Goal: Information Seeking & Learning: Compare options

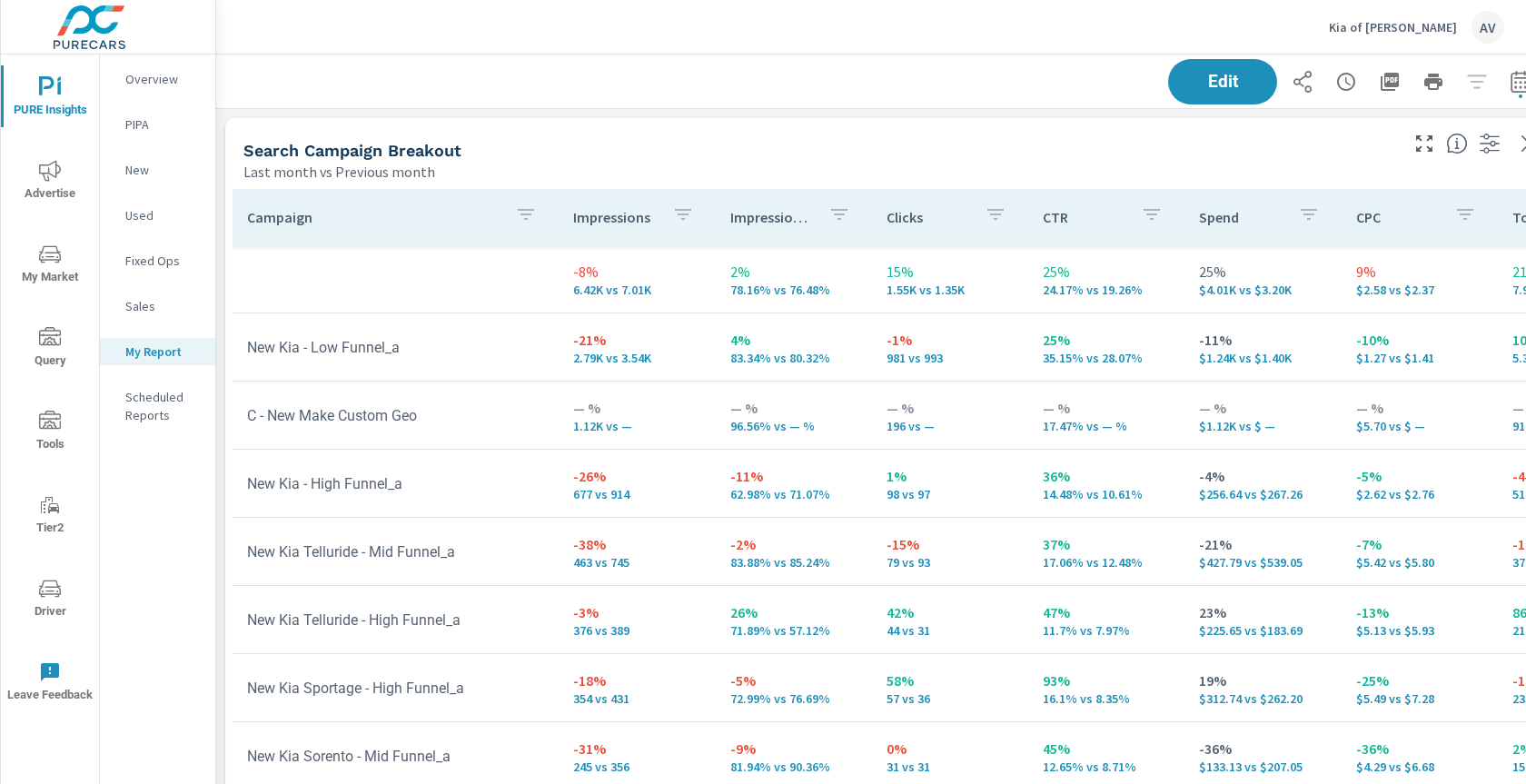
scroll to position [2756, 1376]
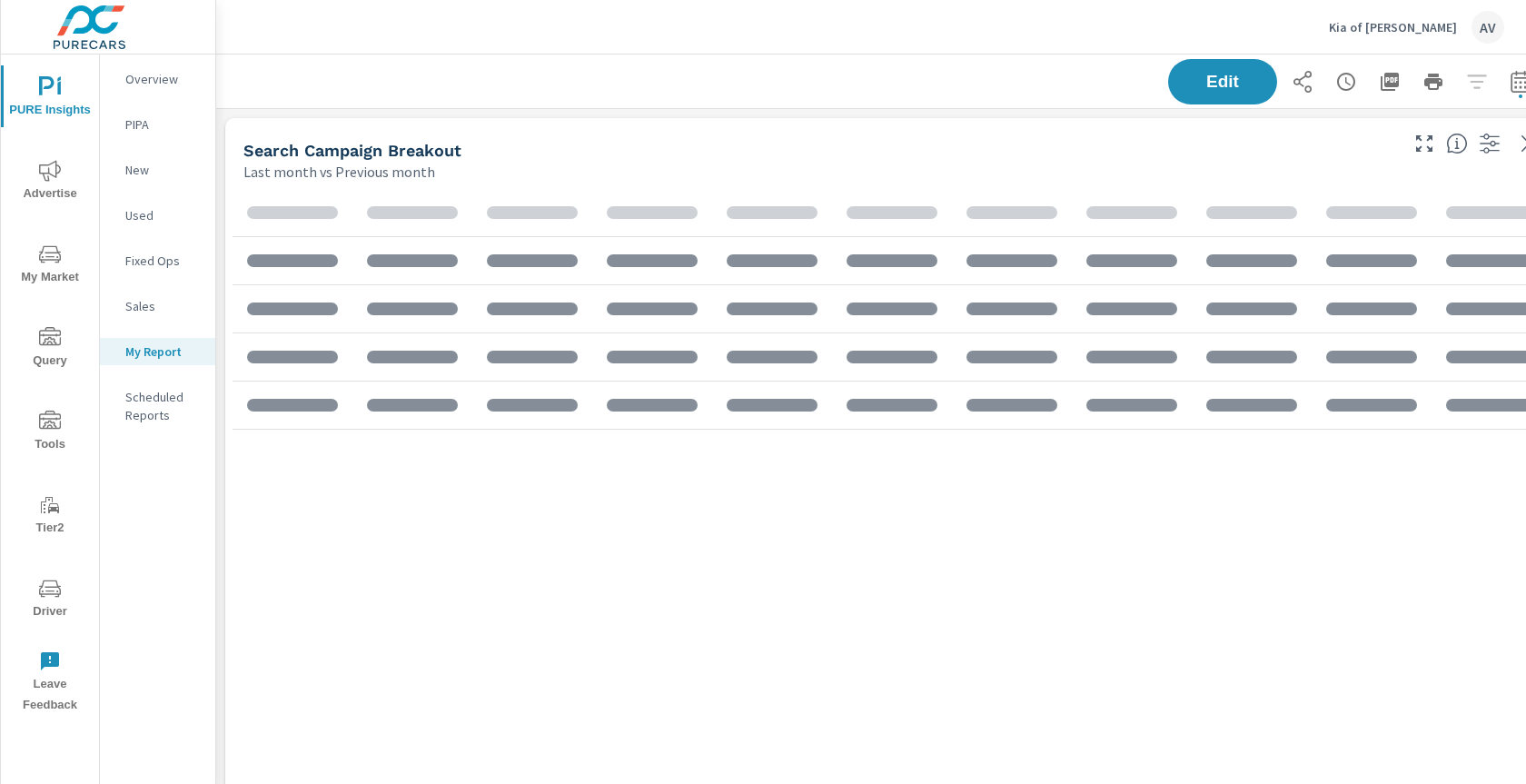
scroll to position [2725, 1345]
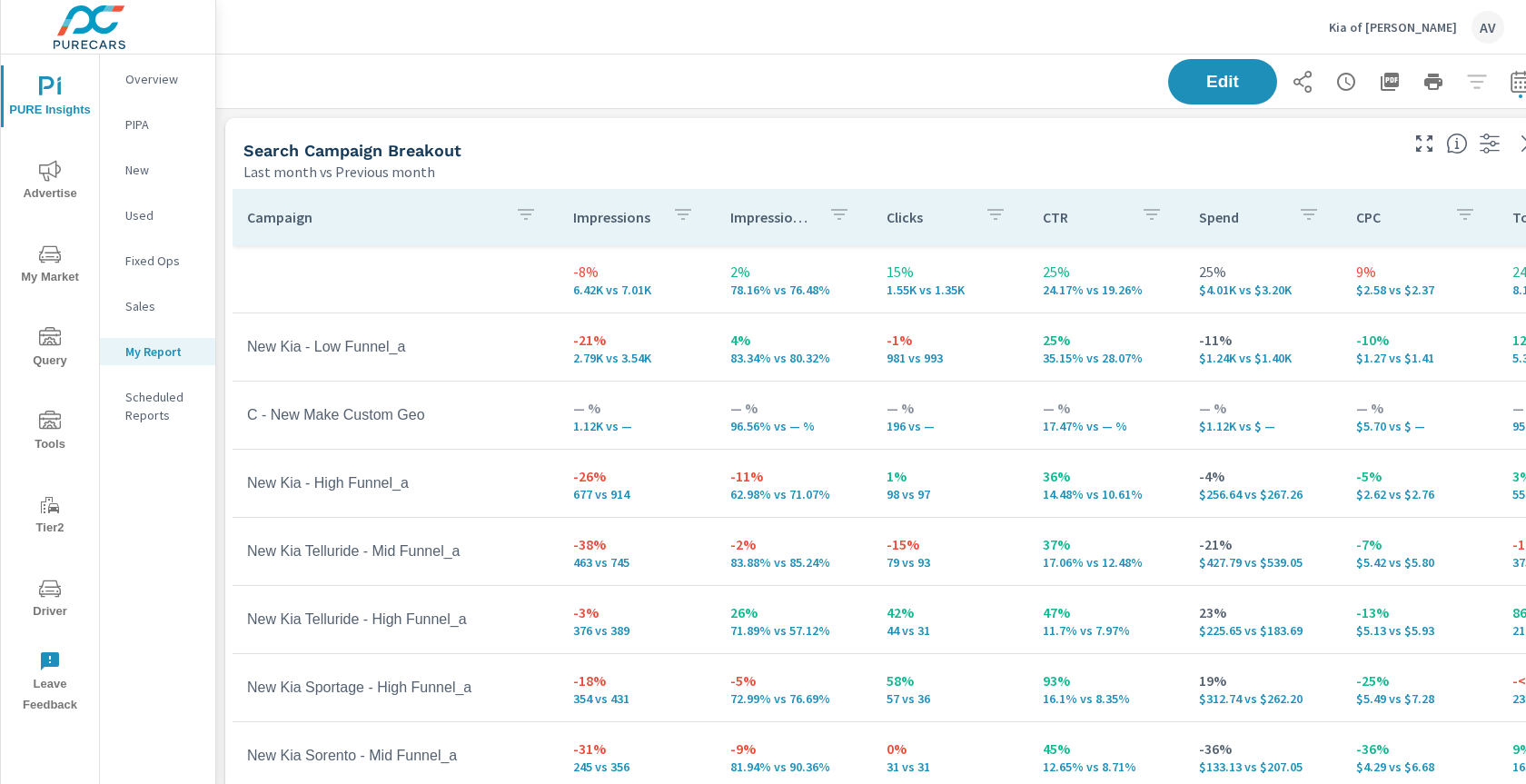
click at [864, 142] on div "Search Campaign Breakout" at bounding box center [819, 150] width 1152 height 21
drag, startPoint x: 879, startPoint y: 99, endPoint x: 796, endPoint y: 70, distance: 87.9
click at [878, 99] on div "Edit" at bounding box center [887, 81] width 1300 height 53
drag, startPoint x: 1133, startPoint y: 167, endPoint x: 1124, endPoint y: 158, distance: 12.7
click at [1133, 167] on div "Last month vs Previous month" at bounding box center [819, 171] width 1152 height 22
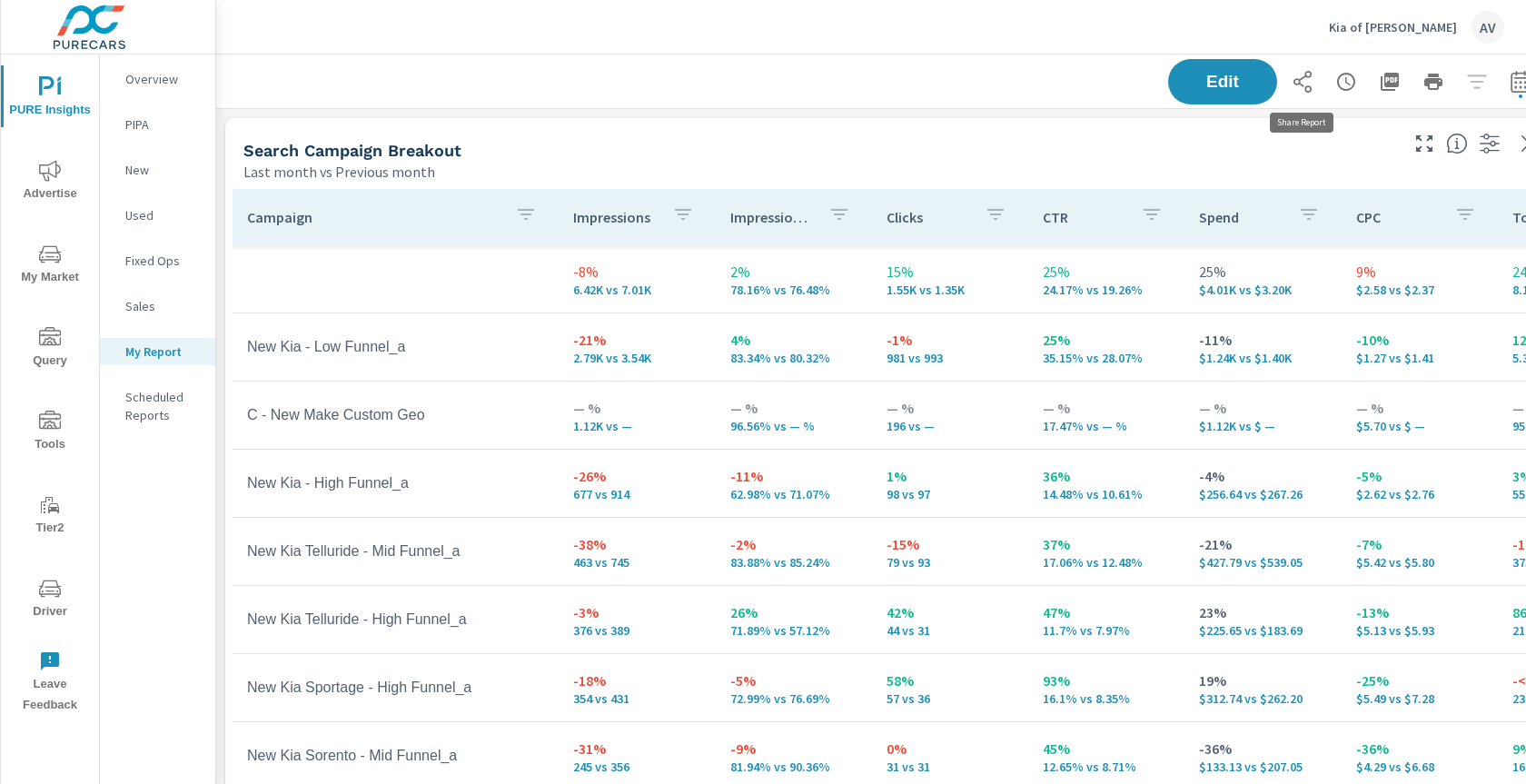
click at [1298, 86] on icon "button" at bounding box center [1302, 82] width 22 height 22
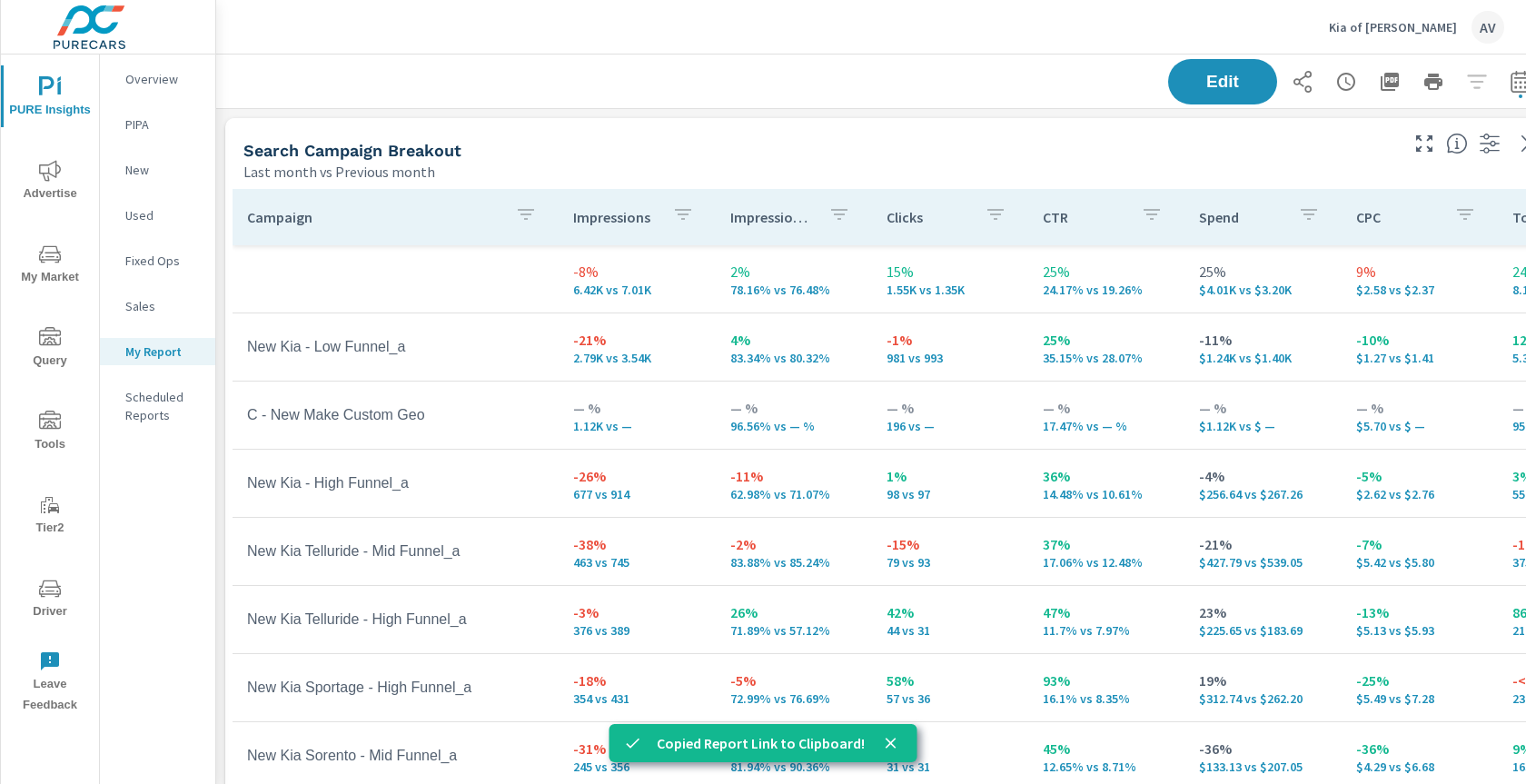
click at [1012, 140] on div "Search Campaign Breakout" at bounding box center [819, 150] width 1152 height 21
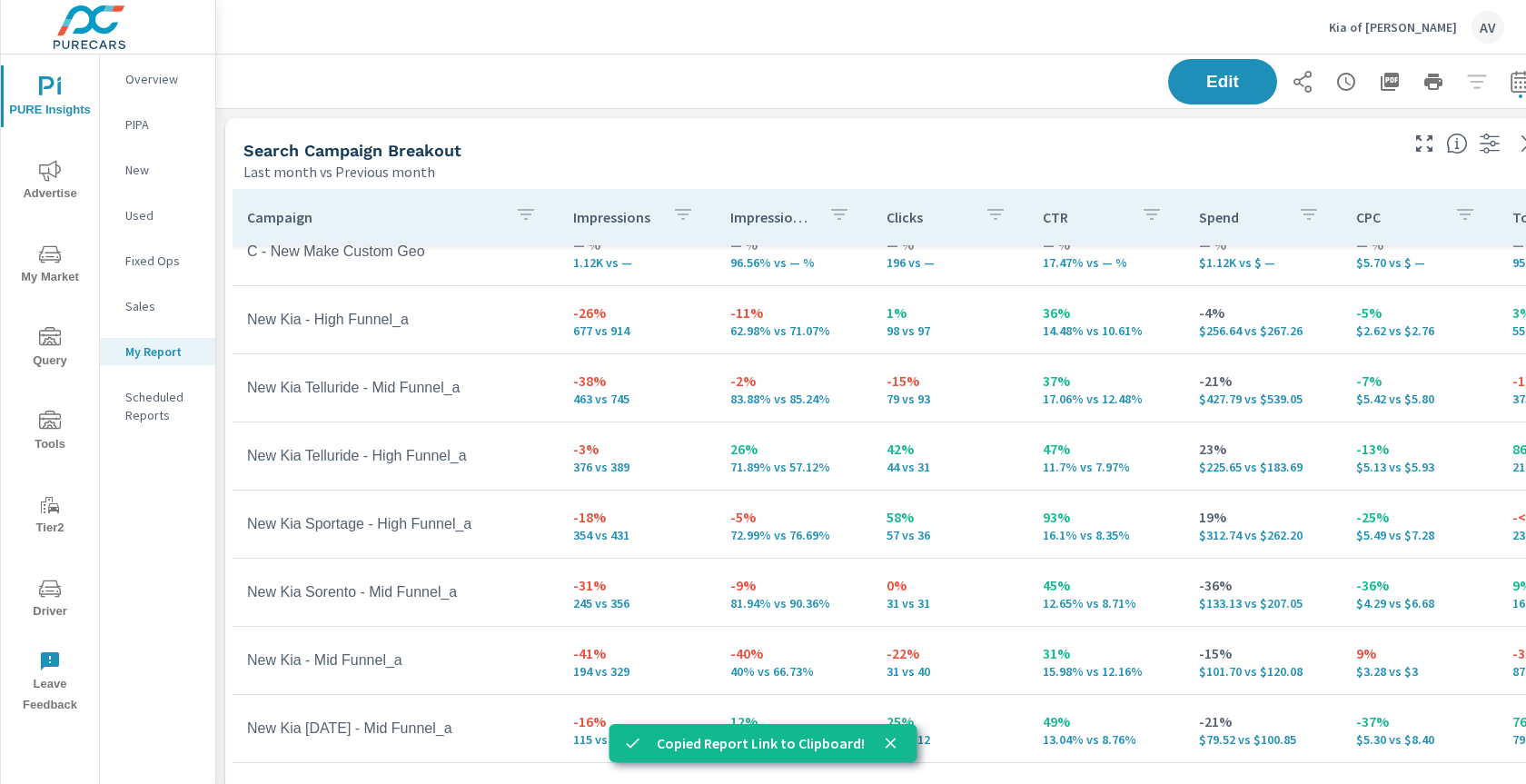
scroll to position [30, 0]
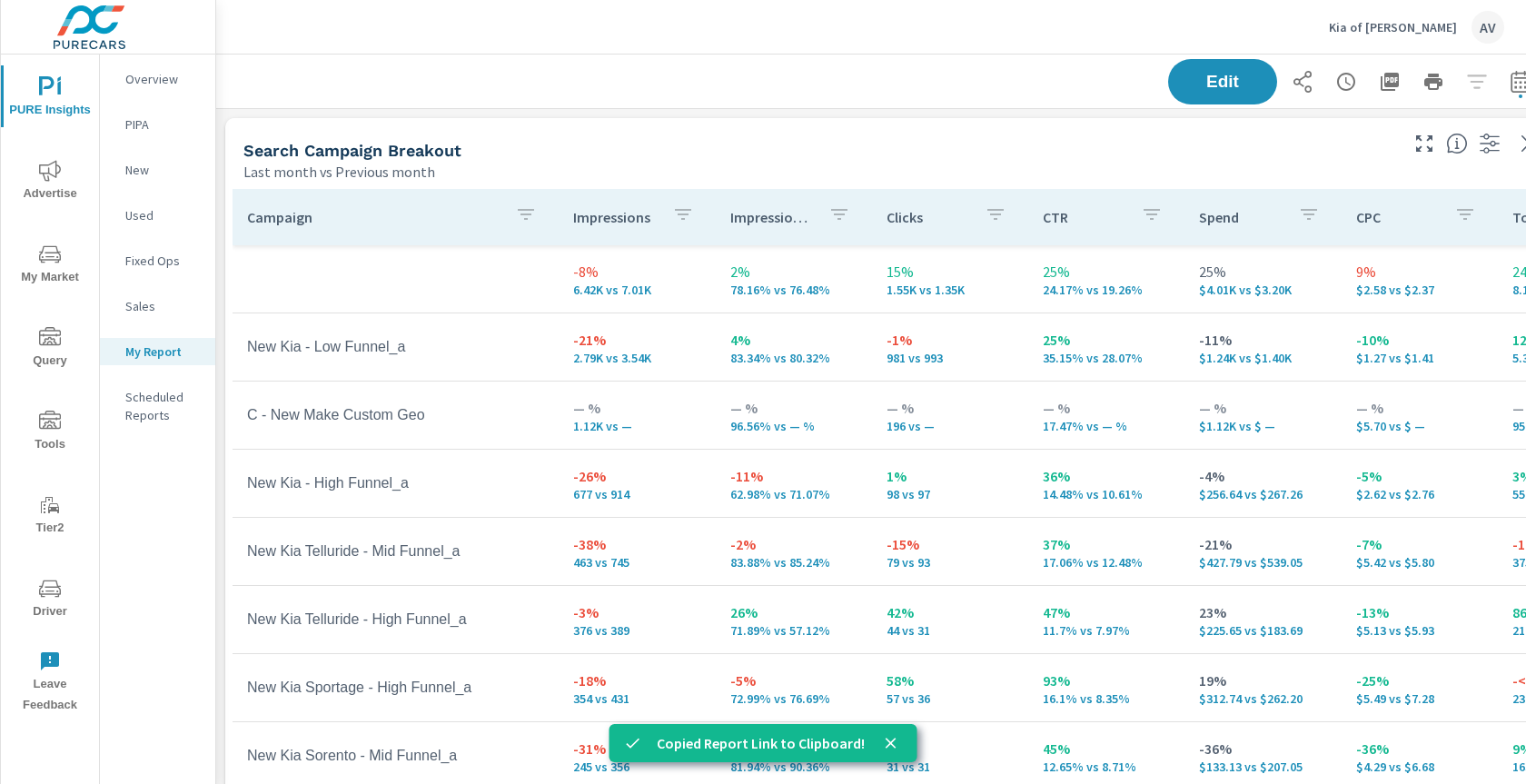
click at [977, 123] on div "Search Campaign Breakout Last month vs Previous month" at bounding box center [813, 150] width 1177 height 64
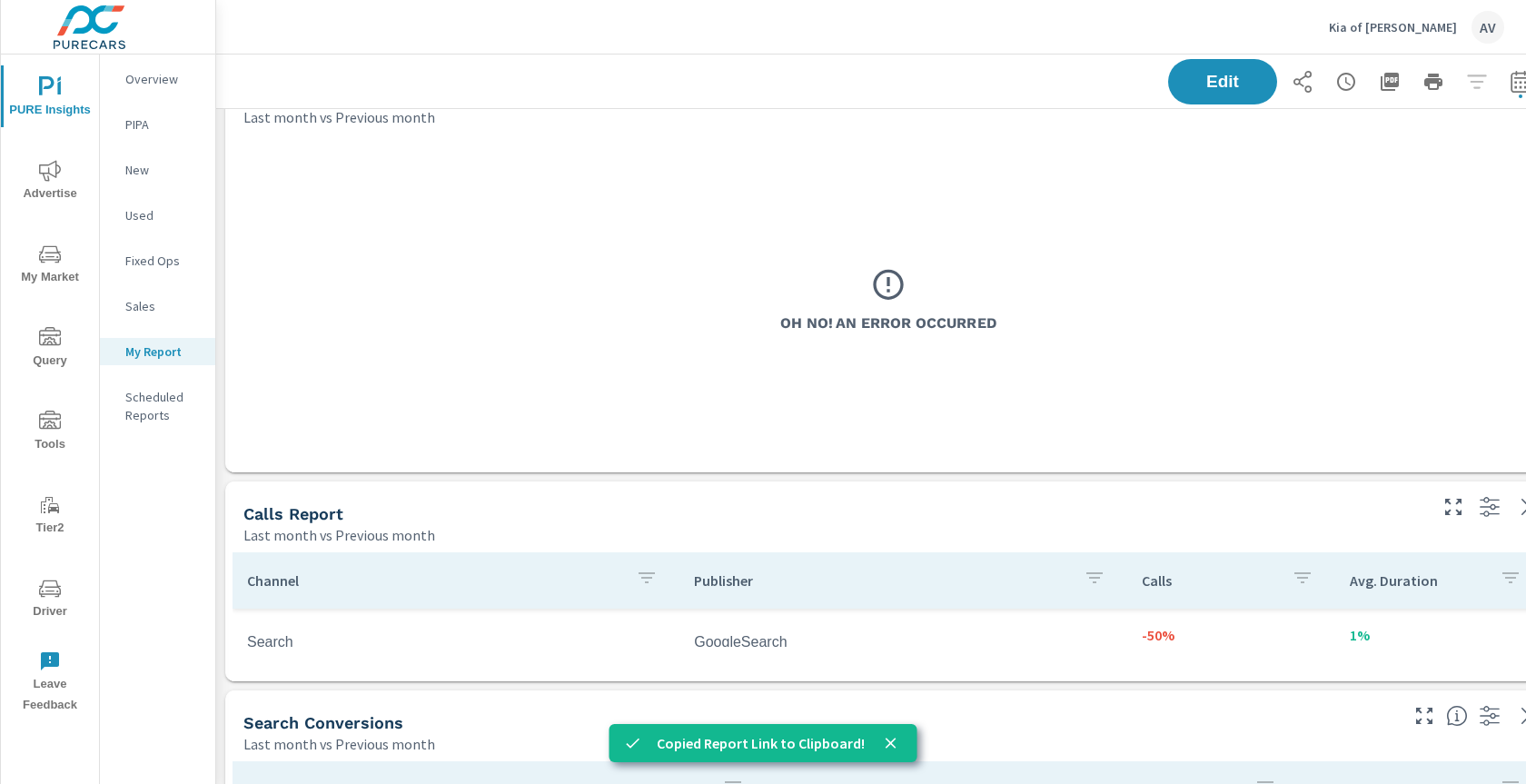
scroll to position [1102, 0]
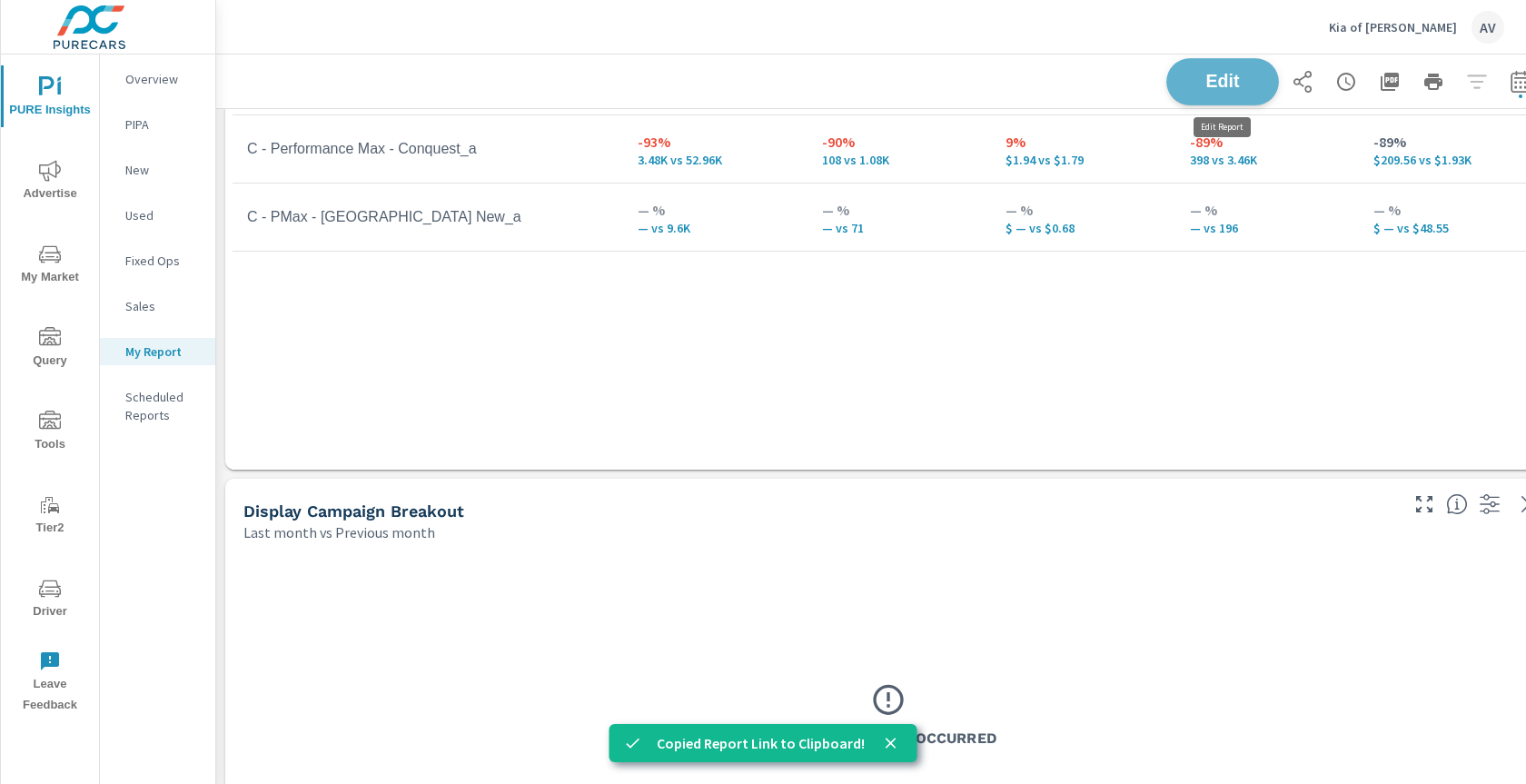
click at [1258, 81] on span "Edit" at bounding box center [1222, 81] width 75 height 18
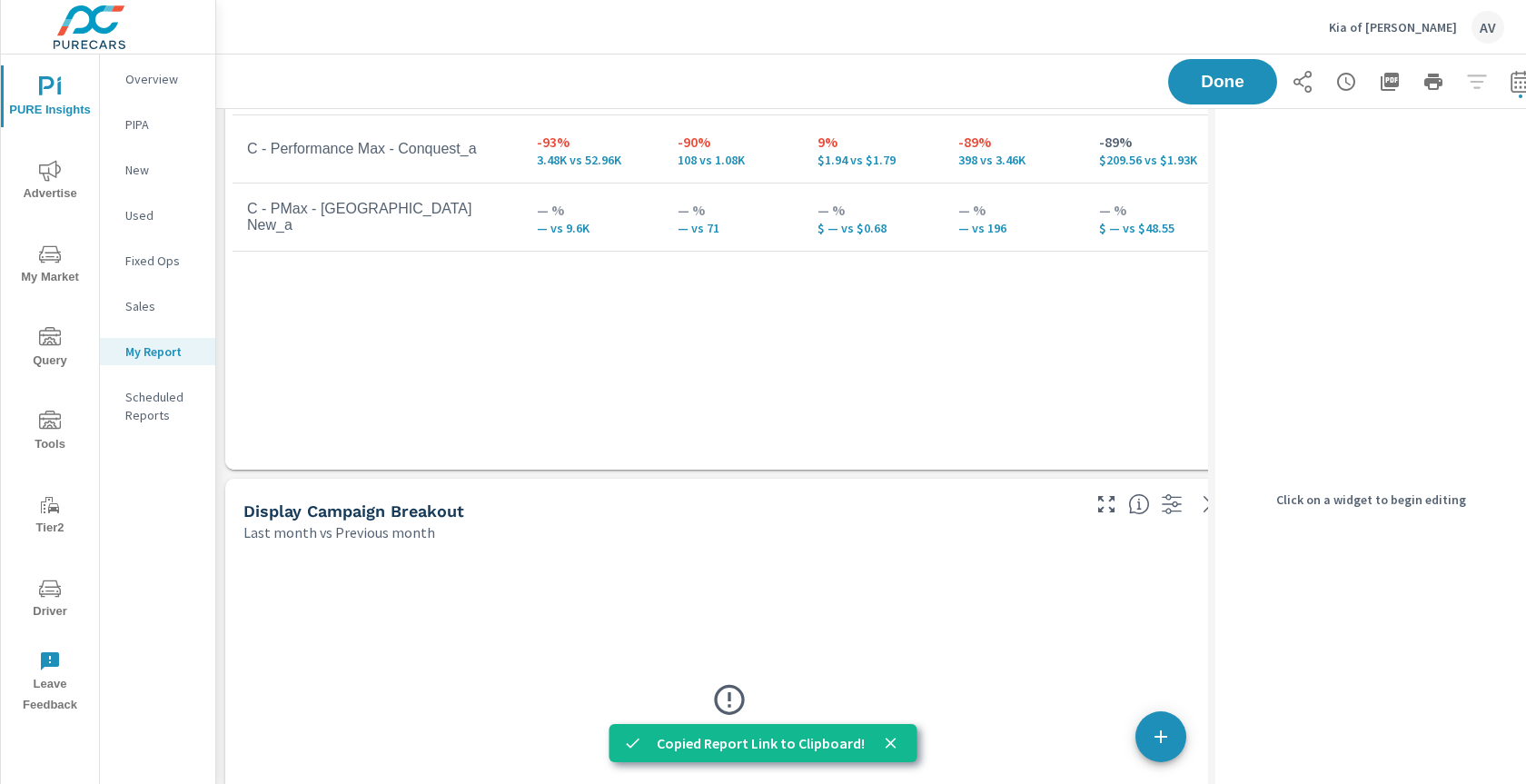
click at [938, 541] on div "Last month vs Previous month" at bounding box center [660, 532] width 834 height 22
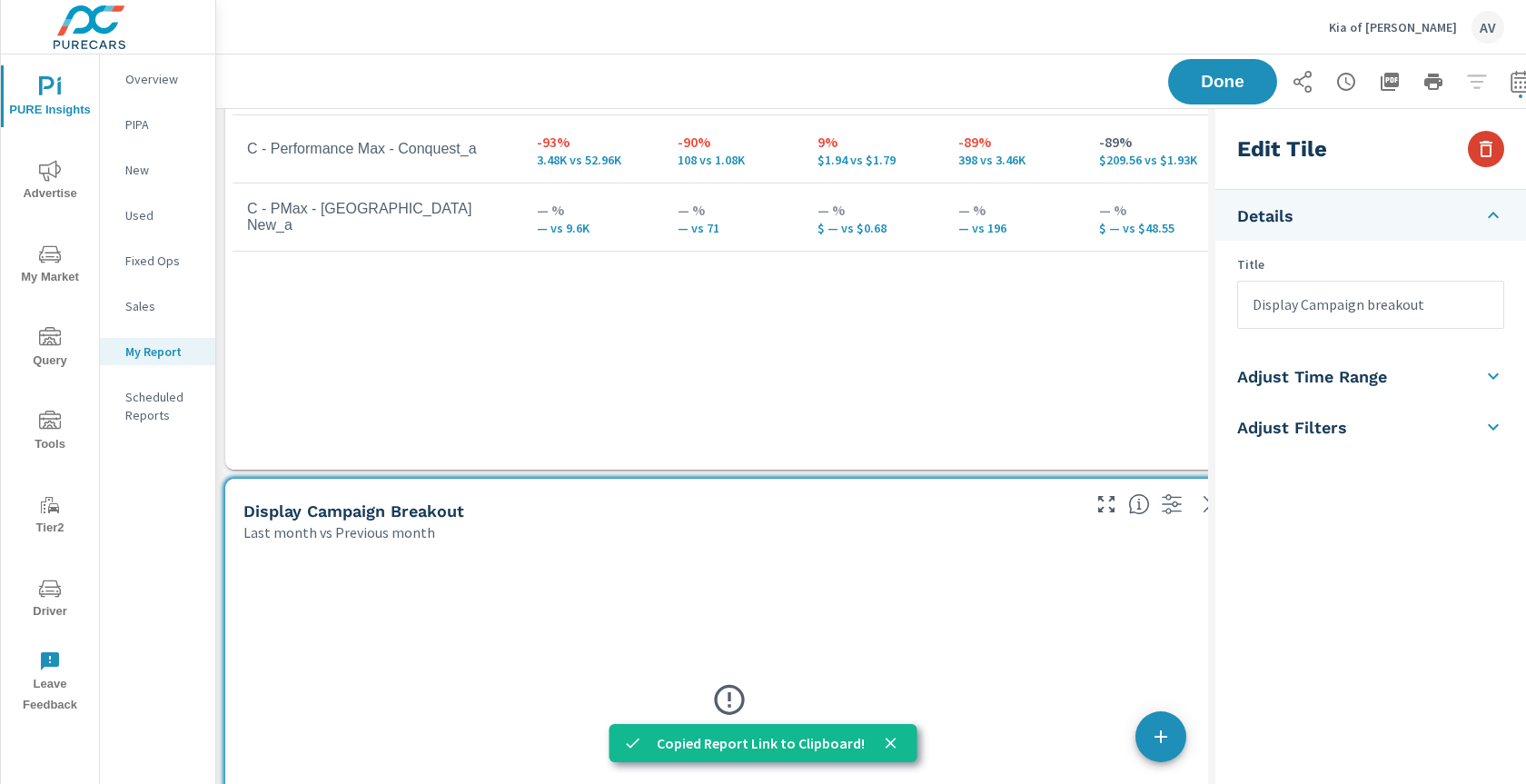
click at [1482, 152] on icon "button" at bounding box center [1486, 149] width 22 height 22
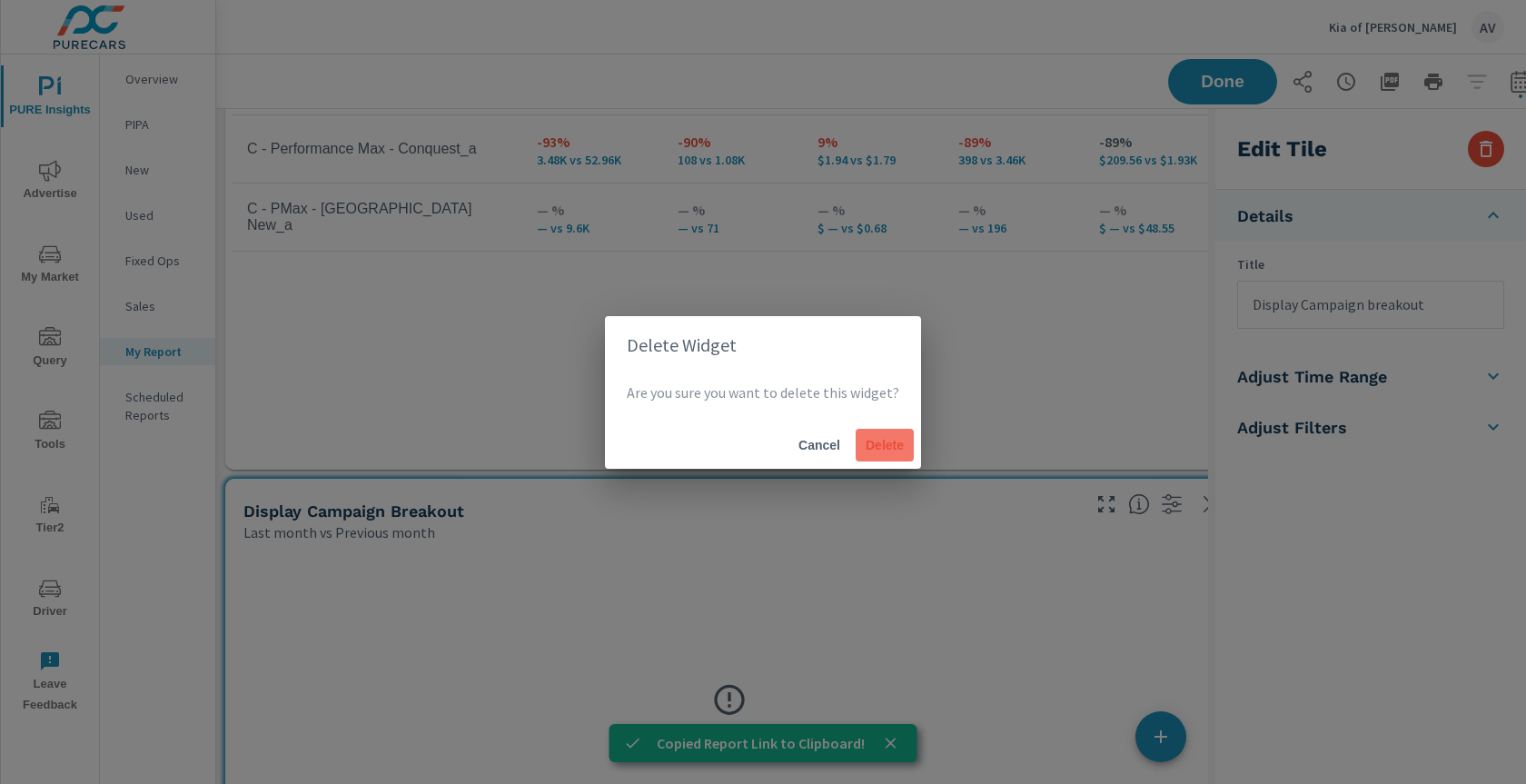
click at [872, 444] on span "Delete" at bounding box center [884, 445] width 43 height 17
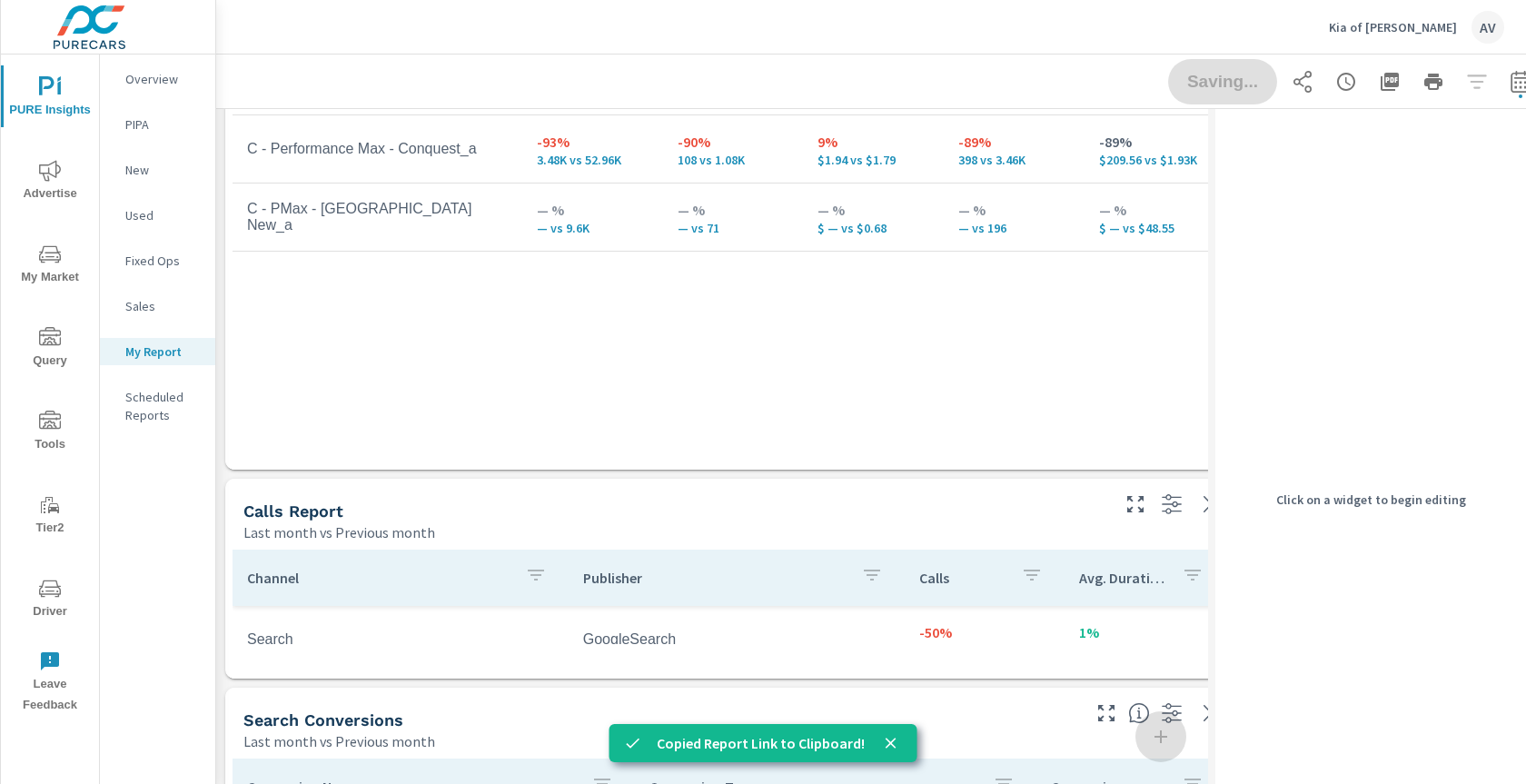
scroll to position [9, 9]
click at [974, 370] on div "Campaign Impressions Clicks CPC Conversions Spend 3% 107.35K vs 104.53K -37% 93…" at bounding box center [729, 179] width 993 height 512
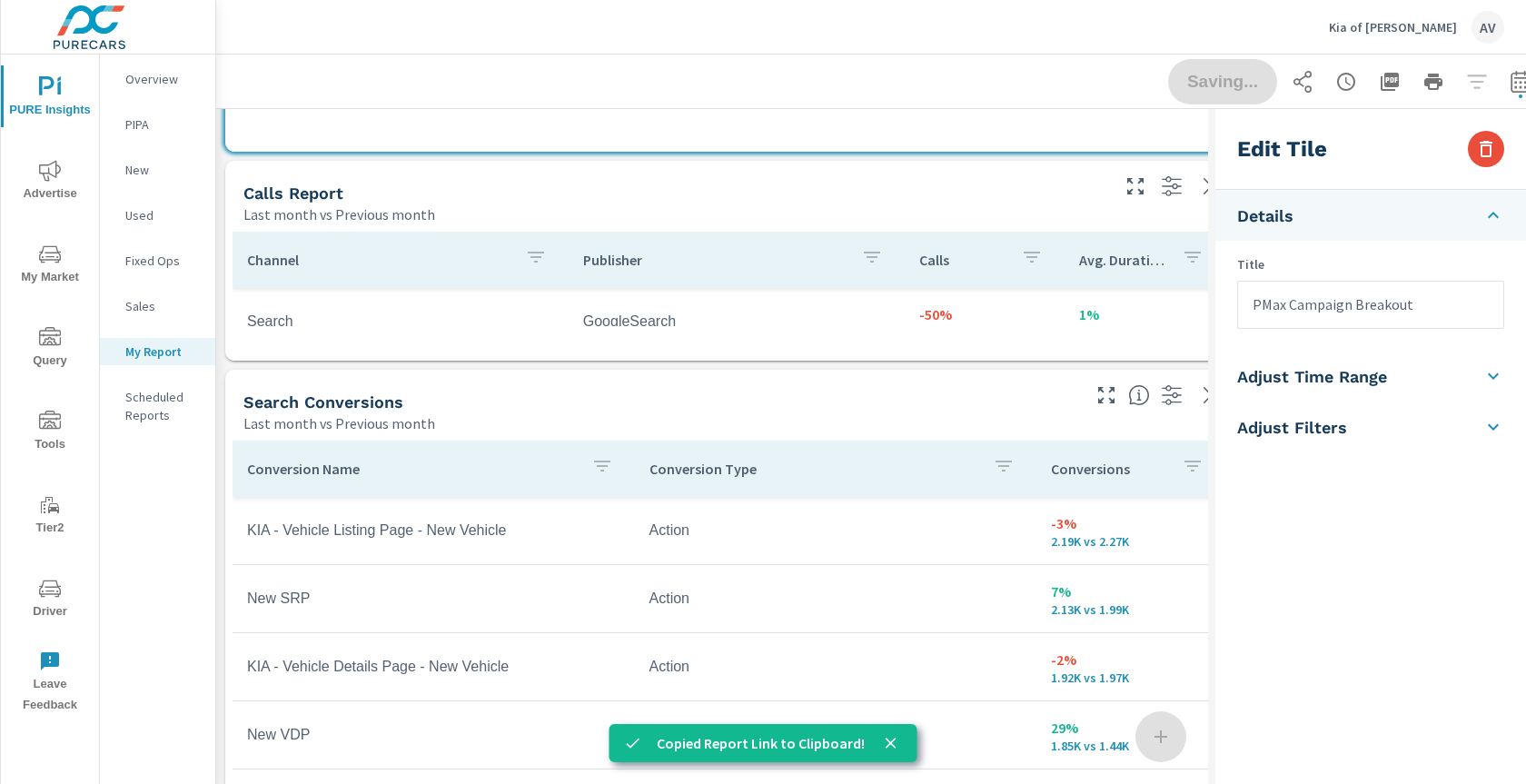
scroll to position [1646, 0]
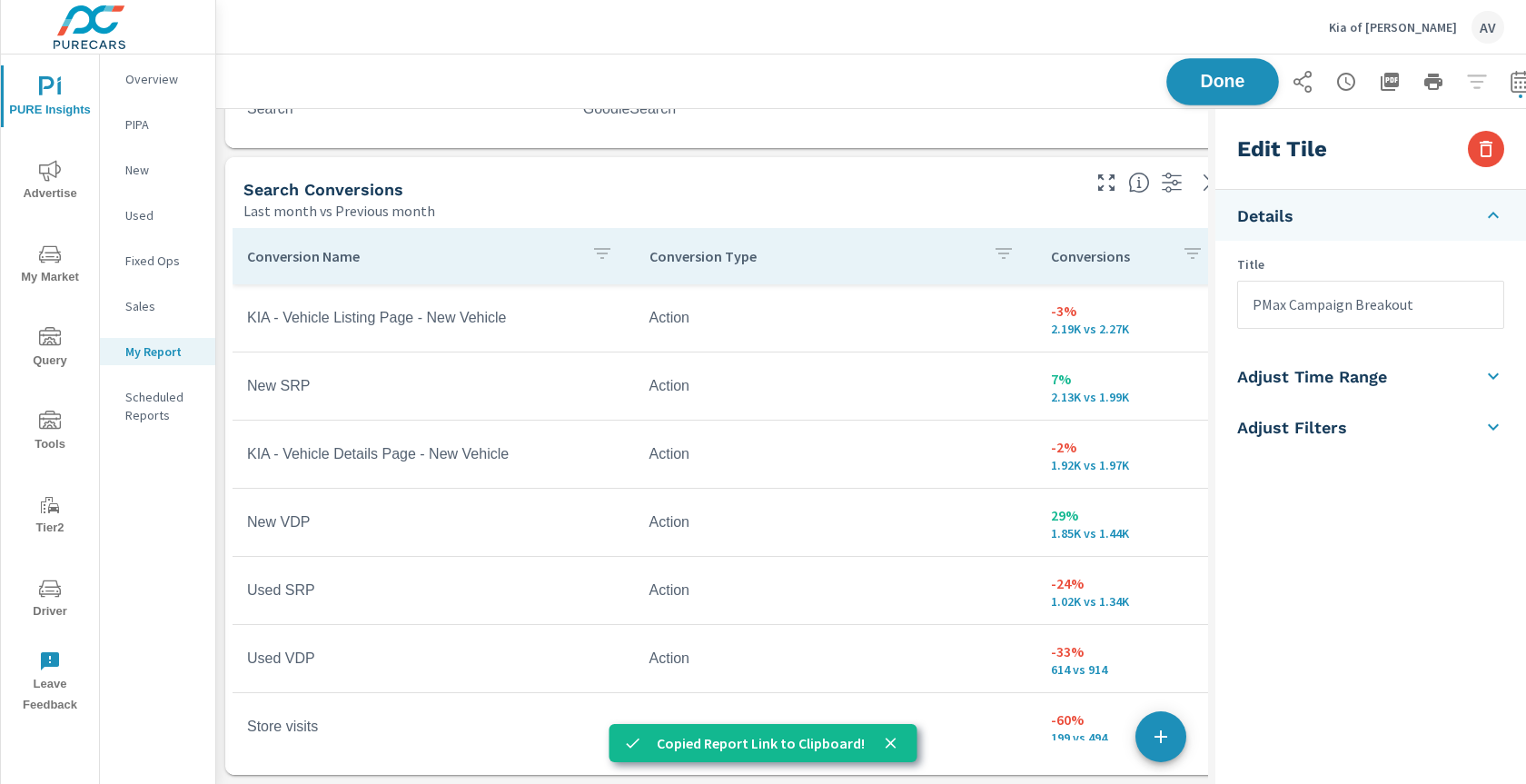
click at [1250, 76] on span "Done" at bounding box center [1222, 81] width 75 height 18
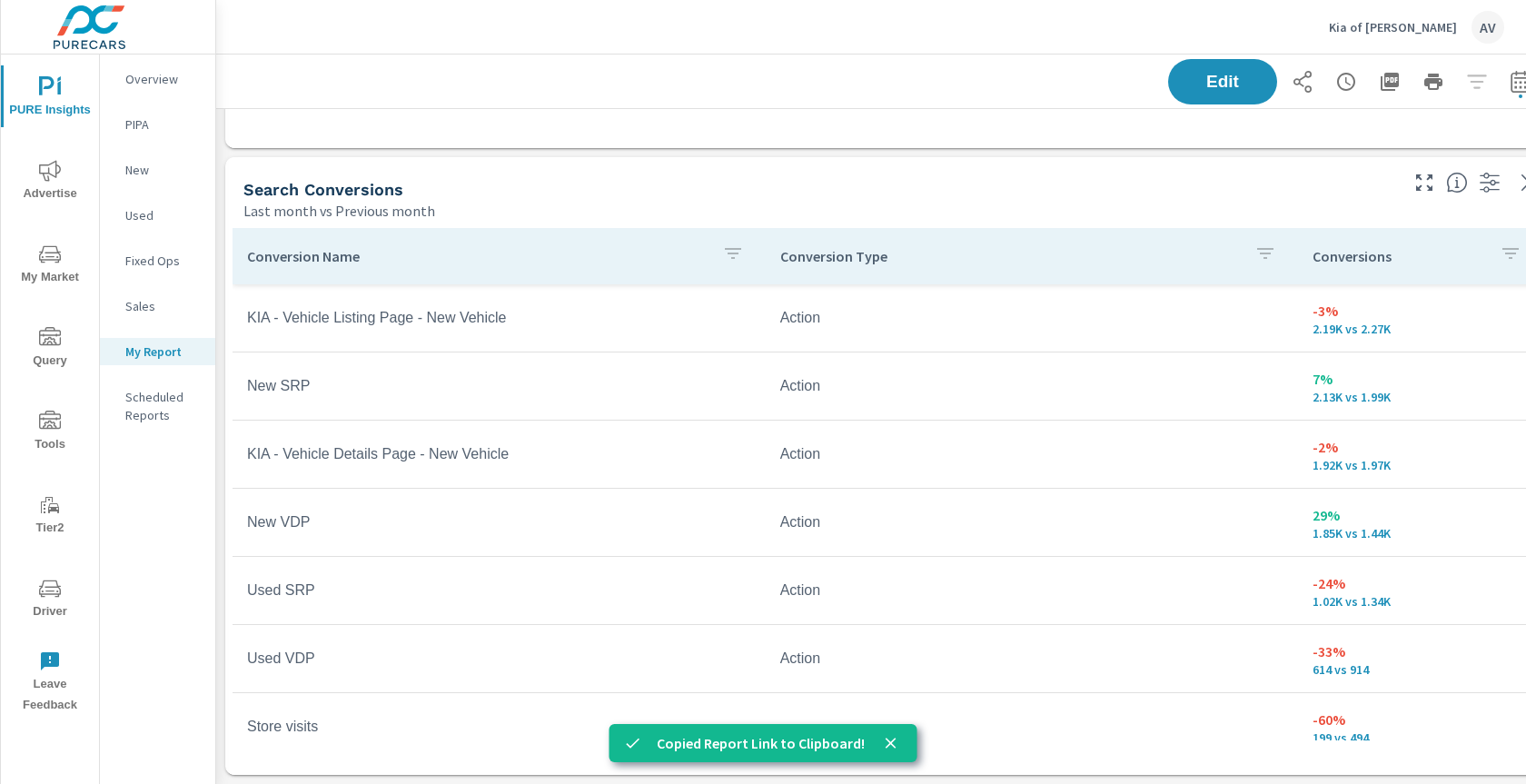
click at [910, 200] on div "Last month vs Previous month" at bounding box center [819, 211] width 1152 height 22
click at [888, 736] on icon "close" at bounding box center [891, 743] width 18 height 18
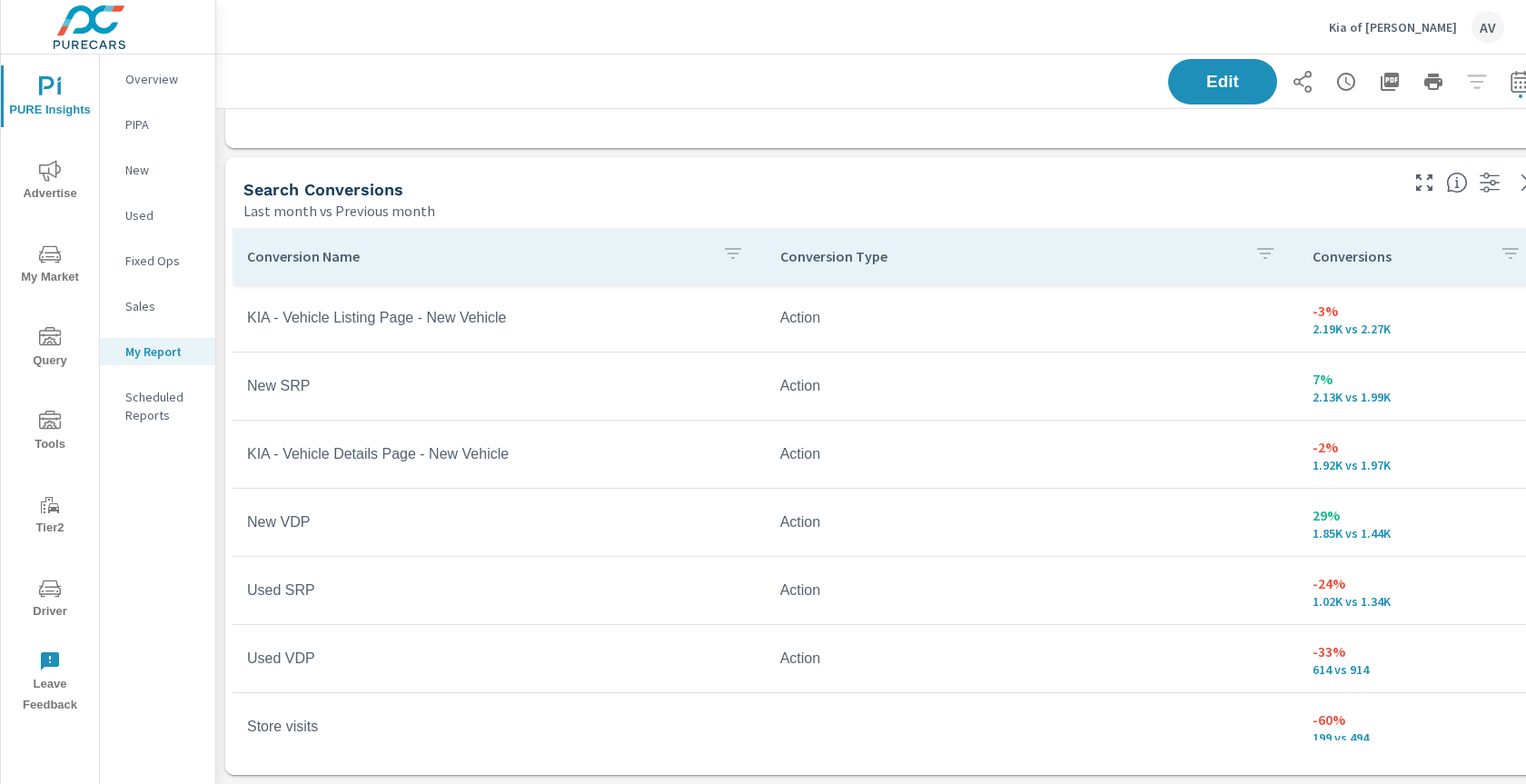
click at [939, 179] on div "Search Conversions" at bounding box center [819, 189] width 1152 height 21
click at [1293, 79] on icon "button" at bounding box center [1302, 82] width 22 height 22
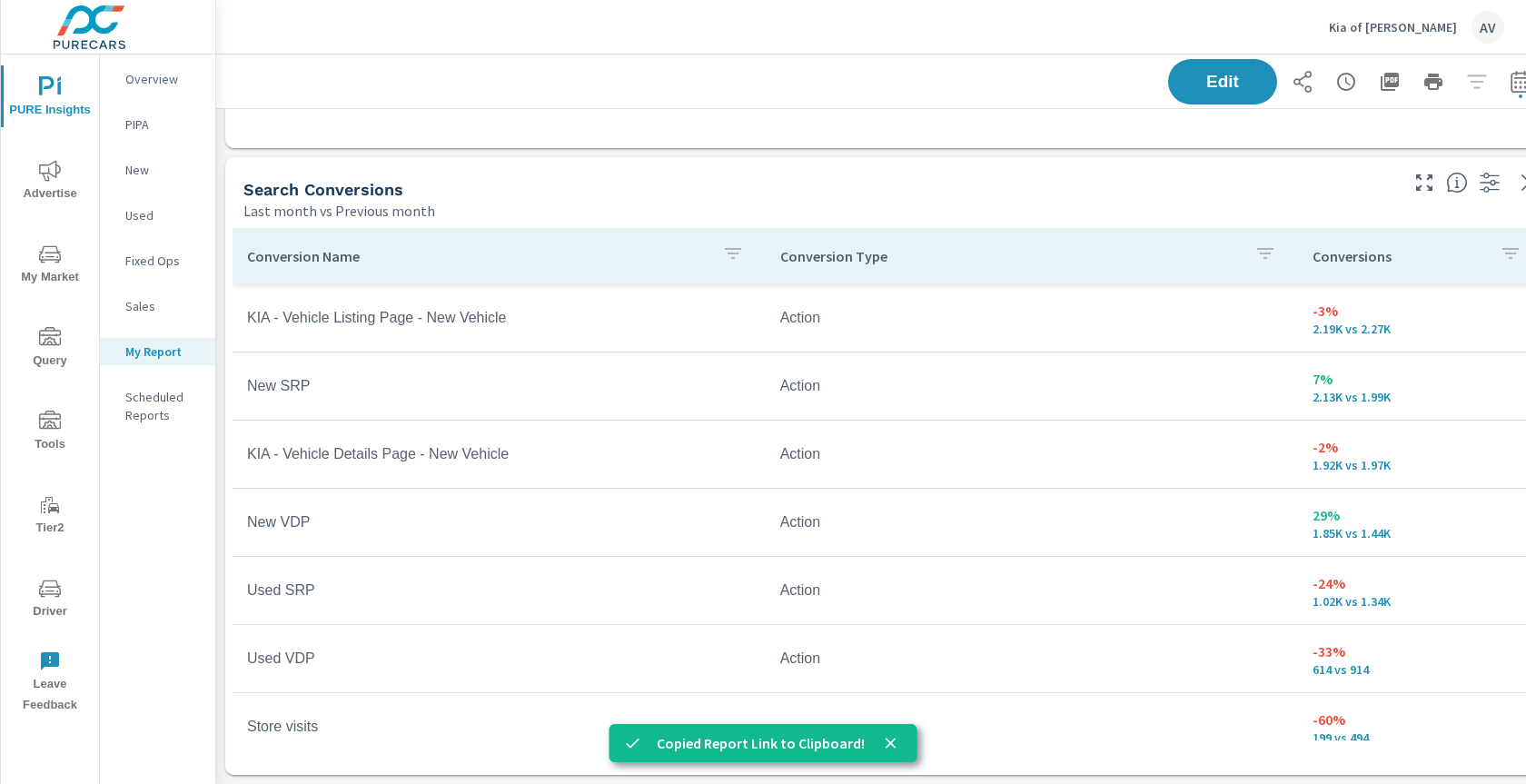
click at [967, 158] on div "Search Conversions Last month vs Previous month" at bounding box center [813, 190] width 1177 height 64
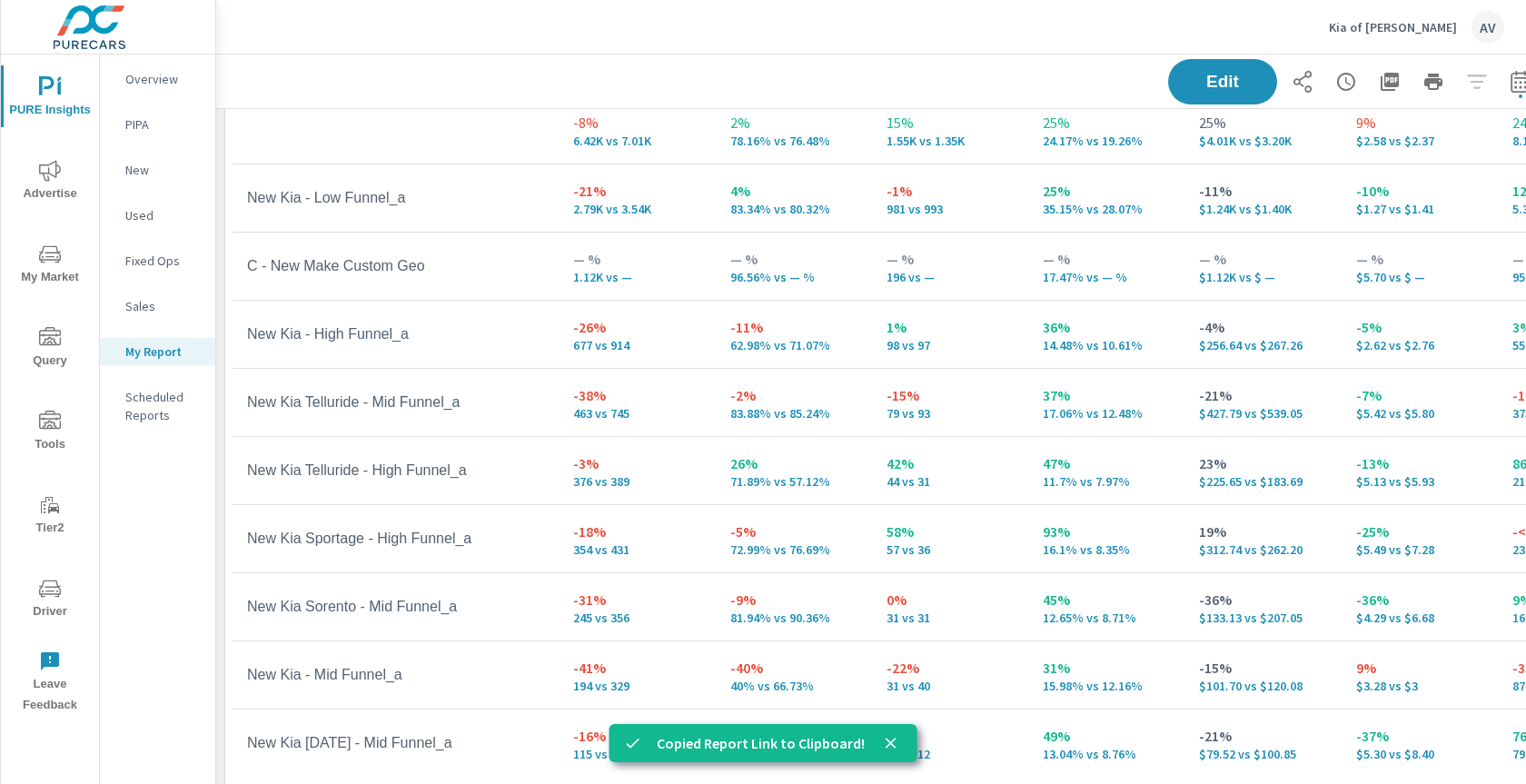
scroll to position [147, 0]
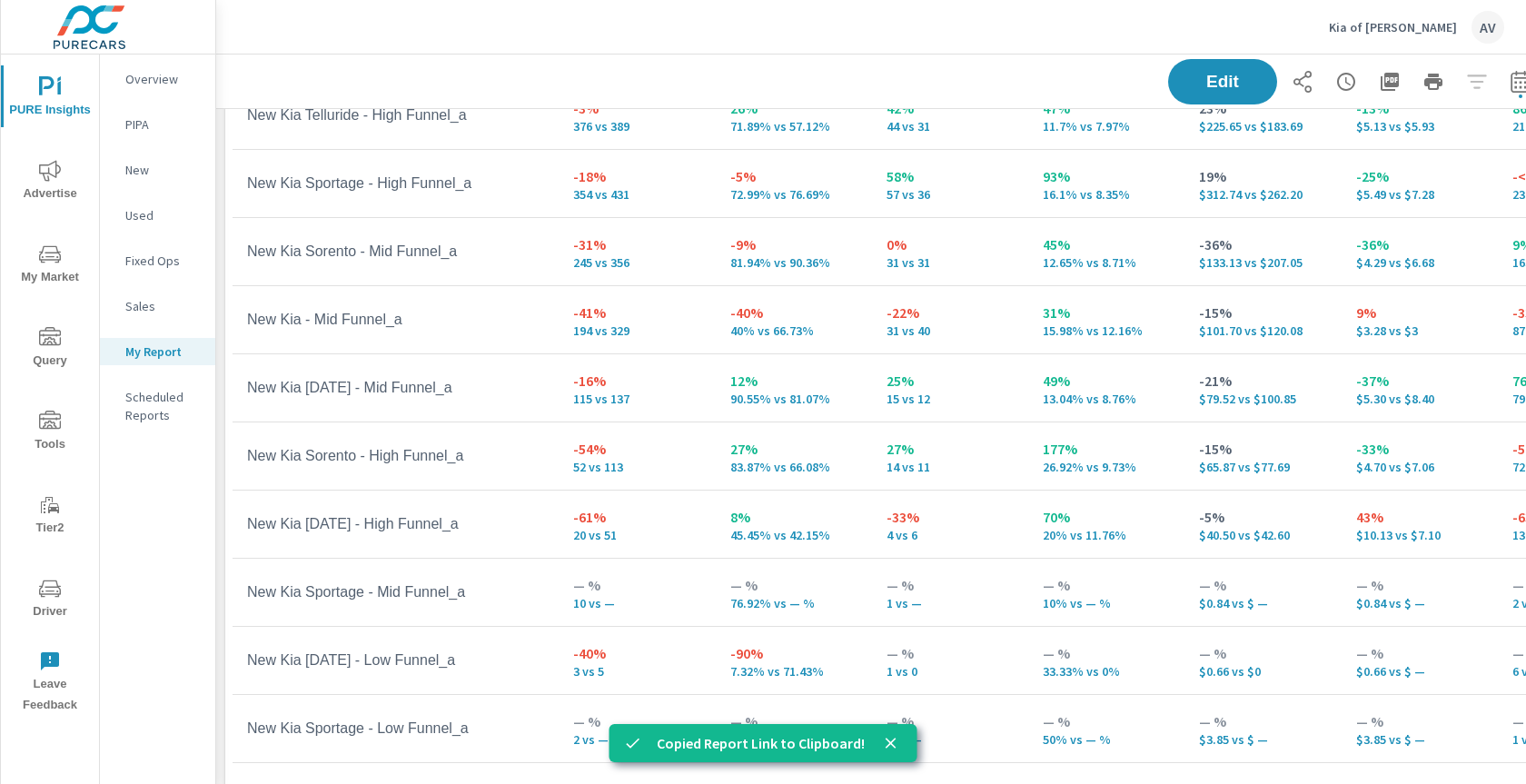
scroll to position [371, 0]
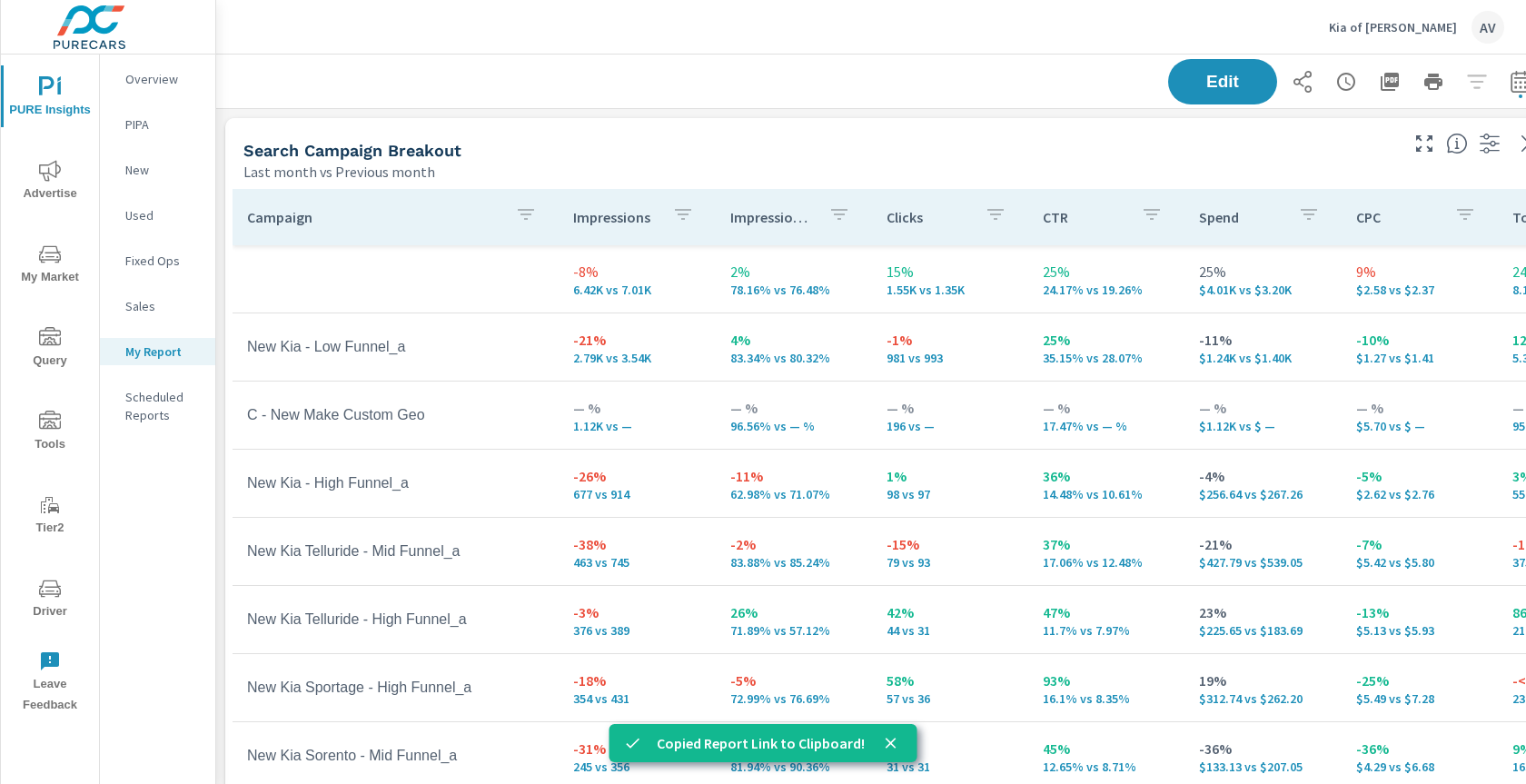
click at [1045, 162] on div "Last month vs Previous month" at bounding box center [819, 171] width 1152 height 22
click at [1274, 145] on div "Search Campaign Breakout" at bounding box center [819, 150] width 1152 height 21
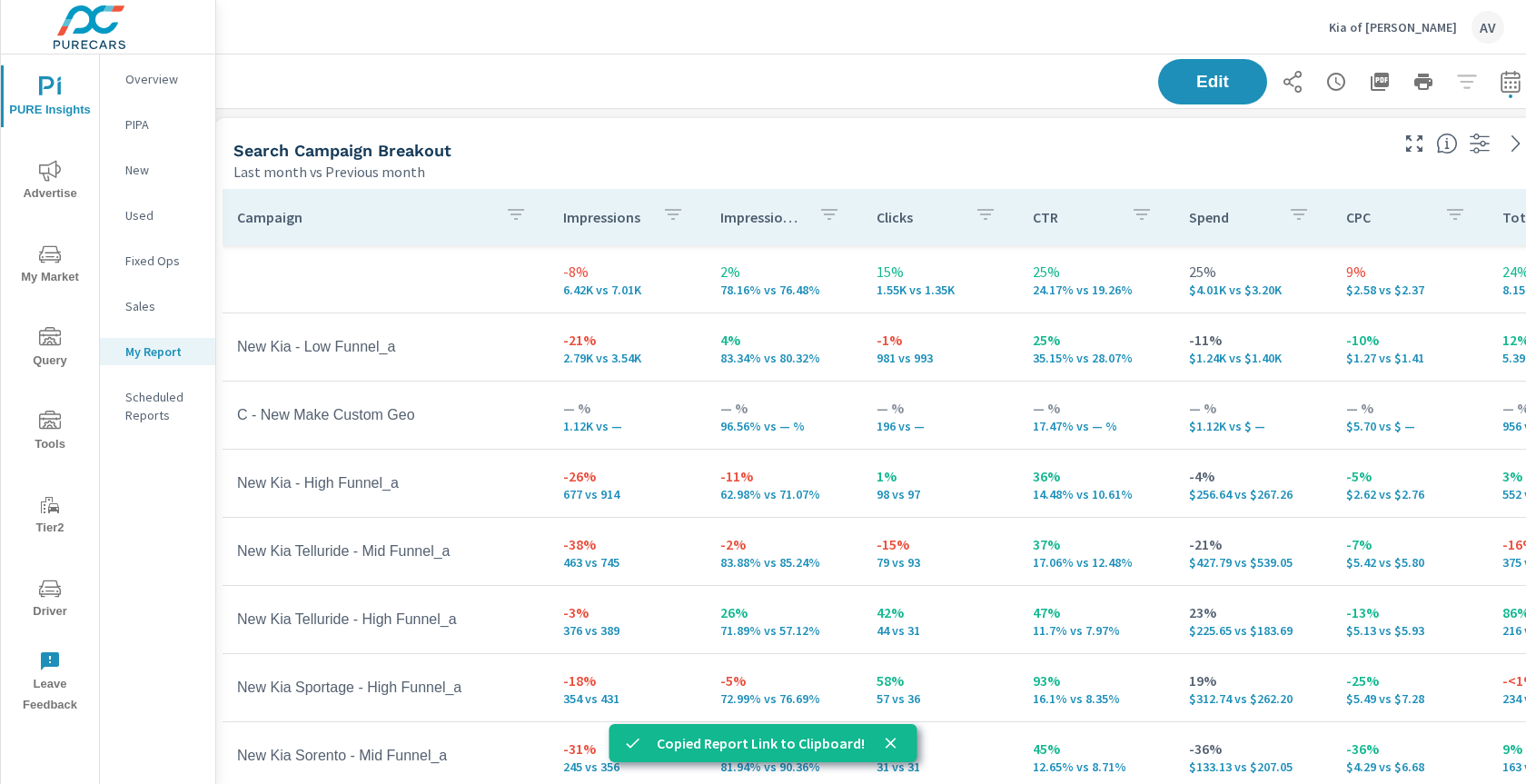
scroll to position [0, 49]
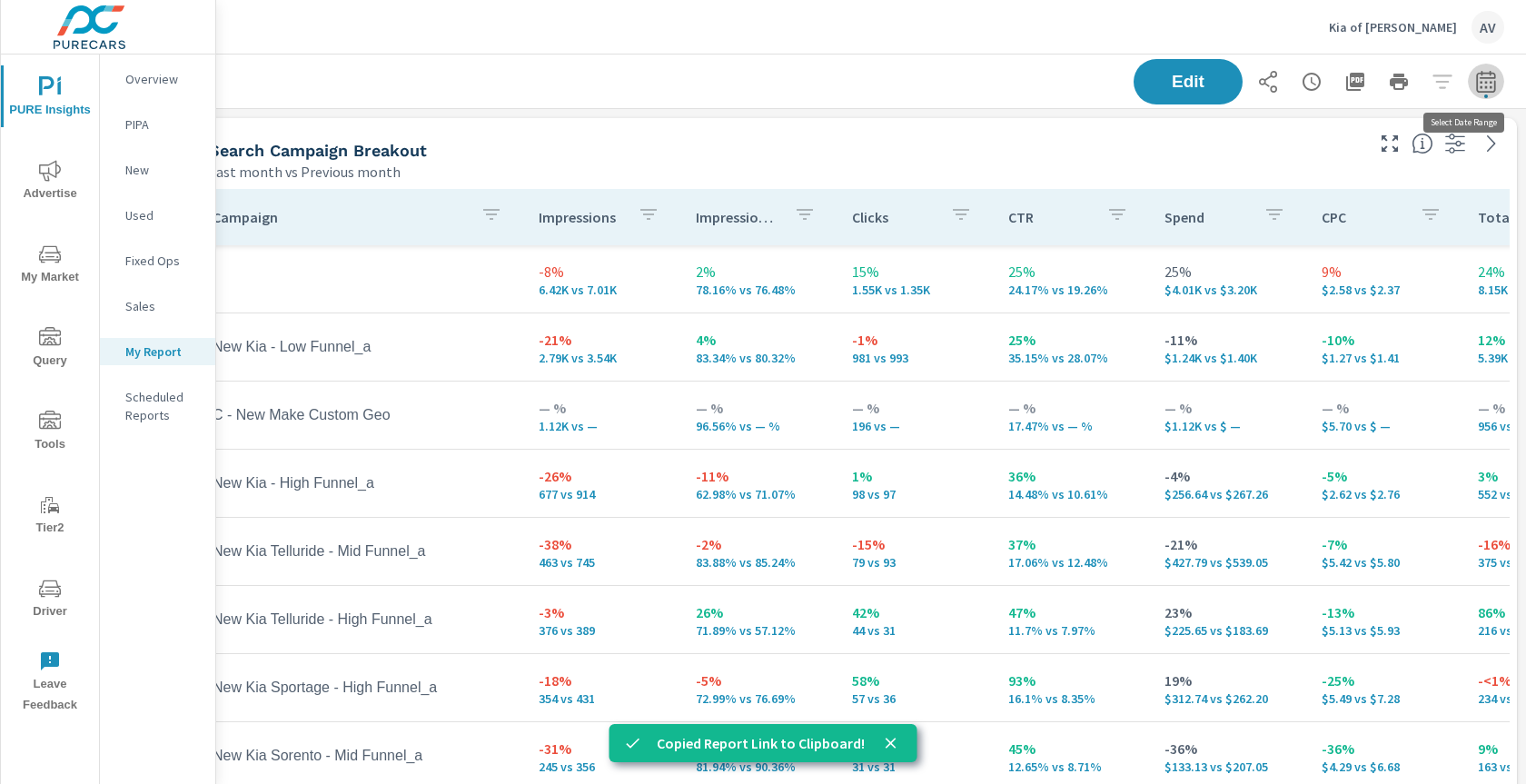
click at [1475, 85] on icon "button" at bounding box center [1486, 82] width 22 height 22
select select "Last month"
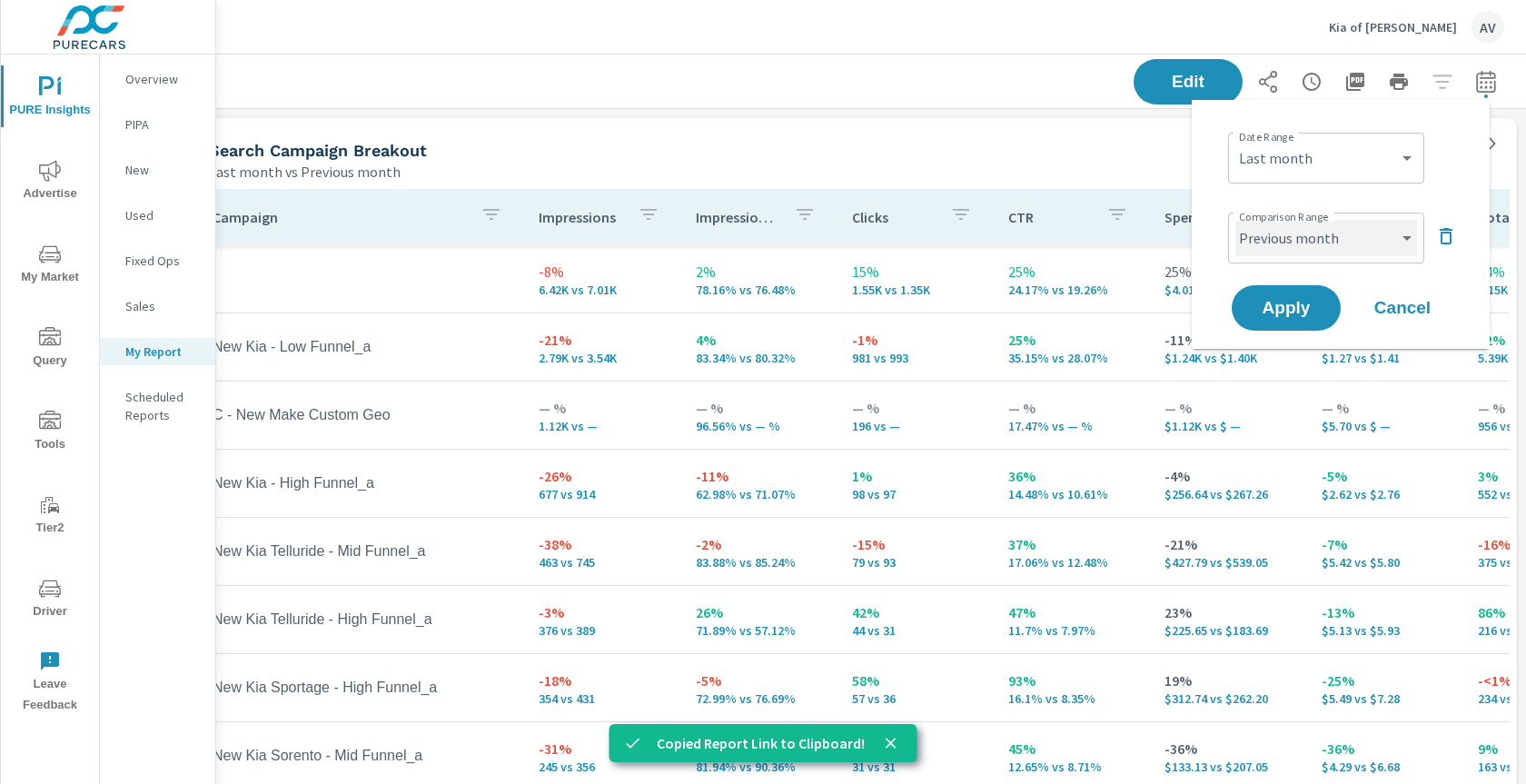
click at [1326, 235] on select "Custom Previous period Previous month Previous year" at bounding box center [1325, 238] width 182 height 36
click at [1235, 220] on select "Custom Previous period Previous month Previous year" at bounding box center [1325, 238] width 182 height 36
select select "Previous period"
click at [1250, 320] on button "Apply" at bounding box center [1285, 307] width 112 height 47
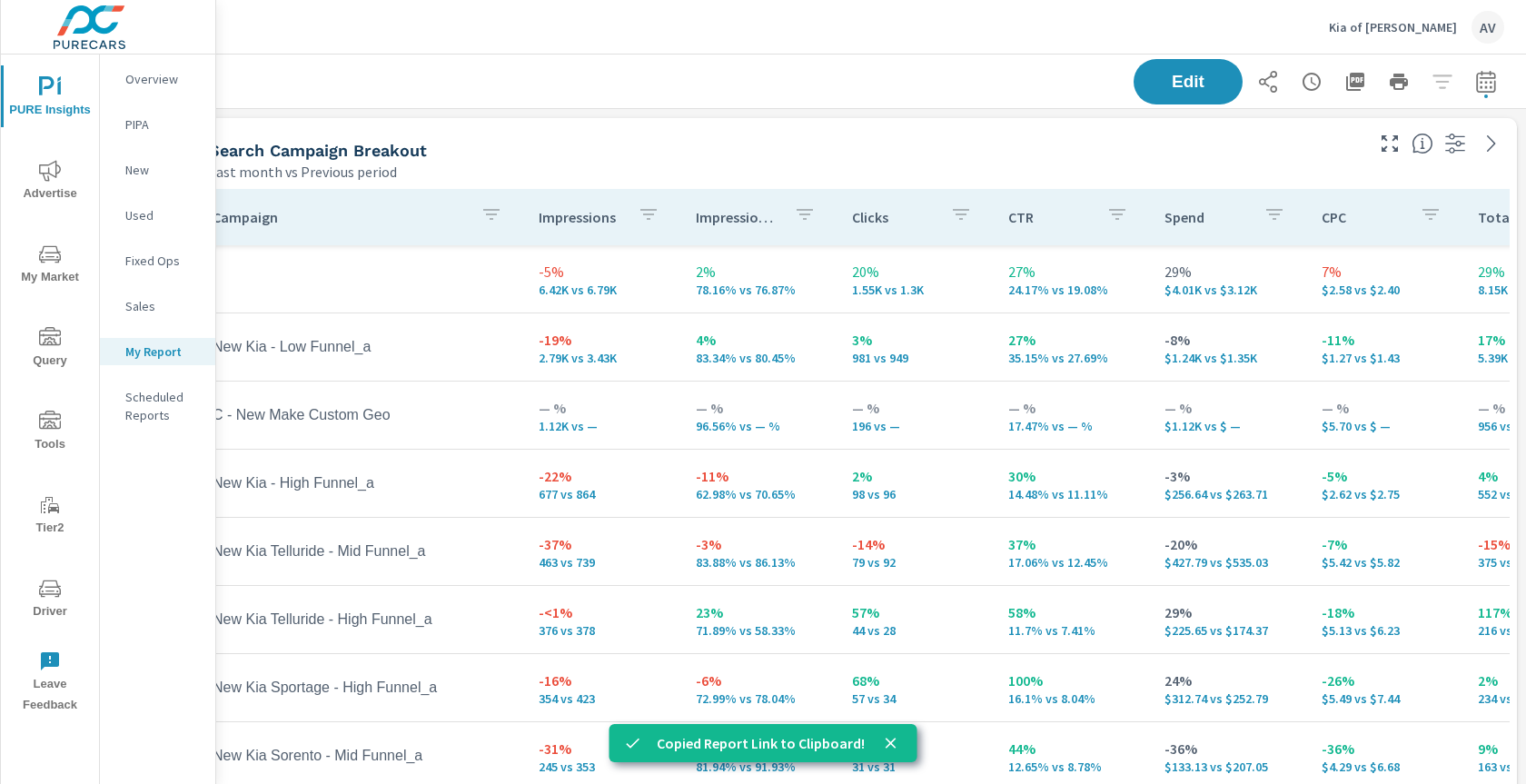
click at [1221, 165] on div "Last month vs Previous period" at bounding box center [785, 171] width 1152 height 22
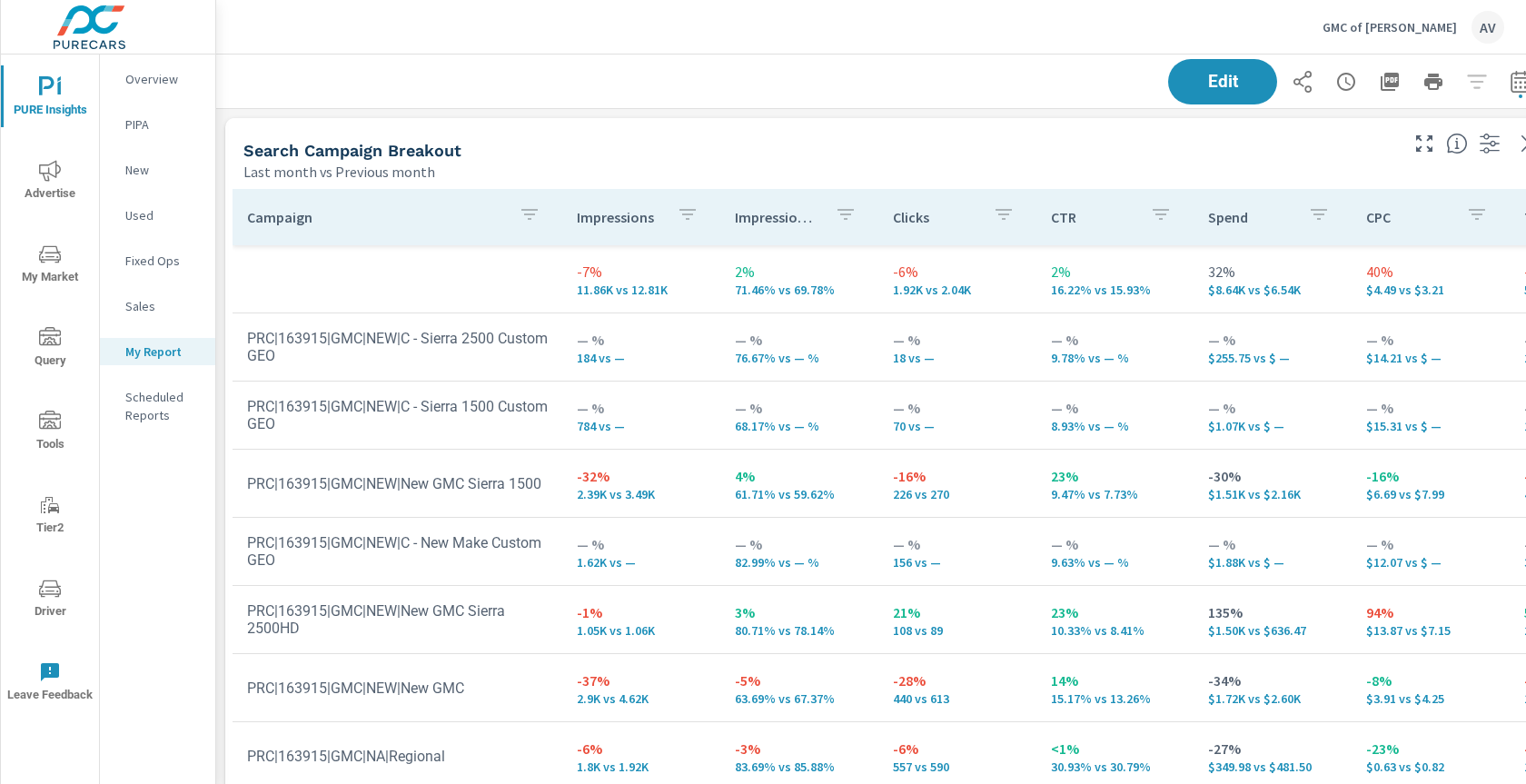
scroll to position [2129, 1376]
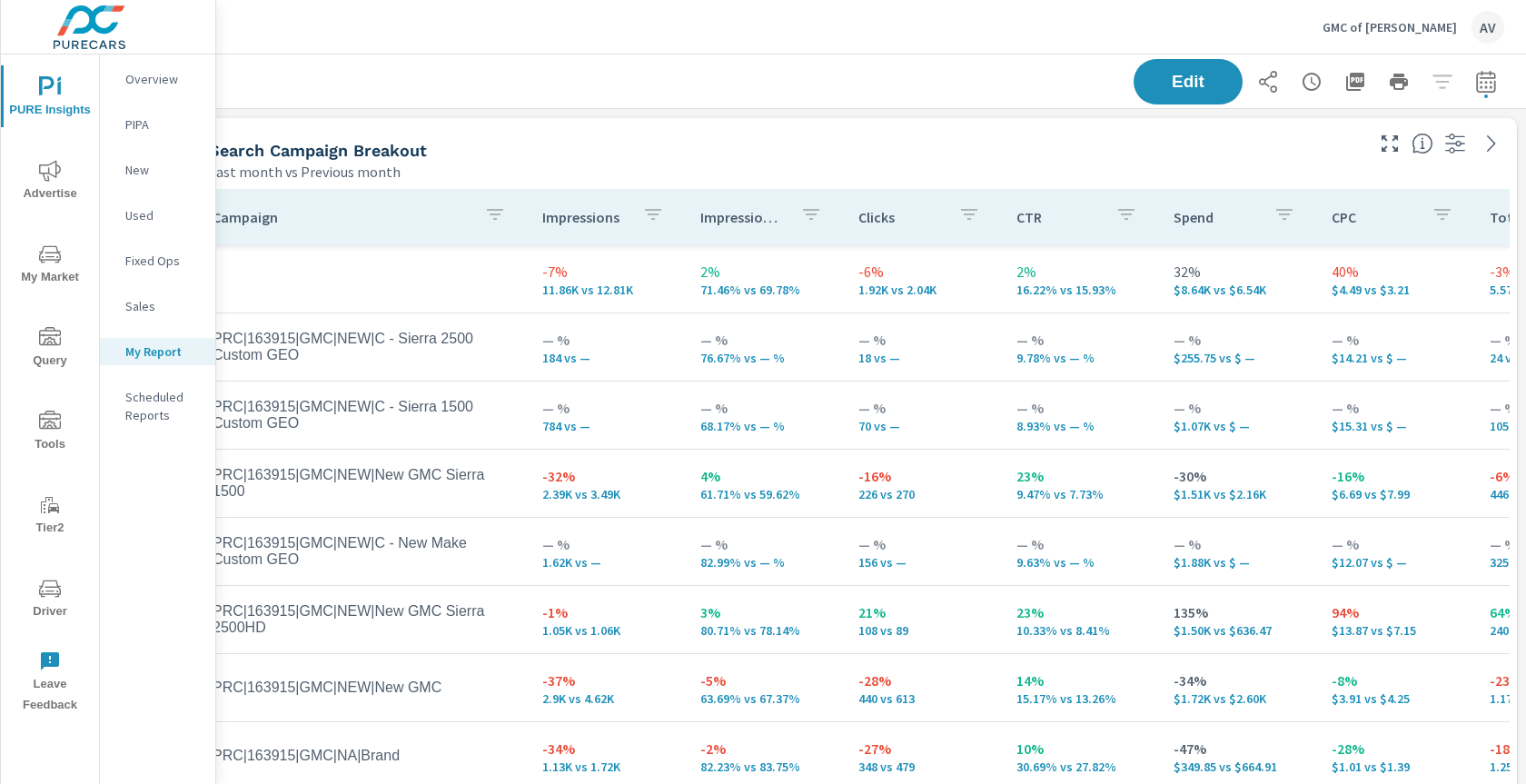
scroll to position [0, 49]
click at [1475, 84] on icon "button" at bounding box center [1486, 82] width 22 height 22
select select "Last month"
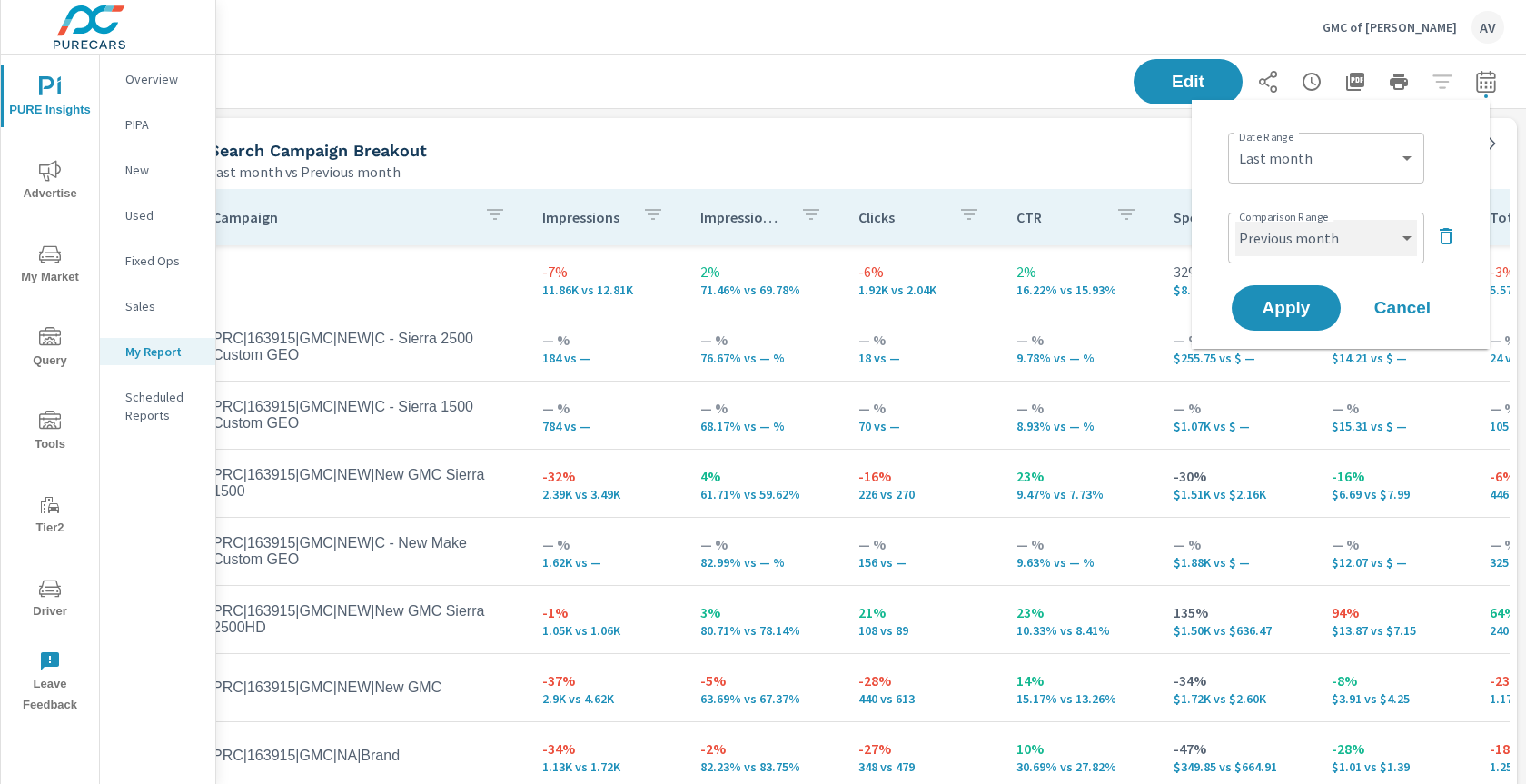
click at [1365, 240] on select "Custom Previous period Previous month Previous year" at bounding box center [1325, 238] width 182 height 36
click at [1235, 220] on select "Custom Previous period Previous month Previous year" at bounding box center [1325, 238] width 182 height 36
select select "Previous period"
click at [1309, 303] on span "Apply" at bounding box center [1285, 308] width 75 height 18
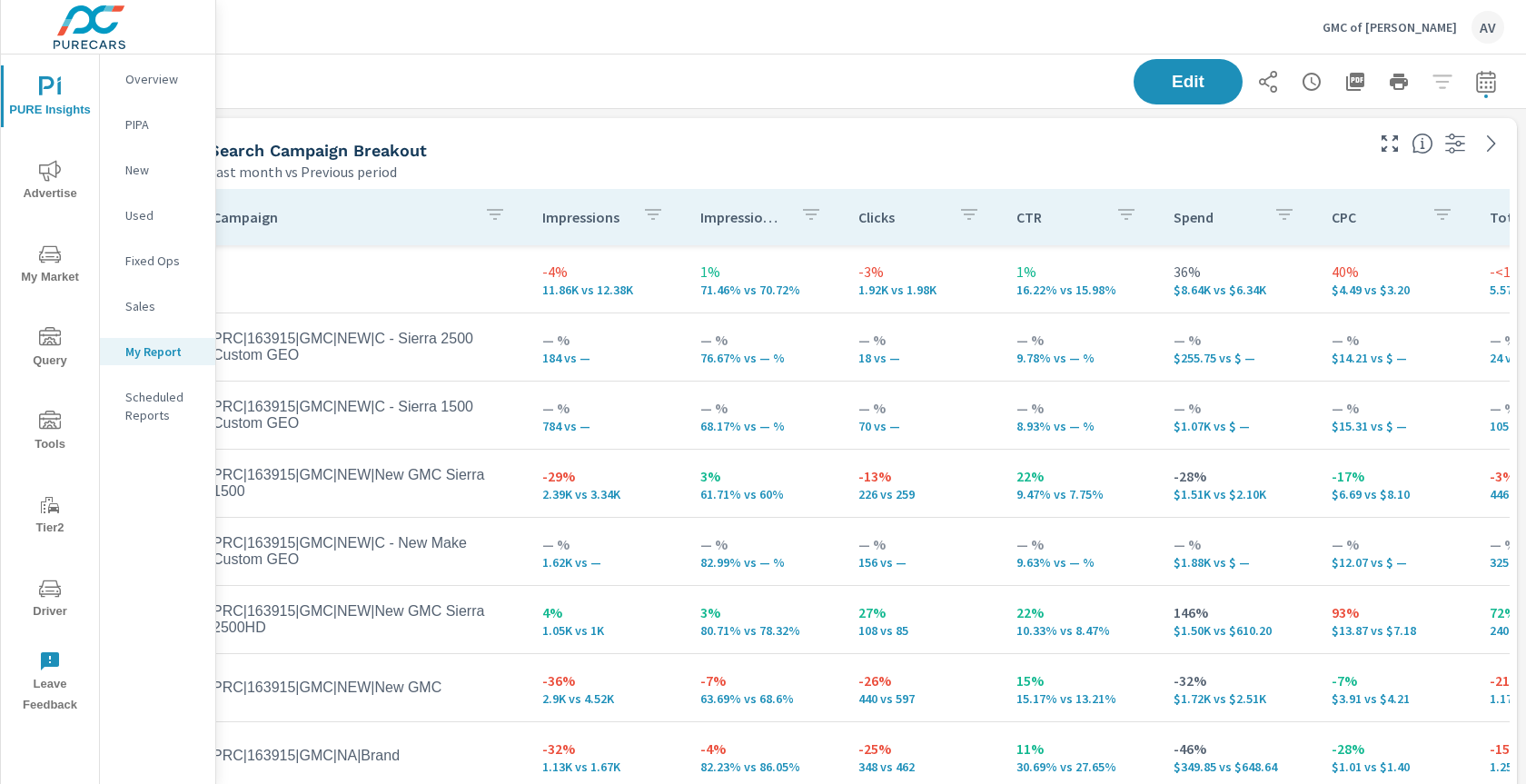
click at [910, 123] on div "Search Campaign Breakout Last month vs Previous period" at bounding box center [779, 150] width 1177 height 64
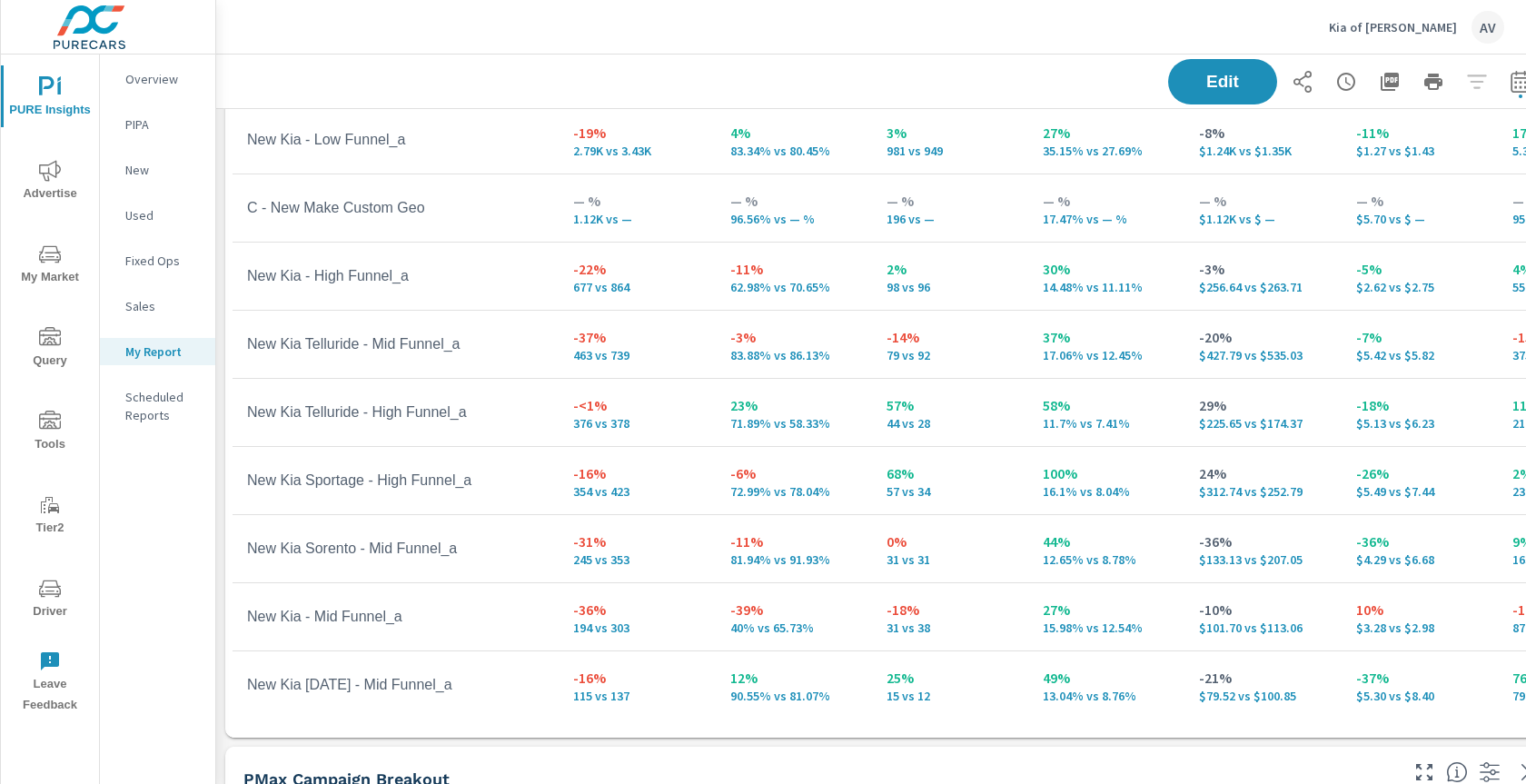
scroll to position [215, 0]
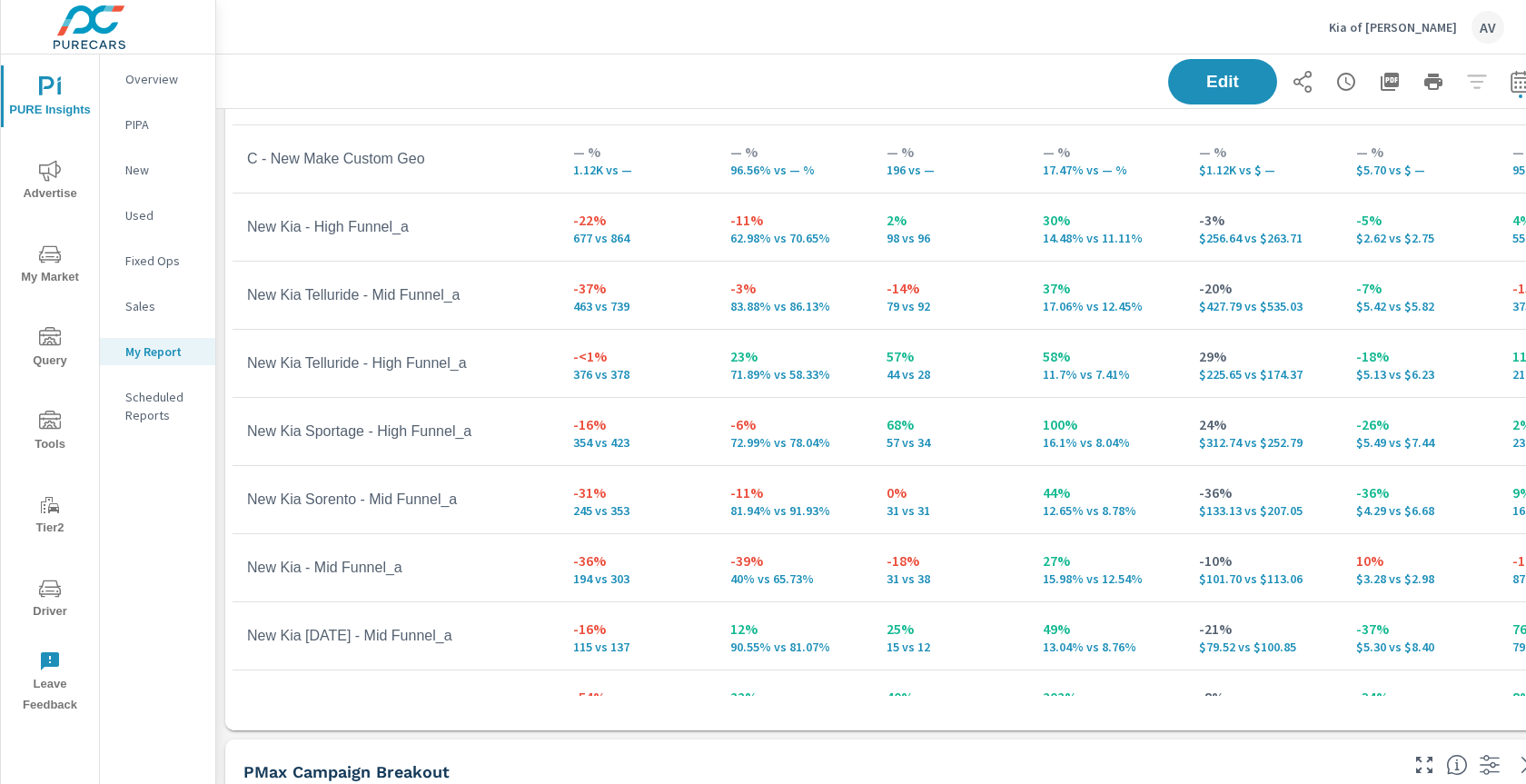
scroll to position [371, 0]
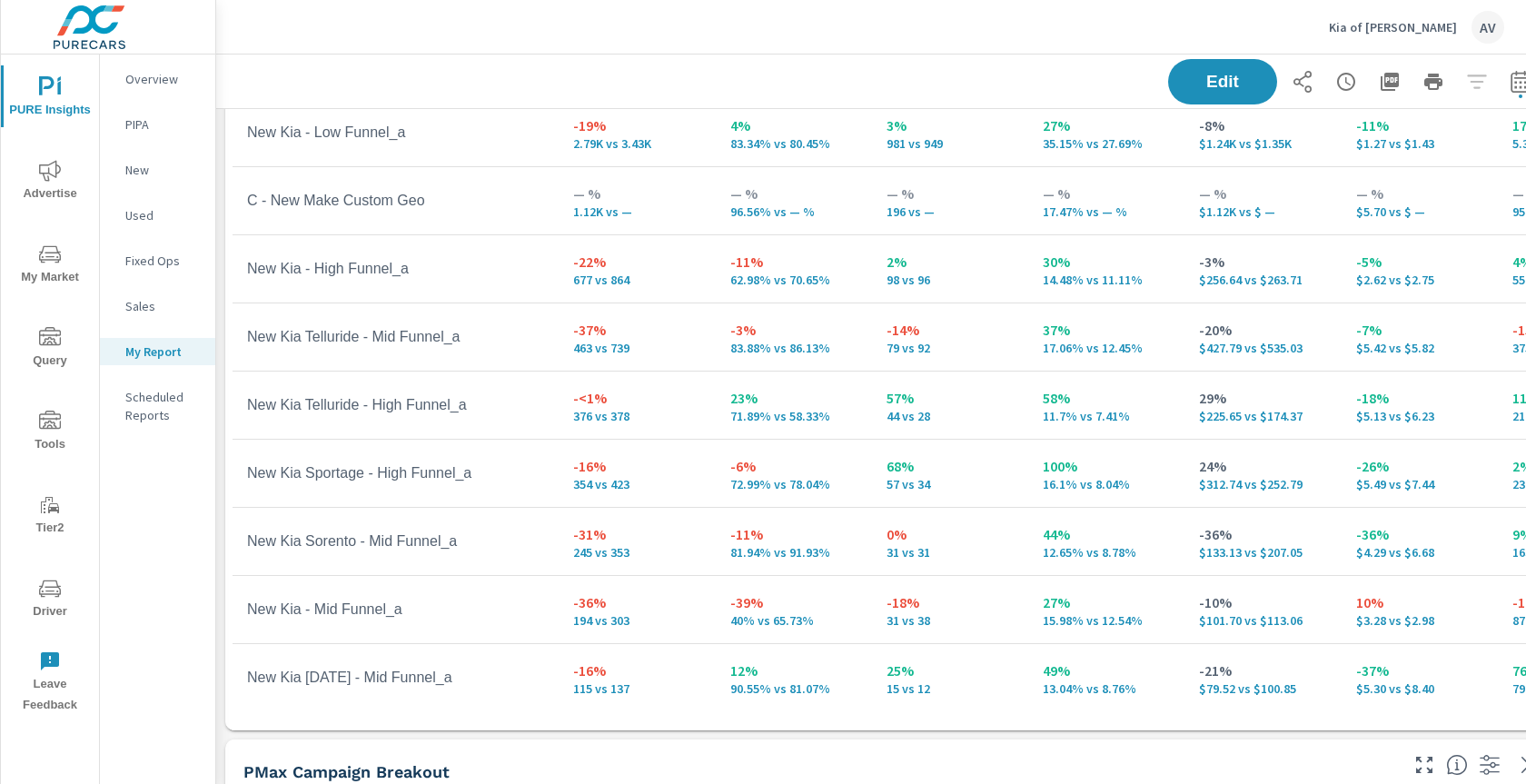
click at [1296, 80] on icon "button" at bounding box center [1302, 82] width 22 height 22
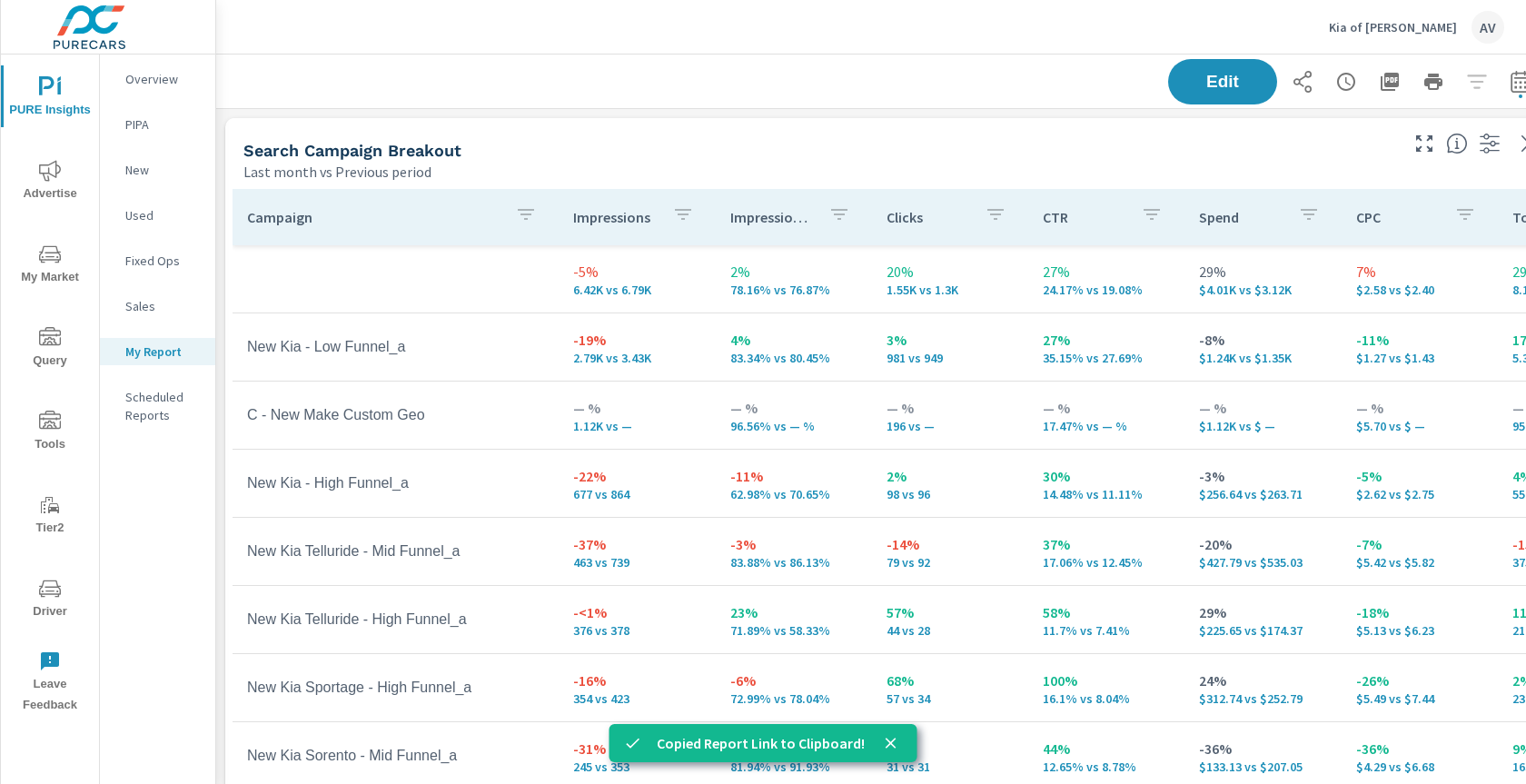
click at [1026, 126] on div "Search Campaign Breakout Last month vs Previous period" at bounding box center [813, 150] width 1177 height 64
click at [894, 742] on icon "close" at bounding box center [891, 743] width 18 height 18
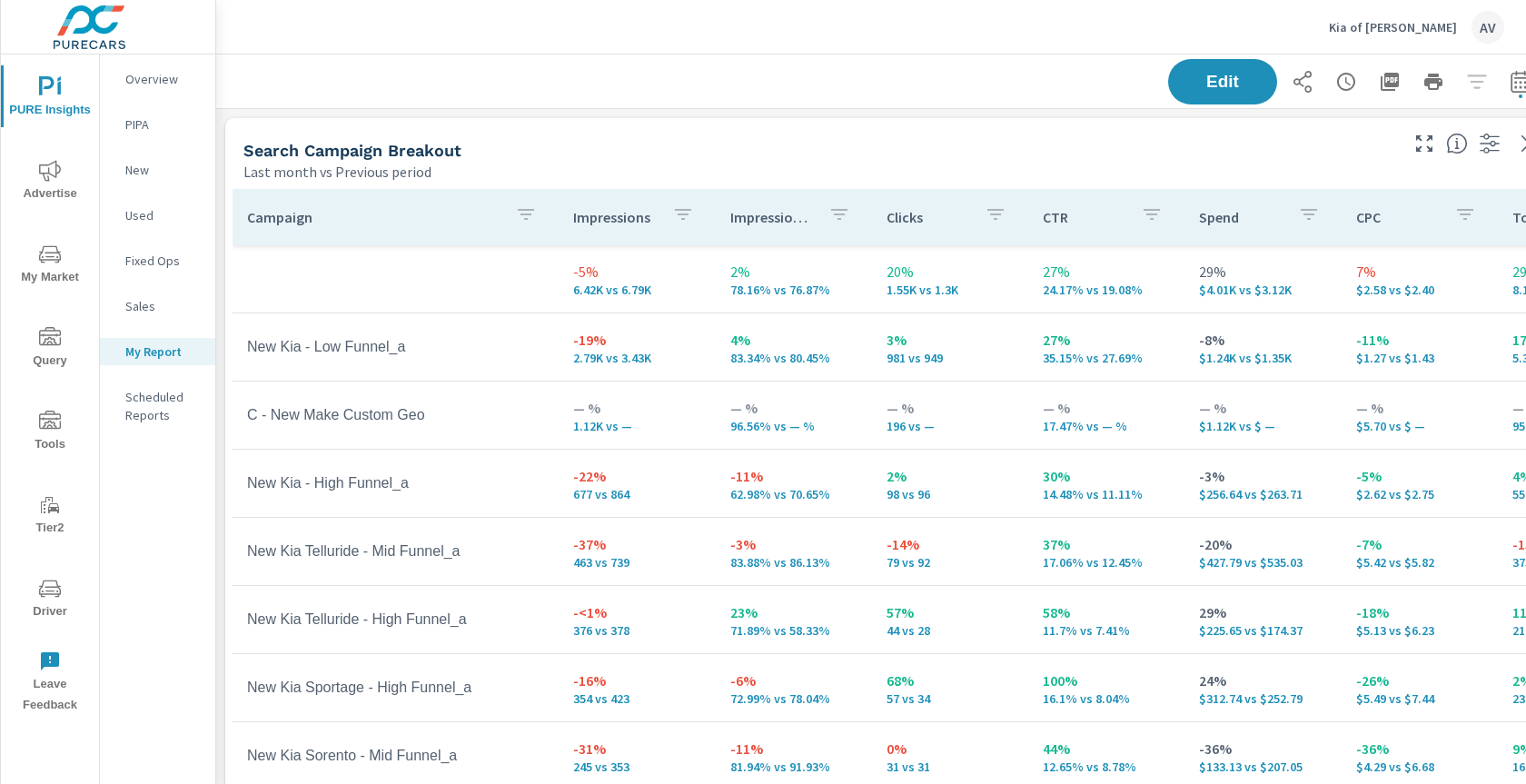
click at [852, 92] on div "Edit" at bounding box center [887, 81] width 1300 height 53
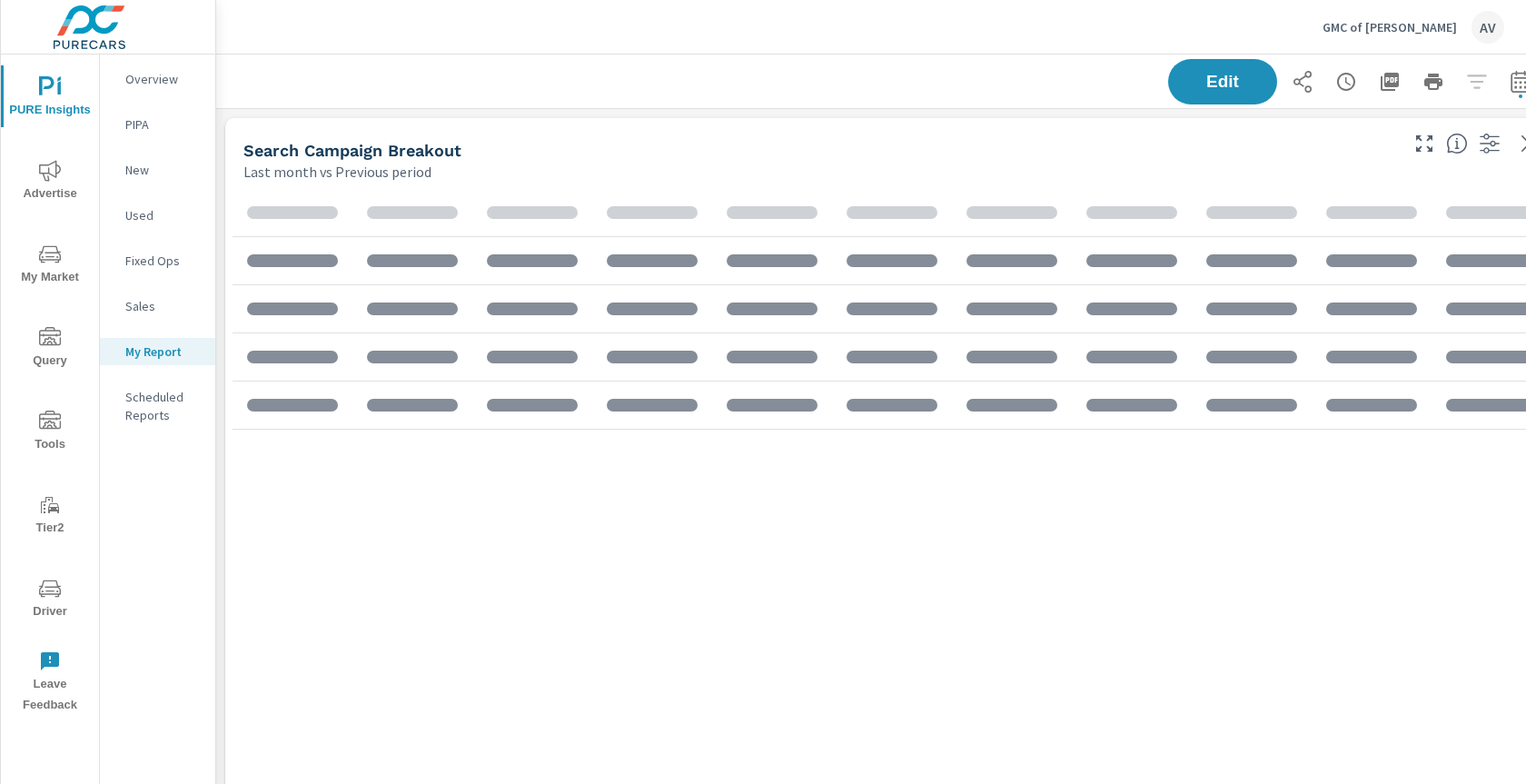
scroll to position [2129, 1376]
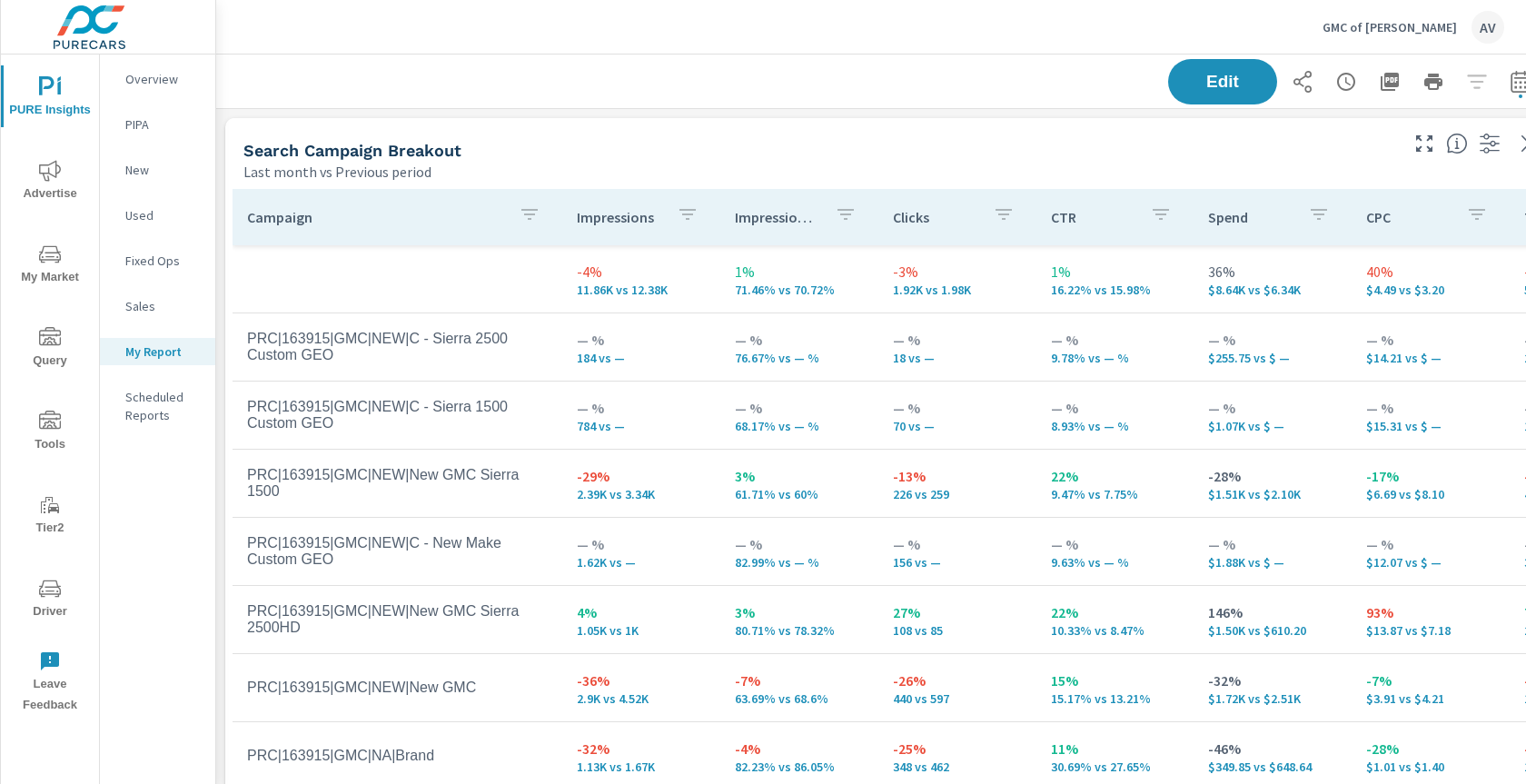
click at [833, 153] on div "Search Campaign Breakout" at bounding box center [819, 150] width 1152 height 21
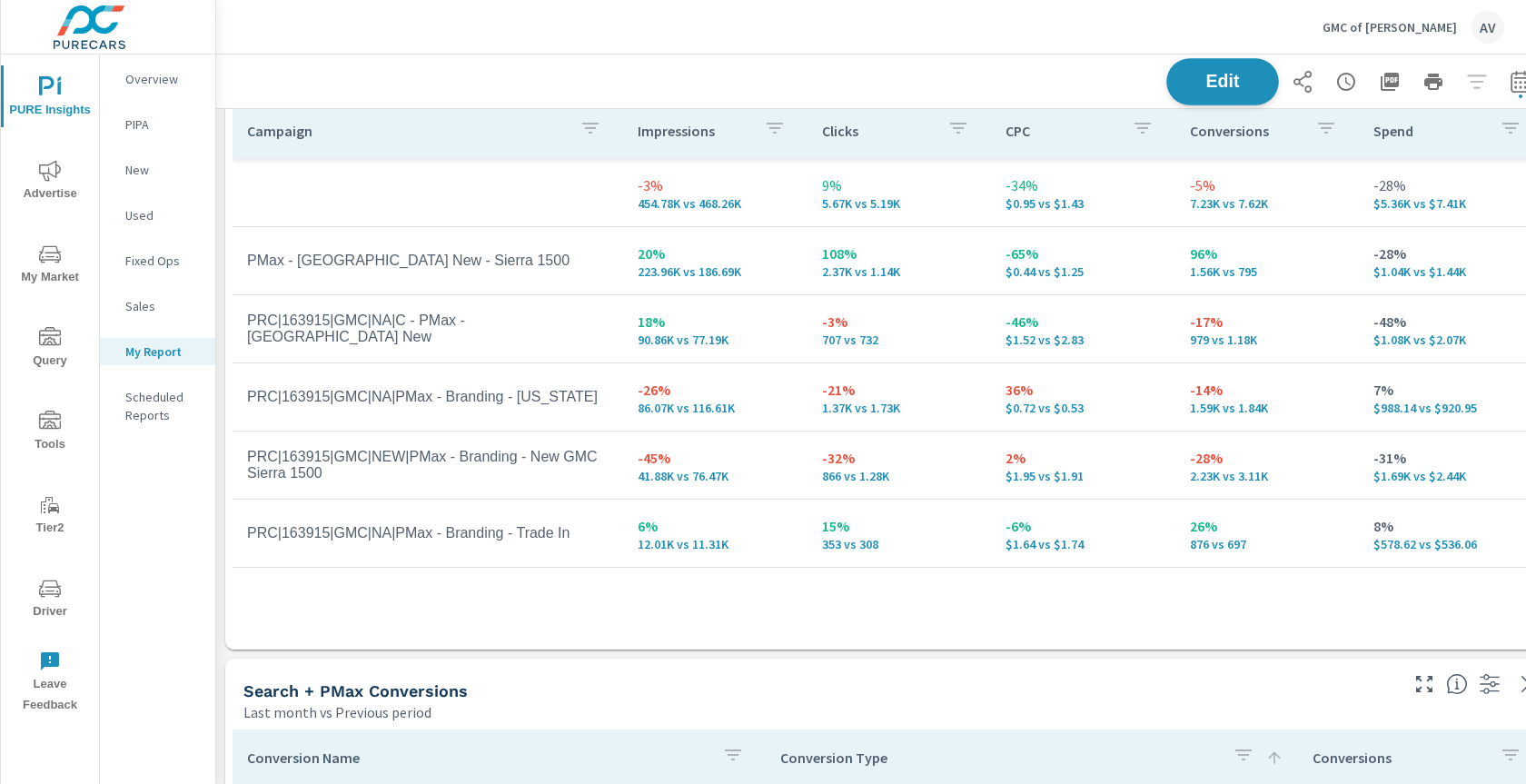
scroll to position [925, 0]
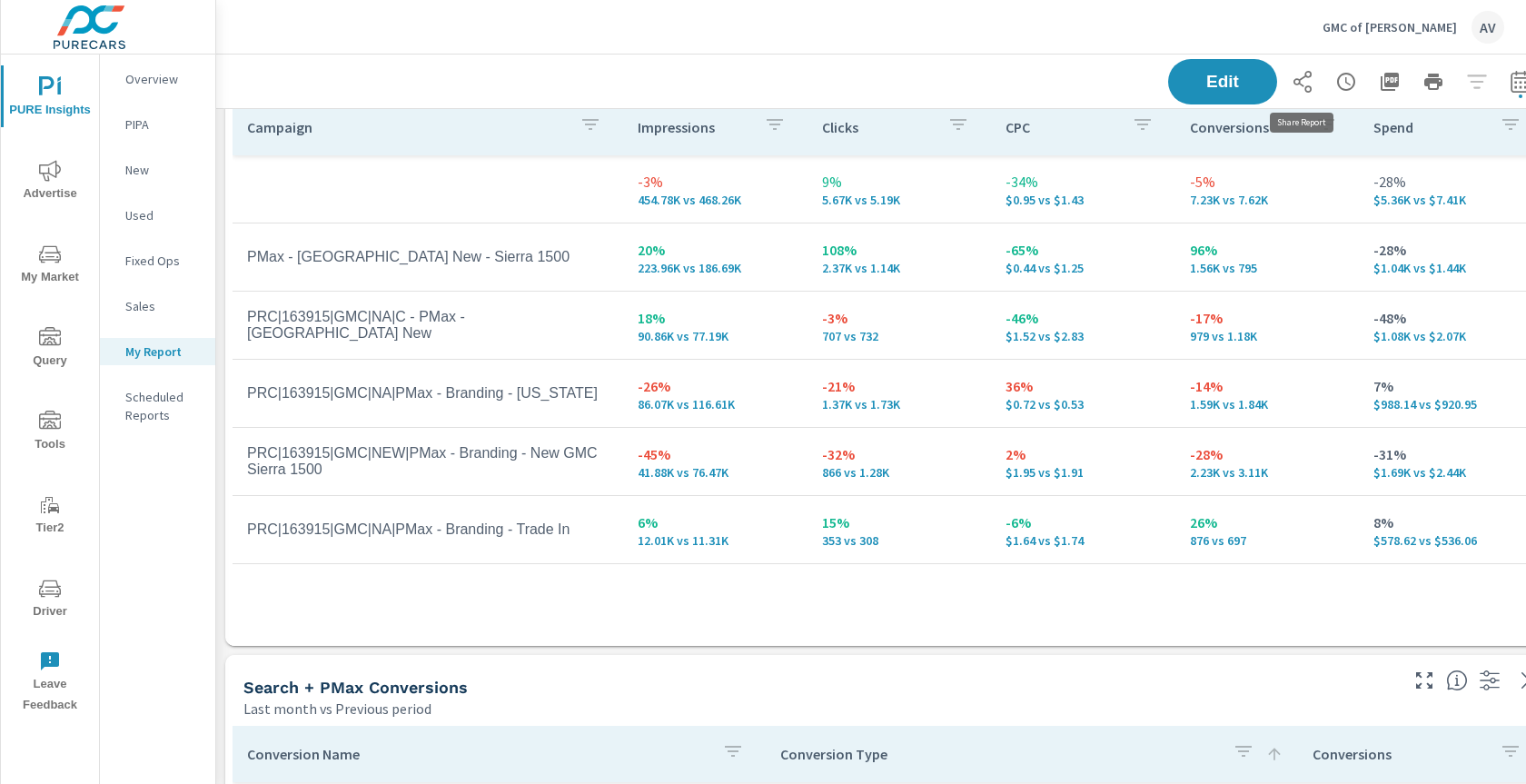
click at [1304, 81] on icon "button" at bounding box center [1302, 82] width 22 height 22
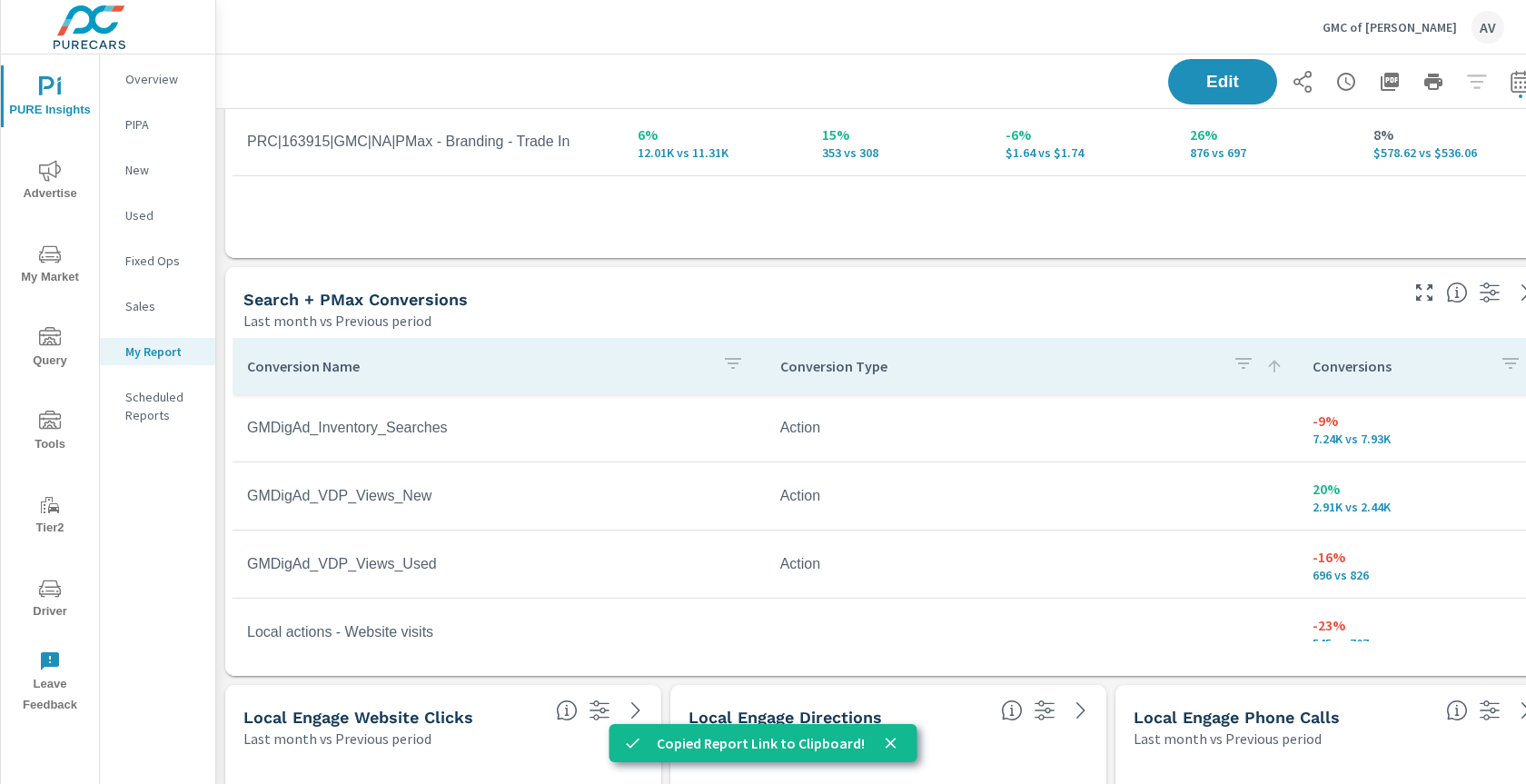
scroll to position [1360, 0]
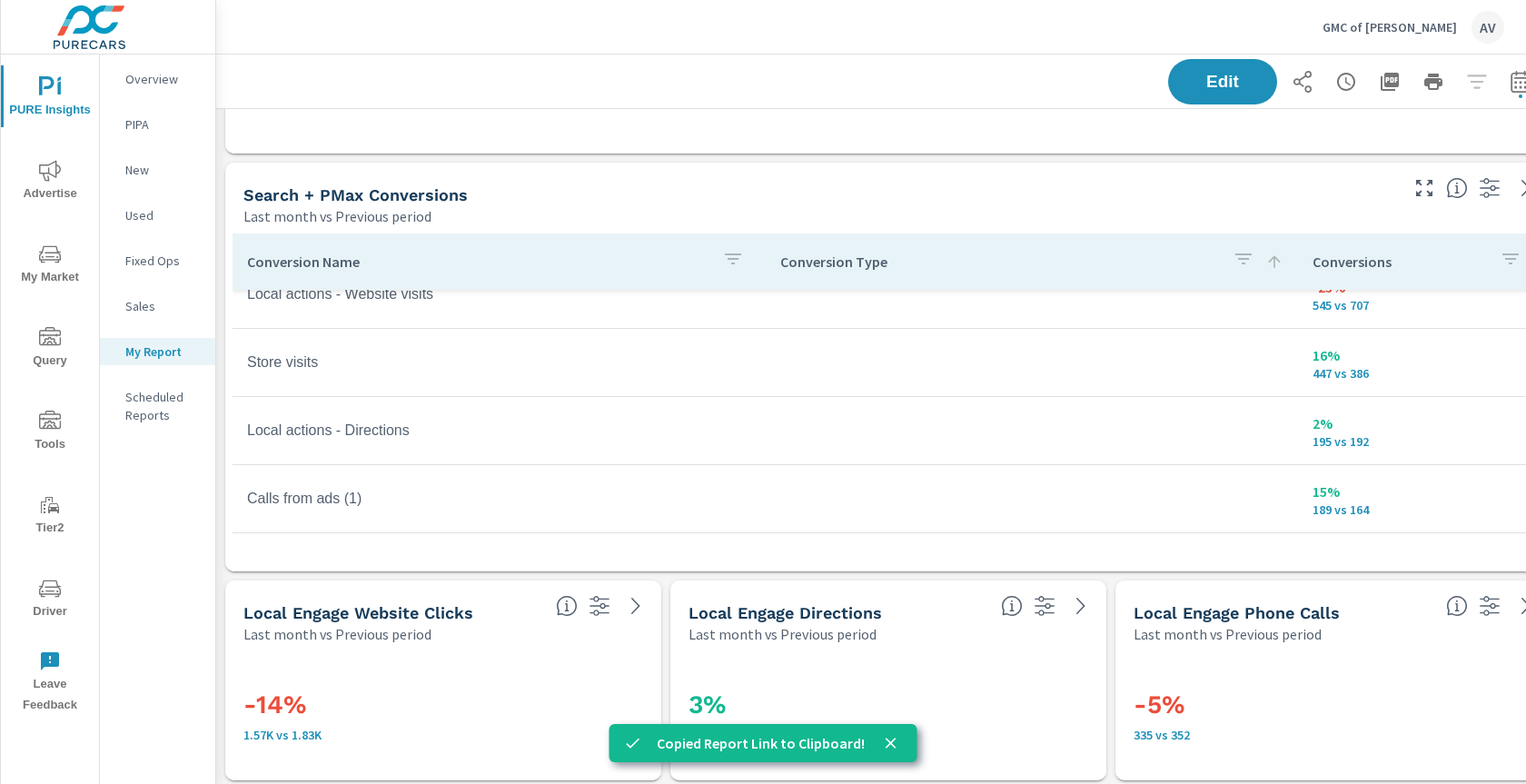
scroll to position [1437, 0]
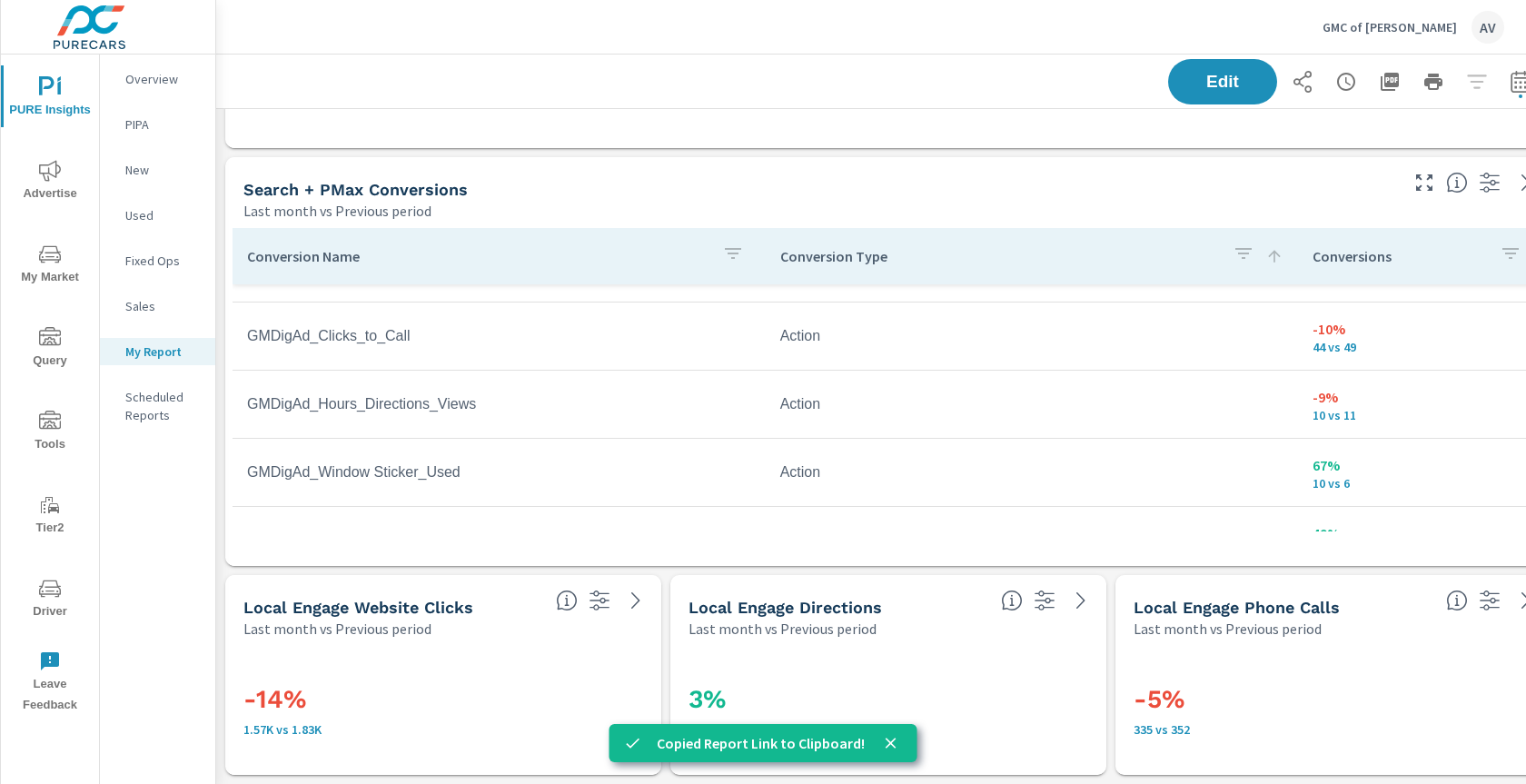
scroll to position [977, 0]
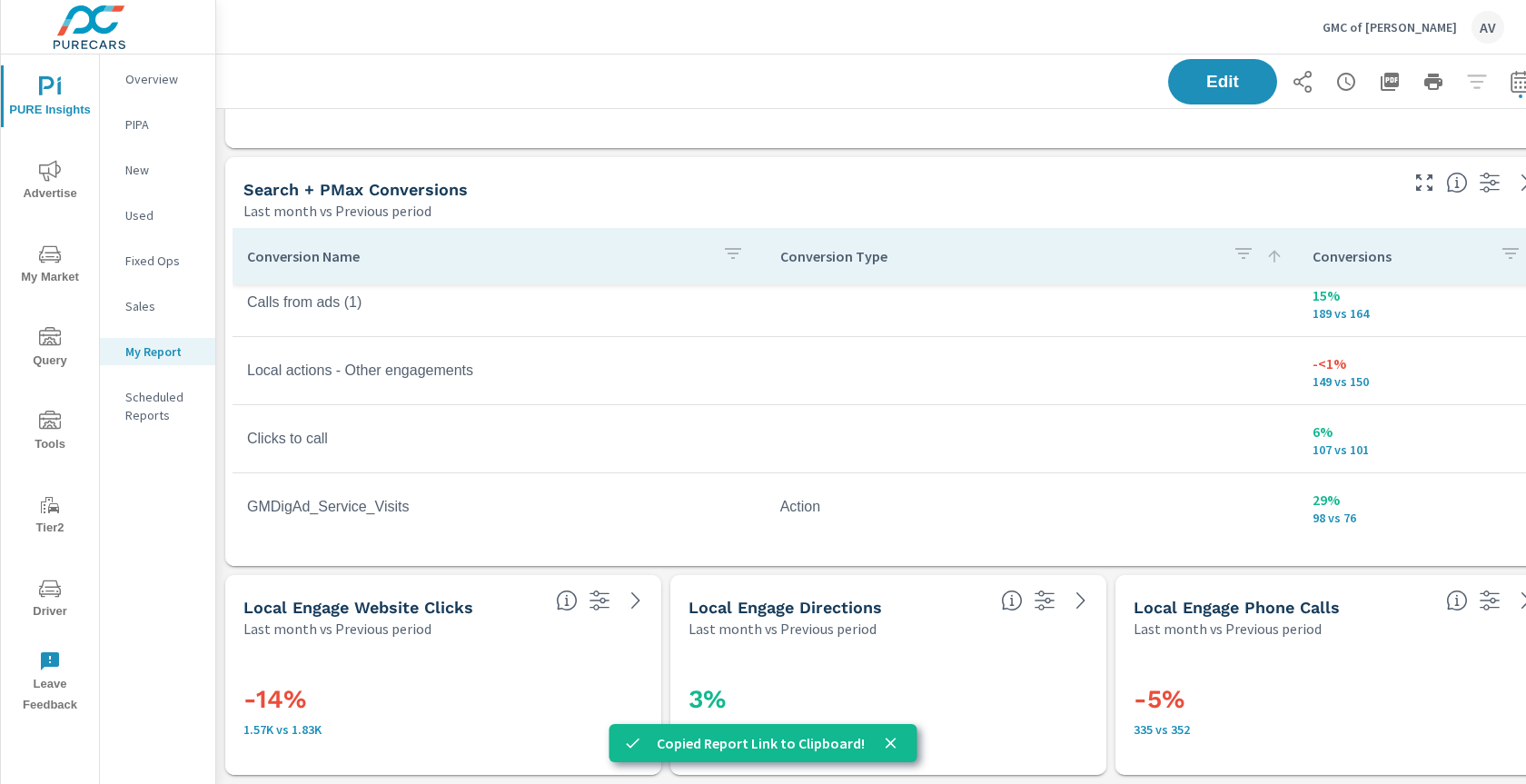
scroll to position [379, 0]
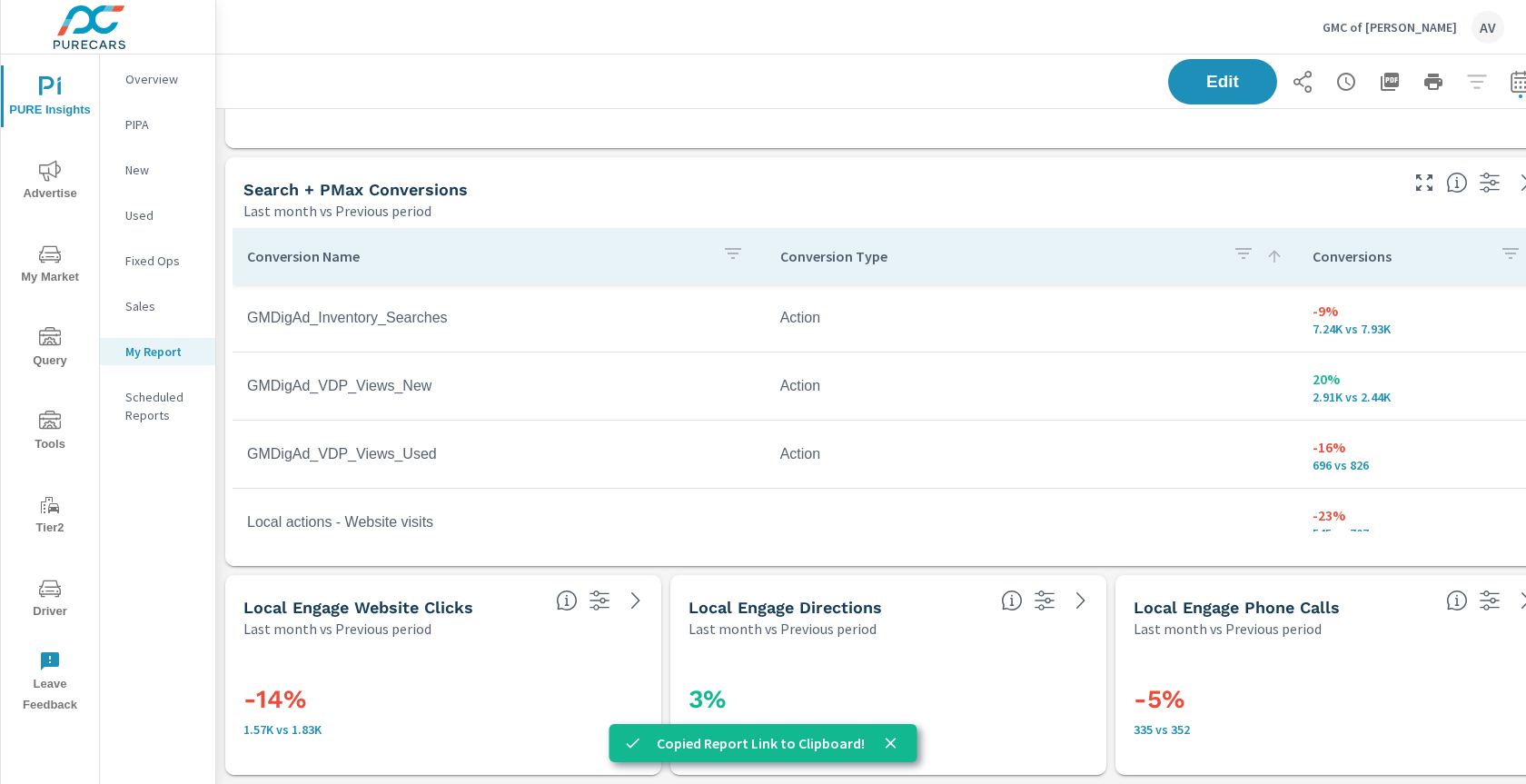
scroll to position [1437, 0]
click at [45, 247] on icon "nav menu" at bounding box center [50, 254] width 22 height 22
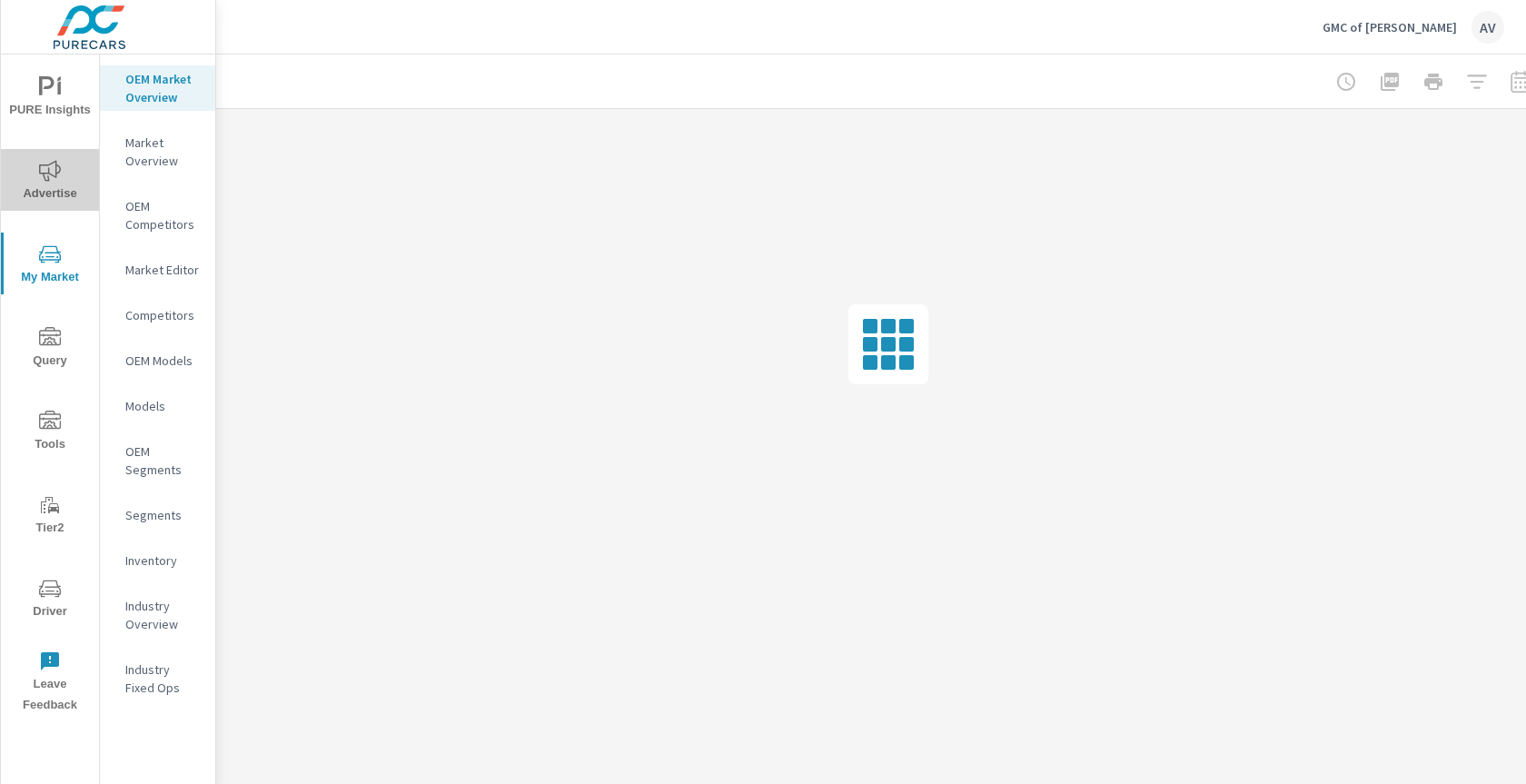
click at [44, 181] on span "Advertise" at bounding box center [50, 181] width 88 height 44
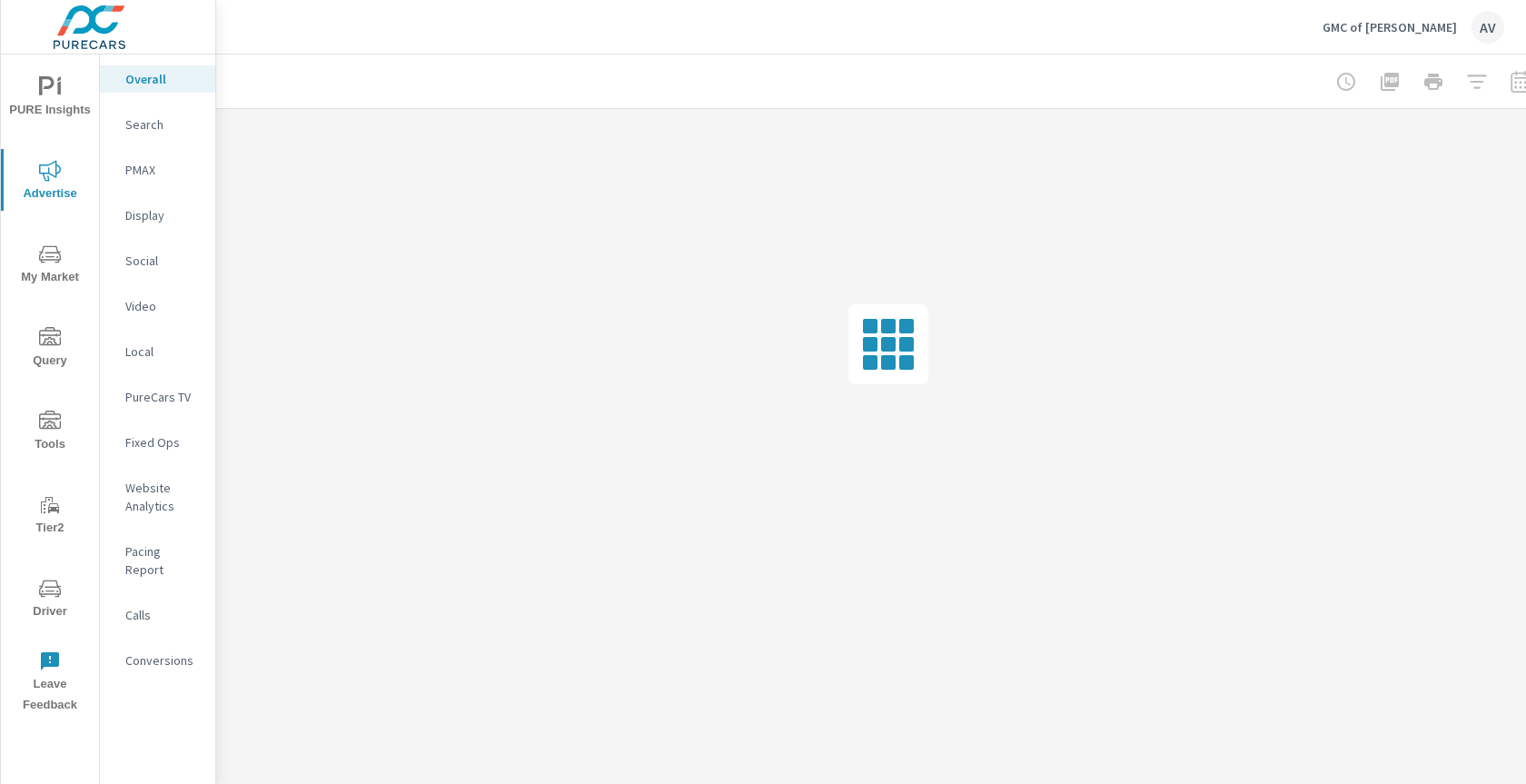
click at [134, 651] on p "Conversions" at bounding box center [163, 661] width 76 height 18
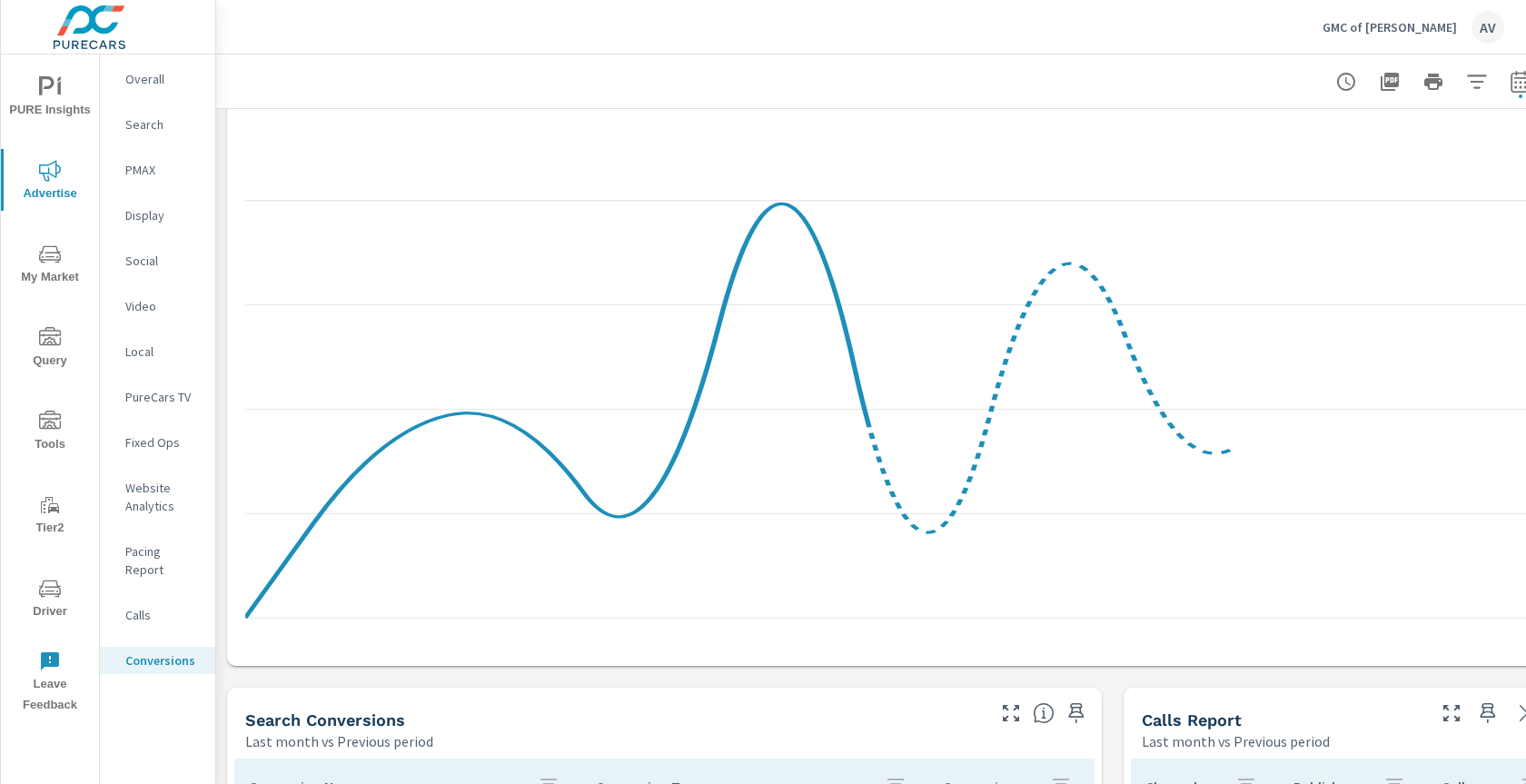
scroll to position [1866, 0]
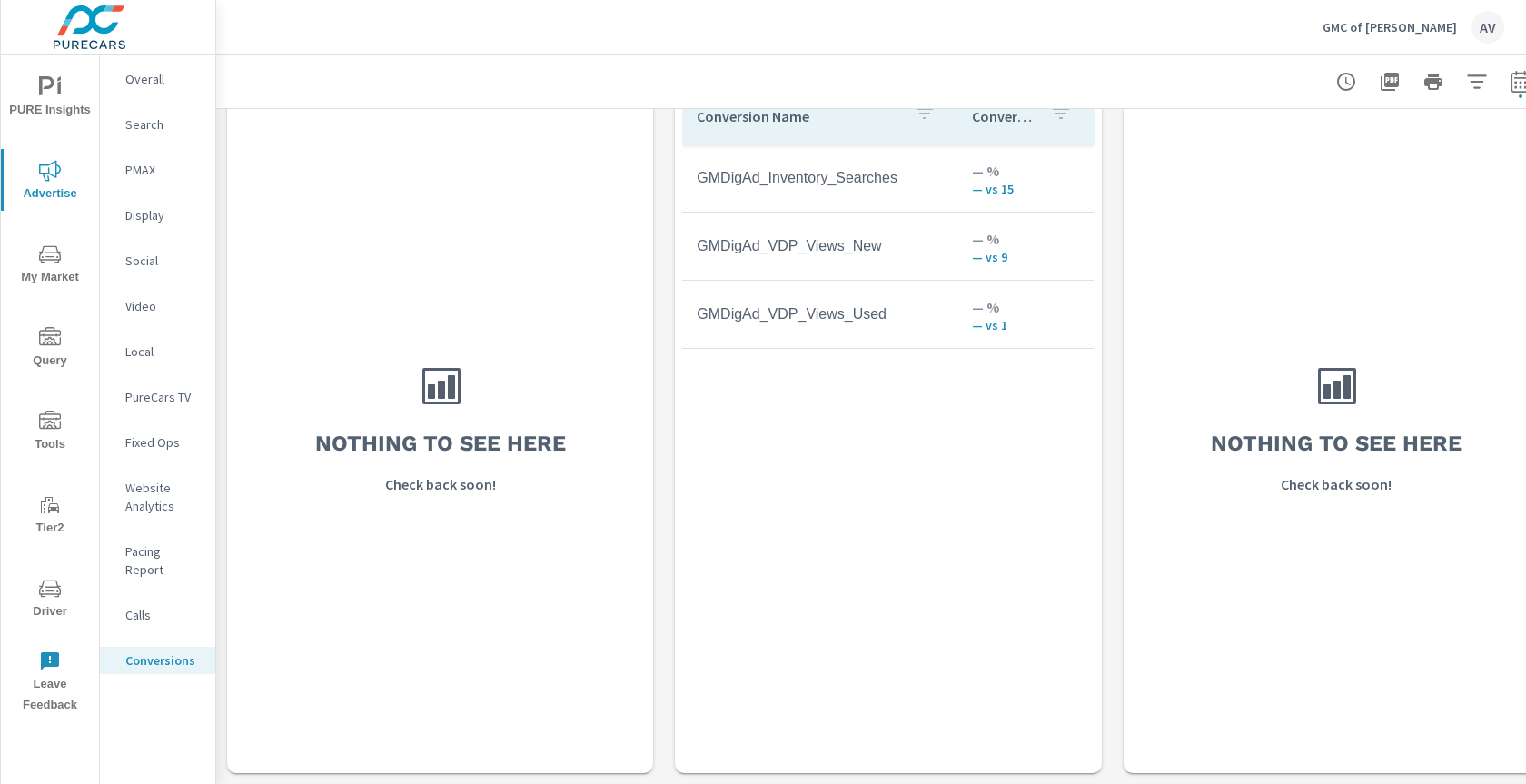
click at [143, 605] on p "Calls" at bounding box center [163, 614] width 76 height 18
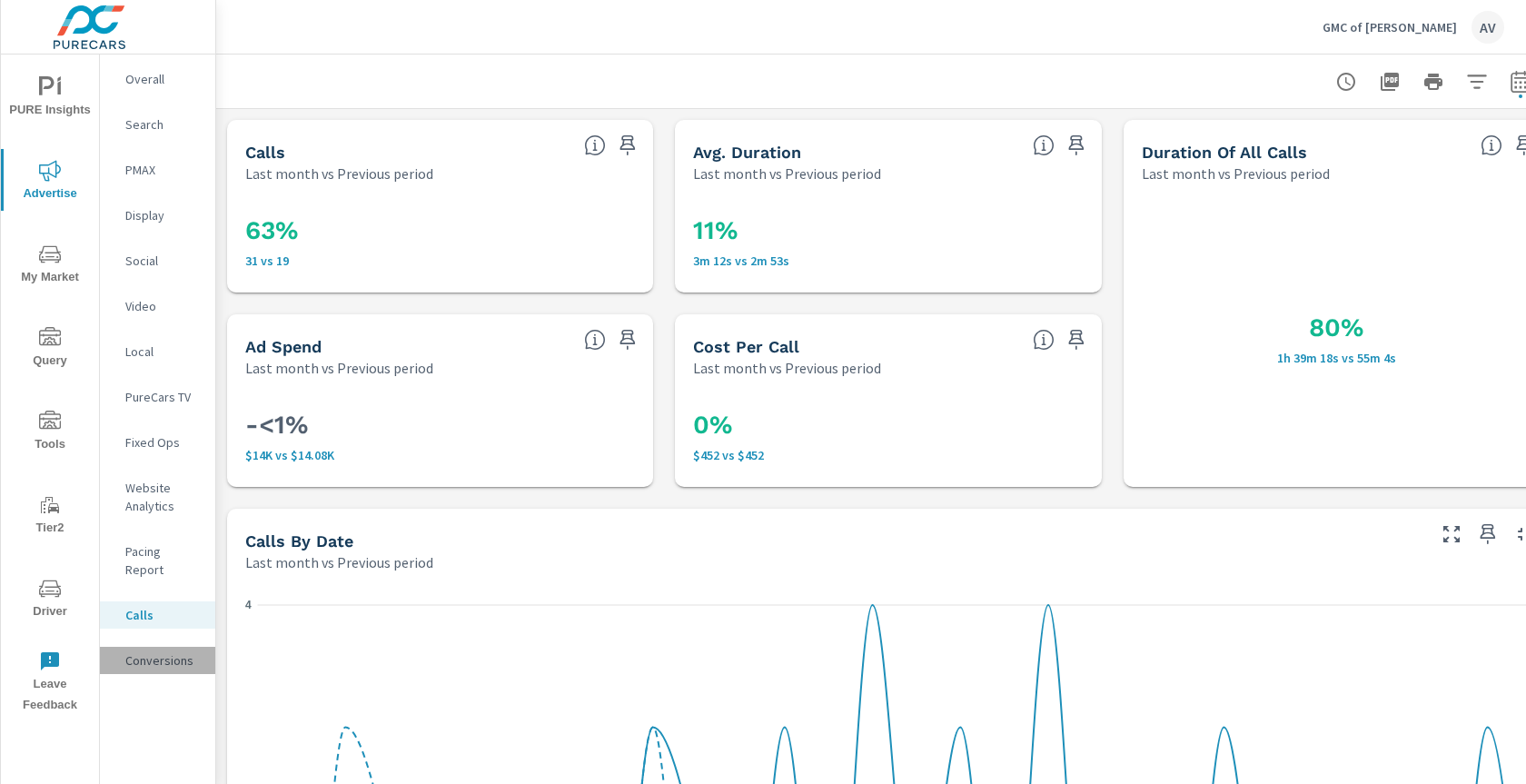
click at [171, 651] on p "Conversions" at bounding box center [163, 661] width 76 height 18
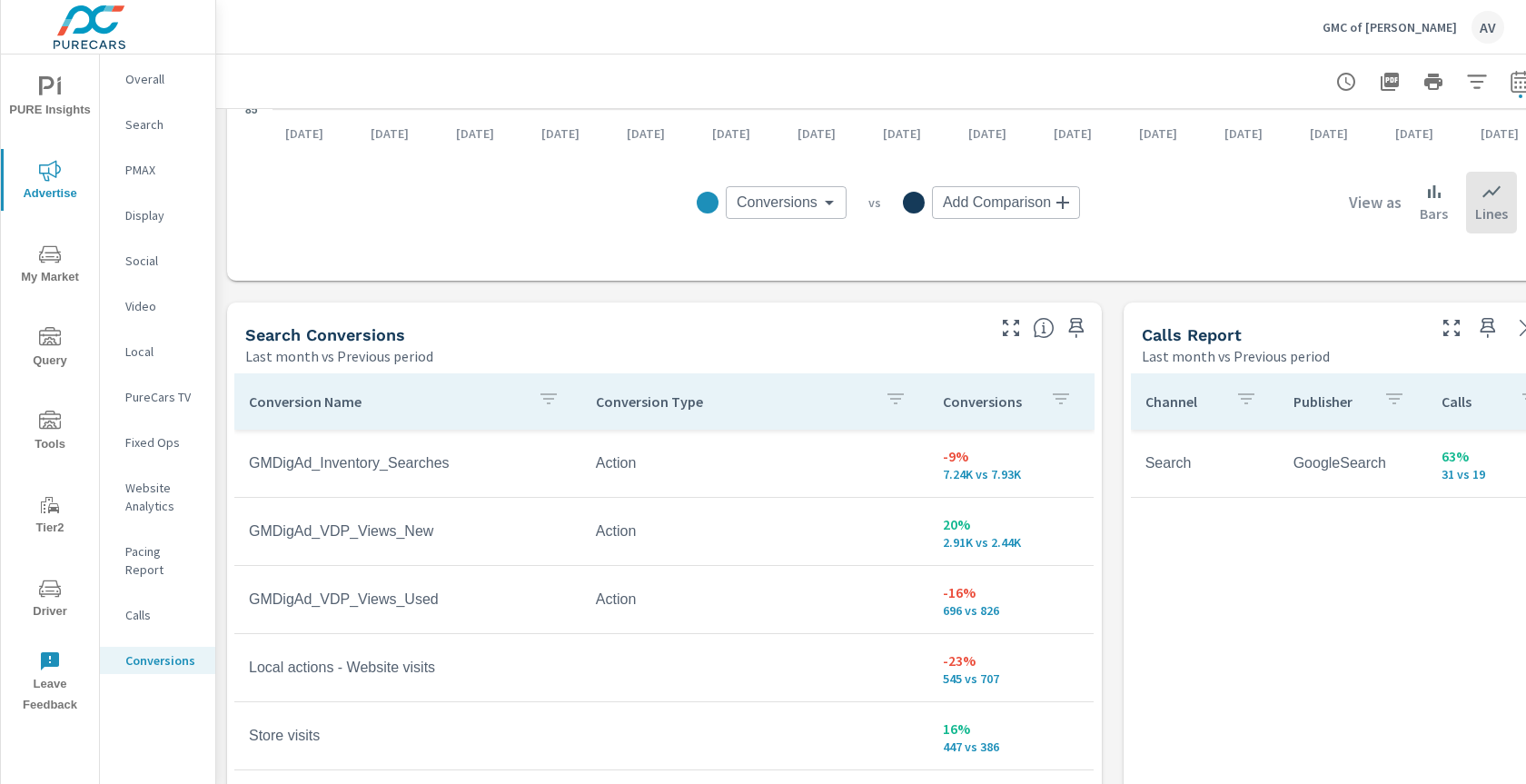
scroll to position [799, 0]
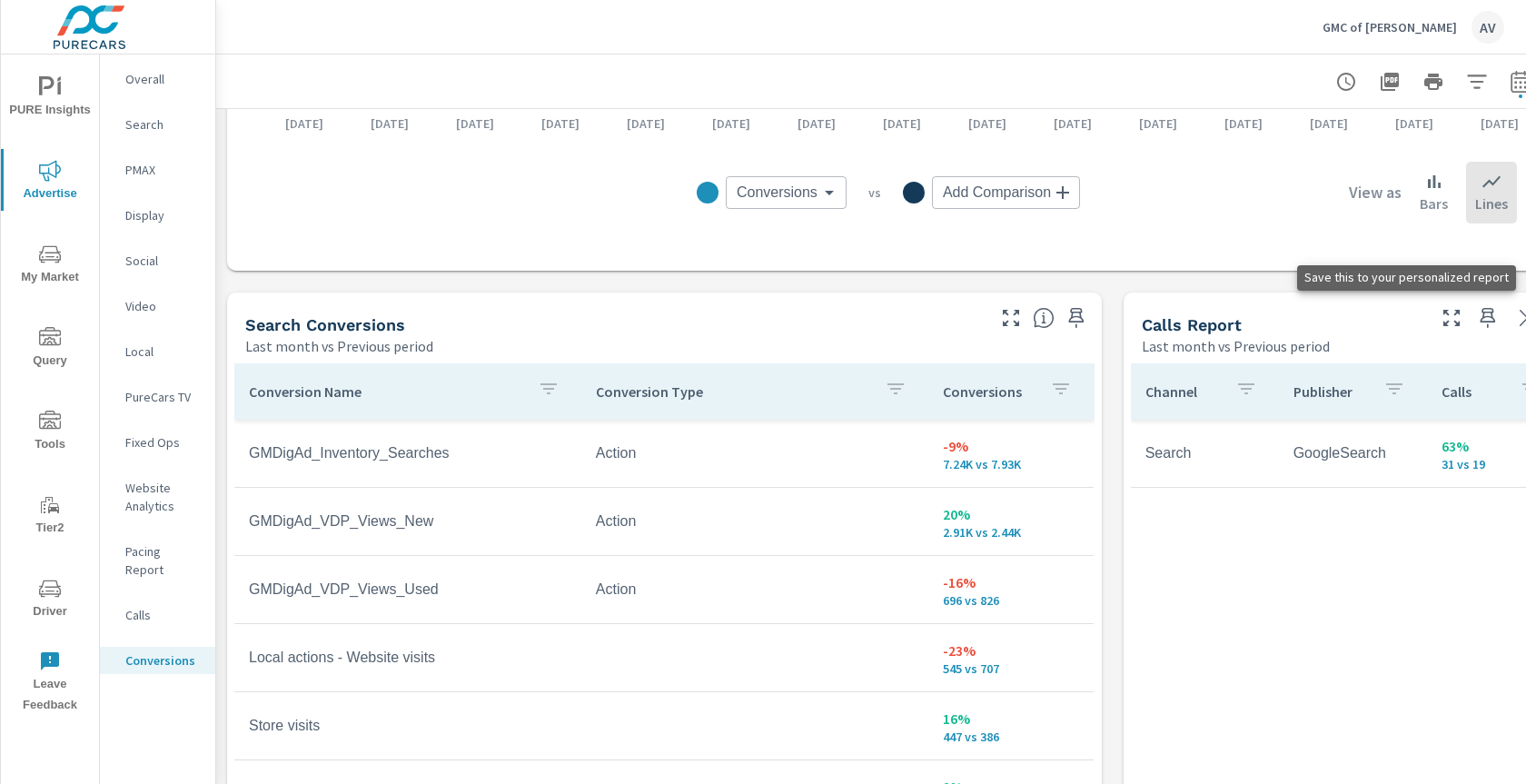
click at [1480, 310] on icon "button" at bounding box center [1488, 318] width 22 height 22
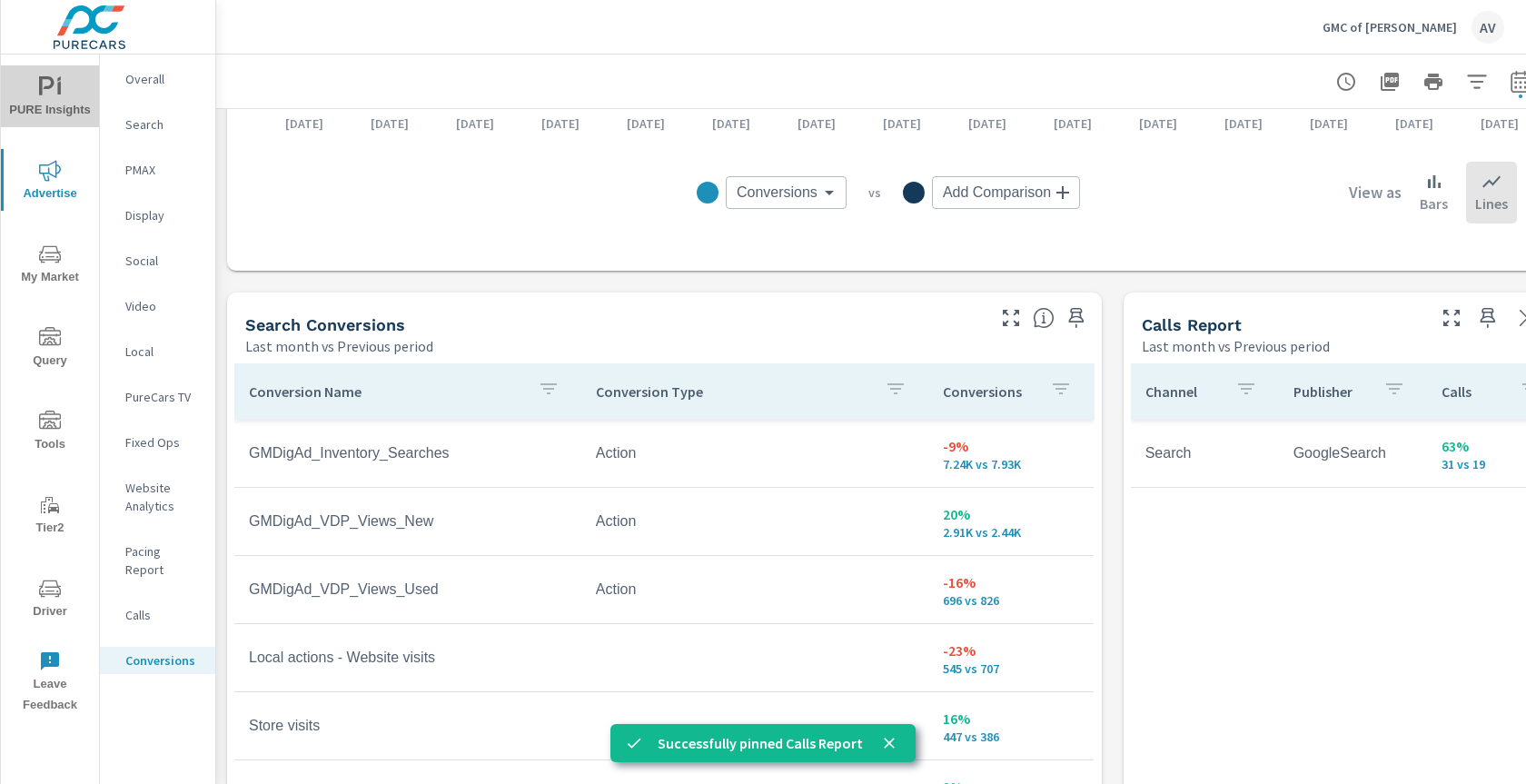
click at [45, 93] on icon "nav menu" at bounding box center [50, 88] width 22 height 22
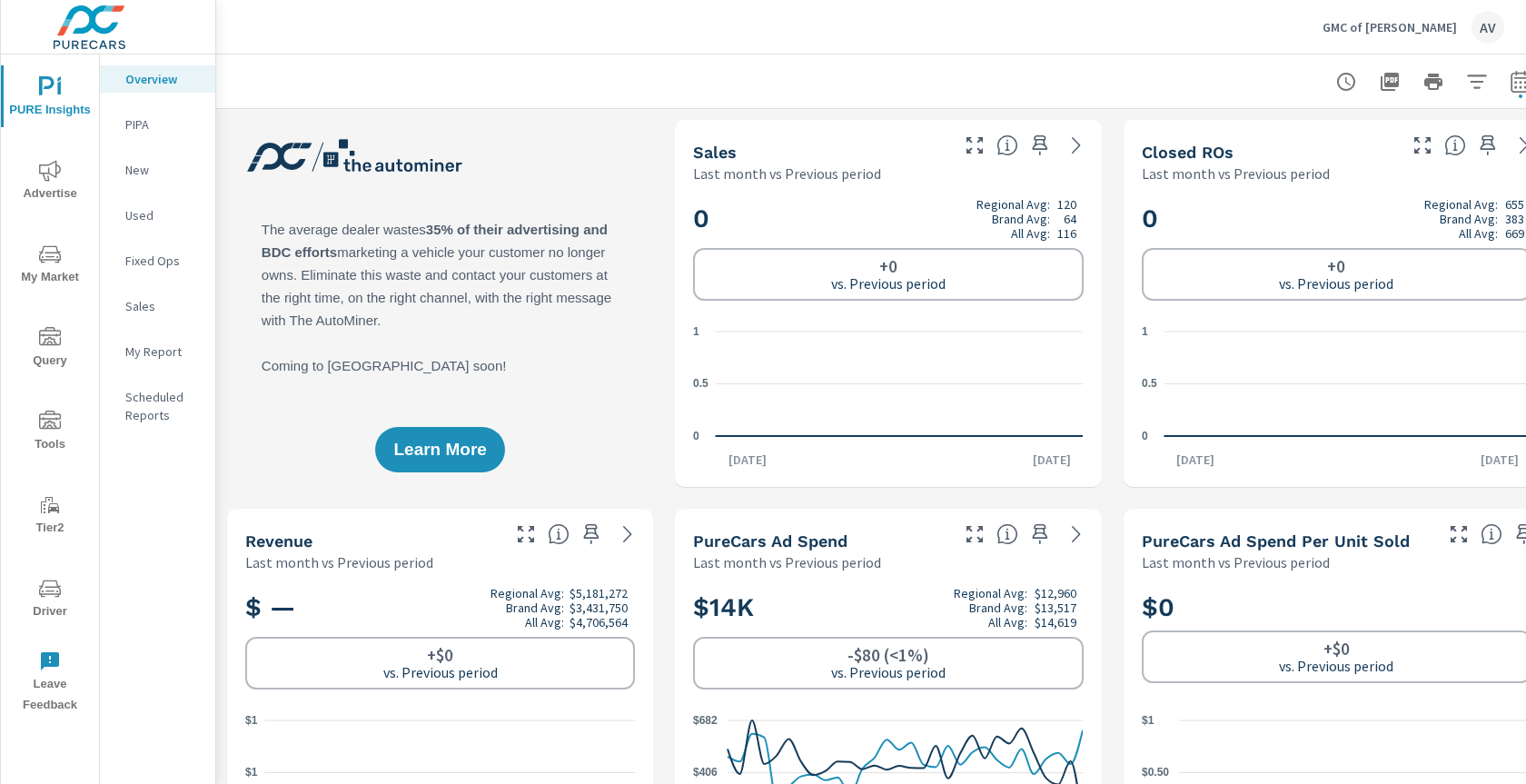
click at [134, 343] on p "My Report" at bounding box center [163, 352] width 76 height 18
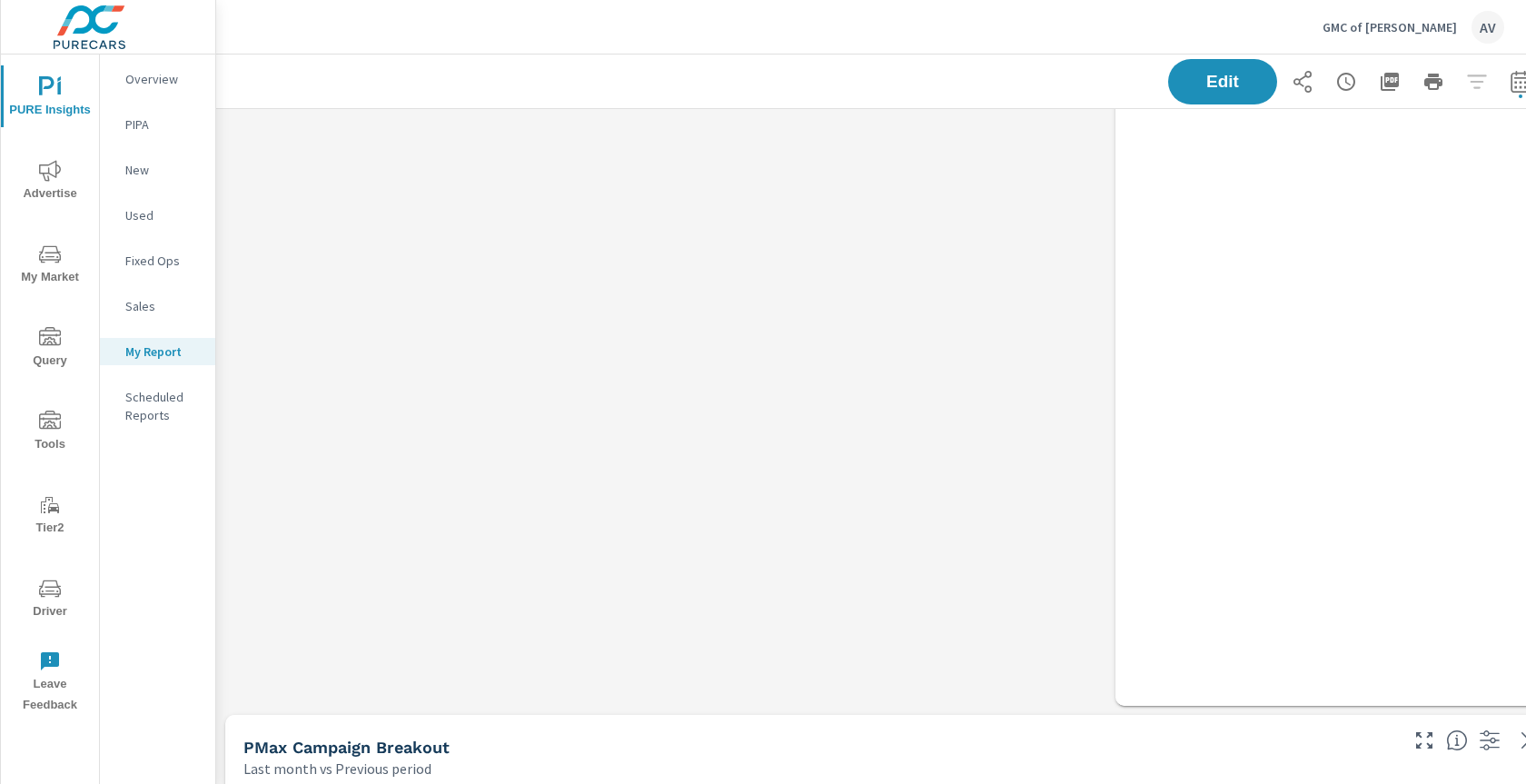
scroll to position [466, 0]
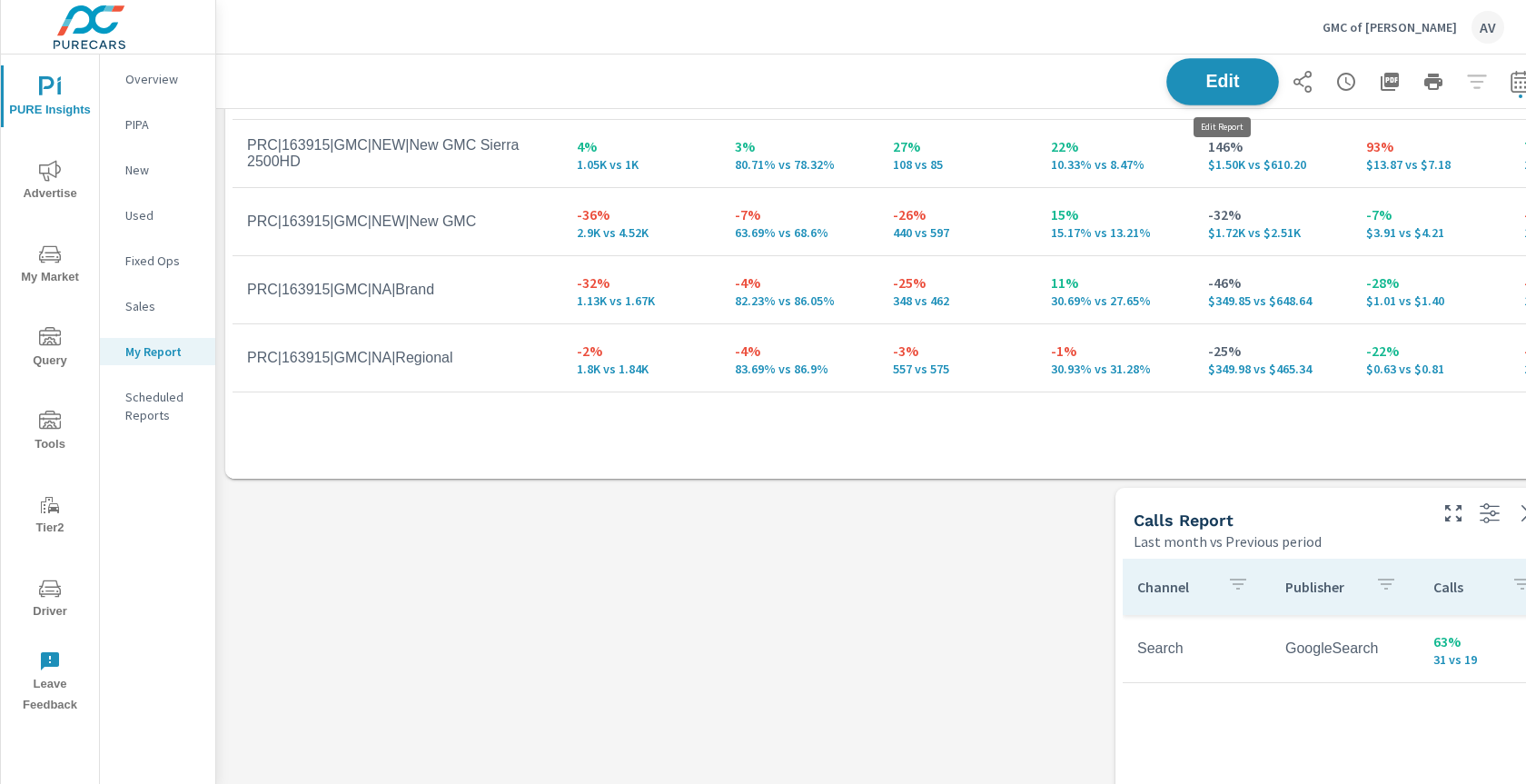
click at [1203, 82] on span "Edit" at bounding box center [1222, 81] width 75 height 18
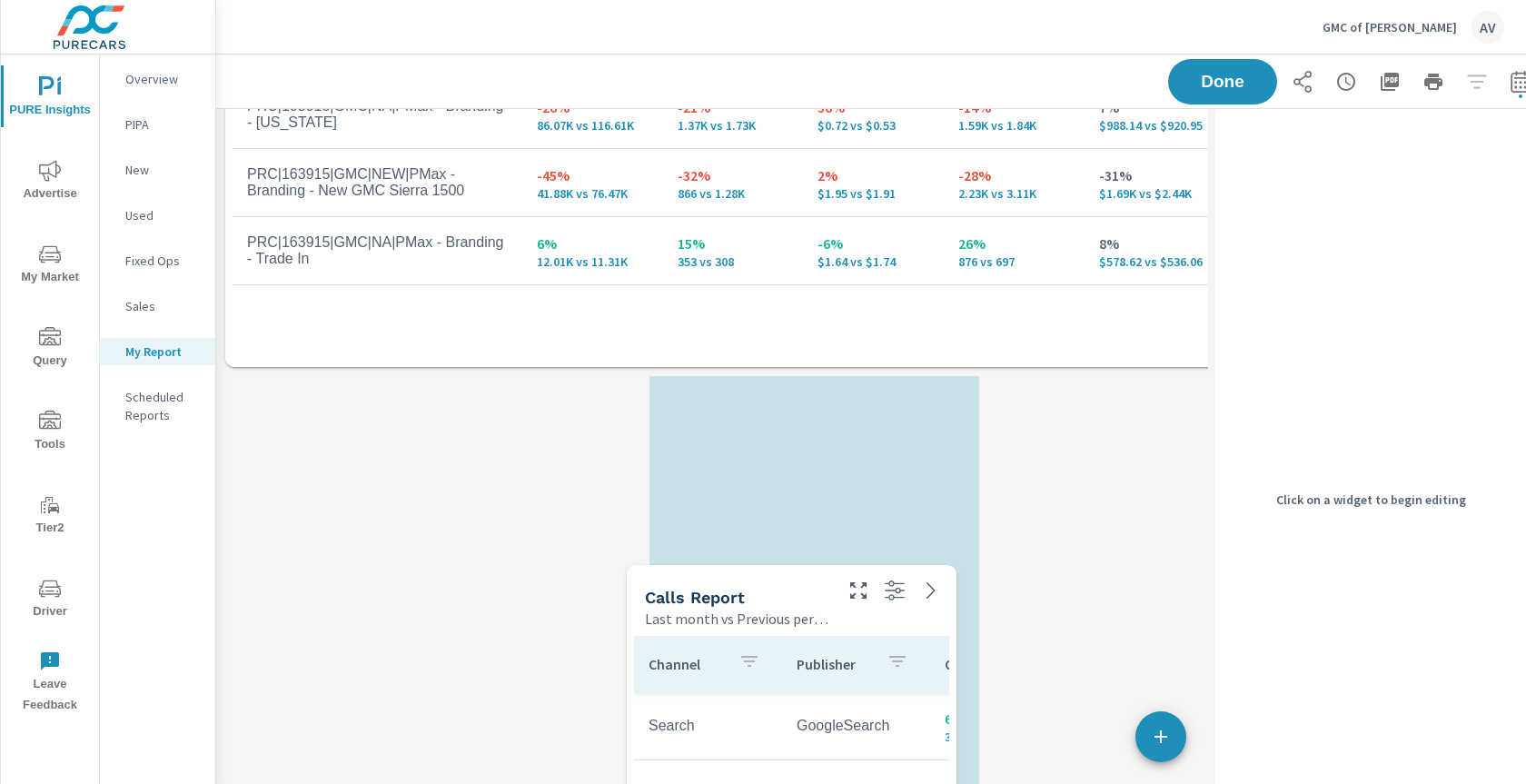
scroll to position [1215, 0]
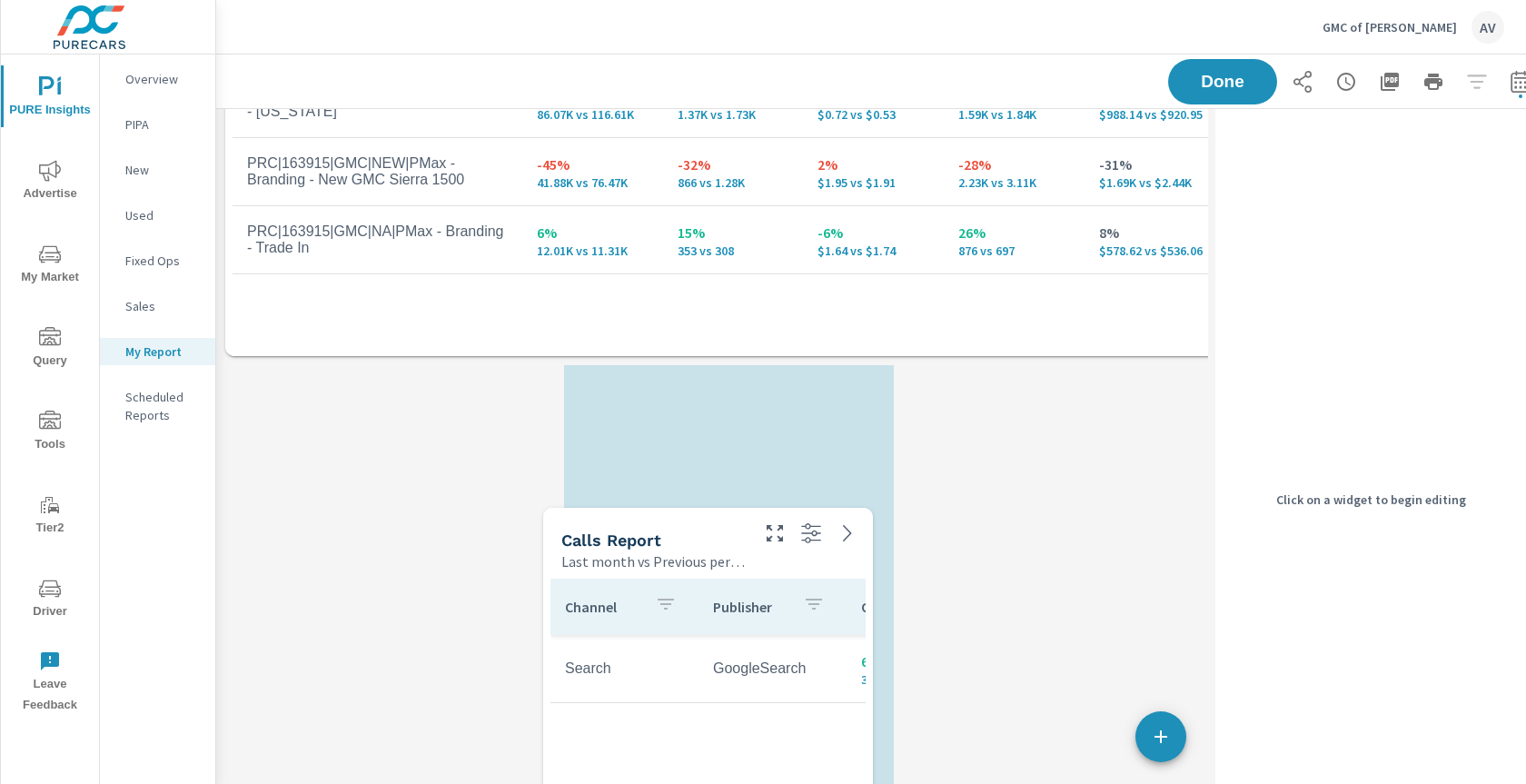
drag, startPoint x: 1090, startPoint y: 514, endPoint x: 727, endPoint y: 532, distance: 363.4
click at [729, 533] on div "Calls Report" at bounding box center [653, 540] width 184 height 21
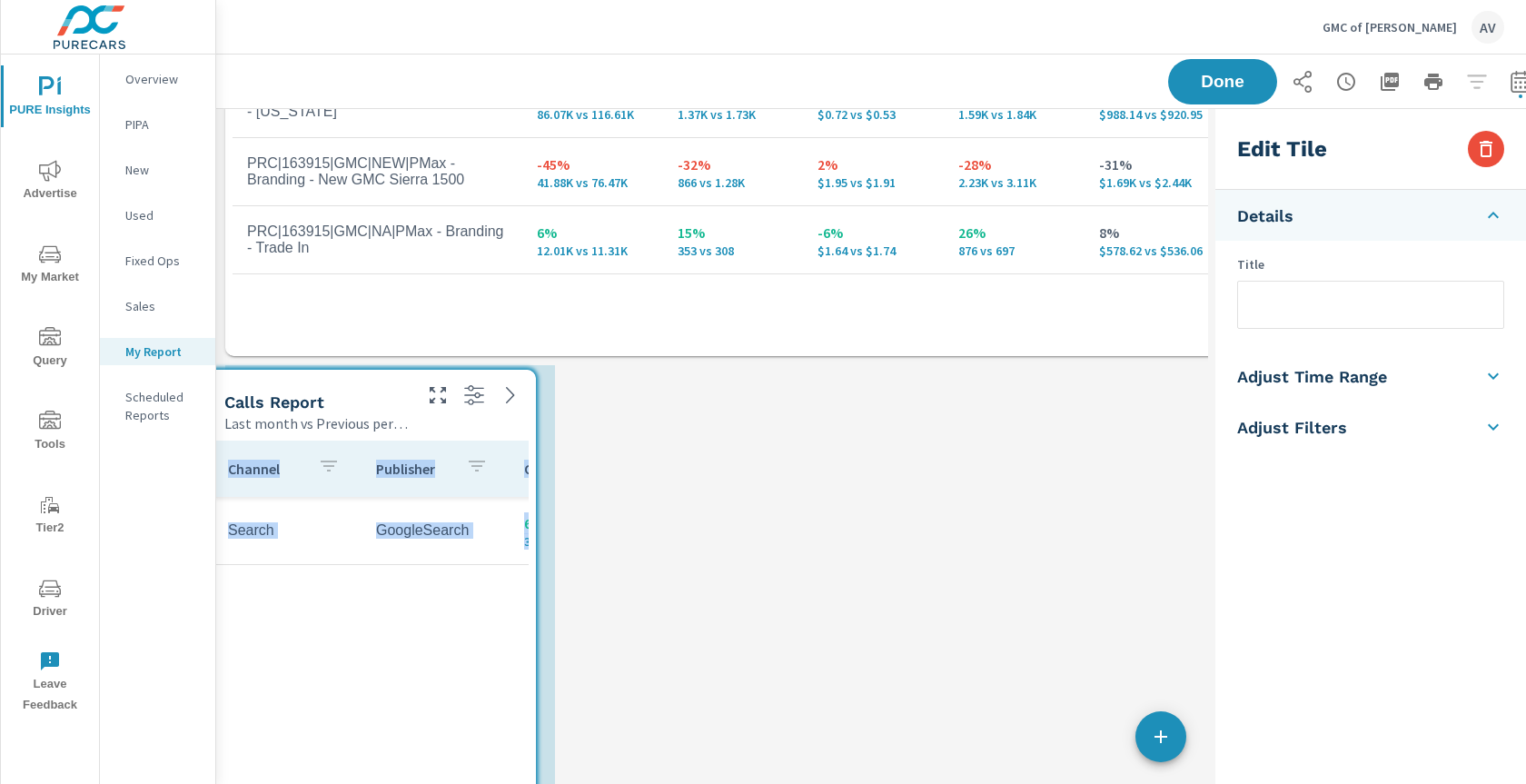
drag, startPoint x: 893, startPoint y: 392, endPoint x: 540, endPoint y: 395, distance: 353.0
click at [535, 395] on div at bounding box center [475, 389] width 120 height 40
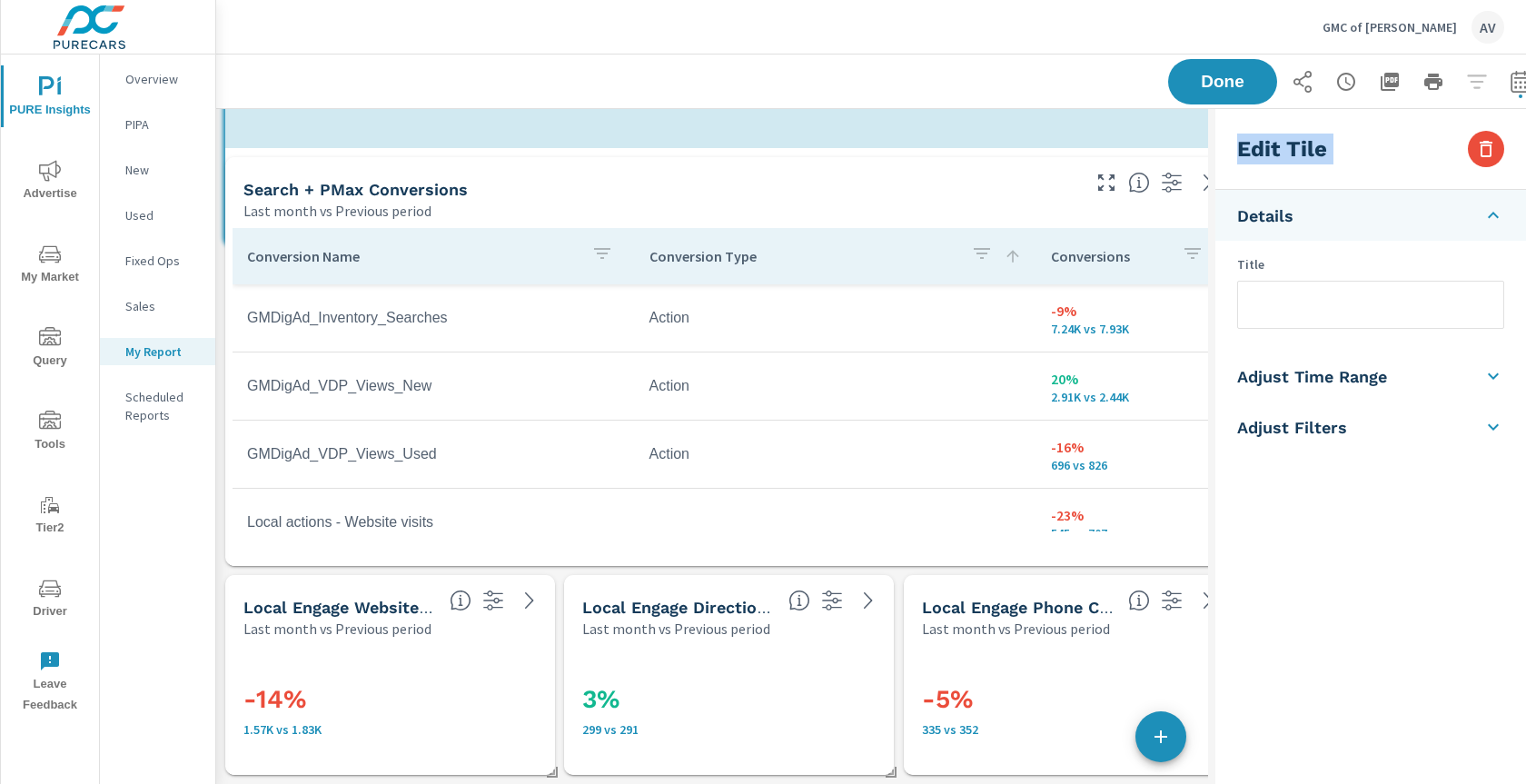
scroll to position [2547, 1058]
drag, startPoint x: 552, startPoint y: 523, endPoint x: 1218, endPoint y: 203, distance: 738.9
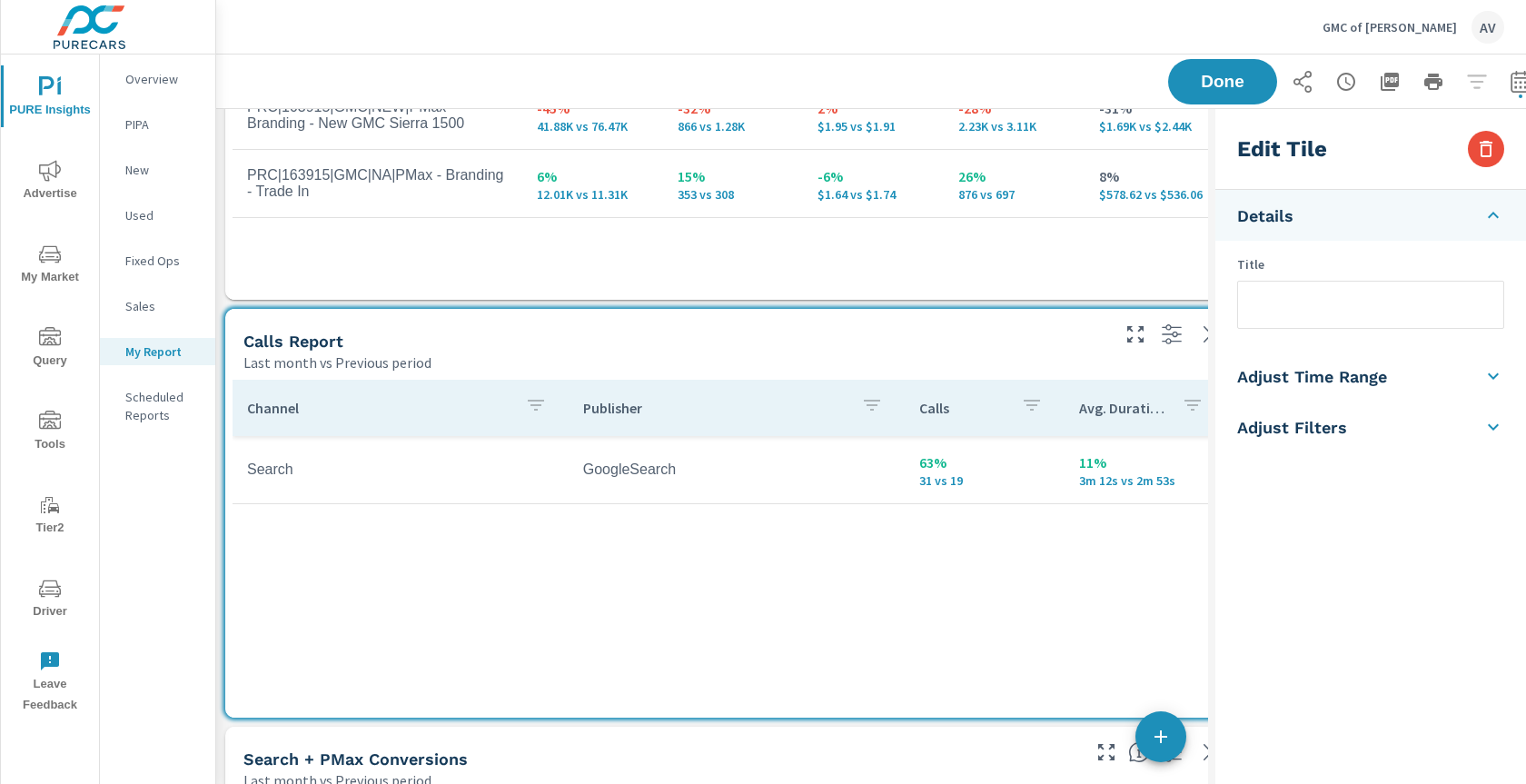
scroll to position [1386, 0]
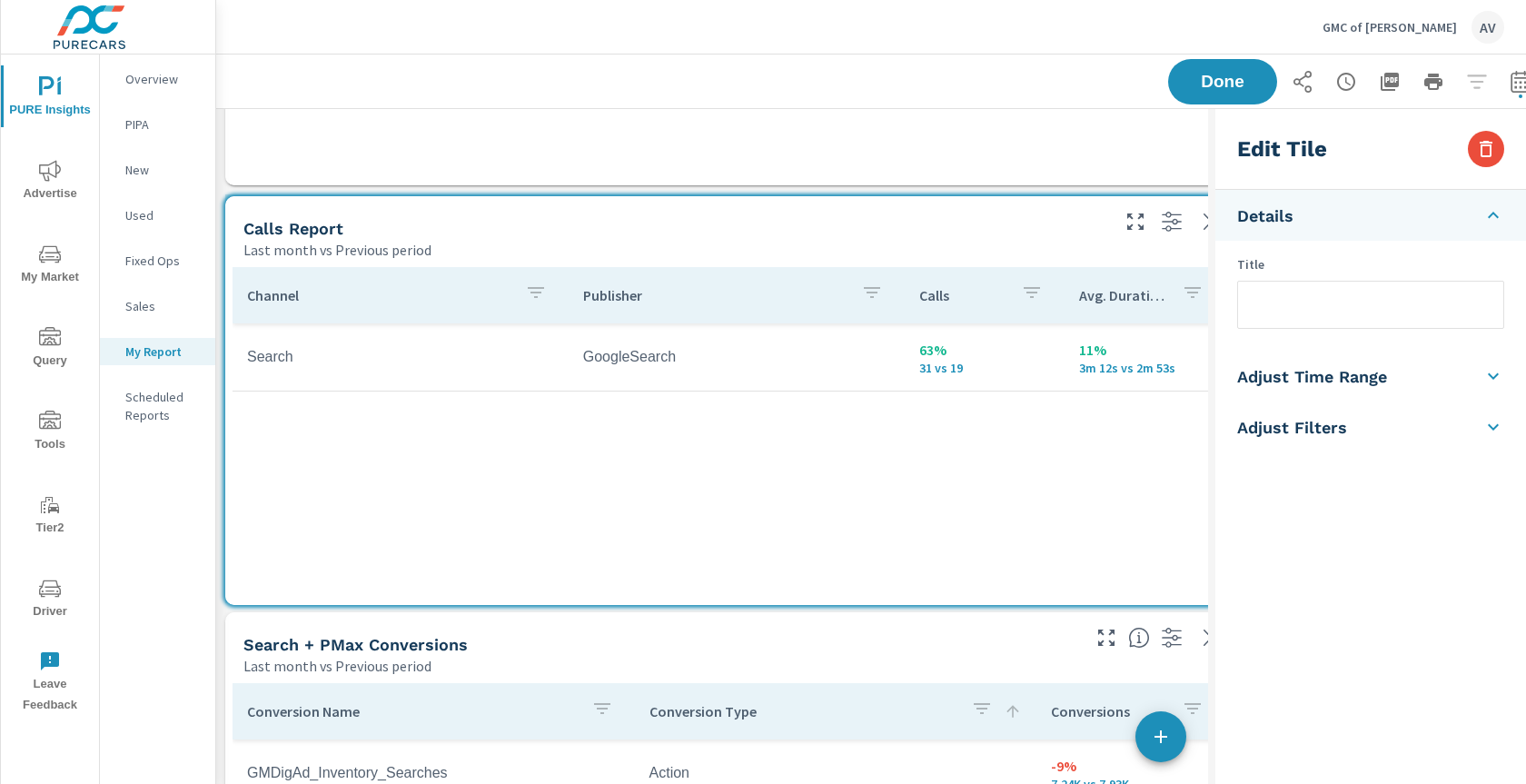
click at [928, 598] on div "Channel Publisher Calls Avg. Duration Search GoogleSearch 63% 31 vs 19 11% 3m 1…" at bounding box center [729, 432] width 1008 height 345
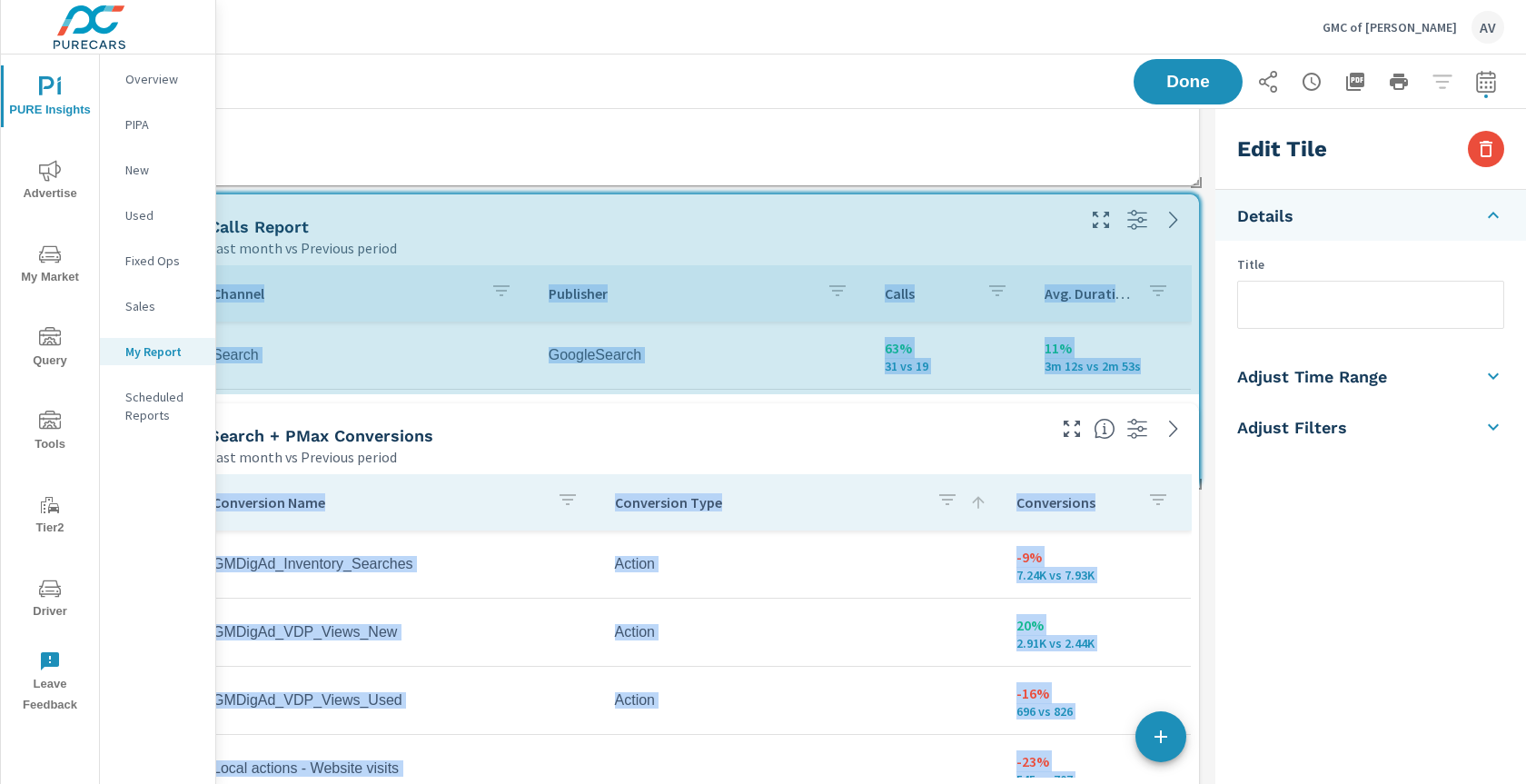
scroll to position [2338, 1058]
drag, startPoint x: 1179, startPoint y: 599, endPoint x: 1180, endPoint y: 434, distance: 165.0
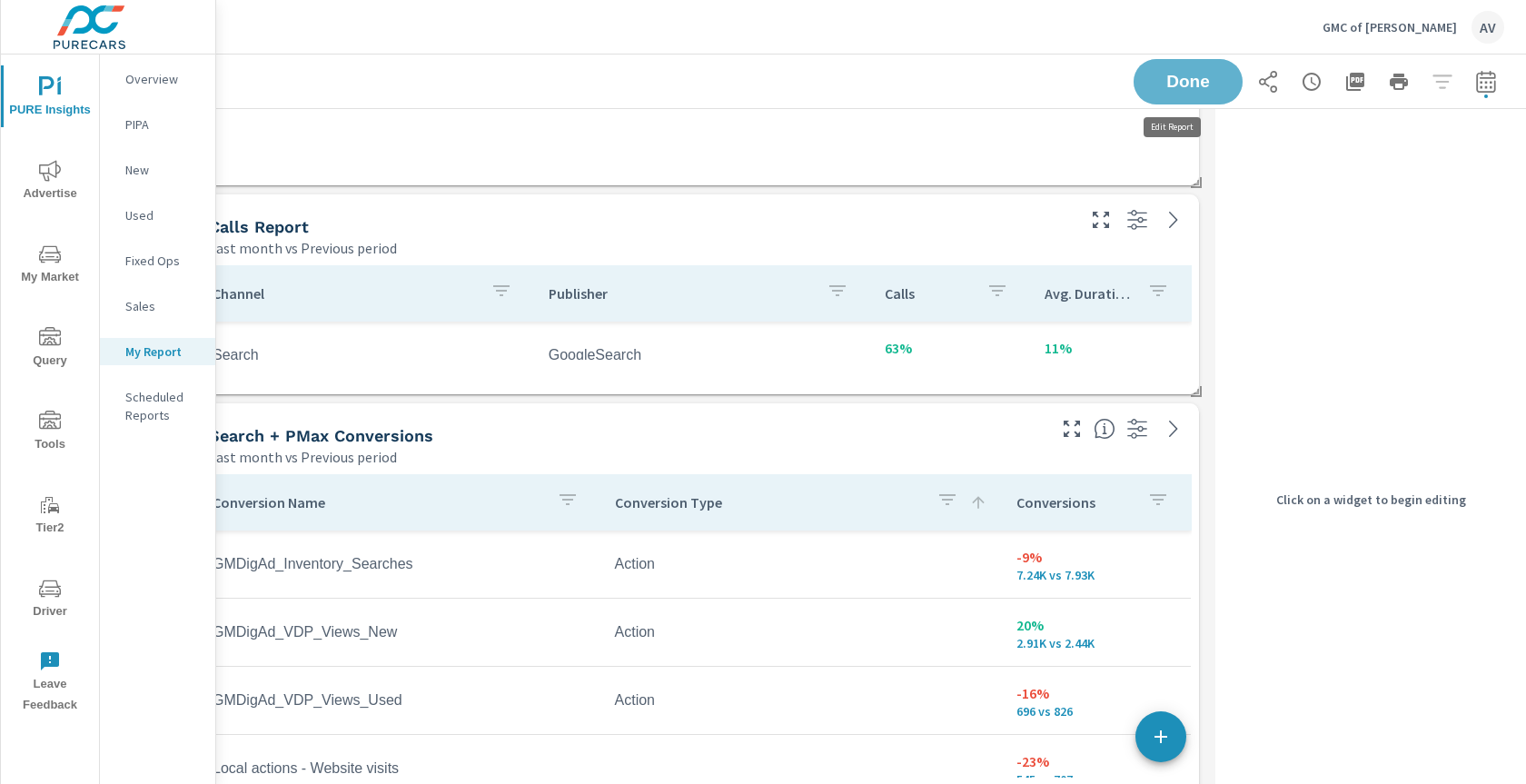
click at [1166, 84] on span "Done" at bounding box center [1188, 82] width 73 height 17
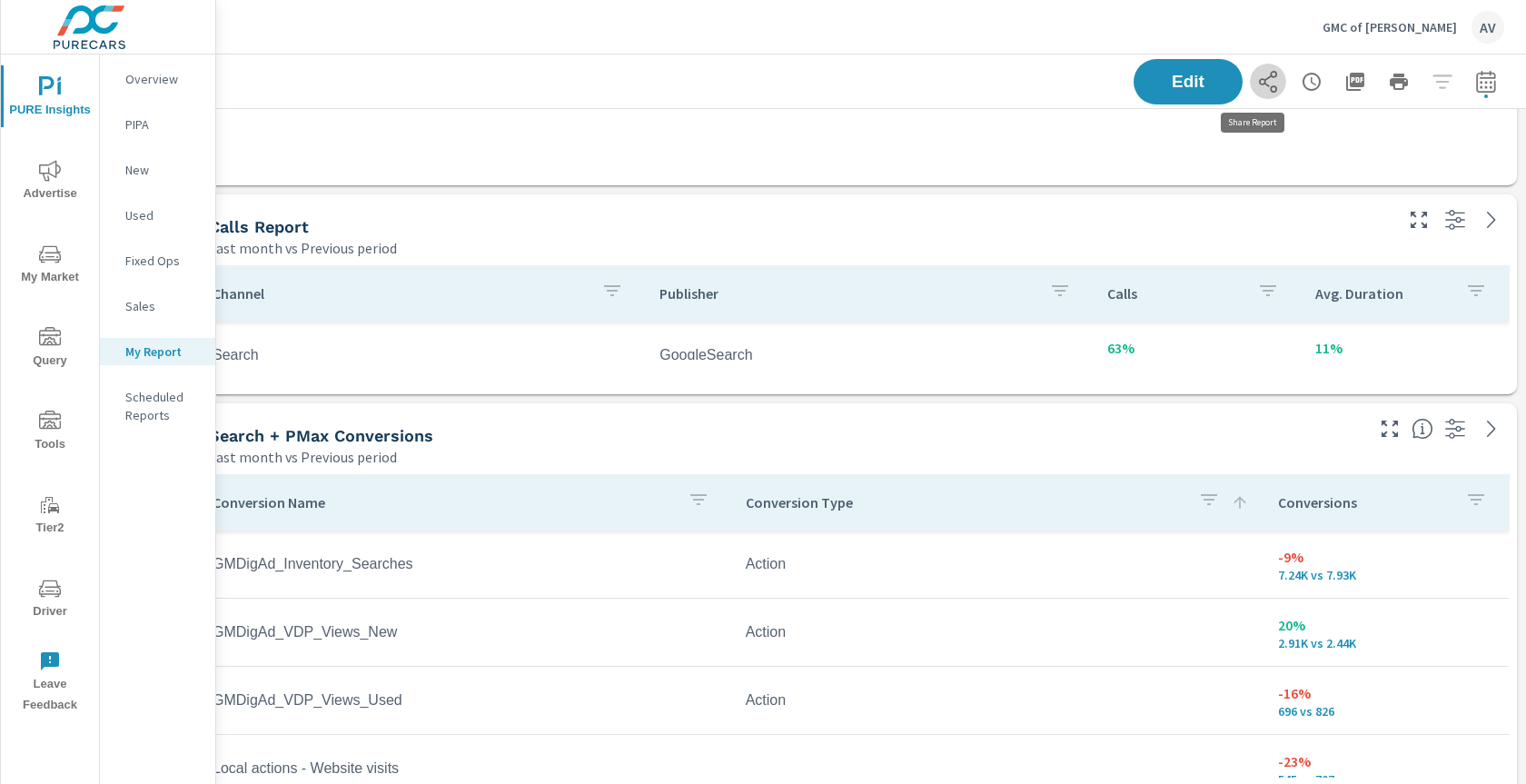
click at [1257, 82] on icon "button" at bounding box center [1268, 82] width 22 height 22
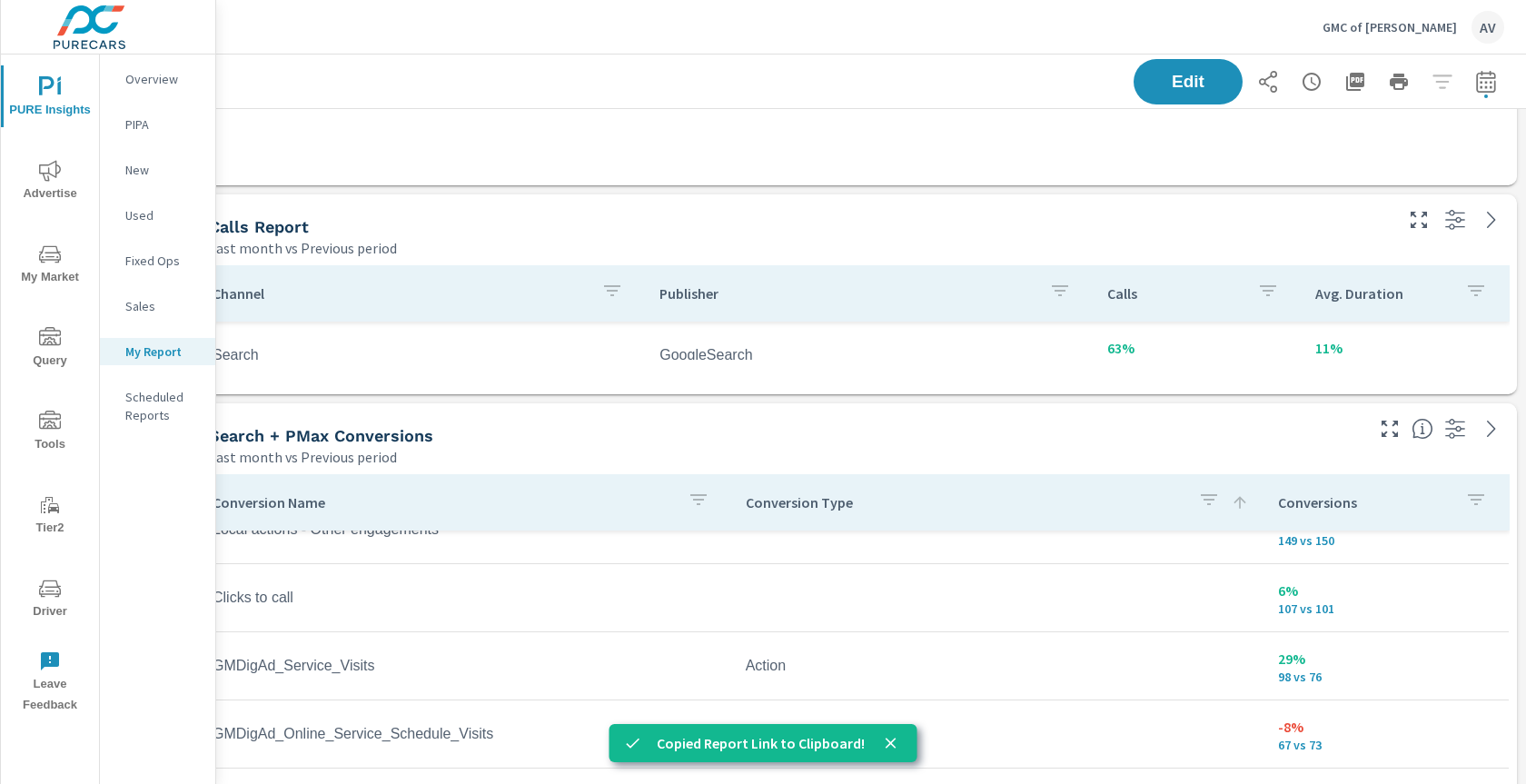
scroll to position [332, 0]
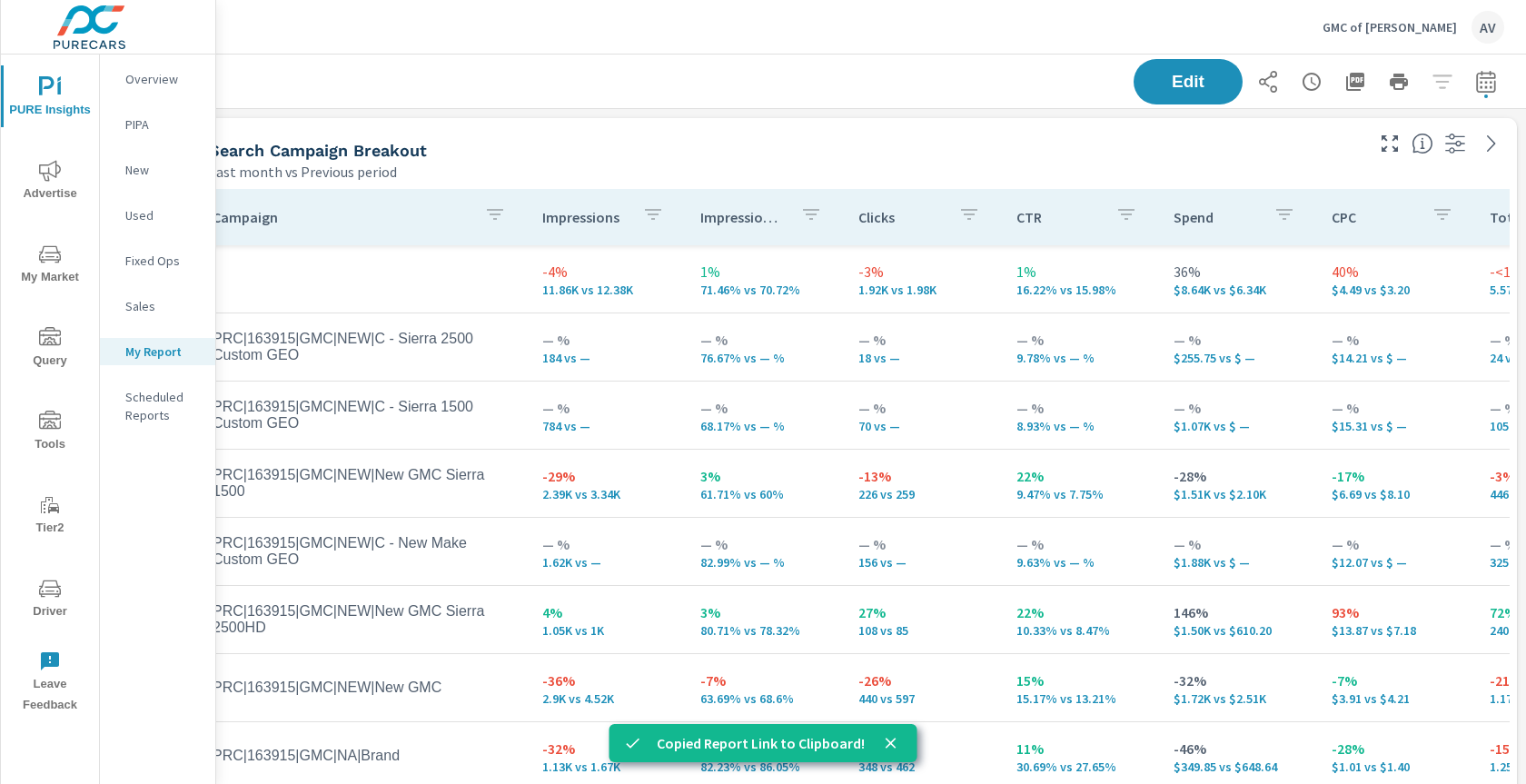
click at [722, 142] on div "Search Campaign Breakout" at bounding box center [785, 150] width 1152 height 21
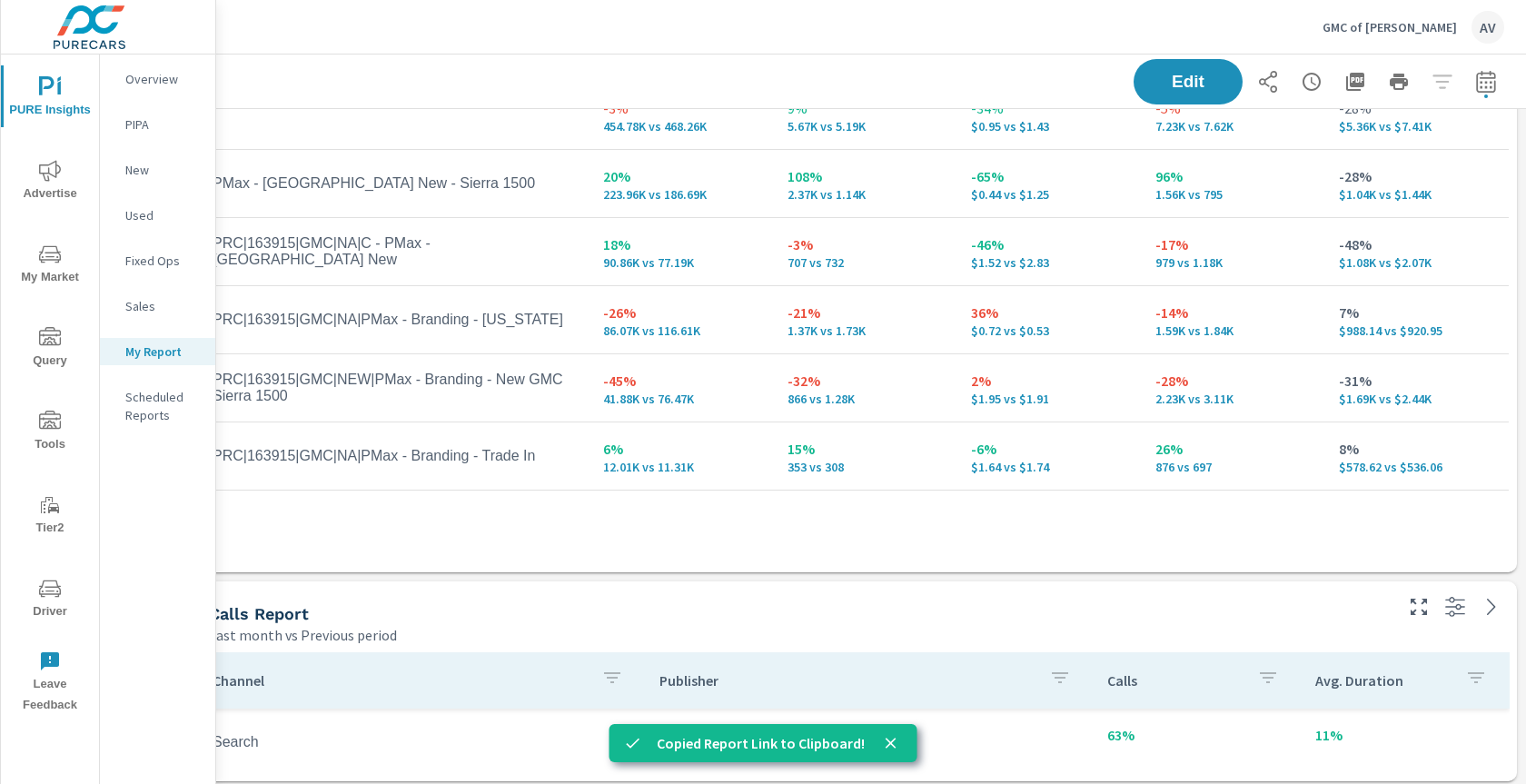
scroll to position [989, 49]
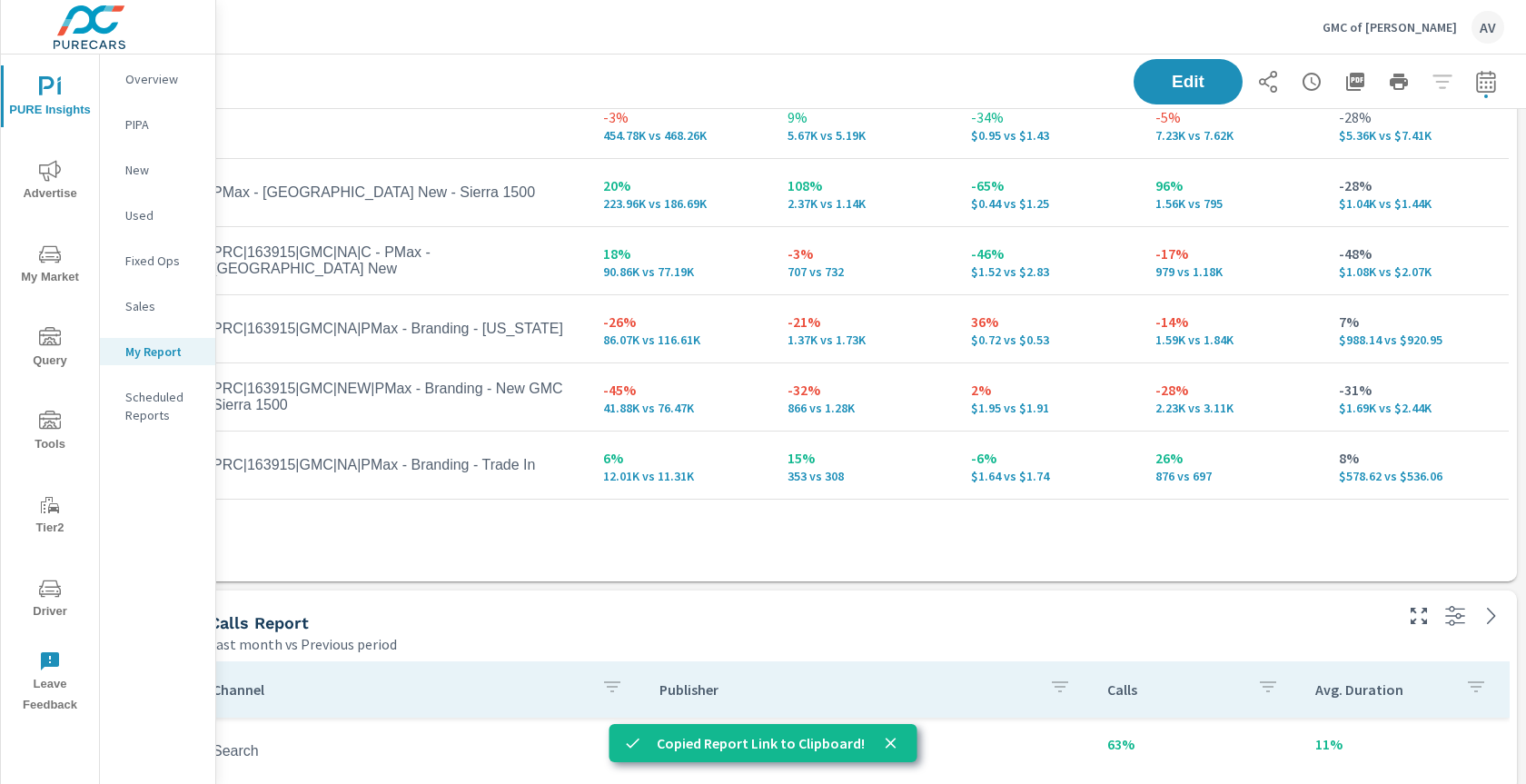
click at [481, 24] on div "GMC of Billings AV" at bounding box center [871, 27] width 1266 height 53
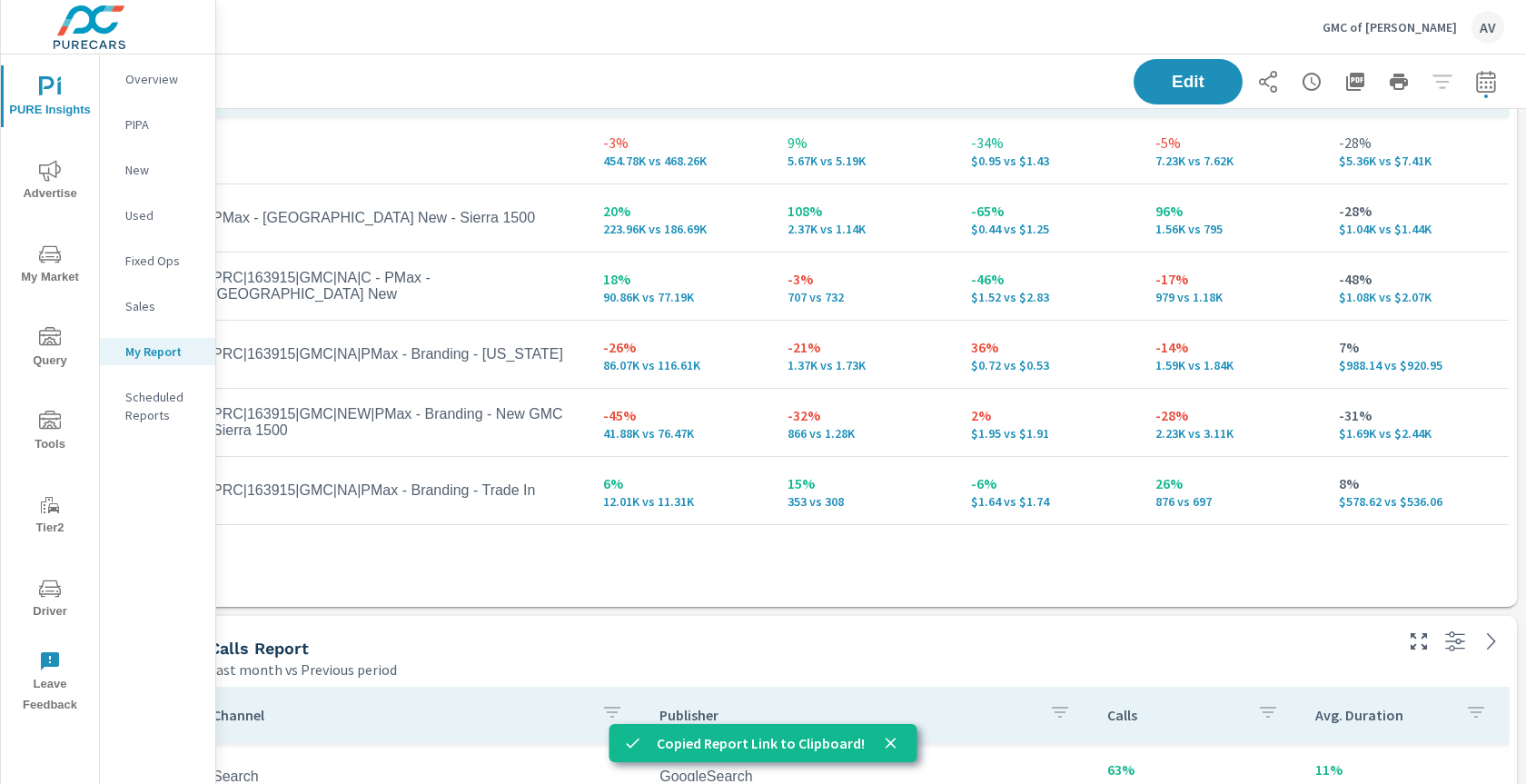
scroll to position [965, 0]
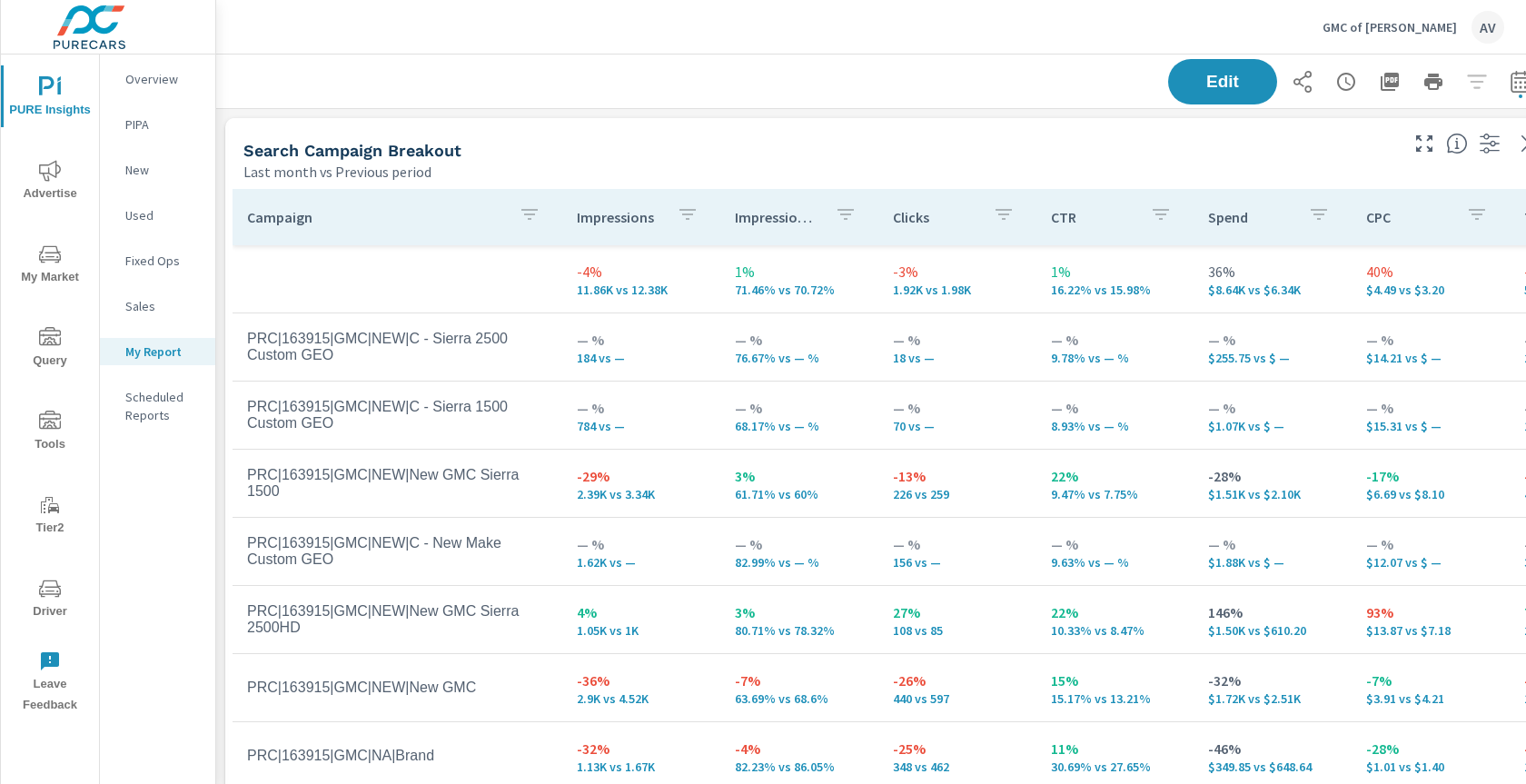
scroll to position [2338, 1376]
click at [1477, 22] on div "AV" at bounding box center [1487, 27] width 32 height 32
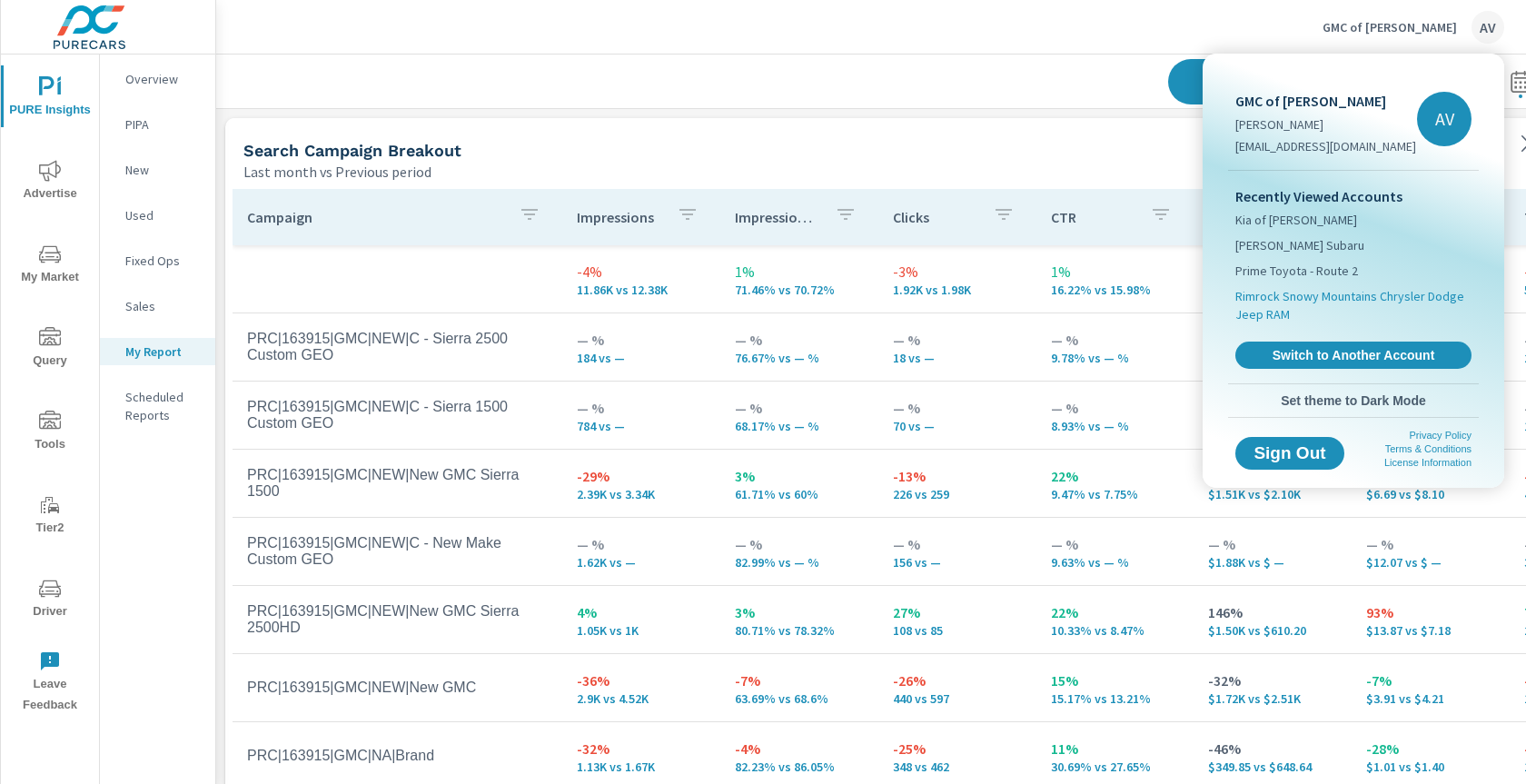
click at [1285, 296] on span "Rimrock Snowy Mountains Chrysler Dodge Jeep RAM" at bounding box center [1353, 304] width 236 height 36
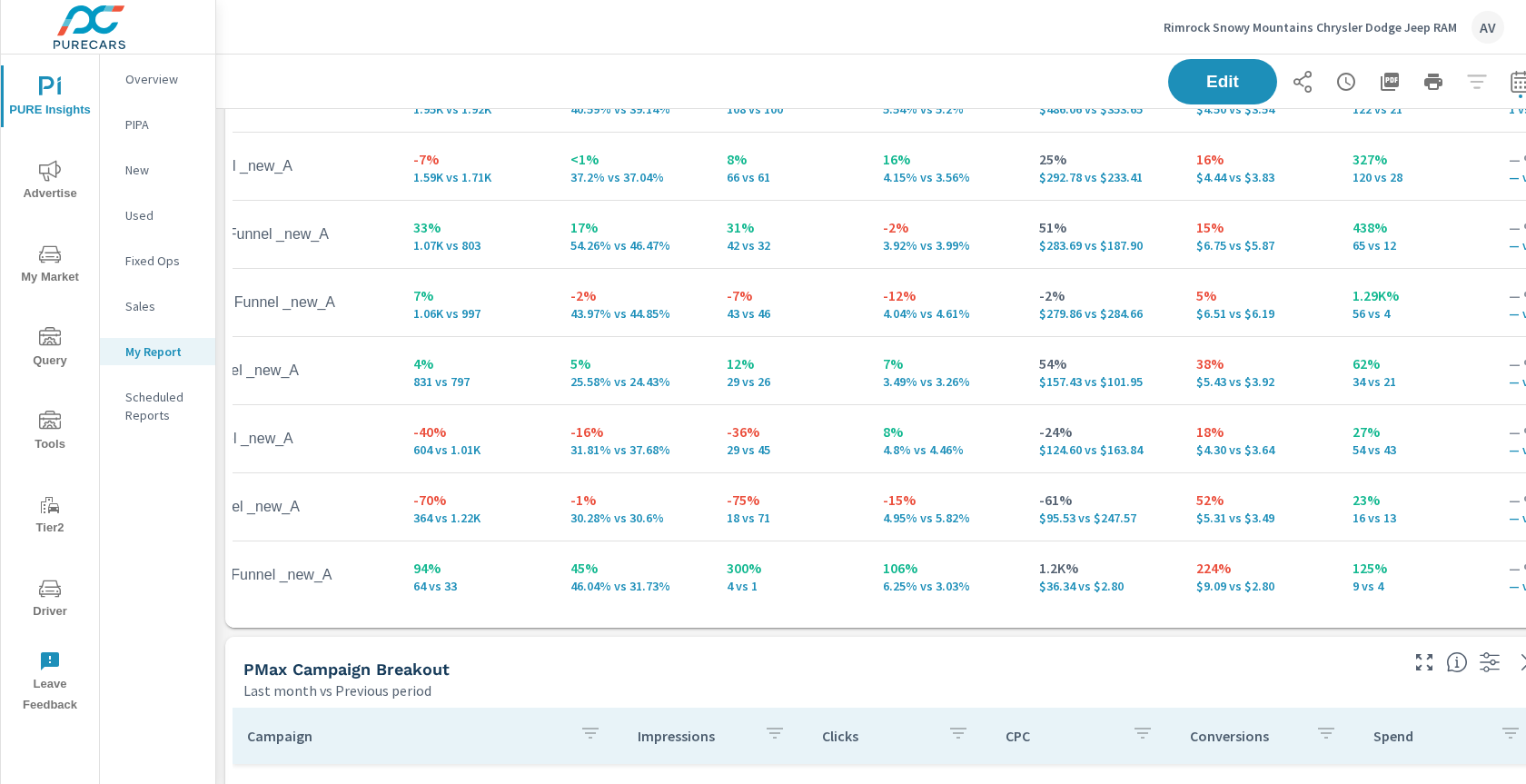
scroll to position [320, 0]
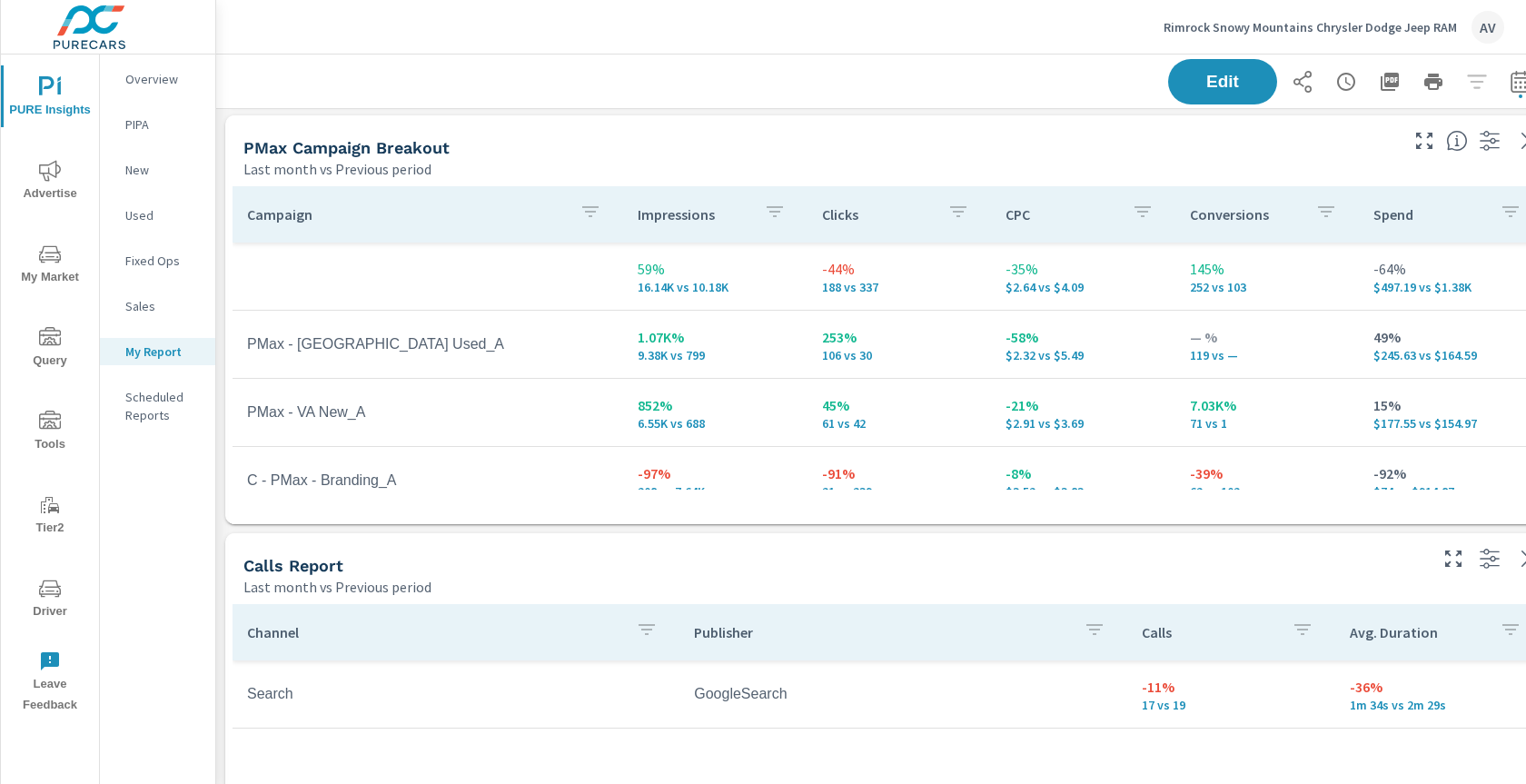
scroll to position [842, 0]
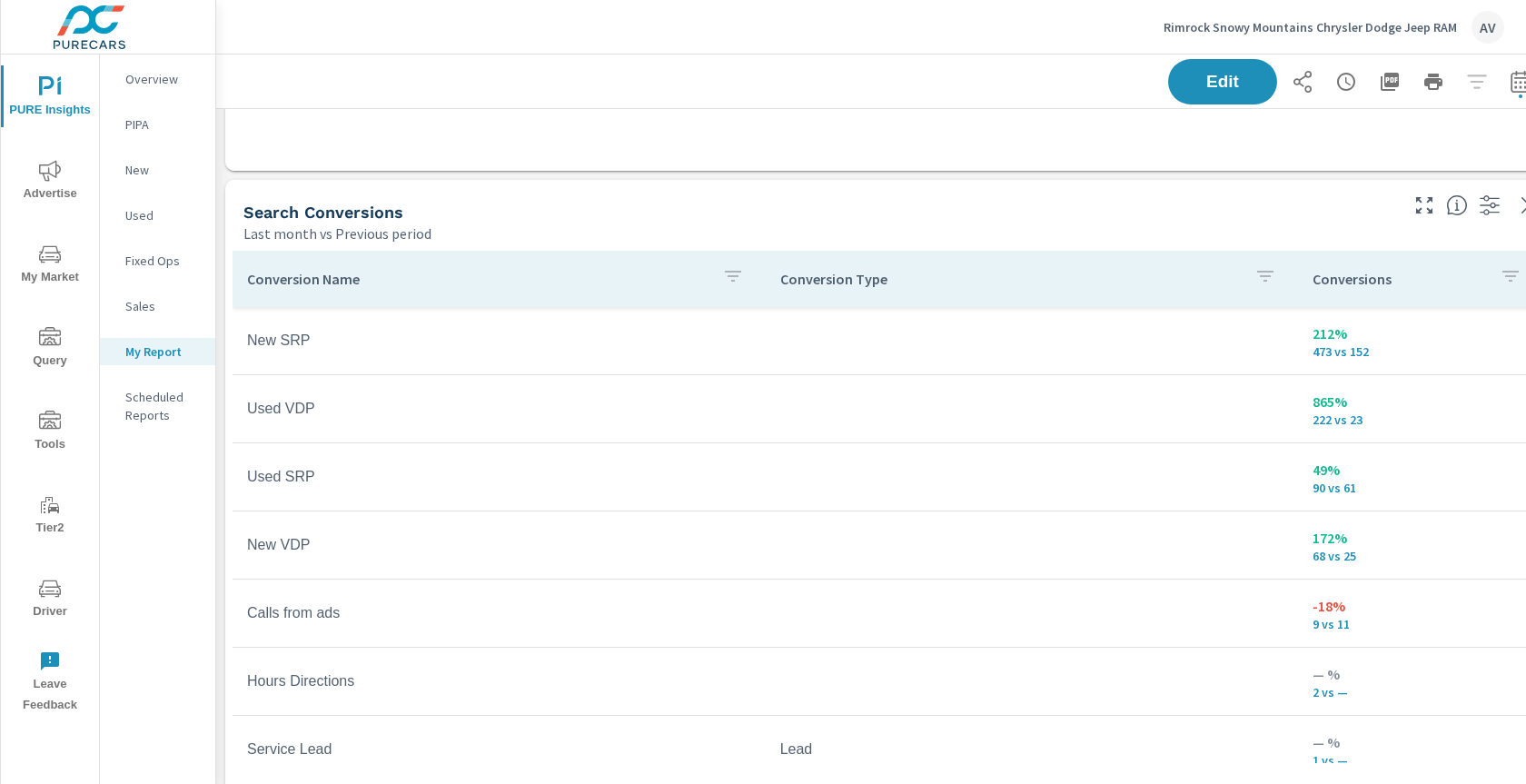
scroll to position [1646, 0]
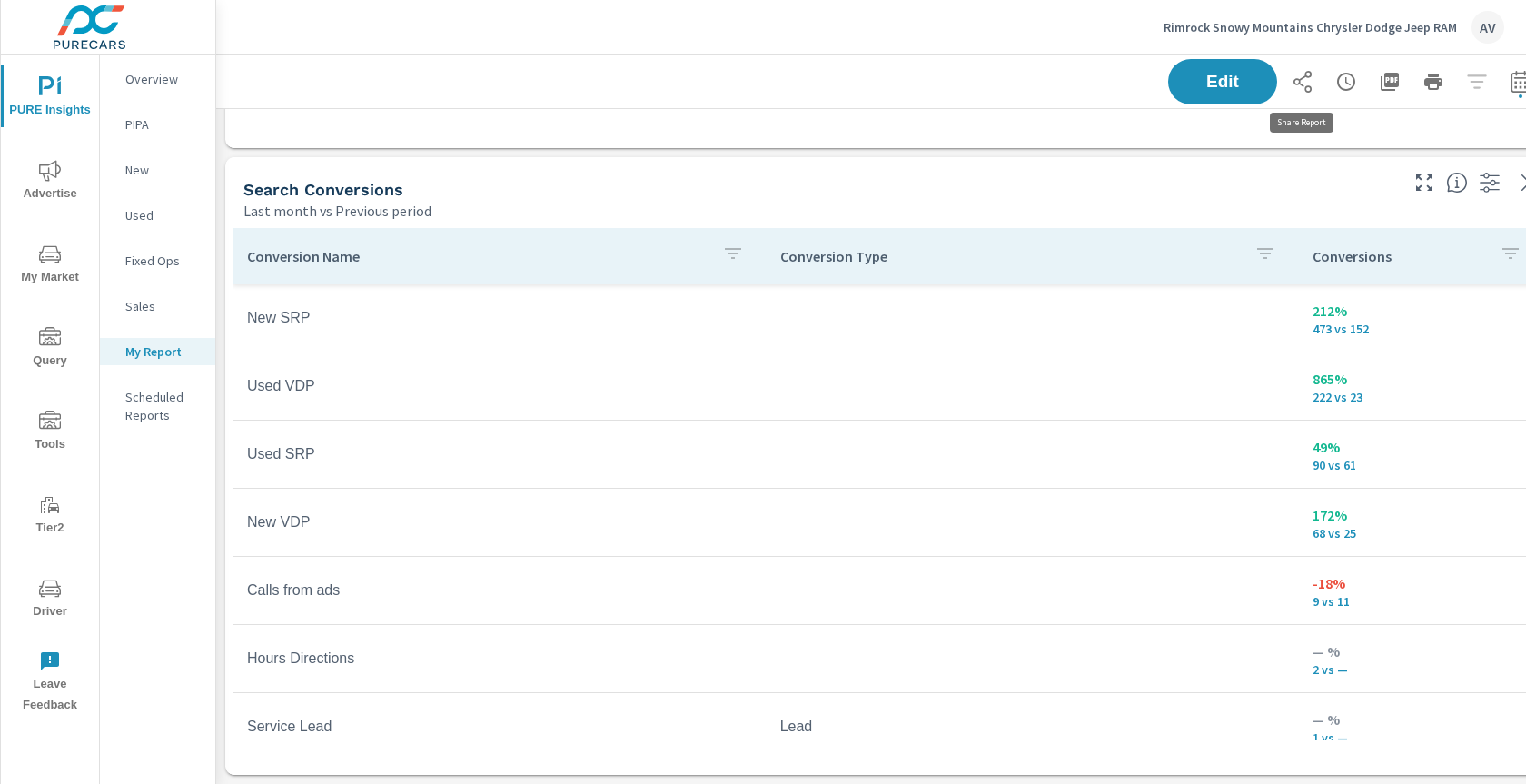
click at [1309, 85] on icon "button" at bounding box center [1302, 82] width 22 height 22
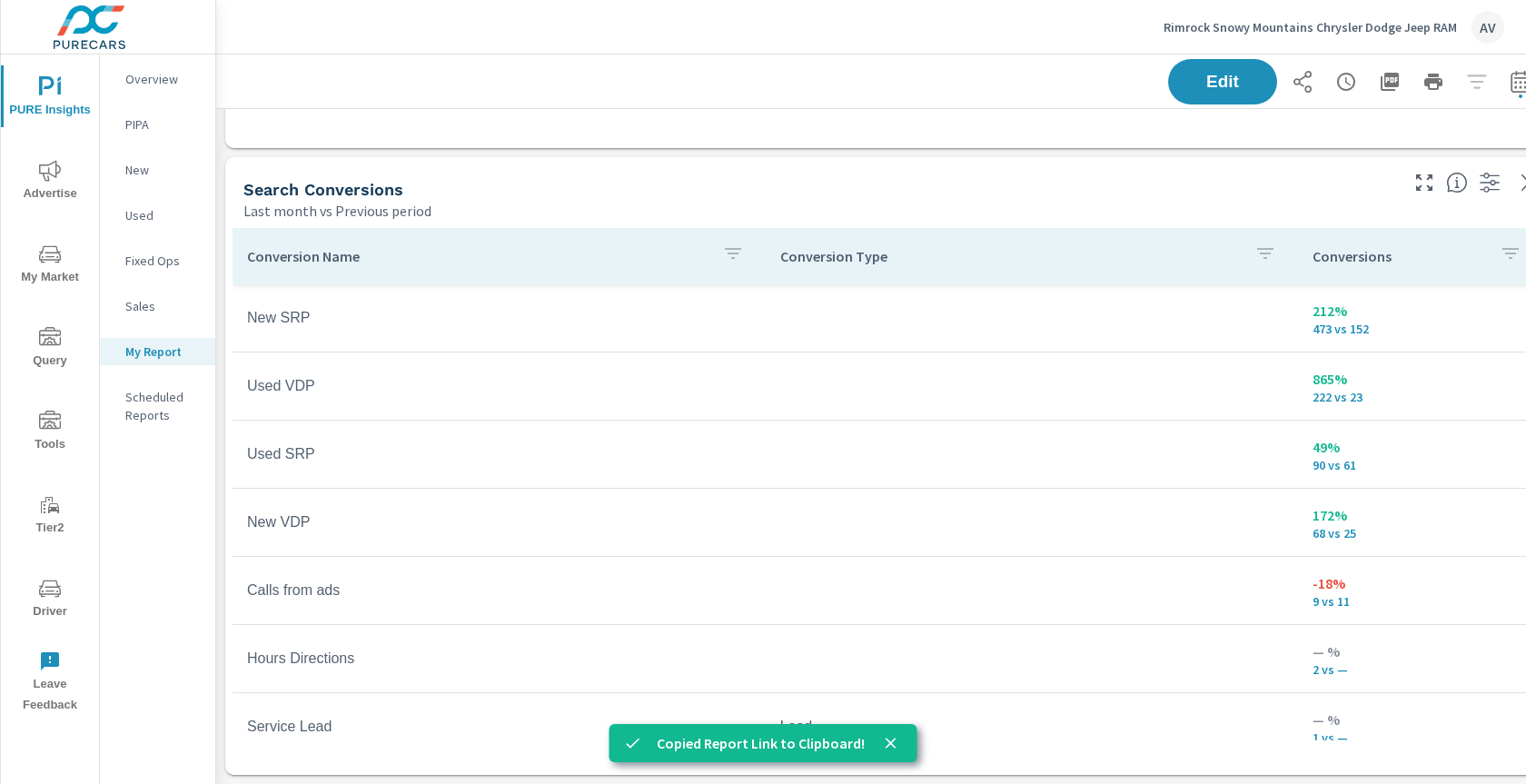
click at [1488, 29] on div "AV" at bounding box center [1487, 27] width 32 height 32
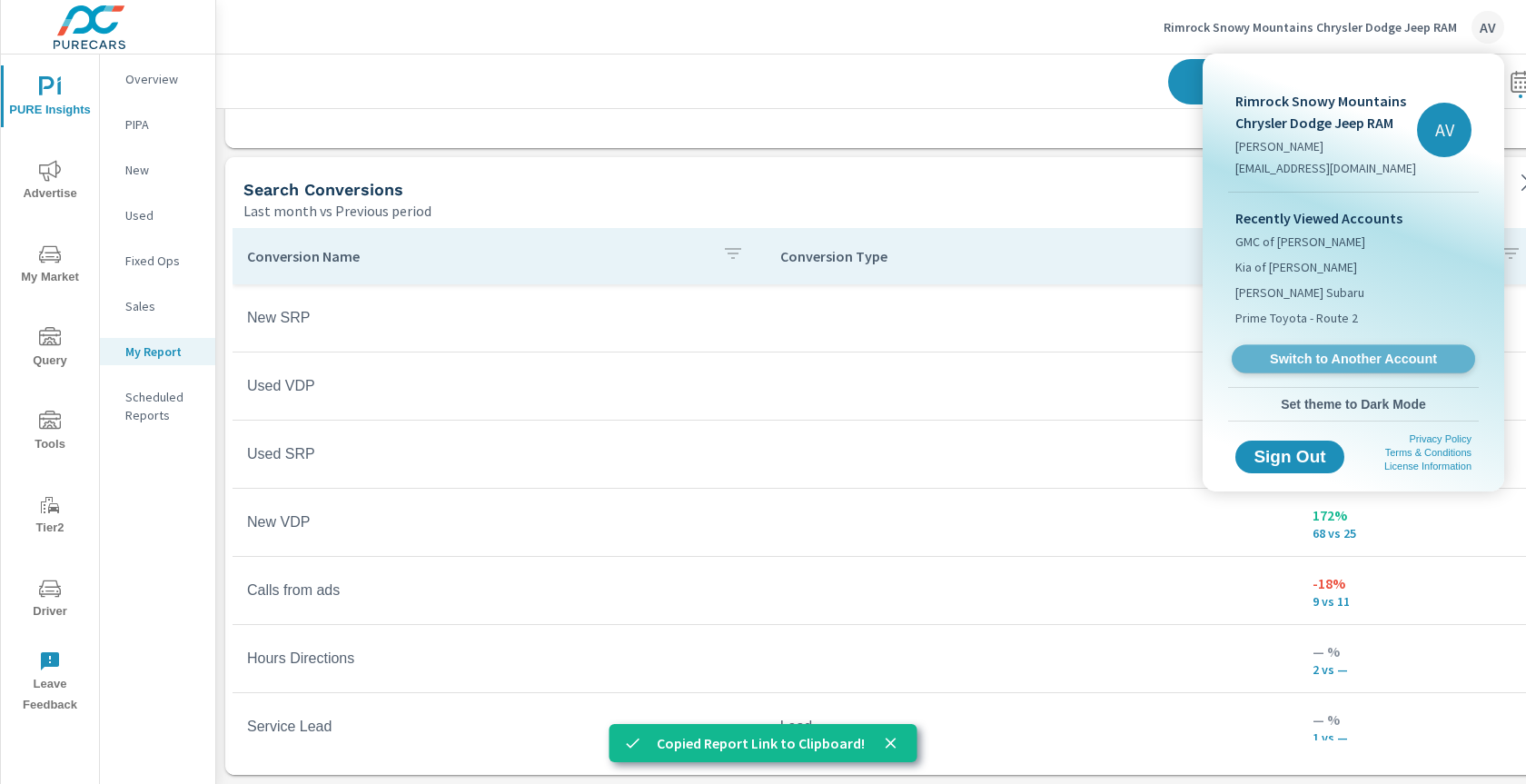
click at [1380, 352] on span "Switch to Another Account" at bounding box center [1352, 358] width 222 height 18
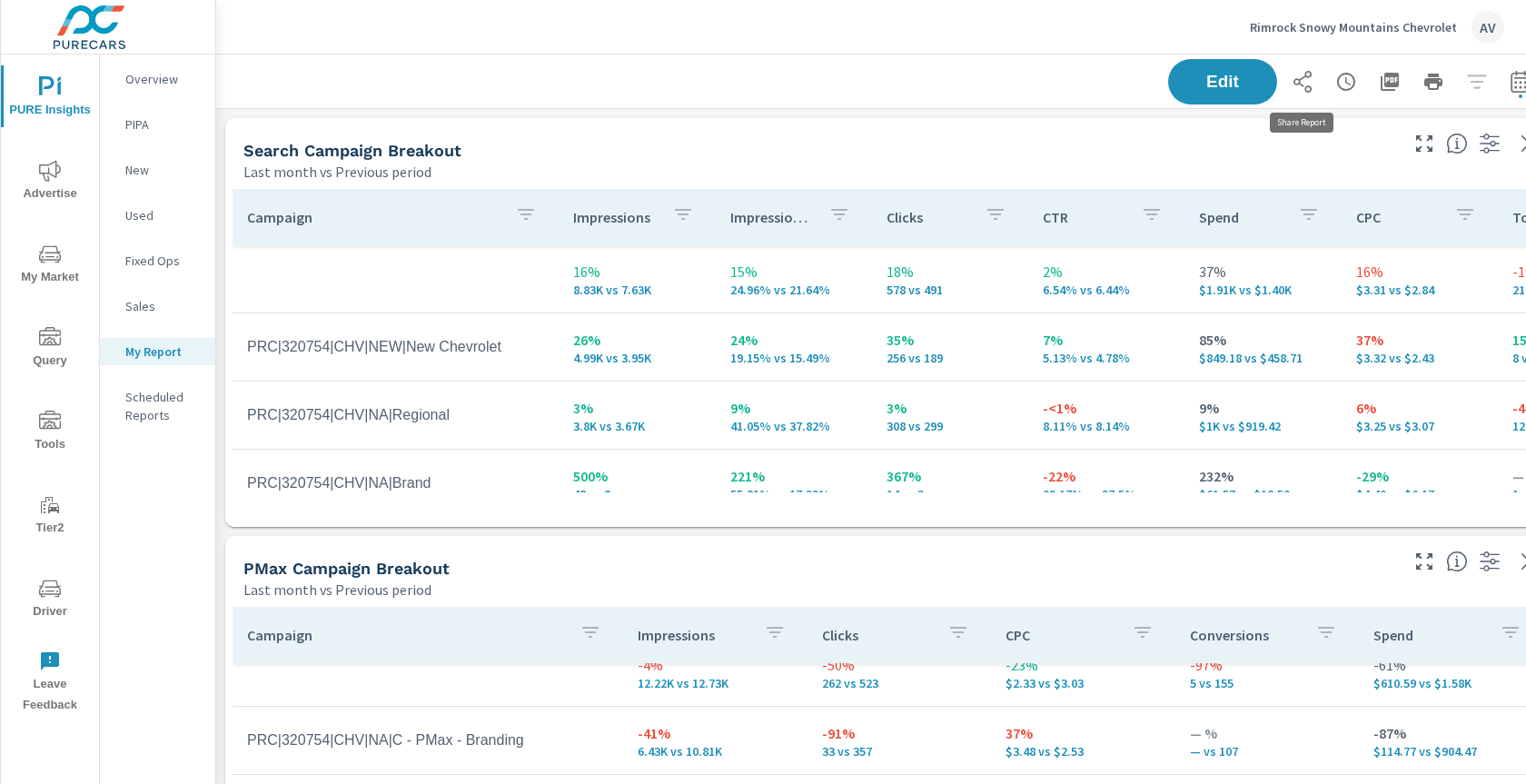
click at [1307, 77] on icon "button" at bounding box center [1302, 82] width 22 height 22
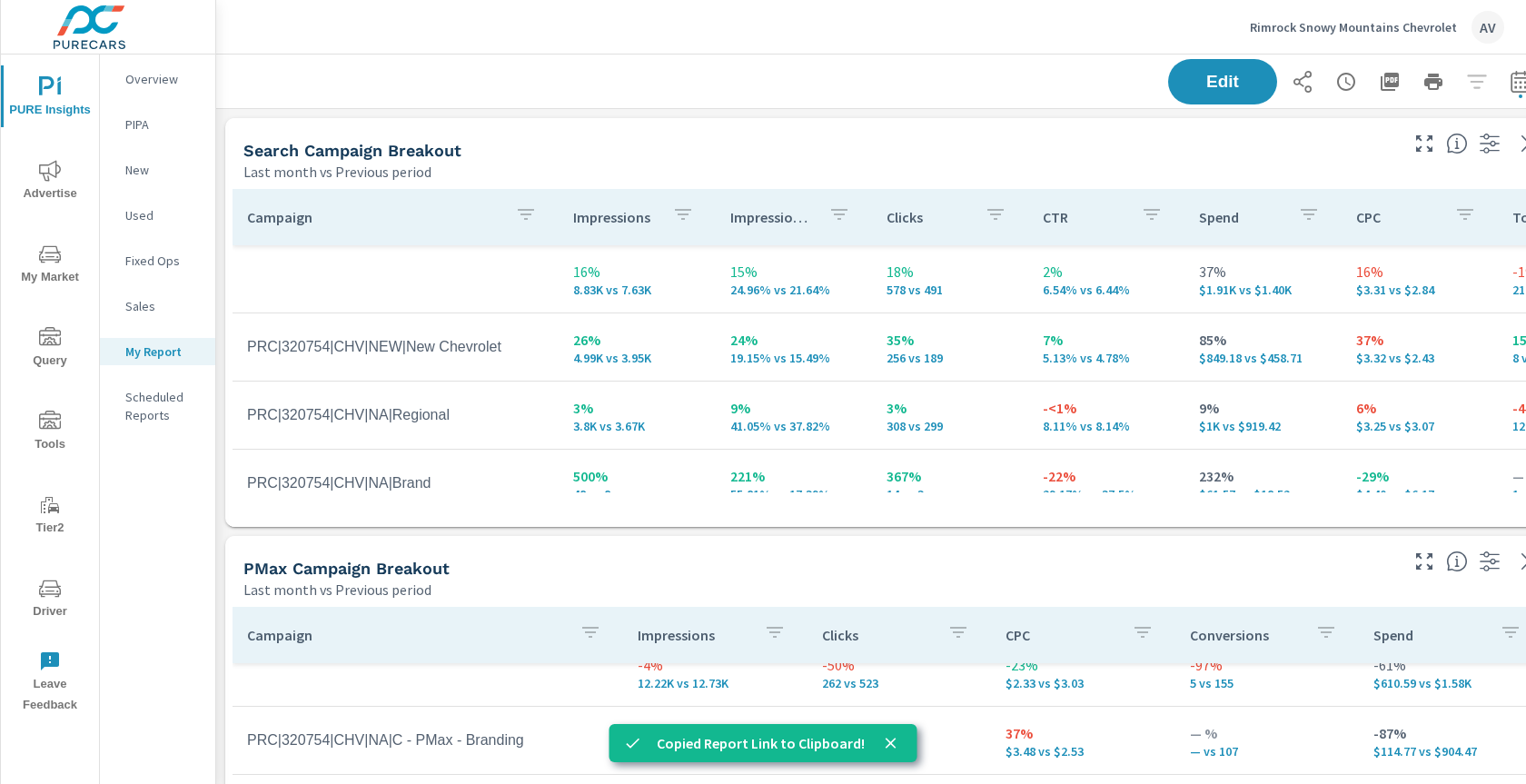
click at [1493, 33] on div "AV" at bounding box center [1487, 27] width 32 height 32
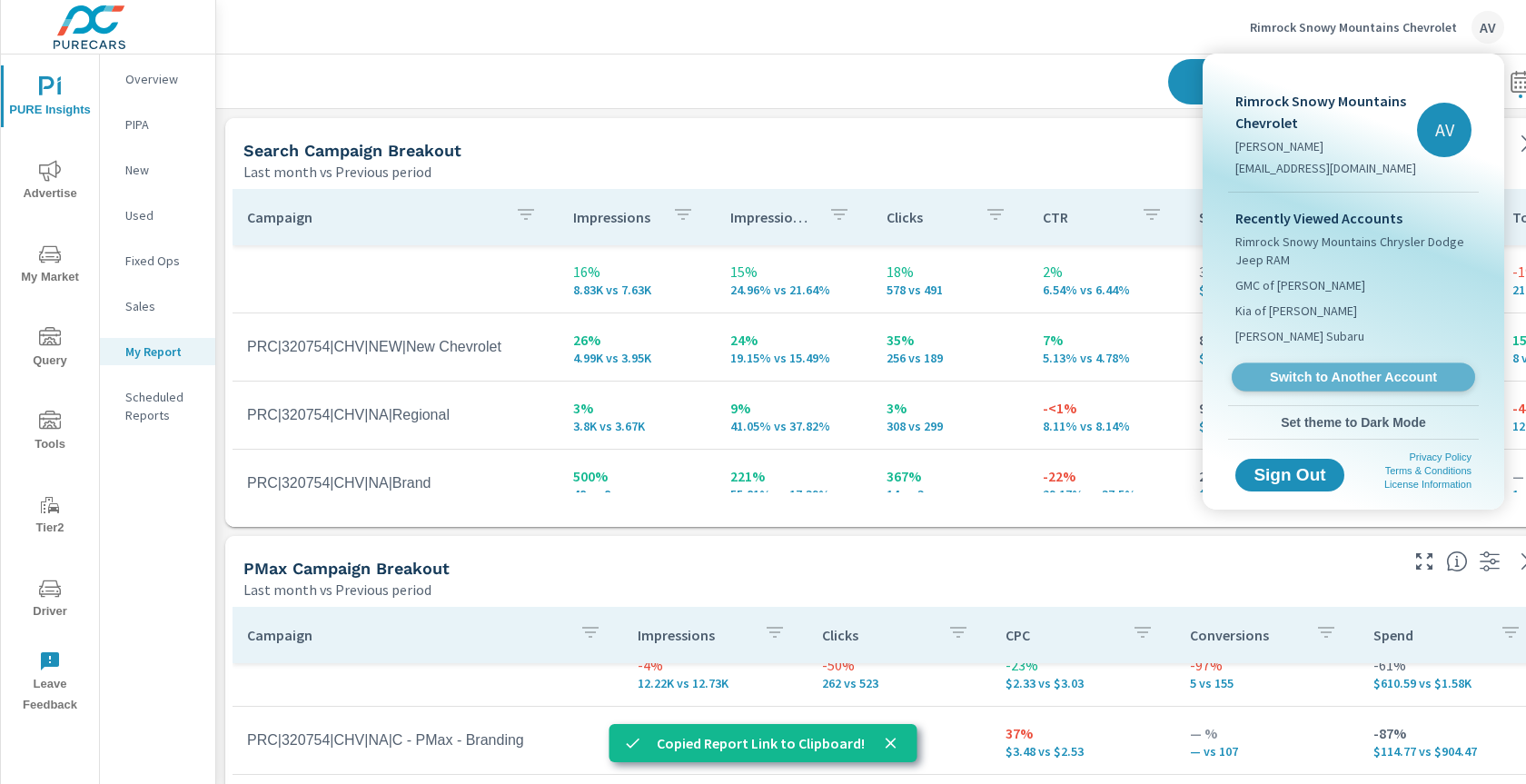
click at [1299, 376] on span "Switch to Another Account" at bounding box center [1352, 377] width 222 height 18
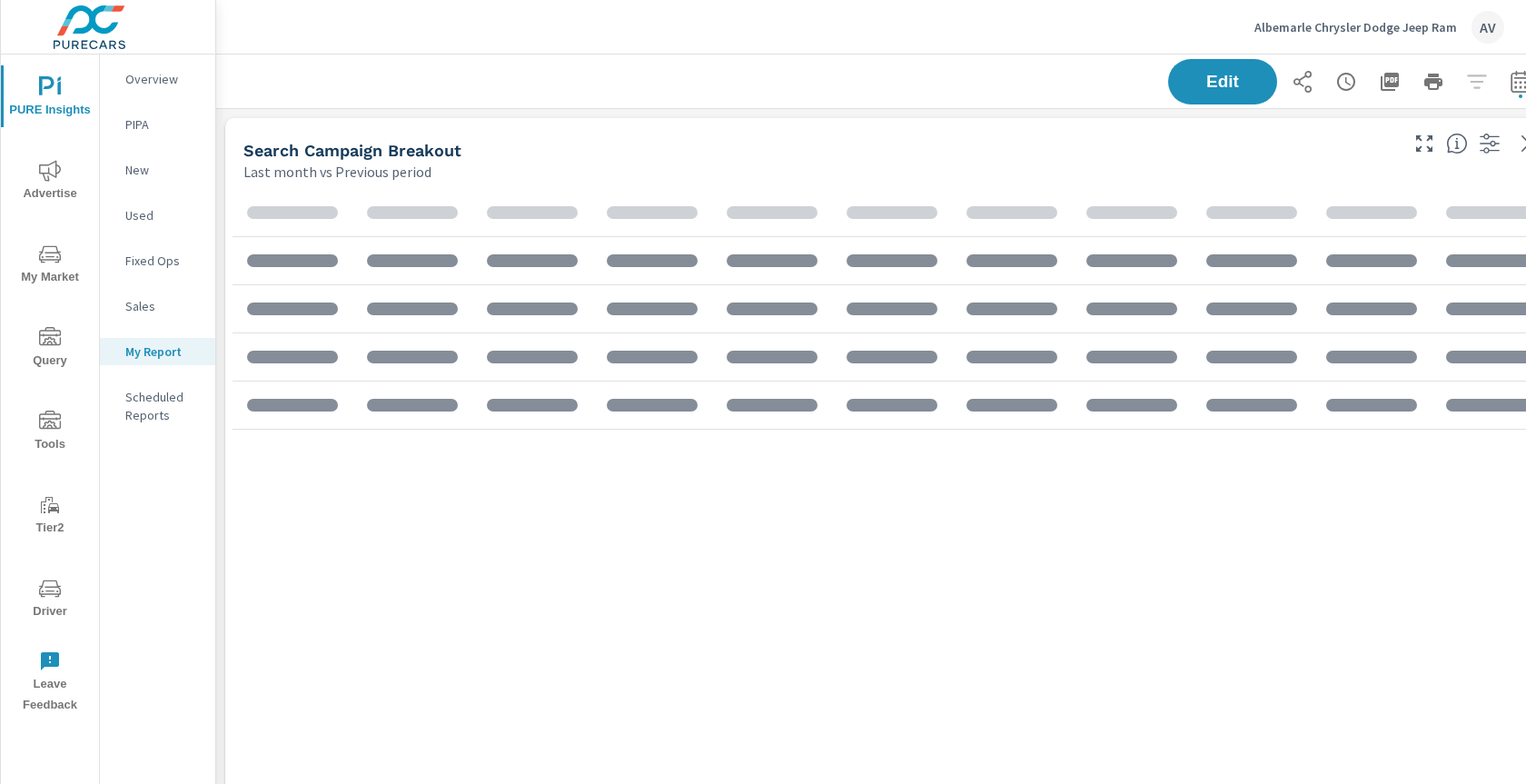
scroll to position [2338, 1376]
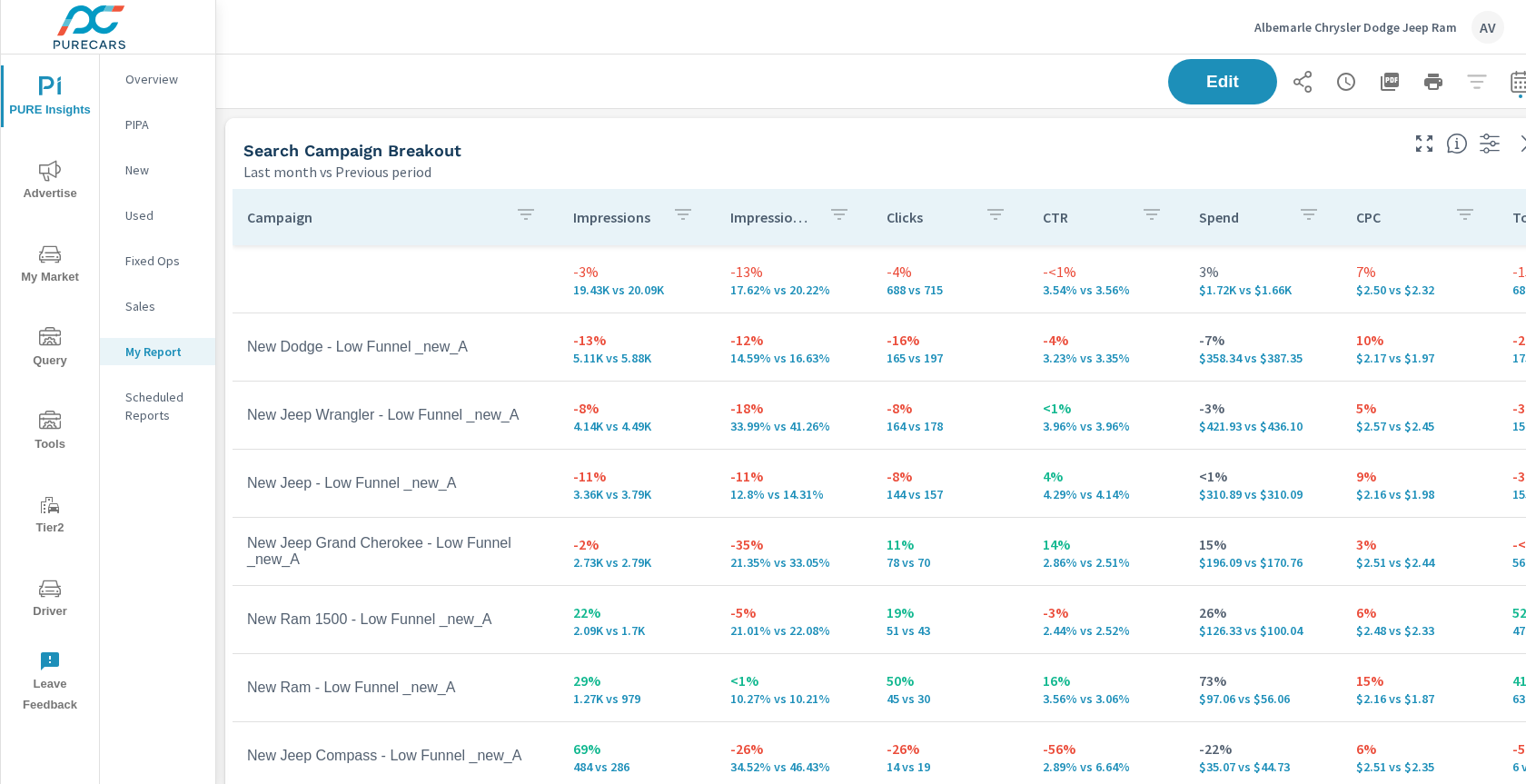
click at [1284, 164] on div "Last month vs Previous period" at bounding box center [819, 171] width 1152 height 22
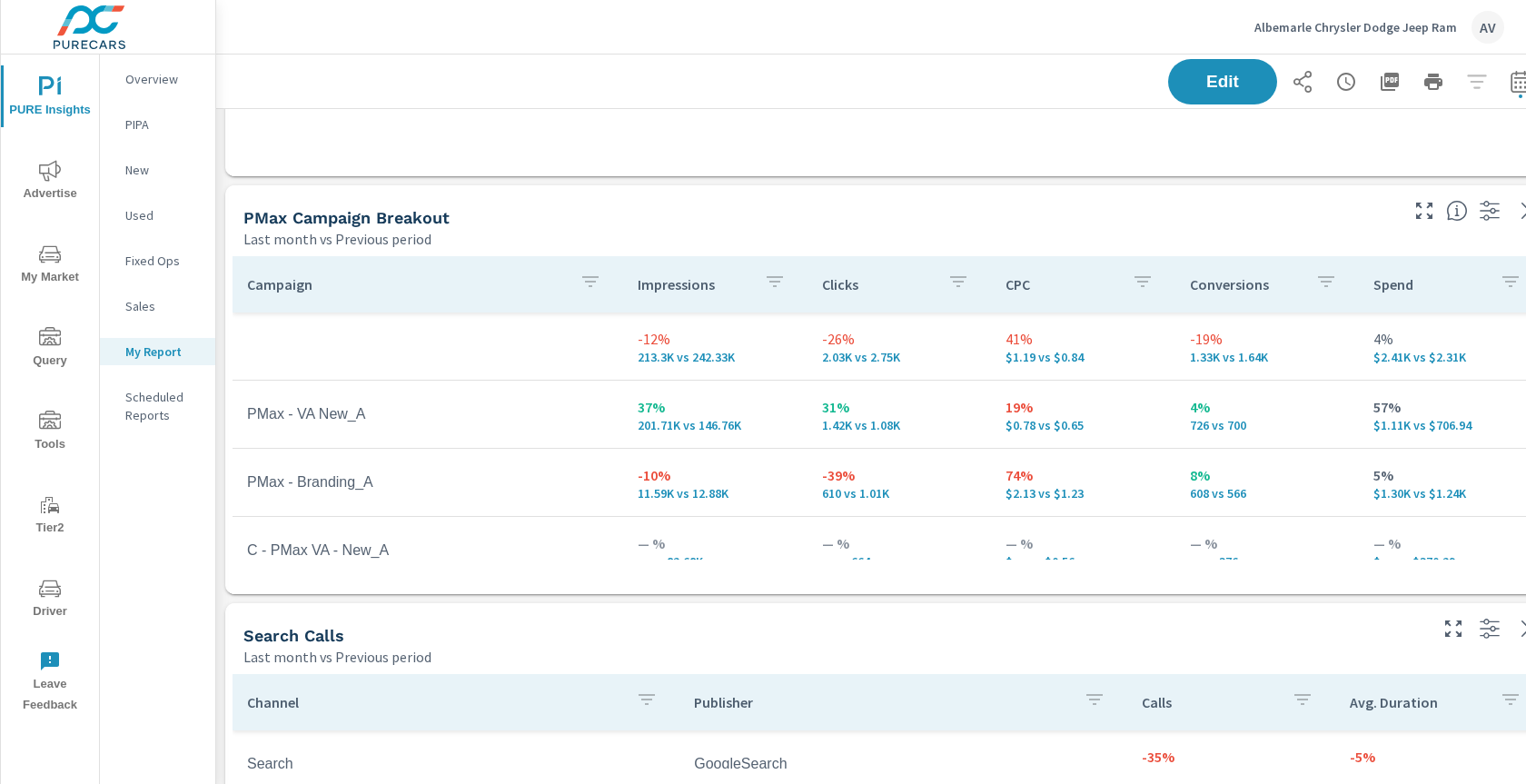
scroll to position [0, 0]
click at [1055, 205] on div "PMax Campaign Breakout Last month vs Previous period" at bounding box center [813, 217] width 1177 height 64
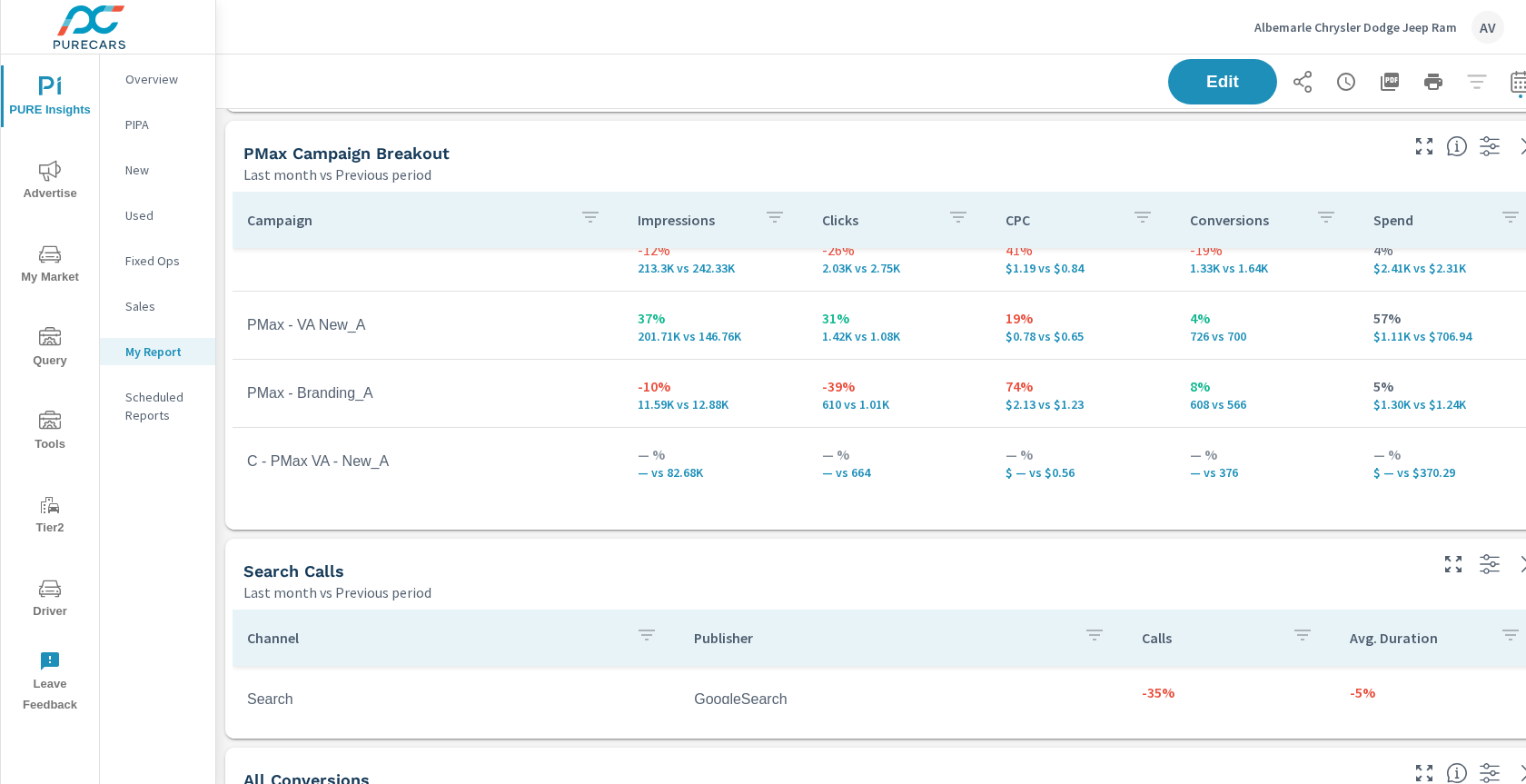
scroll to position [1100, 0]
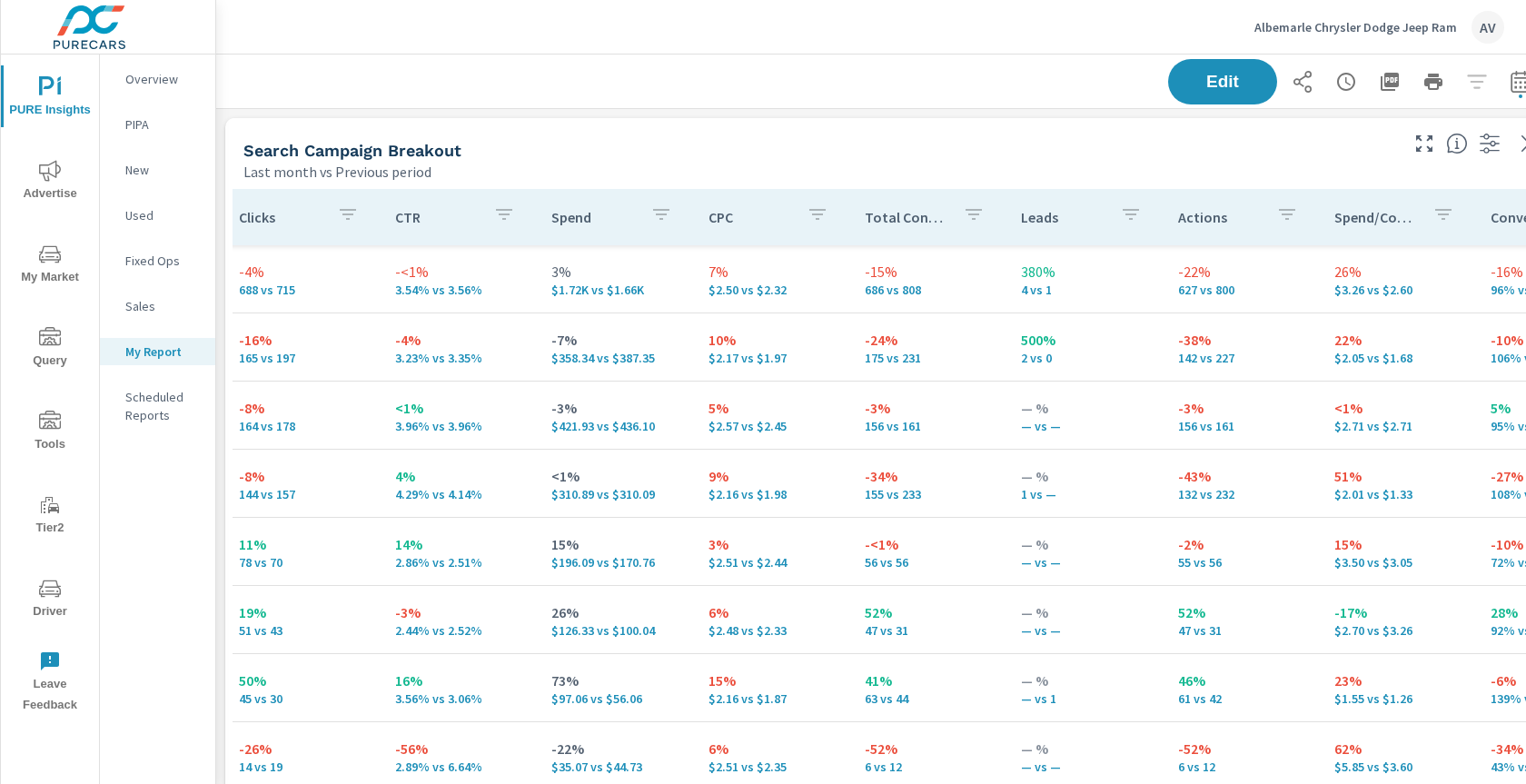
click at [1027, 170] on div "Last month vs Previous period" at bounding box center [819, 171] width 1152 height 22
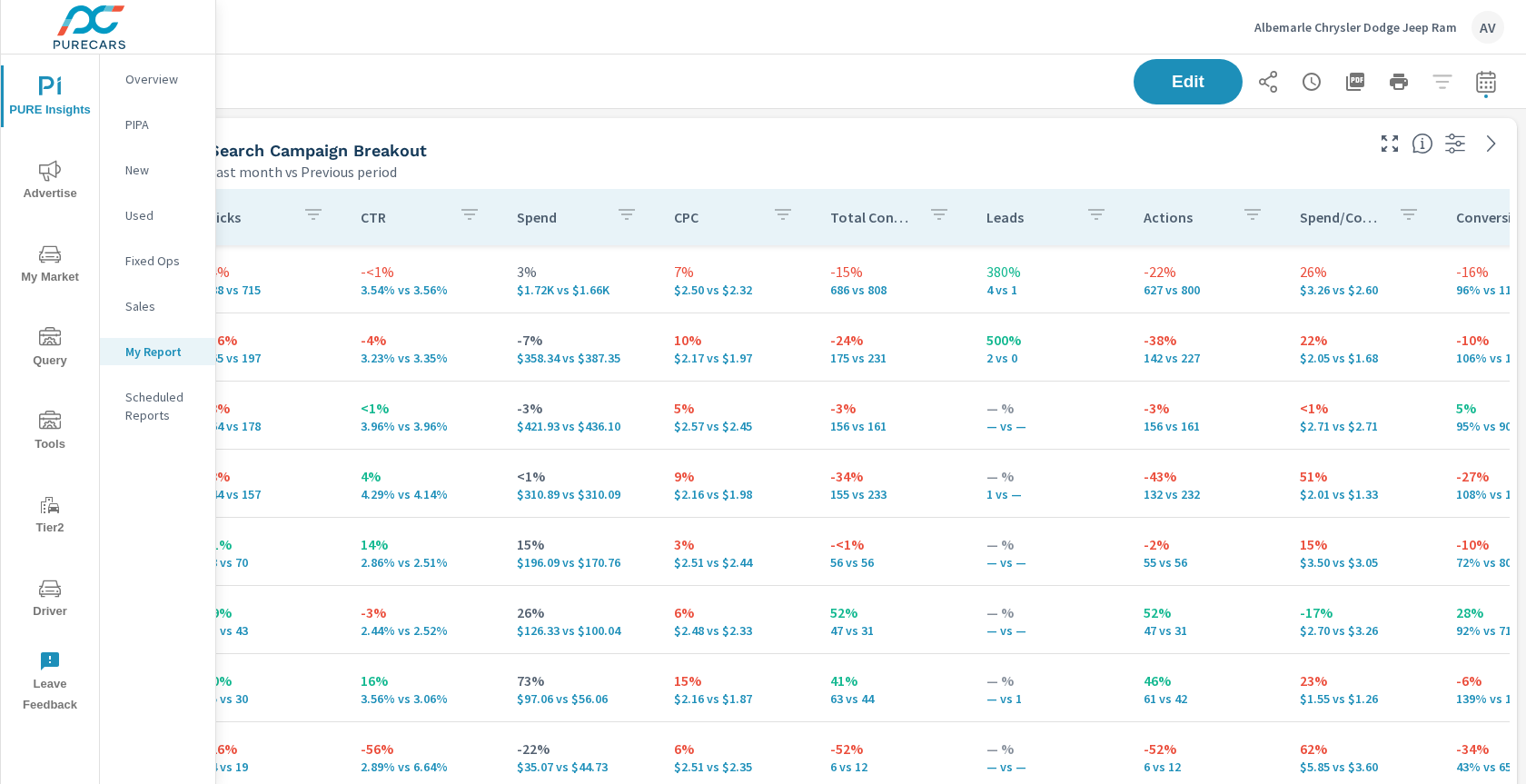
scroll to position [0, 49]
click at [1480, 82] on icon "button" at bounding box center [1485, 85] width 12 height 7
select select "Last month"
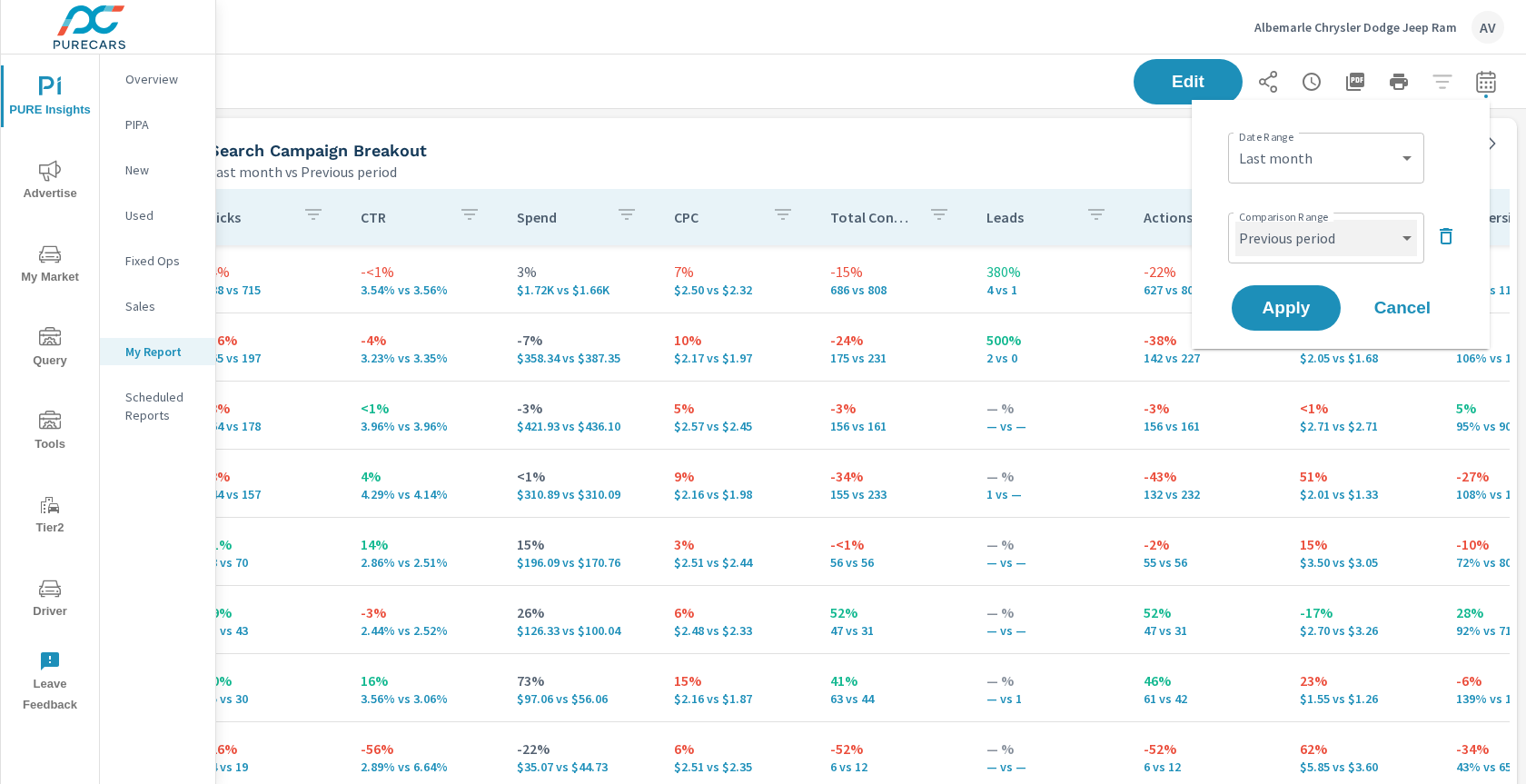
click at [1326, 231] on select "Custom Previous period Previous month Previous year" at bounding box center [1325, 238] width 182 height 36
click at [1235, 220] on select "Custom Previous period Previous month Previous year" at bounding box center [1325, 238] width 182 height 36
select select "Previous month"
click at [1322, 289] on button "Apply" at bounding box center [1285, 307] width 112 height 47
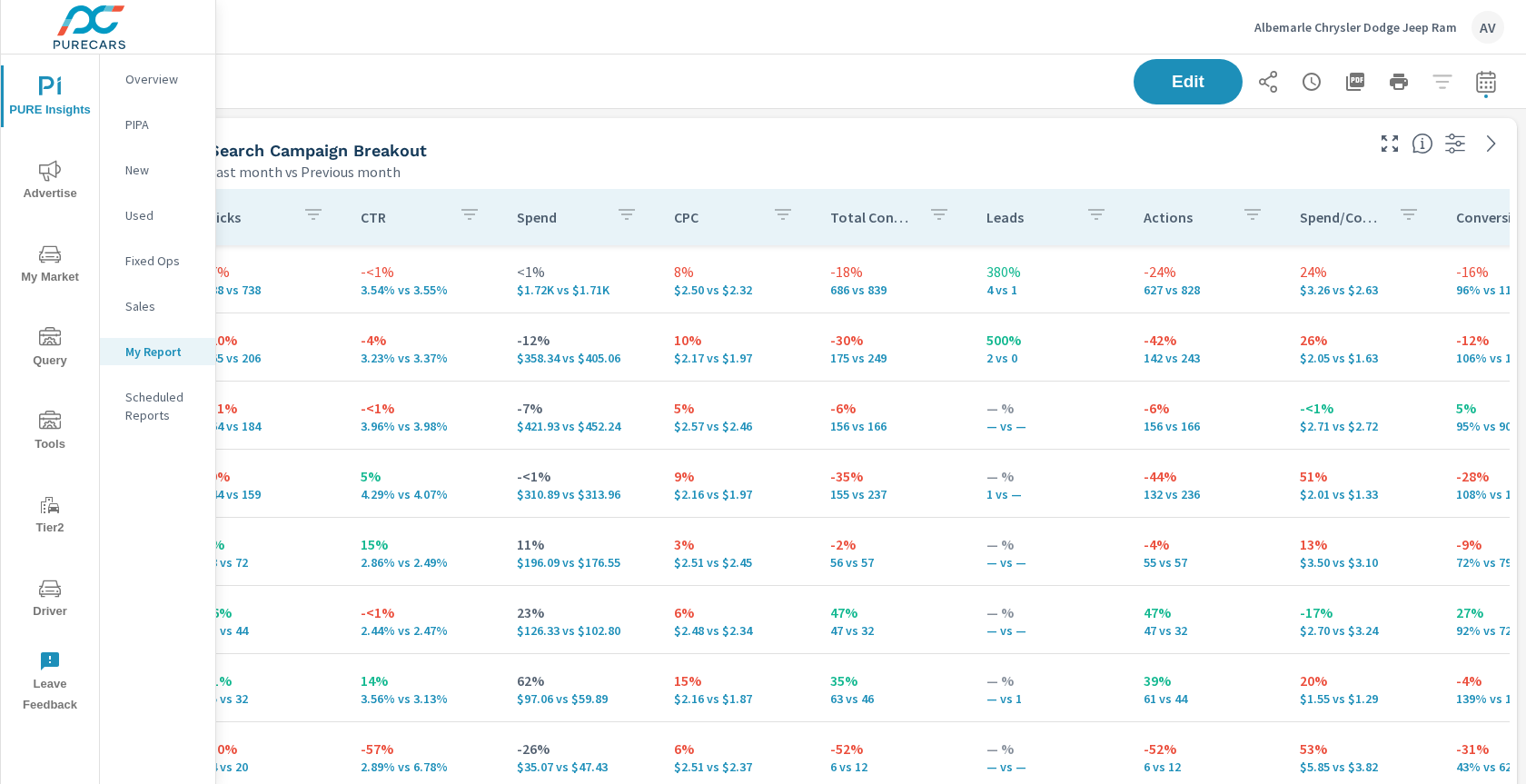
click at [681, 134] on div "Search Campaign Breakout Last month vs Previous month" at bounding box center [779, 150] width 1177 height 64
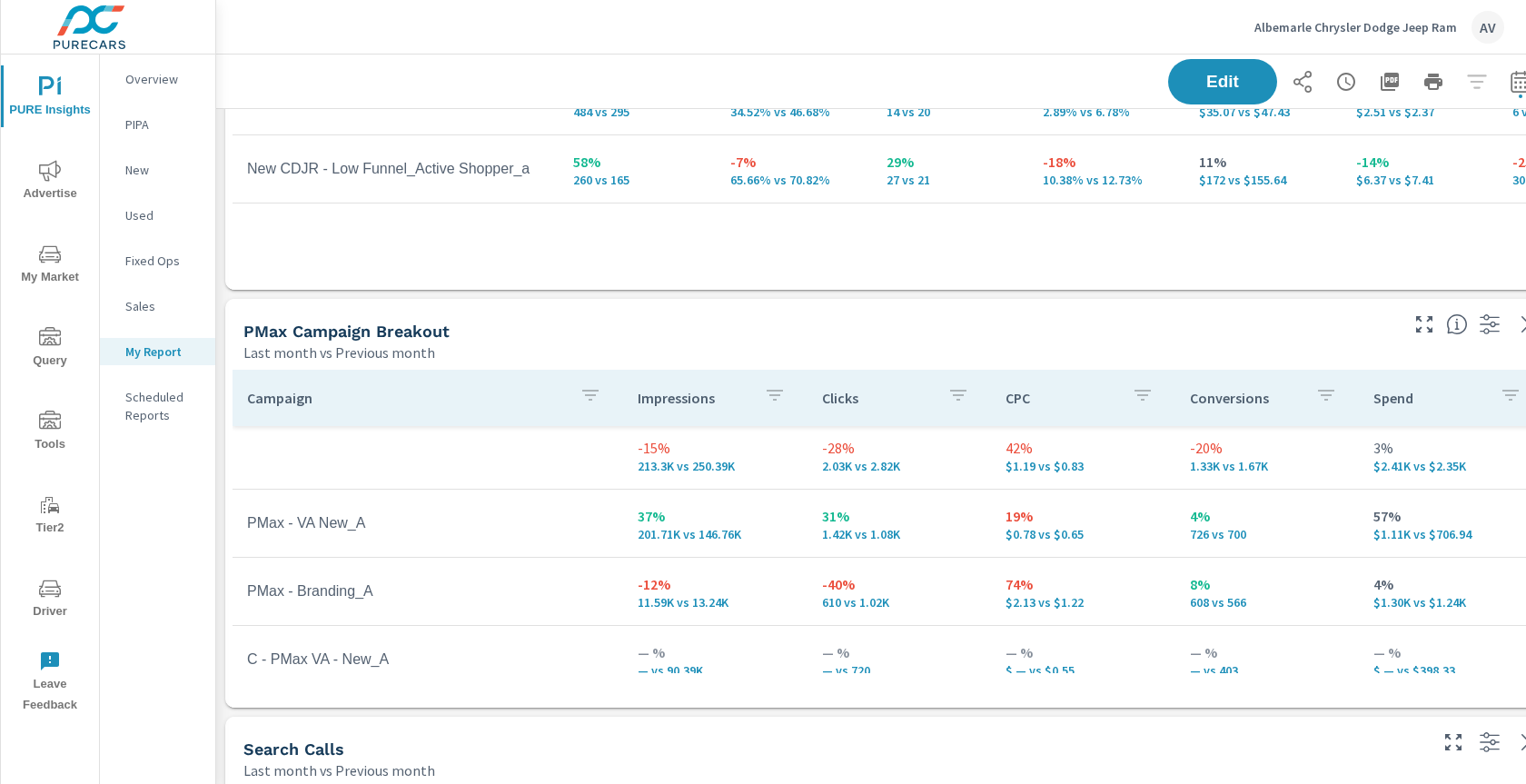
scroll to position [25, 0]
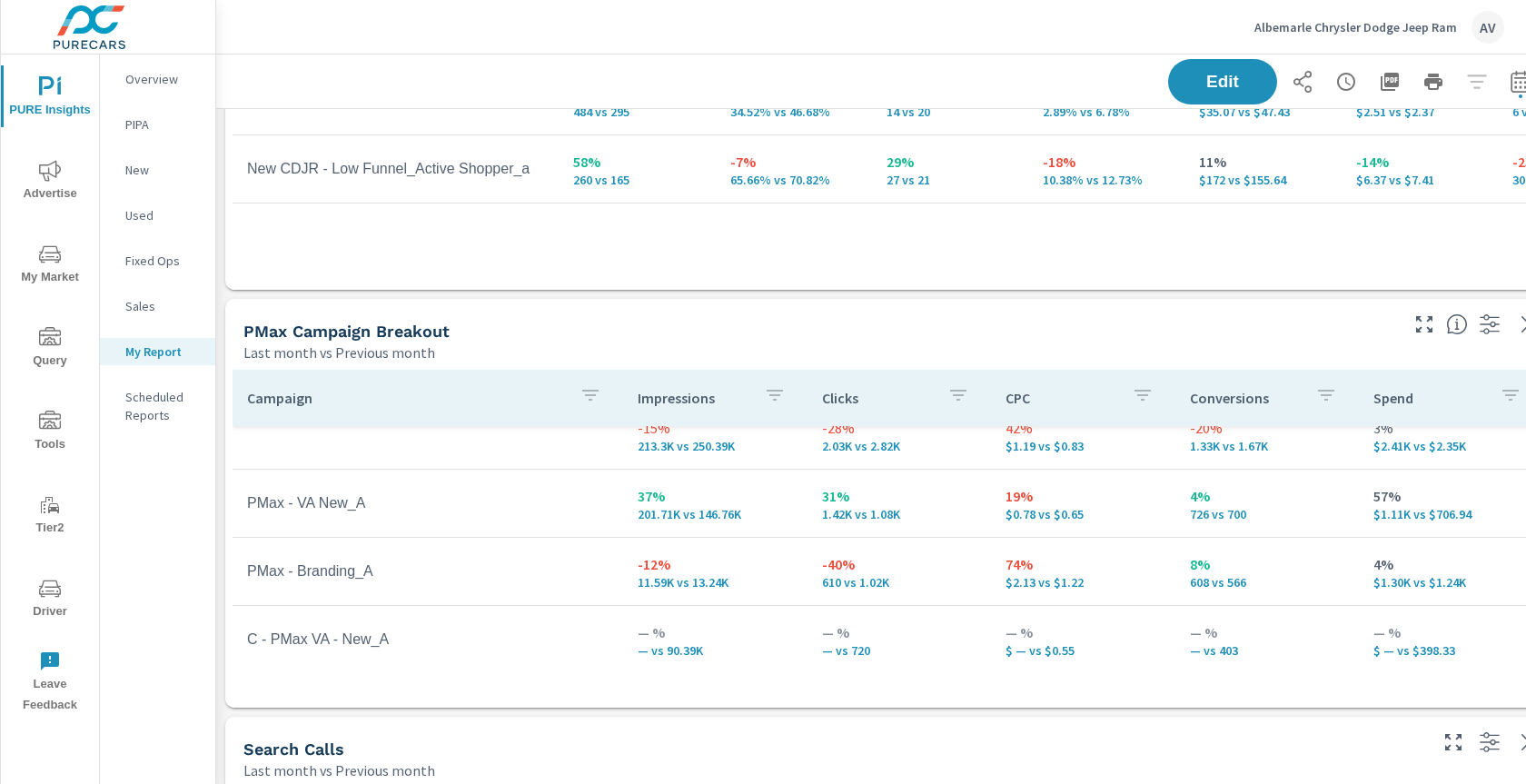
click at [1024, 333] on div "PMax Campaign Breakout" at bounding box center [819, 331] width 1152 height 21
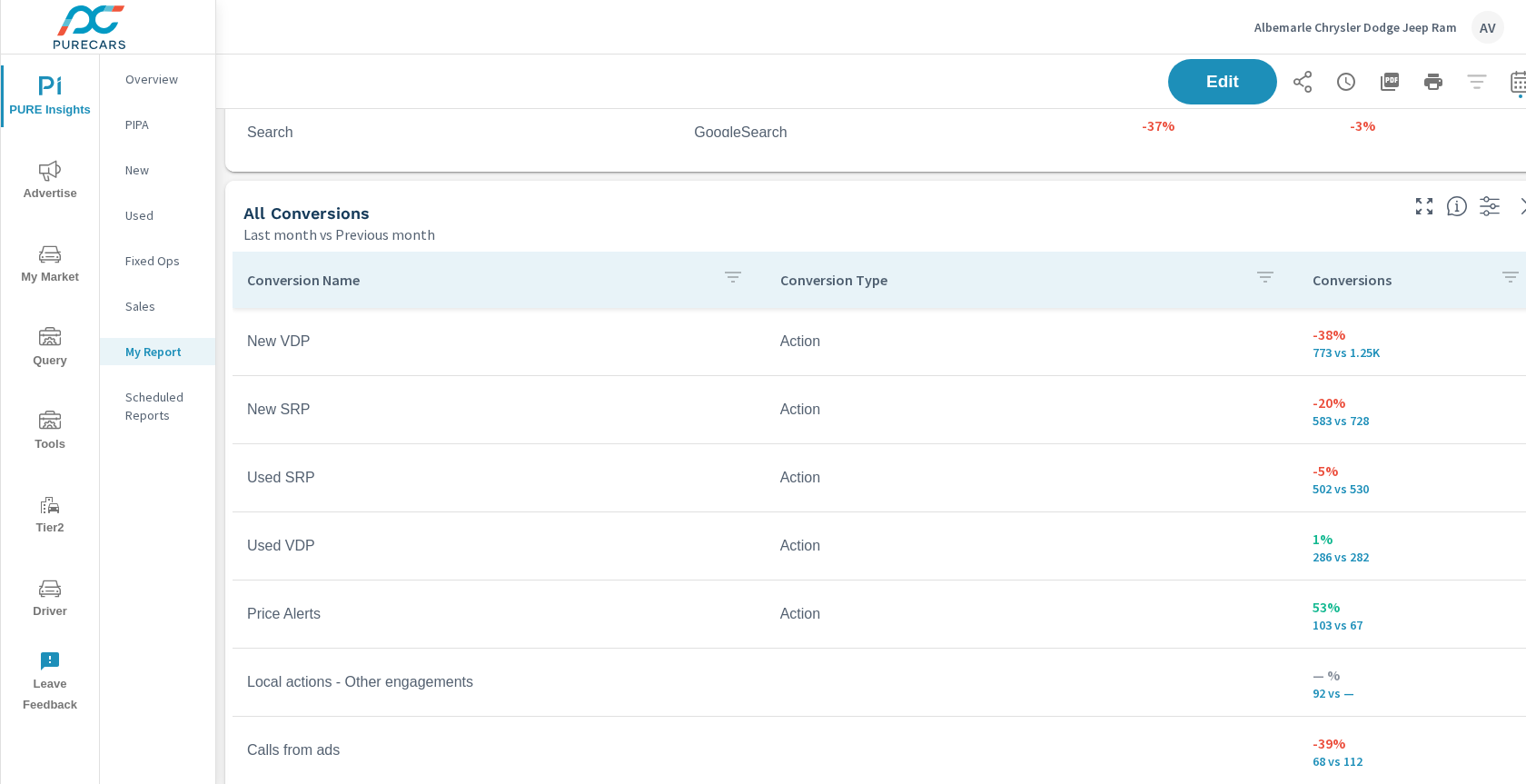
scroll to position [1422, 0]
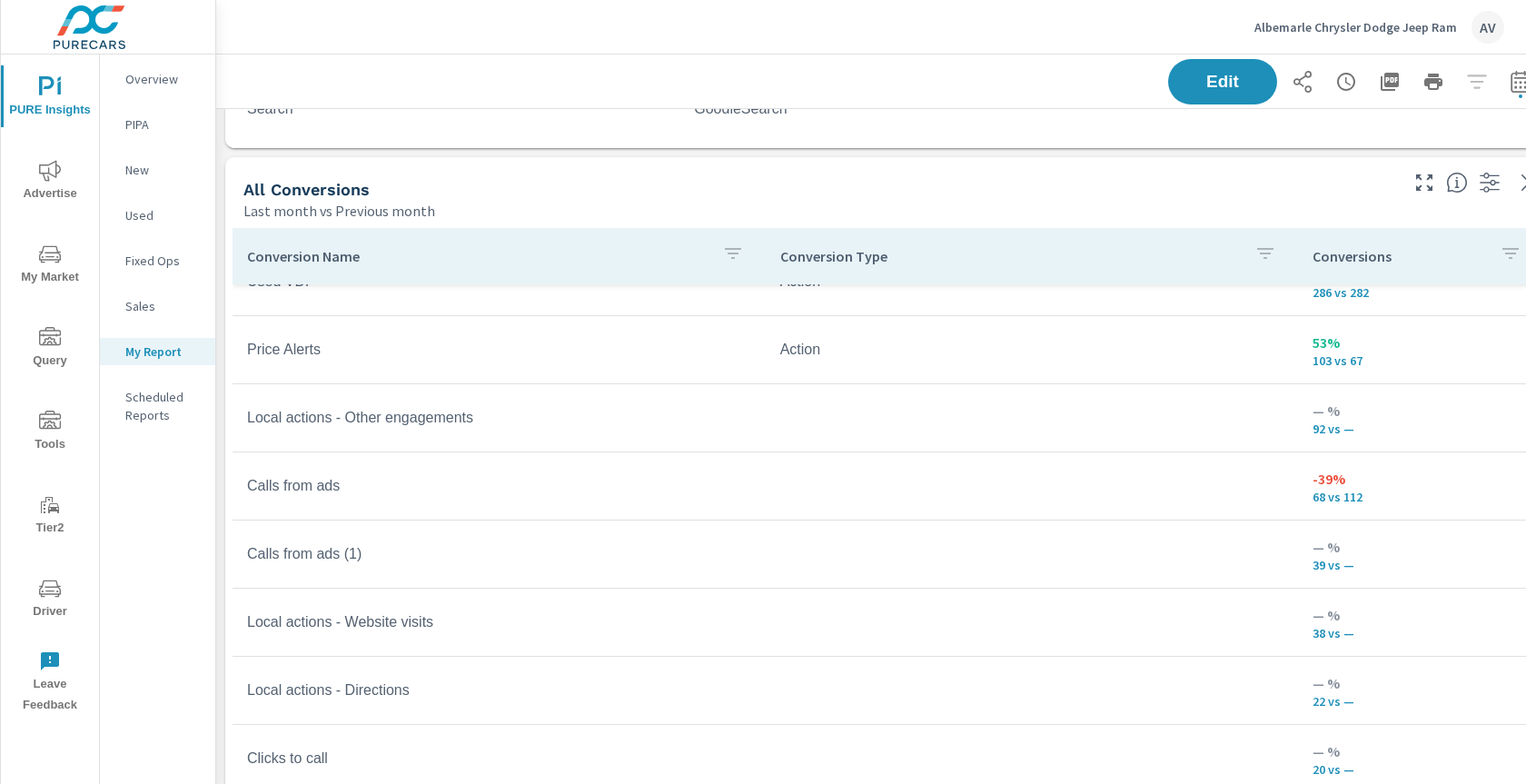
scroll to position [269, 0]
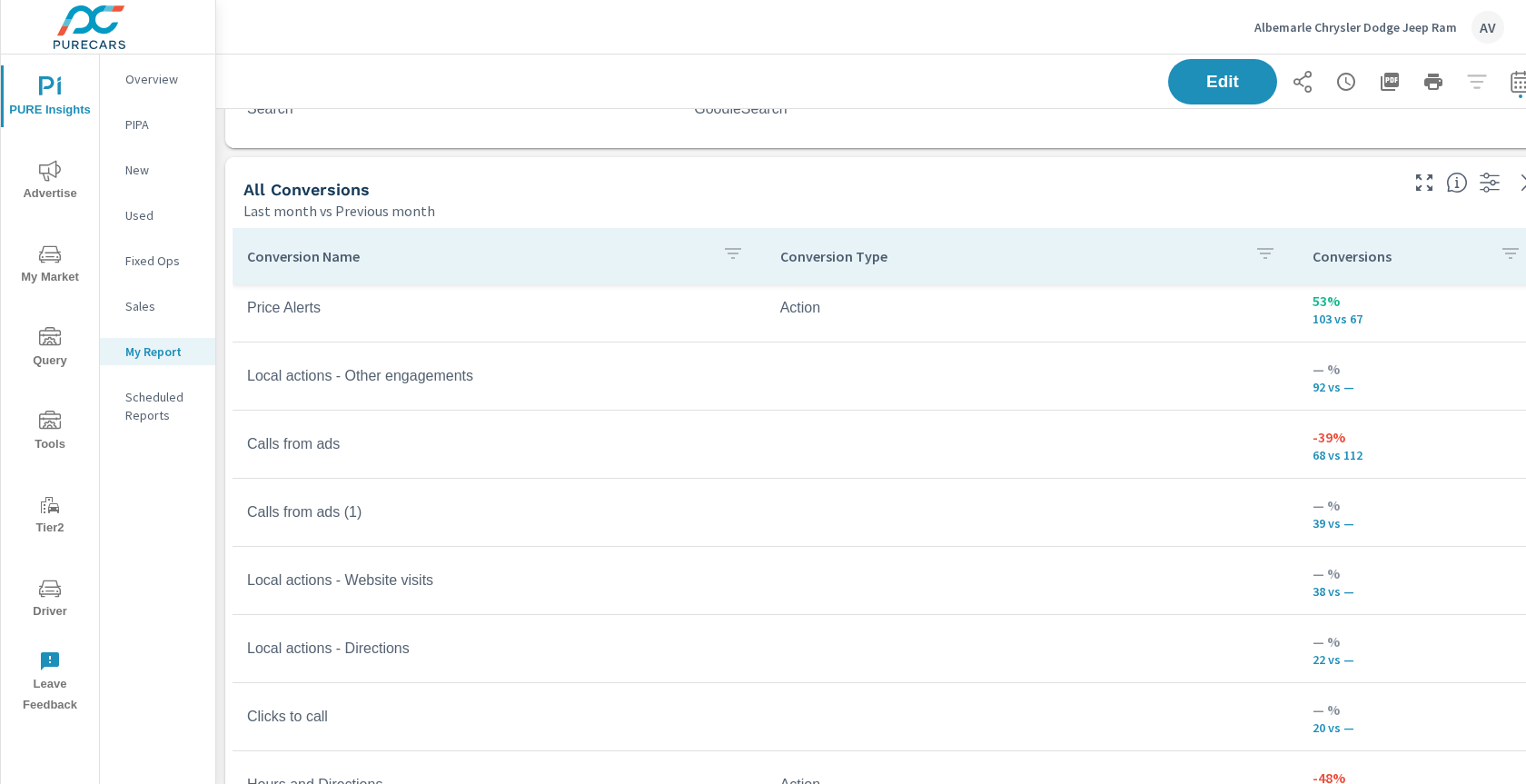
scroll to position [288, 0]
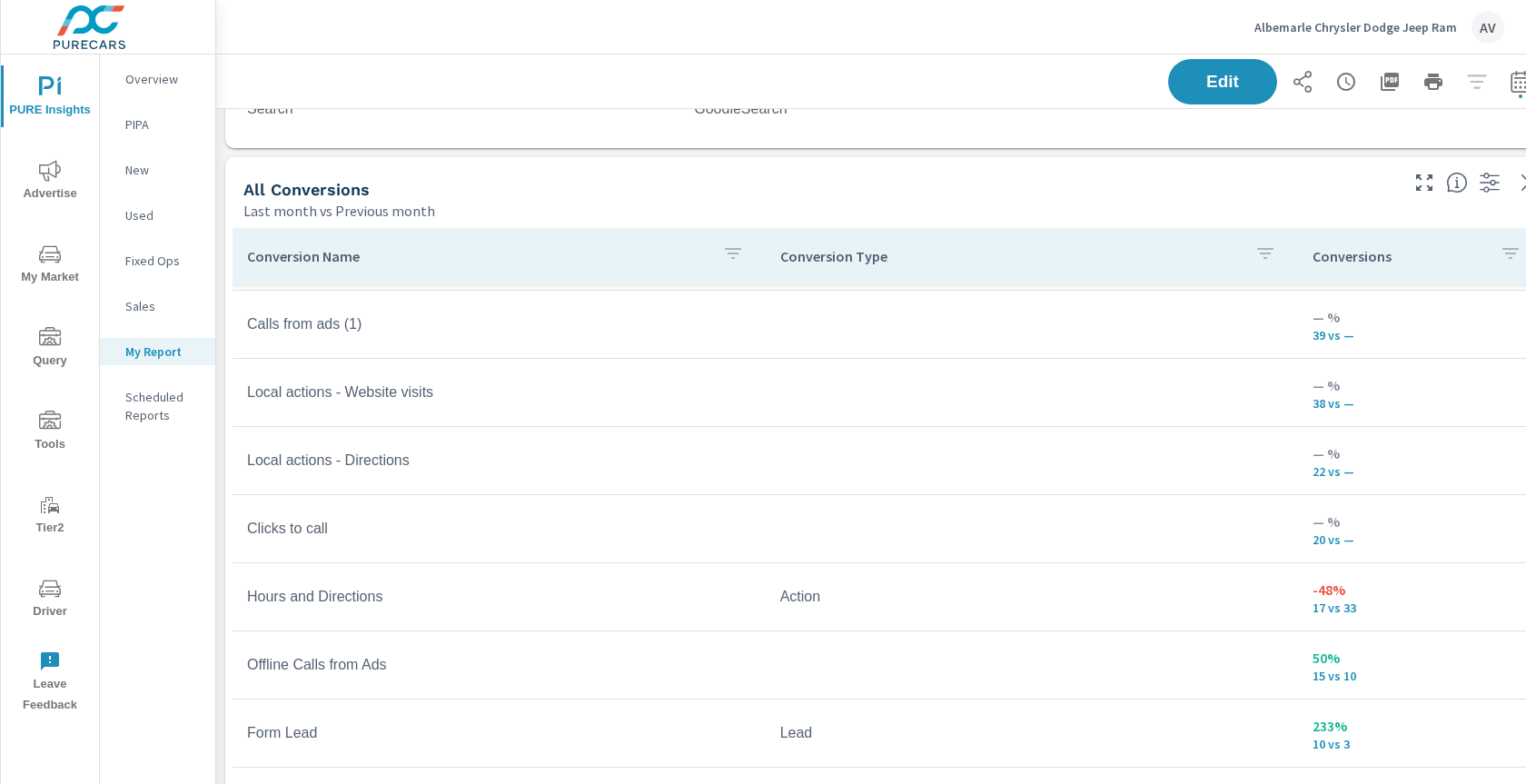
scroll to position [473, 0]
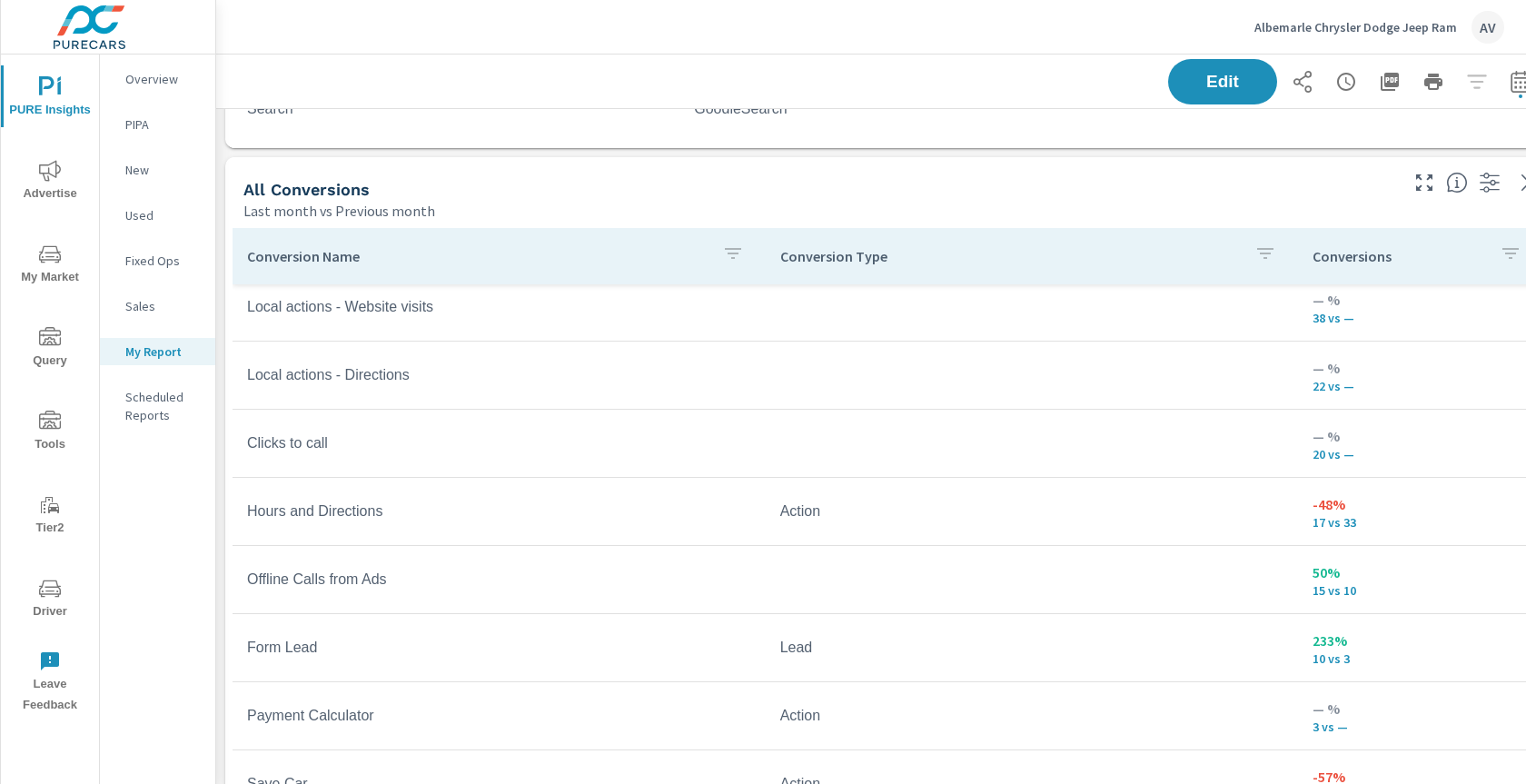
scroll to position [560, 0]
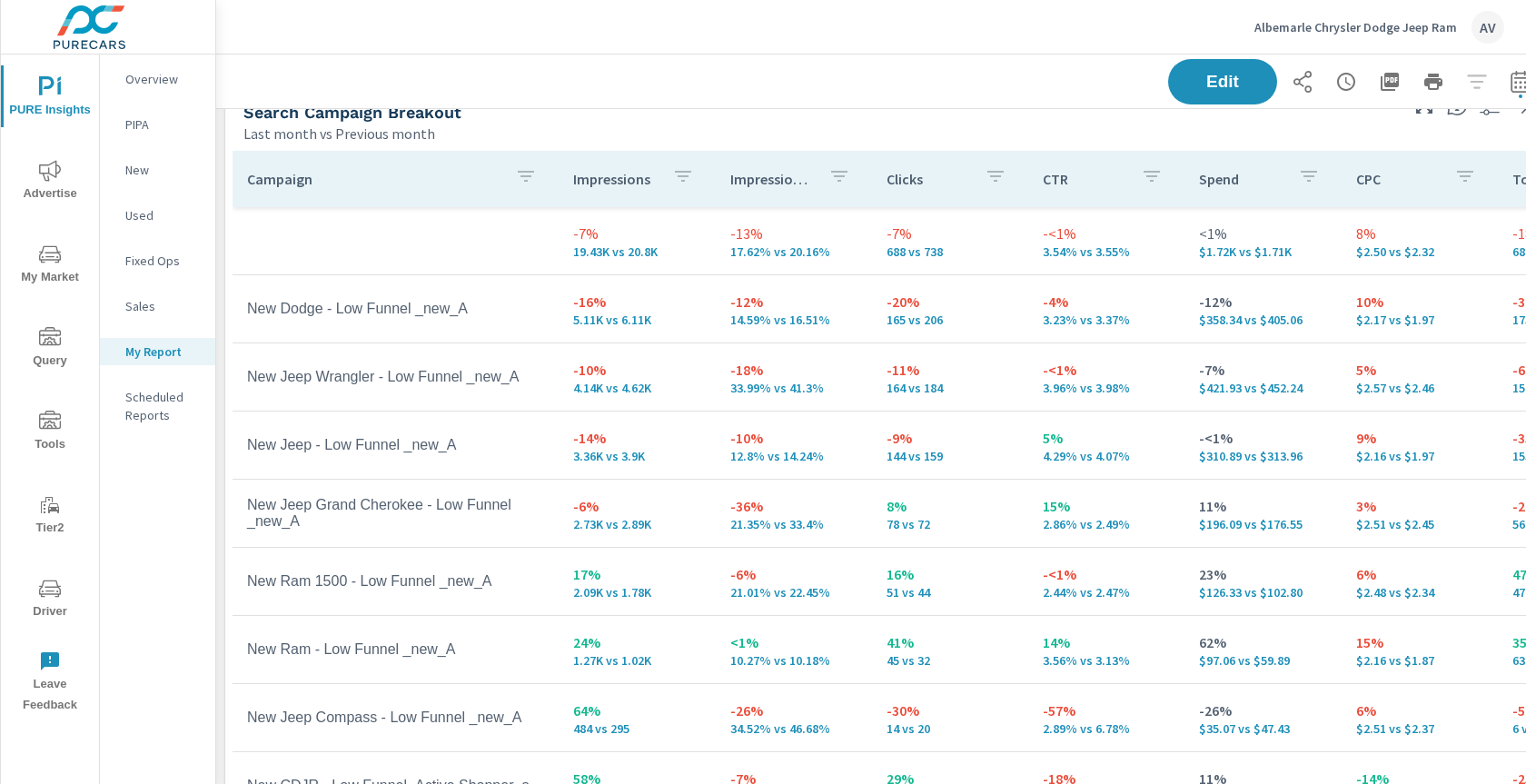
scroll to position [36, 0]
click at [1297, 79] on icon "button" at bounding box center [1302, 82] width 22 height 22
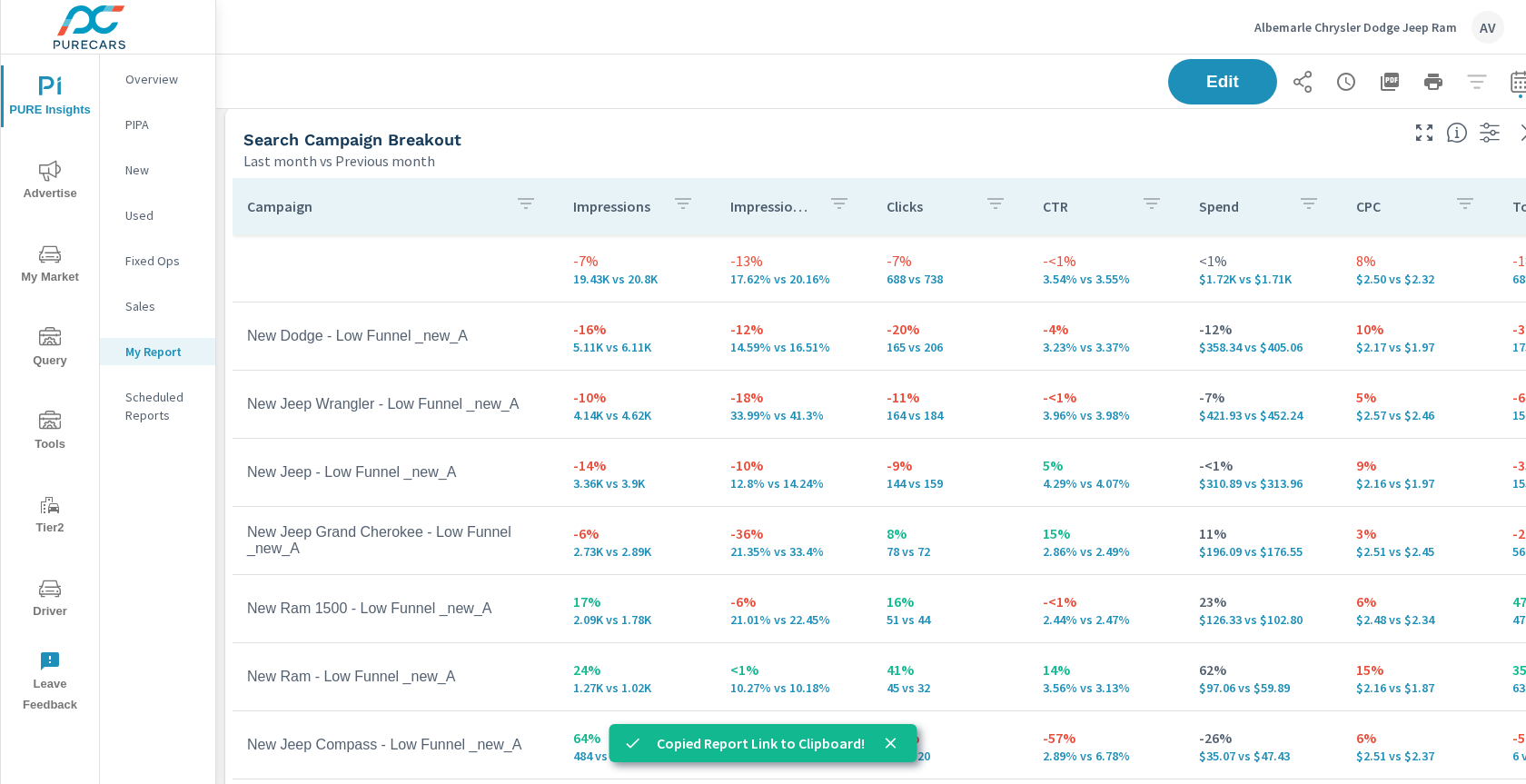
scroll to position [0, 0]
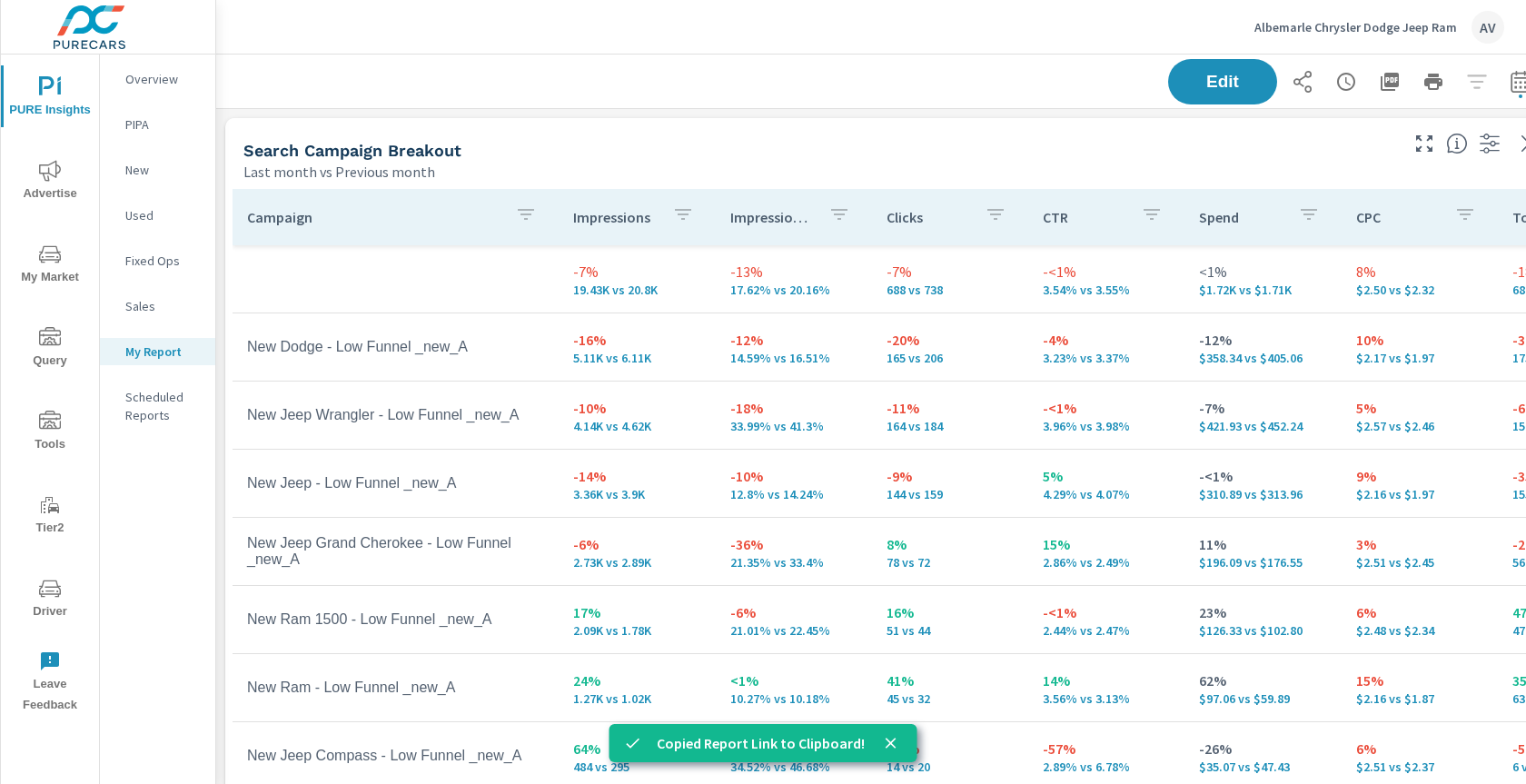
click at [1074, 156] on div "Search Campaign Breakout" at bounding box center [819, 150] width 1152 height 21
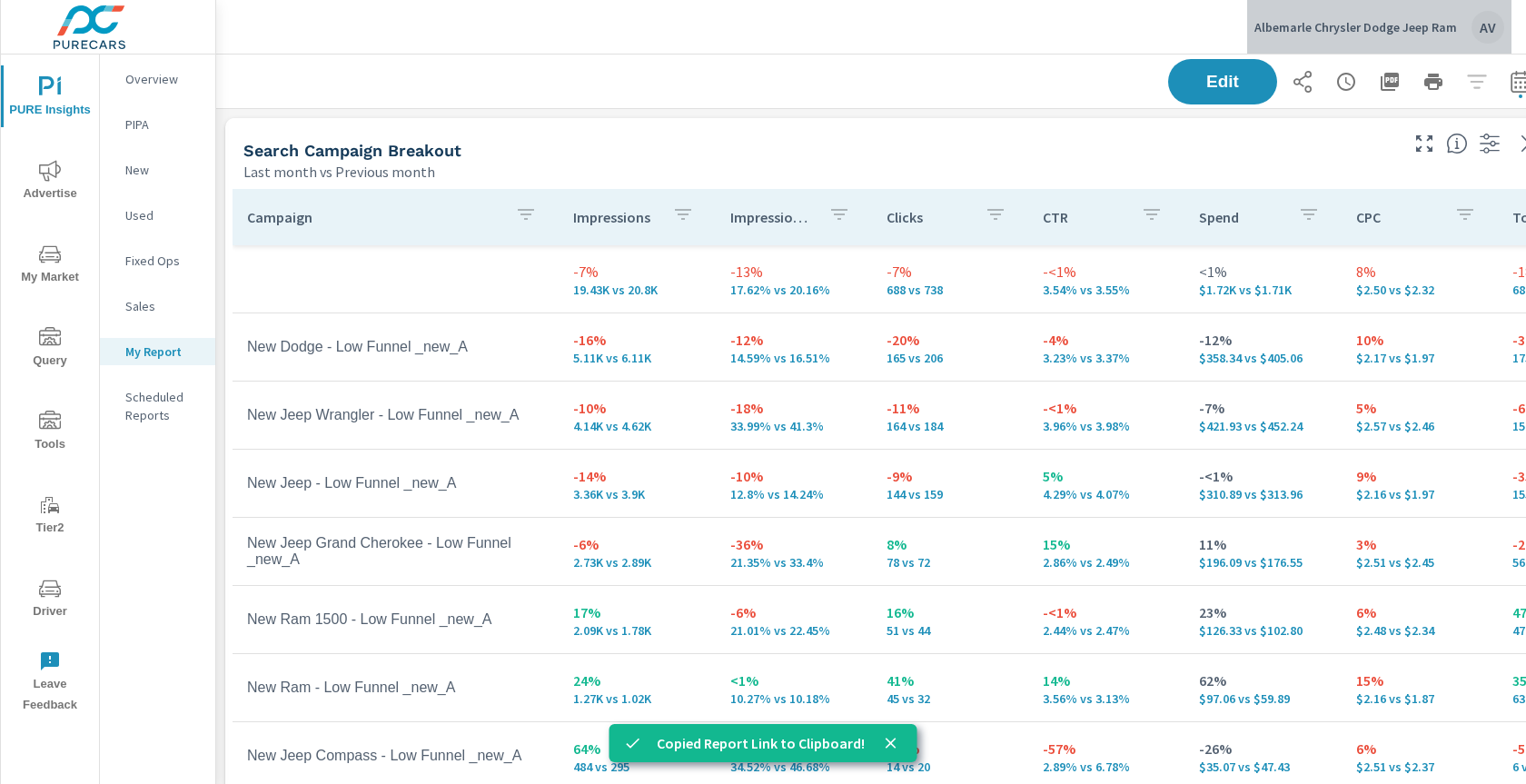
click at [1485, 21] on div "AV" at bounding box center [1487, 27] width 32 height 32
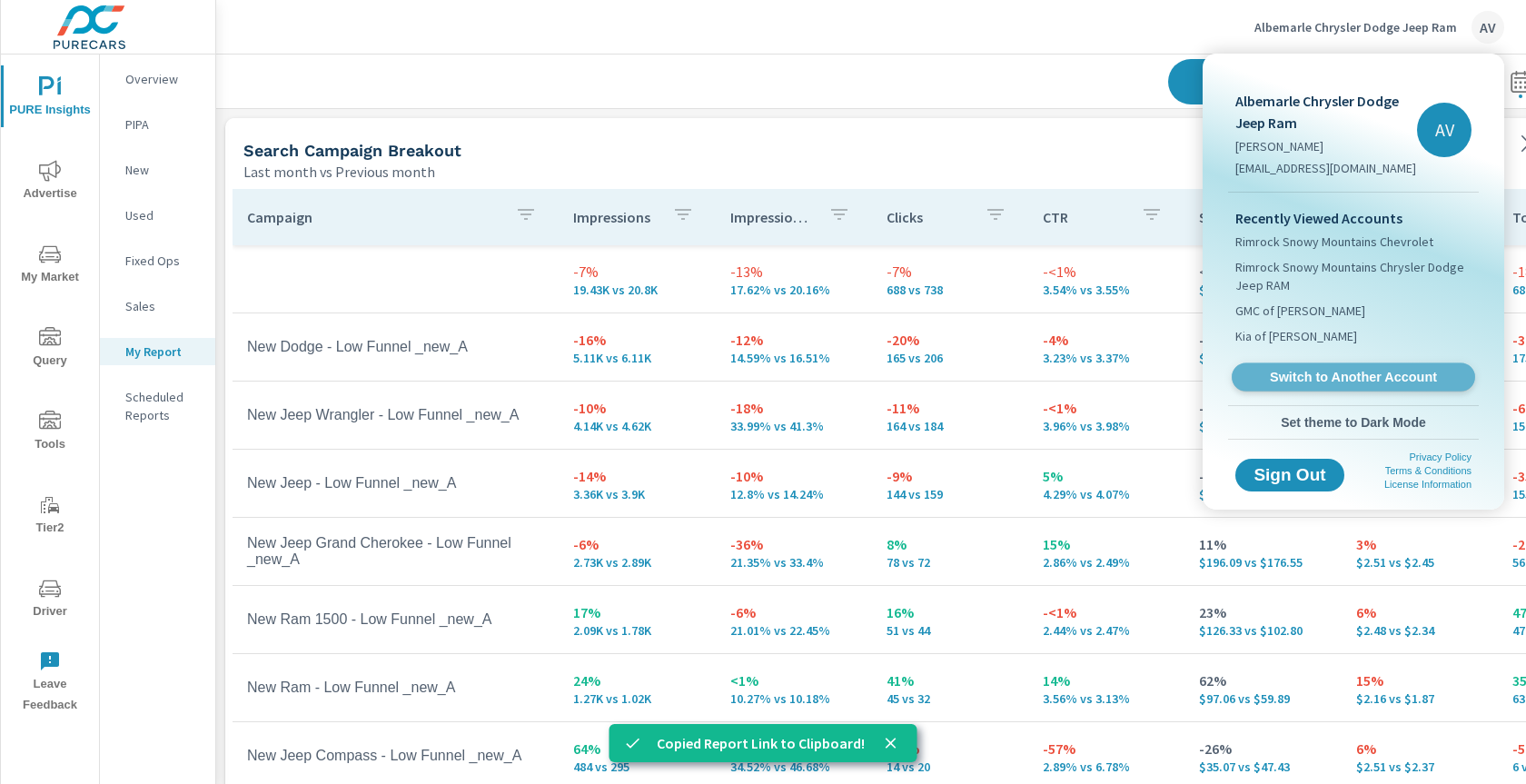
click at [1356, 377] on span "Switch to Another Account" at bounding box center [1352, 377] width 222 height 18
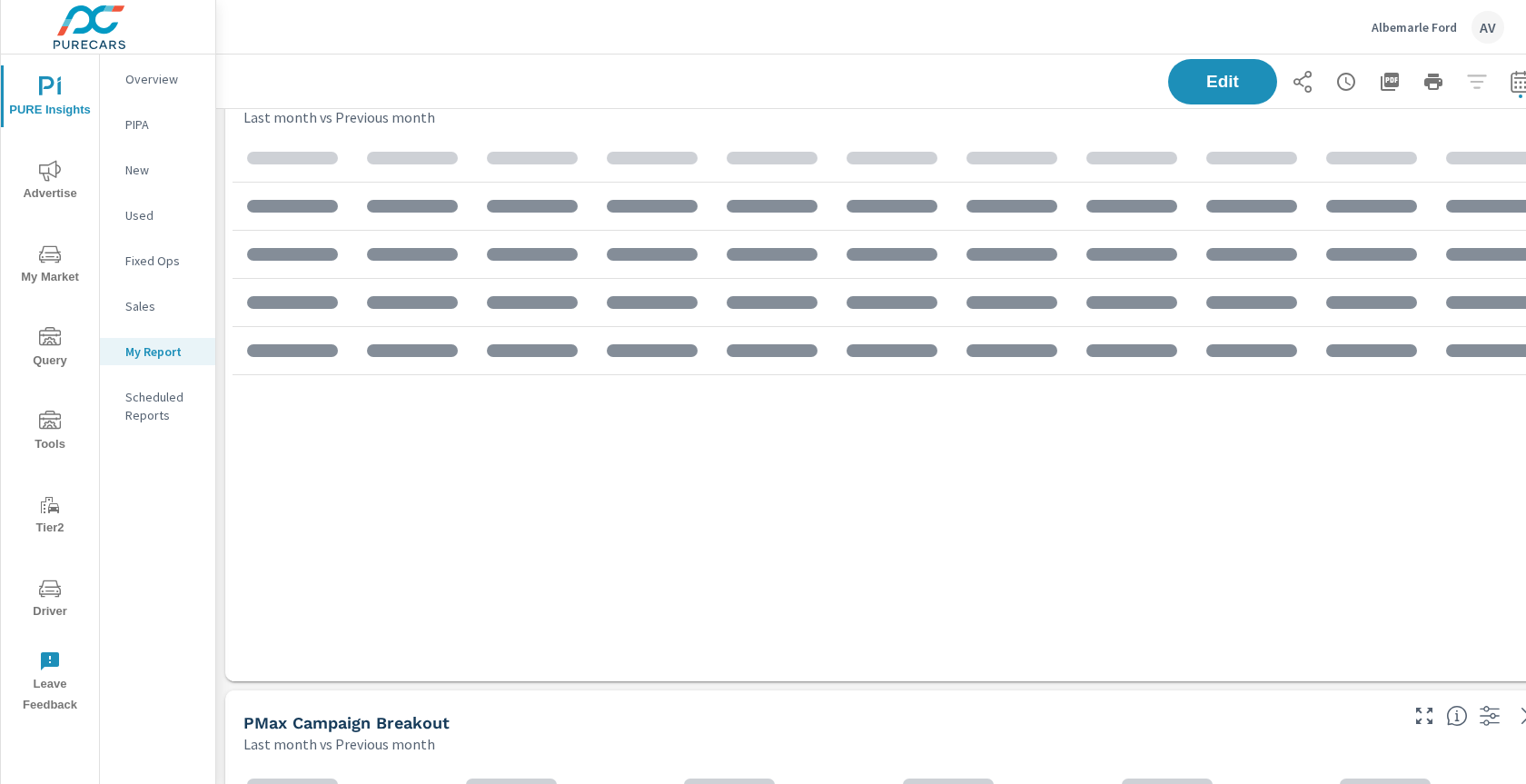
scroll to position [1712, 1376]
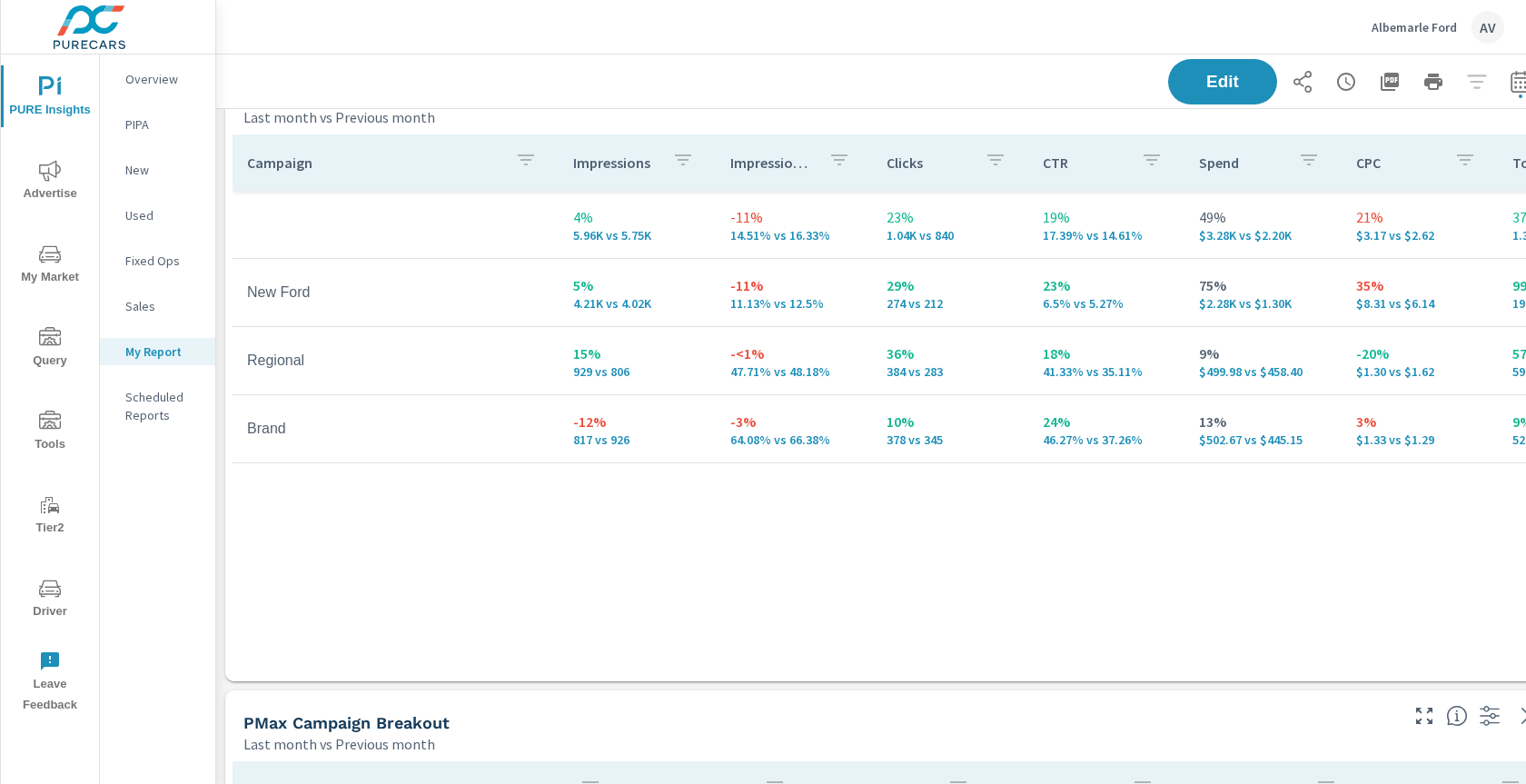
click at [903, 106] on div "Search Campaign Breakout" at bounding box center [819, 96] width 1152 height 21
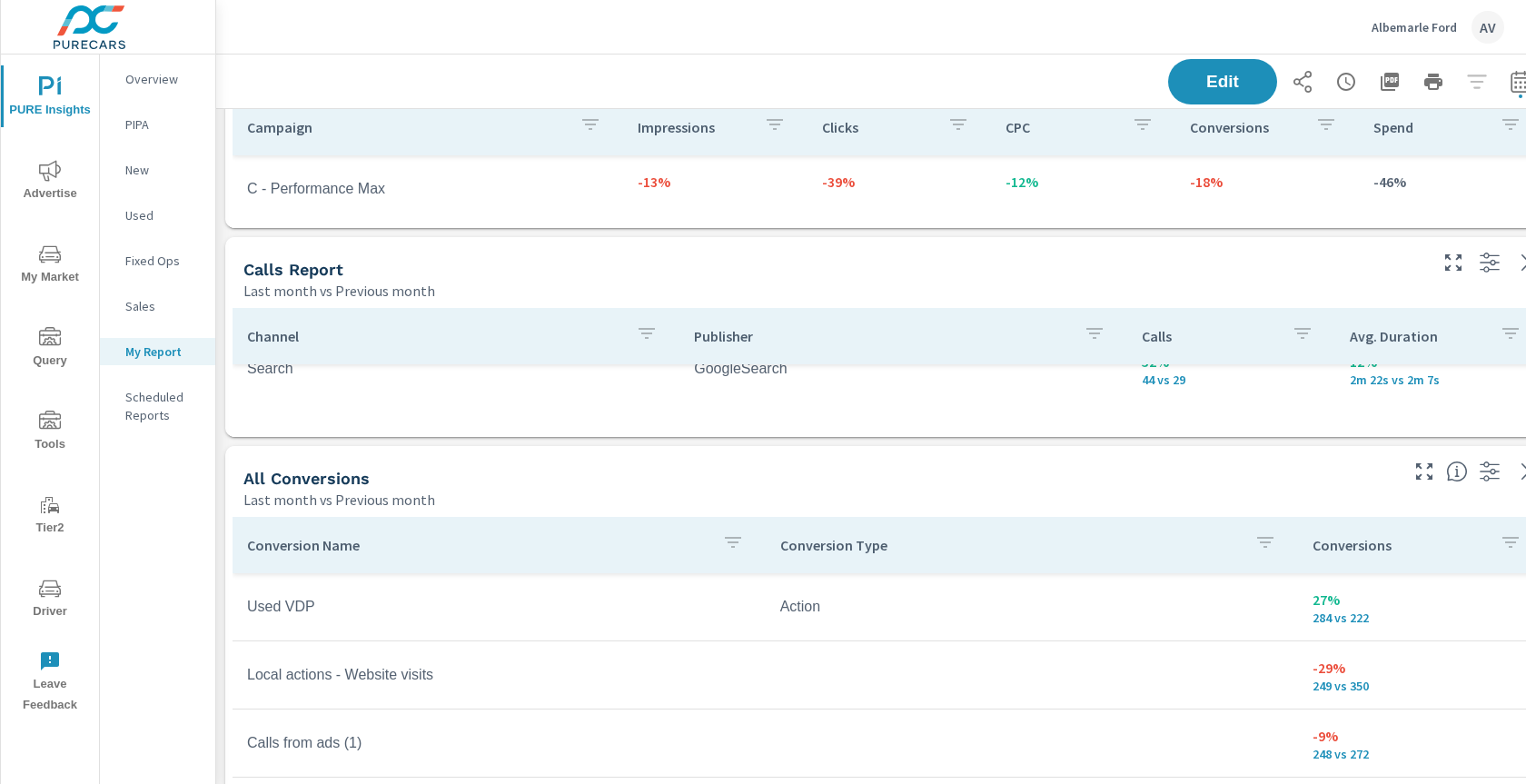
scroll to position [1020, 0]
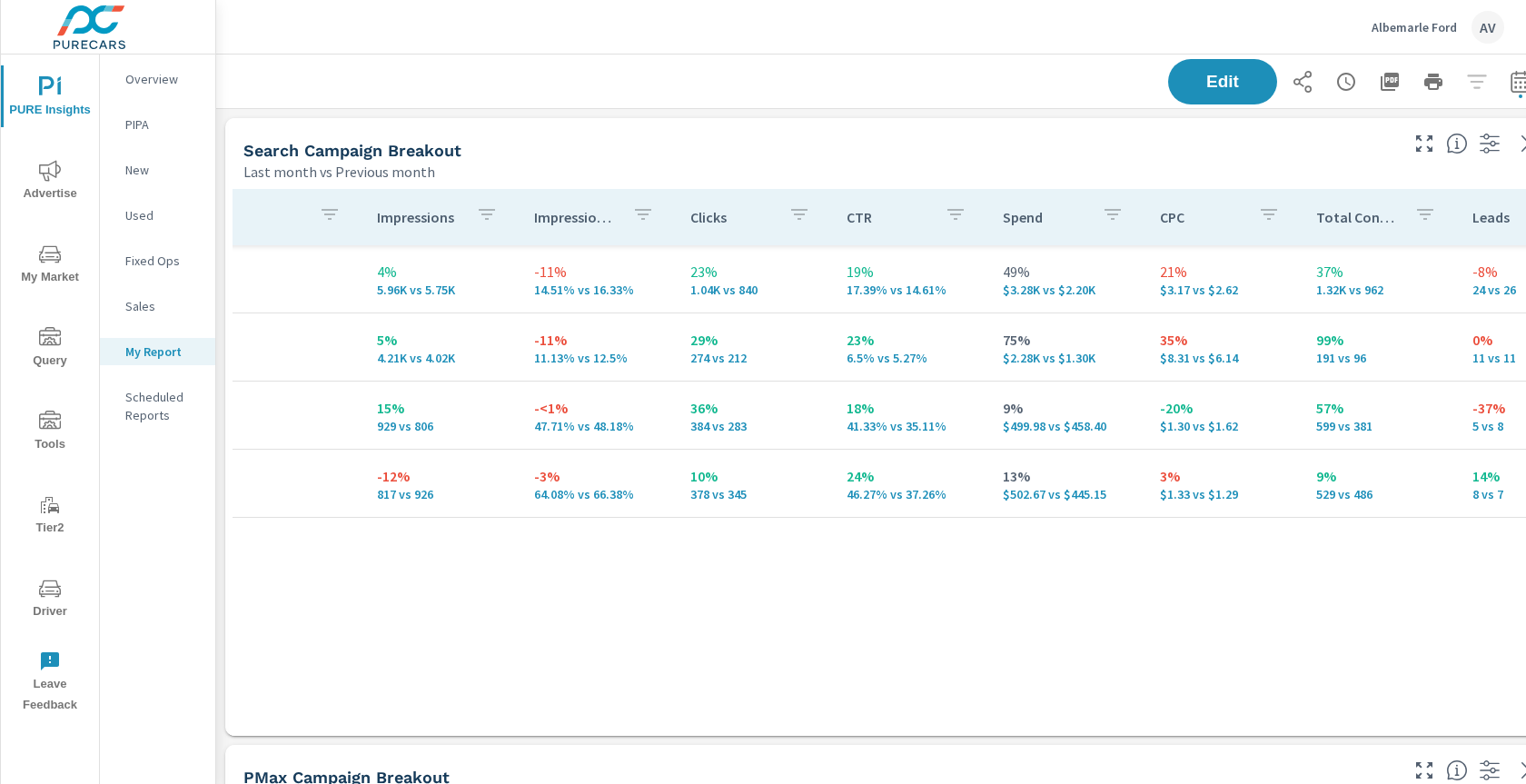
click at [954, 145] on div "Search Campaign Breakout" at bounding box center [819, 150] width 1152 height 21
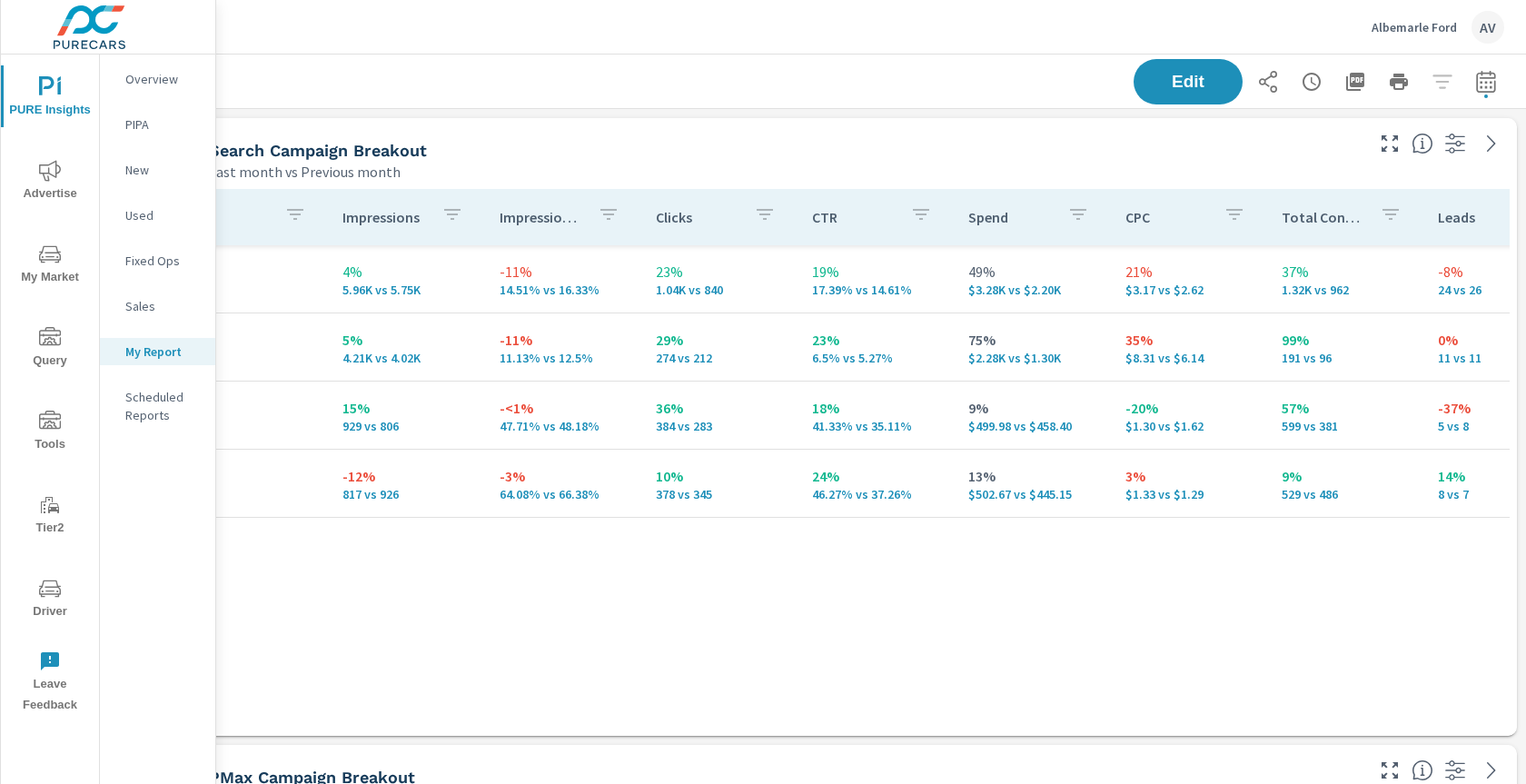
scroll to position [0, 49]
click at [1480, 88] on icon "button" at bounding box center [1485, 85] width 12 height 7
select select "Last month"
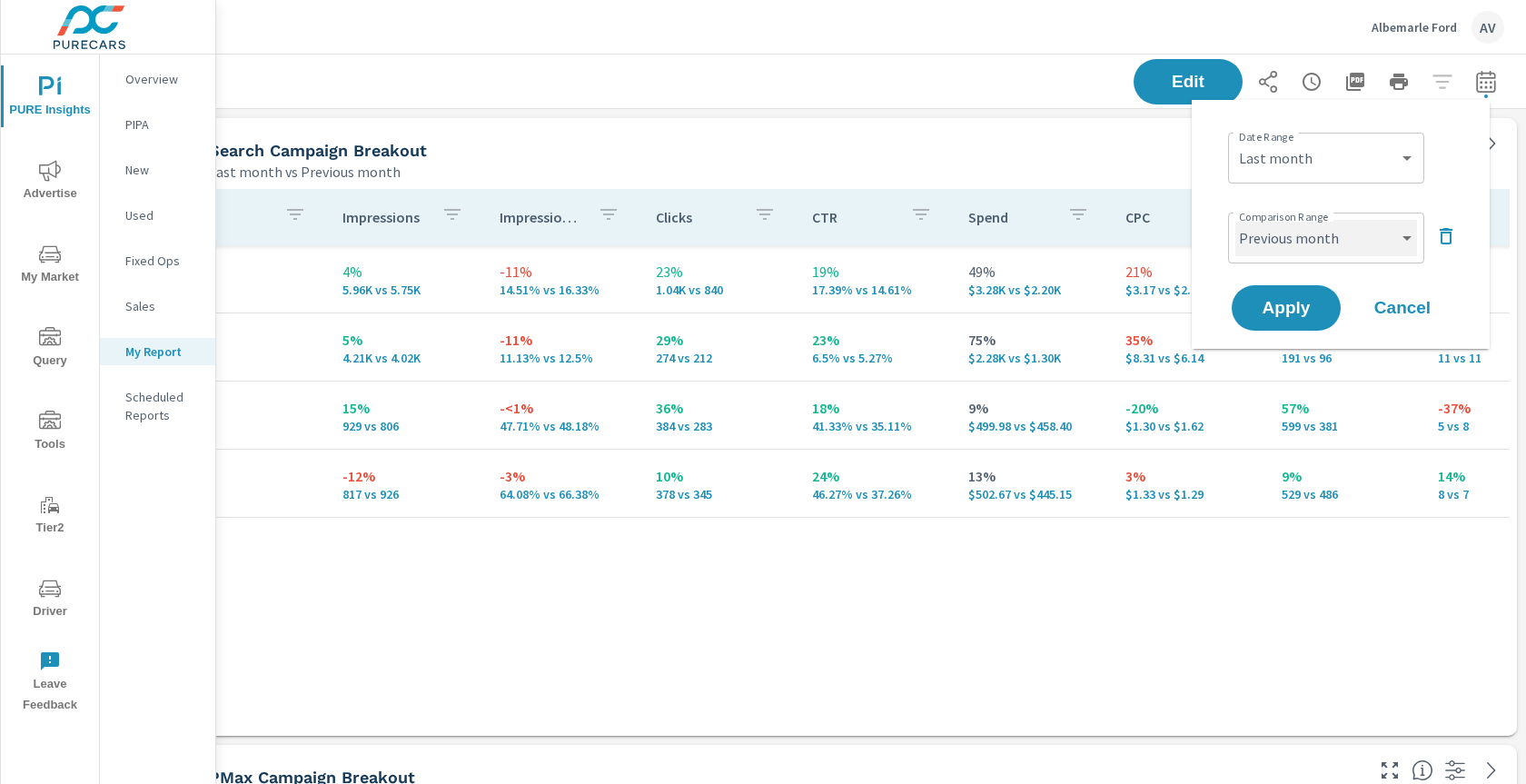
click at [1332, 239] on select "Custom Previous period Previous month Previous year" at bounding box center [1325, 238] width 182 height 36
click at [1235, 220] on select "Custom Previous period Previous month Previous year" at bounding box center [1325, 238] width 182 height 36
select select "Previous period"
click at [1284, 306] on span "Apply" at bounding box center [1285, 308] width 75 height 18
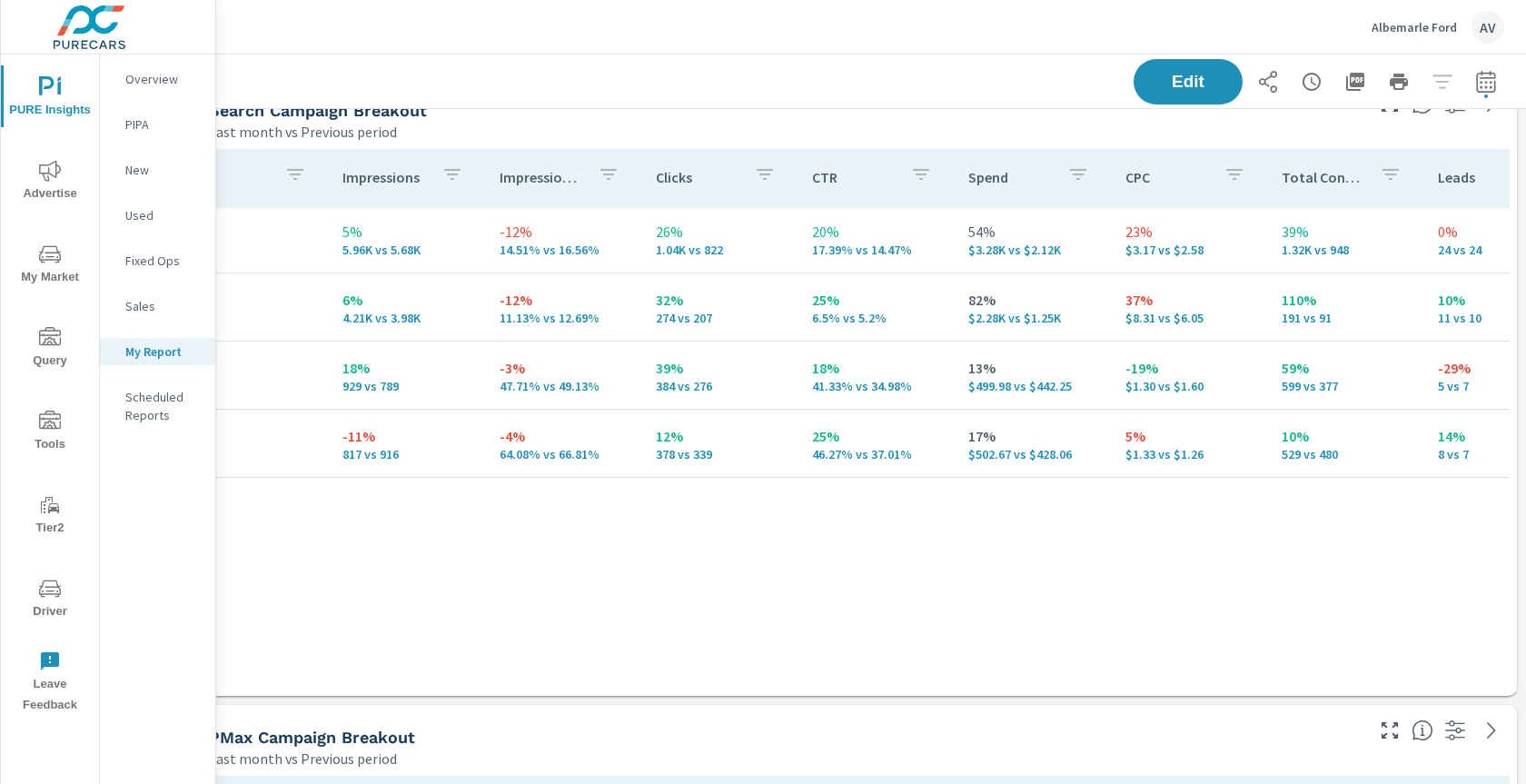
scroll to position [0, 49]
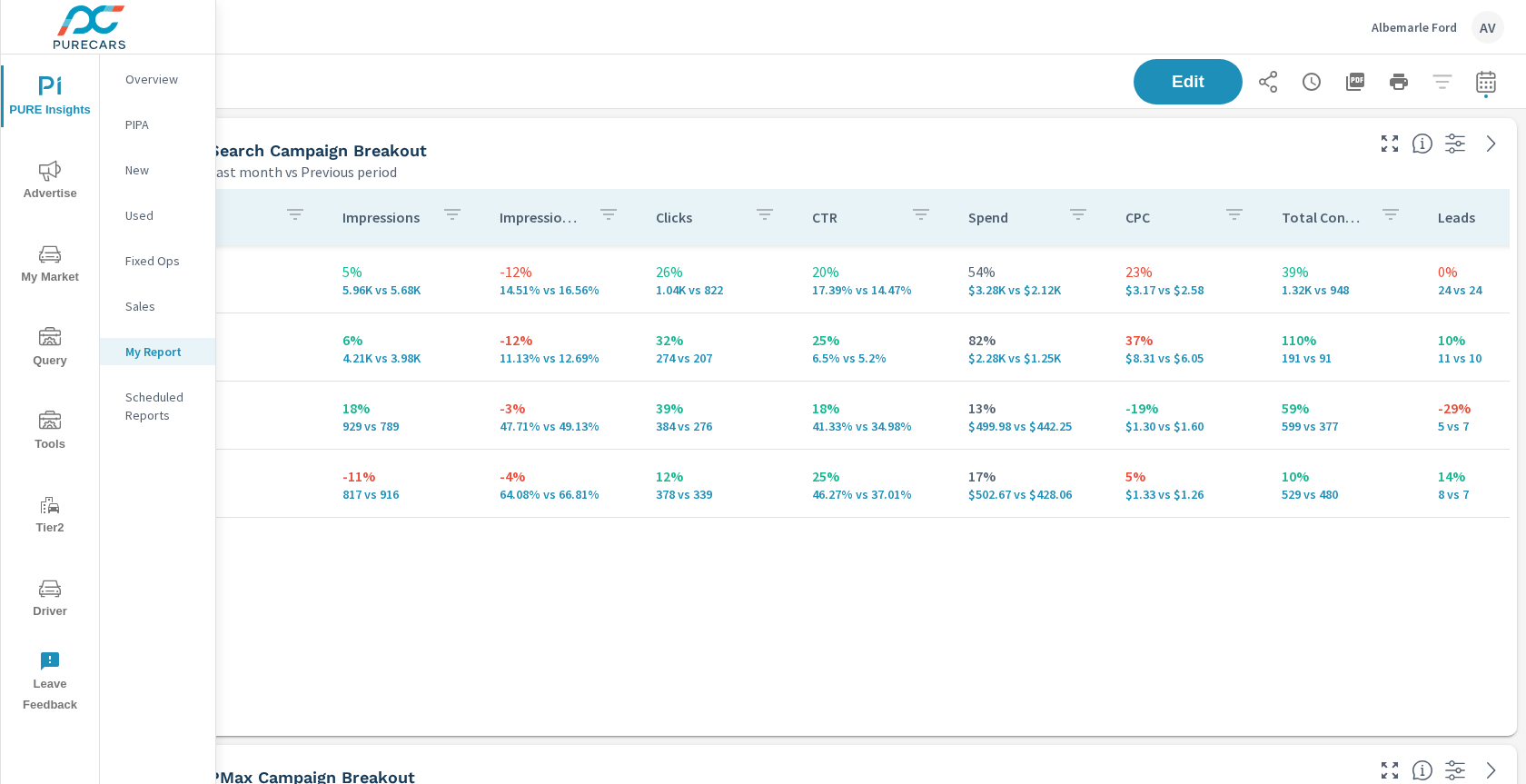
click at [690, 140] on div "Search Campaign Breakout" at bounding box center [785, 150] width 1152 height 21
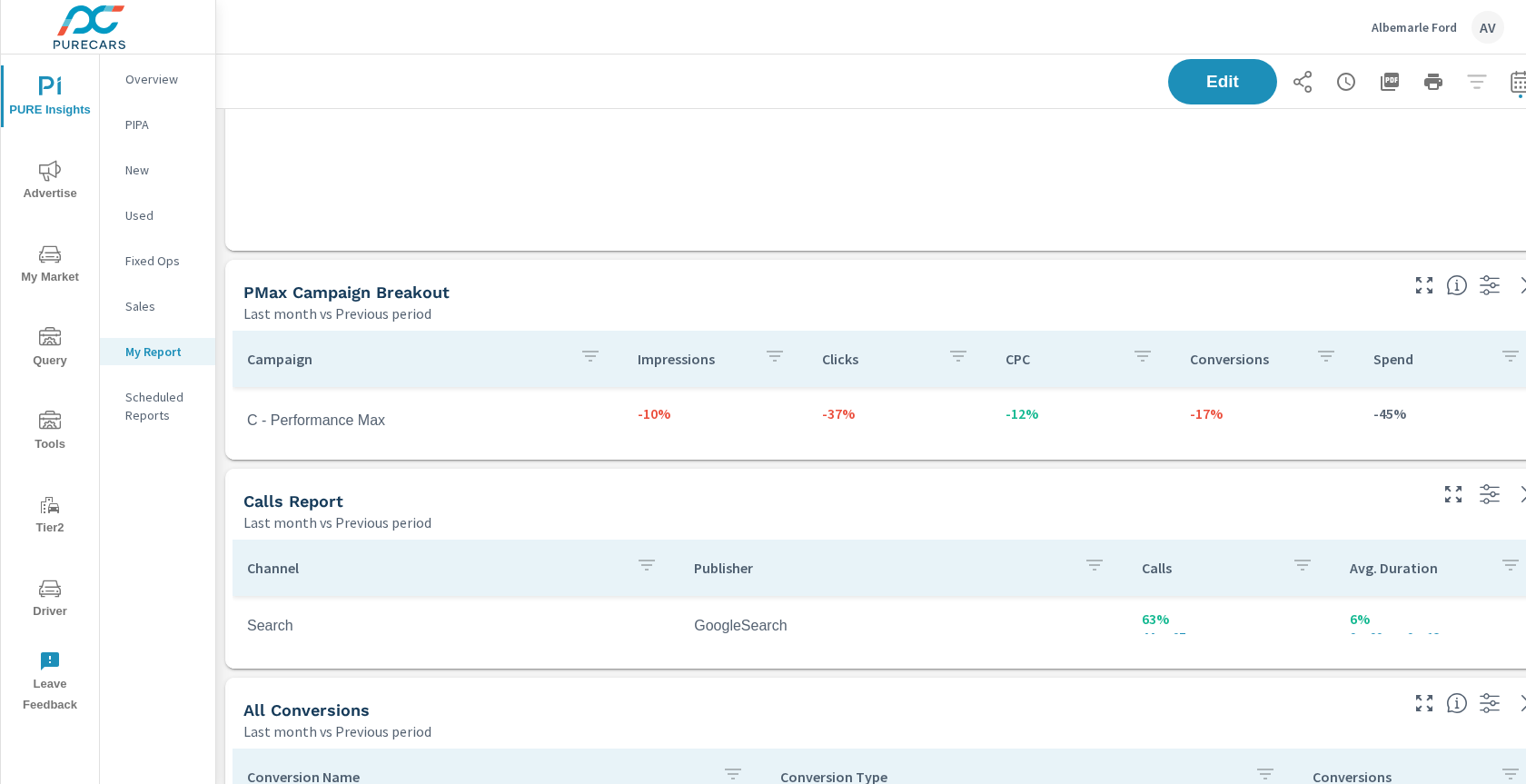
scroll to position [474, 0]
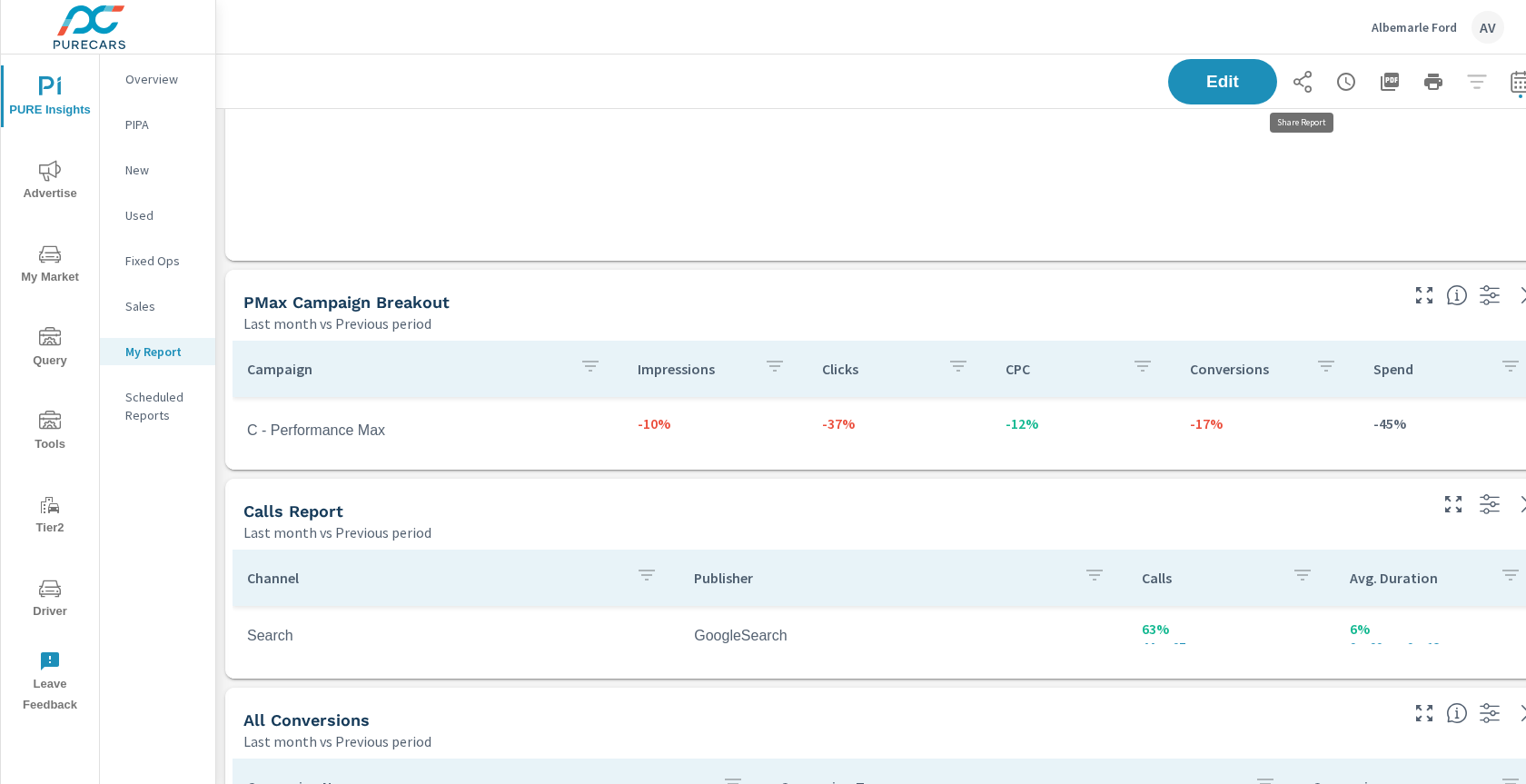
click at [1307, 81] on icon "button" at bounding box center [1302, 82] width 22 height 22
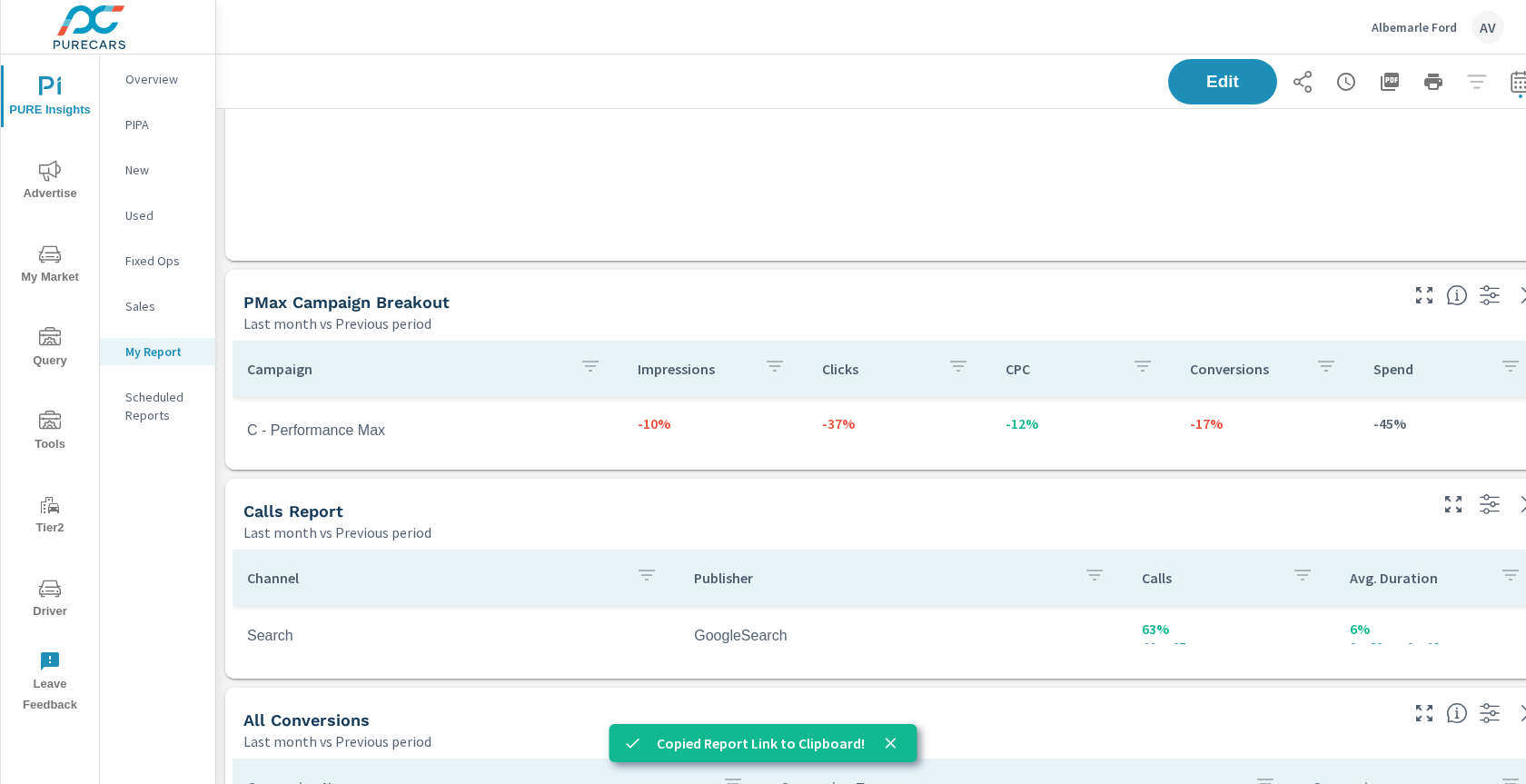
click at [1482, 25] on div "AV" at bounding box center [1487, 27] width 32 height 32
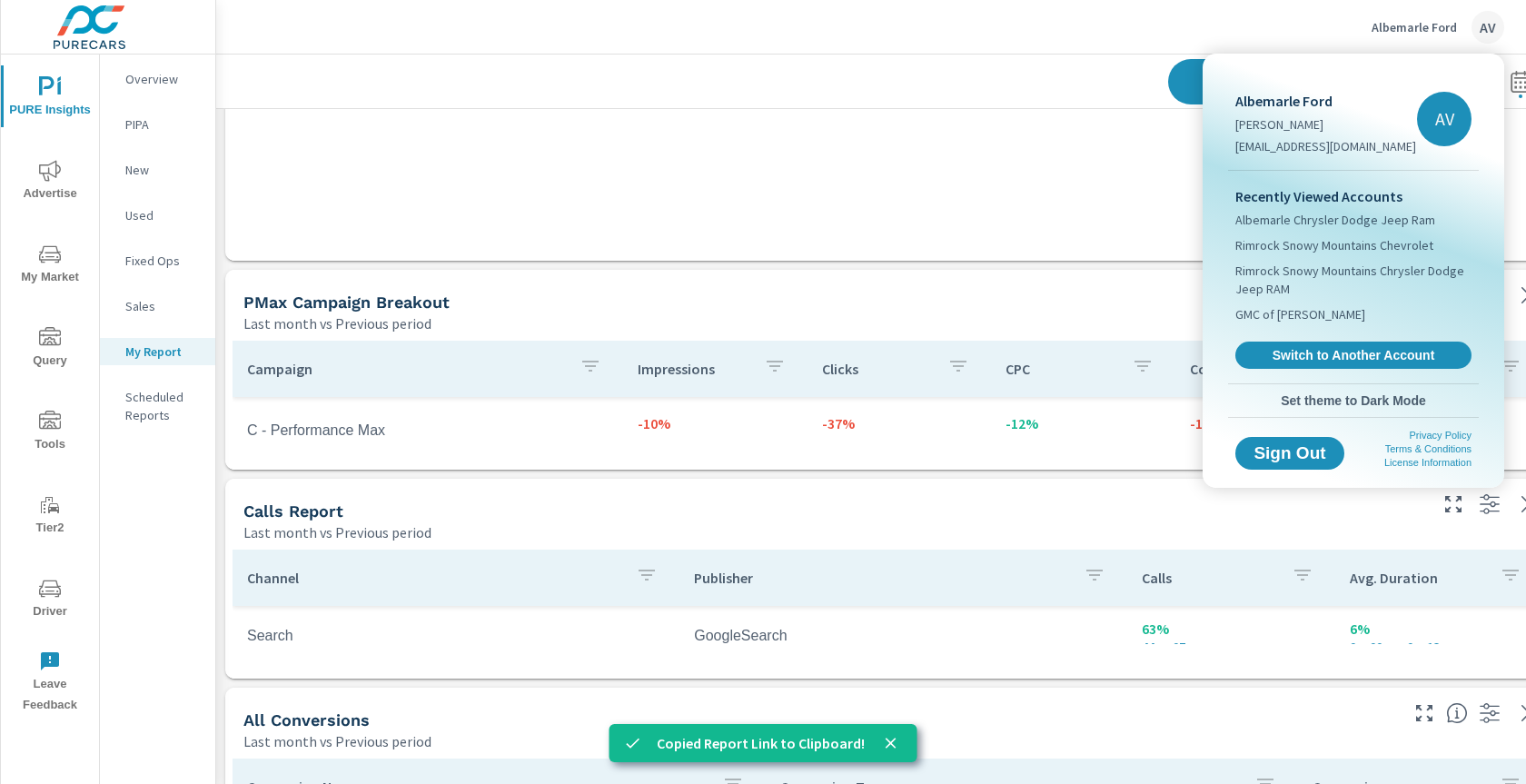
click at [1482, 25] on body "PURE Insights Advertise My Market Query Tools Tier2 Driver Leave Feedback Overv…" at bounding box center [763, 392] width 1526 height 784
click at [1384, 351] on span "Switch to Another Account" at bounding box center [1352, 355] width 222 height 18
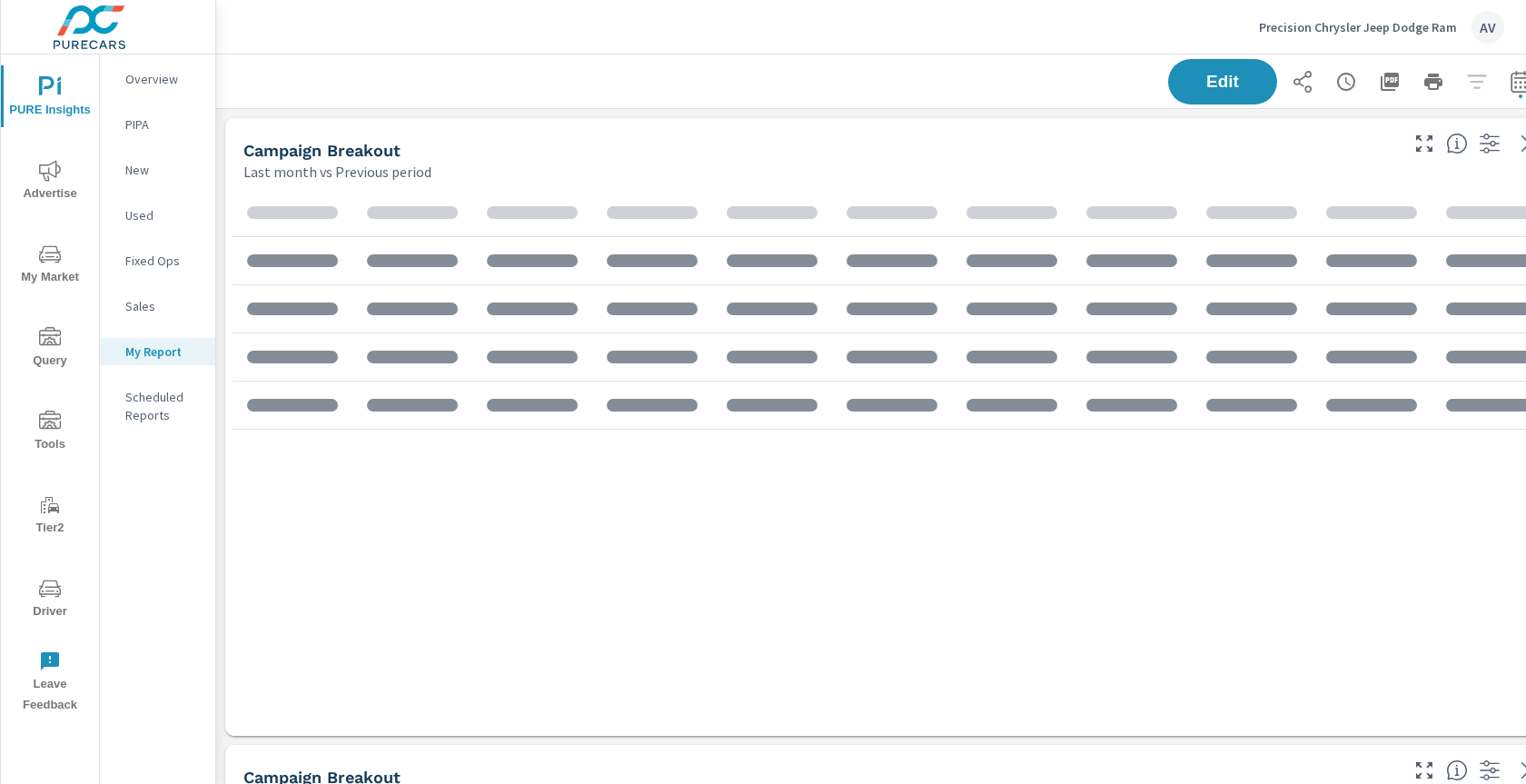
scroll to position [476, 0]
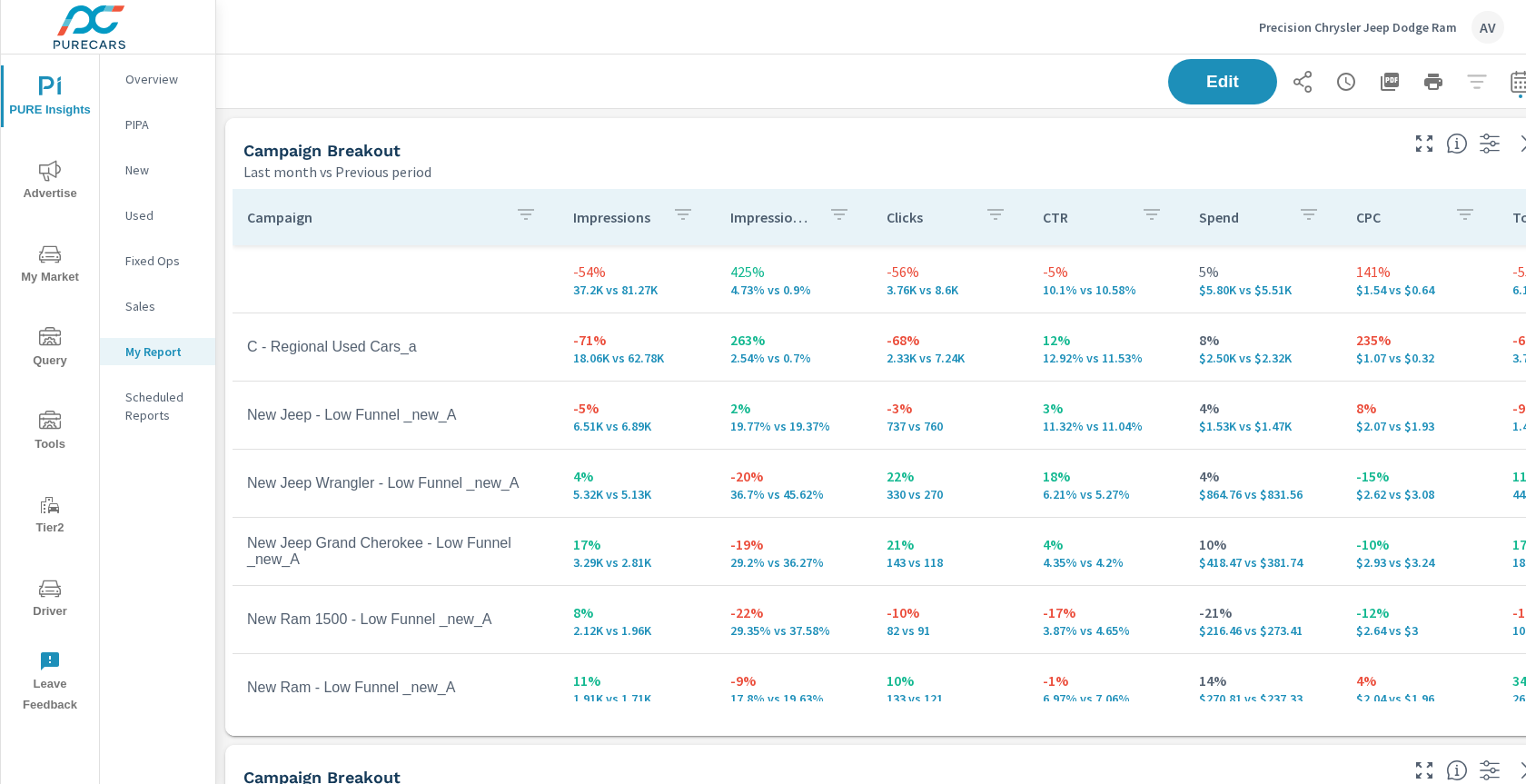
scroll to position [20, 0]
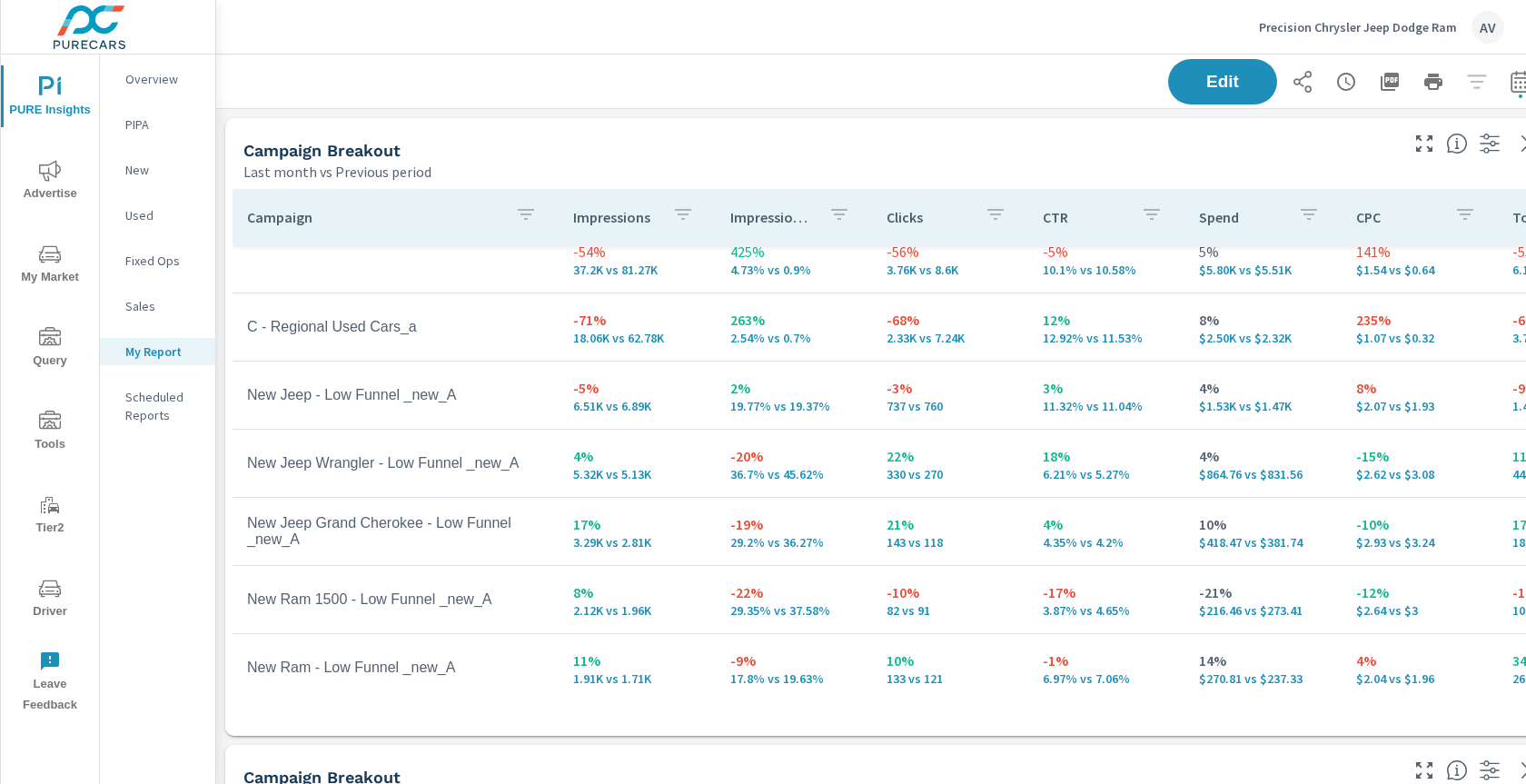
click at [978, 165] on div "Last month vs Previous period" at bounding box center [819, 171] width 1152 height 22
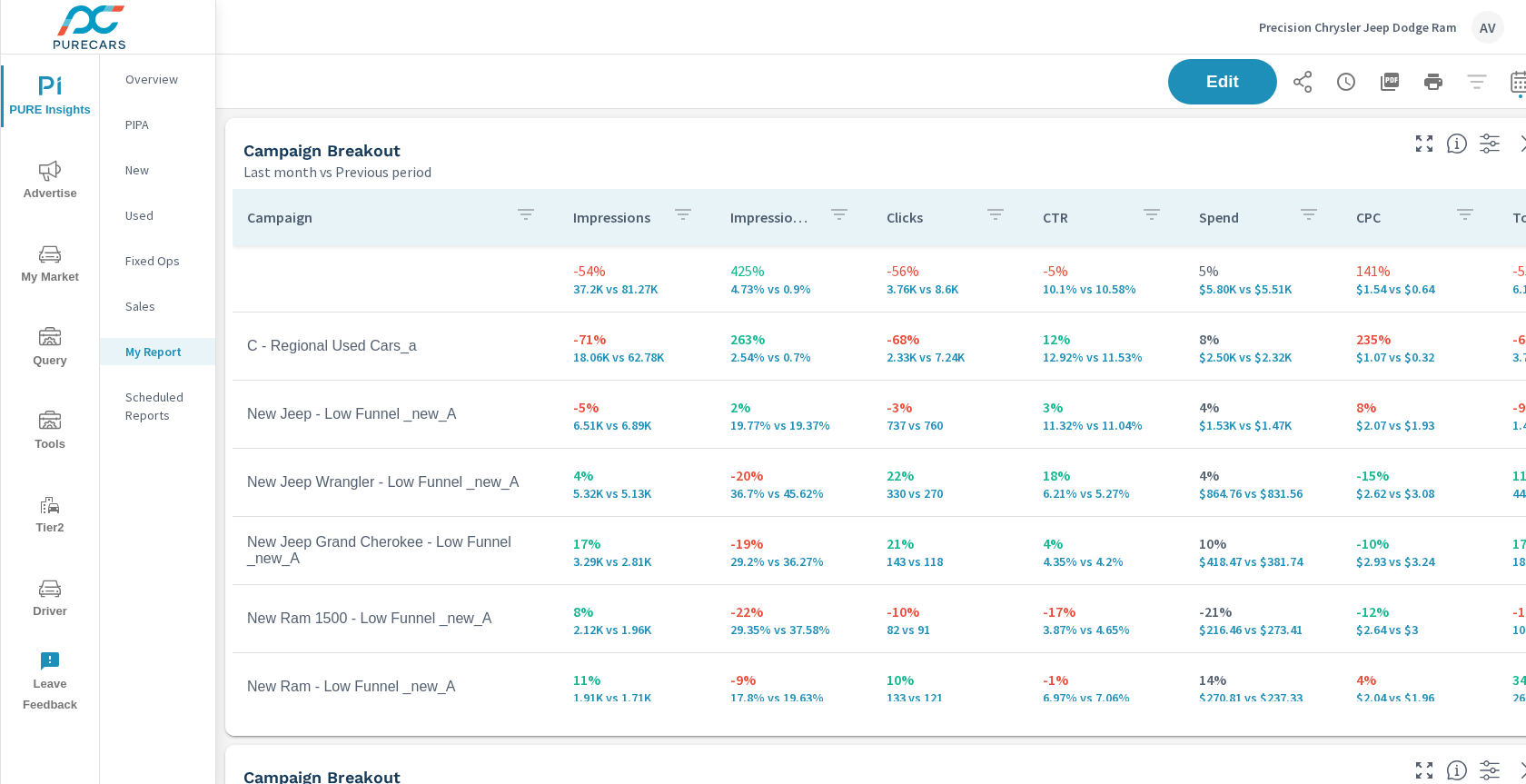
scroll to position [0, 0]
click at [736, 136] on div "Campaign Breakout Last month vs Previous period" at bounding box center [813, 150] width 1177 height 64
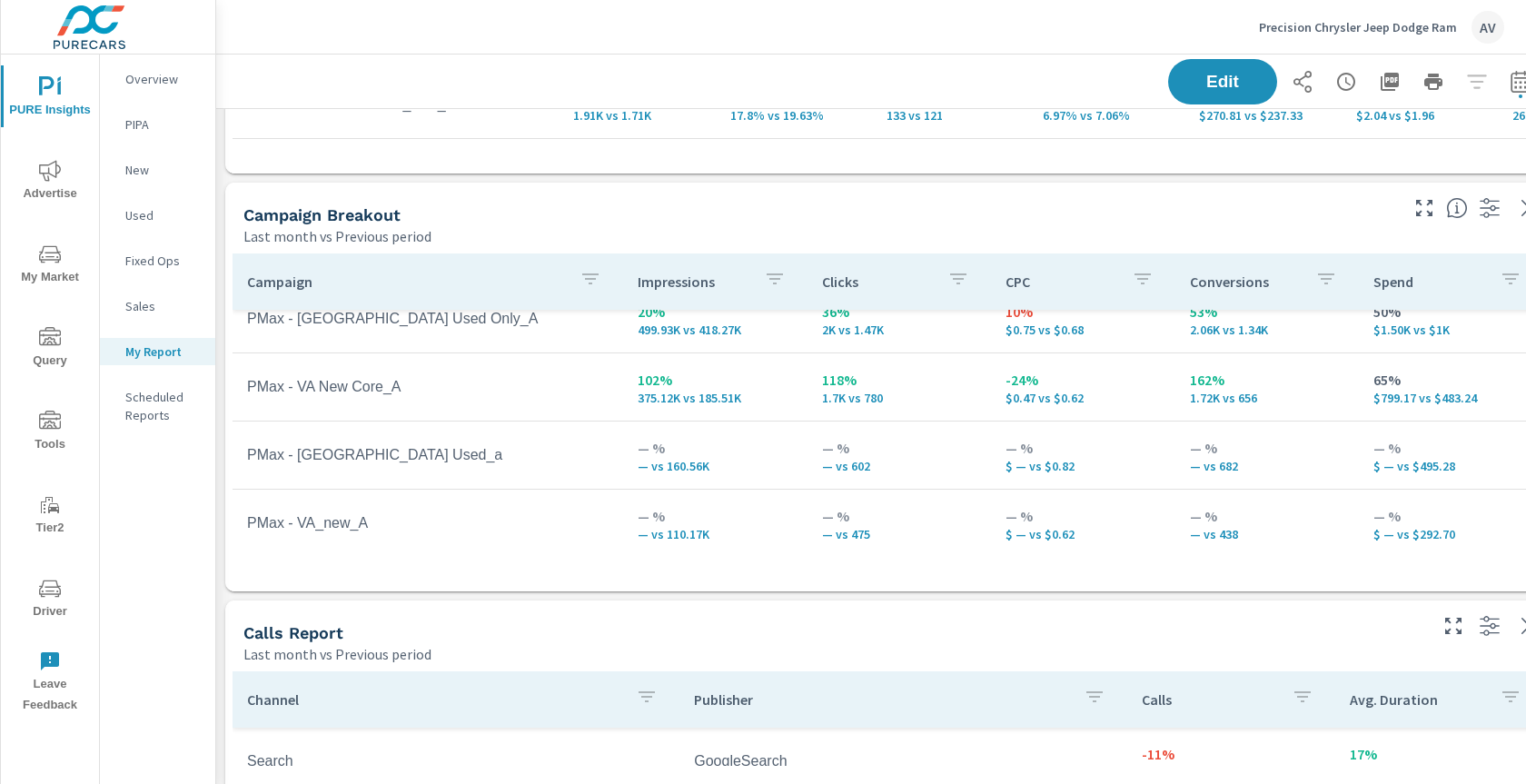
scroll to position [557, 0]
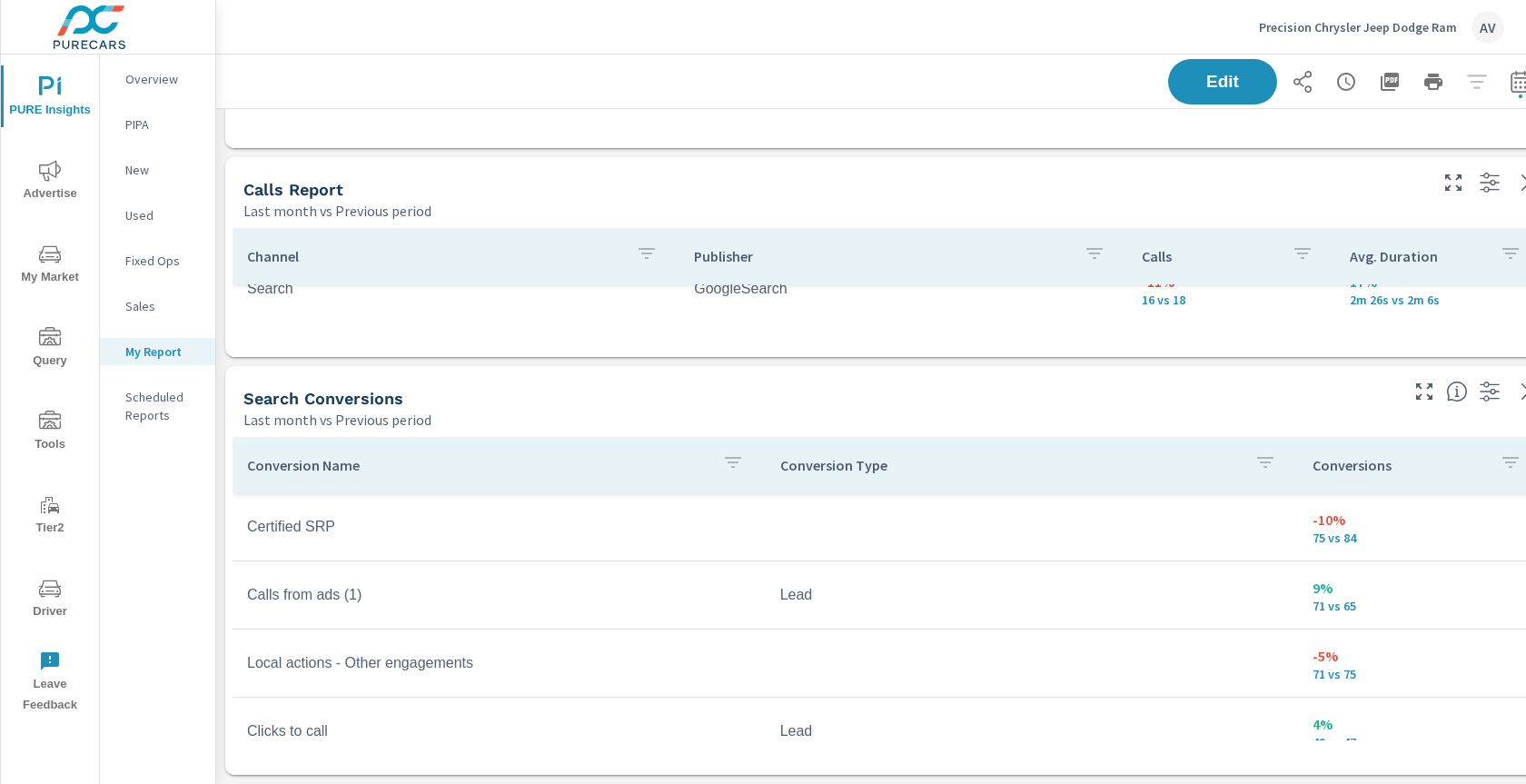
scroll to position [1020, 0]
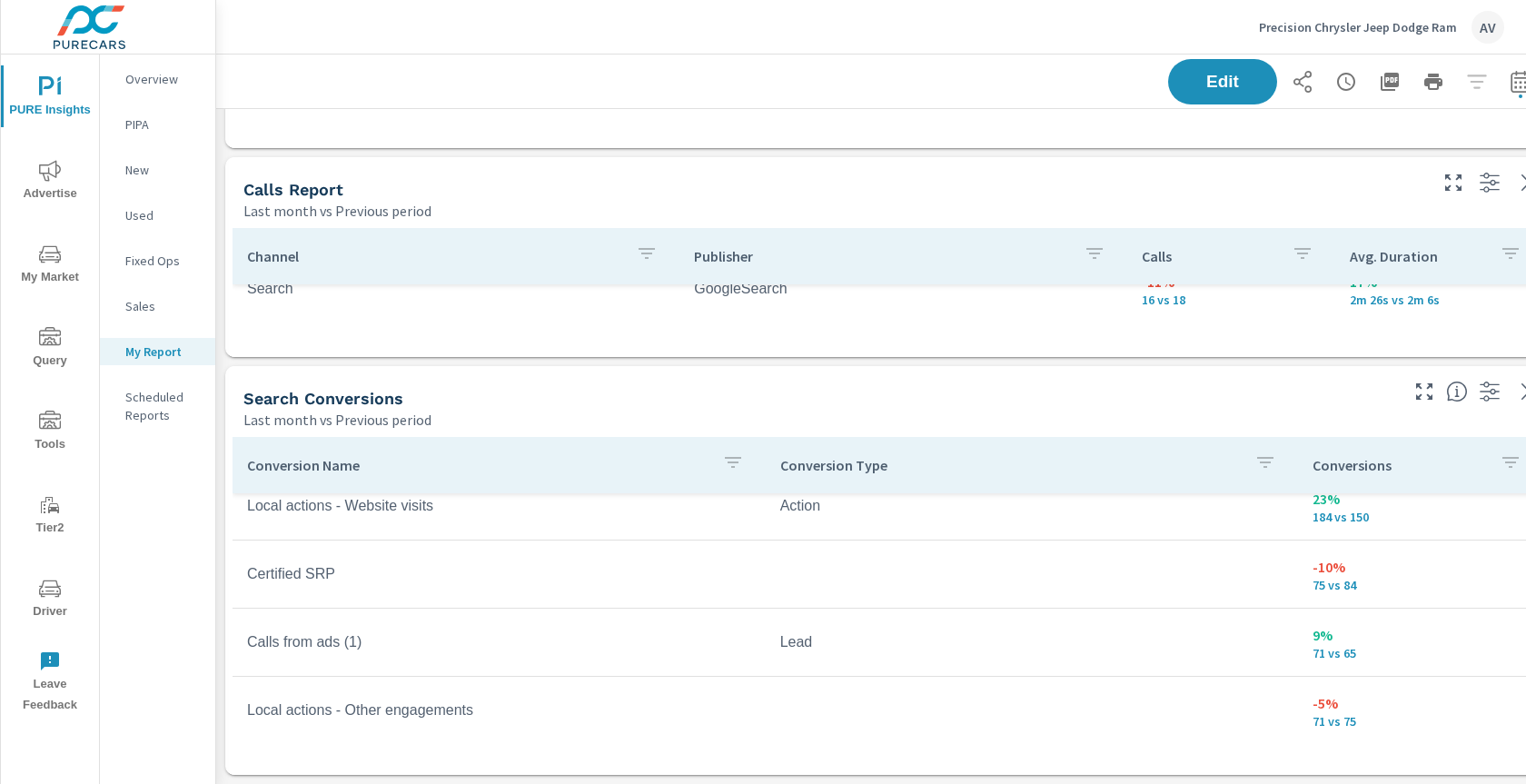
scroll to position [11, 0]
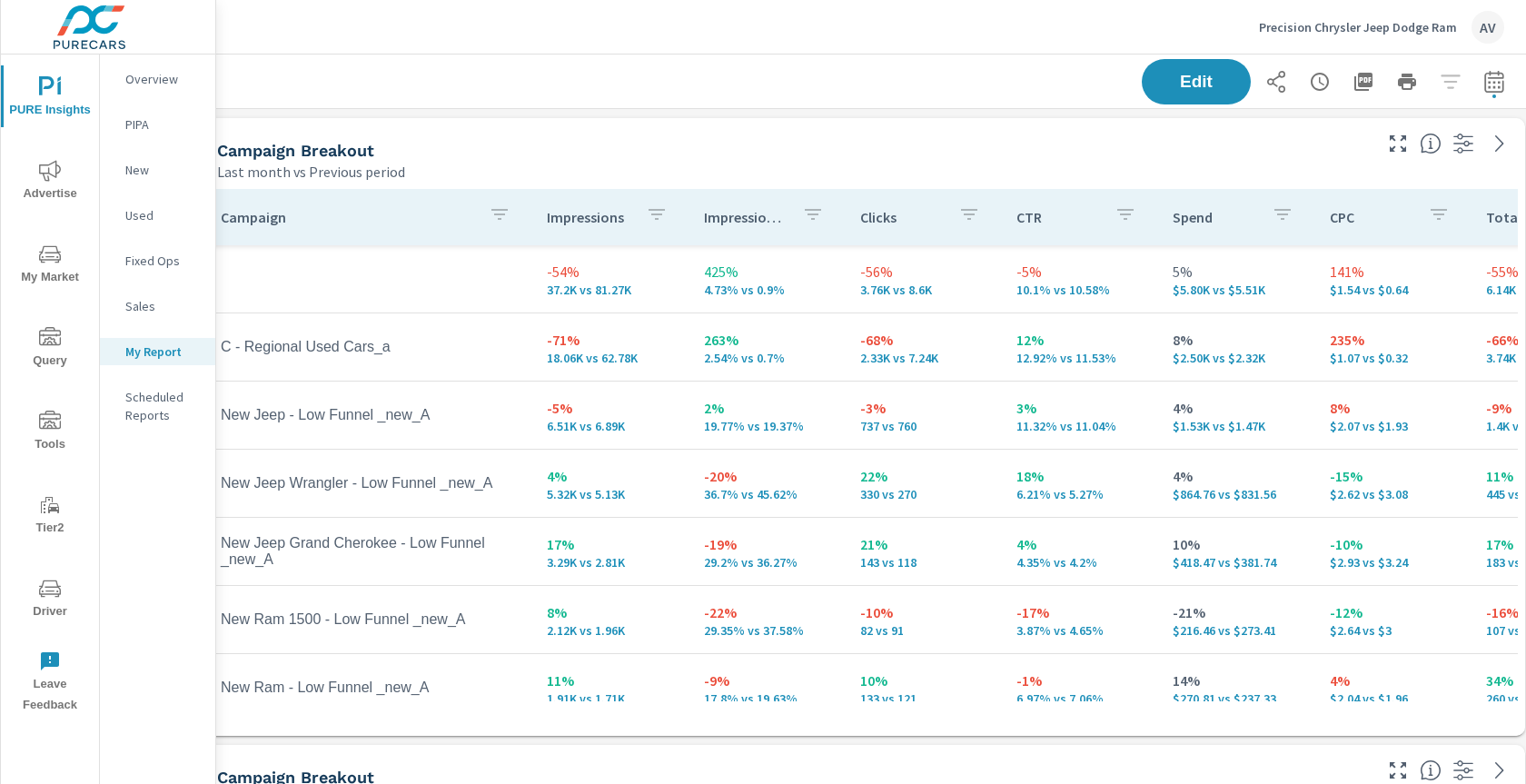
scroll to position [0, 49]
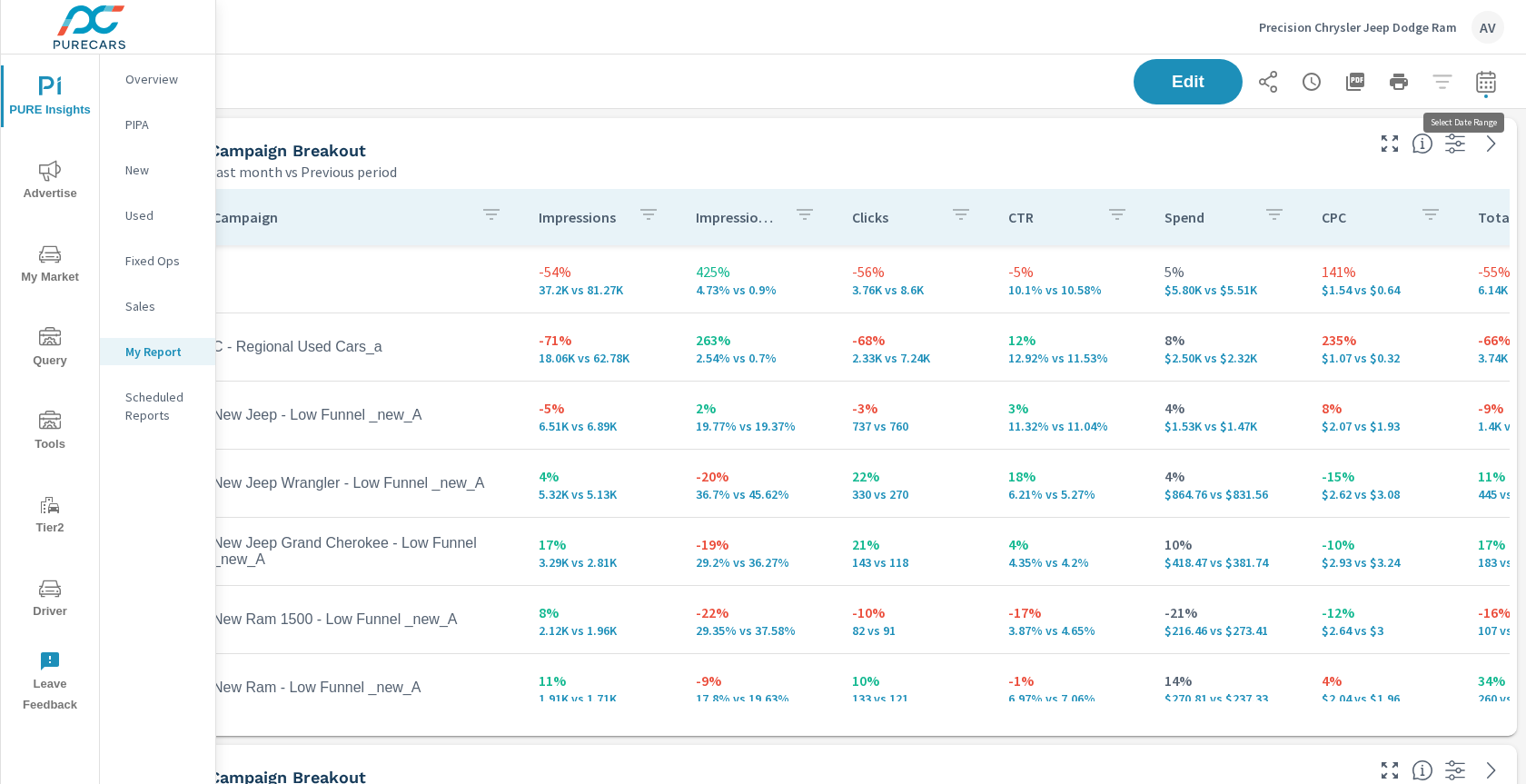
click at [1476, 77] on icon "button" at bounding box center [1485, 81] width 19 height 22
select select "Last month"
select select "Previous period"
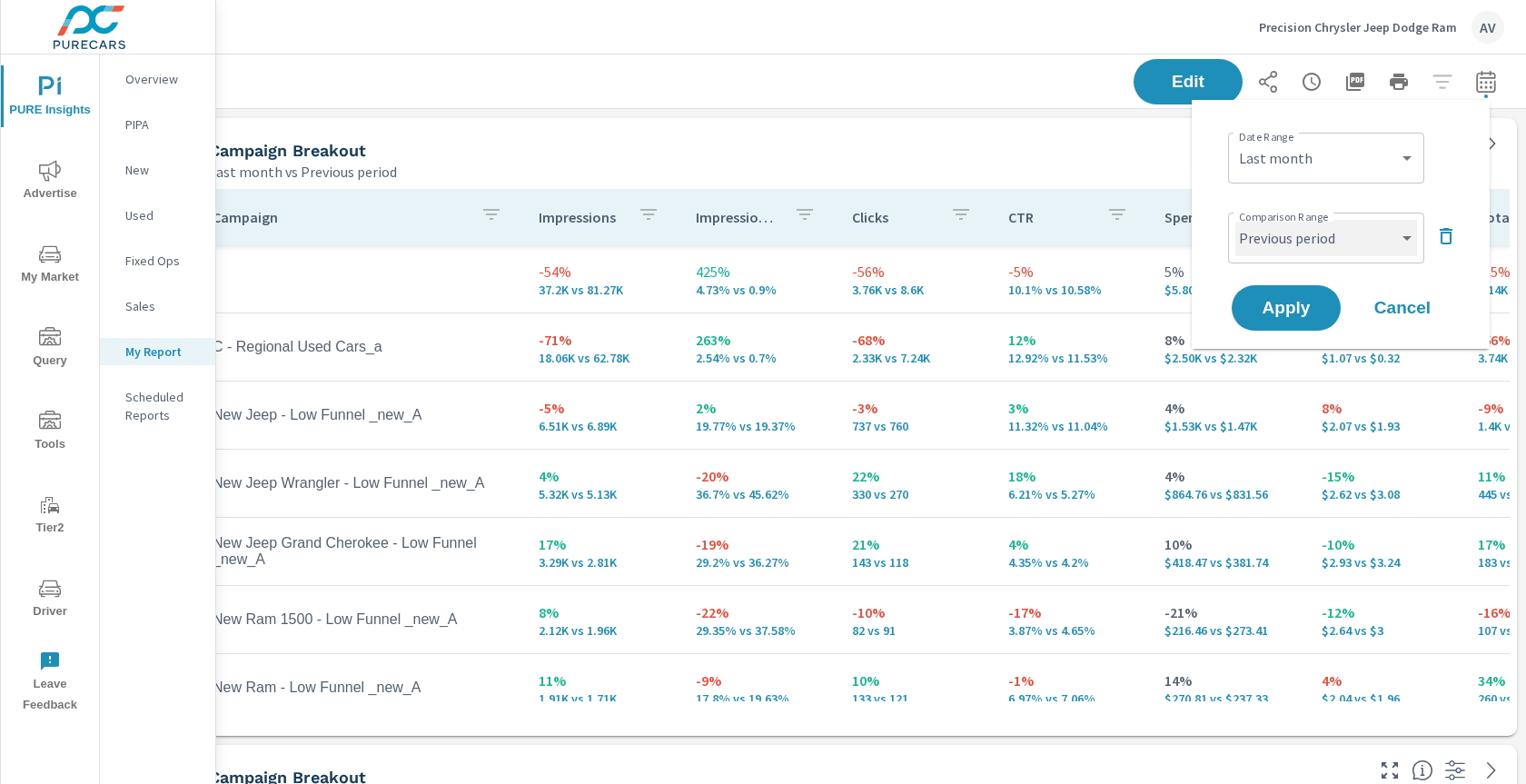
click at [1311, 246] on select "Custom Previous period Previous month Previous year" at bounding box center [1325, 238] width 182 height 36
click at [1235, 220] on select "Custom Previous period Previous month Previous year" at bounding box center [1325, 238] width 182 height 36
click at [1286, 316] on span "Apply" at bounding box center [1285, 308] width 75 height 18
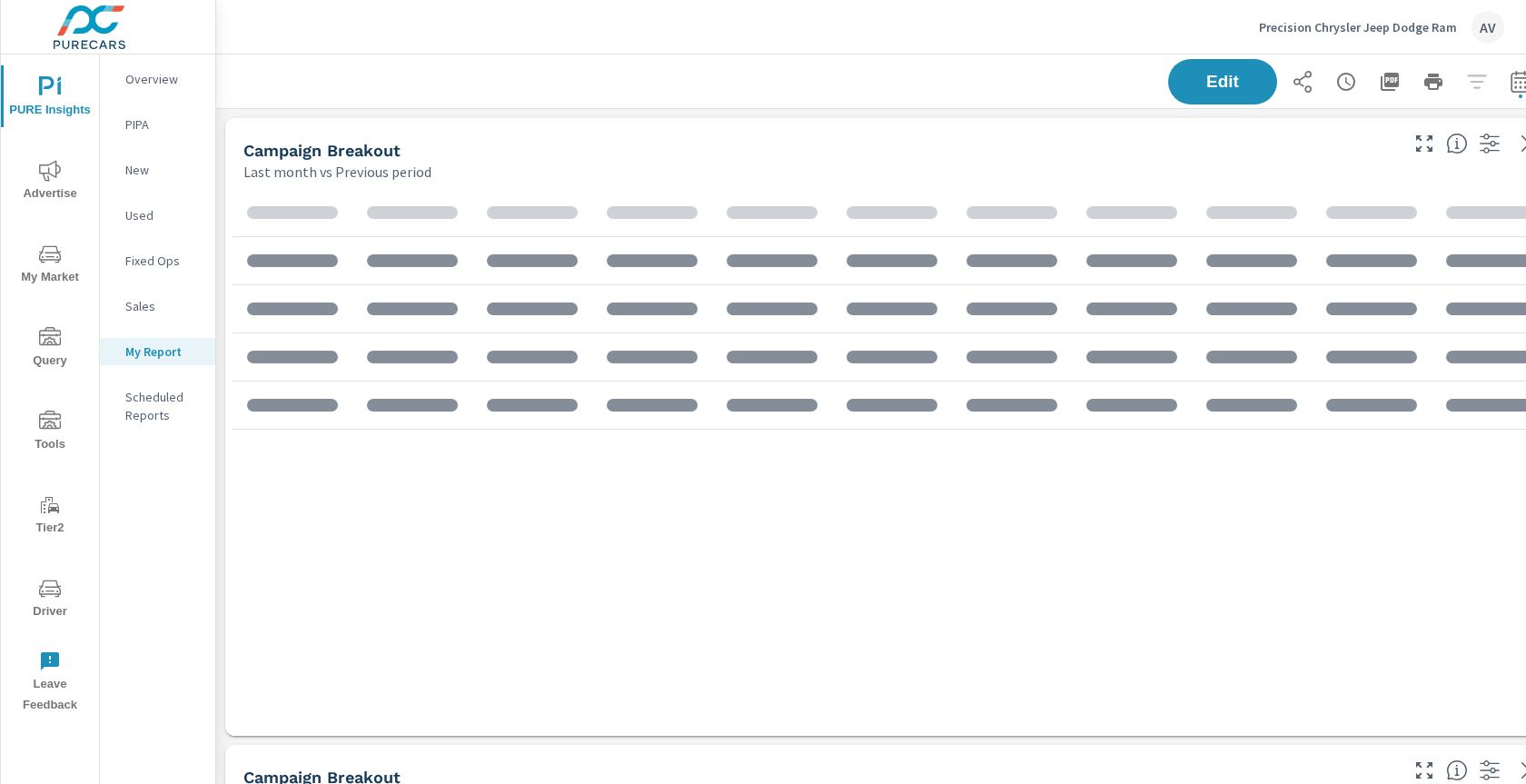
scroll to position [1712, 1376]
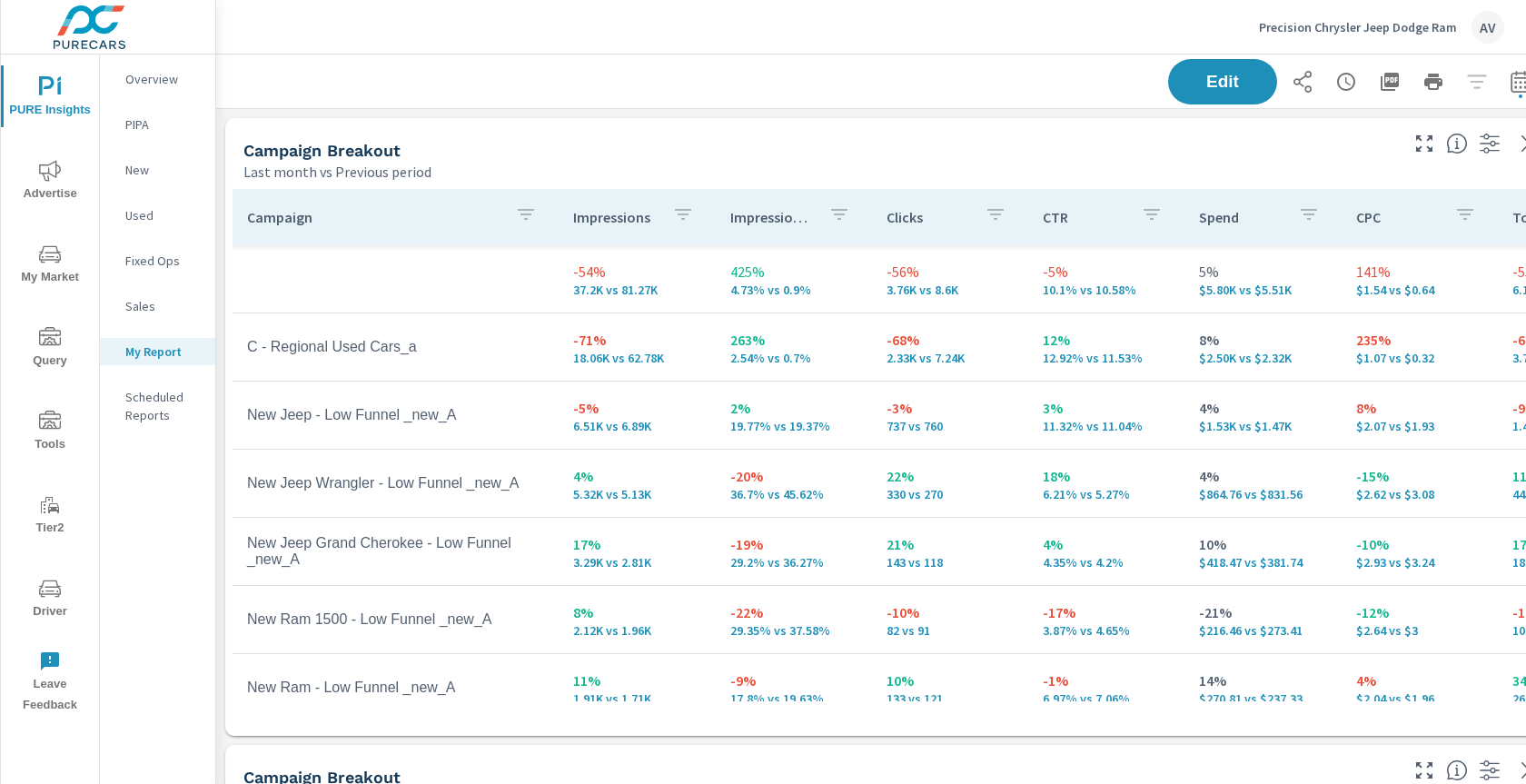
click at [986, 136] on div "Campaign Breakout Last month vs Previous period" at bounding box center [813, 150] width 1177 height 64
click at [1297, 90] on icon "button" at bounding box center [1302, 82] width 22 height 22
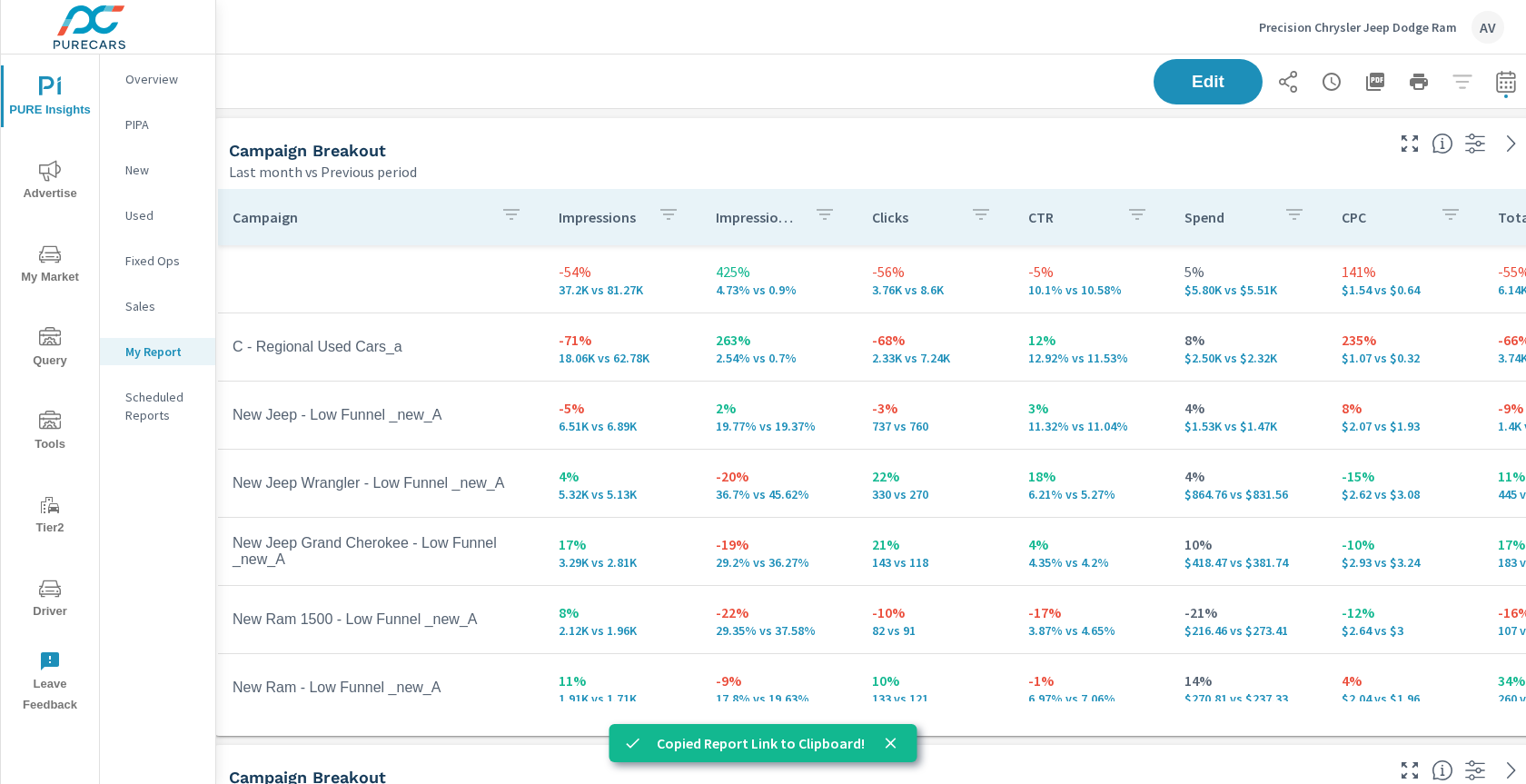
scroll to position [0, 49]
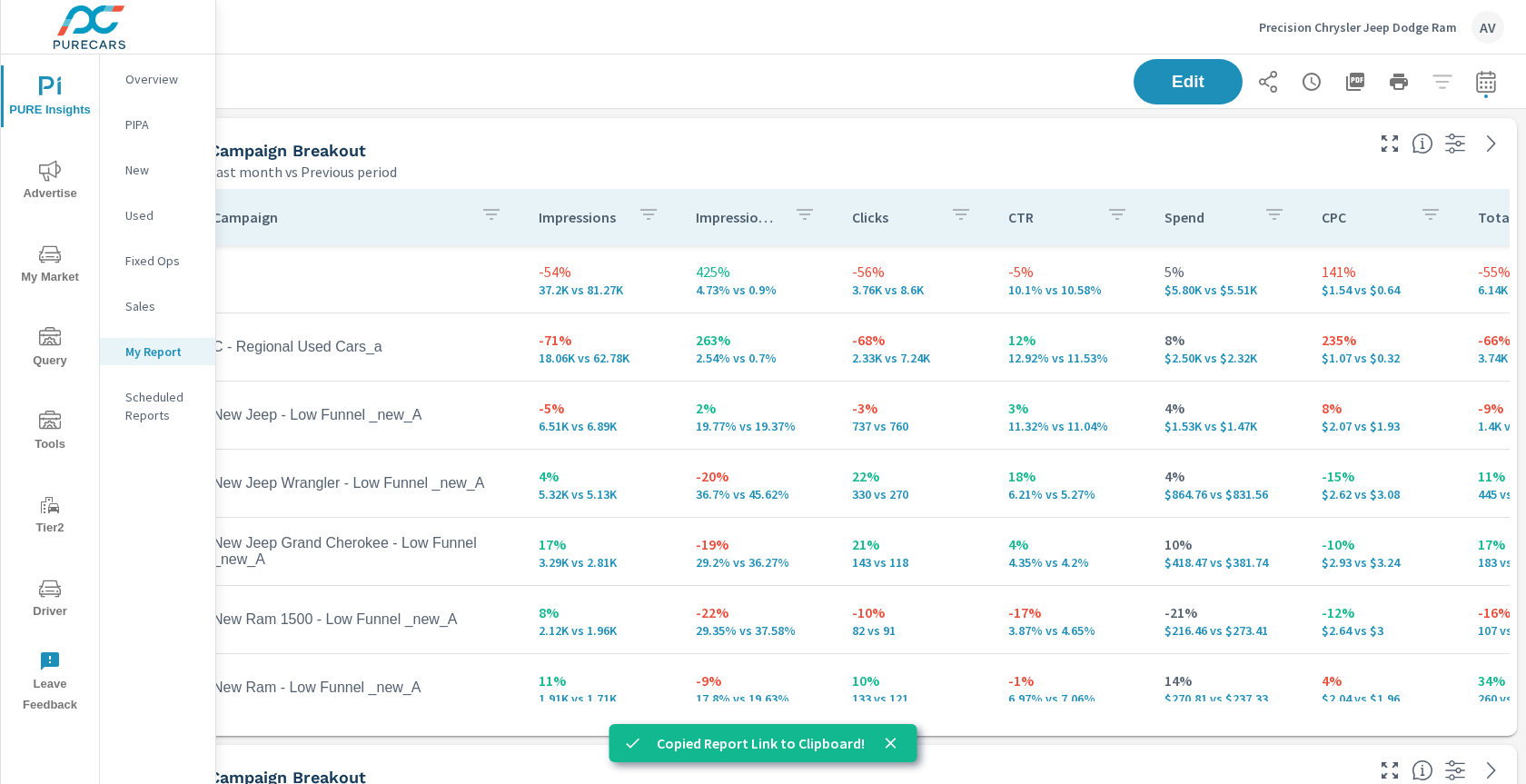
click at [1475, 81] on icon "button" at bounding box center [1486, 82] width 22 height 22
select select "Last month"
select select "Previous period"
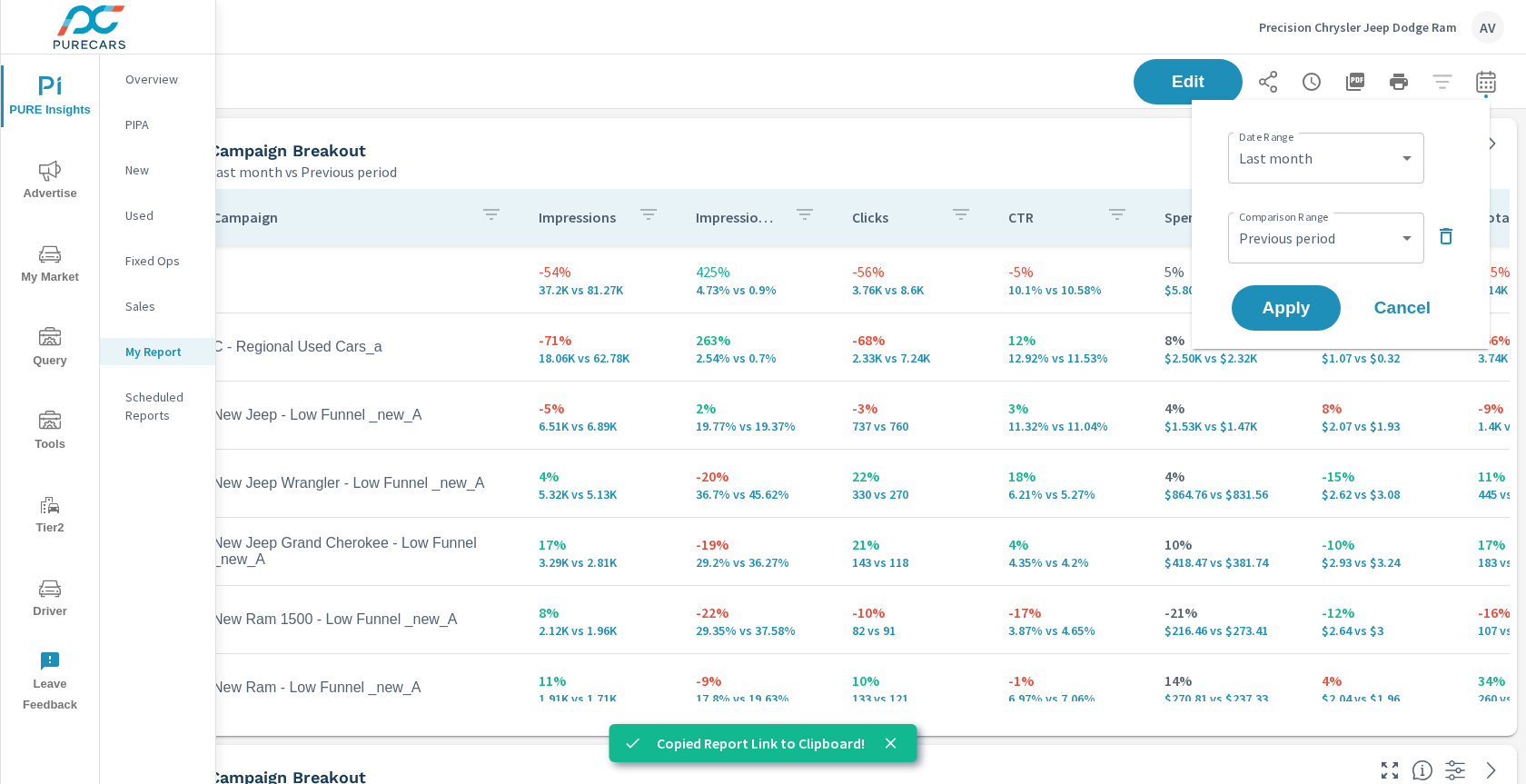
click at [1039, 178] on div "Last month vs Previous period" at bounding box center [785, 171] width 1152 height 22
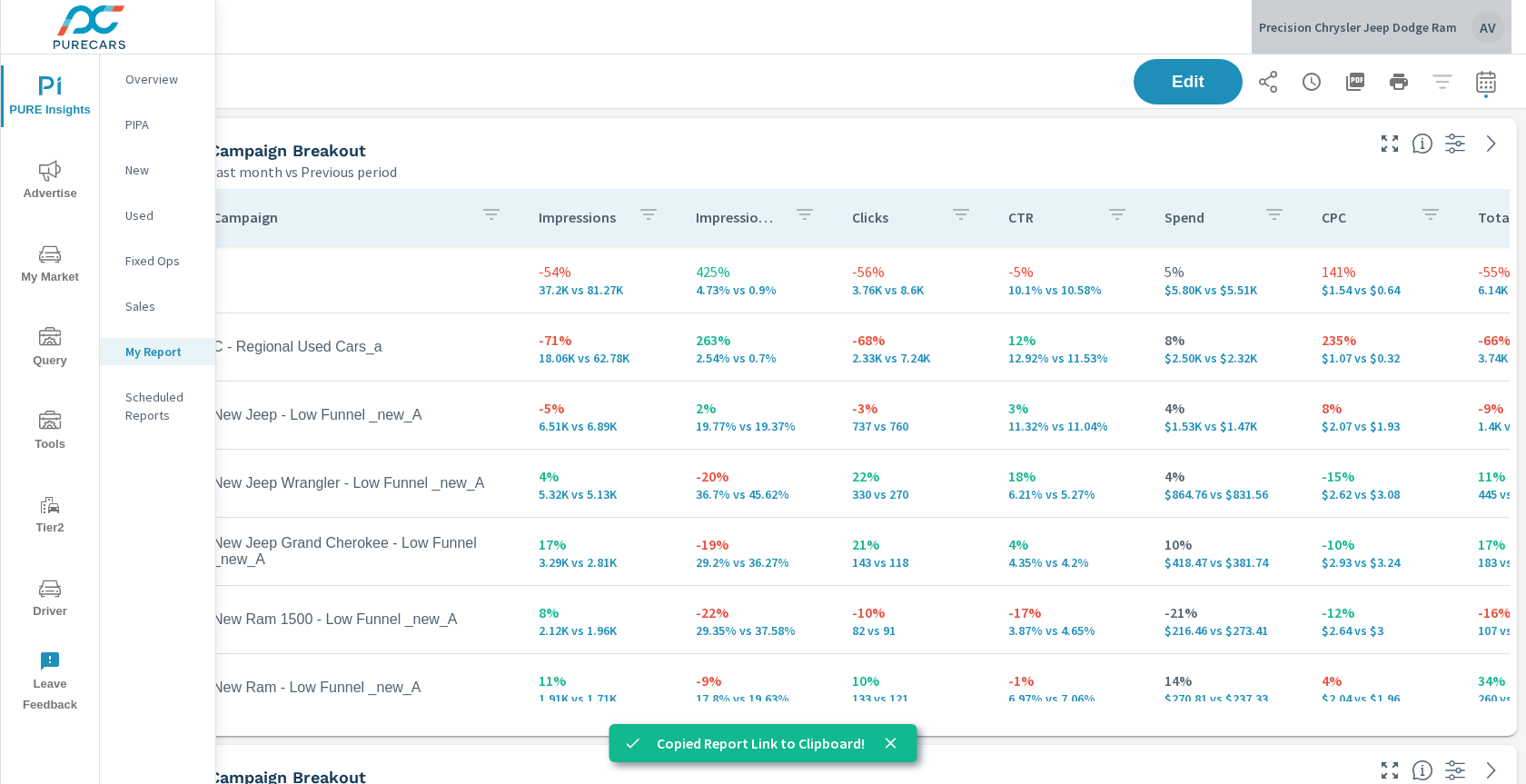
click at [1491, 26] on div "AV" at bounding box center [1487, 27] width 32 height 32
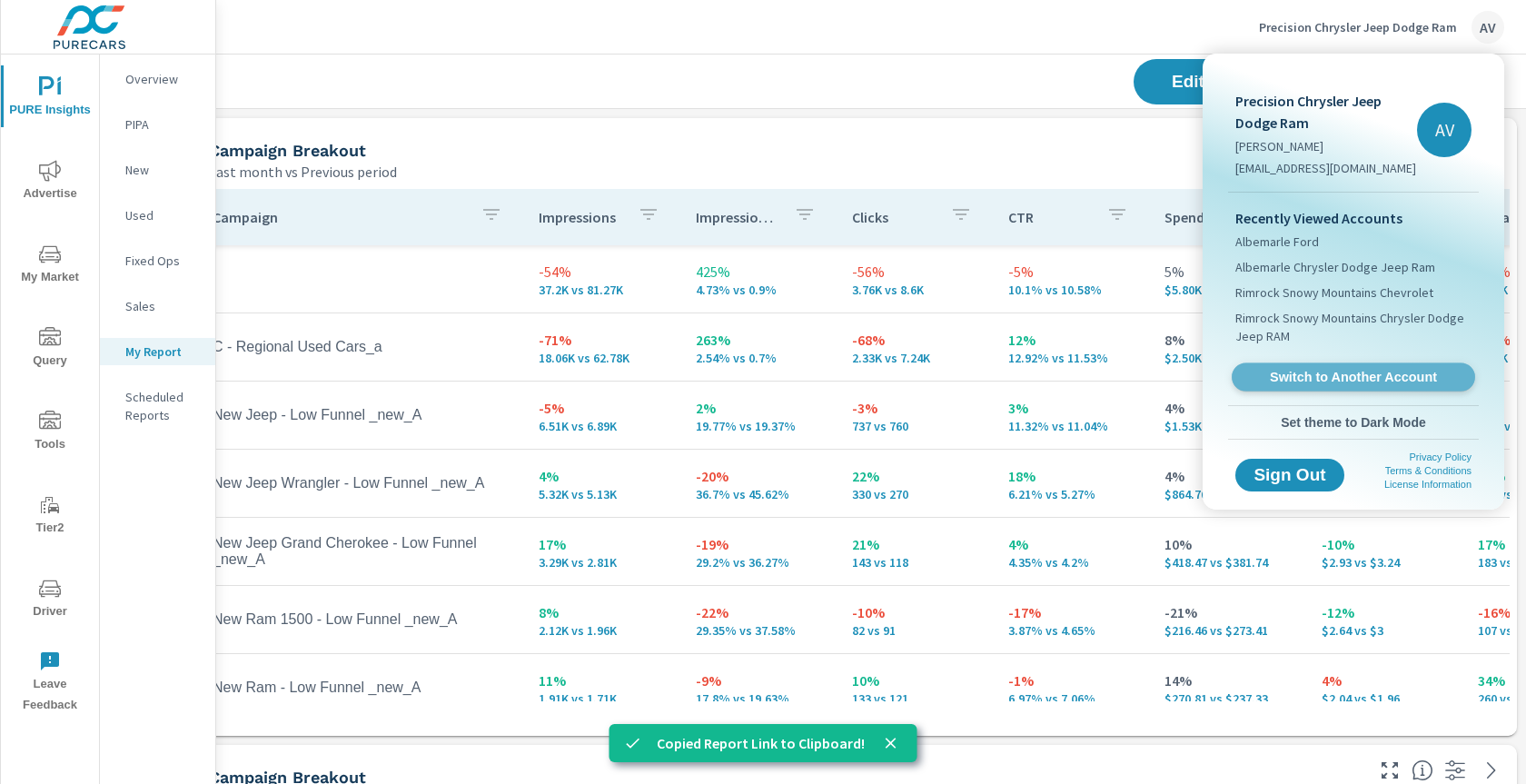
click at [1334, 371] on span "Switch to Another Account" at bounding box center [1352, 377] width 222 height 18
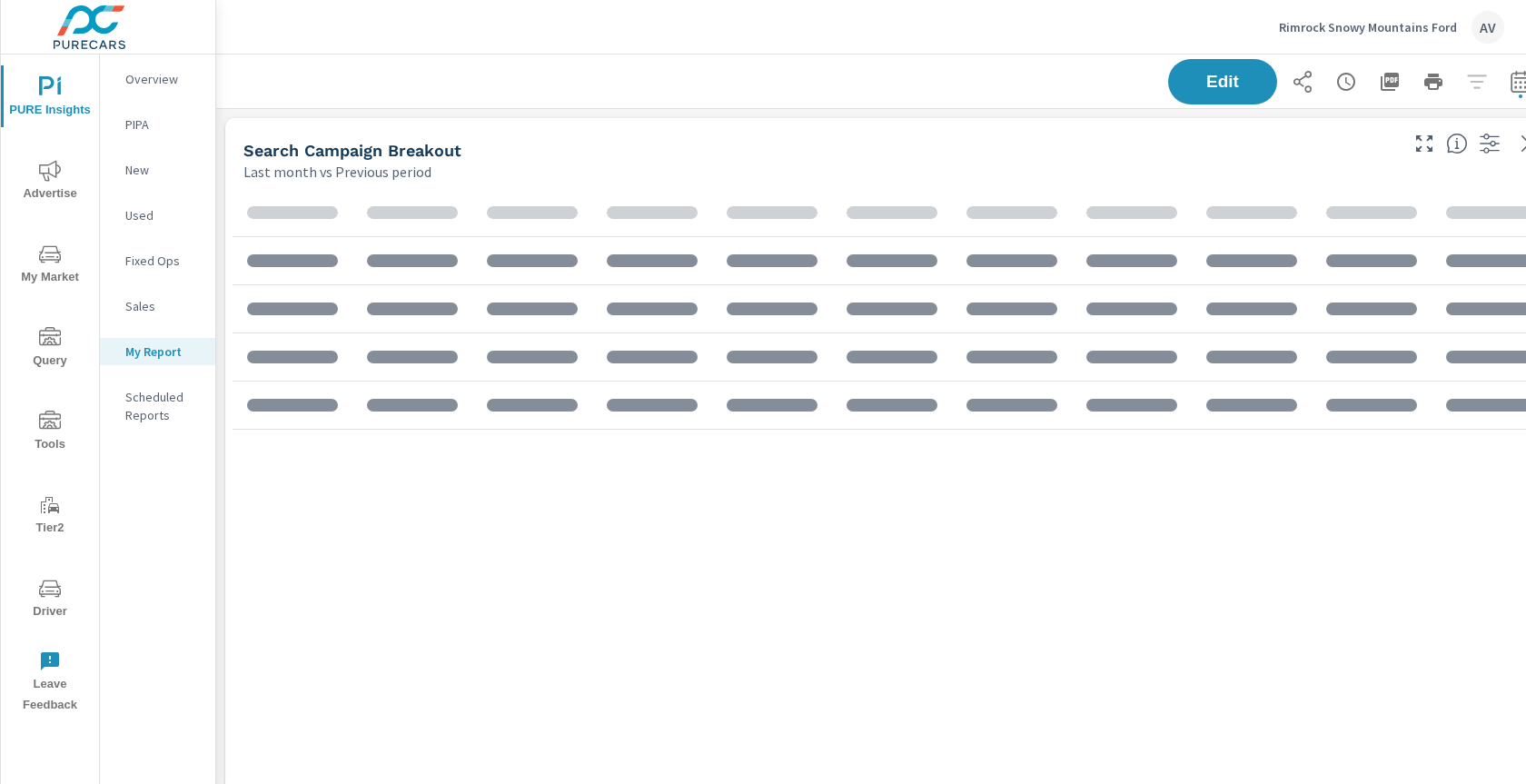
scroll to position [2756, 1376]
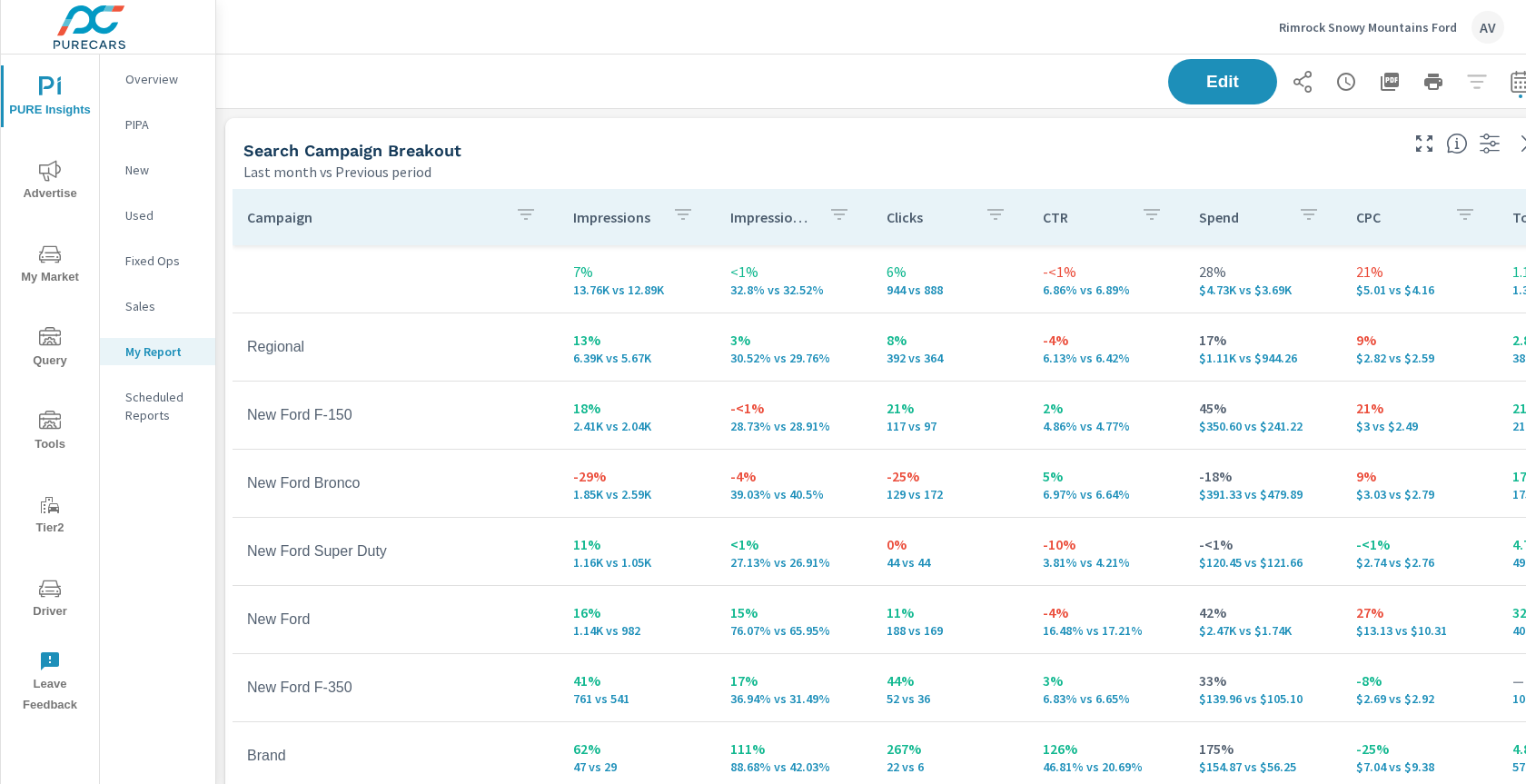
click at [1143, 165] on div "Last month vs Previous period" at bounding box center [819, 171] width 1152 height 22
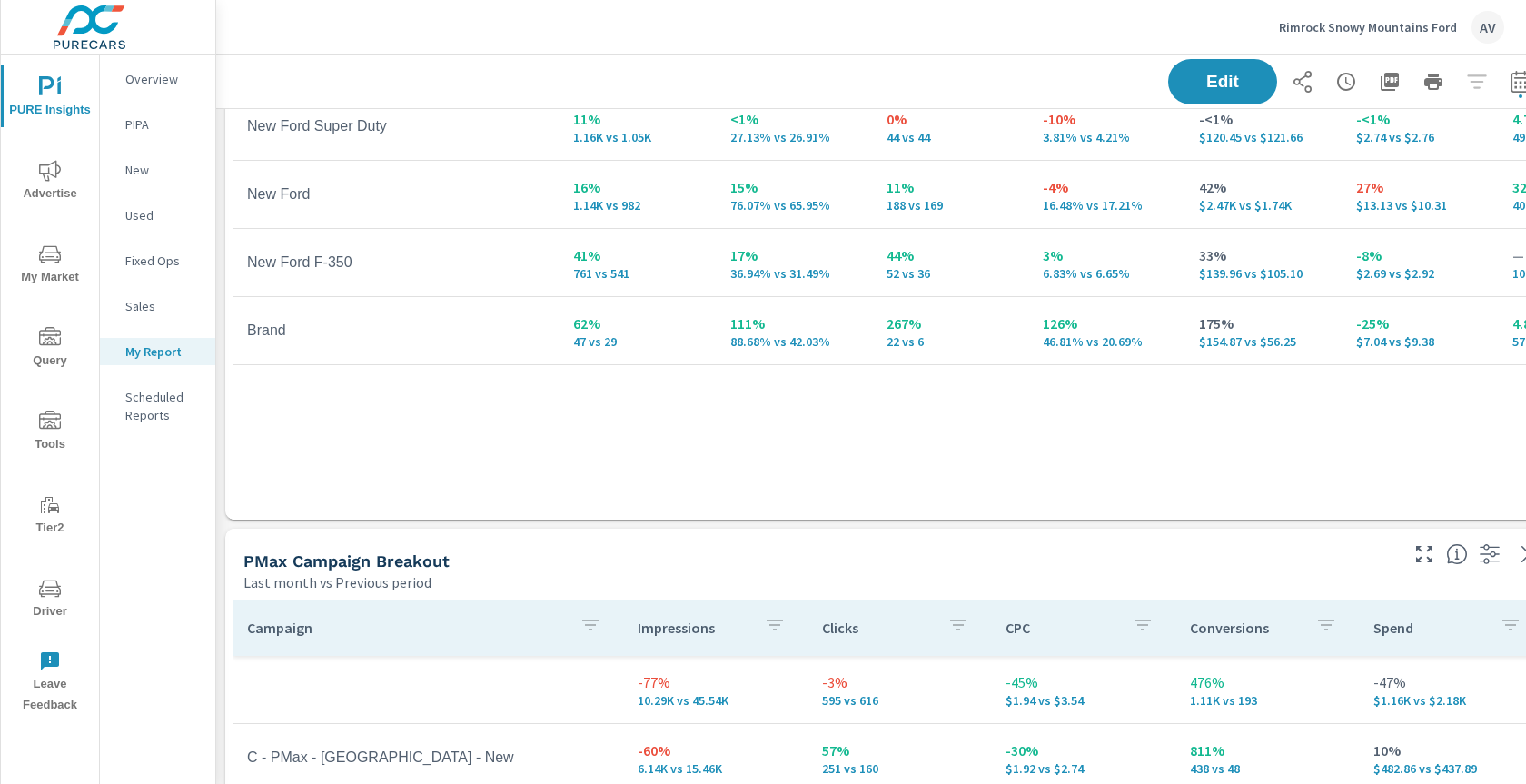
scroll to position [0, 0]
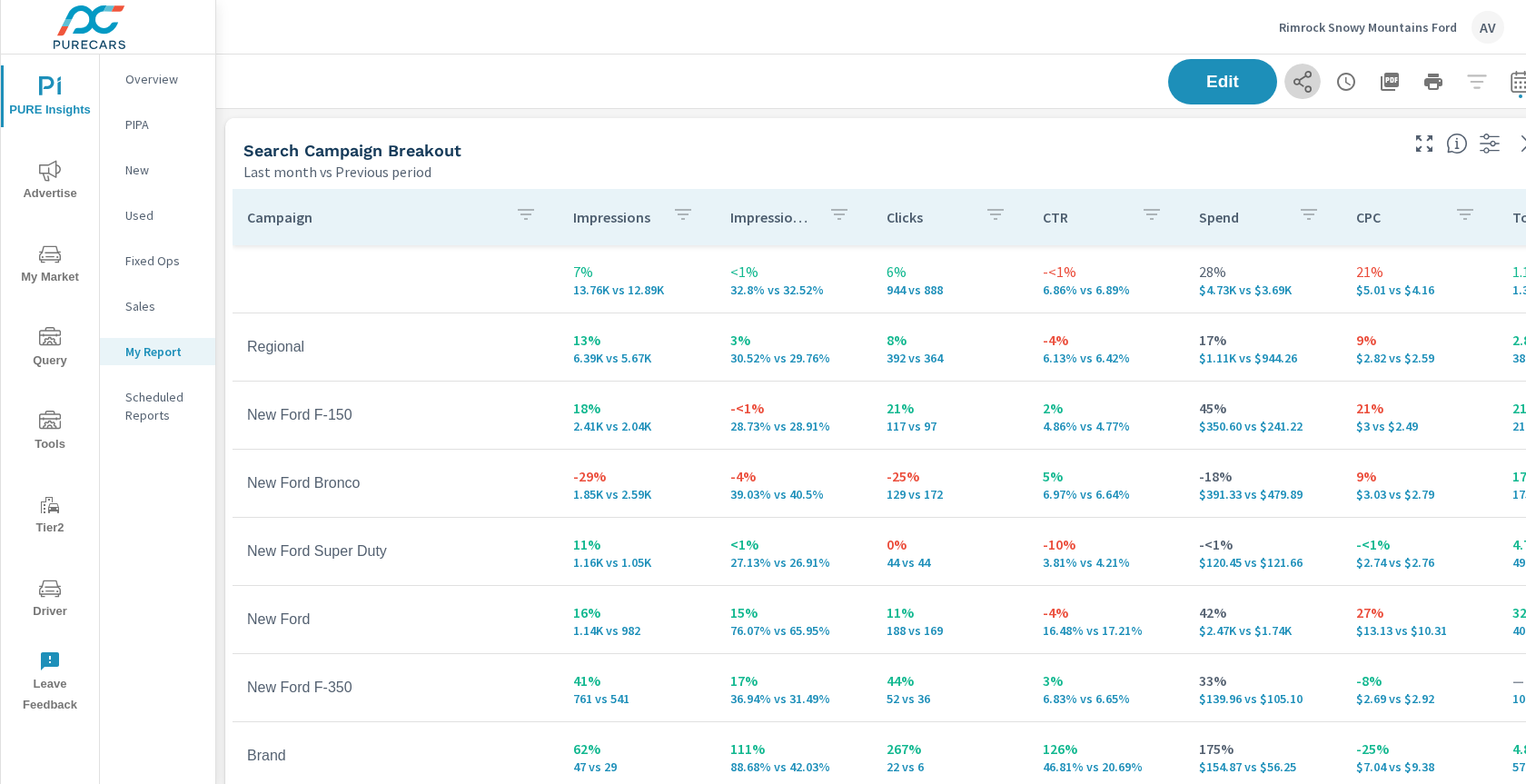
click at [1307, 88] on icon "button" at bounding box center [1302, 82] width 22 height 22
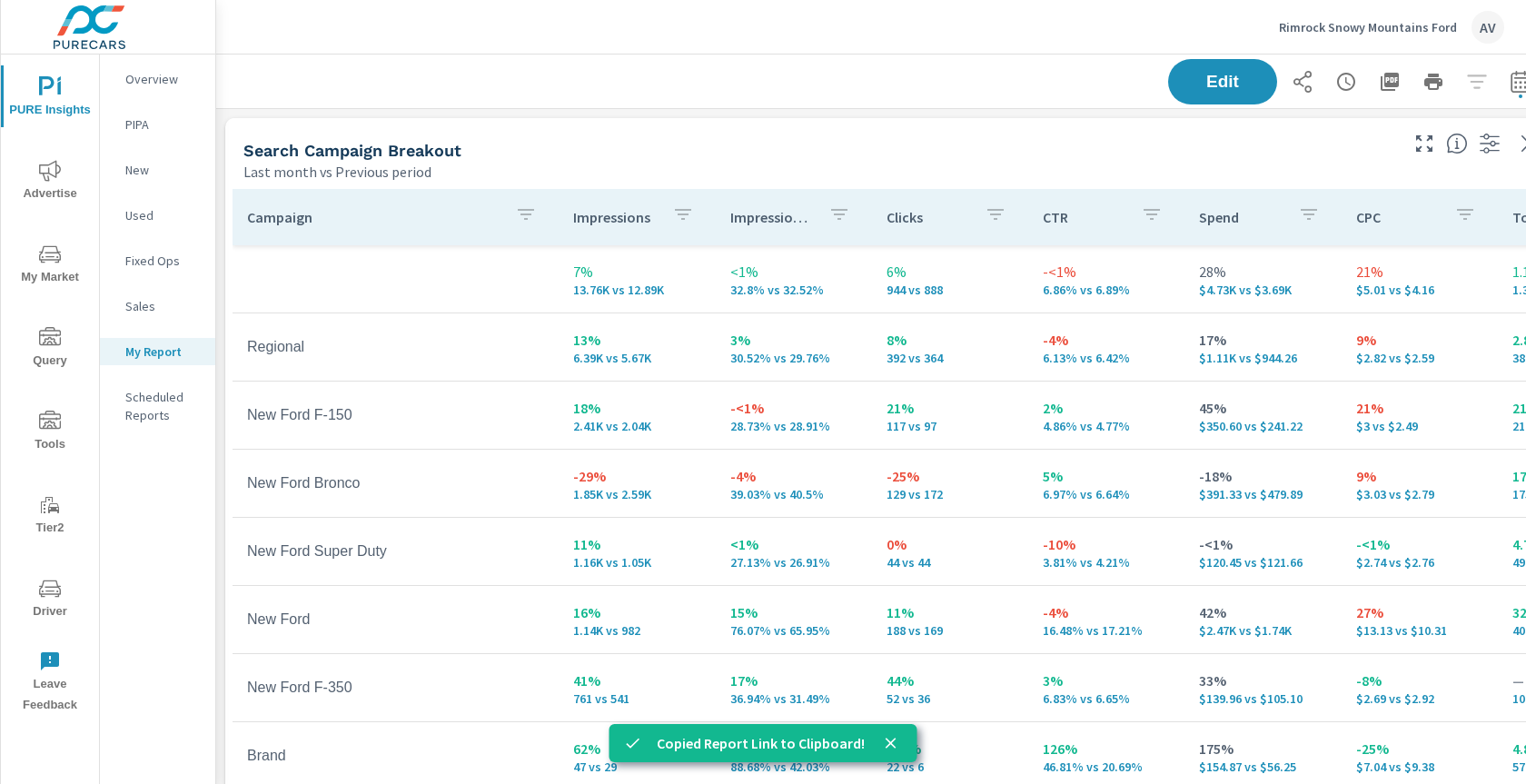
click at [1481, 23] on div "AV" at bounding box center [1487, 27] width 32 height 32
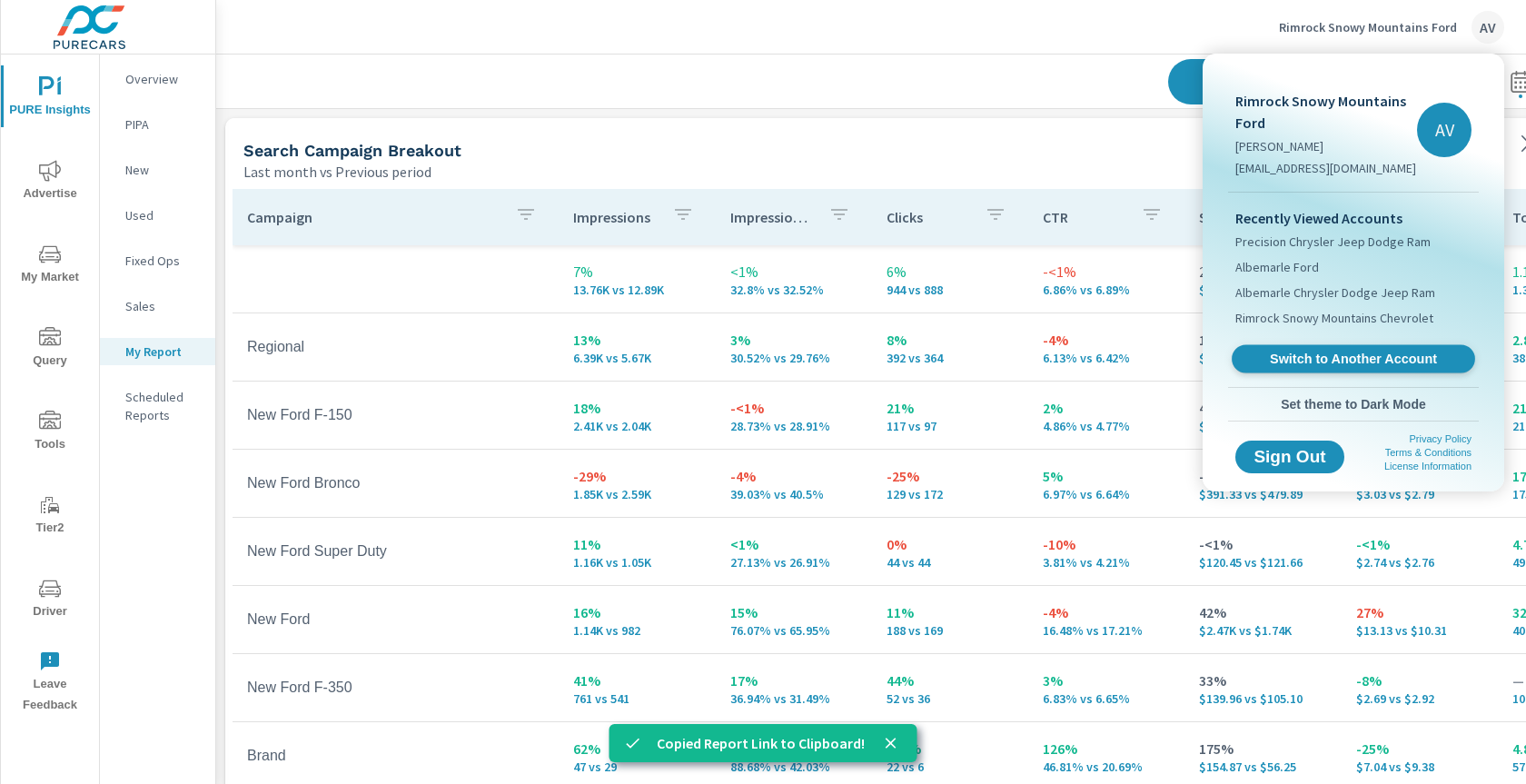
click at [1339, 356] on span "Switch to Another Account" at bounding box center [1352, 358] width 222 height 18
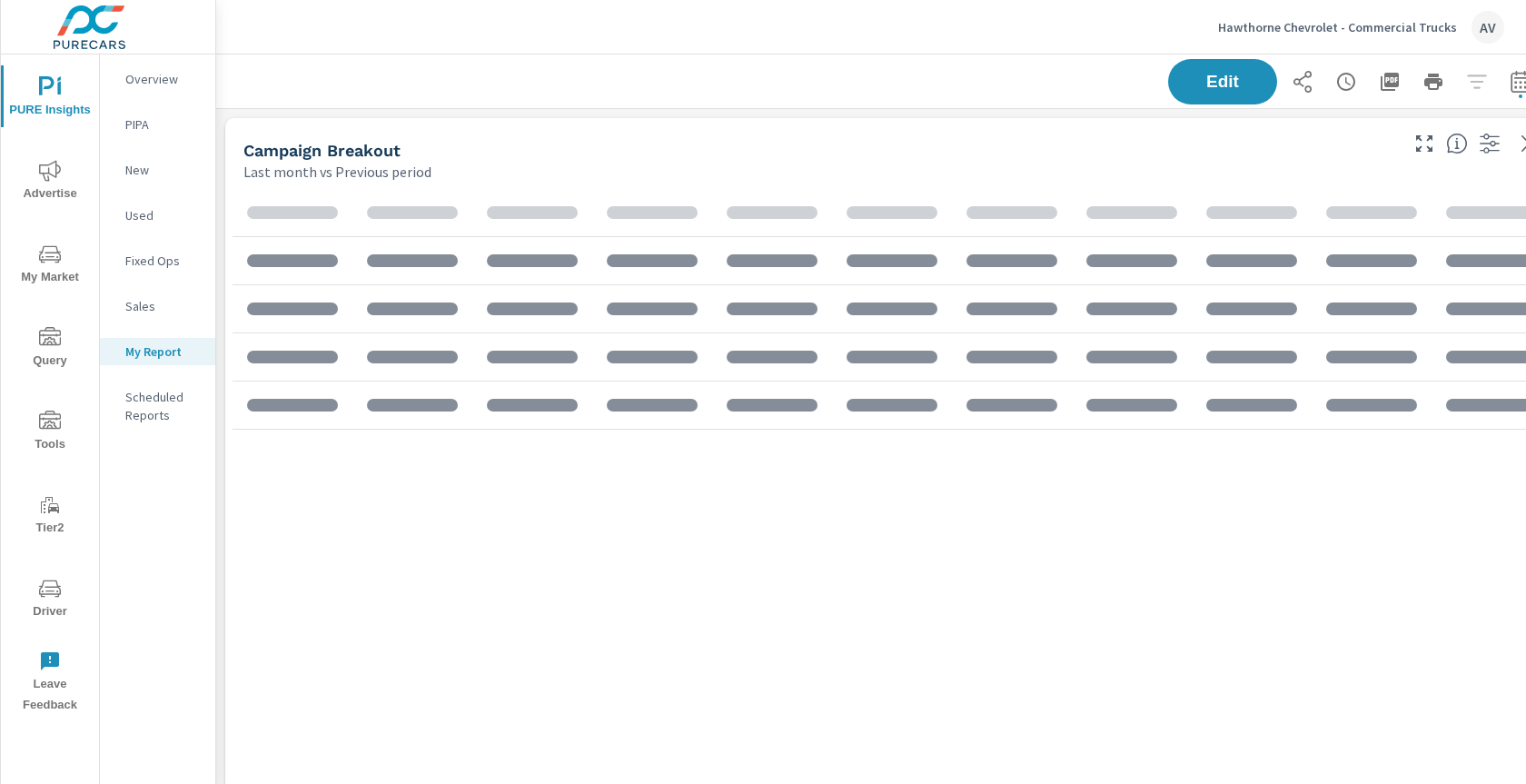
scroll to position [1712, 1376]
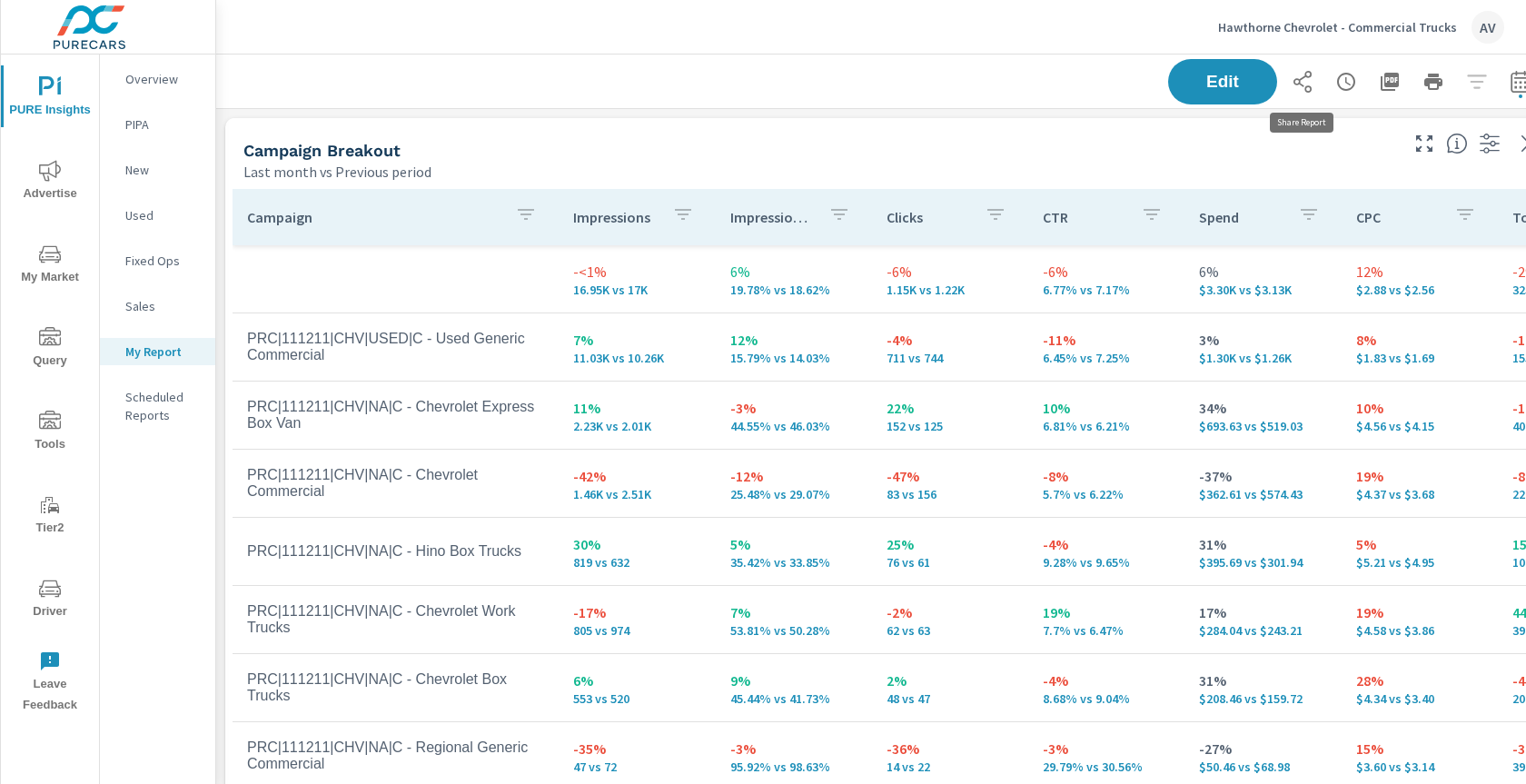
click at [1303, 77] on icon "button" at bounding box center [1302, 82] width 18 height 22
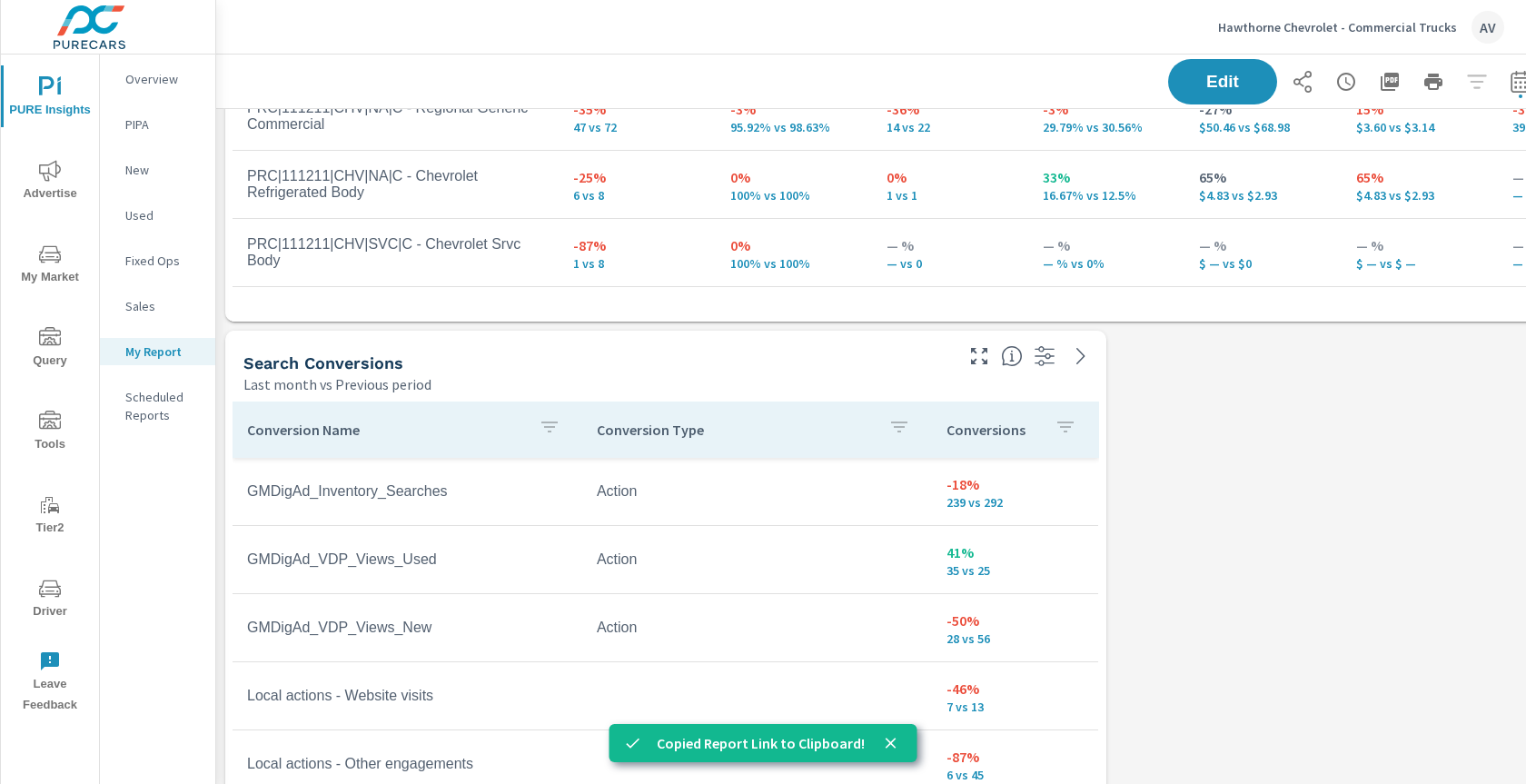
scroll to position [624, 0]
click at [1168, 490] on div "Campaign Breakout Last month vs Previous period Campaign Impressions Impression…" at bounding box center [888, 324] width 1344 height 1679
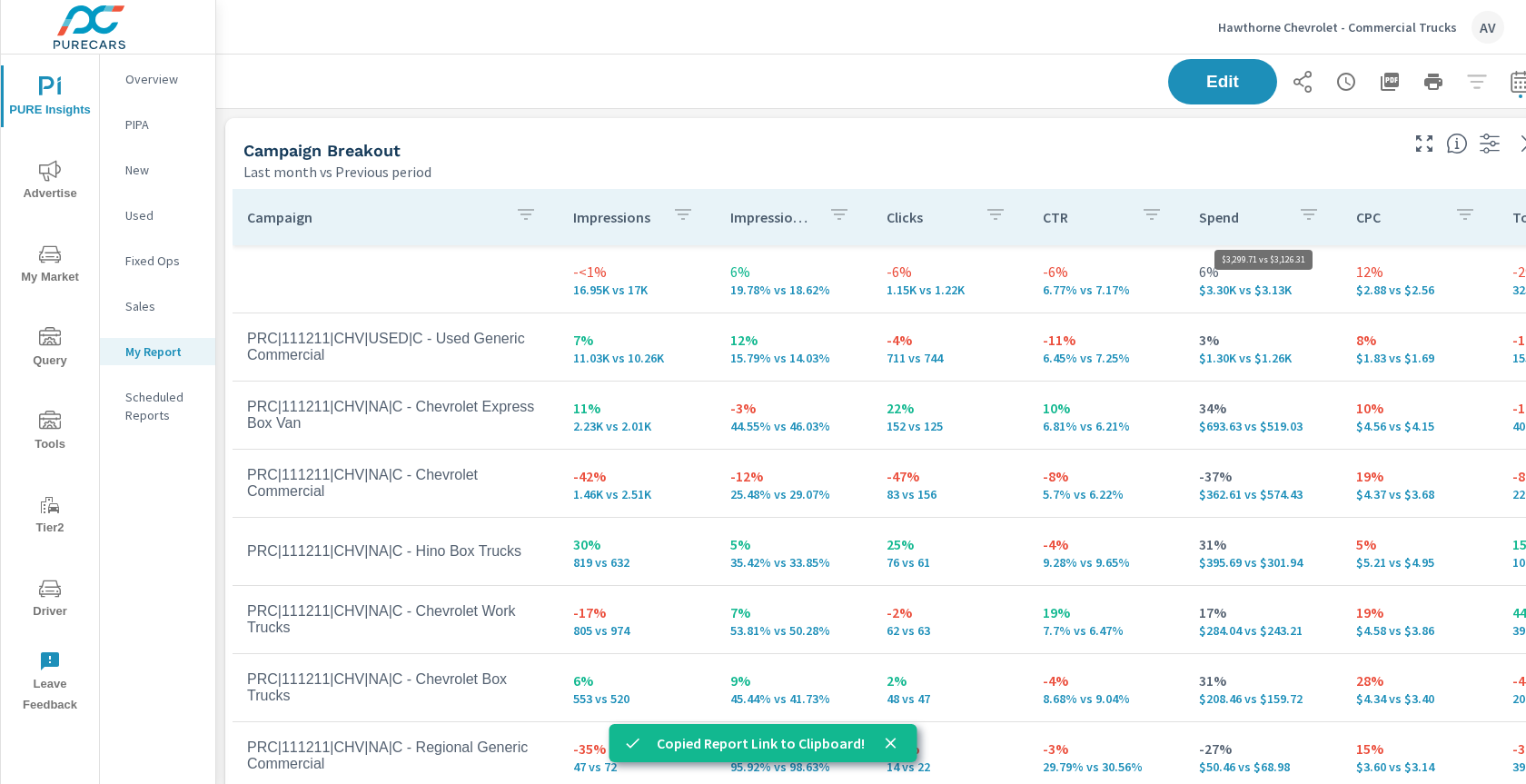
scroll to position [0, 0]
click at [1225, 92] on button "Edit" at bounding box center [1222, 81] width 112 height 47
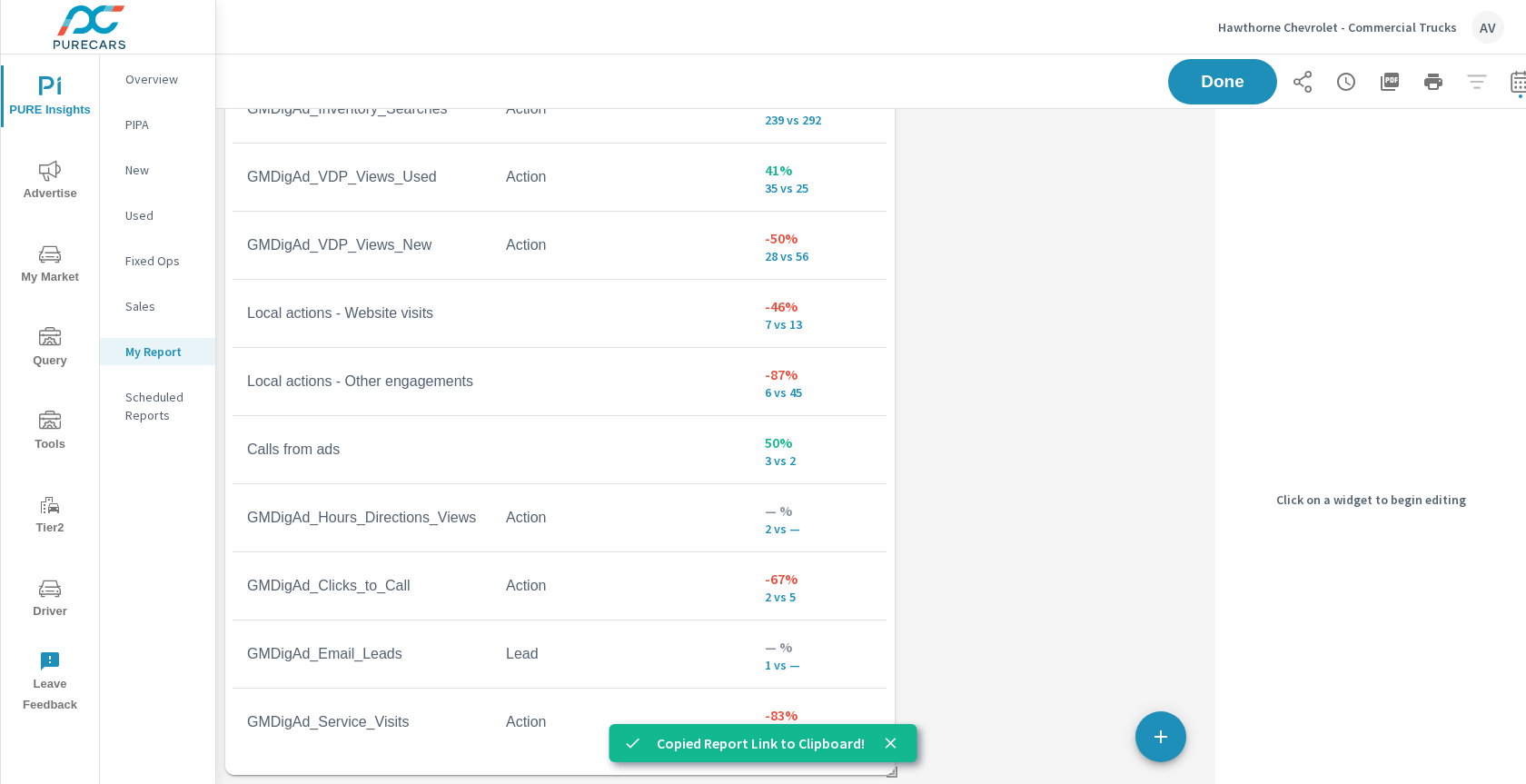
scroll to position [1020, 0]
click at [1222, 81] on span "Done" at bounding box center [1222, 81] width 75 height 18
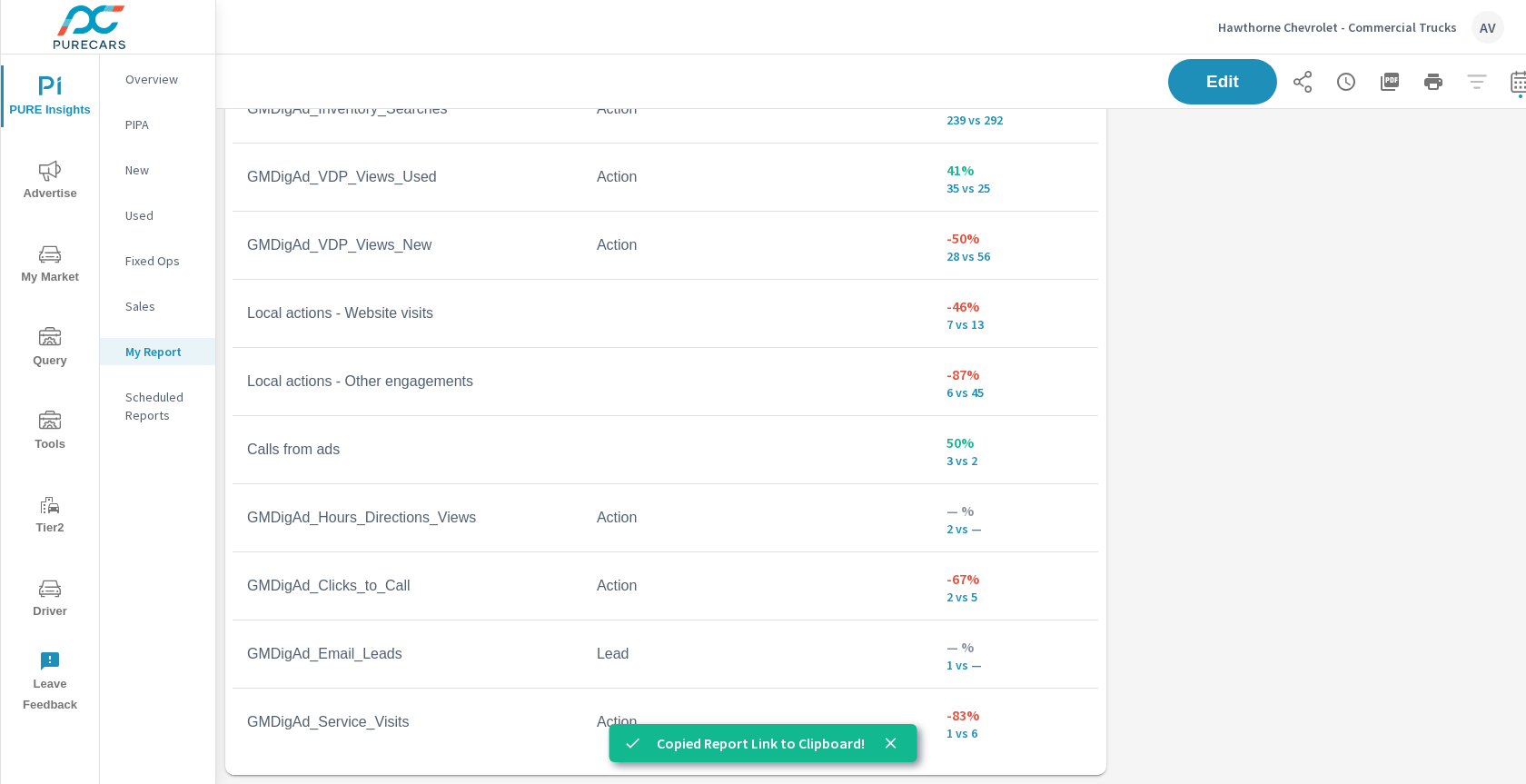
scroll to position [1712, 1376]
click at [63, 182] on span "Advertise" at bounding box center [50, 181] width 88 height 44
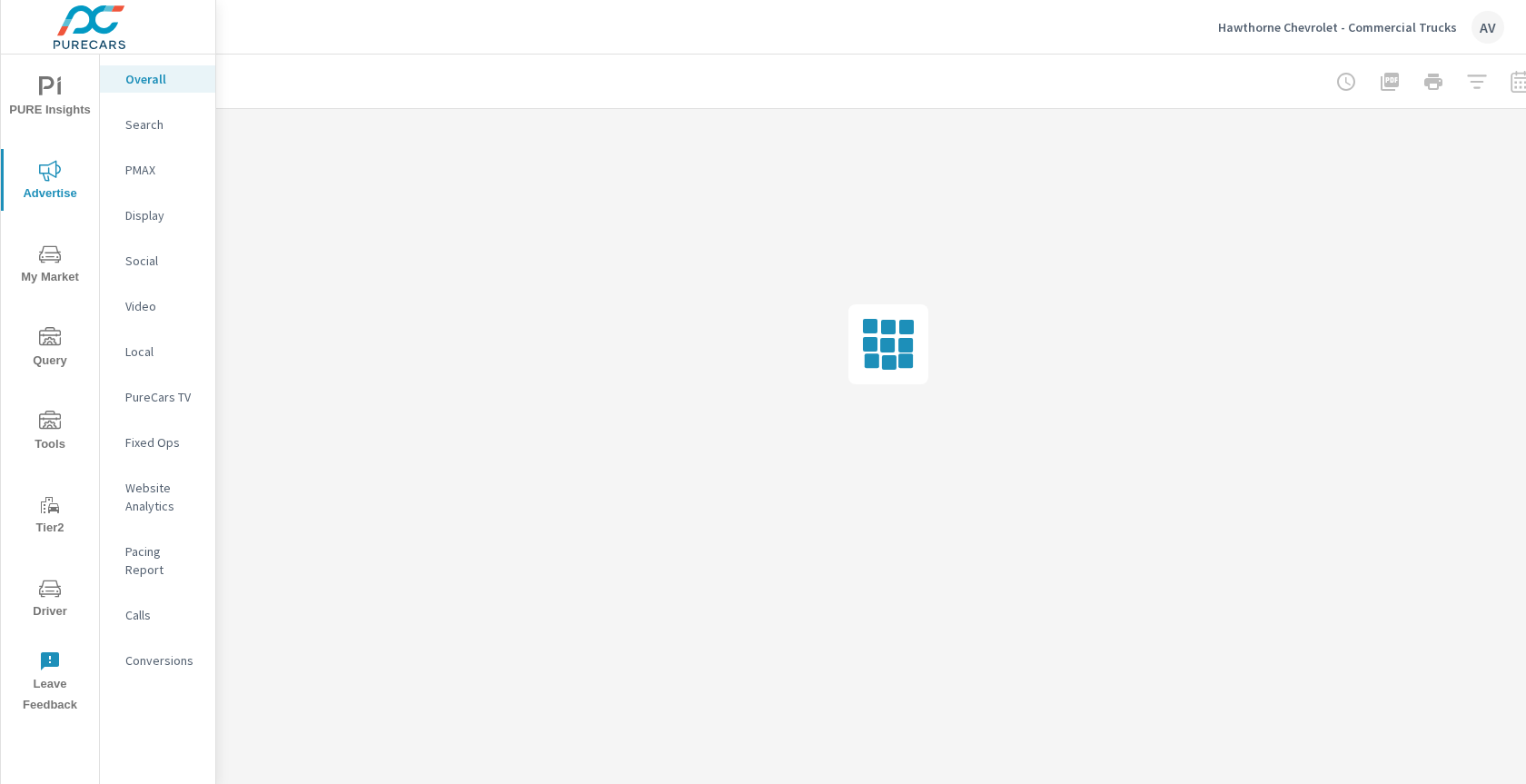
click at [167, 647] on div "Conversions" at bounding box center [157, 661] width 115 height 28
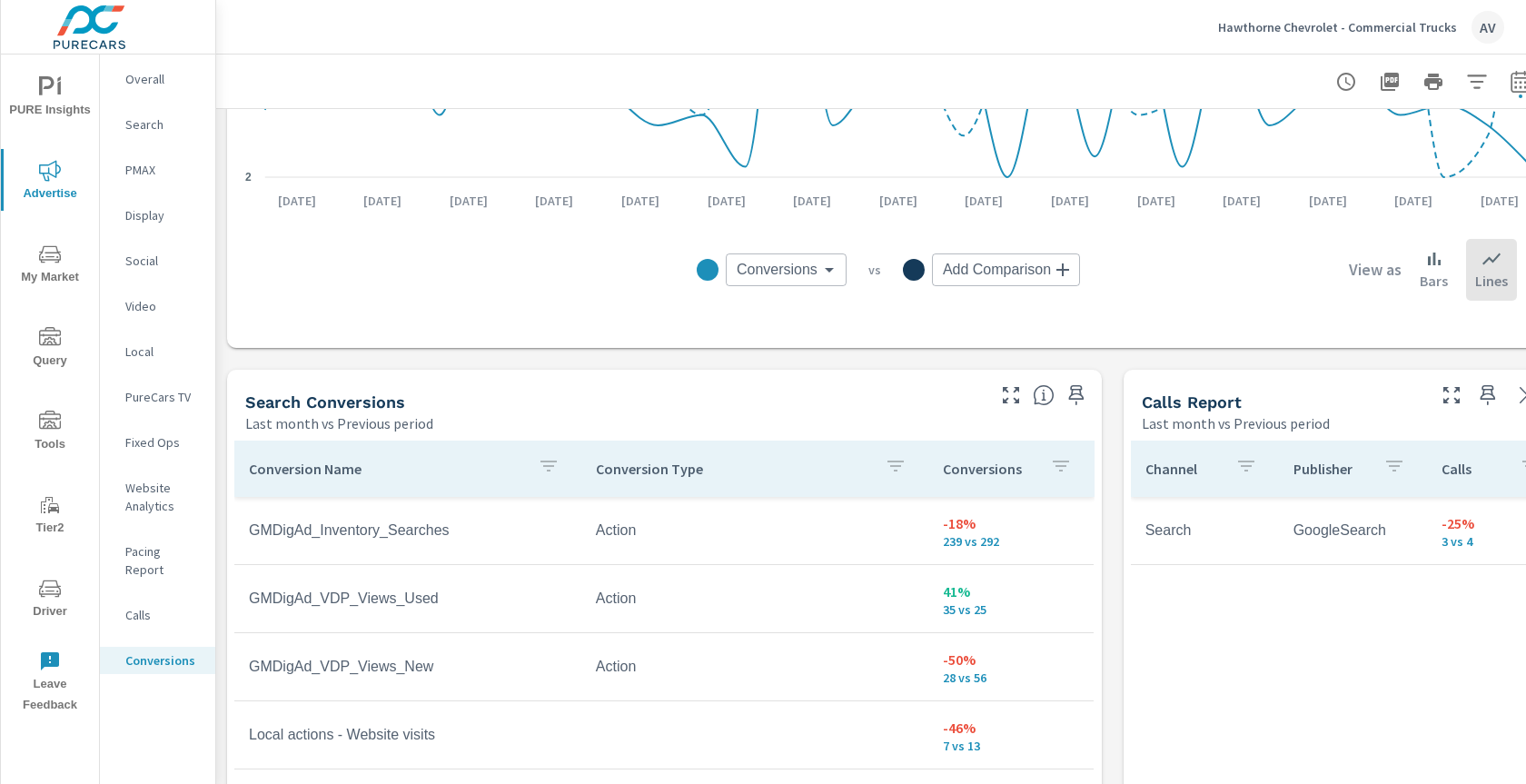
scroll to position [728, 0]
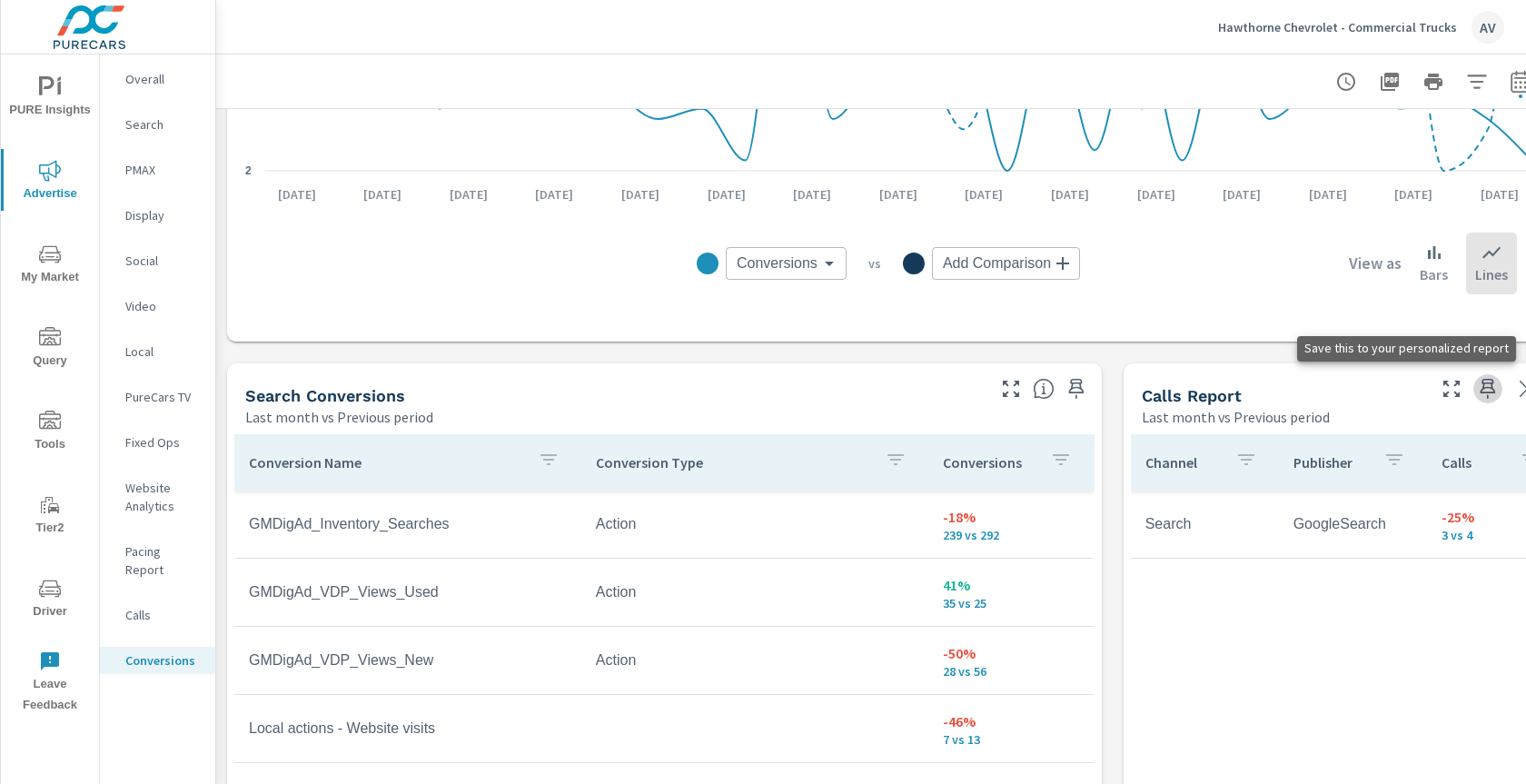
click at [1489, 387] on icon "button" at bounding box center [1487, 389] width 16 height 20
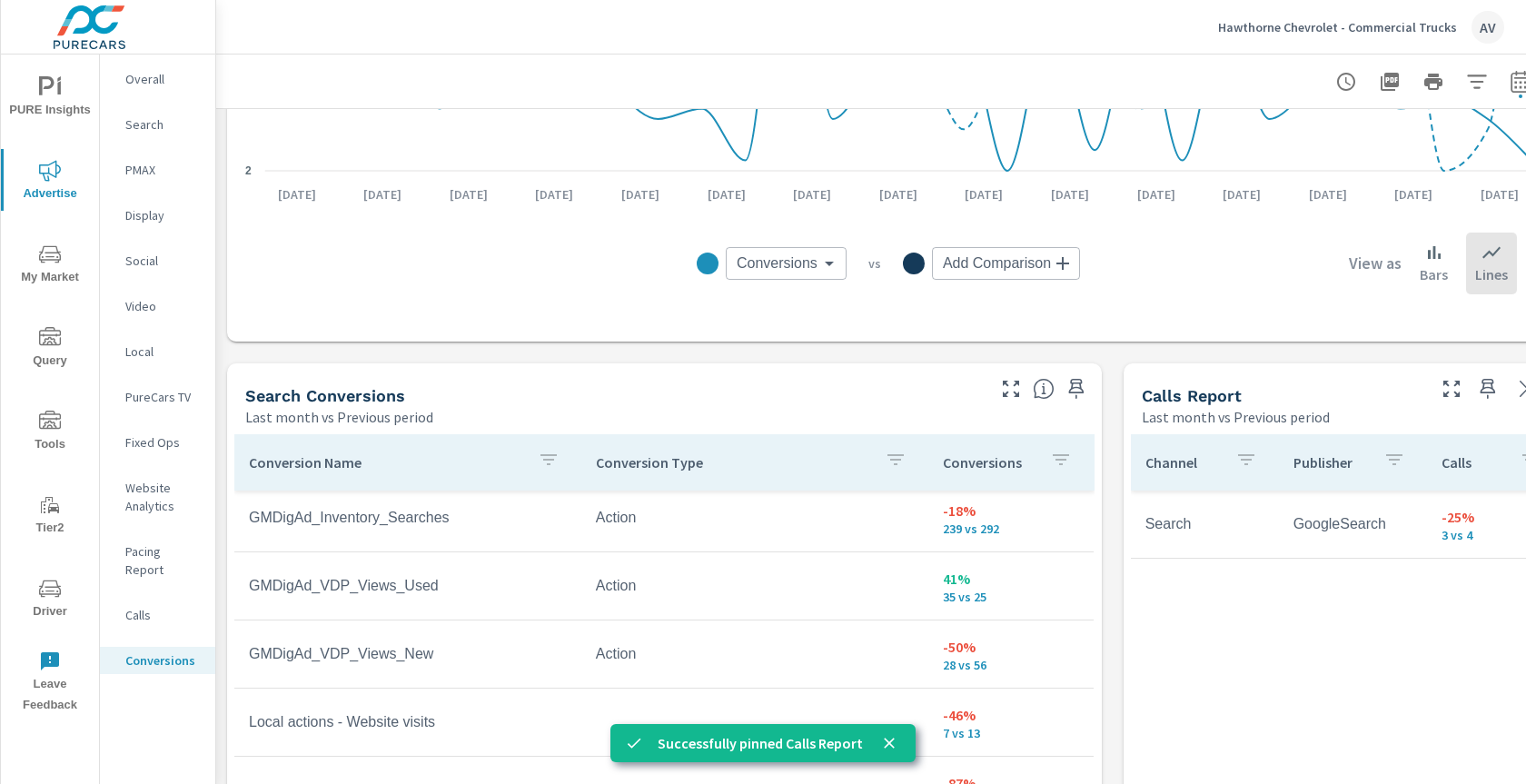
scroll to position [0, 0]
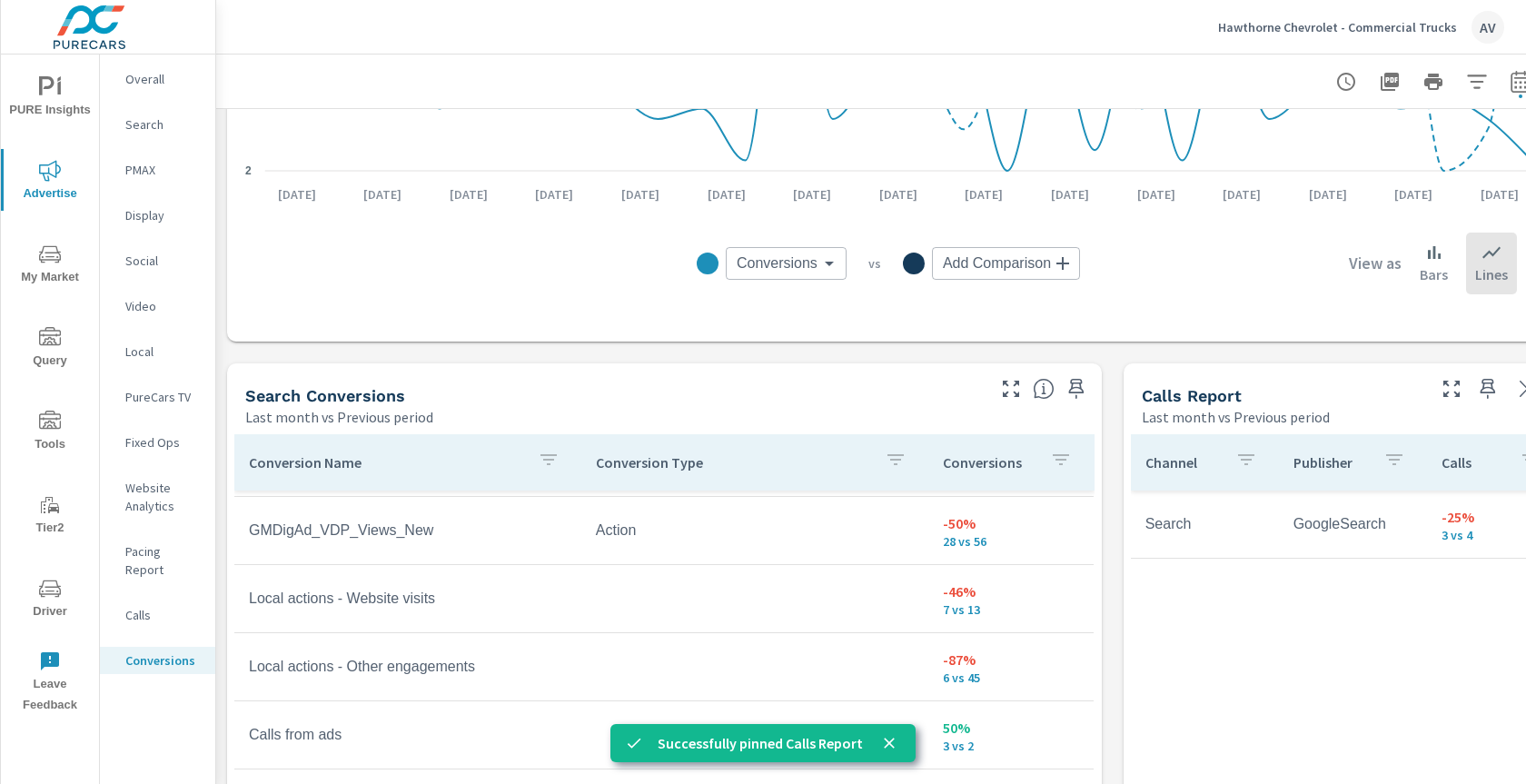
scroll to position [130, 0]
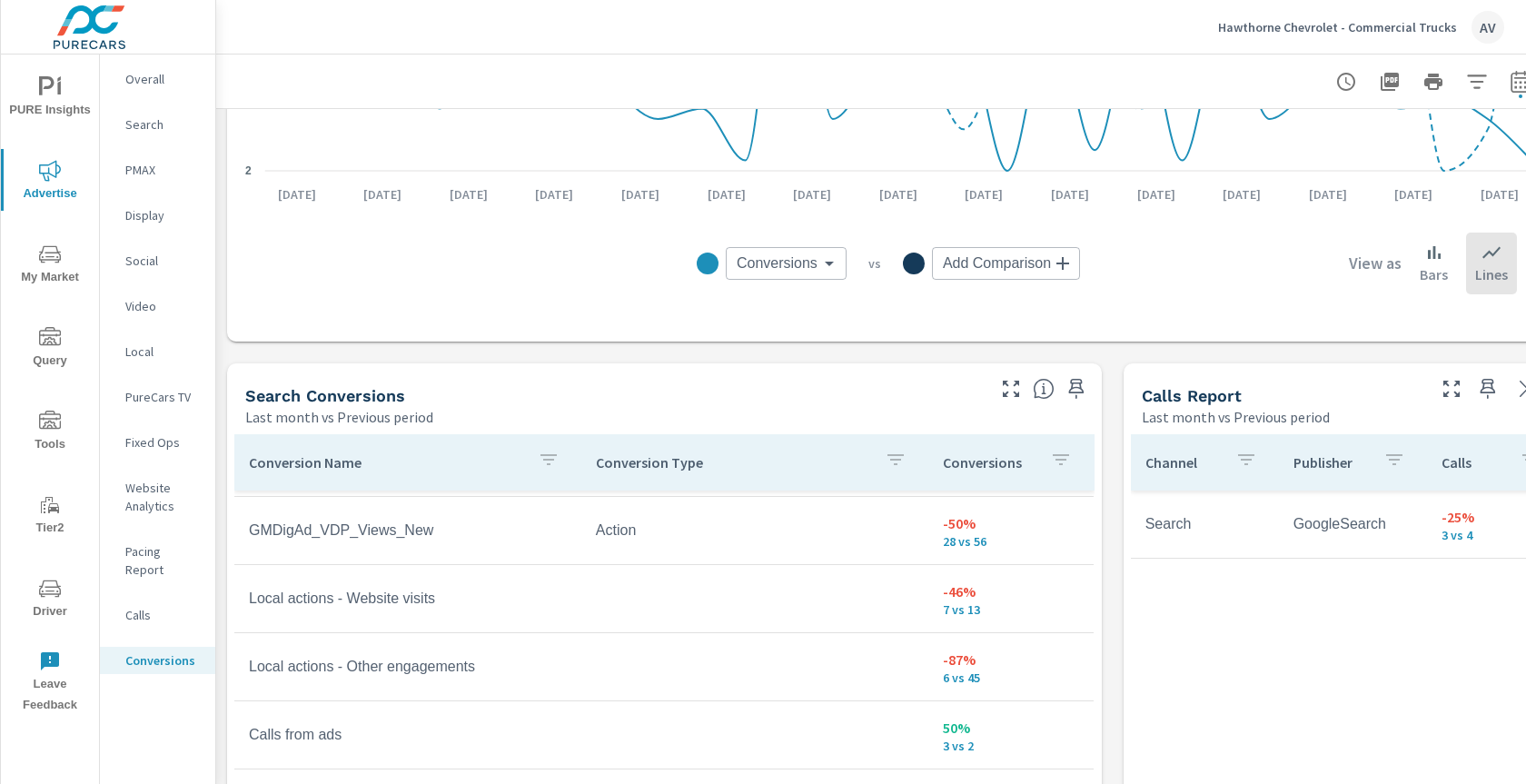
click at [385, 463] on p "Conversion Name" at bounding box center [386, 462] width 275 height 18
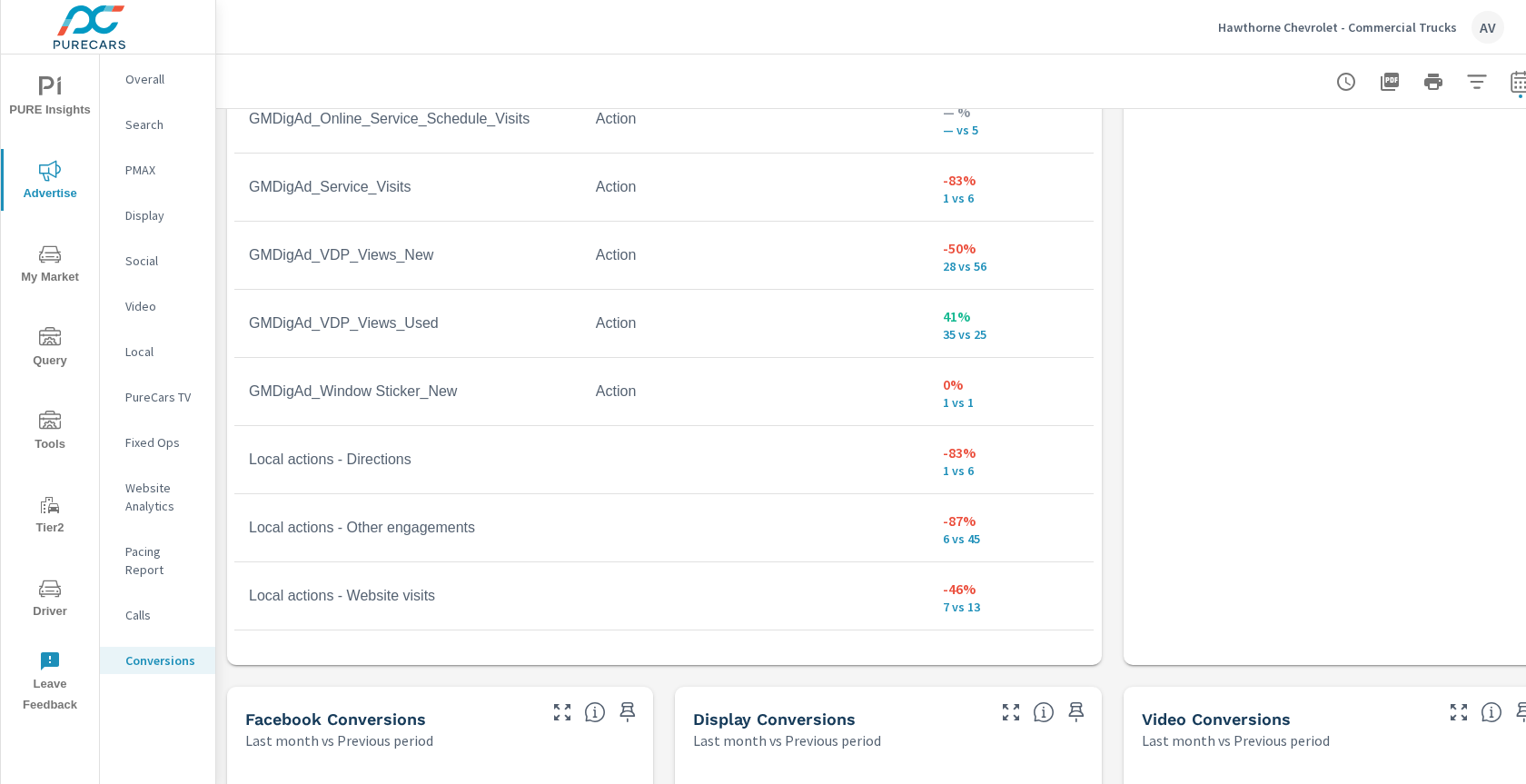
scroll to position [1182, 0]
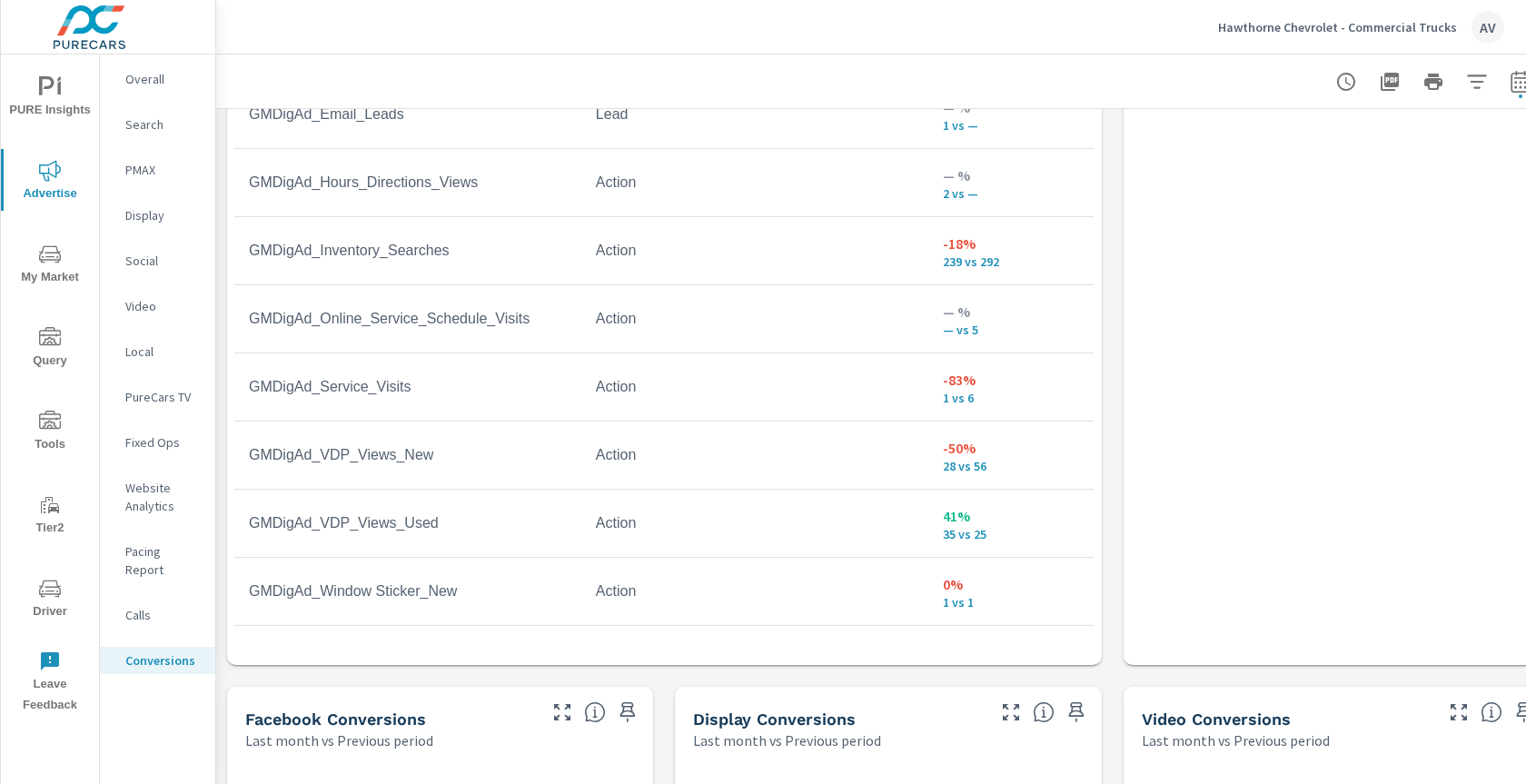
scroll to position [157, 0]
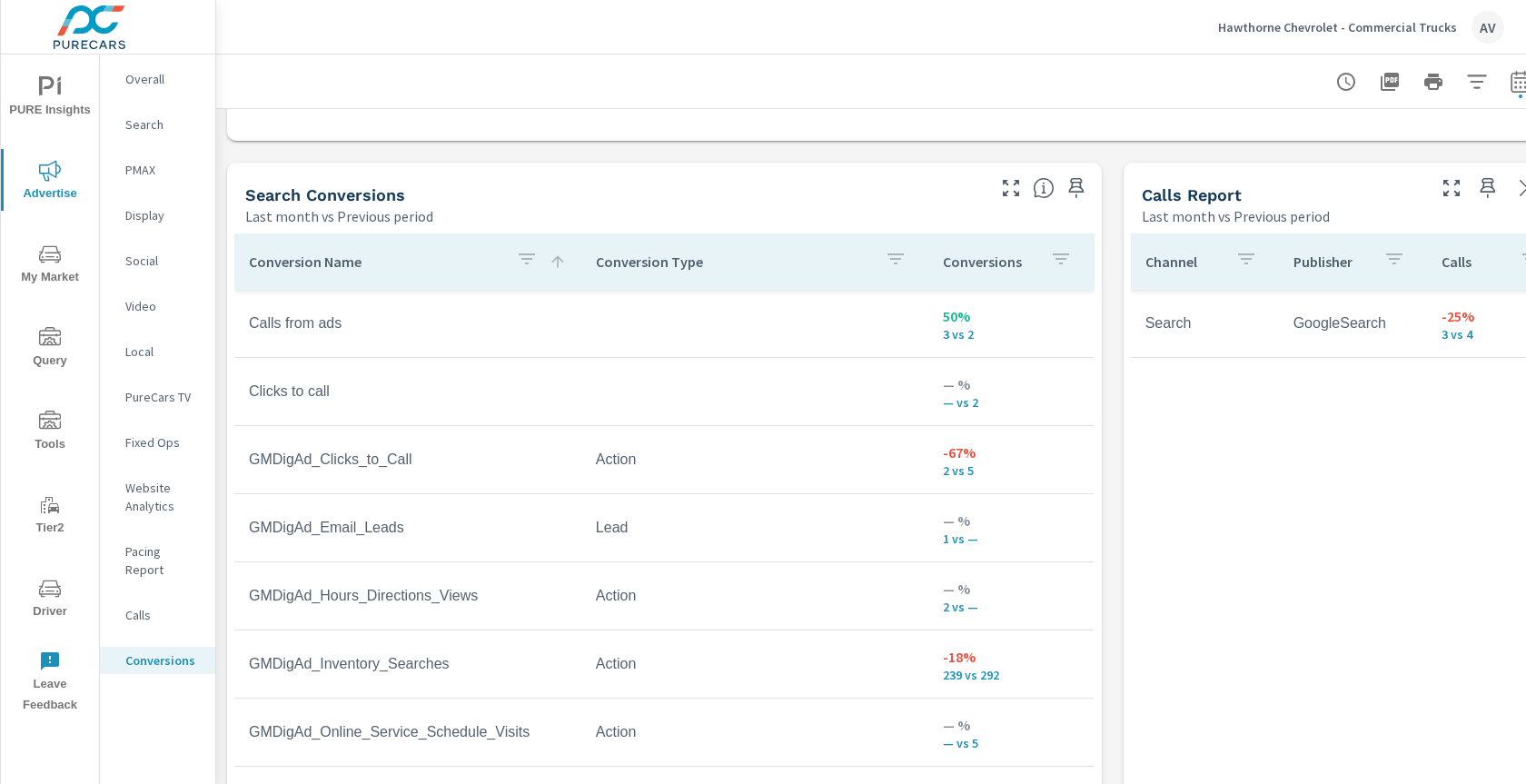
scroll to position [919, 0]
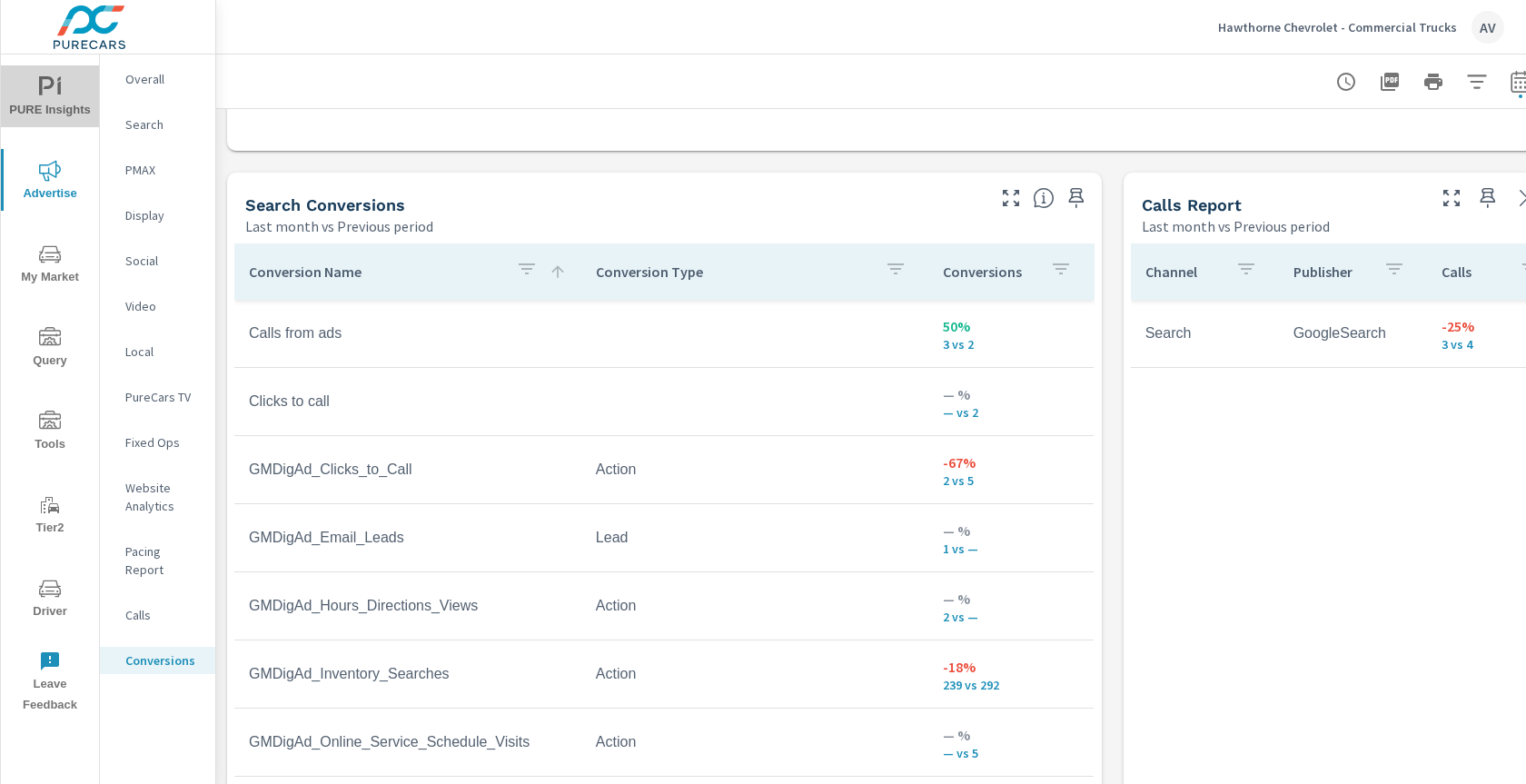
click at [41, 103] on span "PURE Insights" at bounding box center [50, 99] width 88 height 44
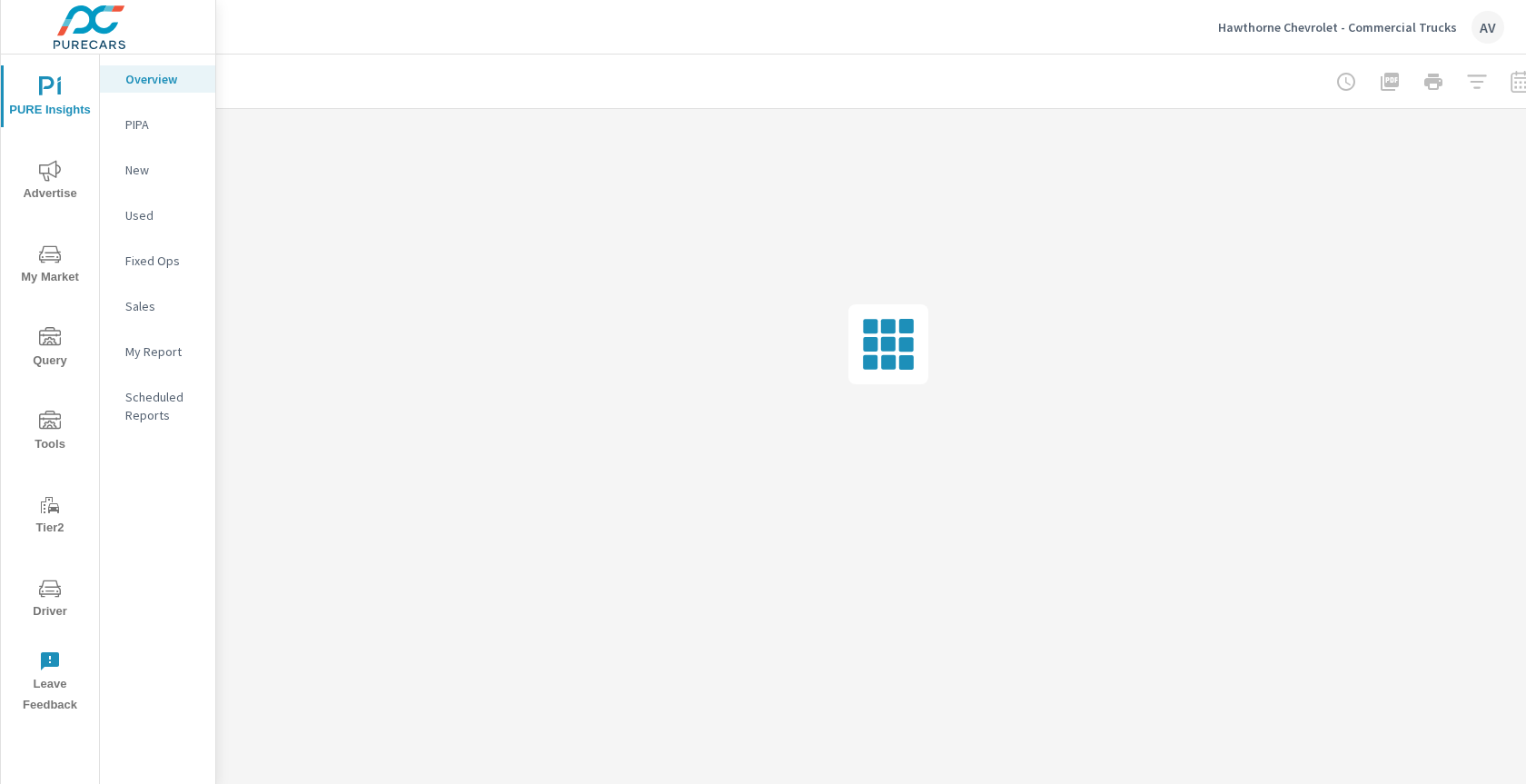
click at [145, 341] on div "My Report" at bounding box center [157, 352] width 115 height 28
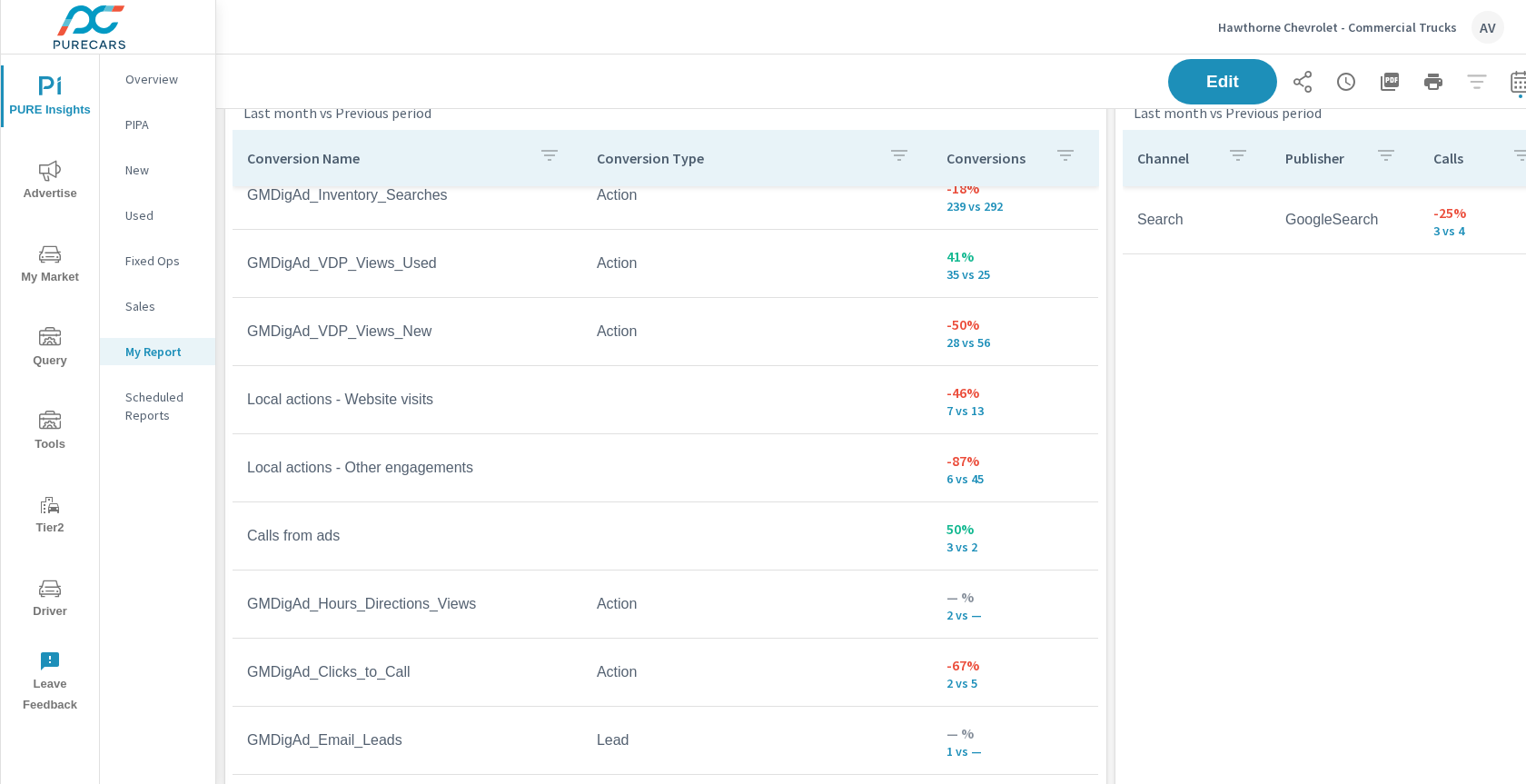
scroll to position [64, 0]
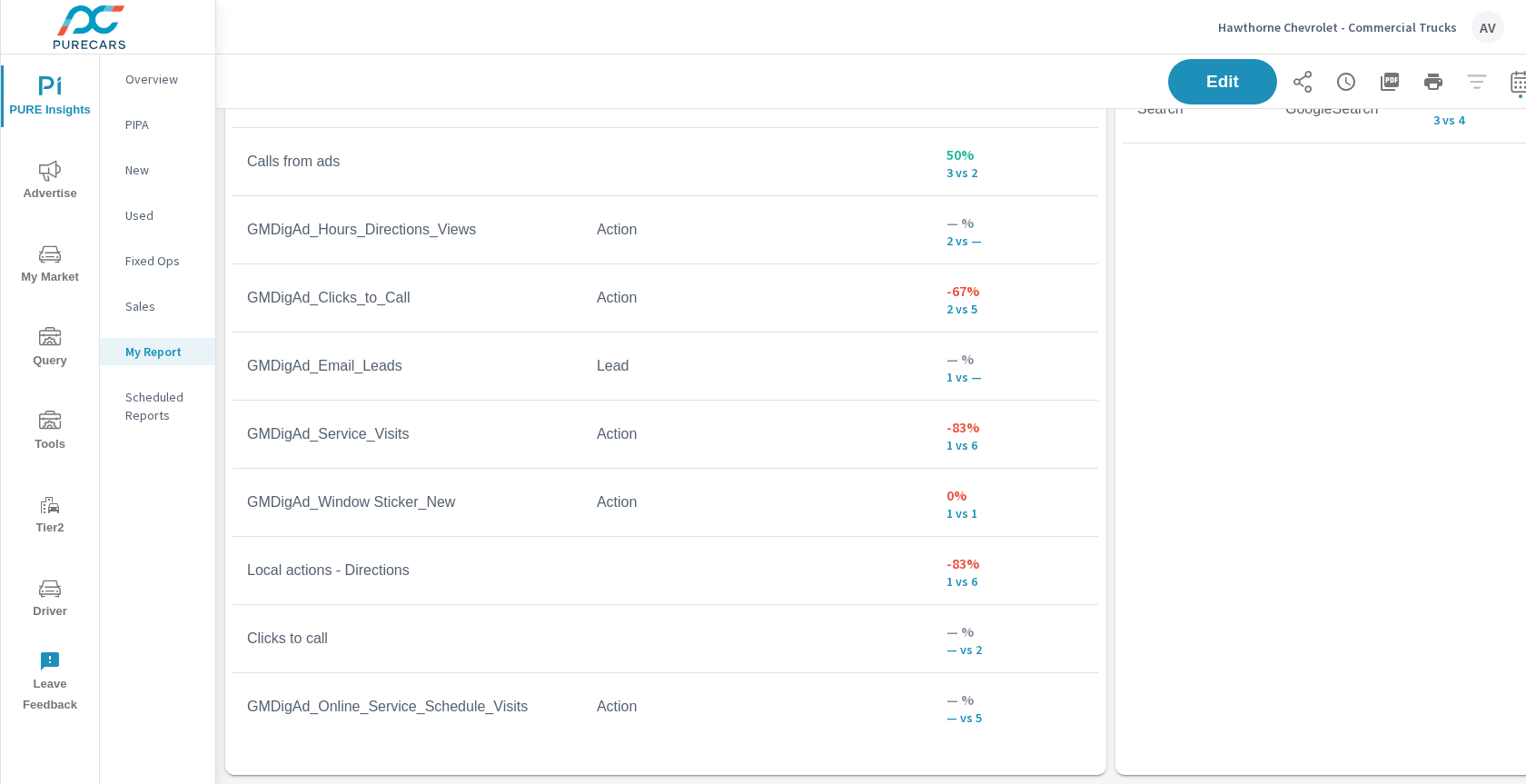
scroll to position [1020, 0]
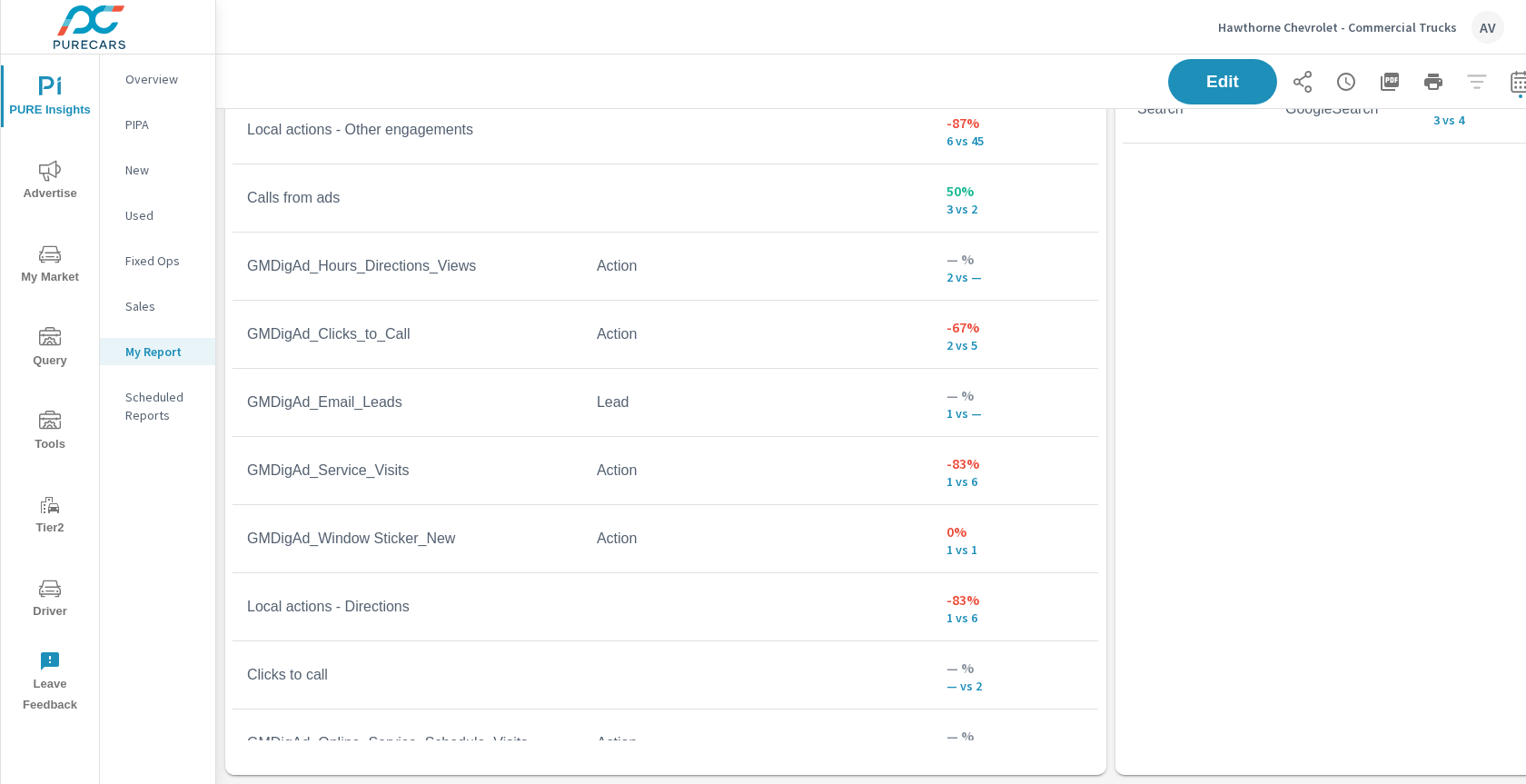
scroll to position [193, 0]
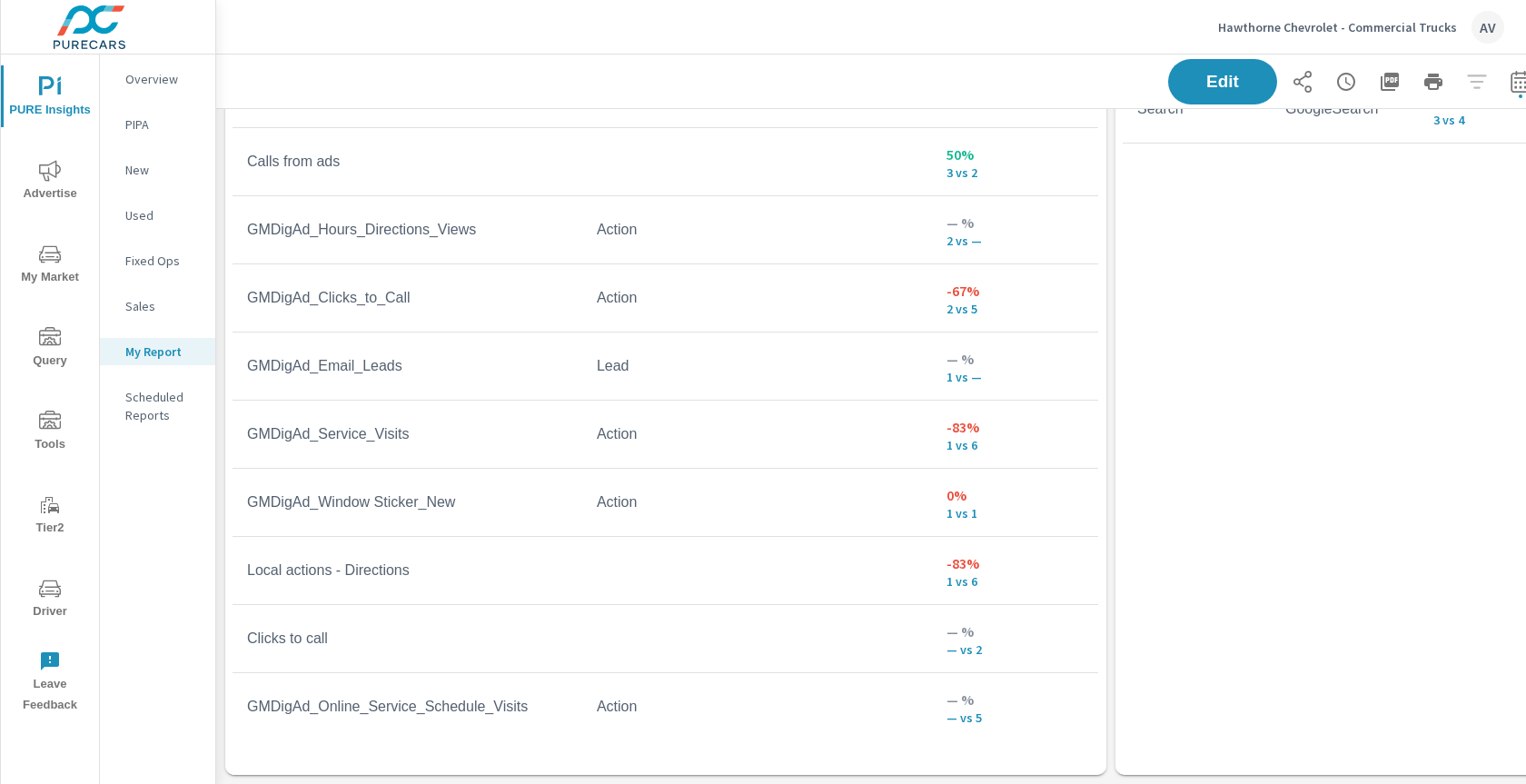
scroll to position [116, 0]
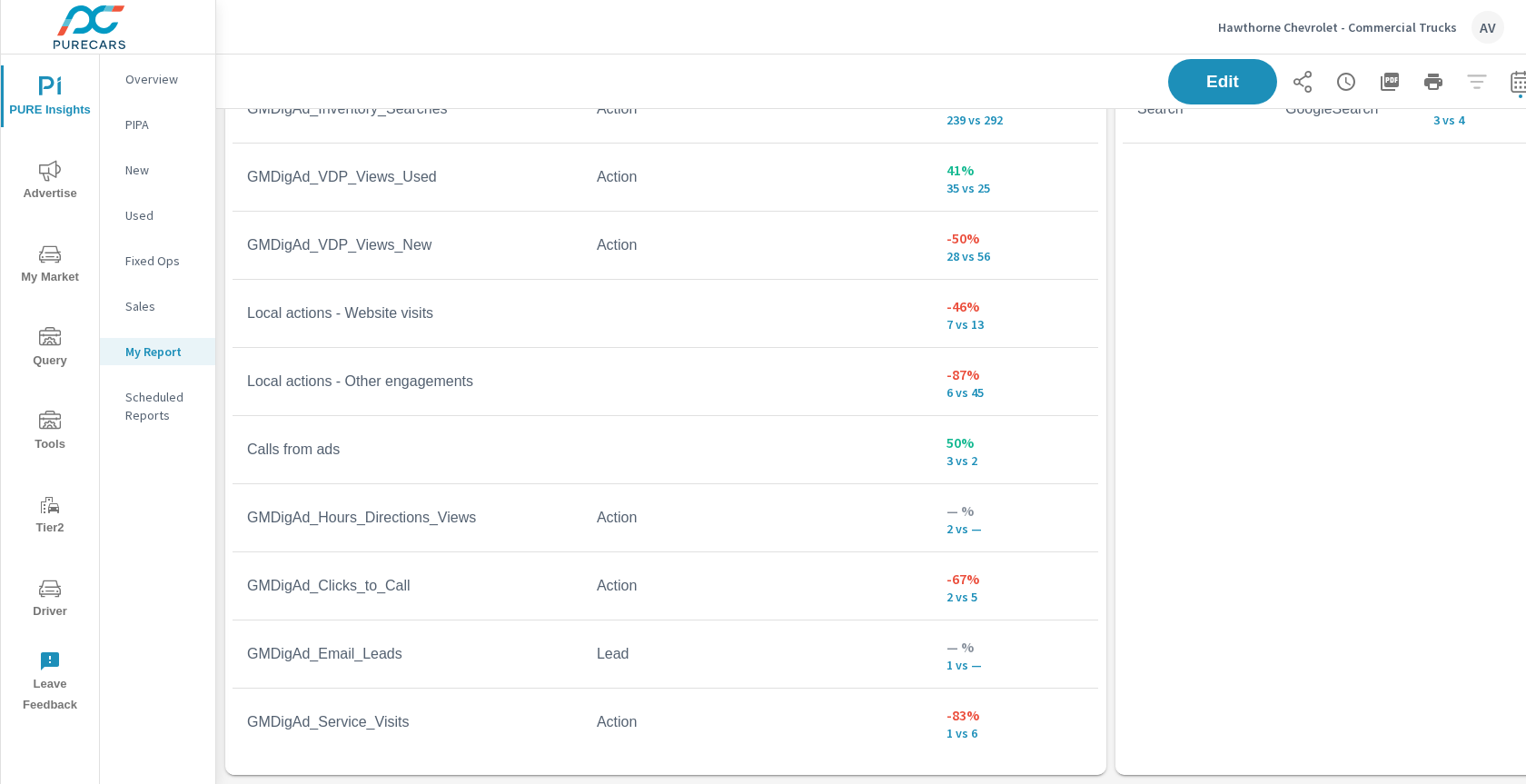
scroll to position [701, 0]
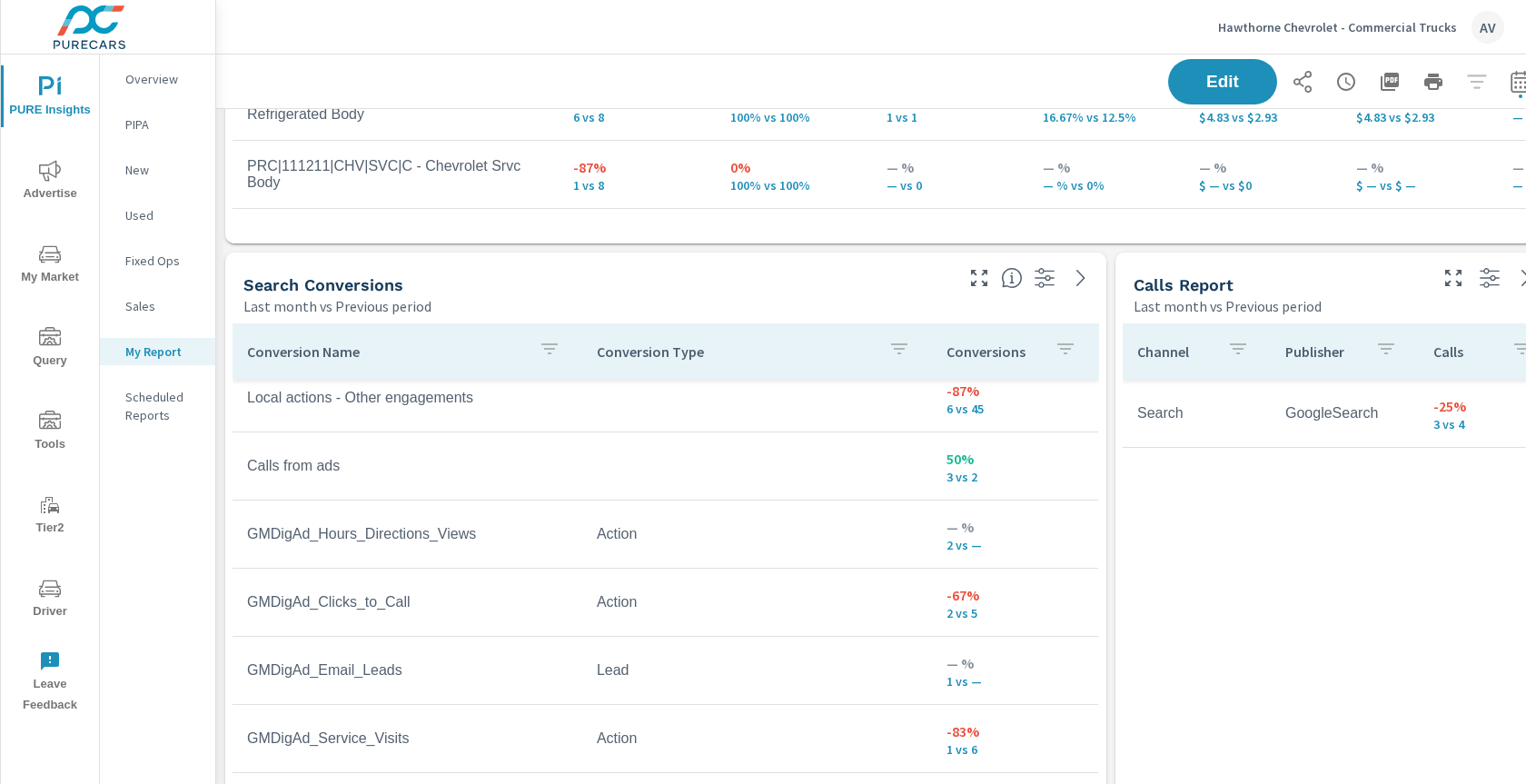
scroll to position [287, 0]
click at [1009, 591] on p "-67%" at bounding box center [1015, 595] width 137 height 22
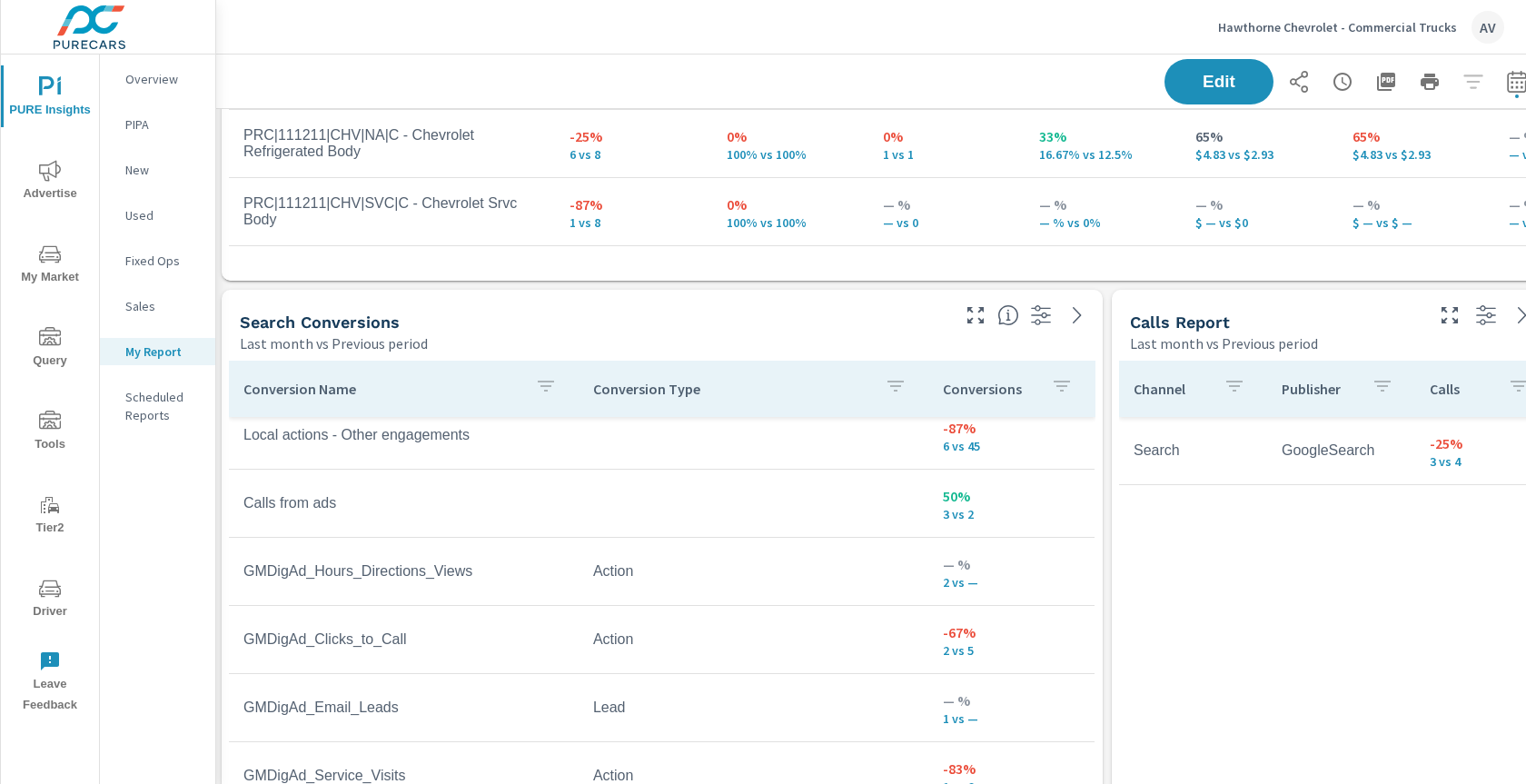
scroll to position [663, 0]
click at [1298, 71] on icon "button" at bounding box center [1302, 82] width 22 height 22
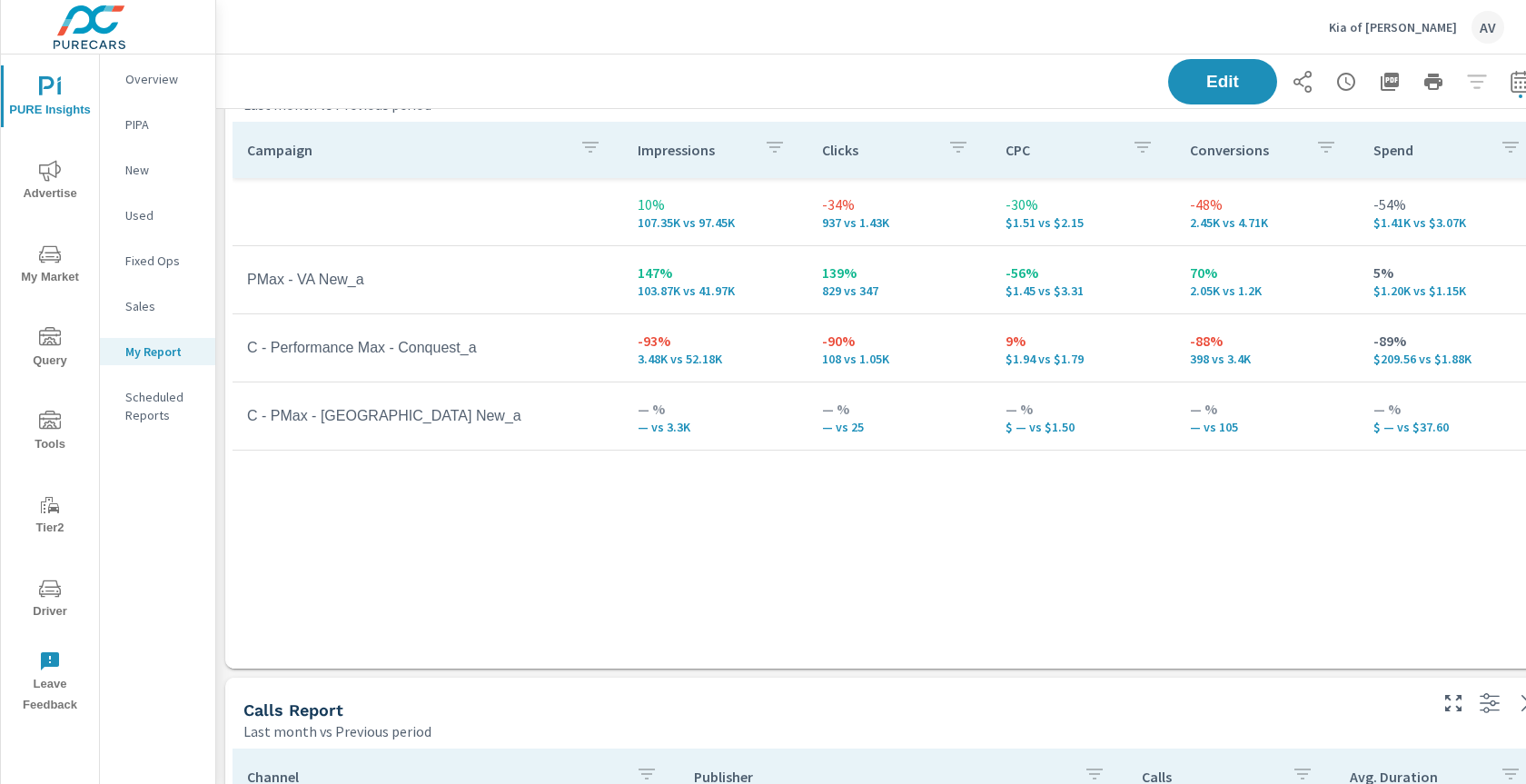
scroll to position [905, 0]
click at [932, 513] on div "Campaign Impressions Clicks CPC Conversions Spend 10% 107.35K vs 97.45K -34% 93…" at bounding box center [887, 376] width 1311 height 512
drag, startPoint x: 449, startPoint y: 416, endPoint x: 310, endPoint y: 417, distance: 139.0
click at [286, 424] on td "C - PMax - VA New_a" at bounding box center [428, 414] width 391 height 45
drag, startPoint x: 407, startPoint y: 421, endPoint x: 246, endPoint y: 420, distance: 161.0
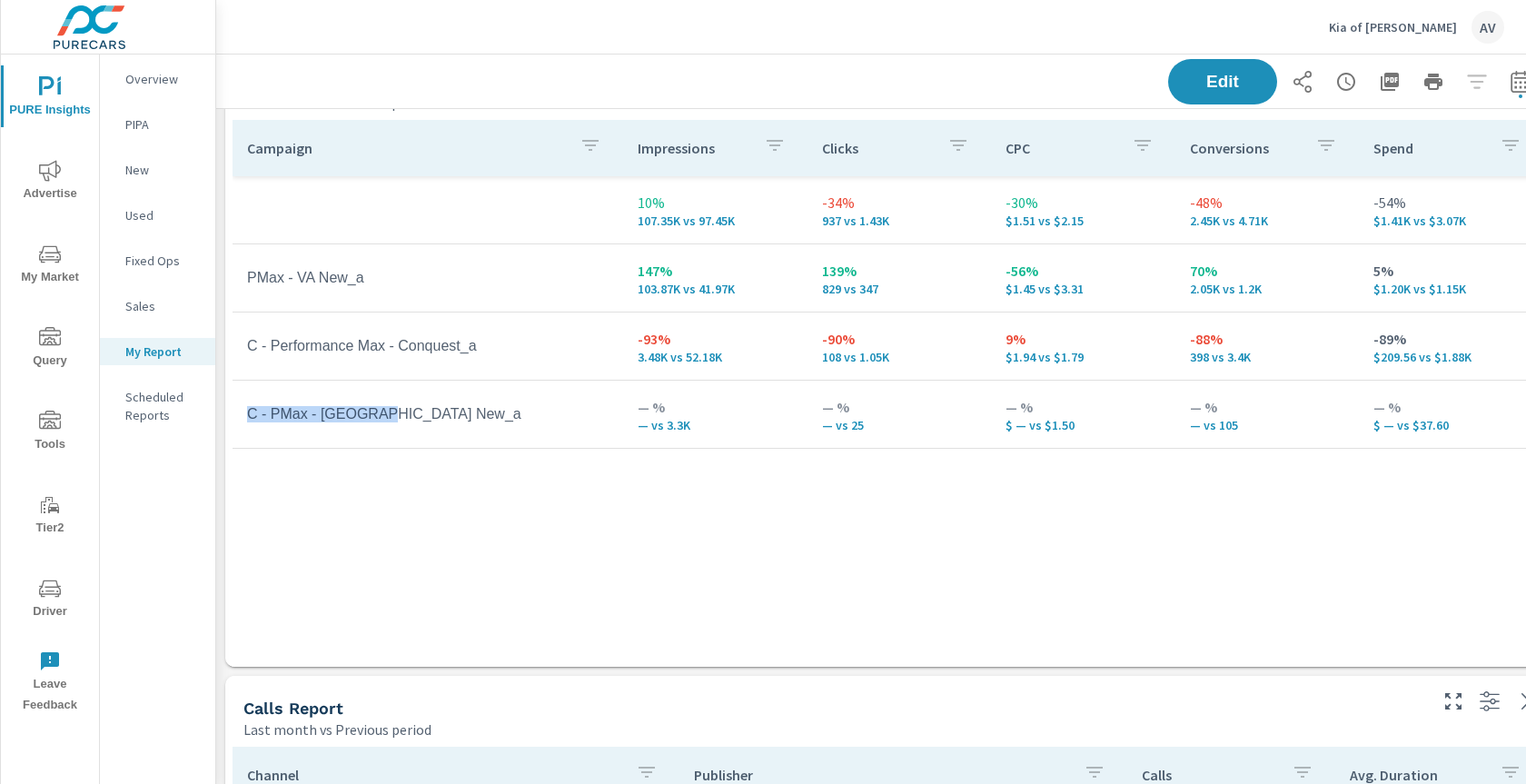
click at [246, 420] on td "C - PMax - VA New_a" at bounding box center [428, 414] width 391 height 45
drag, startPoint x: 626, startPoint y: 427, endPoint x: 935, endPoint y: 429, distance: 309.0
click at [935, 429] on tr "C - PMax - VA New_a — % — vs 3.3K — % — vs 25 — % $ — vs $1.50 — % — vs 105 — %…" at bounding box center [887, 415] width 1310 height 68
click at [946, 467] on div "Campaign Impressions Clicks CPC Conversions Spend 10% 107.35K vs 97.45K -34% 93…" at bounding box center [887, 376] width 1311 height 512
drag, startPoint x: 382, startPoint y: 280, endPoint x: 248, endPoint y: 283, distance: 134.0
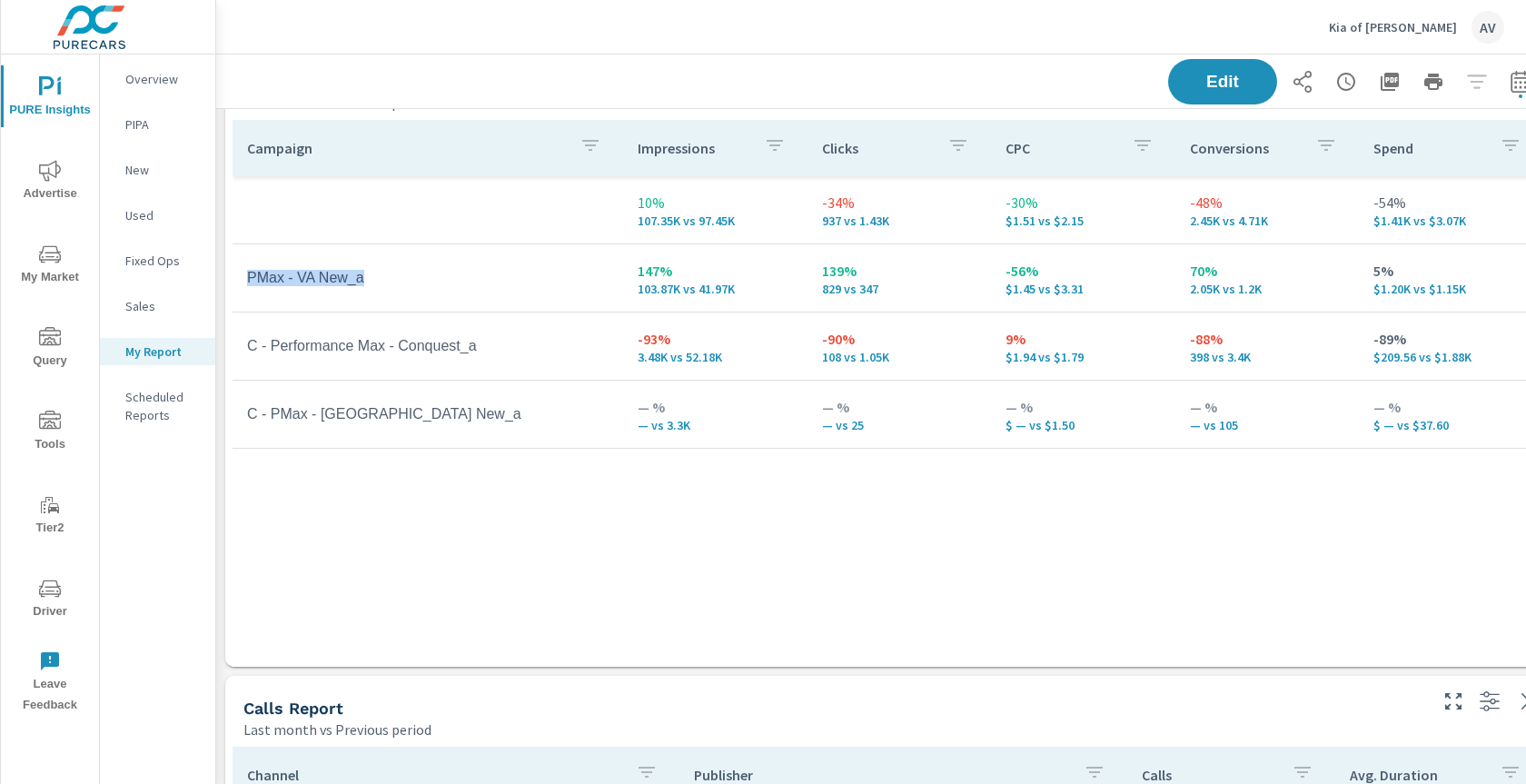
click at [248, 283] on td "PMax - VA New_a" at bounding box center [428, 277] width 391 height 45
click at [238, 256] on td "PMax - VA New_a" at bounding box center [428, 277] width 391 height 45
drag, startPoint x: 261, startPoint y: 414, endPoint x: 234, endPoint y: 416, distance: 27.1
click at [234, 416] on td "C - PMax - VA New_a" at bounding box center [428, 414] width 391 height 45
click at [431, 481] on div "Campaign Impressions Clicks CPC Conversions Spend 10% 107.35K vs 97.45K -34% 93…" at bounding box center [887, 376] width 1311 height 512
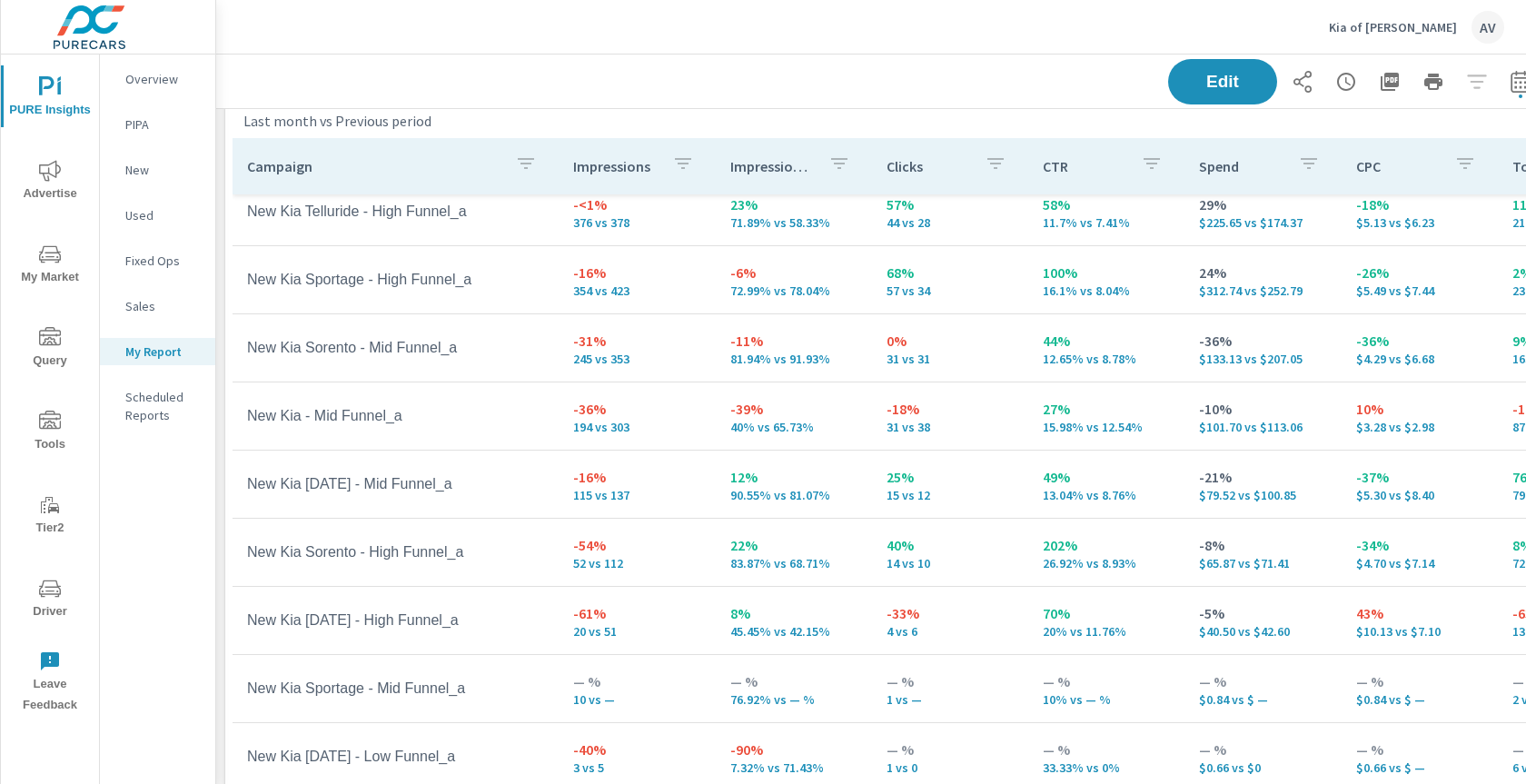
scroll to position [19, 0]
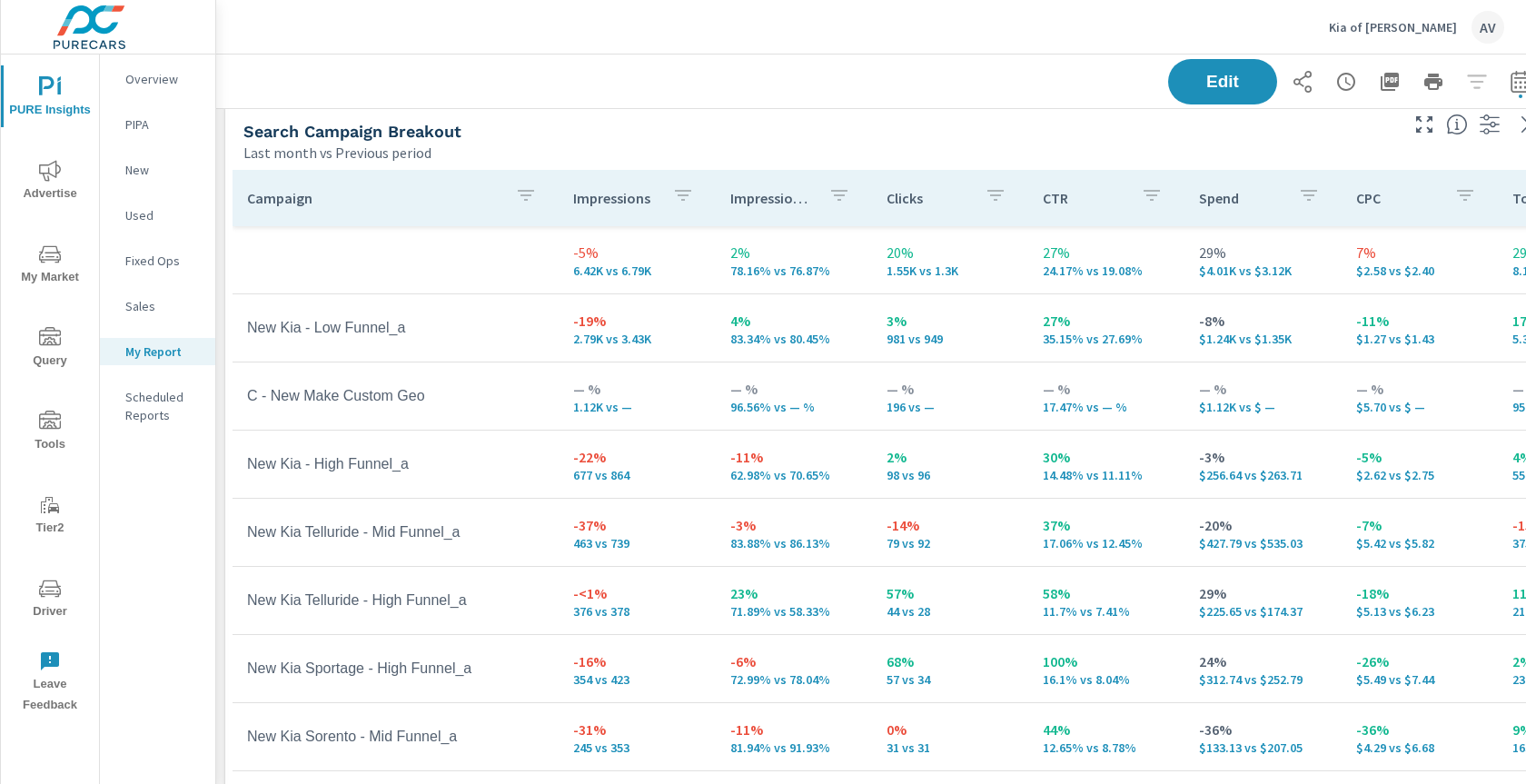
click at [688, 119] on div "Search Campaign Breakout Last month vs Previous period" at bounding box center [813, 131] width 1177 height 64
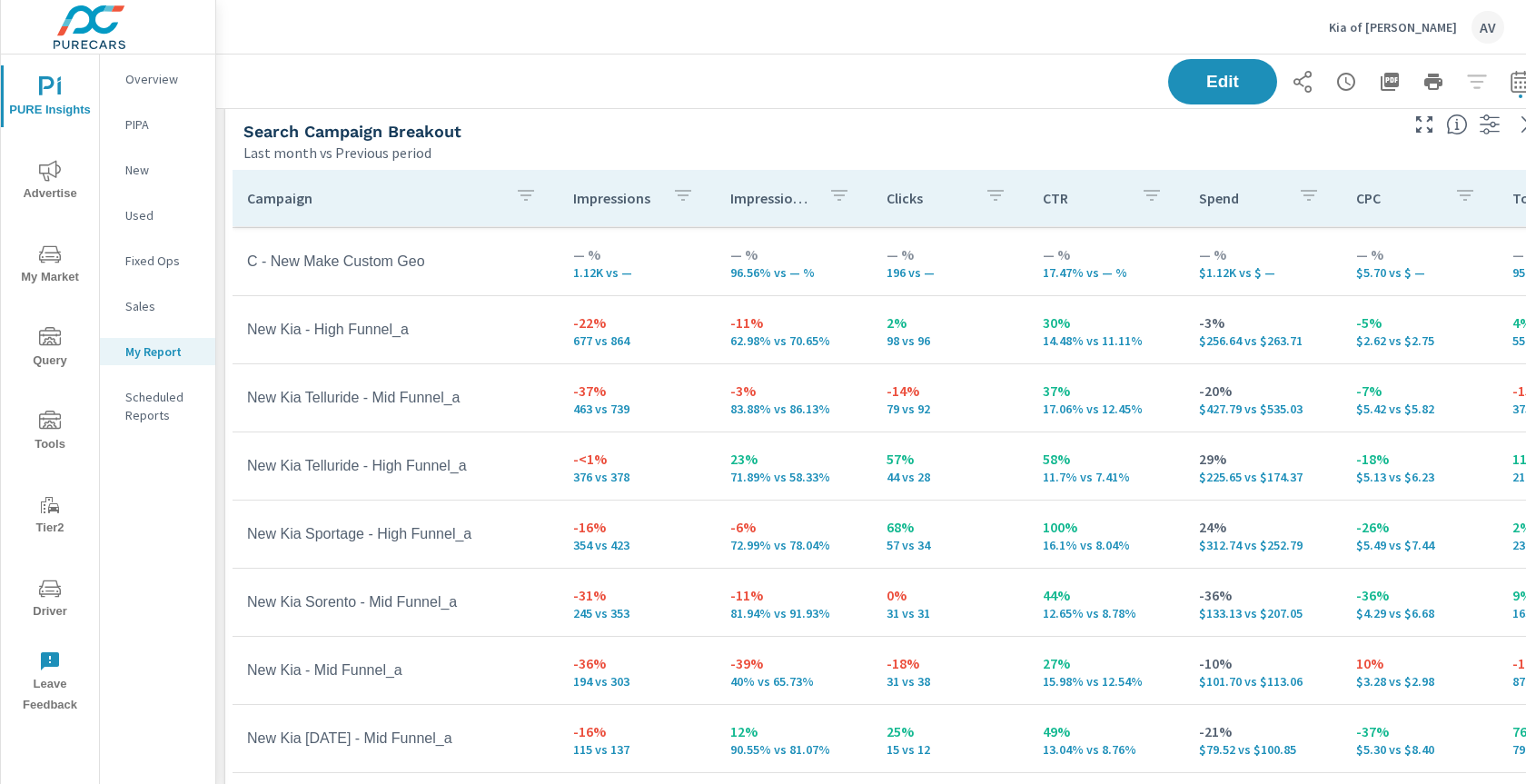
scroll to position [142, 0]
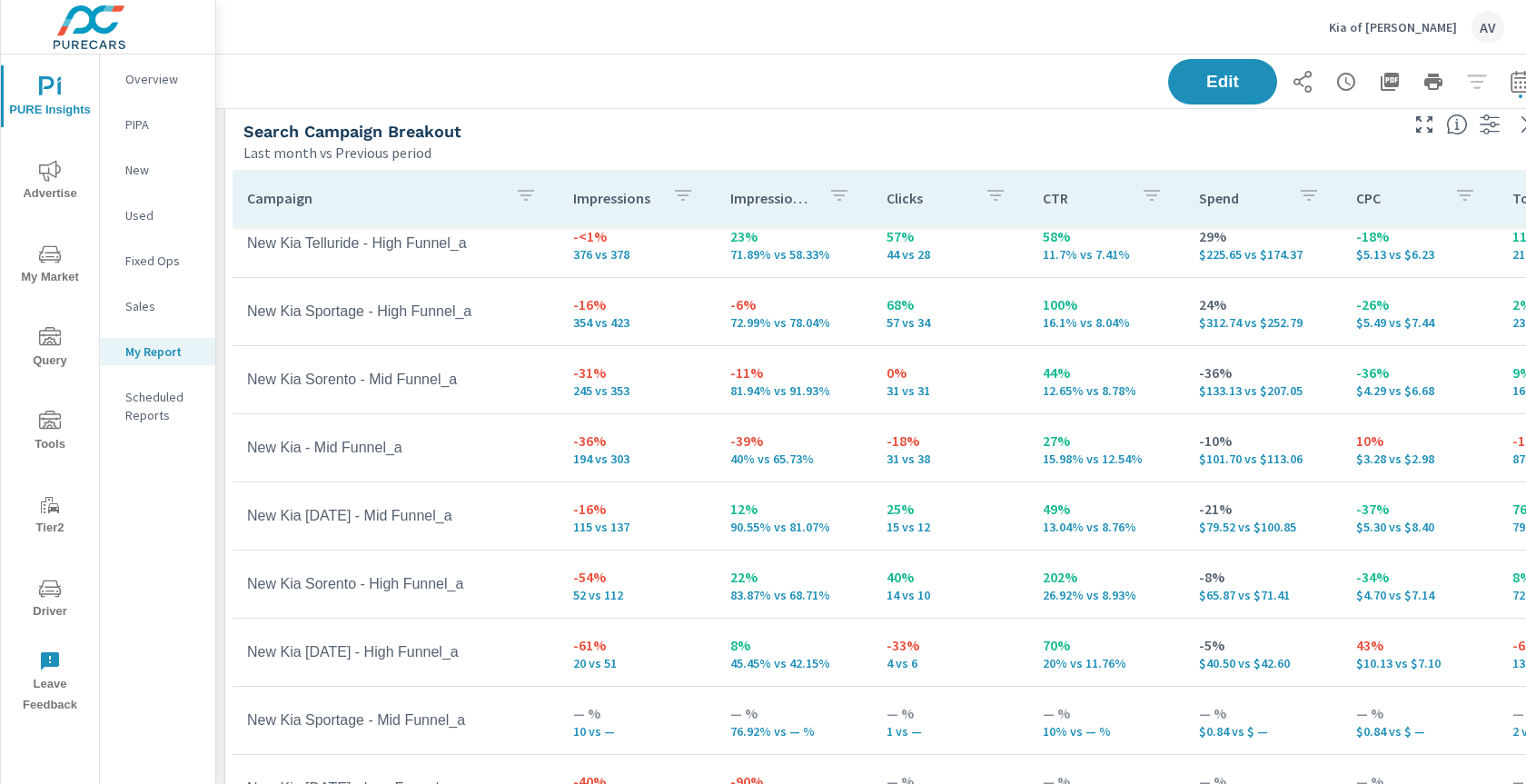
scroll to position [371, 0]
click at [870, 128] on div "Search Campaign Breakout" at bounding box center [819, 131] width 1152 height 21
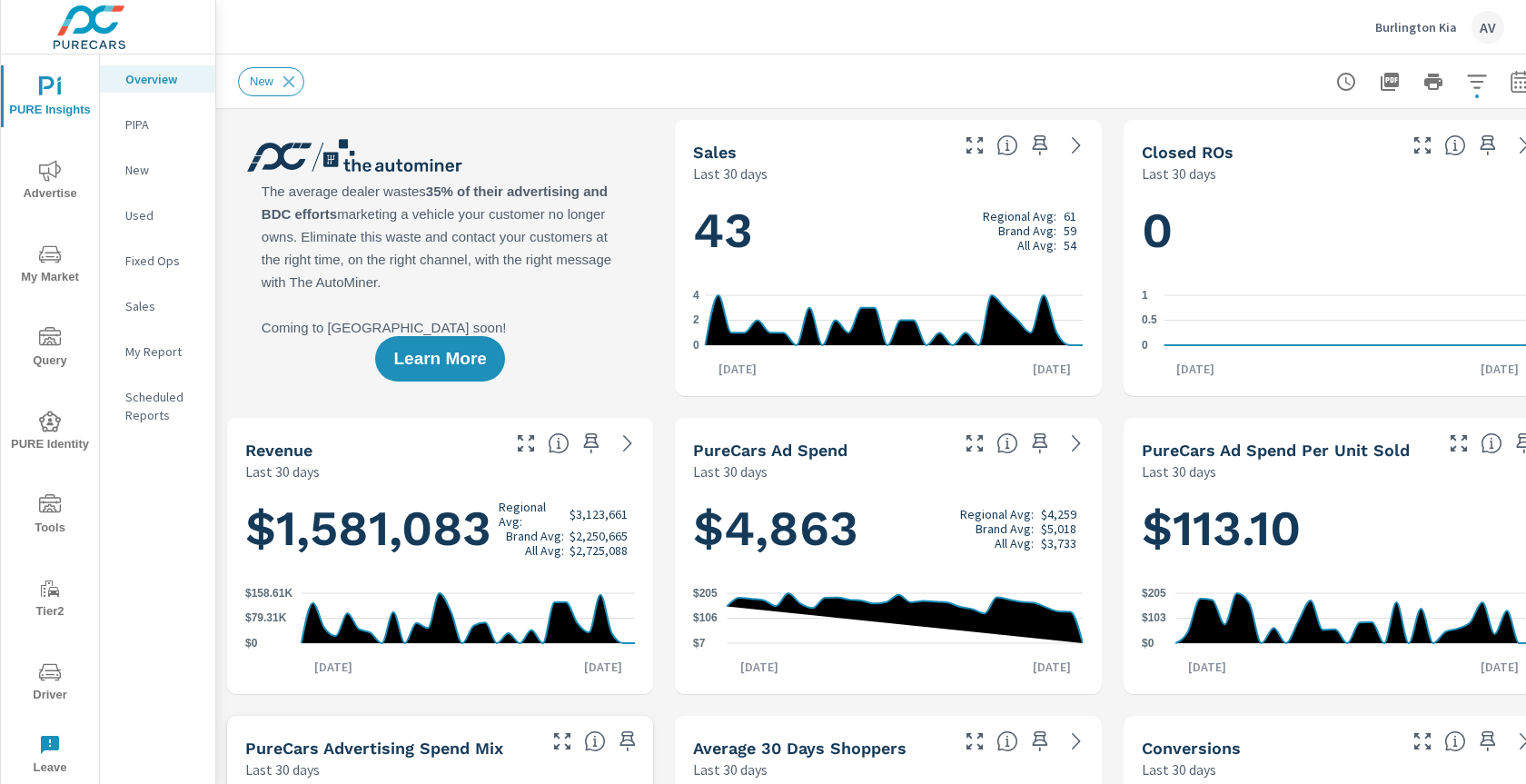
click at [994, 38] on div "Burlington Kia AV" at bounding box center [871, 27] width 1266 height 53
click at [575, 181] on div "Learn More" at bounding box center [440, 258] width 426 height 276
click at [41, 181] on span "Advertise" at bounding box center [50, 181] width 88 height 44
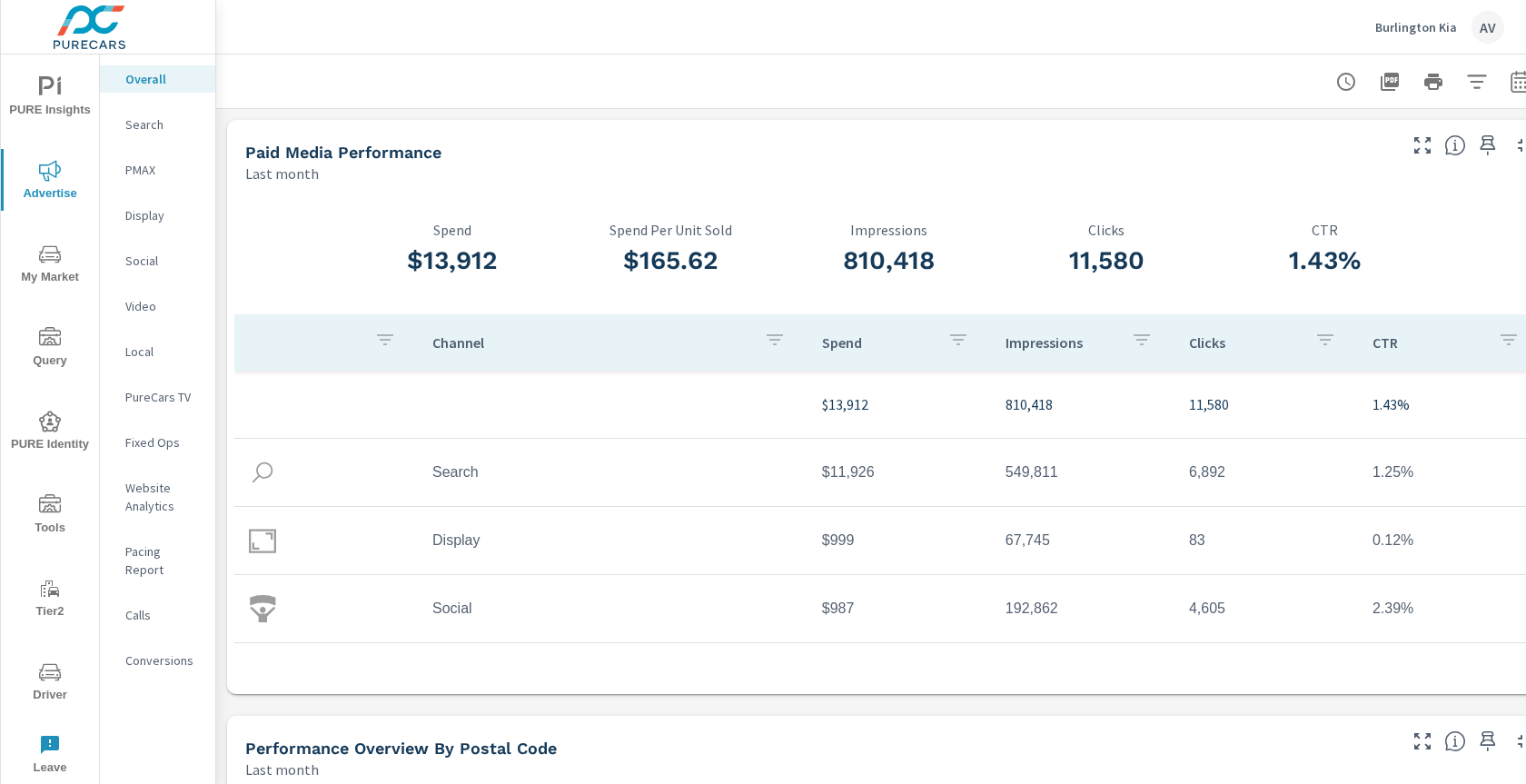
click at [792, 153] on div "Paid Media Performance" at bounding box center [819, 152] width 1148 height 21
click at [903, 161] on div "Paid Media Performance Last month" at bounding box center [813, 152] width 1173 height 64
click at [443, 162] on div "Last month" at bounding box center [819, 173] width 1148 height 22
click at [365, 88] on div at bounding box center [887, 81] width 1300 height 53
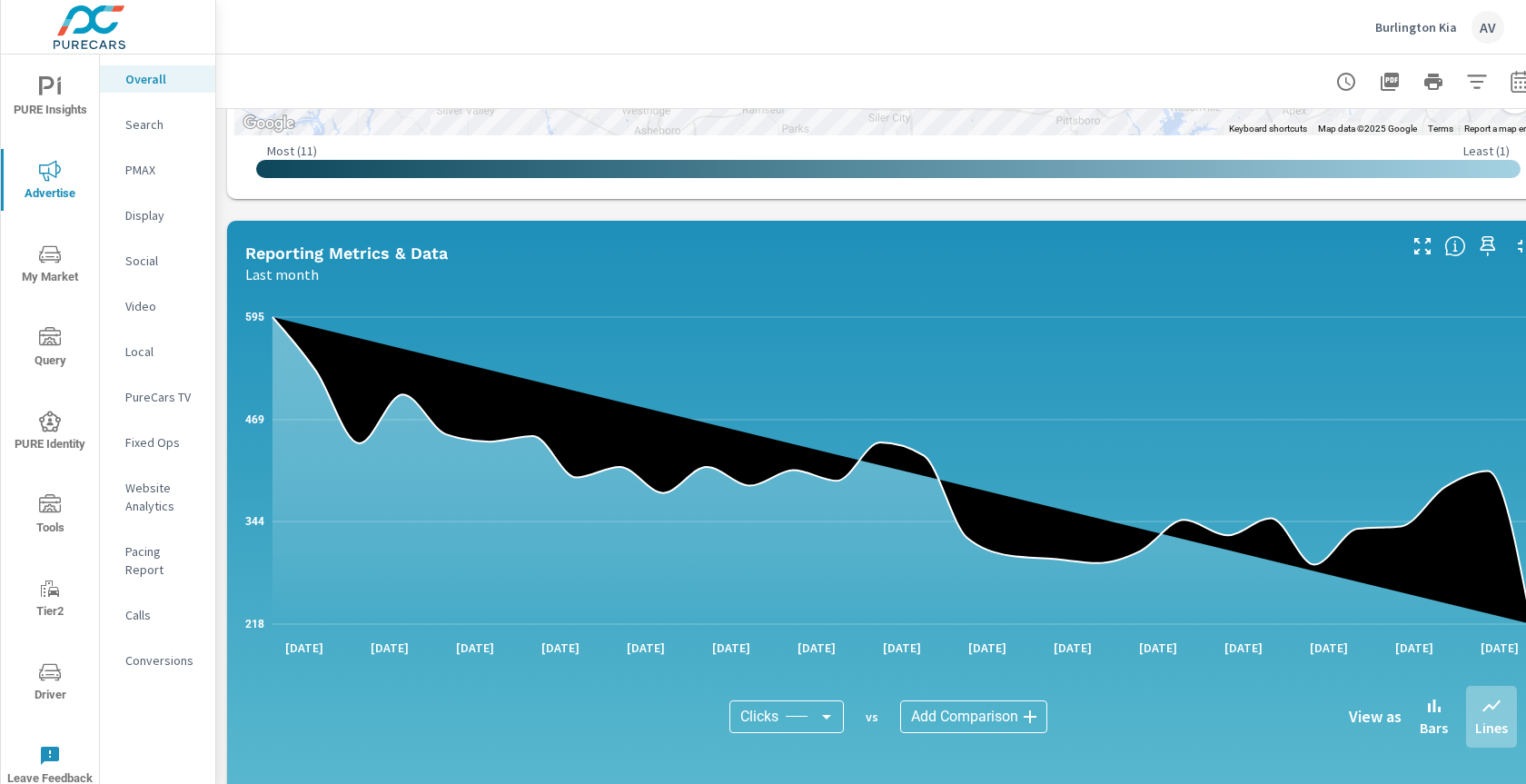
scroll to position [1285, 0]
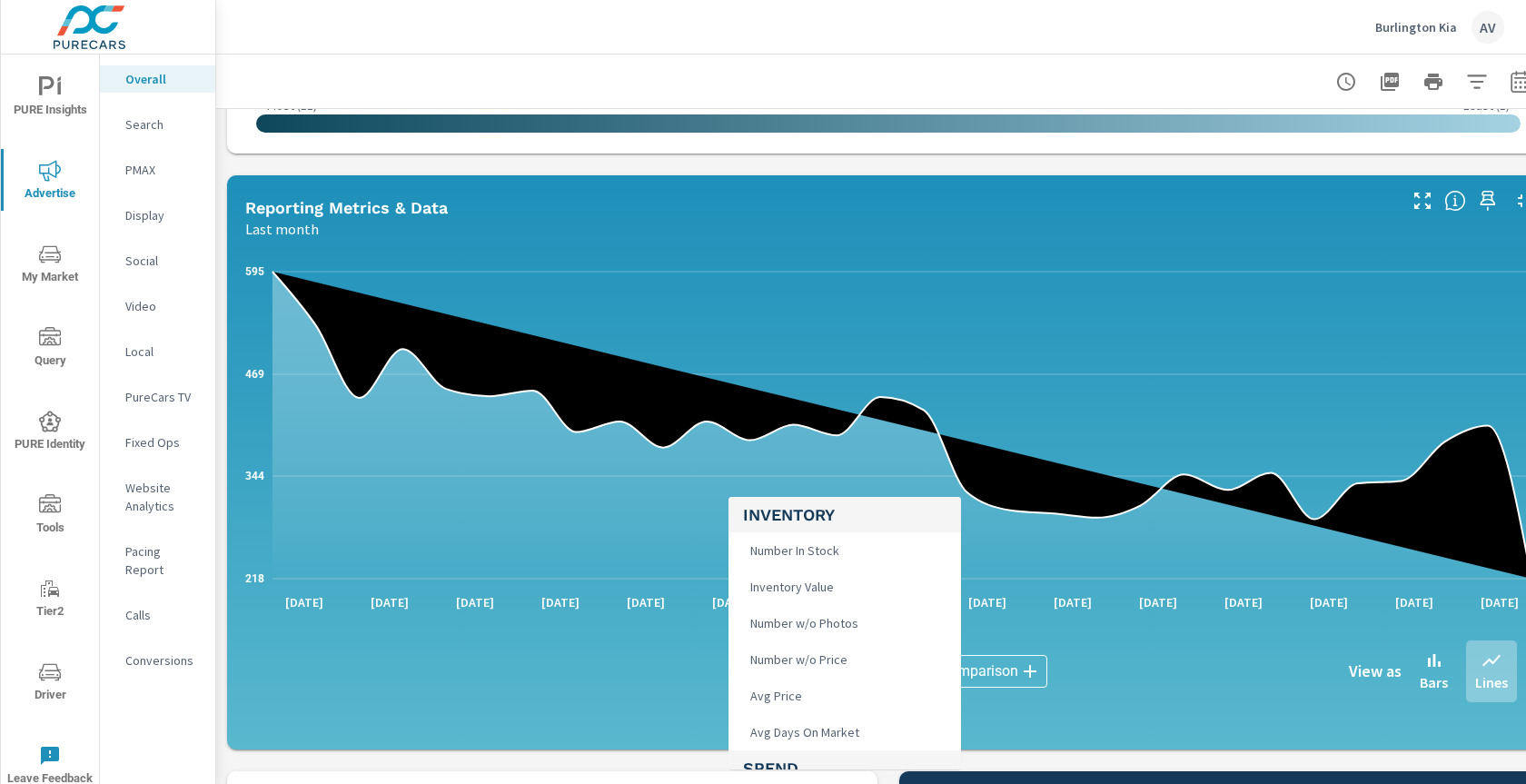
click at [803, 674] on body "PURE Insights Advertise My Market Query PURE Identity Tools Tier2 Driver Leave …" at bounding box center [763, 392] width 1526 height 784
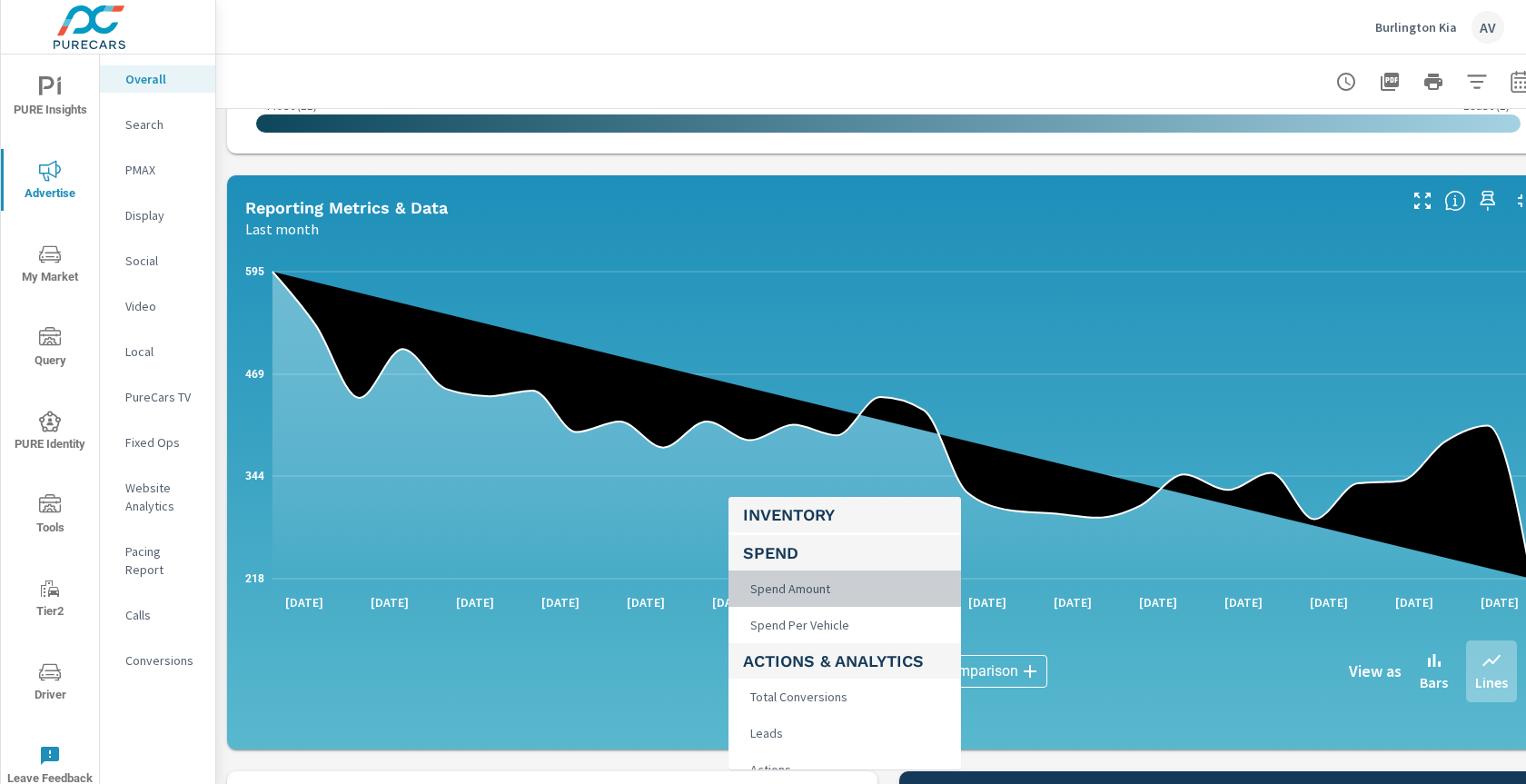
click at [843, 589] on li "Spend Amount" at bounding box center [844, 588] width 232 height 36
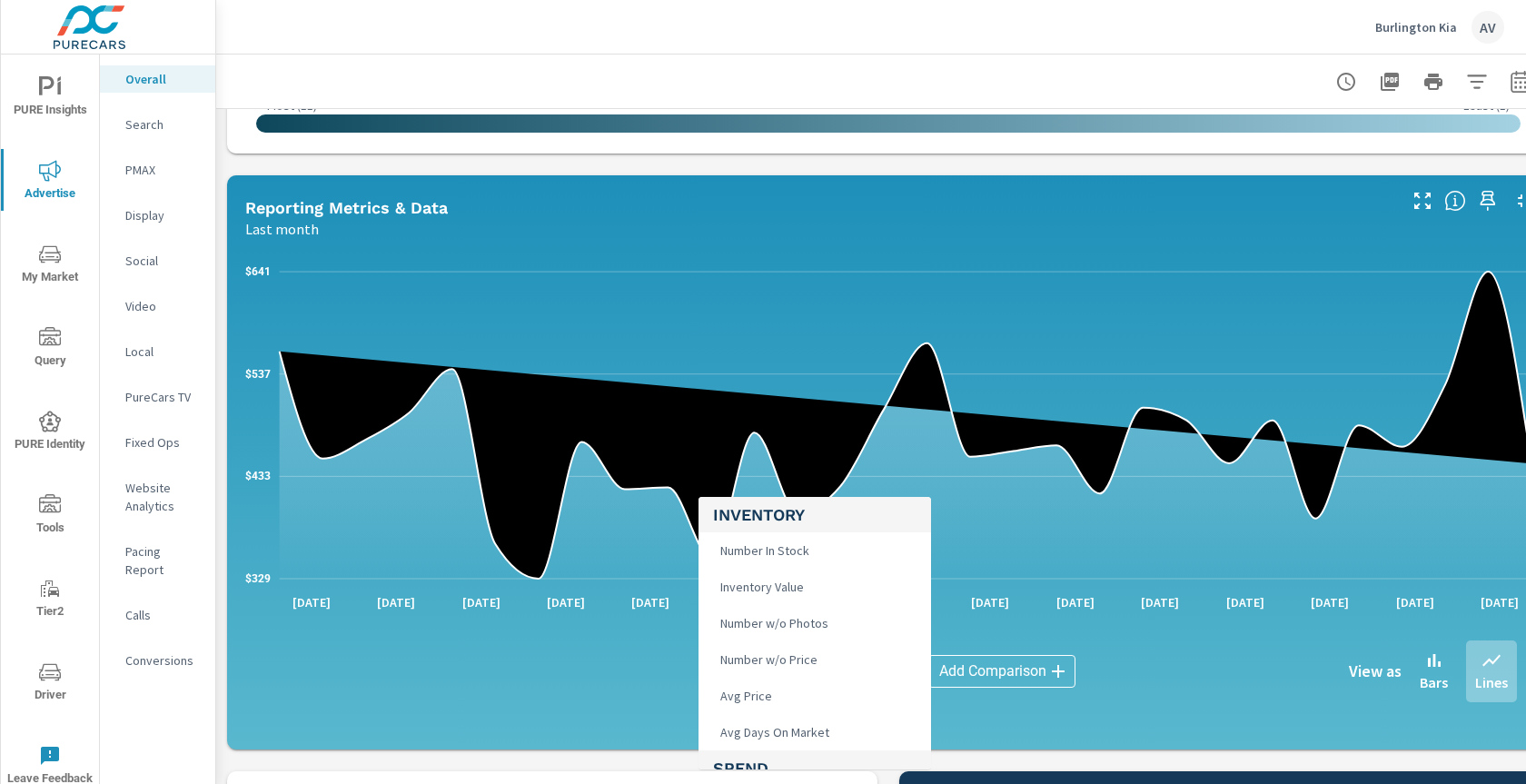
click at [788, 668] on body "PURE Insights Advertise My Market Query PURE Identity Tools Tier2 Driver Leave …" at bounding box center [763, 392] width 1526 height 784
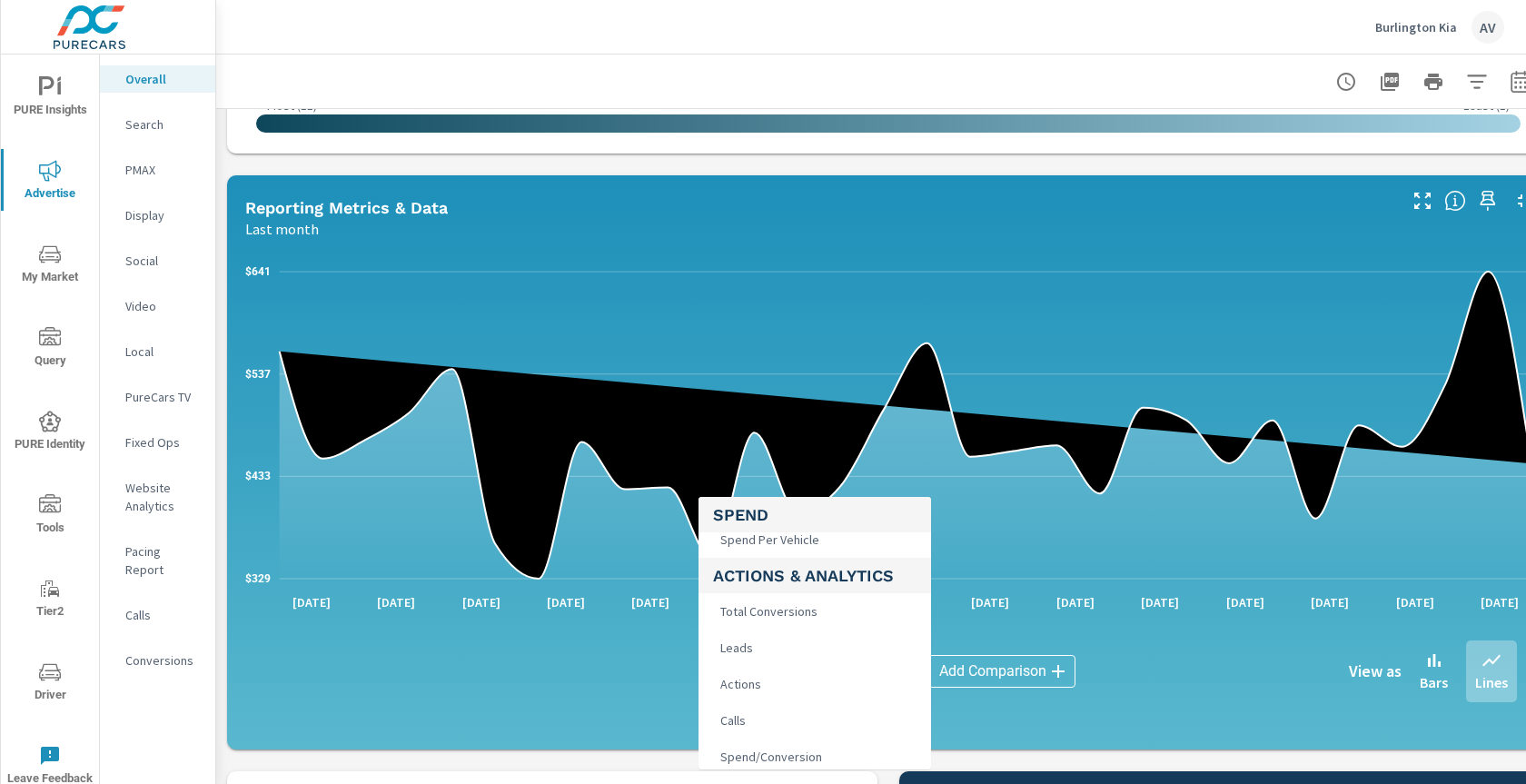
scroll to position [263, 0]
click at [786, 621] on span "Total Conversions" at bounding box center [767, 612] width 108 height 26
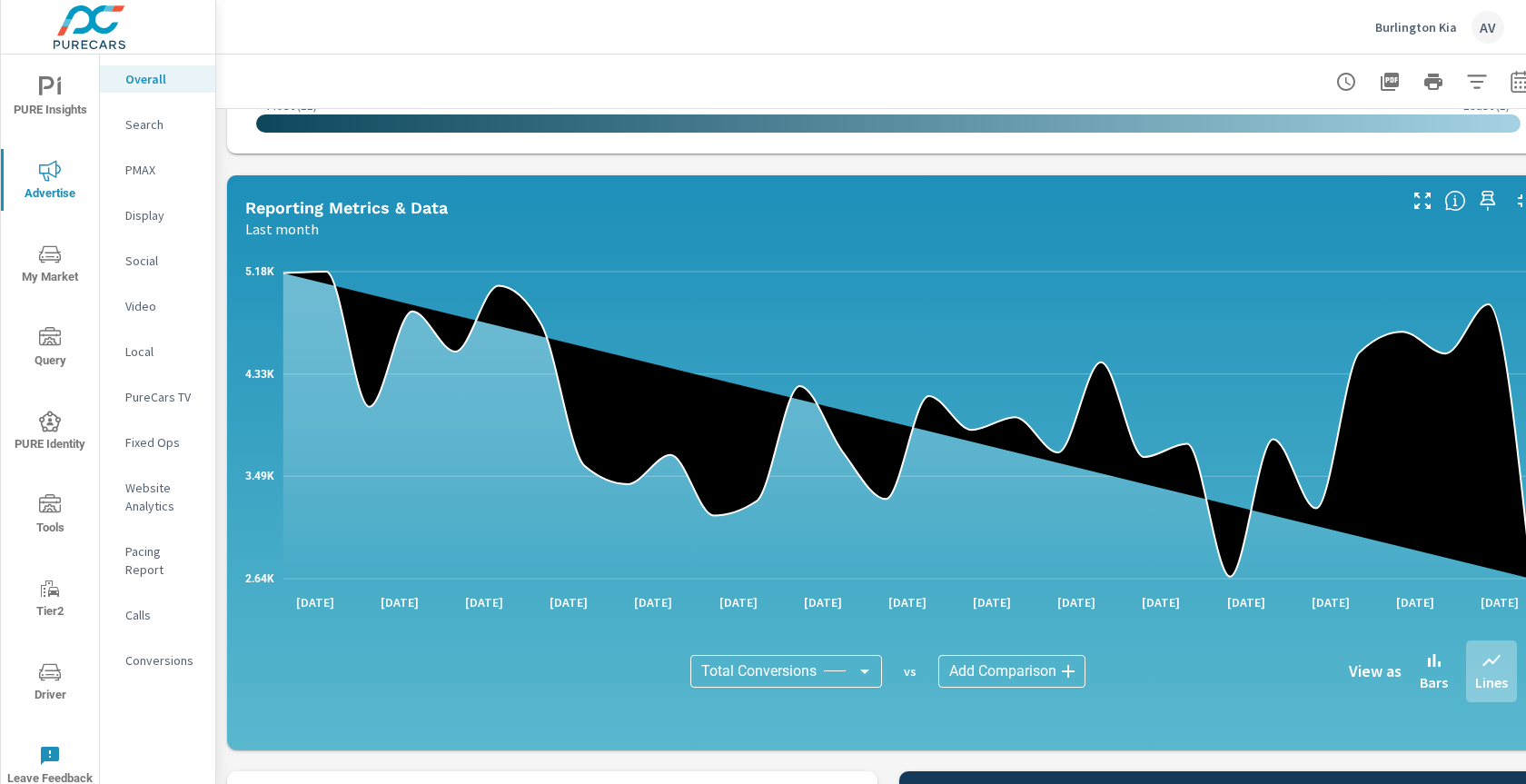
click at [781, 679] on body "PURE Insights Advertise My Market Query PURE Identity Tools Tier2 Driver Leave …" at bounding box center [763, 392] width 1526 height 784
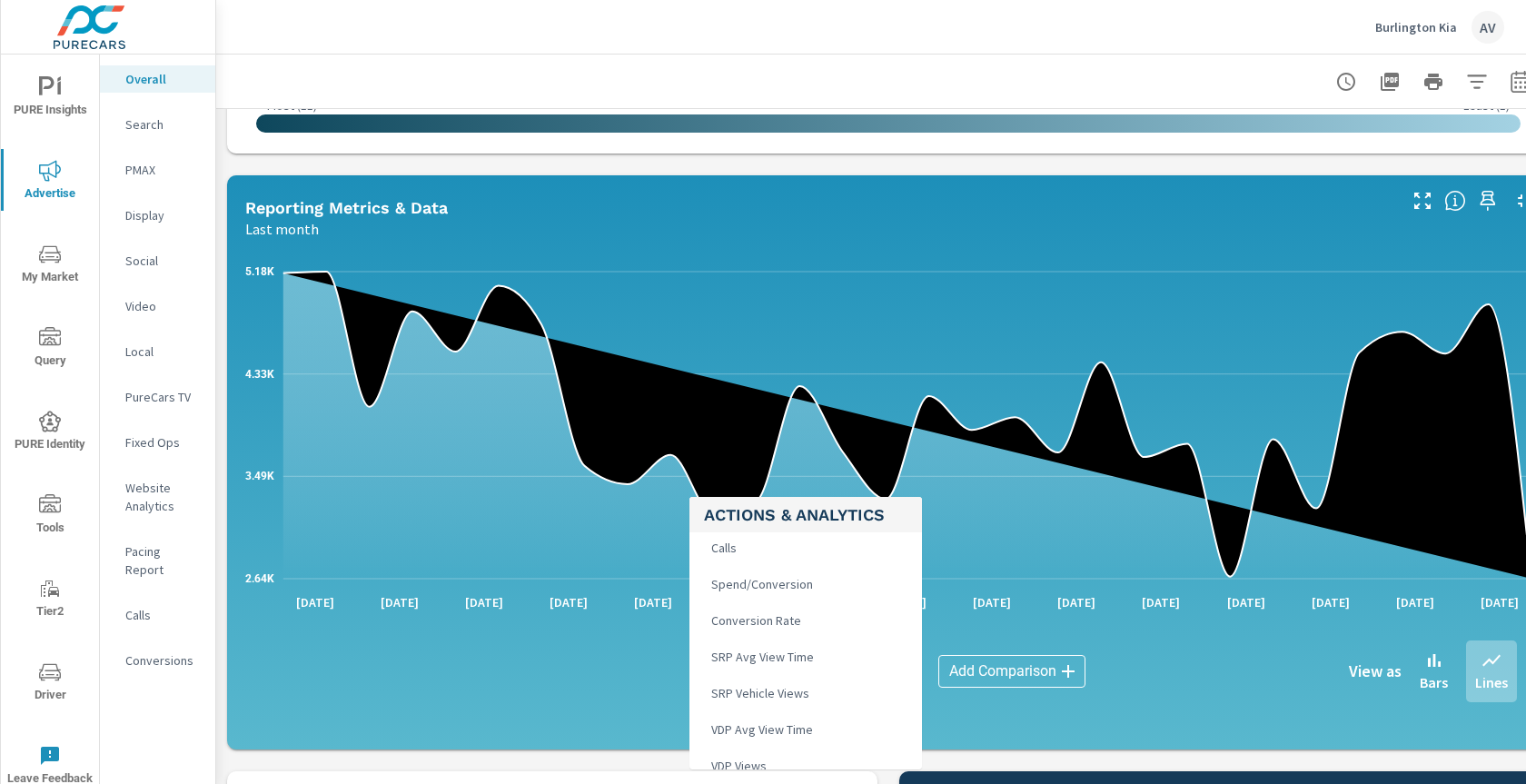
click at [745, 564] on li "Calls" at bounding box center [805, 547] width 232 height 36
type input "Calls"
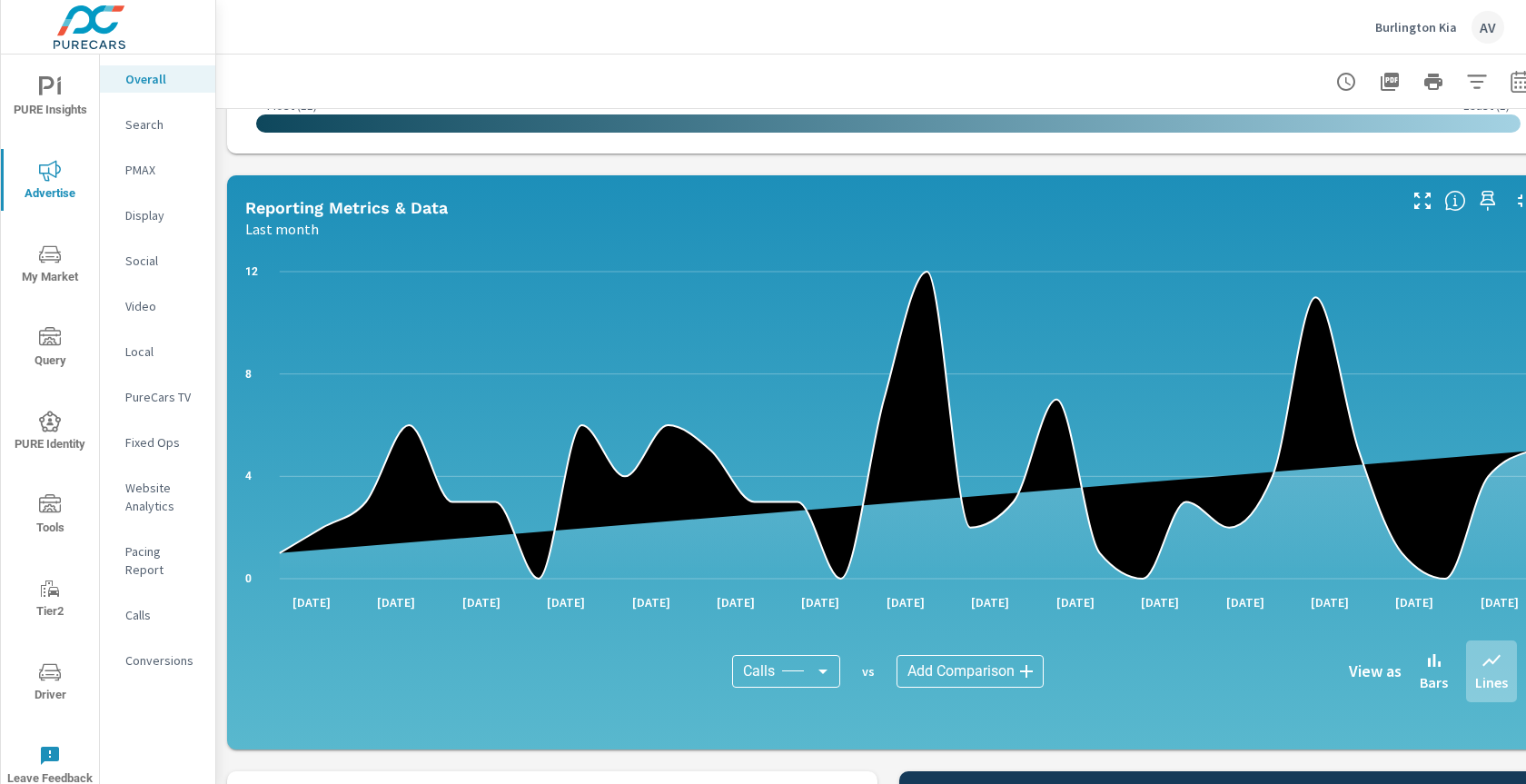
click at [51, 260] on icon "nav menu" at bounding box center [50, 254] width 22 height 22
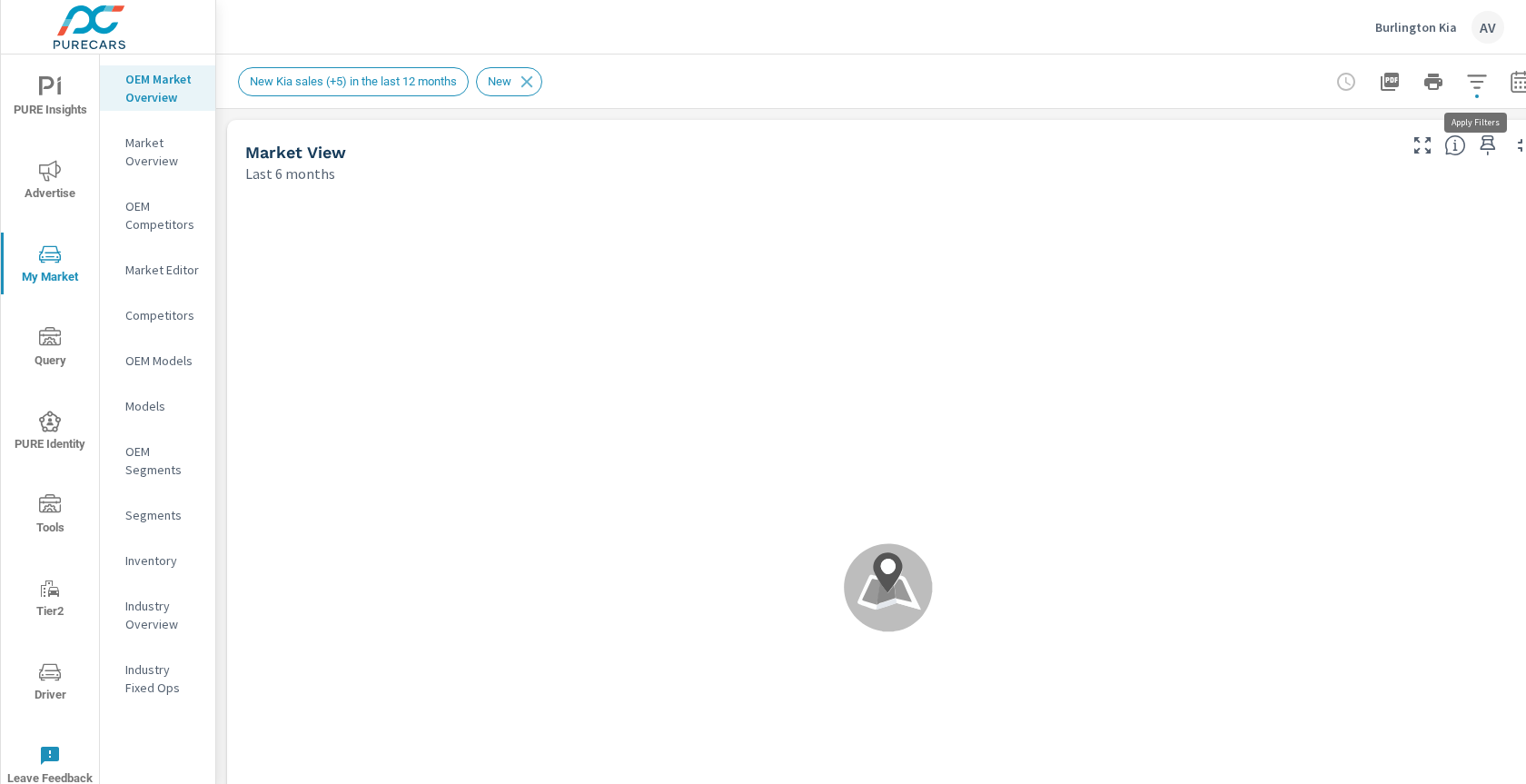
click at [1490, 81] on button "button" at bounding box center [1476, 81] width 36 height 36
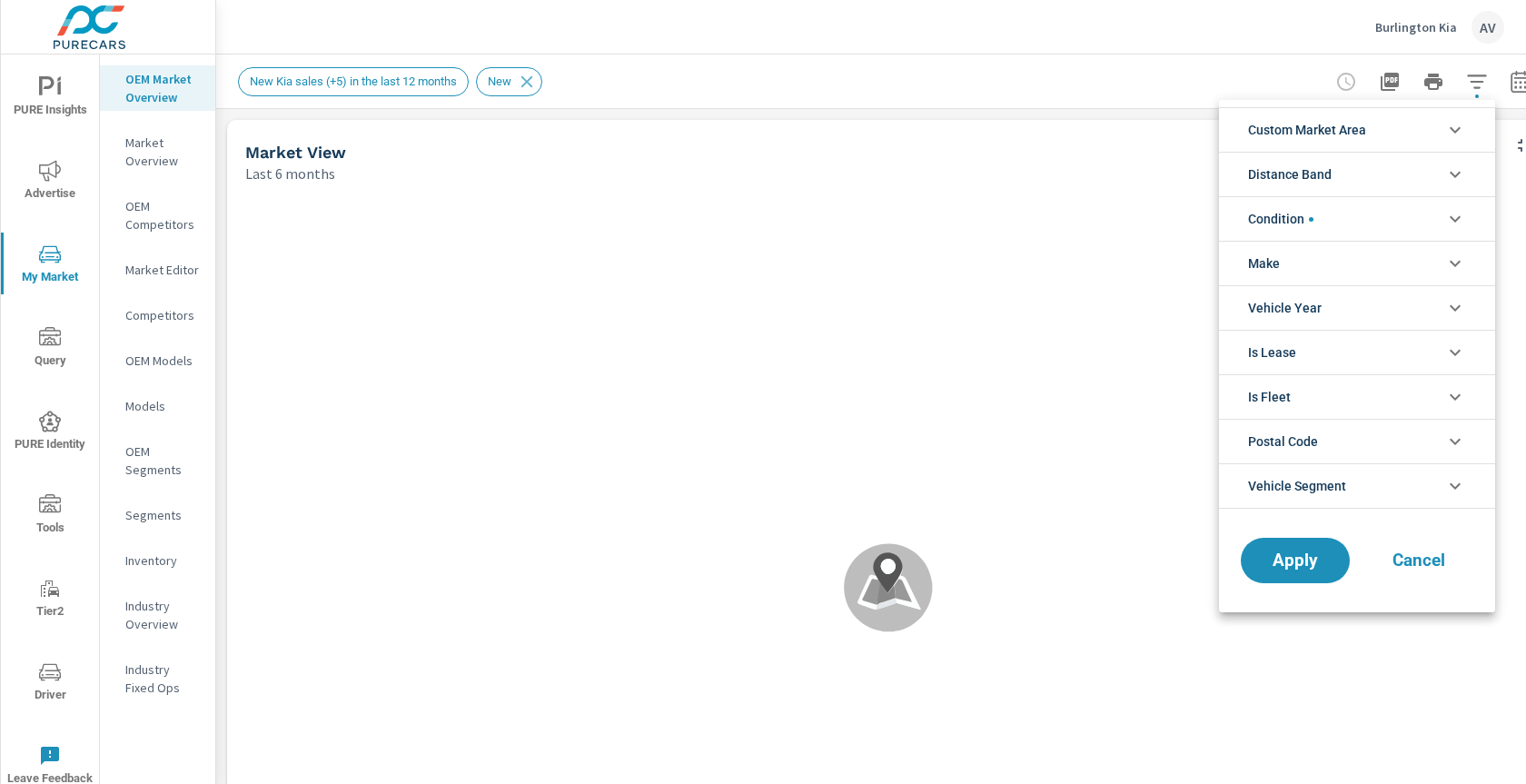
click at [1395, 131] on li "Custom Market Area" at bounding box center [1357, 129] width 276 height 44
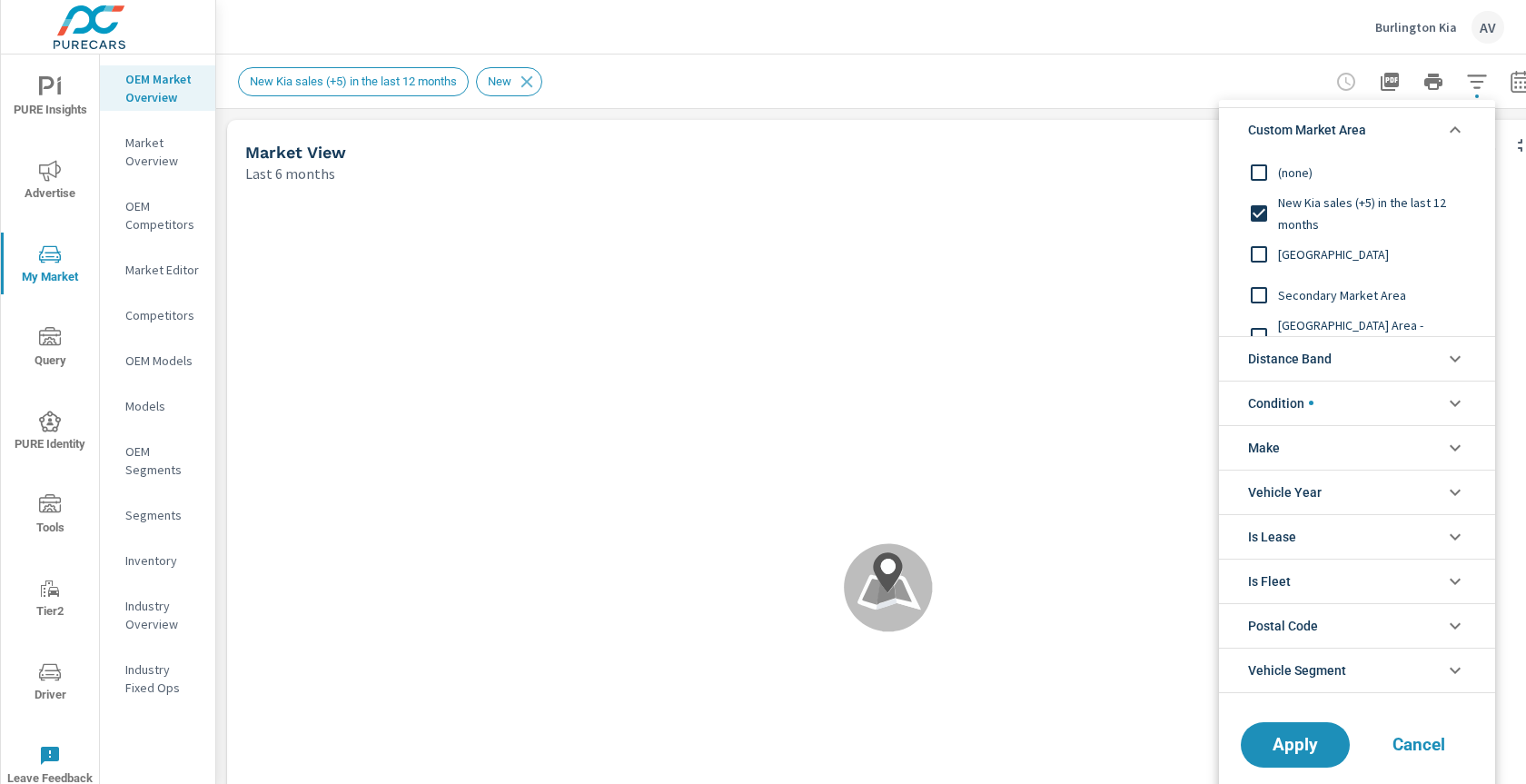
click at [1253, 252] on input "filter options" at bounding box center [1258, 253] width 38 height 38
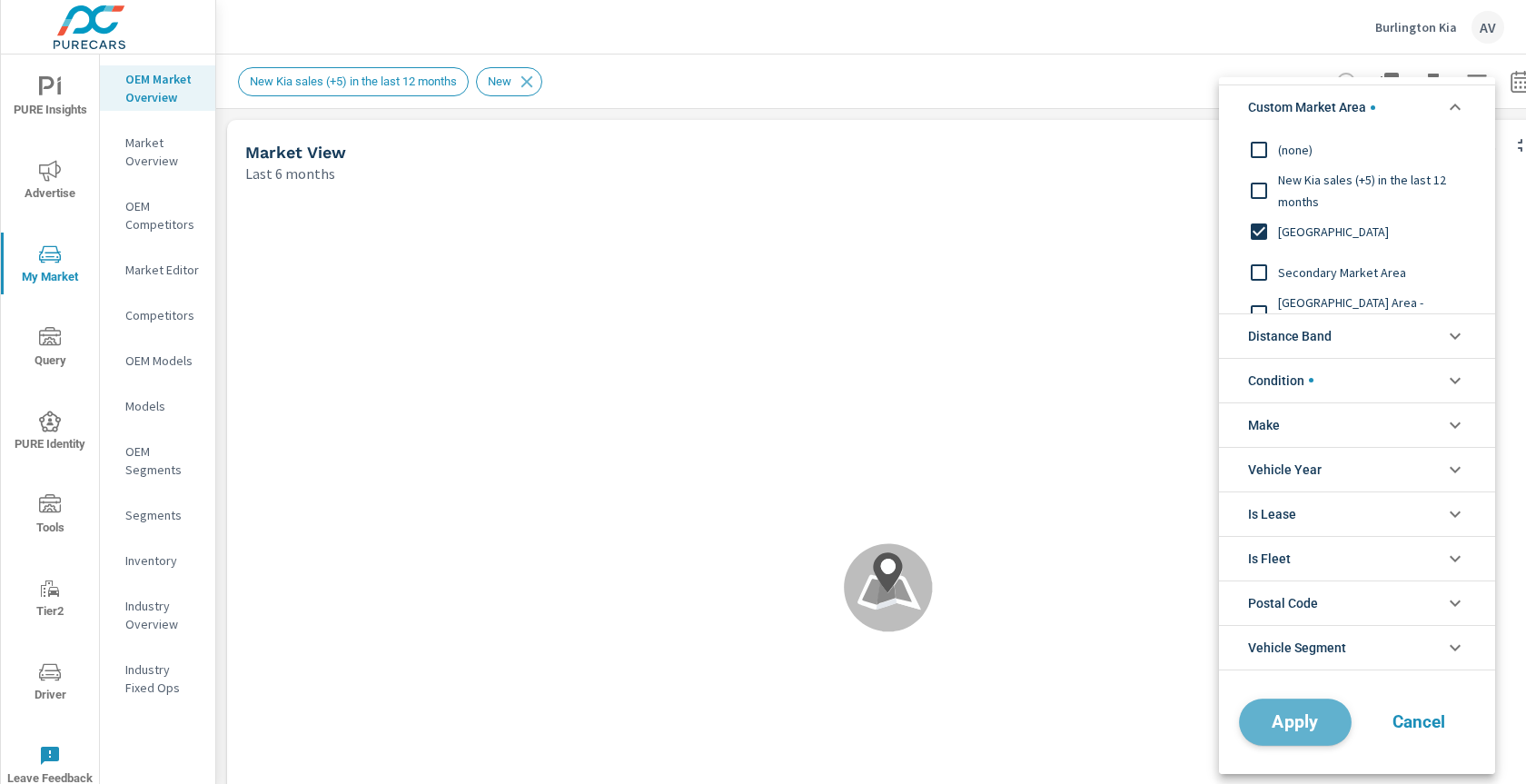
click at [1313, 724] on span "Apply" at bounding box center [1295, 721] width 75 height 18
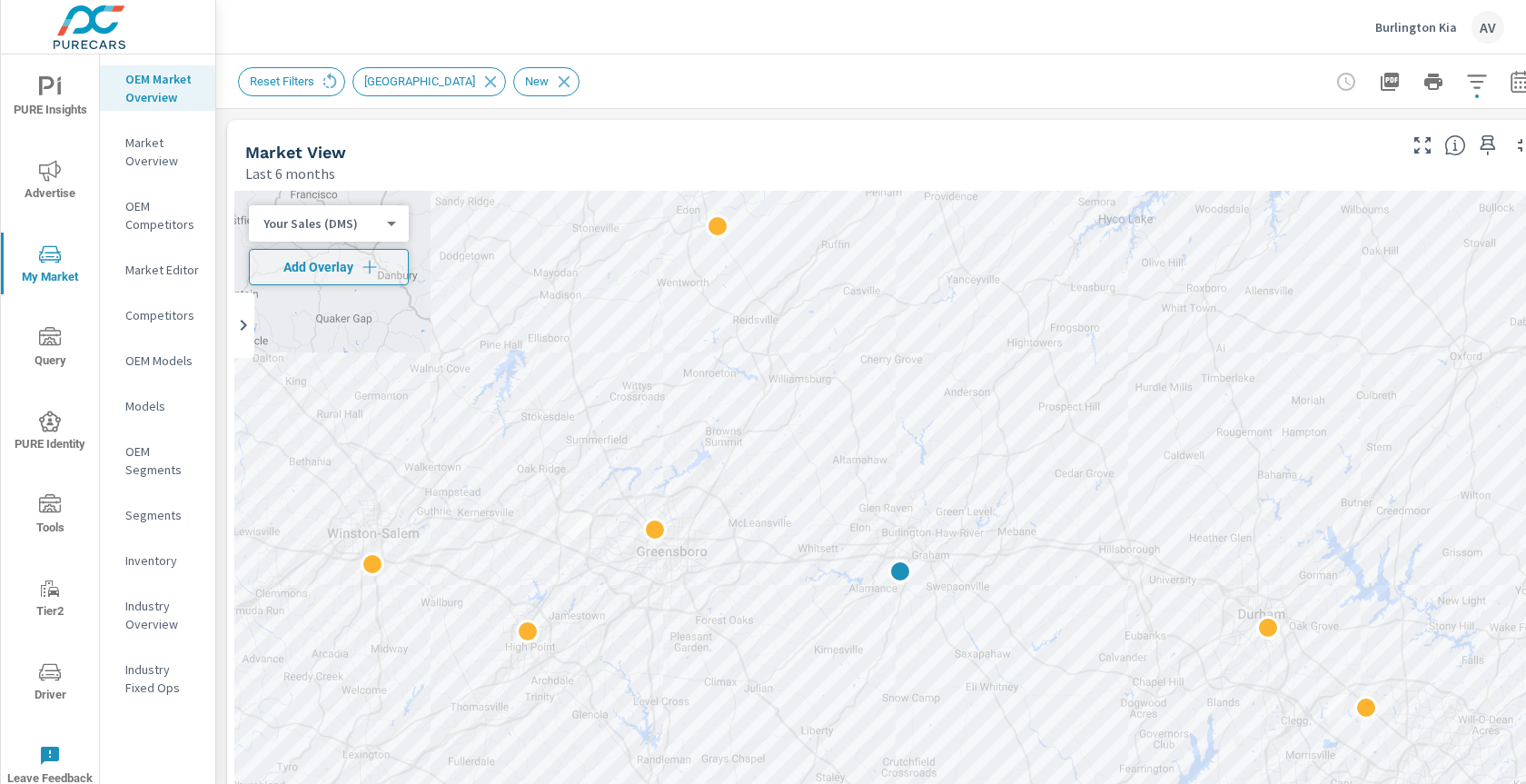
click at [694, 102] on div "Reset Filters Primary Market Area New" at bounding box center [887, 81] width 1300 height 53
click at [52, 182] on span "Advertise" at bounding box center [50, 181] width 88 height 44
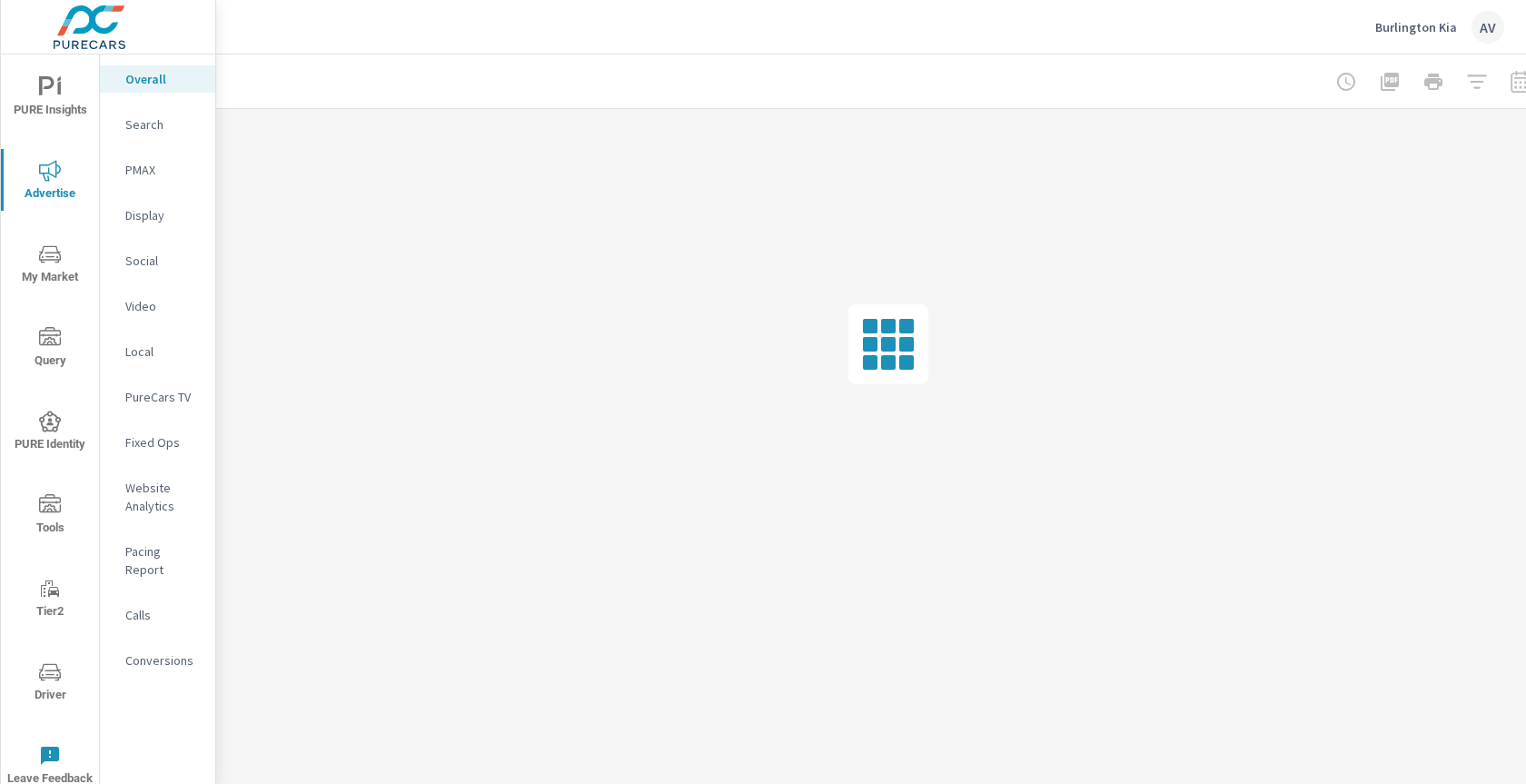
click at [139, 263] on p "Social" at bounding box center [163, 261] width 76 height 18
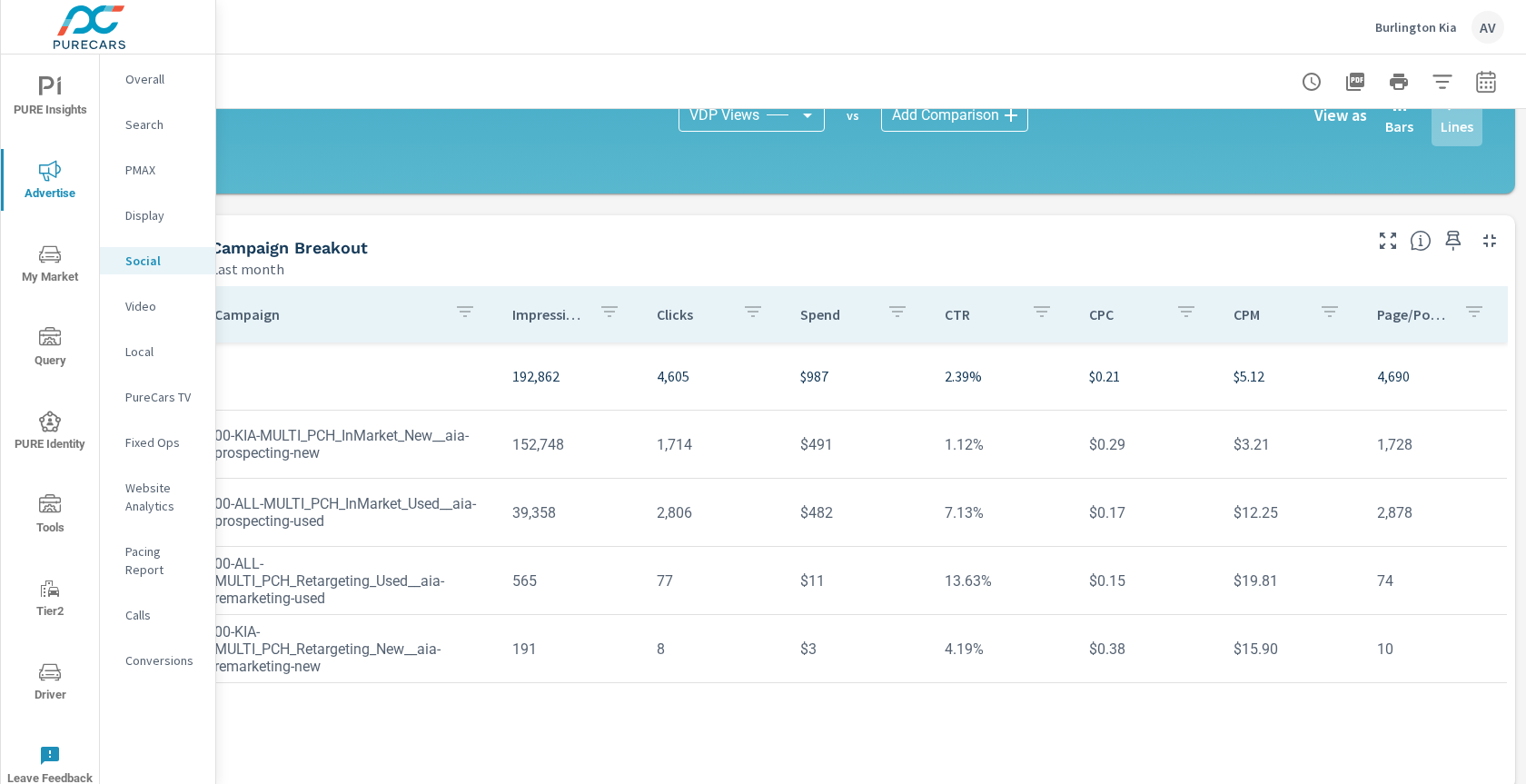
scroll to position [504, 49]
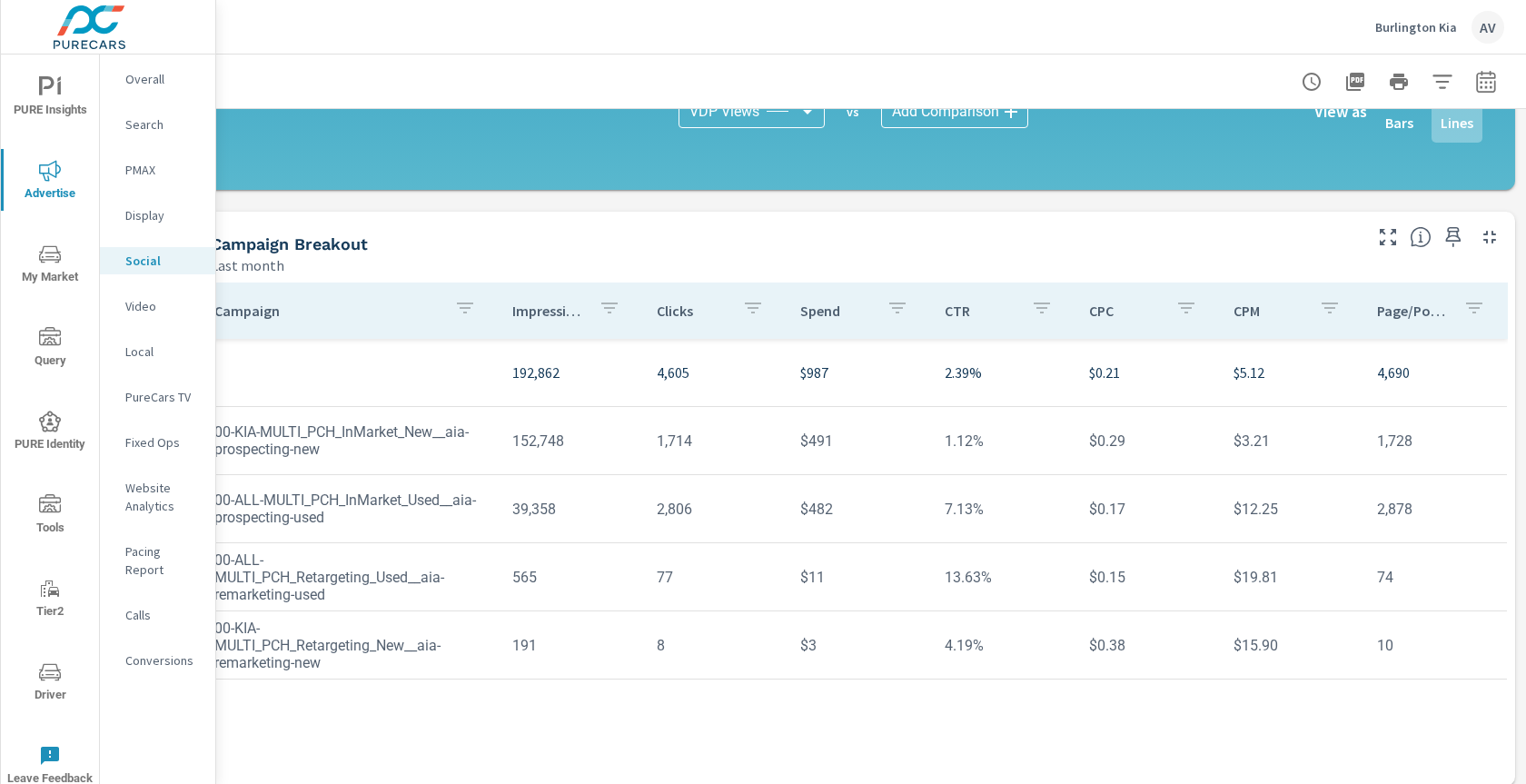
click at [729, 642] on td "8" at bounding box center [714, 645] width 145 height 46
click at [757, 251] on div "Campaign Breakout" at bounding box center [785, 243] width 1148 height 21
click at [1042, 233] on div "Campaign Breakout" at bounding box center [785, 243] width 1148 height 21
click at [1475, 82] on icon "button" at bounding box center [1486, 82] width 22 height 22
select select "Last month"
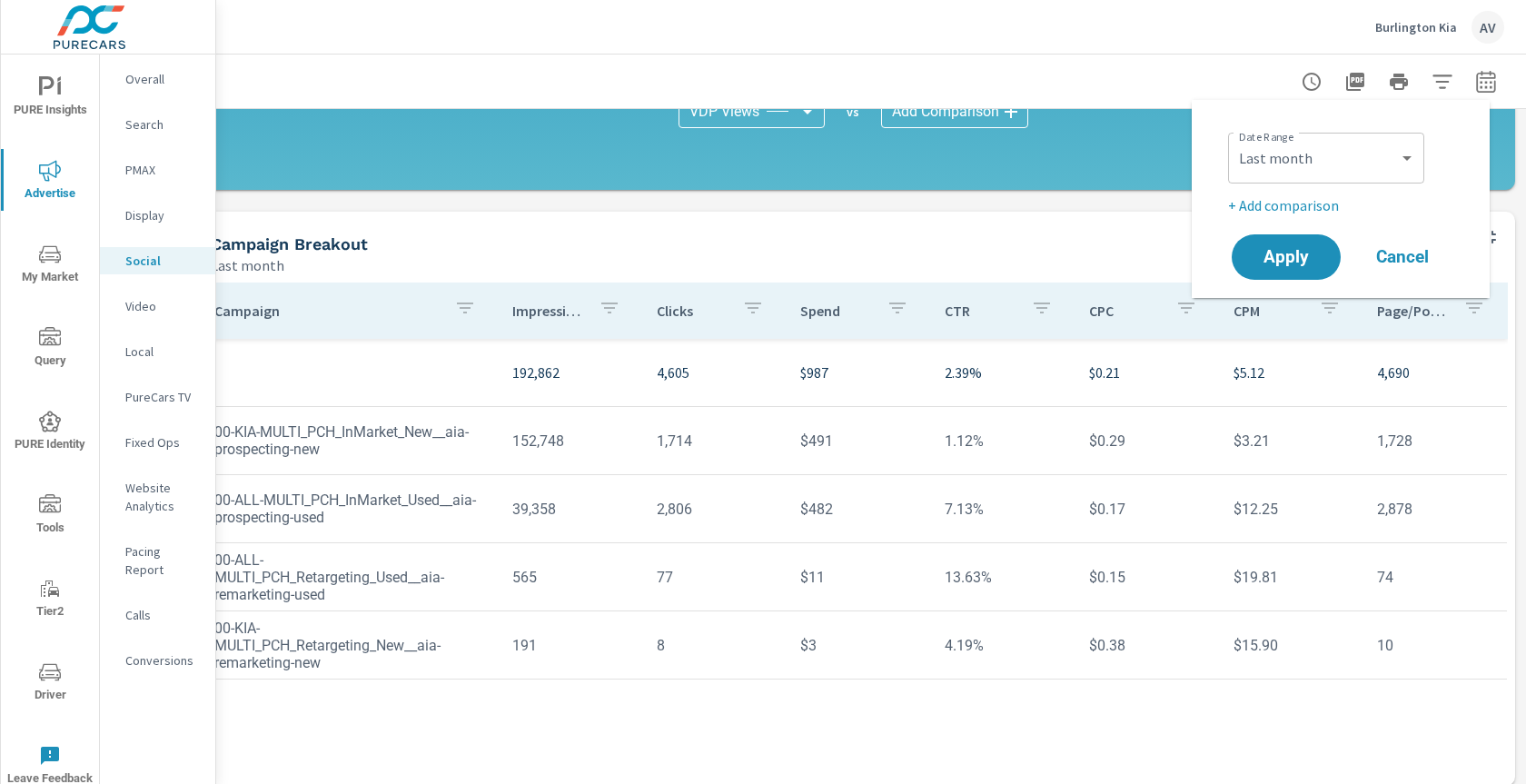
click at [1328, 204] on p "+ Add comparison" at bounding box center [1344, 205] width 232 height 22
select select "Previous period"
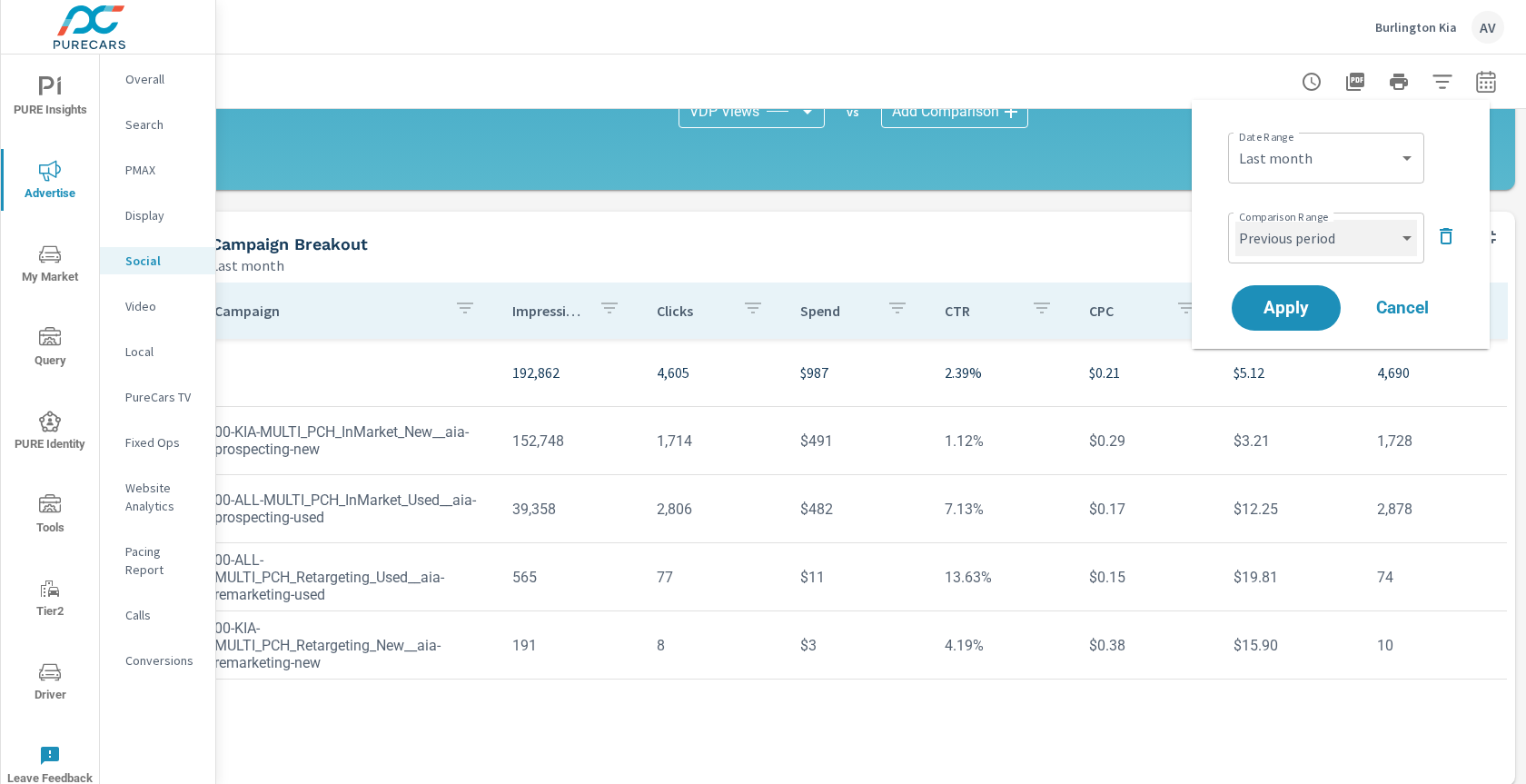
click at [1316, 247] on select "Custom Previous period Previous month Previous year" at bounding box center [1325, 238] width 182 height 36
click at [1309, 313] on span "Apply" at bounding box center [1285, 308] width 75 height 18
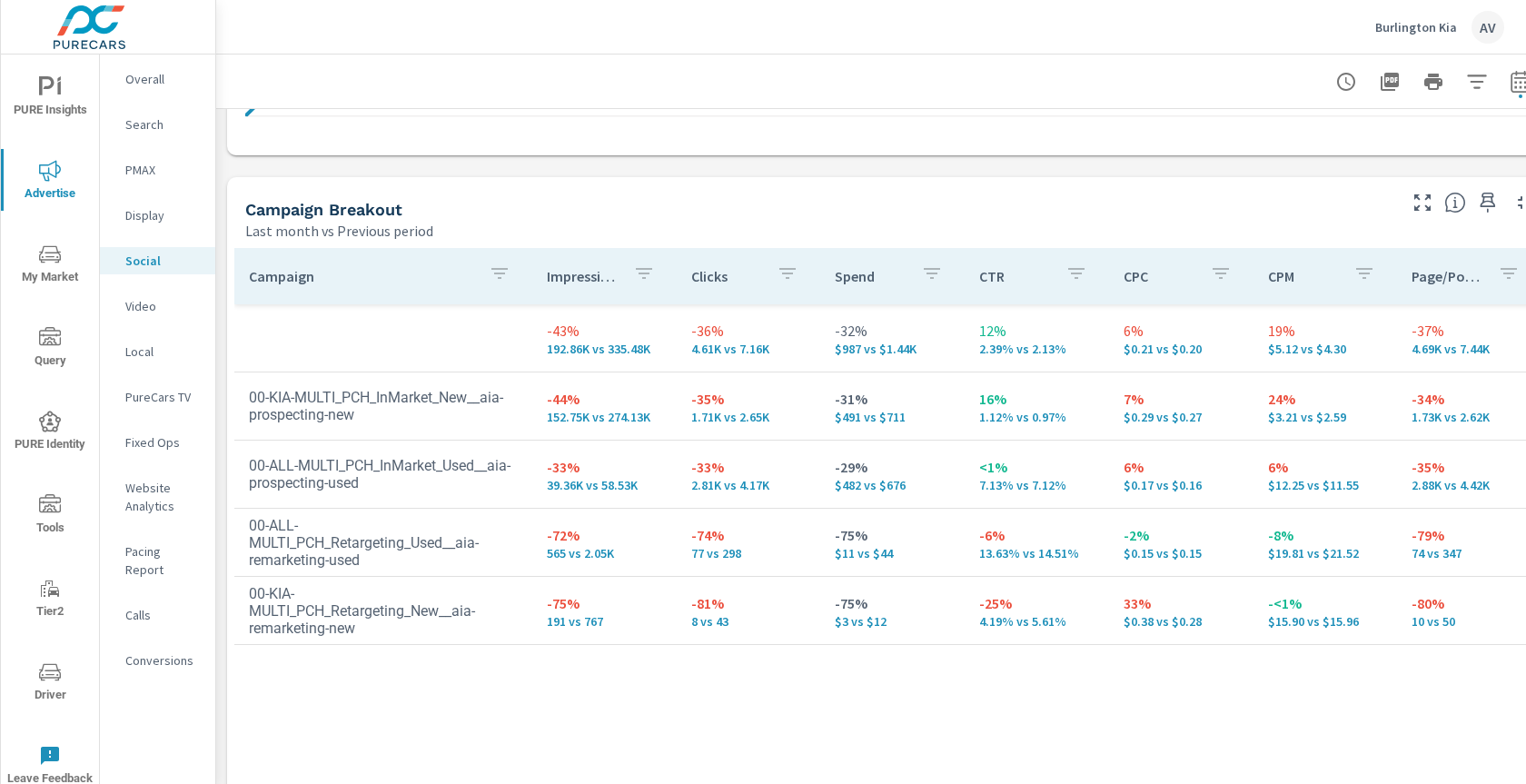
scroll to position [722, 0]
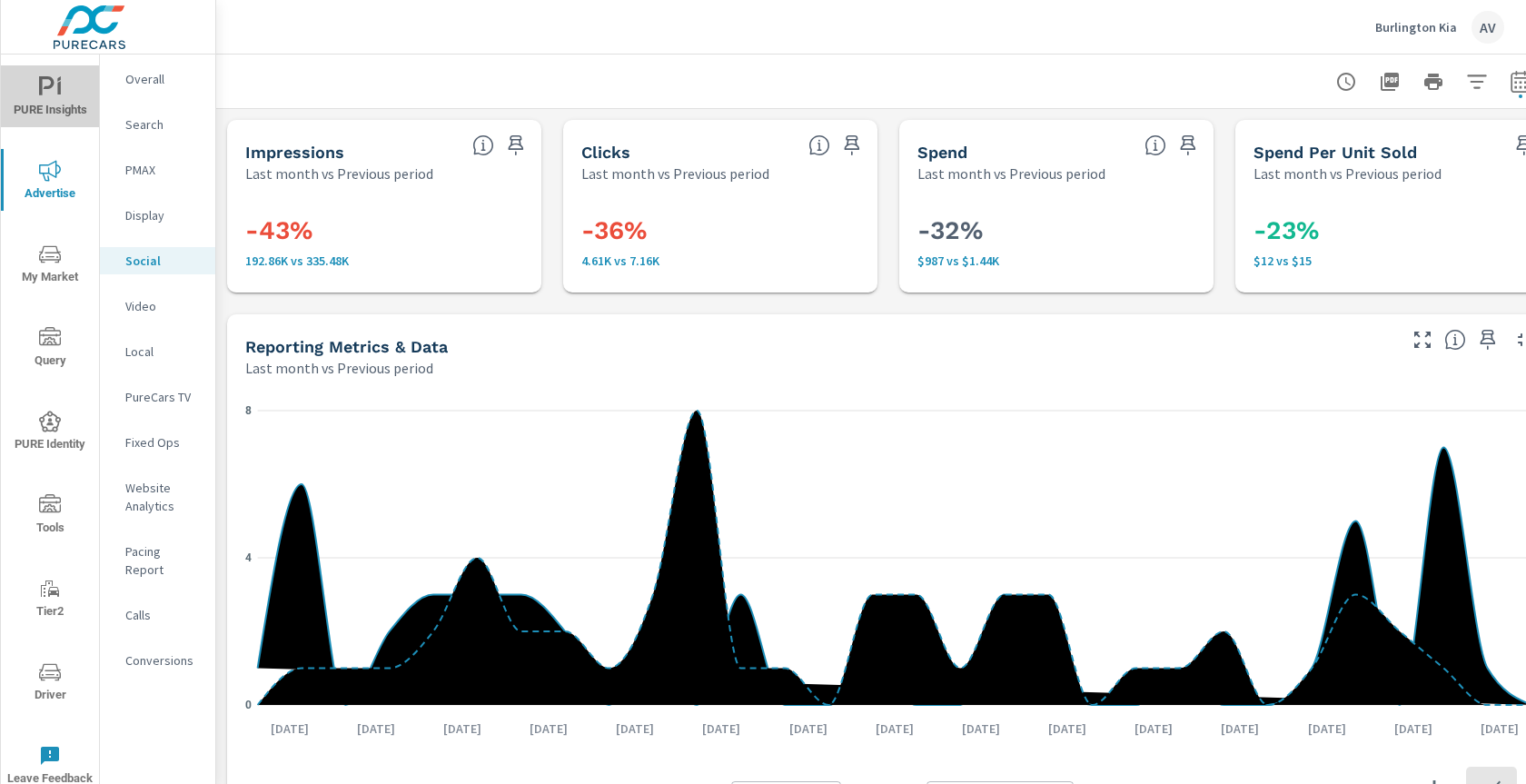
click at [50, 105] on span "PURE Insights" at bounding box center [50, 99] width 88 height 44
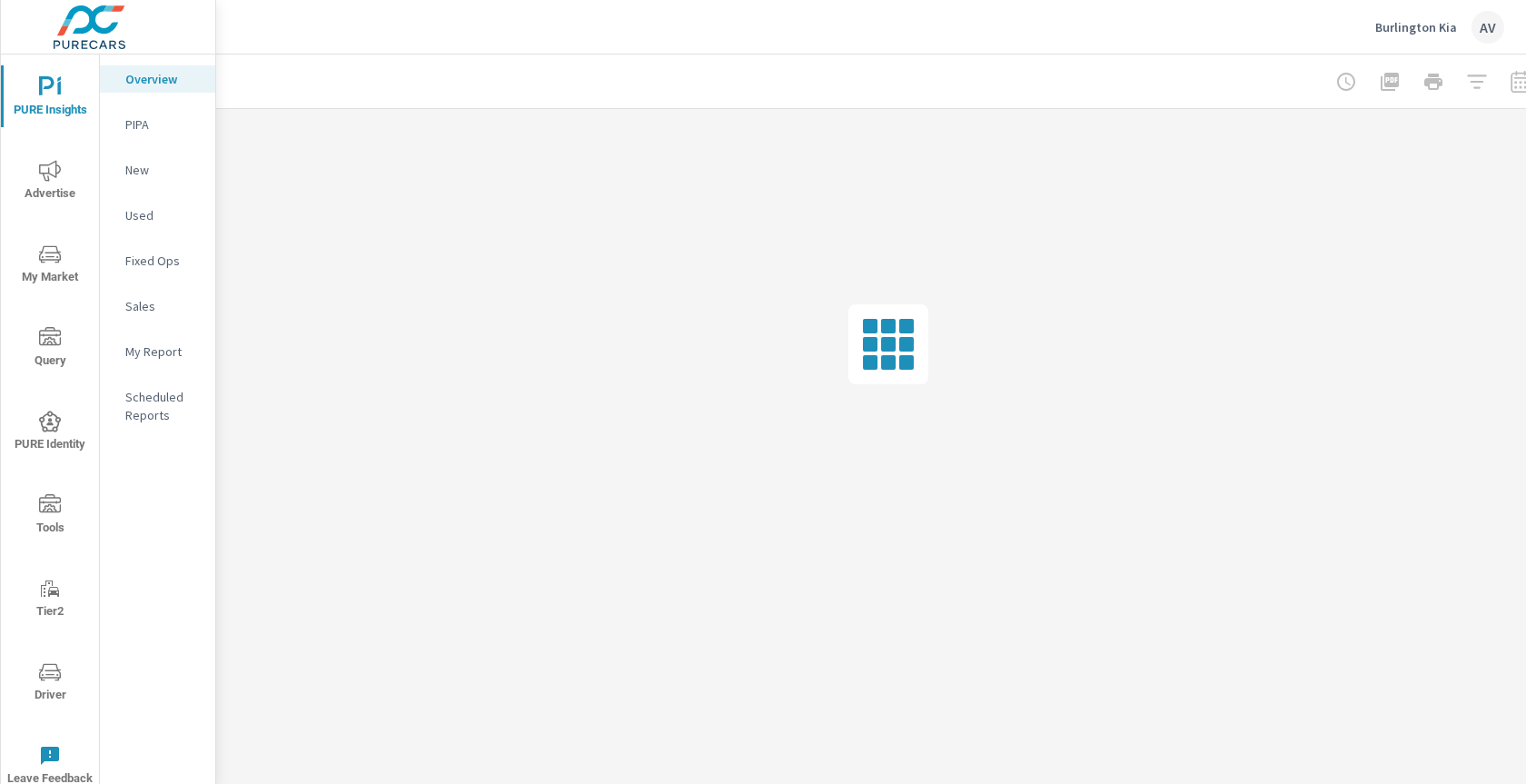
click at [141, 356] on p "My Report" at bounding box center [163, 352] width 76 height 18
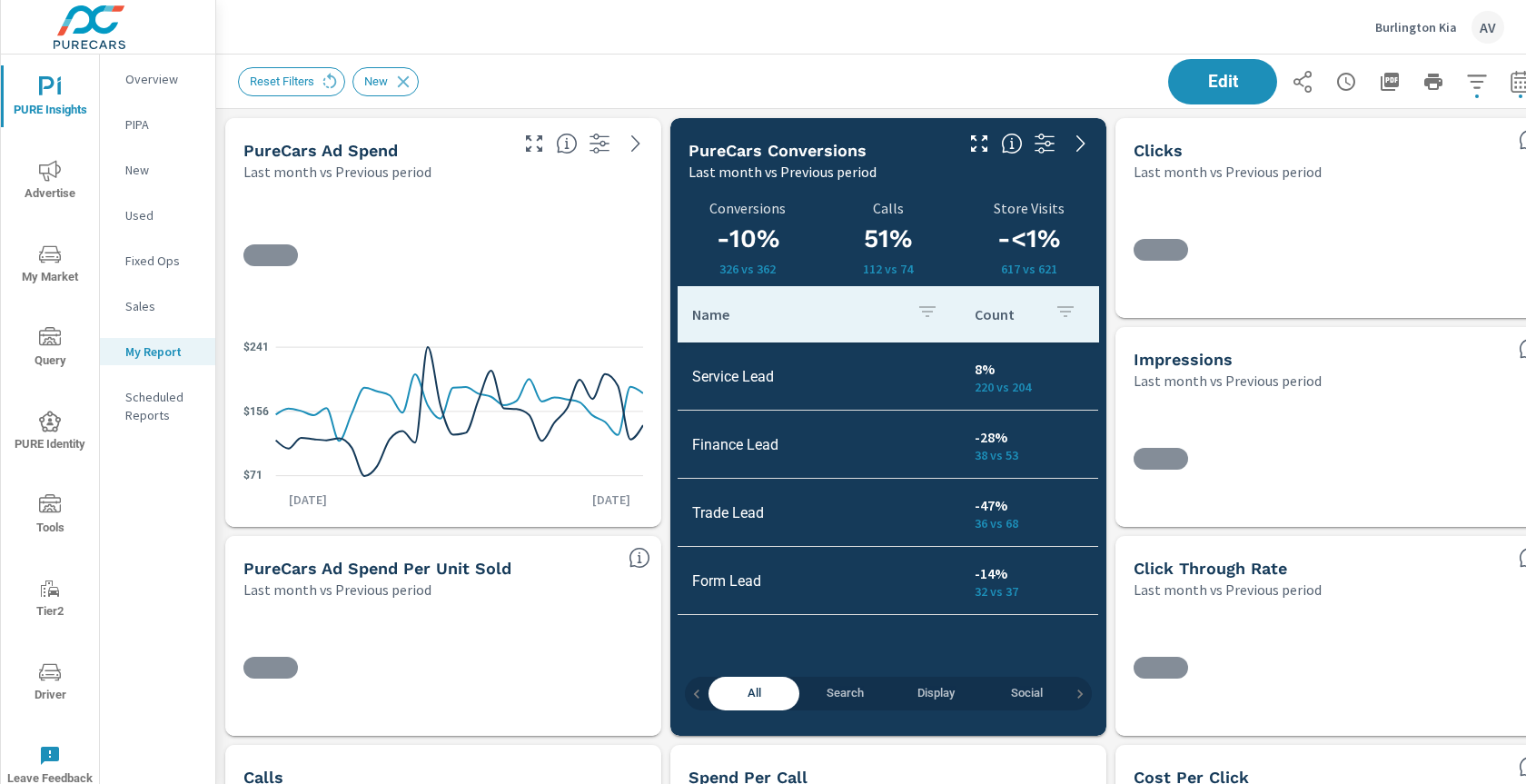
scroll to position [273, 0]
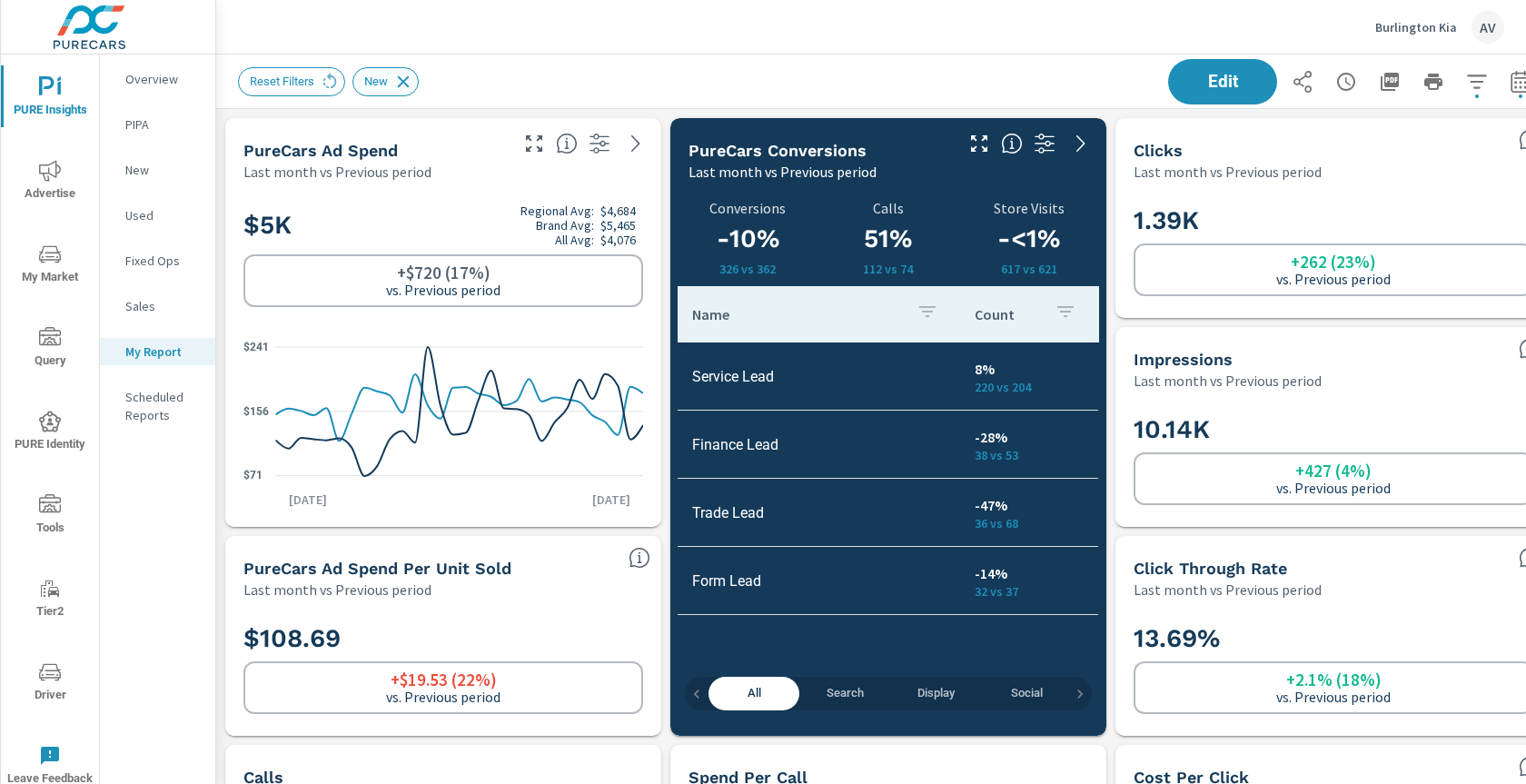
click at [405, 88] on icon at bounding box center [404, 82] width 20 height 20
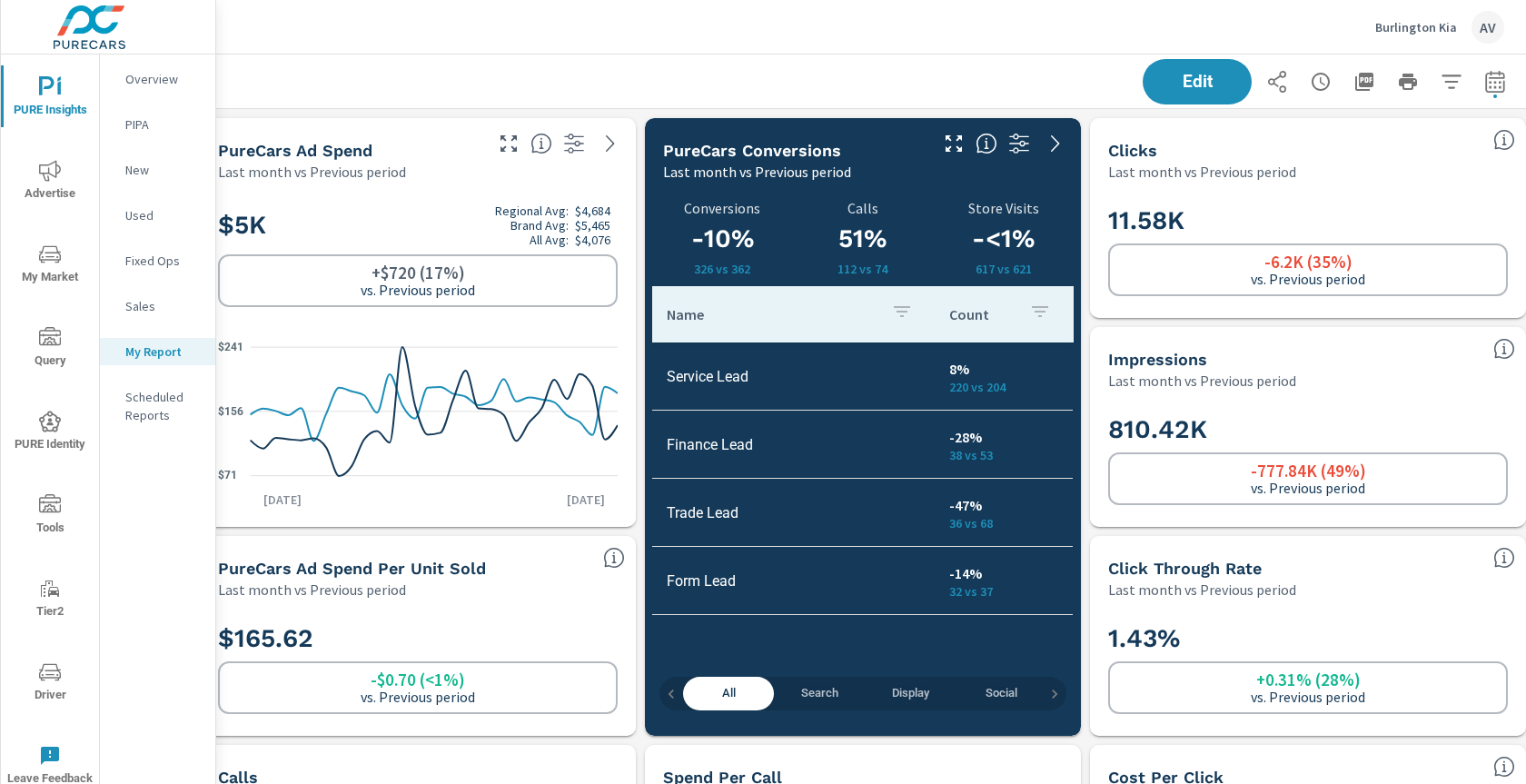
scroll to position [0, 49]
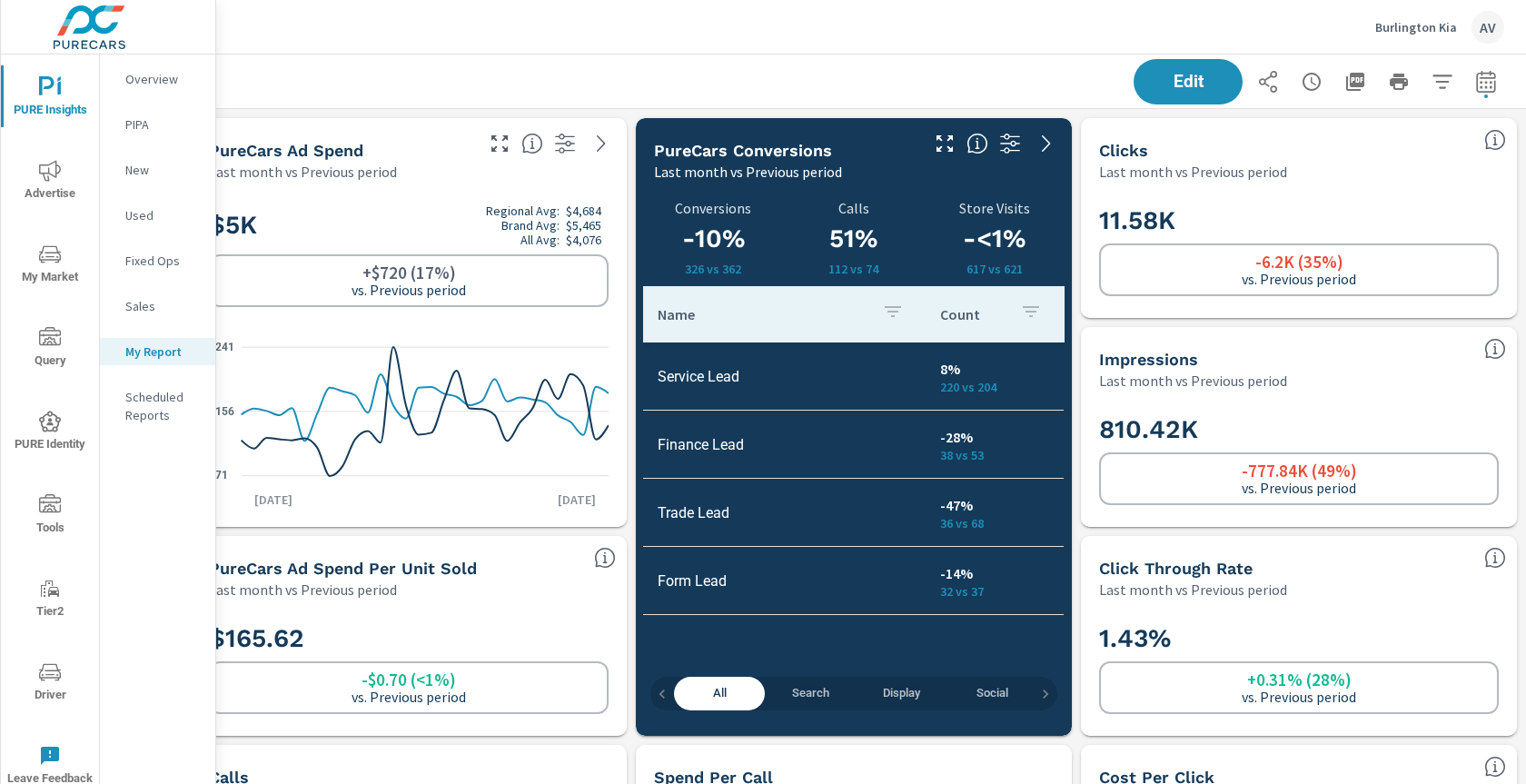
click at [1475, 86] on icon "button" at bounding box center [1486, 82] width 22 height 22
select select "Last month"
select select "Previous period"
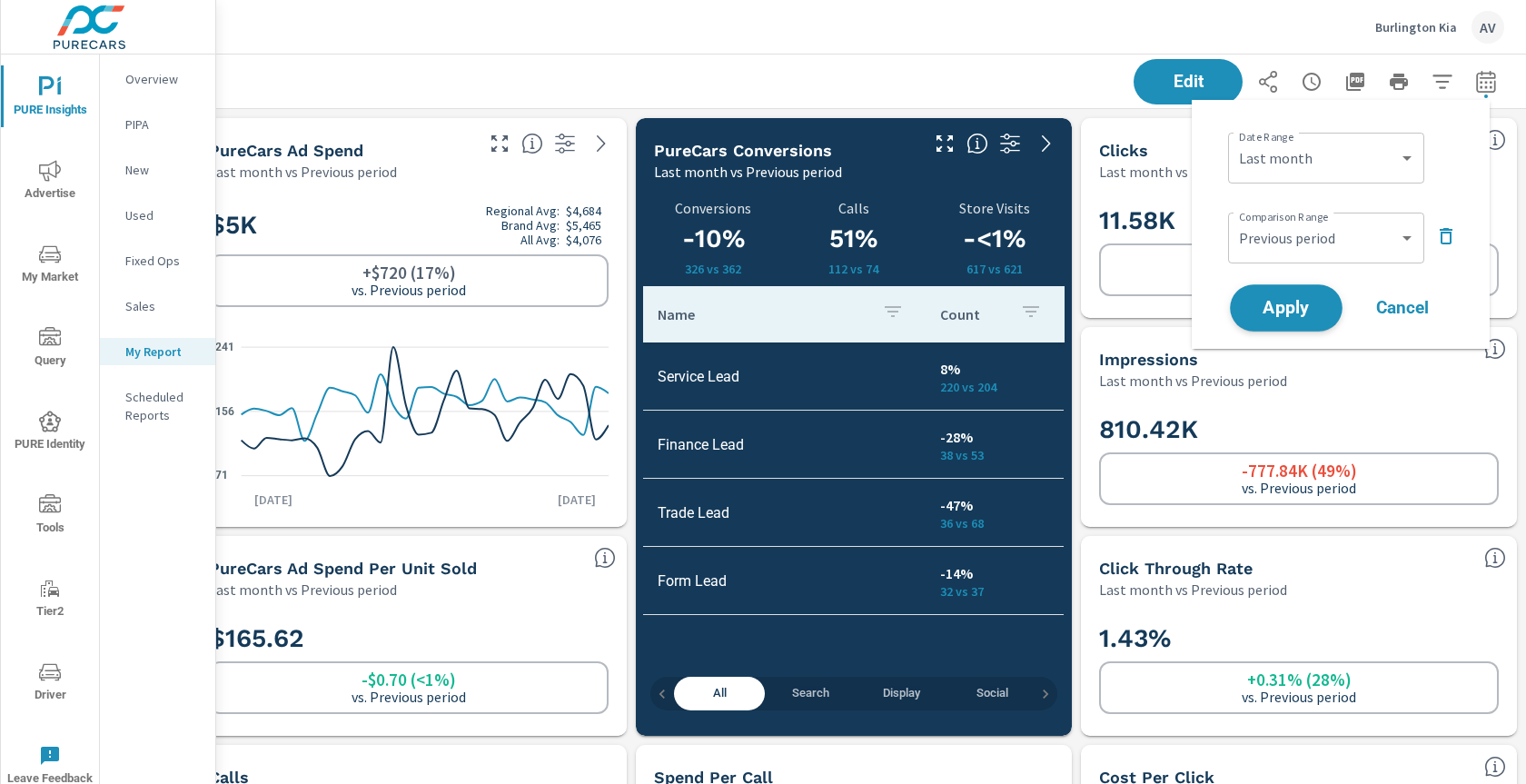
click at [1253, 314] on span "Apply" at bounding box center [1285, 308] width 75 height 18
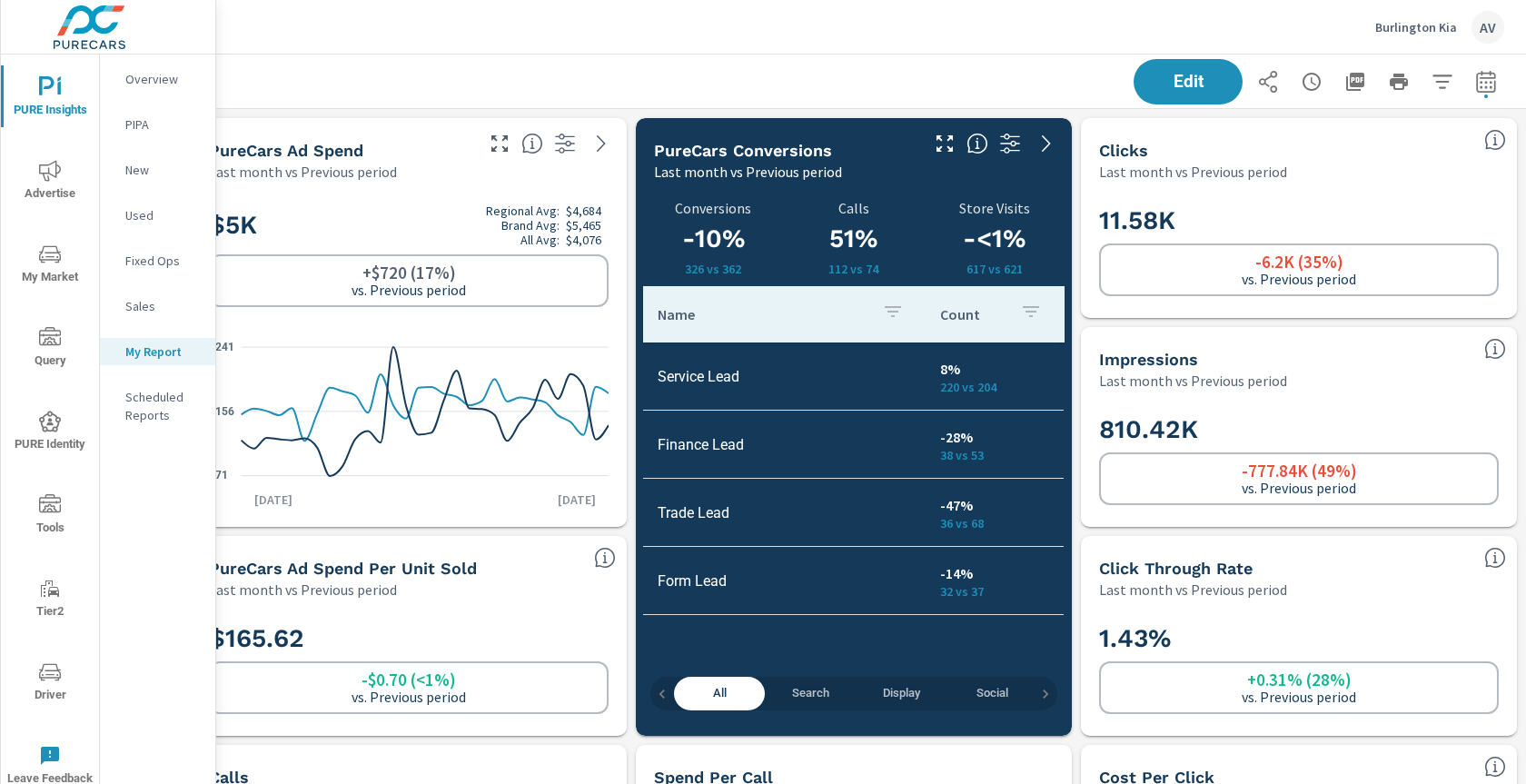
click at [715, 67] on div "Edit" at bounding box center [853, 81] width 1300 height 53
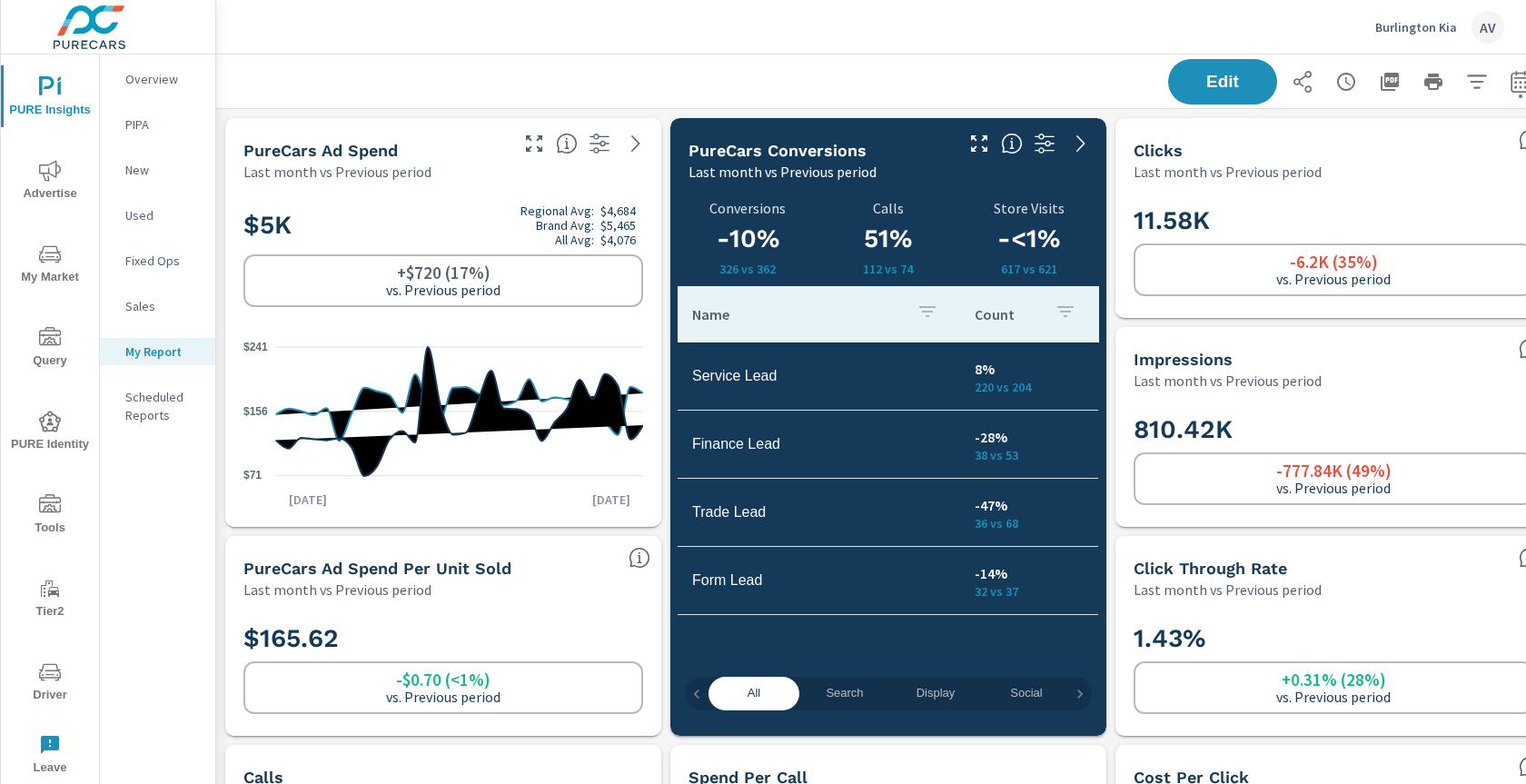
scroll to position [273, 0]
click at [532, 84] on div "Edit" at bounding box center [887, 81] width 1300 height 53
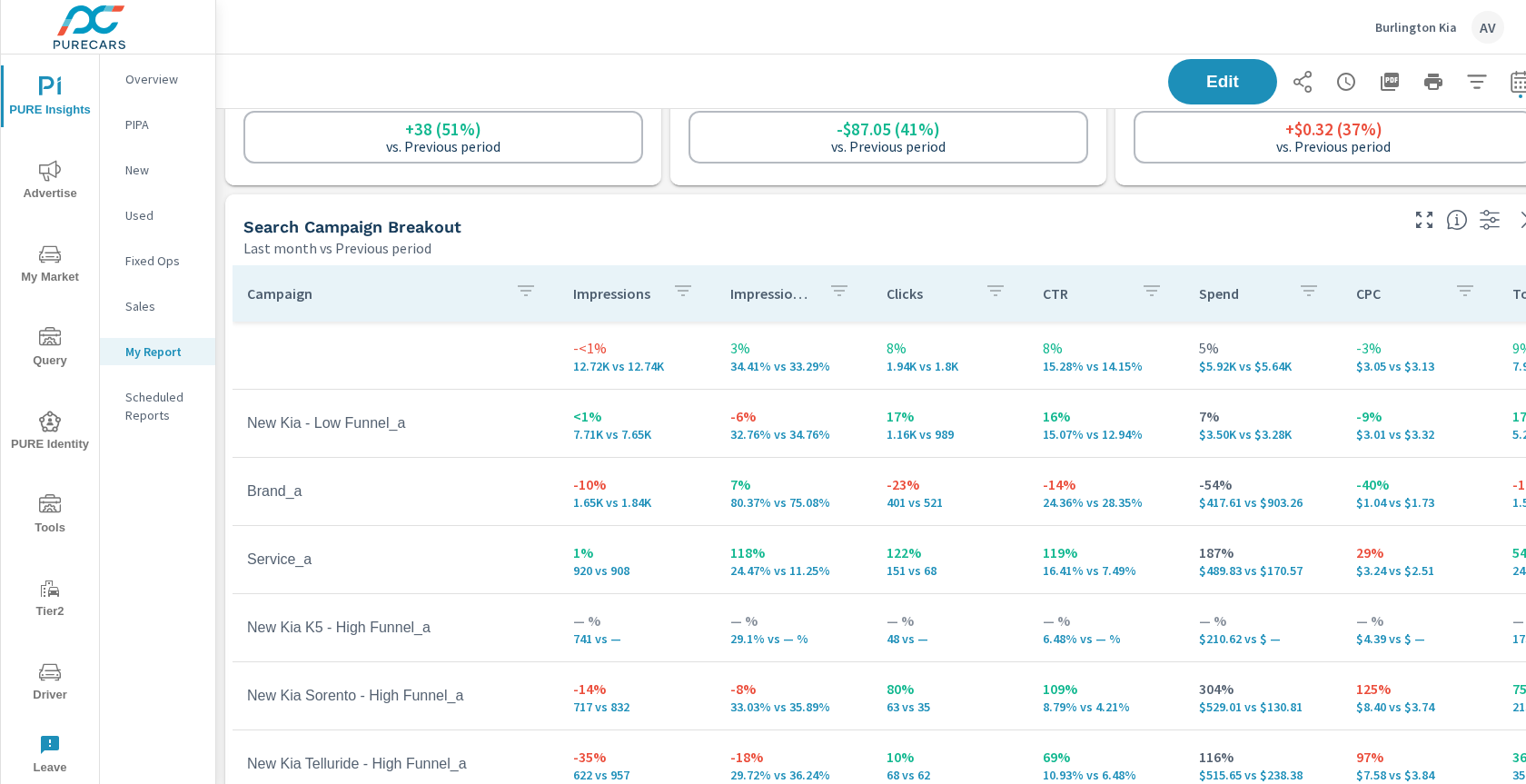
scroll to position [764, 0]
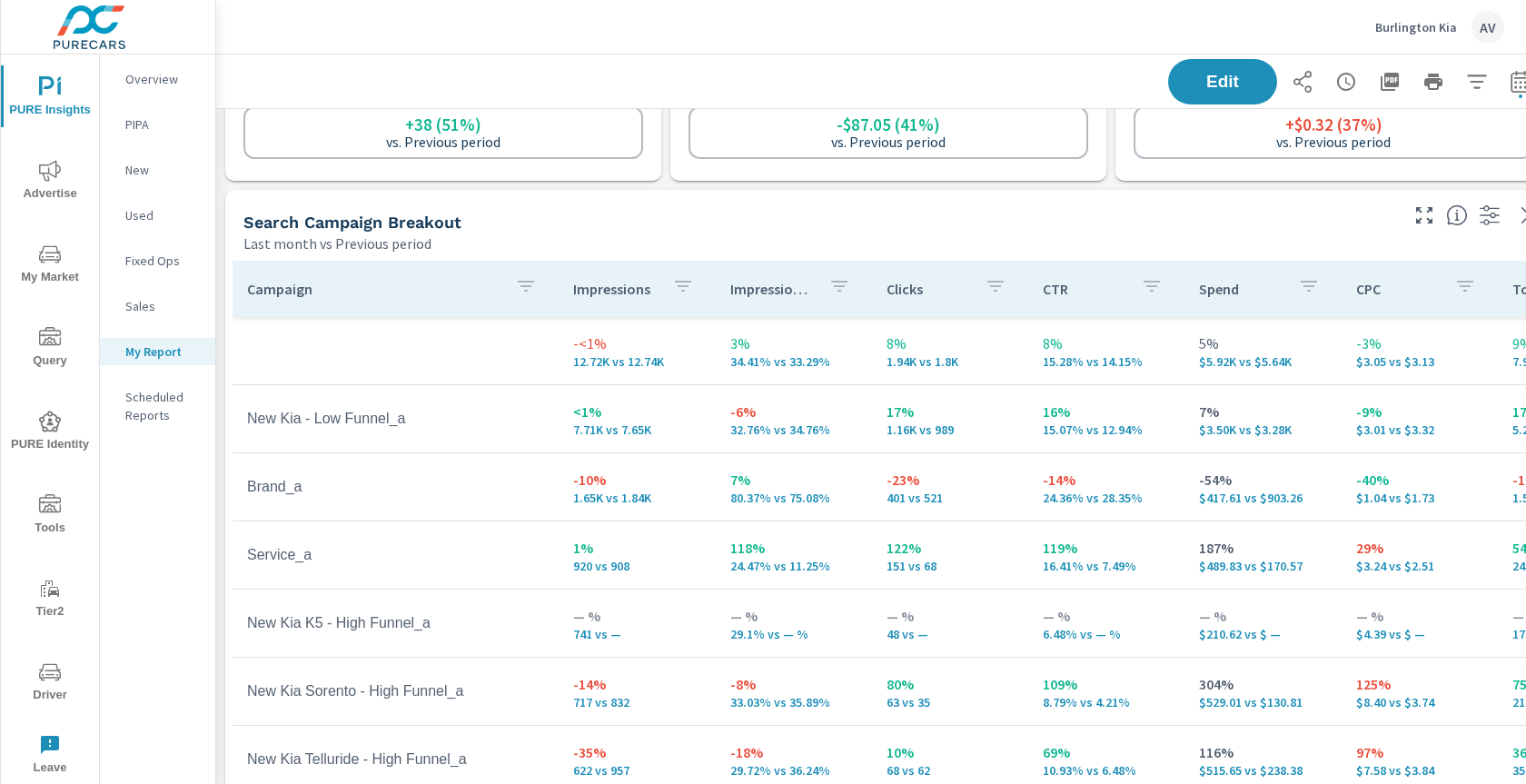
click at [1106, 229] on div "Search Campaign Breakout" at bounding box center [819, 222] width 1152 height 21
click at [1102, 212] on div "Search Campaign Breakout" at bounding box center [819, 222] width 1152 height 21
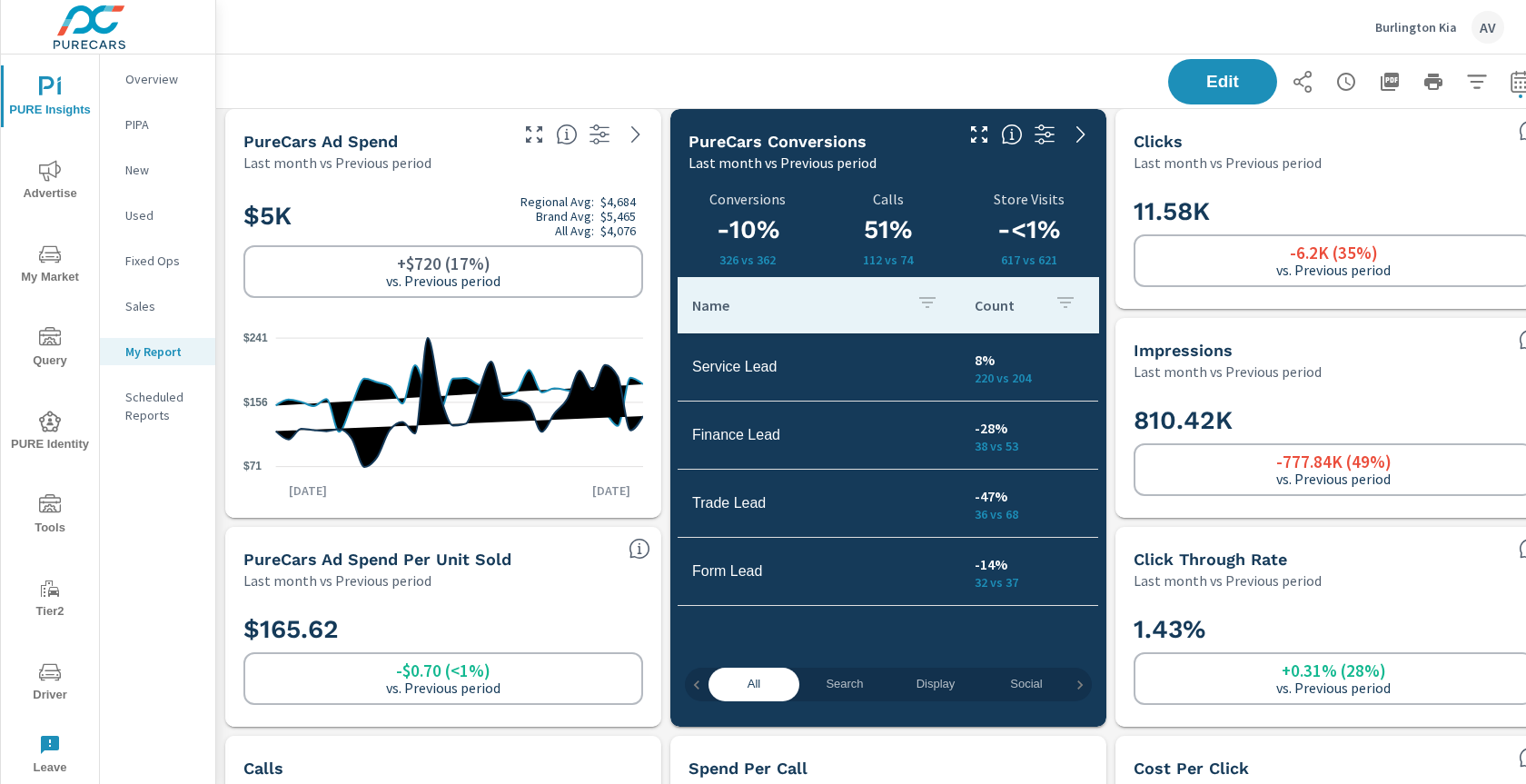
scroll to position [0, 0]
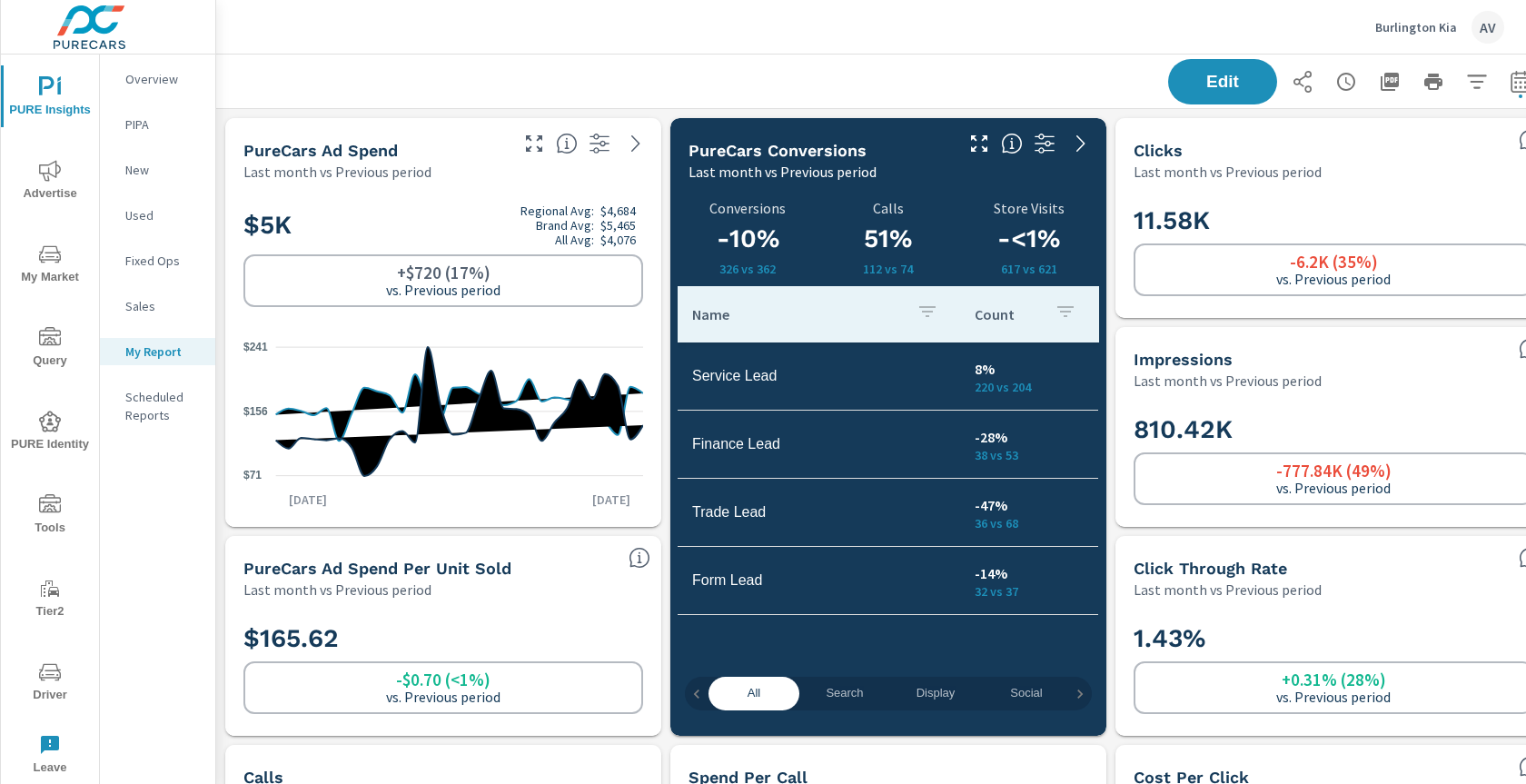
click at [1002, 68] on div "Edit" at bounding box center [887, 81] width 1300 height 53
click at [698, 75] on div "Edit" at bounding box center [887, 81] width 1300 height 53
click at [703, 64] on div "Edit" at bounding box center [887, 81] width 1300 height 53
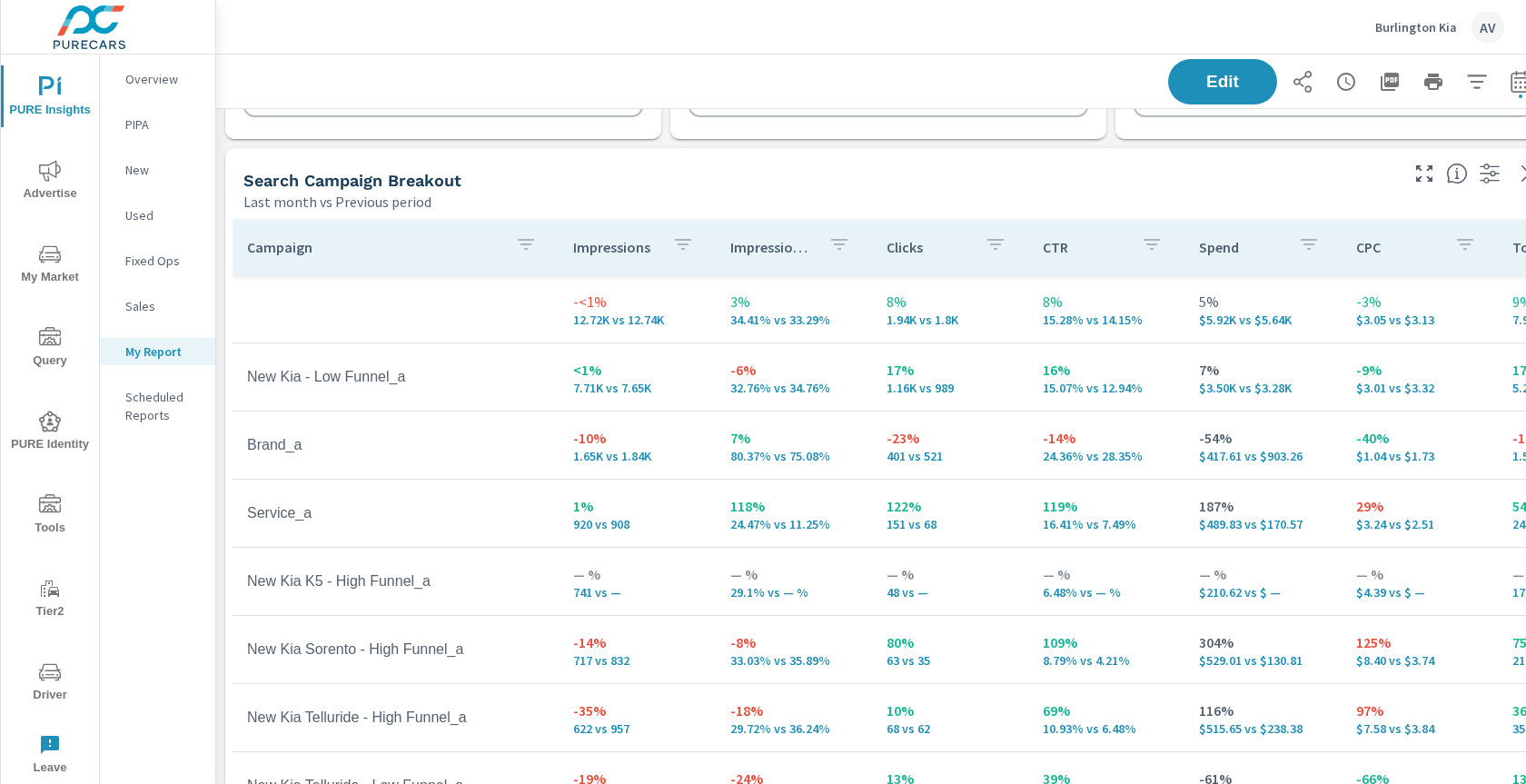
scroll to position [801, 0]
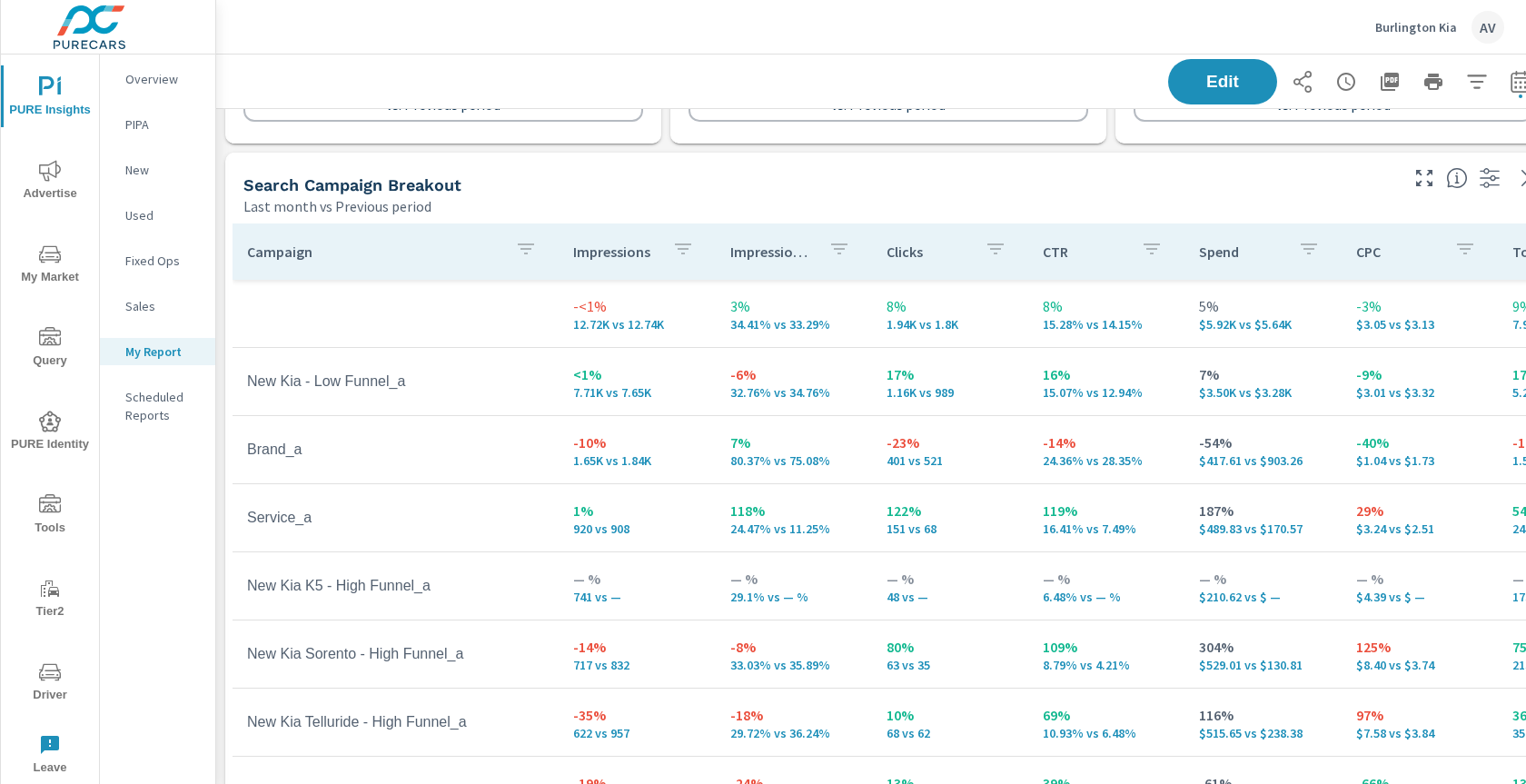
click at [1139, 181] on div "Search Campaign Breakout" at bounding box center [819, 184] width 1152 height 21
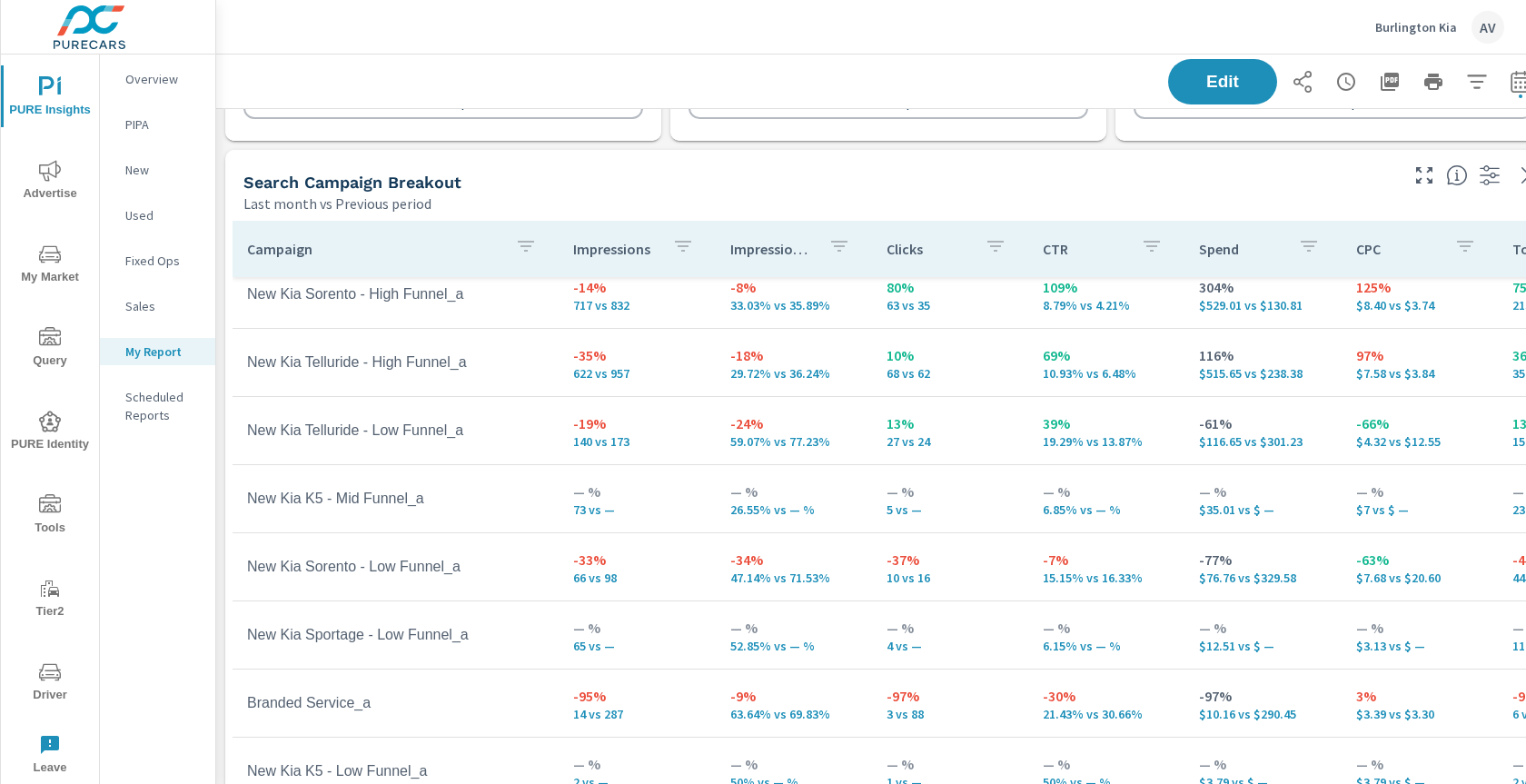
scroll to position [804, 0]
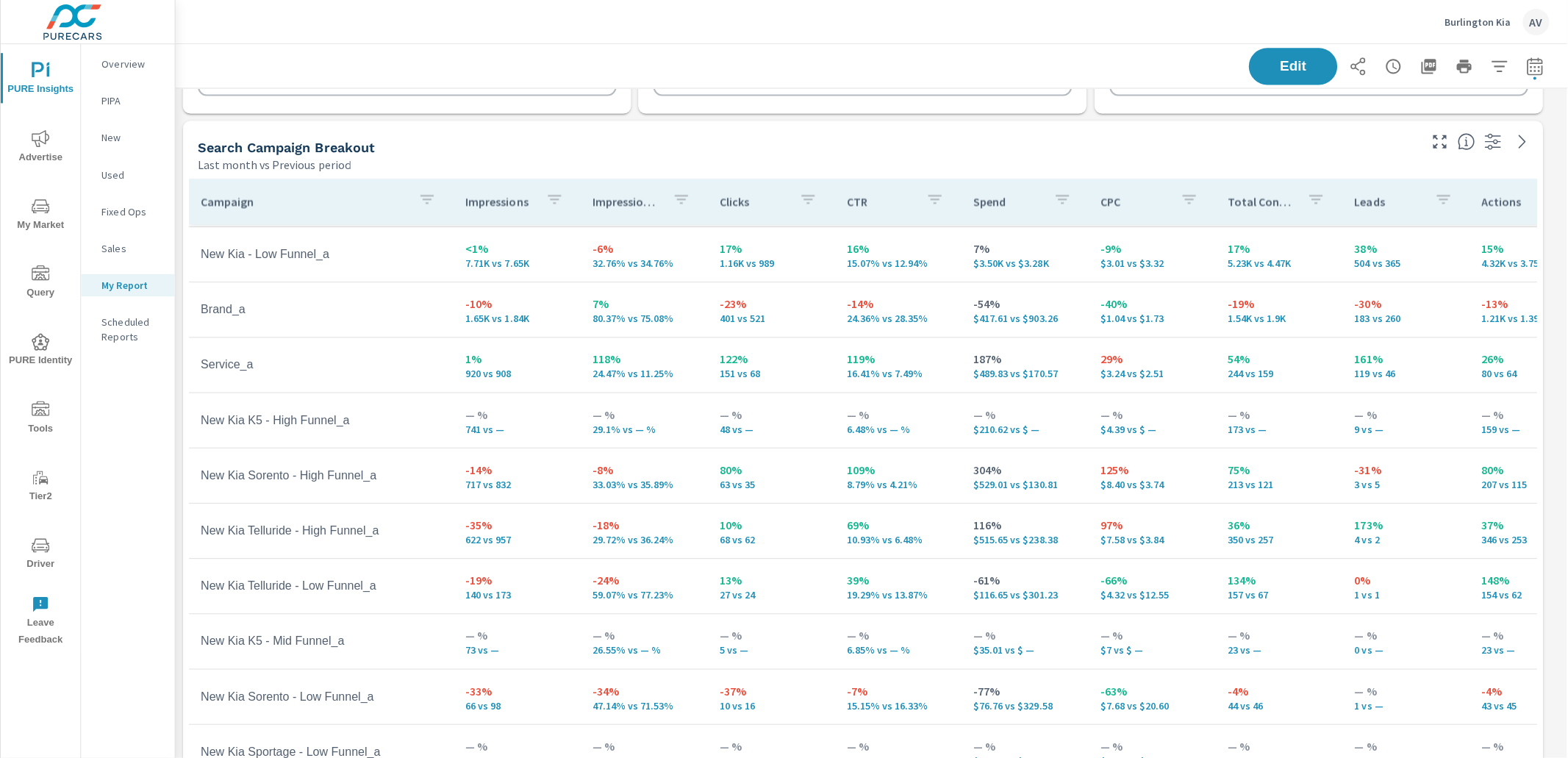
scroll to position [4937, 1407]
click at [829, 145] on div "Search Campaign Breakout" at bounding box center [809, 146] width 1226 height 17
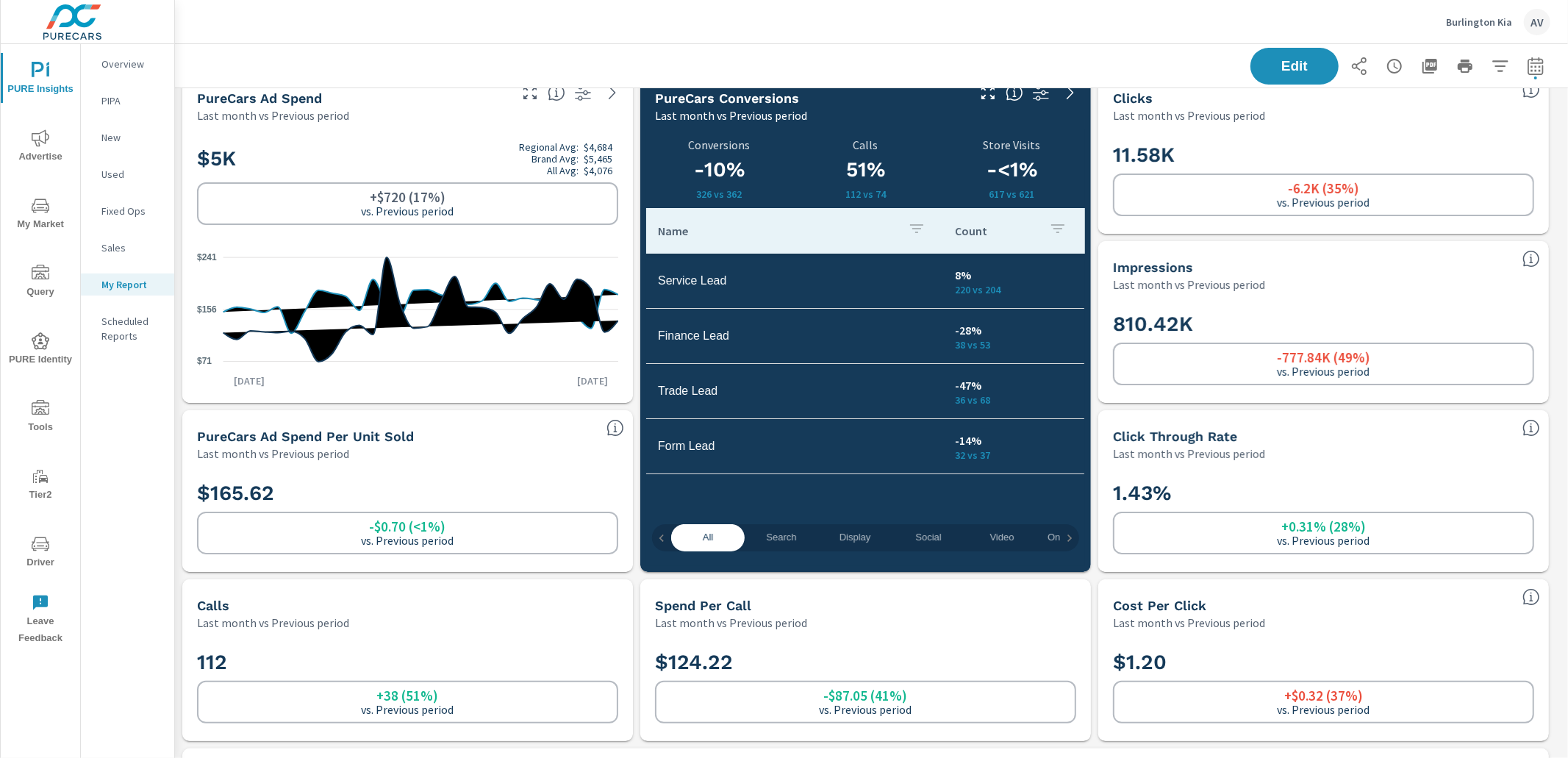
scroll to position [0, 0]
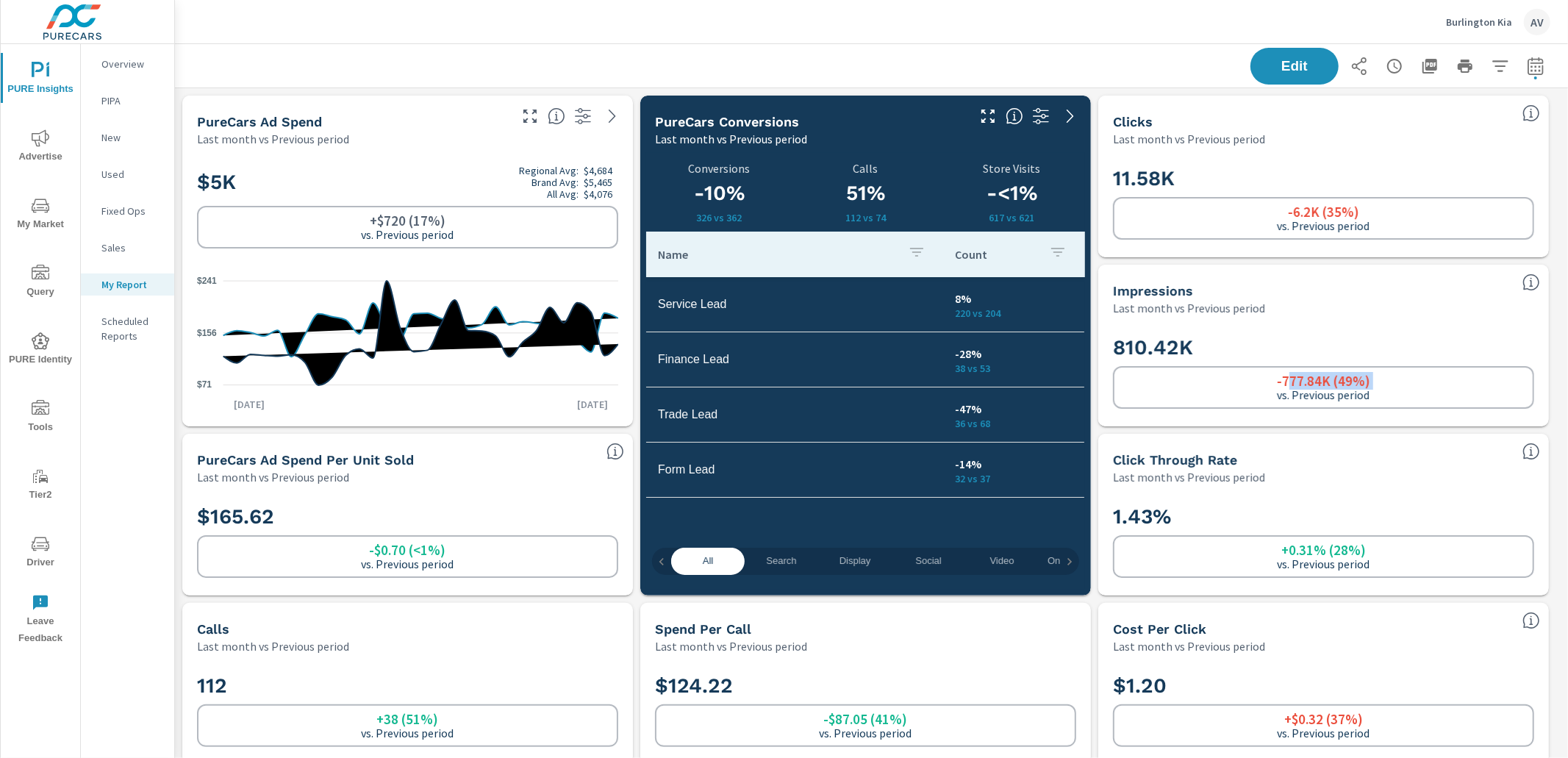
drag, startPoint x: 1396, startPoint y: 383, endPoint x: 1290, endPoint y: 380, distance: 106.0
click at [1235, 380] on div "-777.84K (49%) vs. Previous period" at bounding box center [1323, 387] width 421 height 43
click at [1235, 378] on div "-777.84K (49%) vs. Previous period" at bounding box center [1323, 387] width 421 height 43
click at [1211, 362] on div "810.42K -777.84K (49%) vs. Previous period" at bounding box center [1323, 372] width 421 height 75
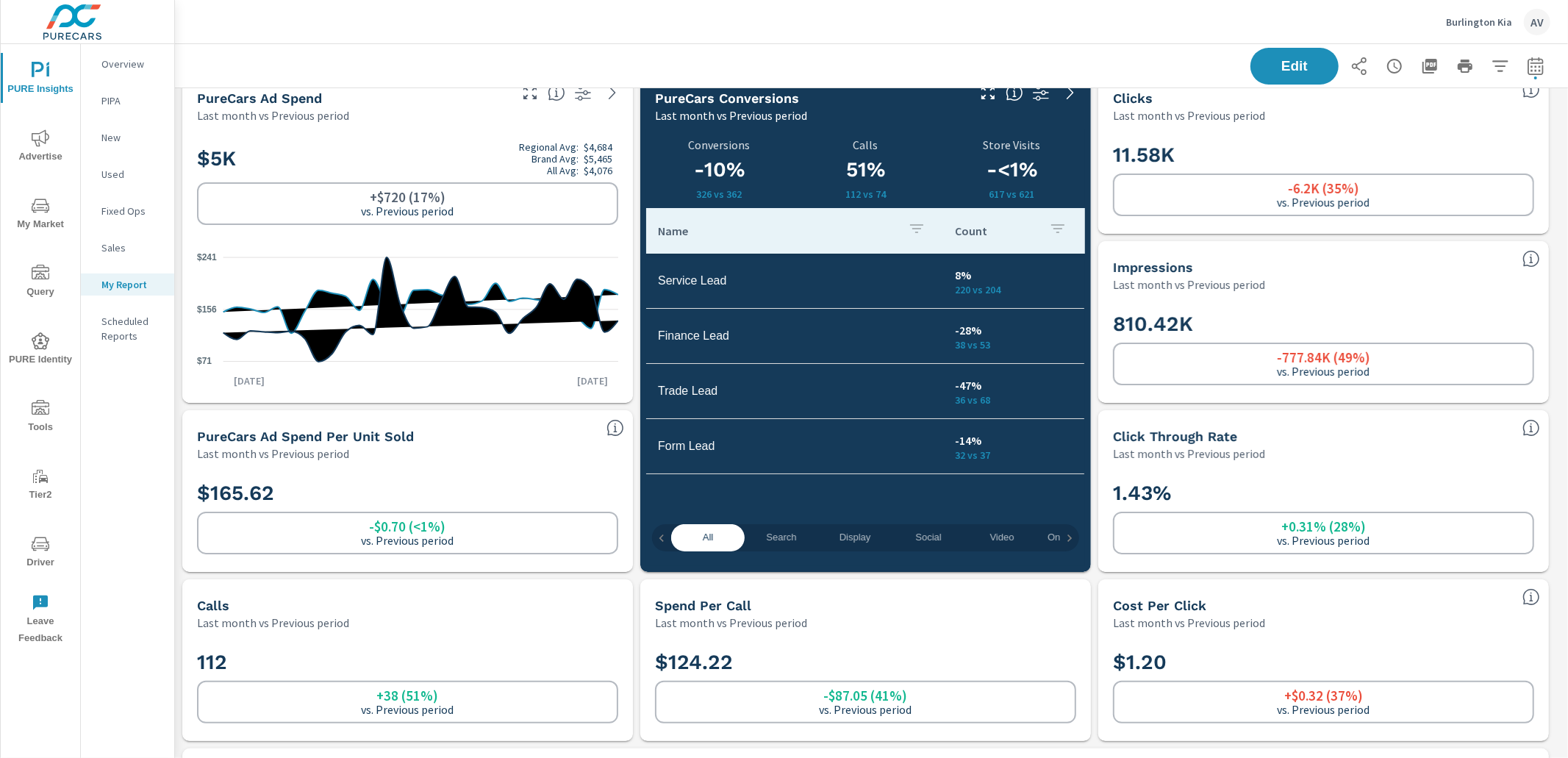
scroll to position [27, 0]
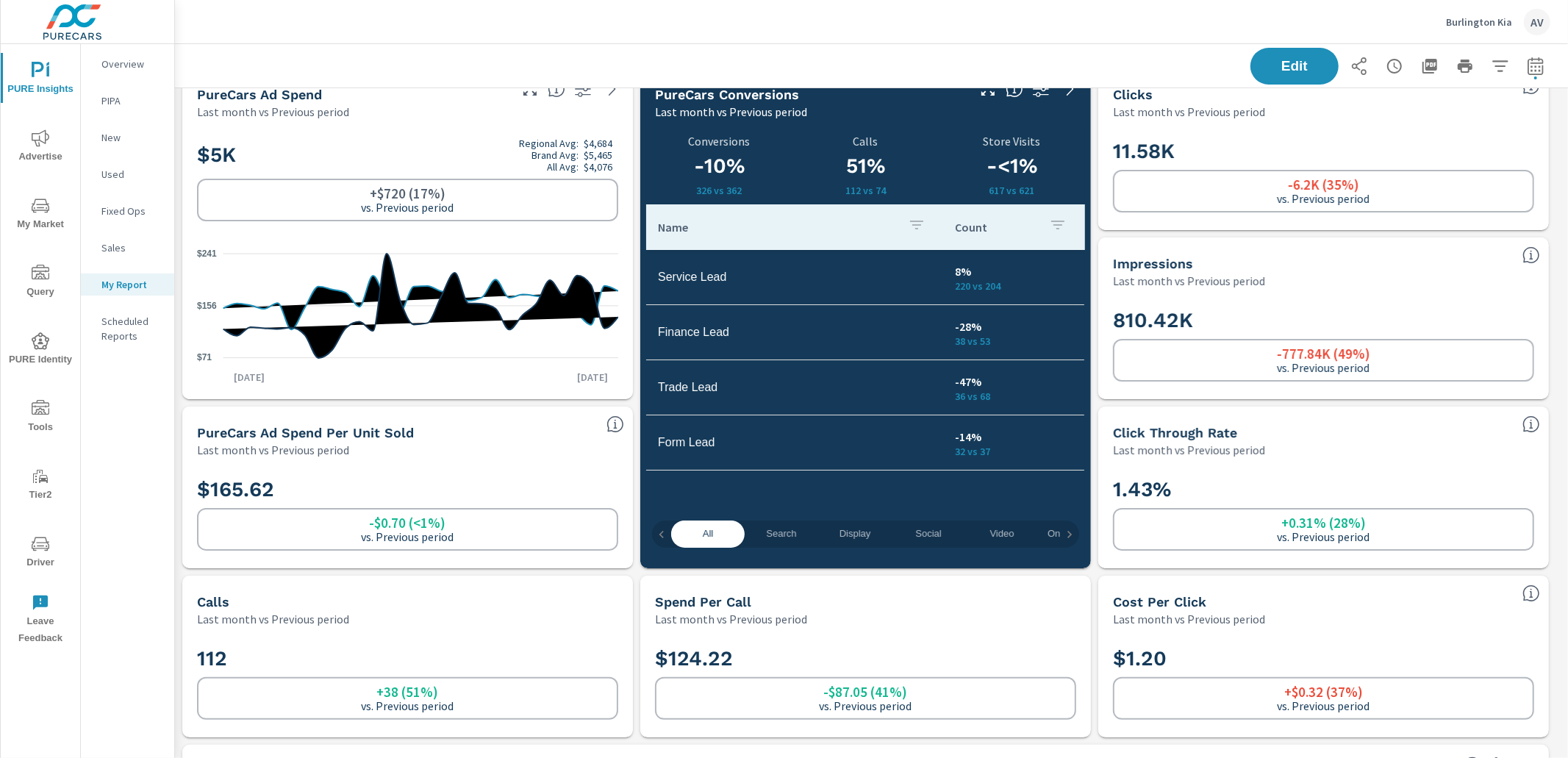
click at [1115, 339] on div "-777.84K (49%) vs. Previous period" at bounding box center [1323, 360] width 421 height 43
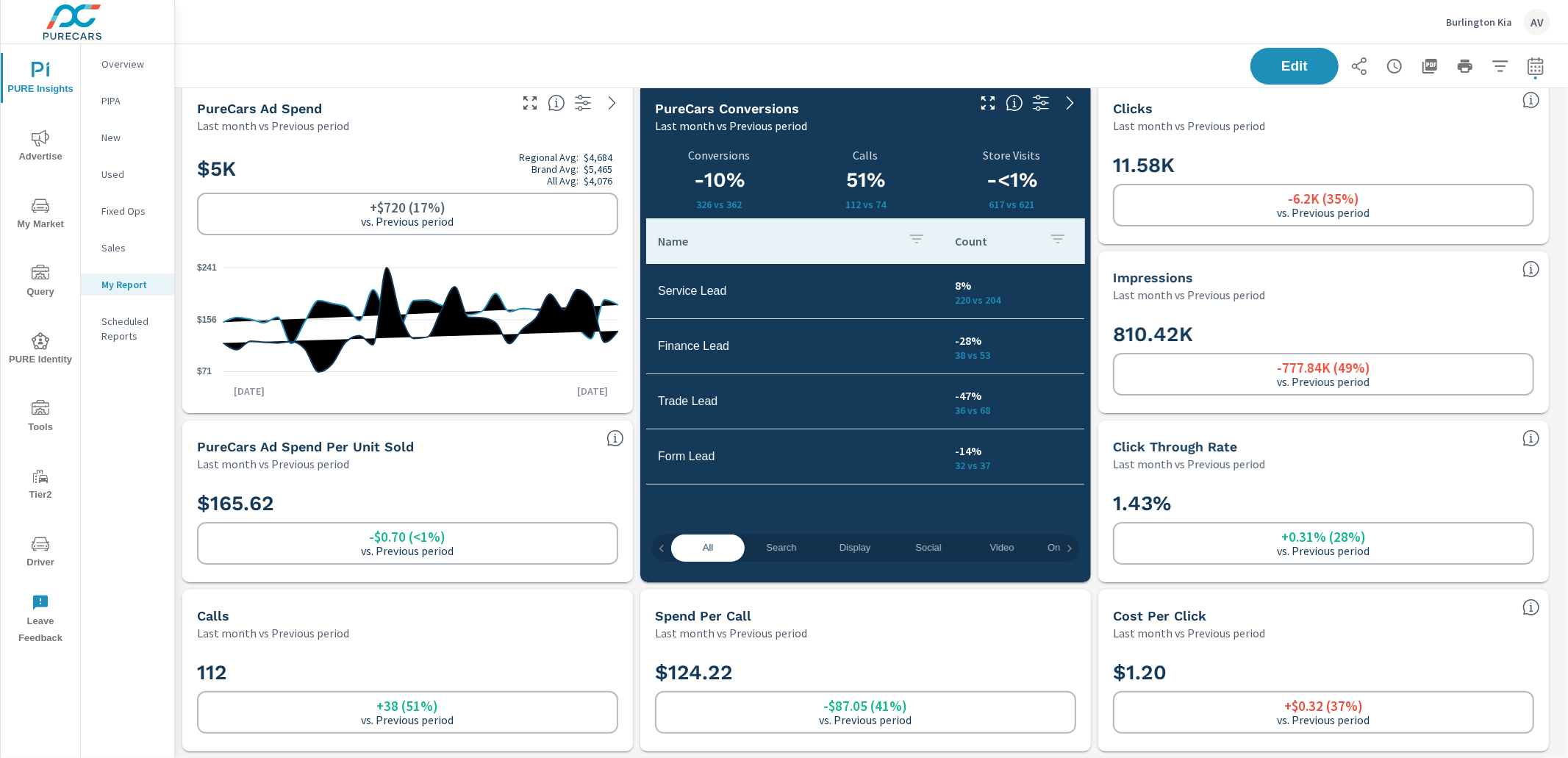
scroll to position [18, 0]
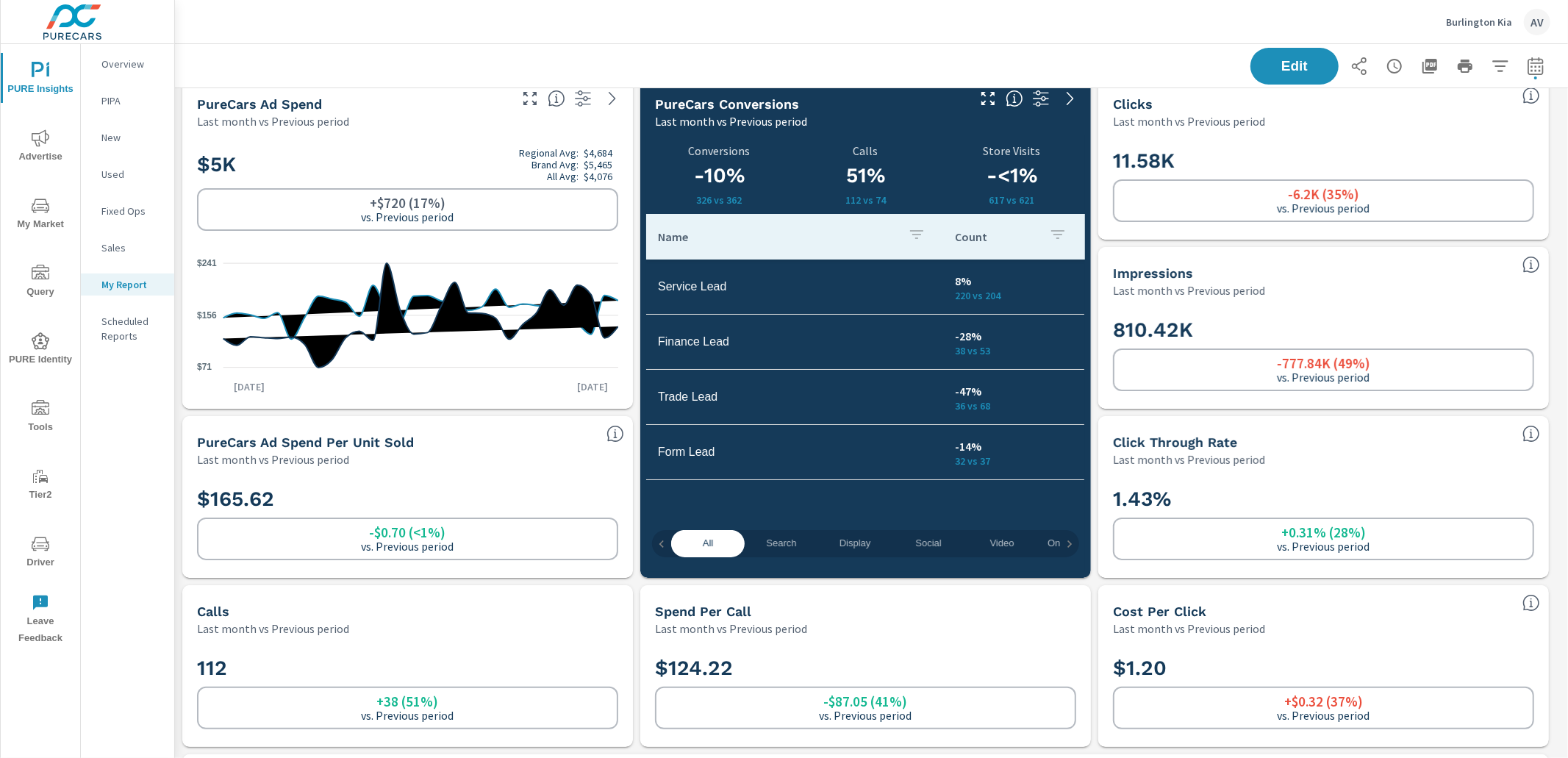
click at [1102, 337] on div "810.42K -777.84K (49%) vs. Previous period" at bounding box center [1323, 354] width 451 height 110
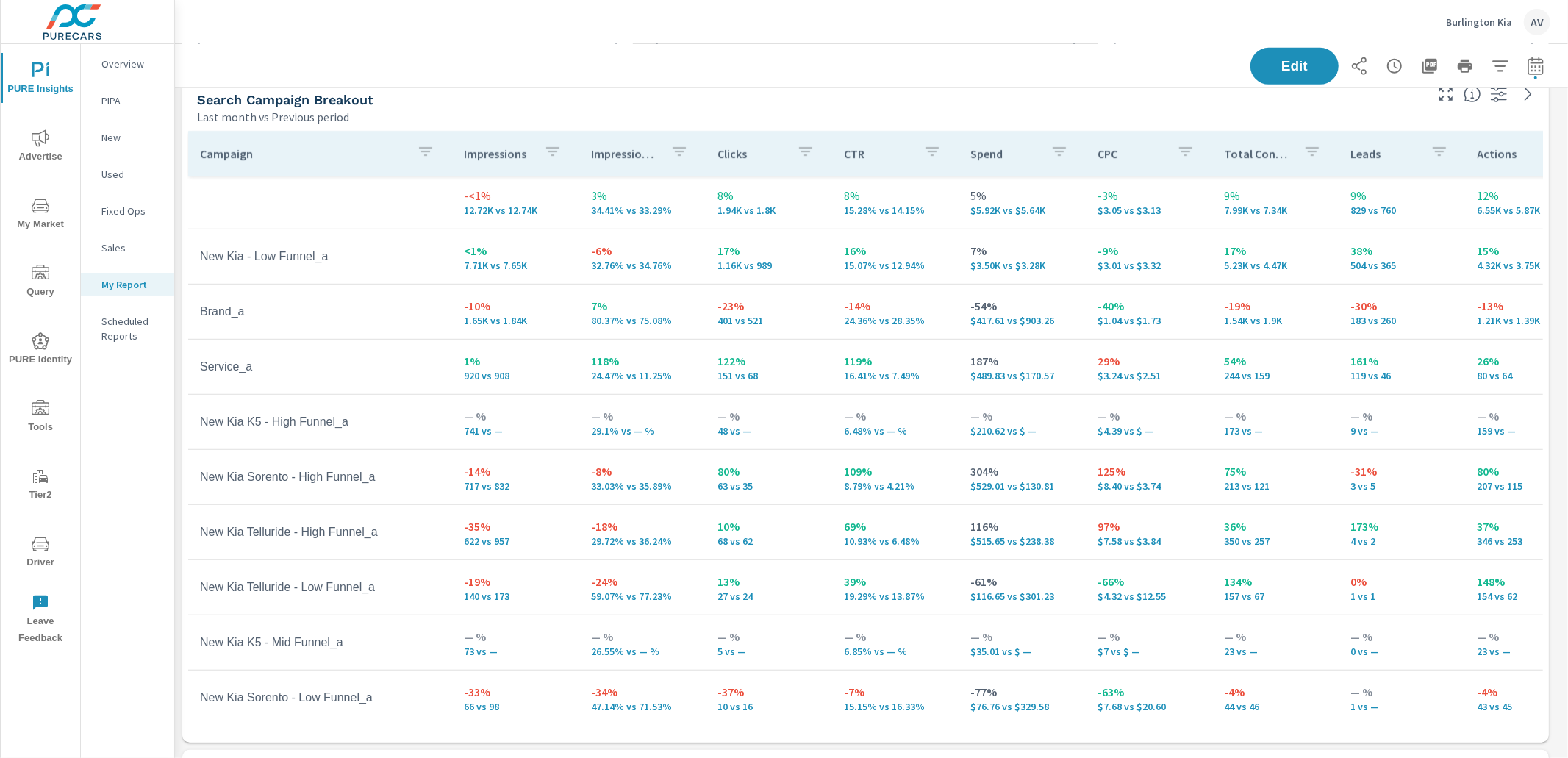
scroll to position [3, 0]
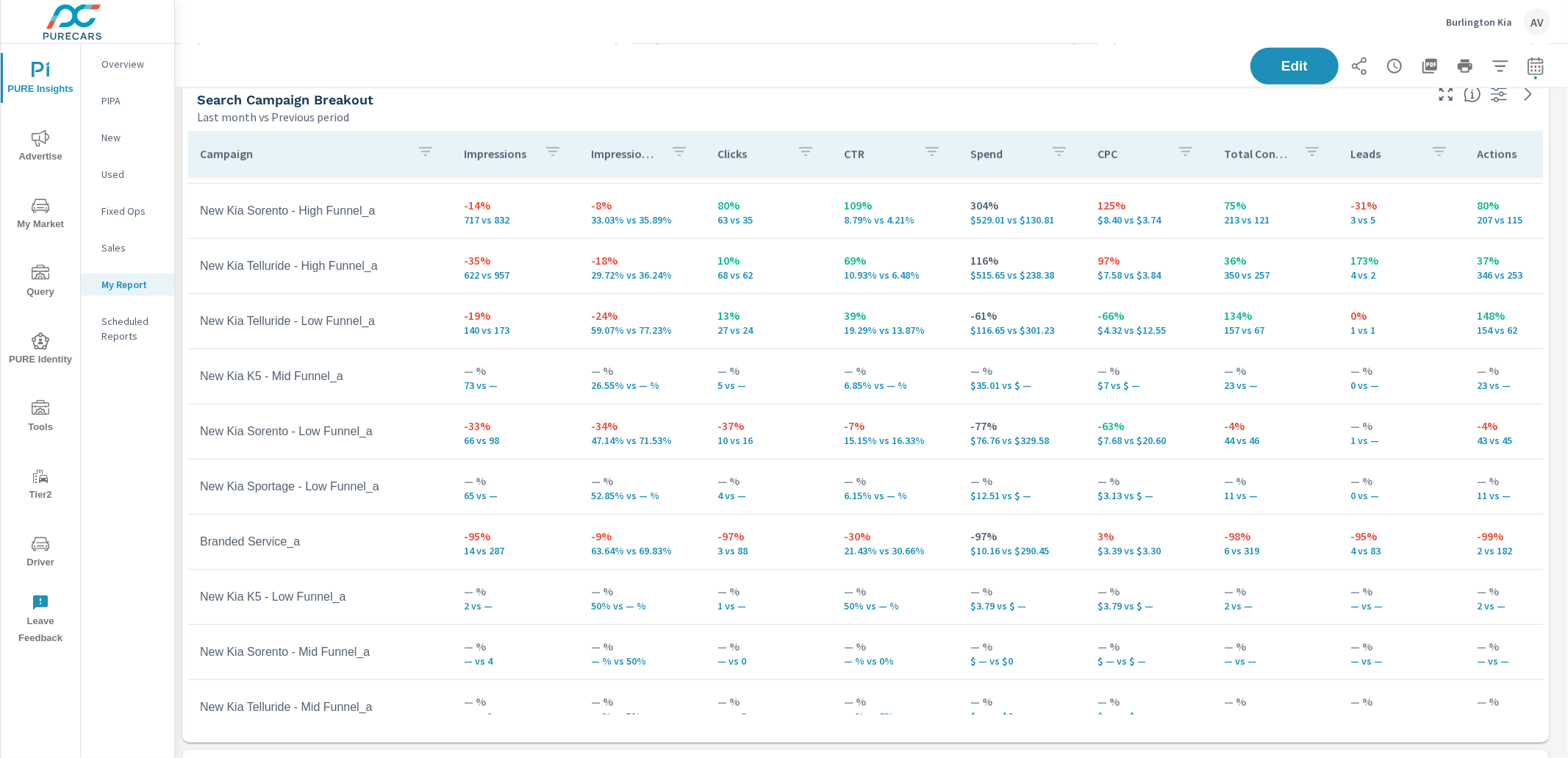
scroll to position [299, 0]
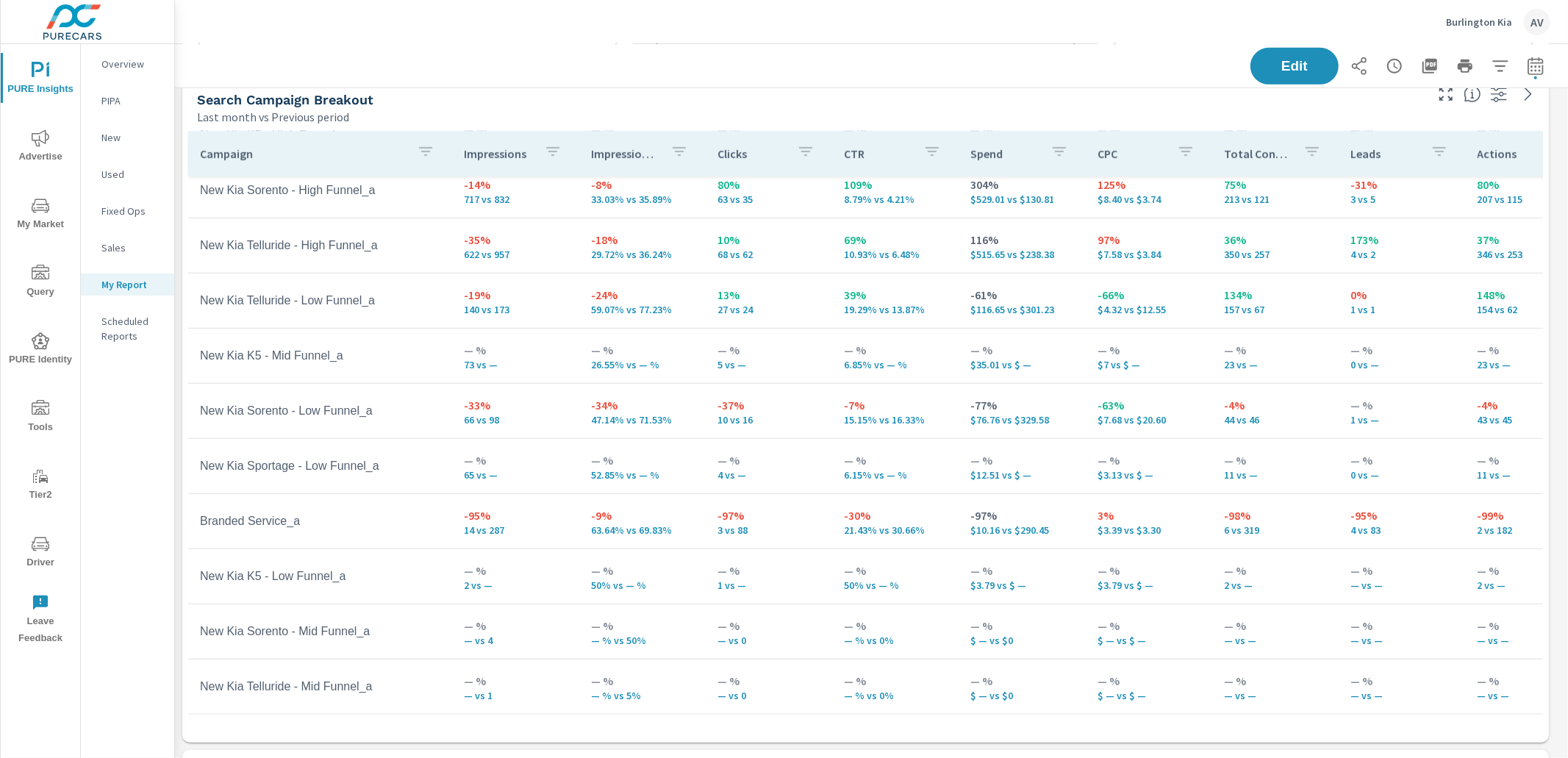
scroll to position [152, 0]
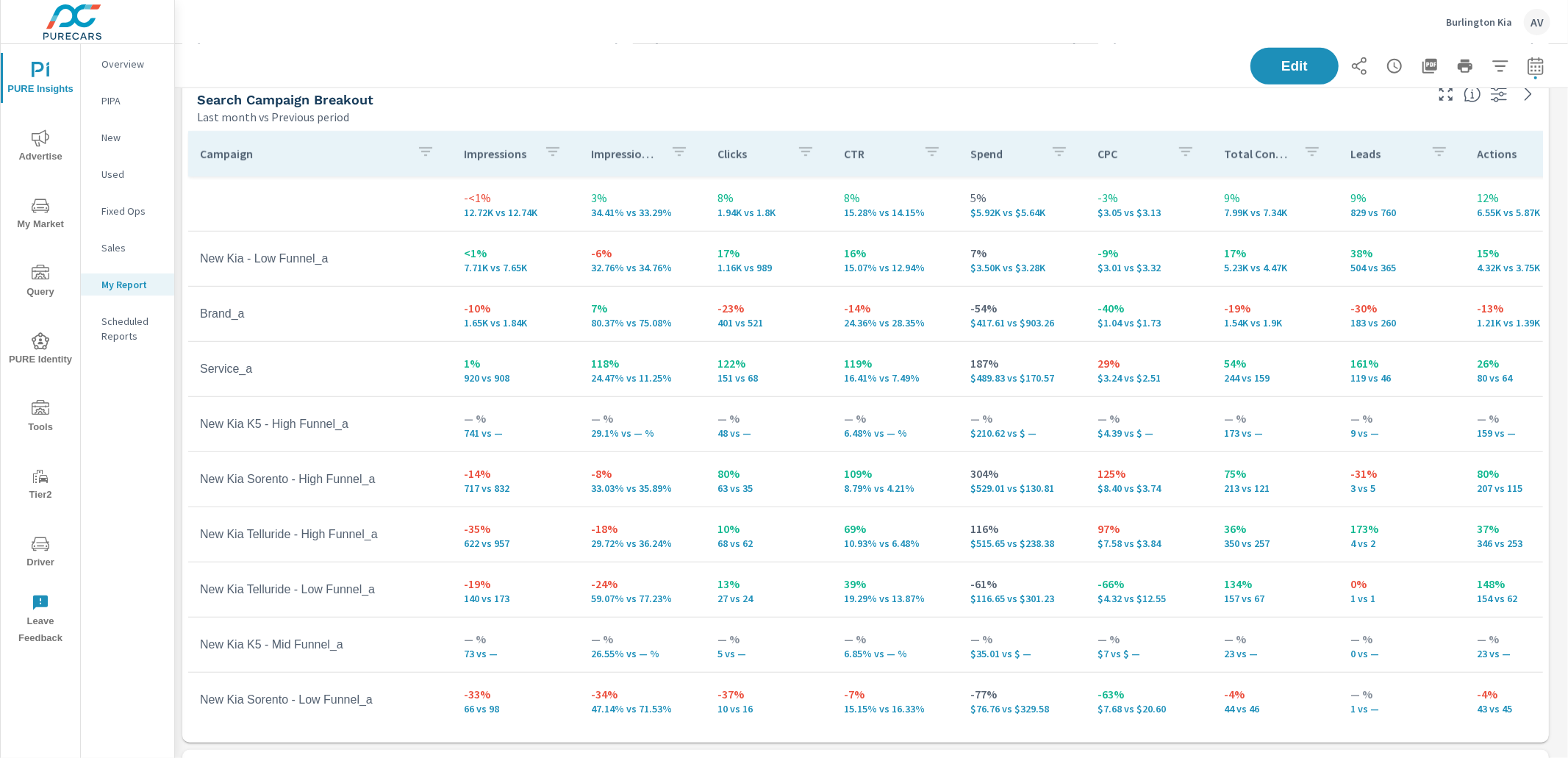
click at [301, 378] on td "Service_a" at bounding box center [320, 369] width 264 height 37
drag, startPoint x: 283, startPoint y: 377, endPoint x: 224, endPoint y: 372, distance: 59.2
click at [205, 376] on td "Service_a" at bounding box center [320, 369] width 264 height 37
click at [257, 372] on td "Service_a" at bounding box center [320, 369] width 264 height 37
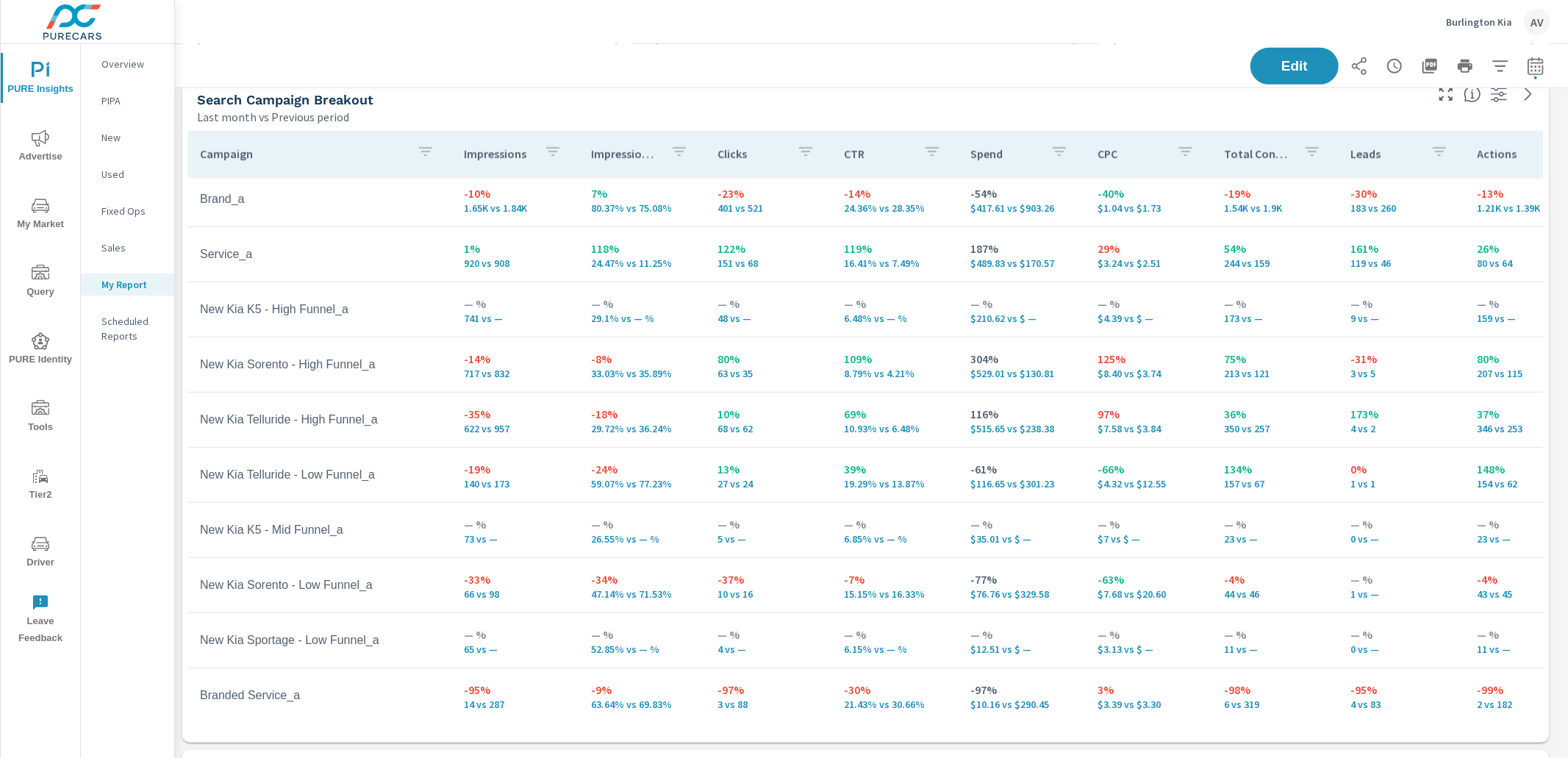
scroll to position [142, 0]
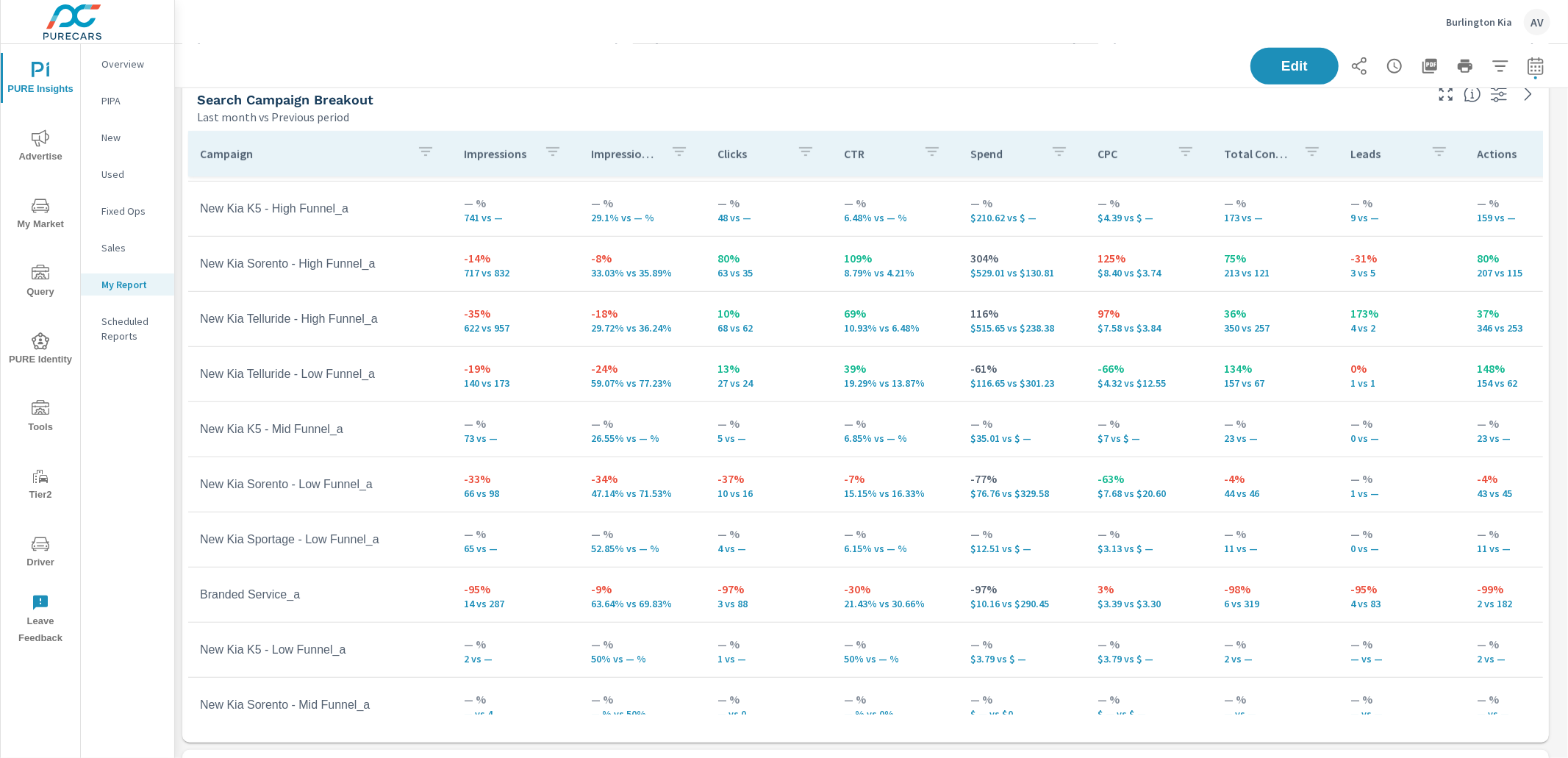
scroll to position [266, 0]
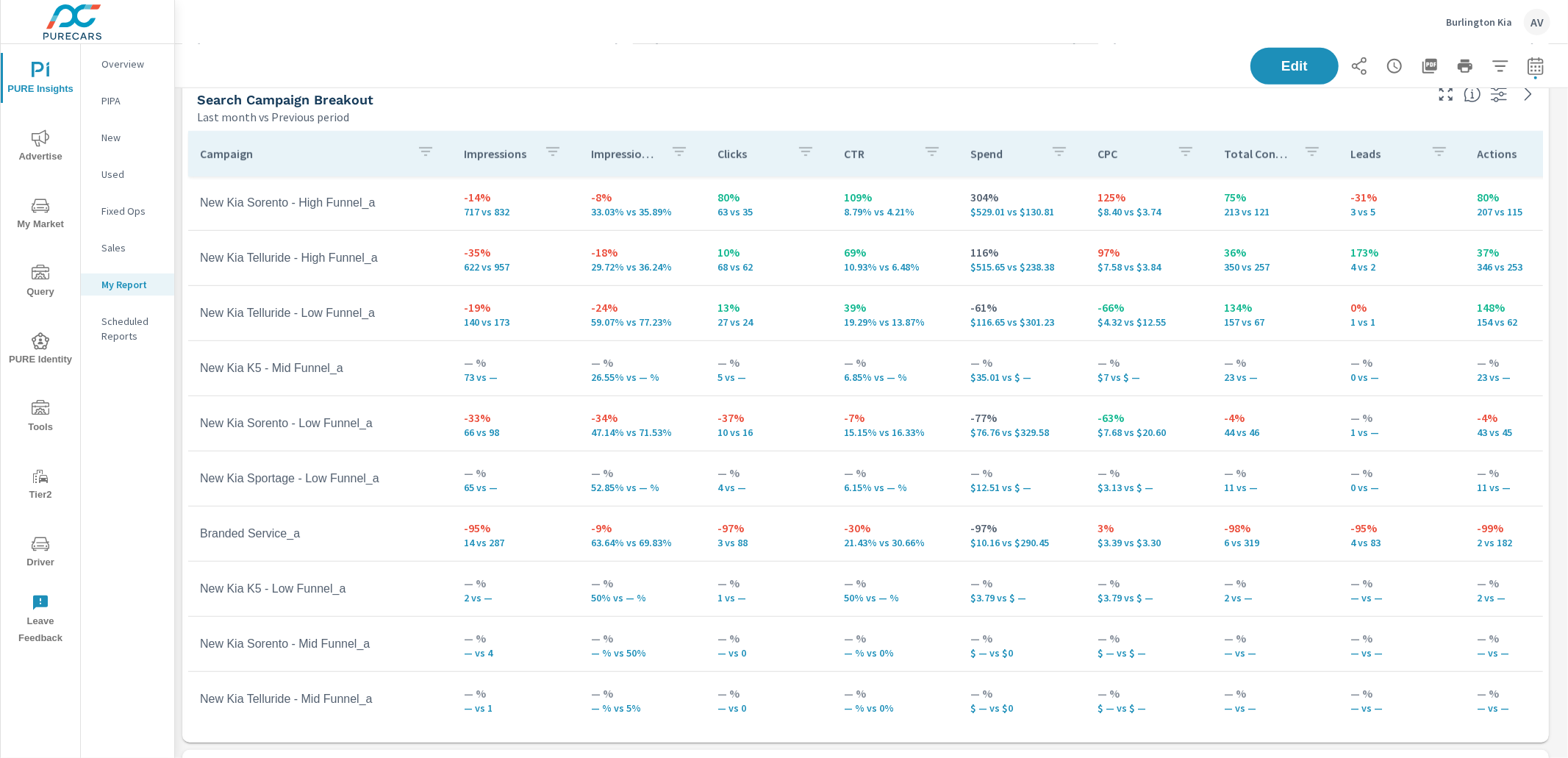
scroll to position [300, 0]
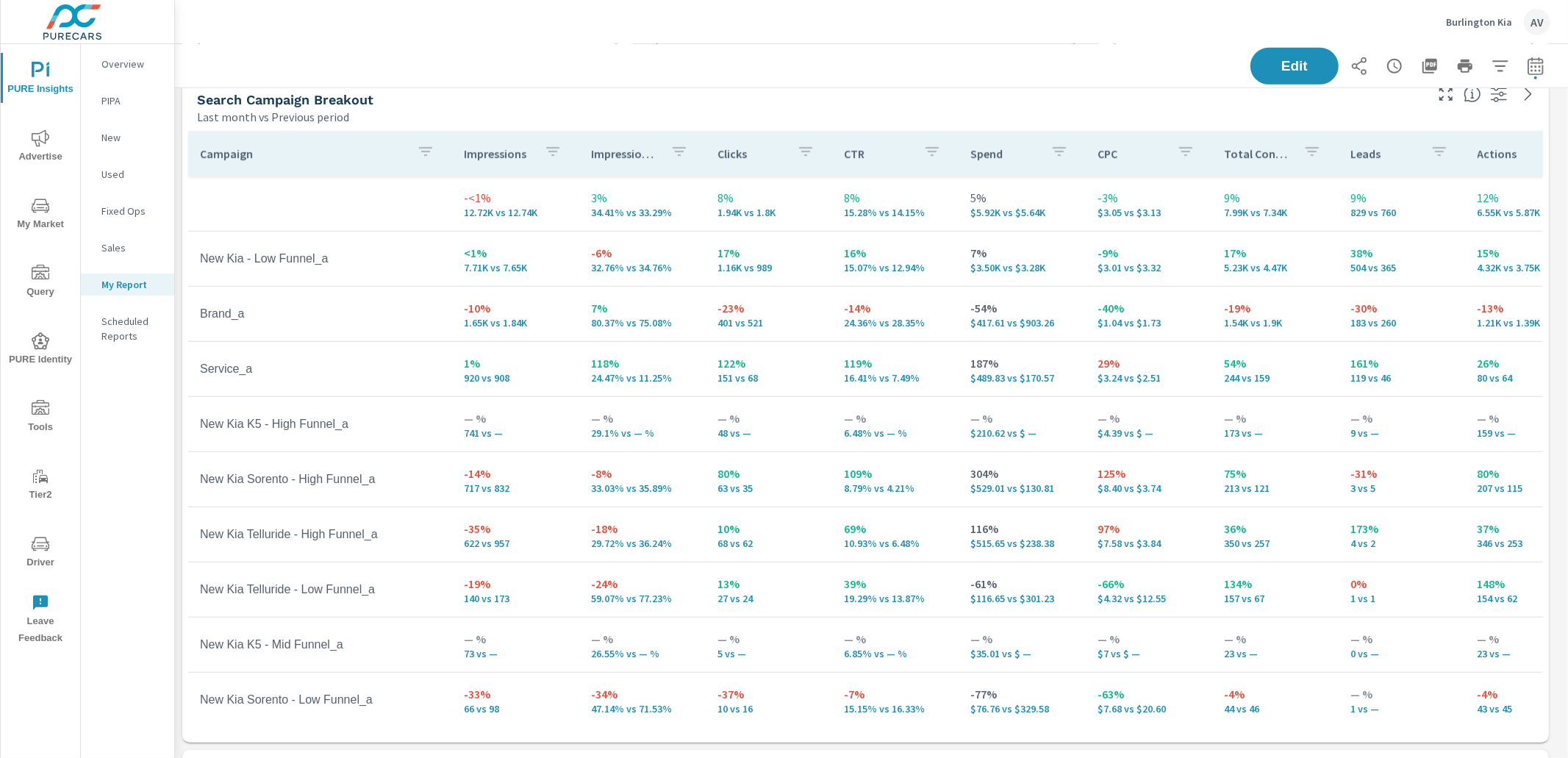
click at [629, 83] on div "Edit" at bounding box center [871, 66] width 1358 height 43
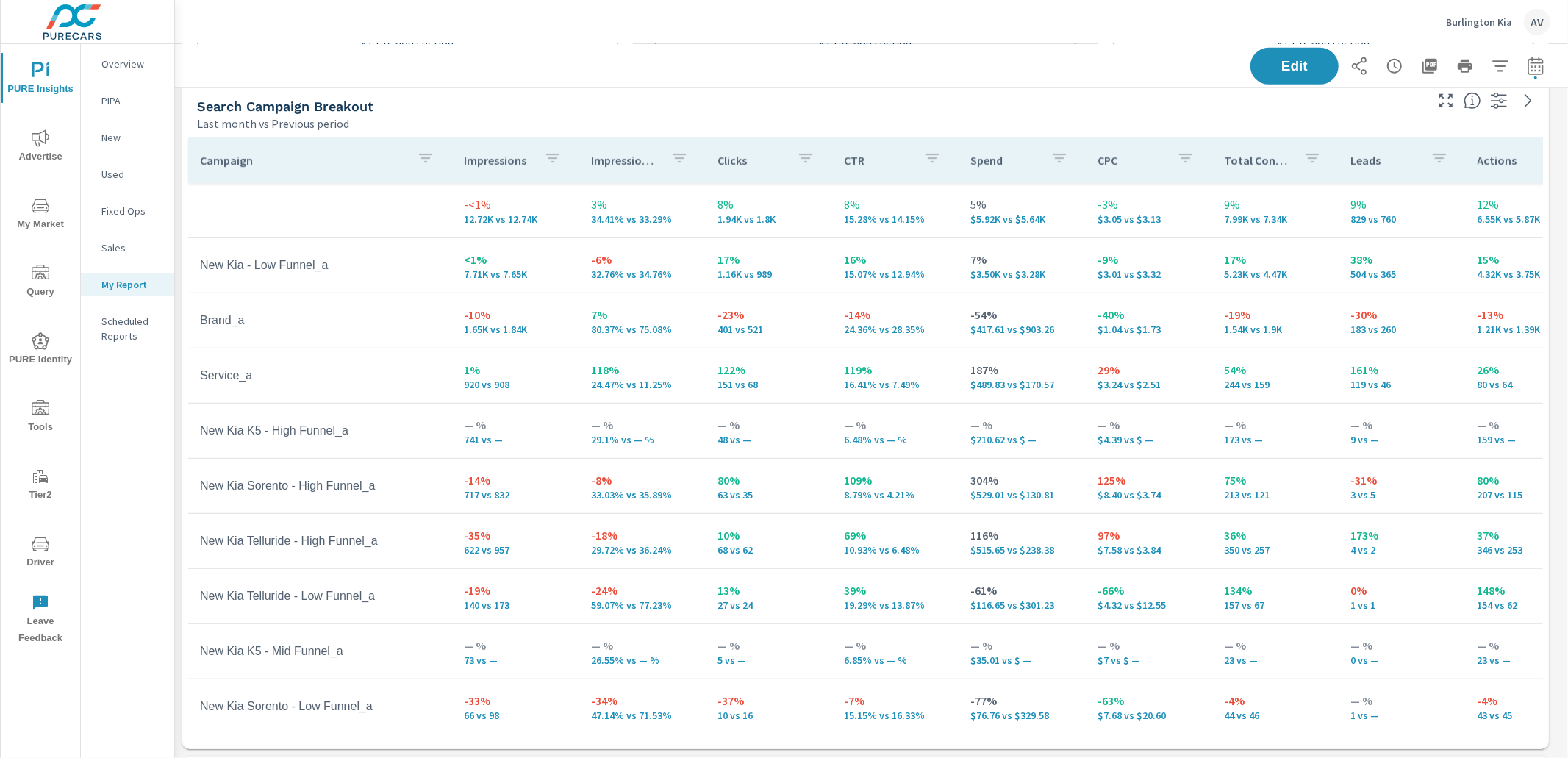
scroll to position [685, 0]
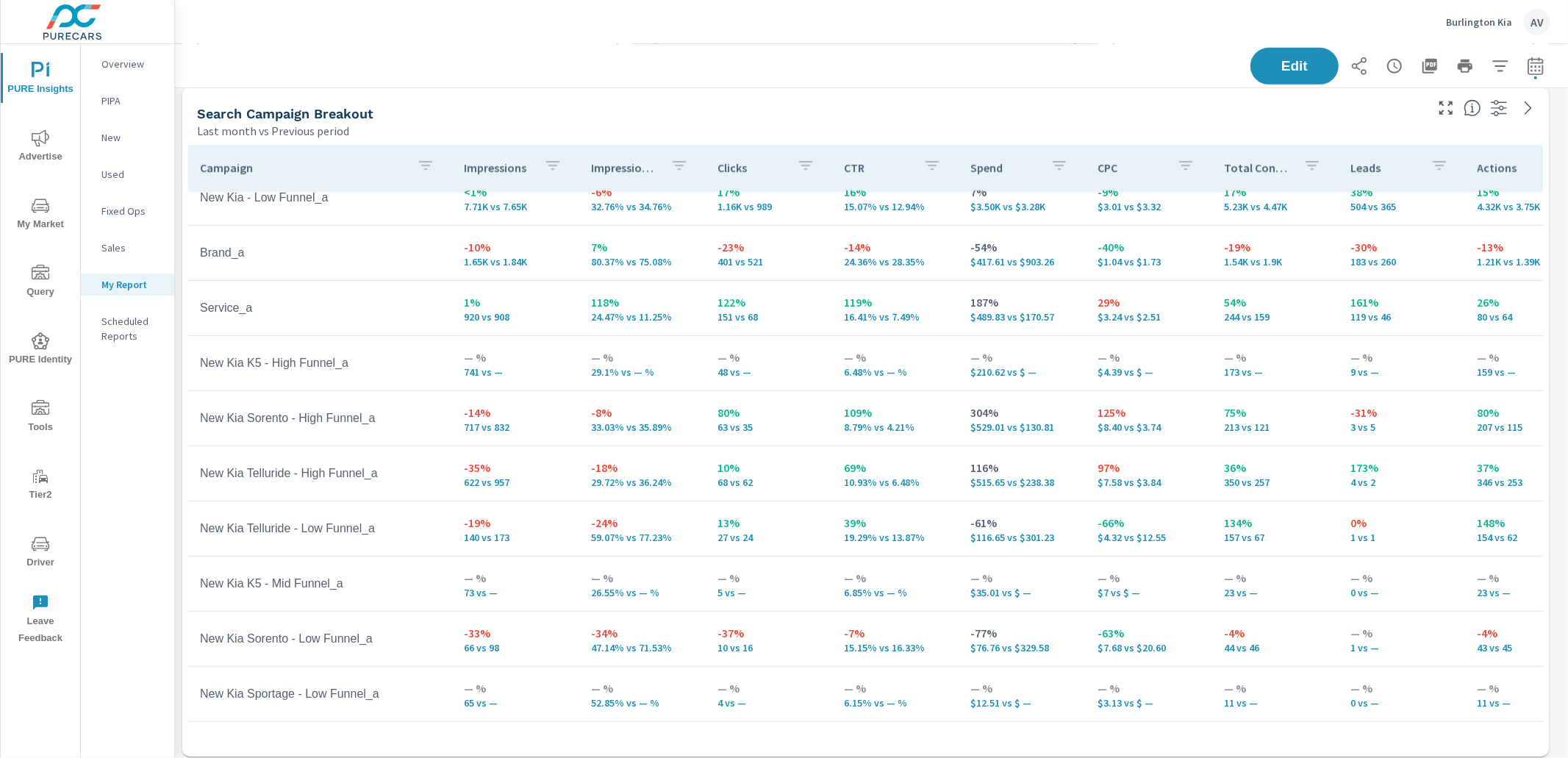
scroll to position [69, 0]
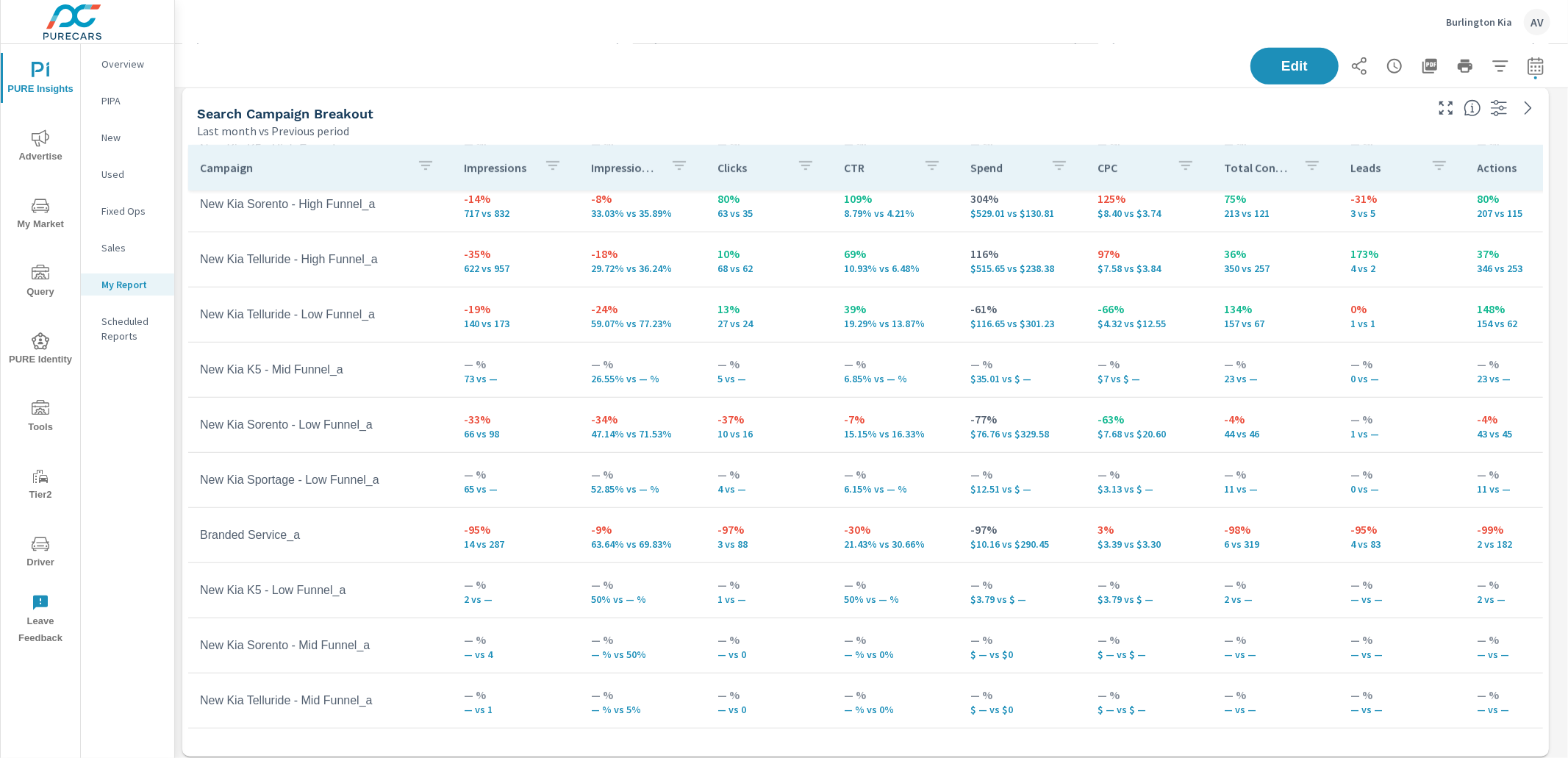
scroll to position [710, 0]
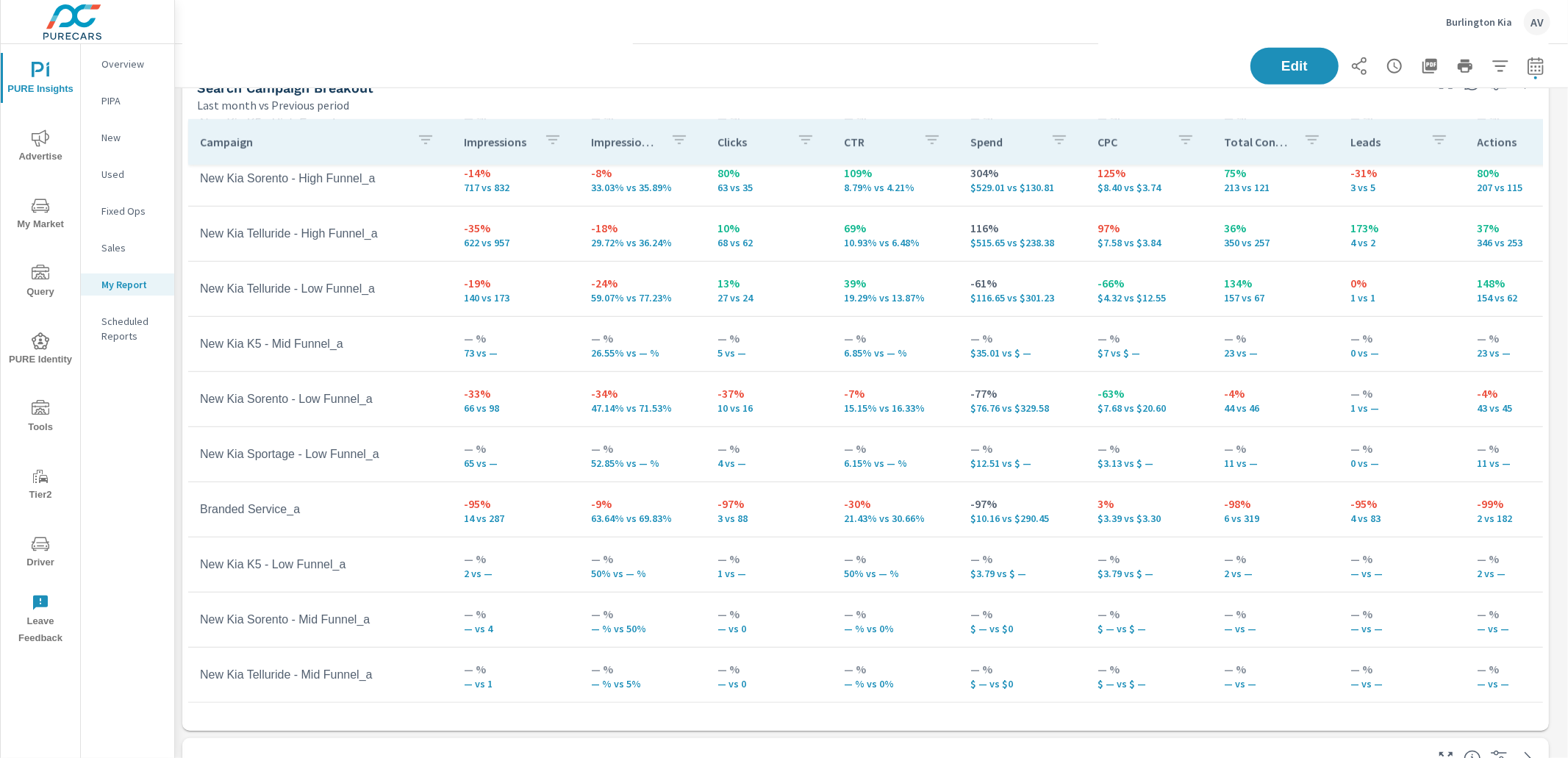
click at [1235, 68] on icon "button" at bounding box center [1535, 66] width 16 height 18
select select "Last month"
select select "Previous period"
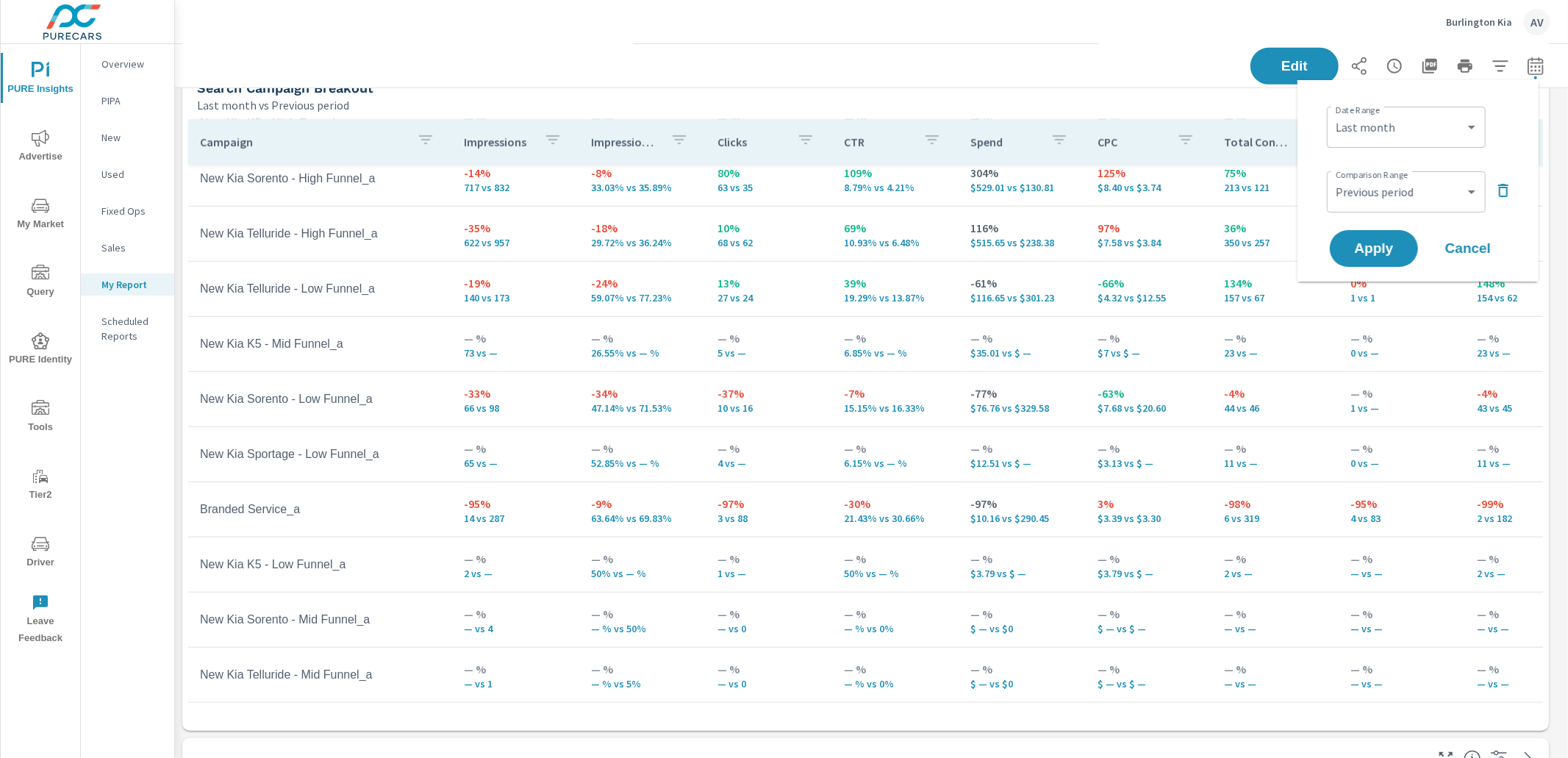
click at [1182, 116] on div "Campaign Impressions Impression Share Clicks CTR Spend CPC Total Conversions Le…" at bounding box center [865, 422] width 1367 height 618
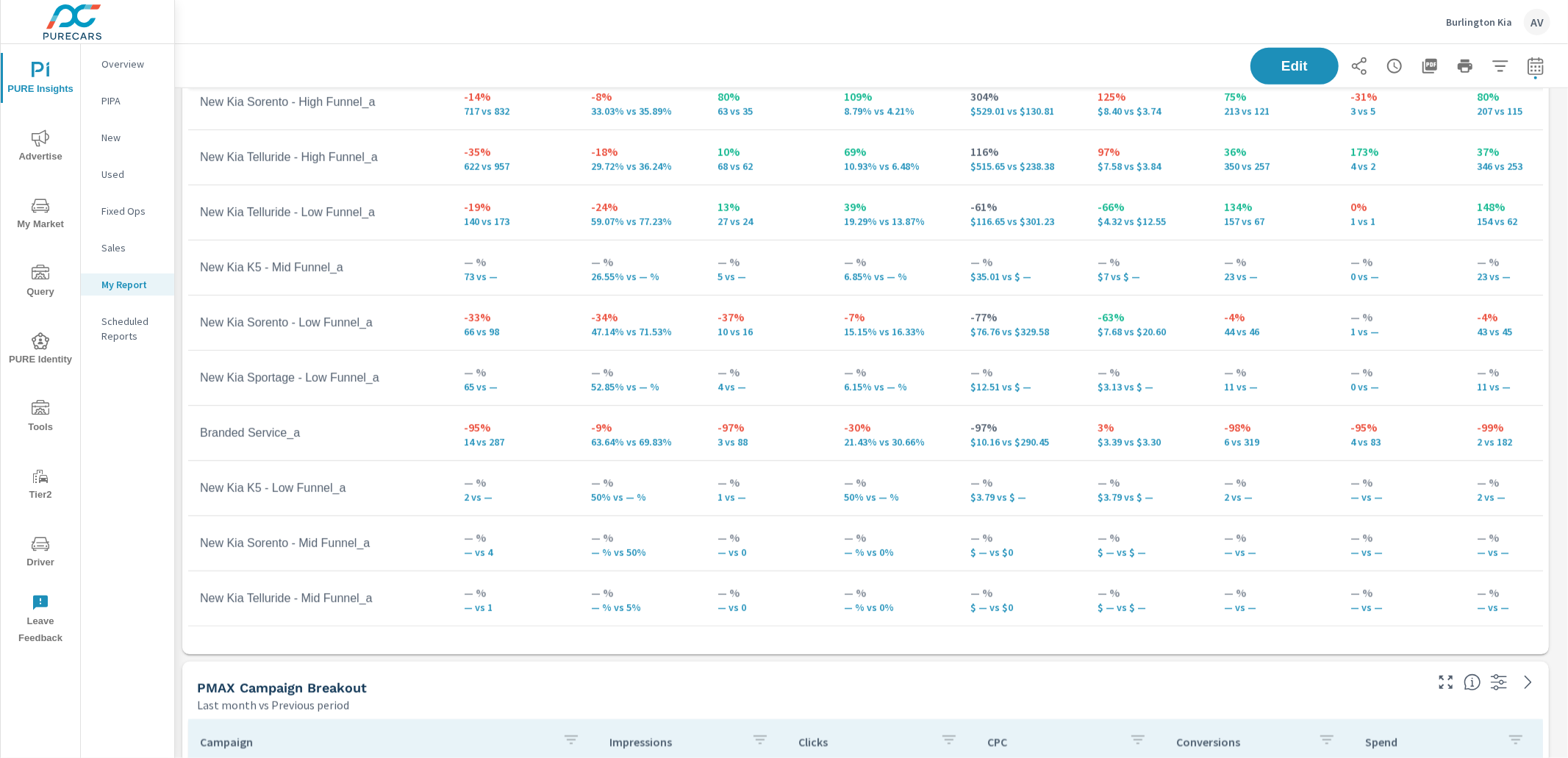
scroll to position [788, 0]
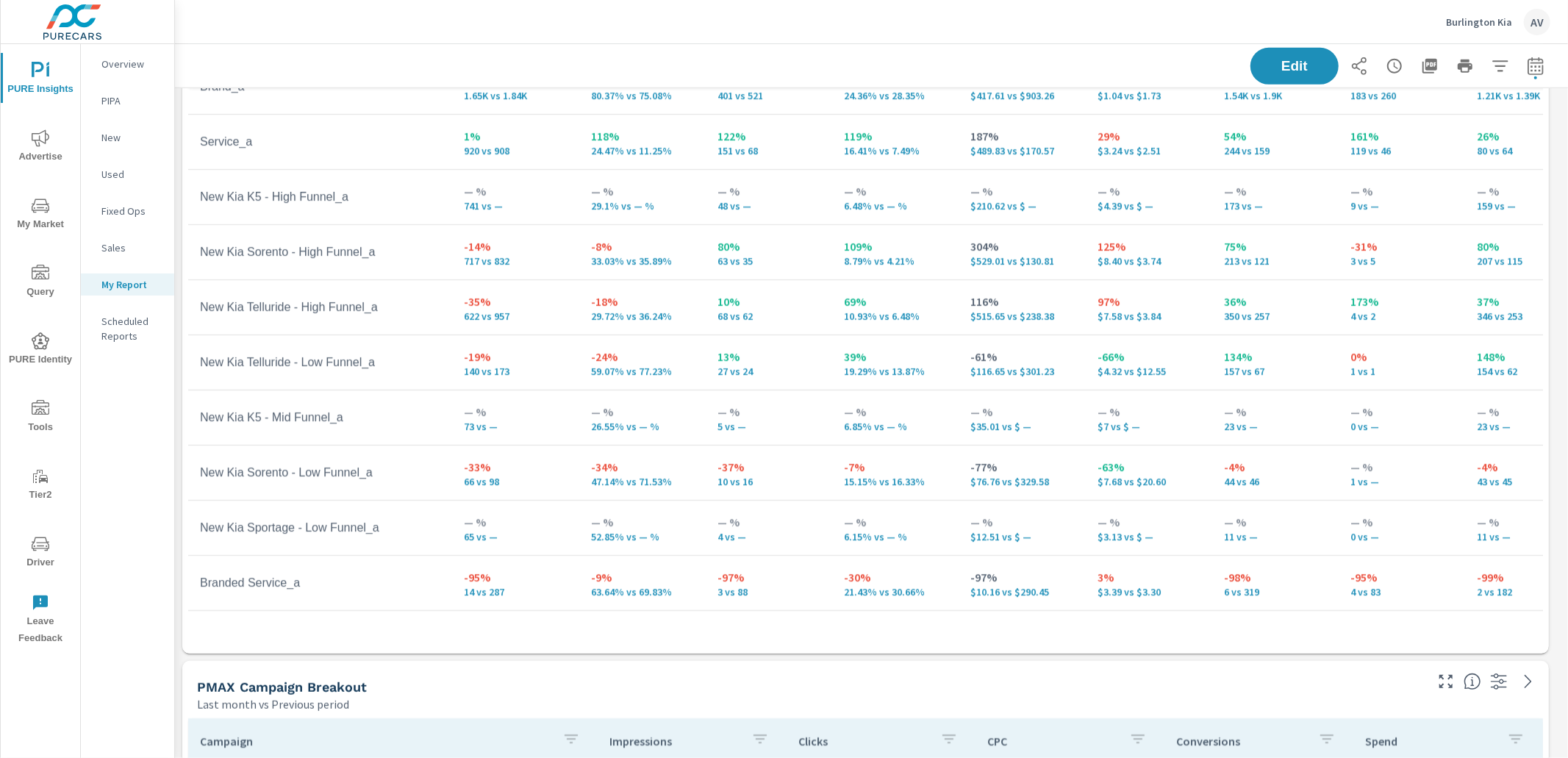
scroll to position [133, 0]
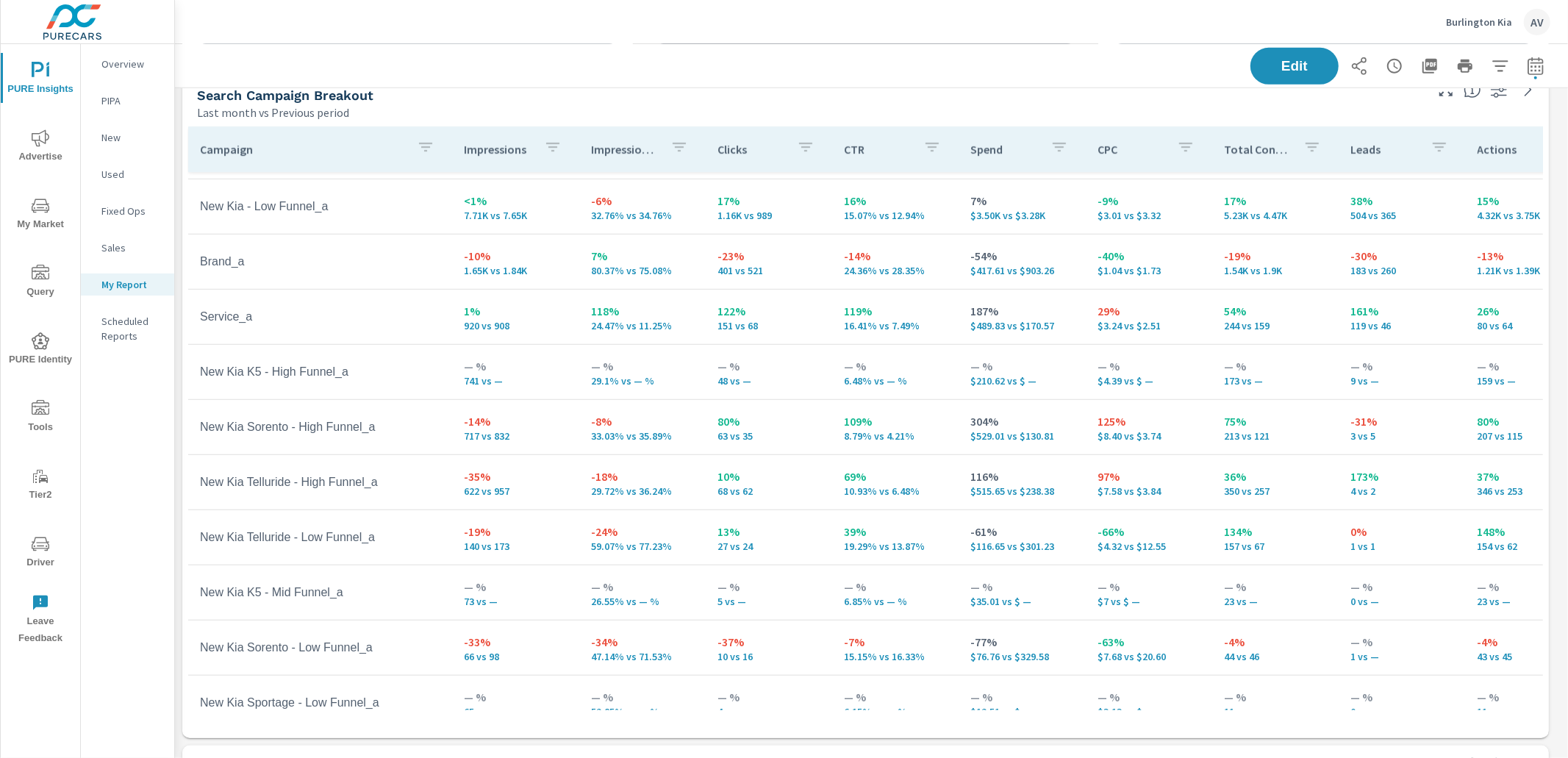
scroll to position [48, 0]
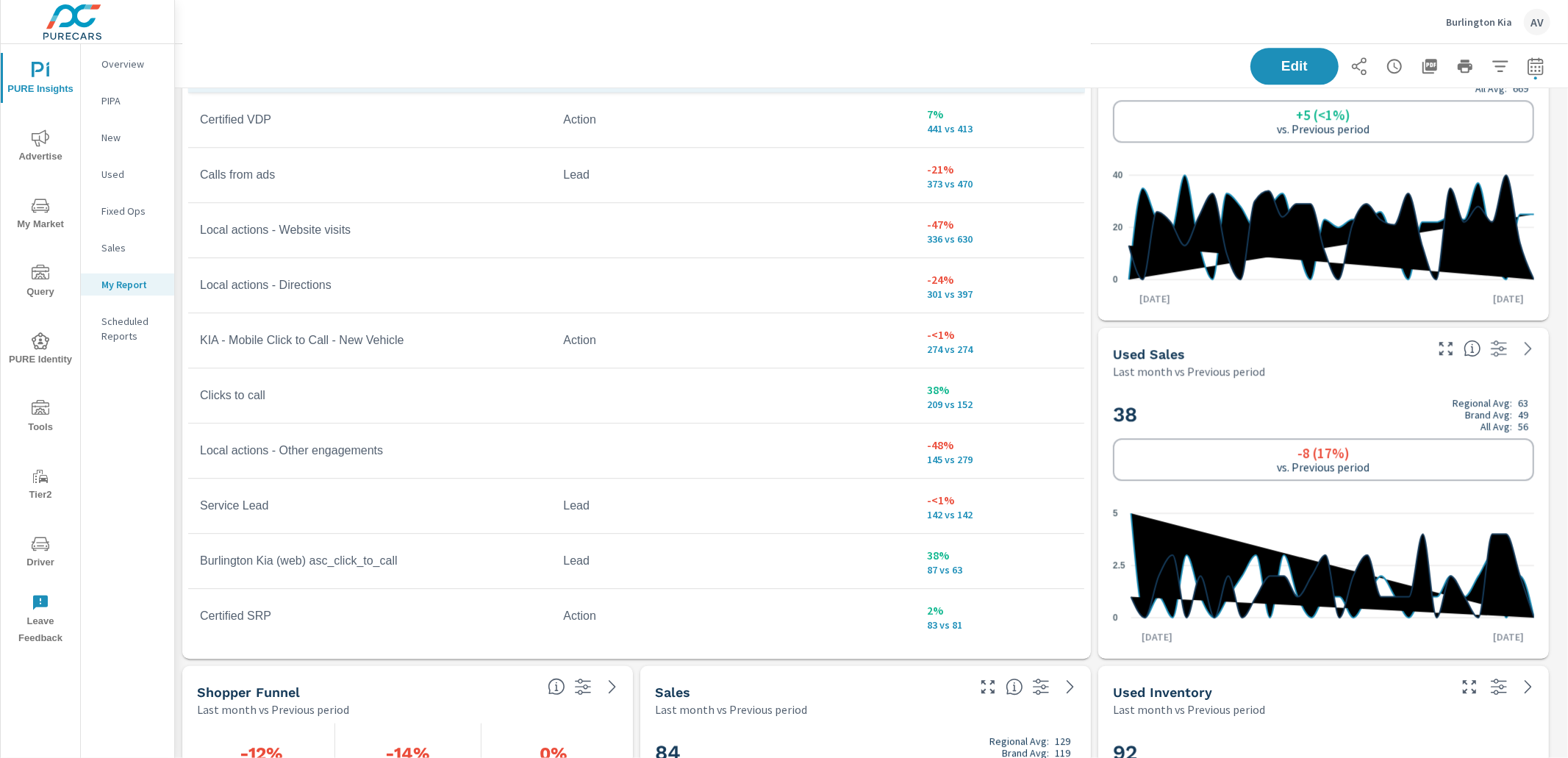
scroll to position [3286, 0]
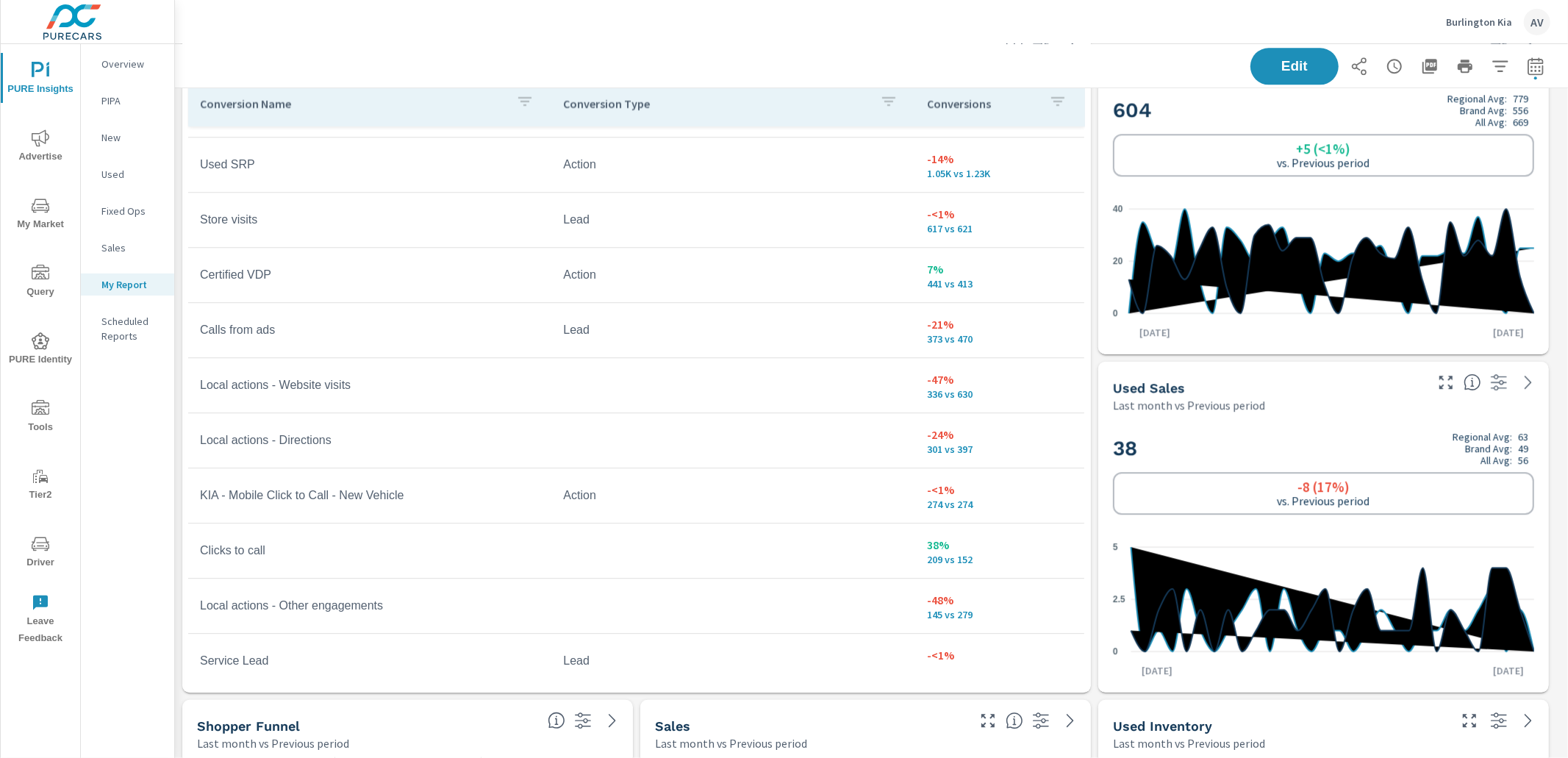
scroll to position [172, 0]
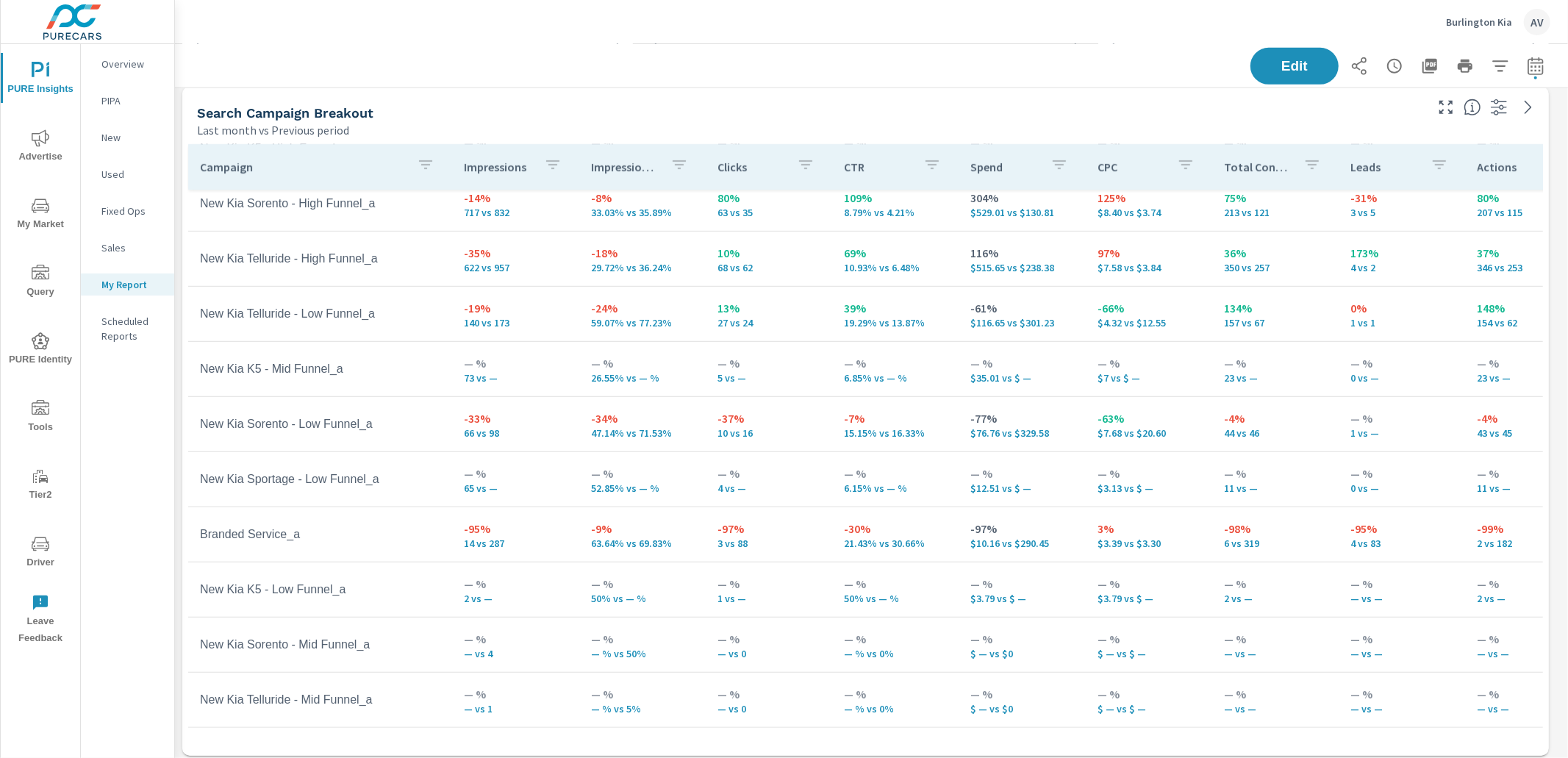
scroll to position [696, 0]
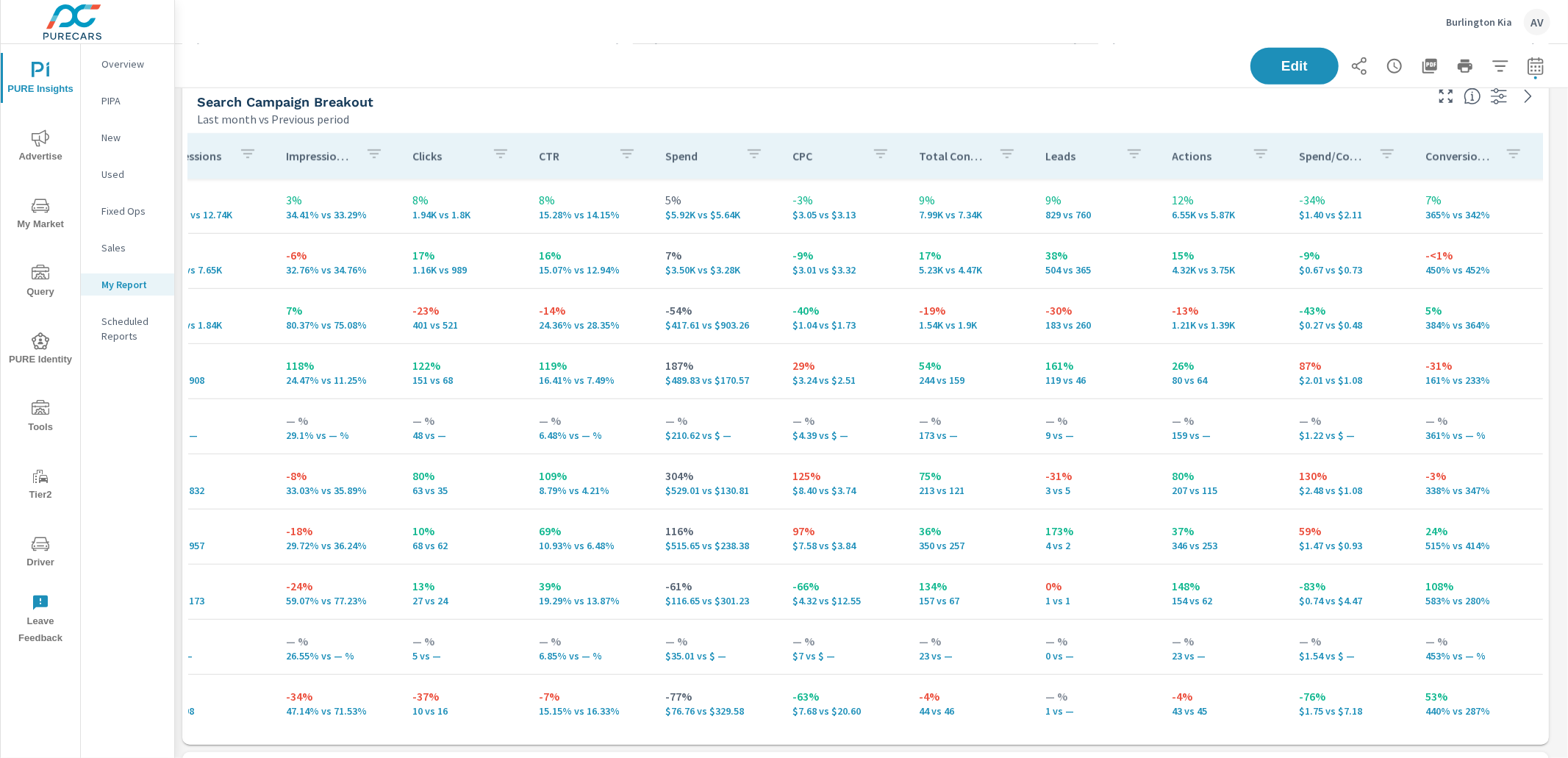
scroll to position [0, 545]
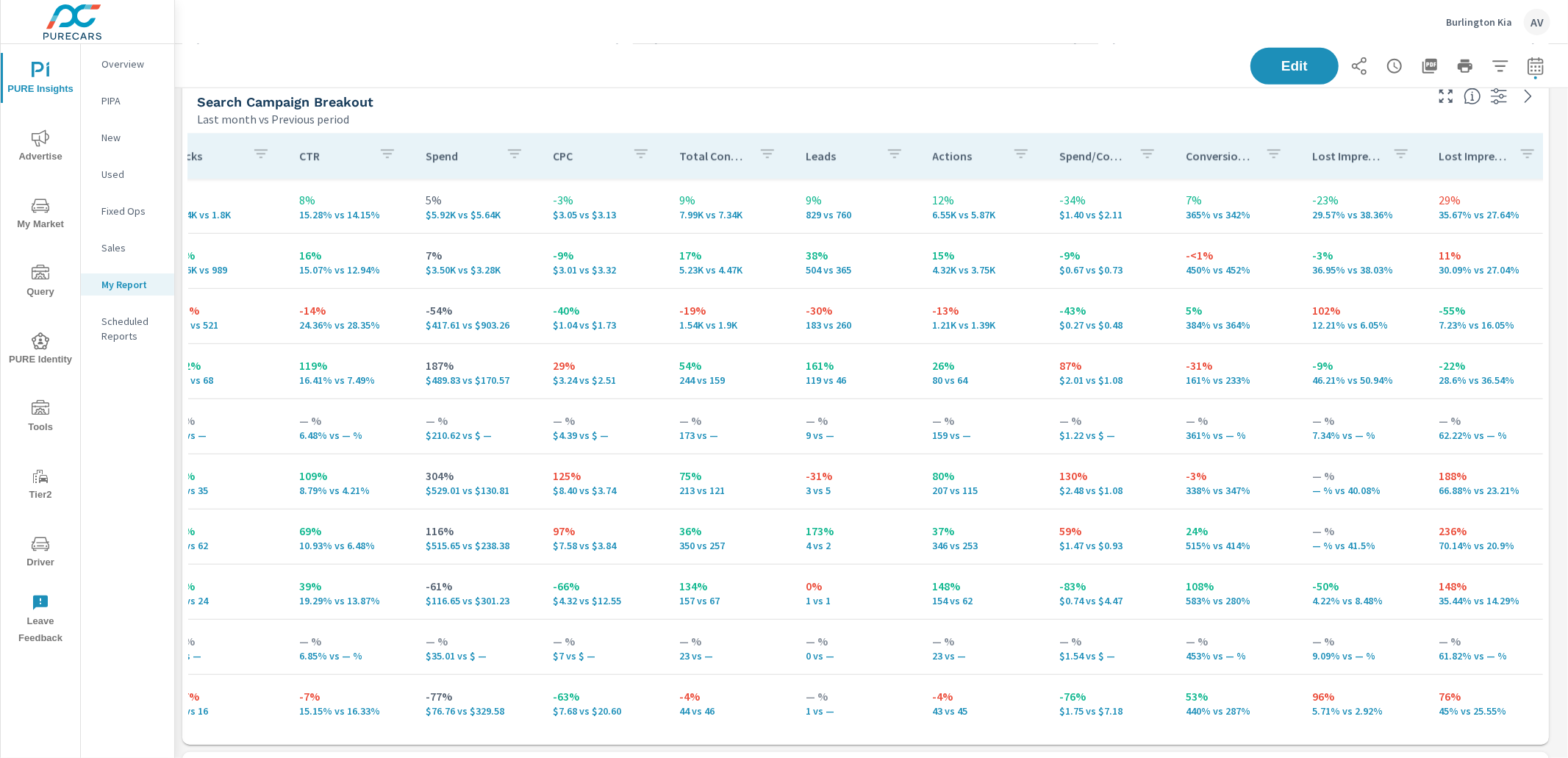
click at [1201, 160] on p "Conversion Rate" at bounding box center [1220, 156] width 68 height 15
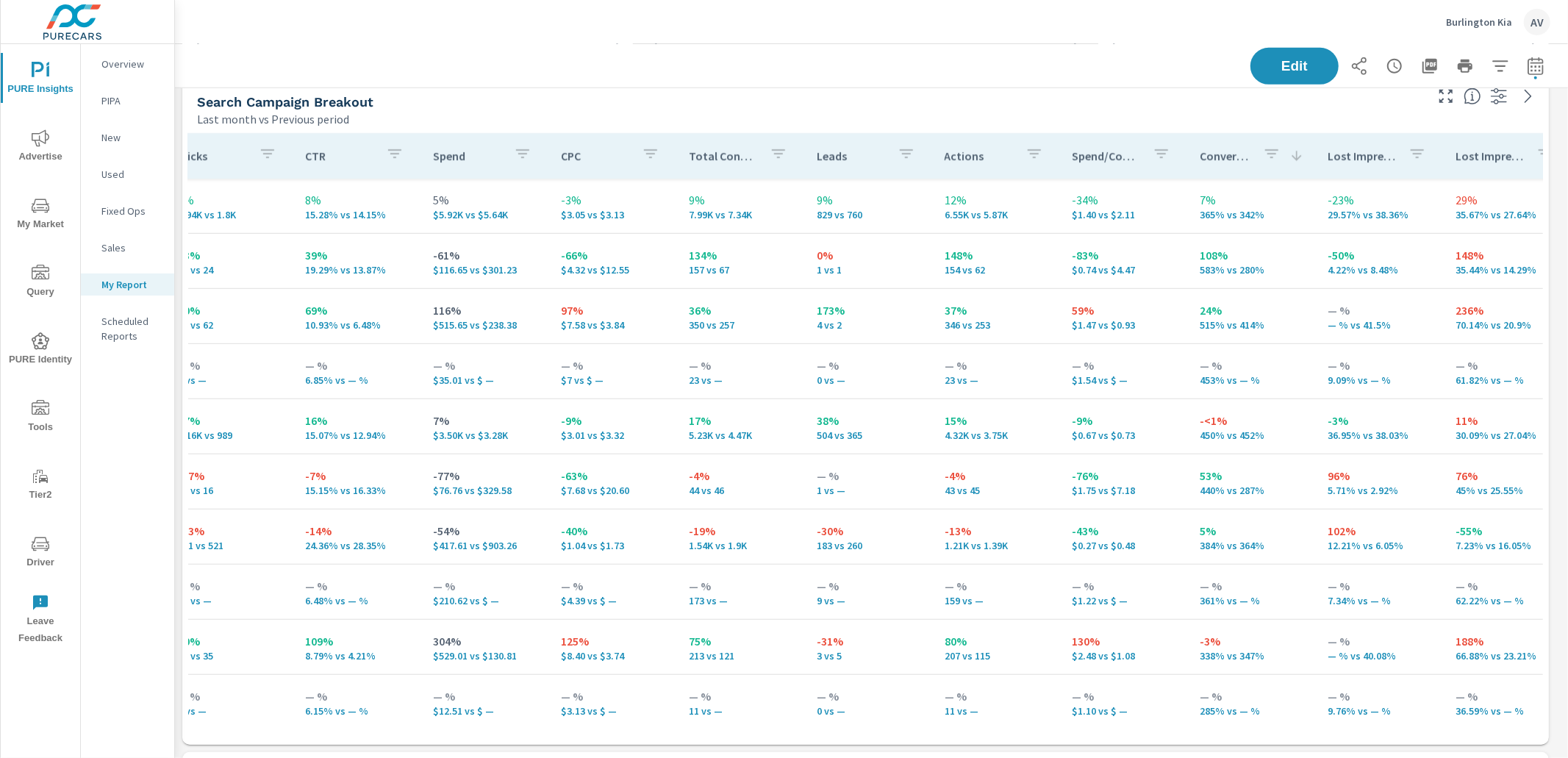
click at [1218, 158] on p "Conversion Rate" at bounding box center [1225, 156] width 51 height 15
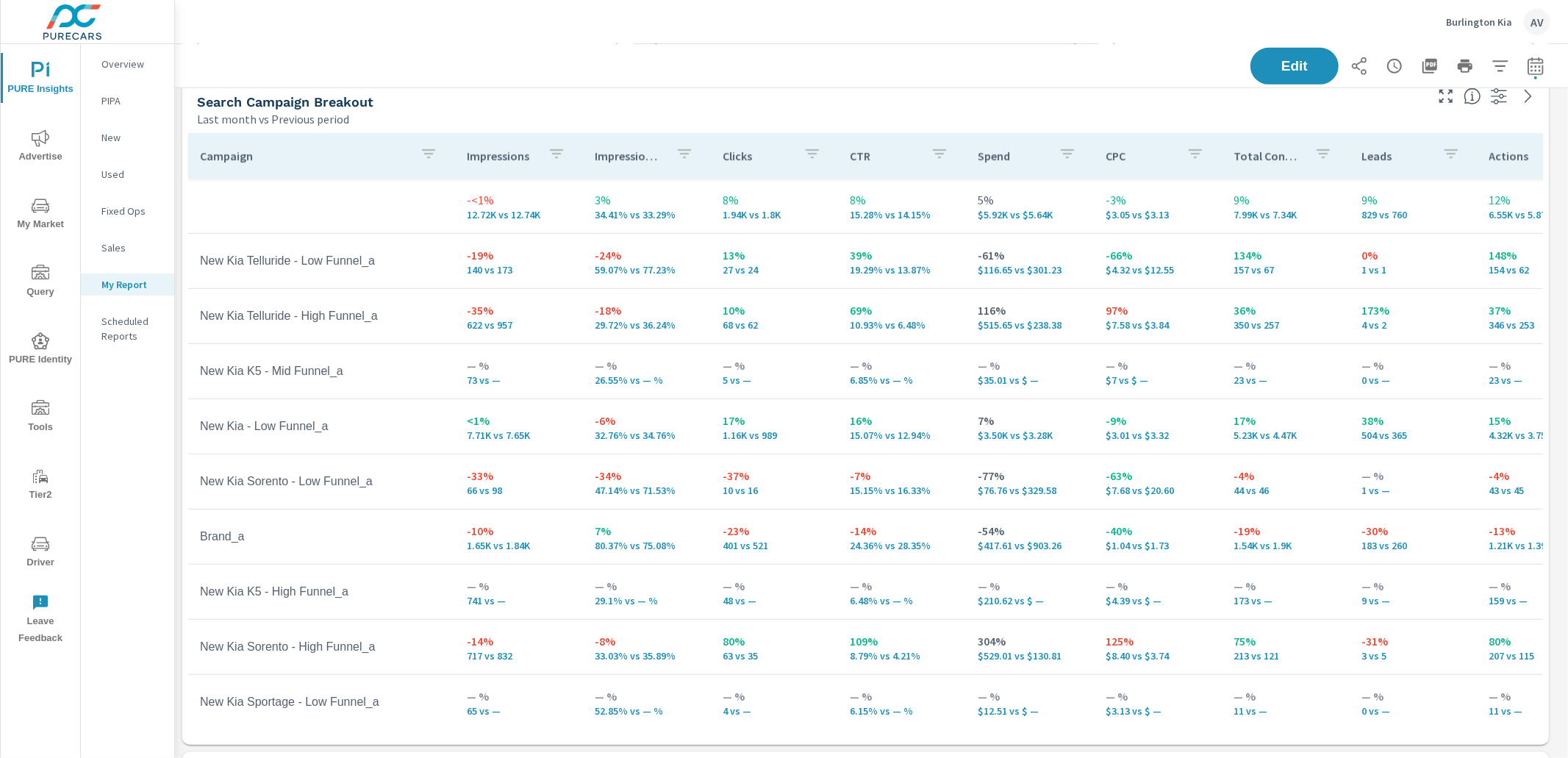
scroll to position [563, 0]
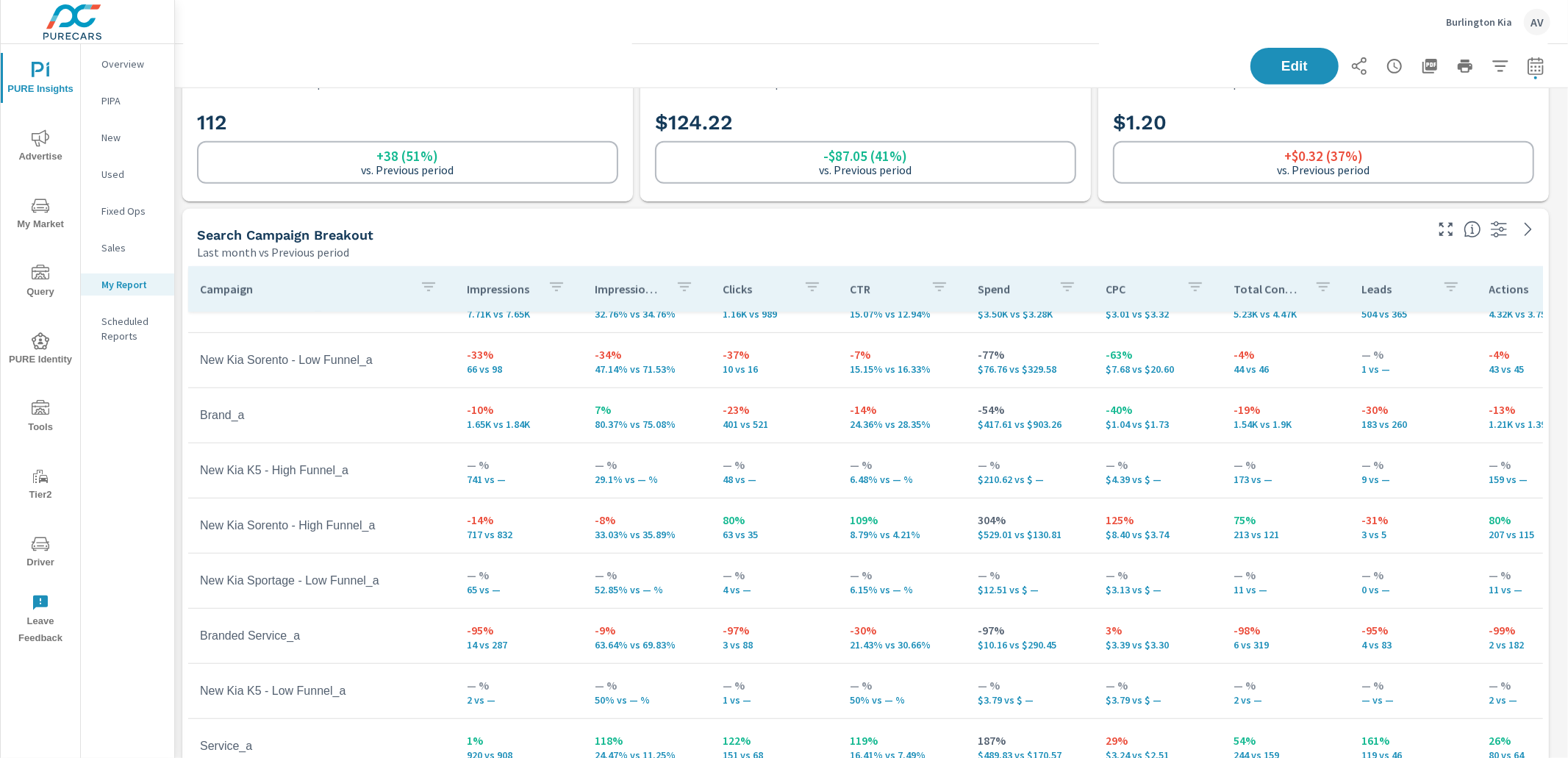
scroll to position [75, 0]
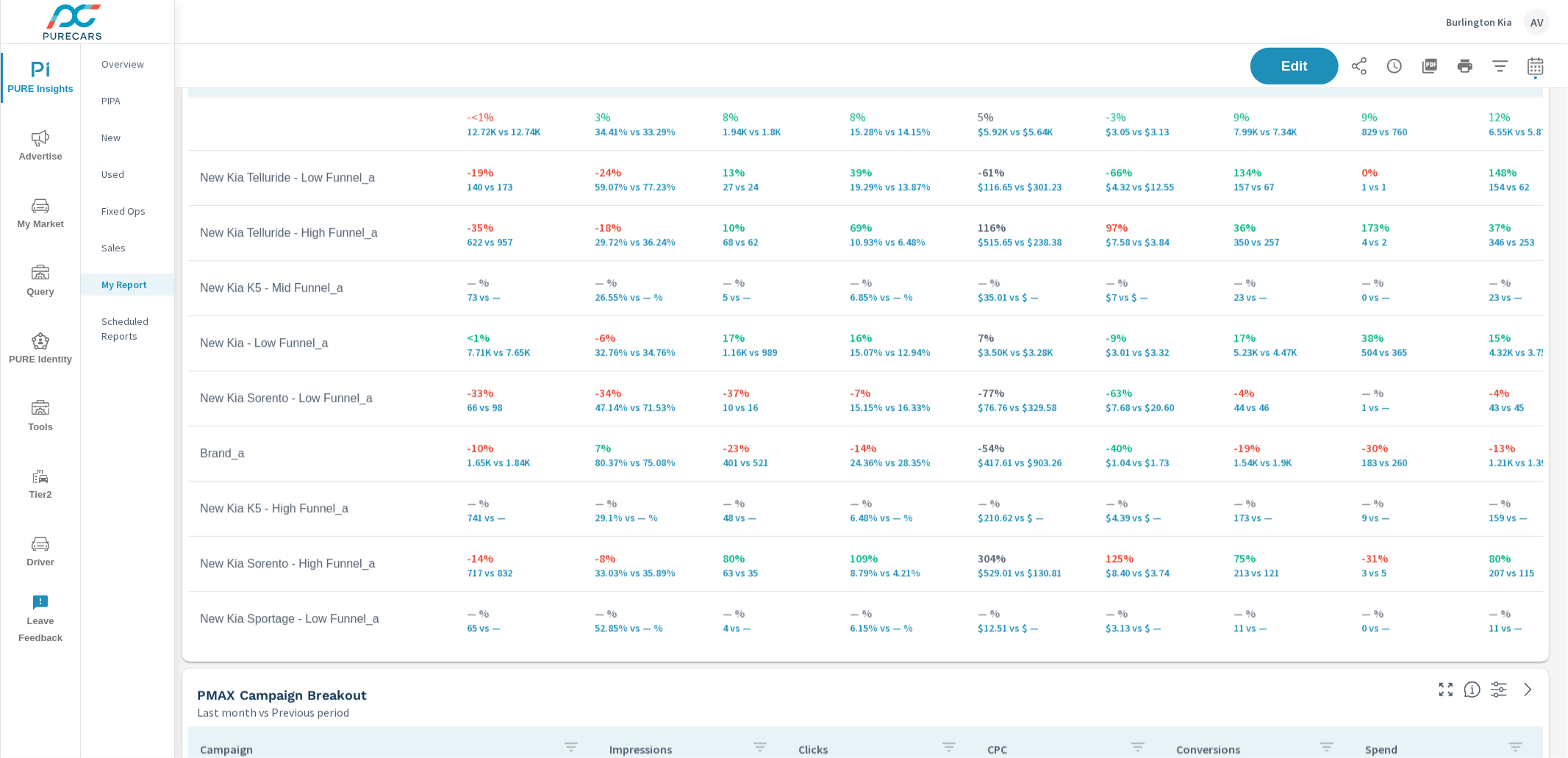
scroll to position [751, 0]
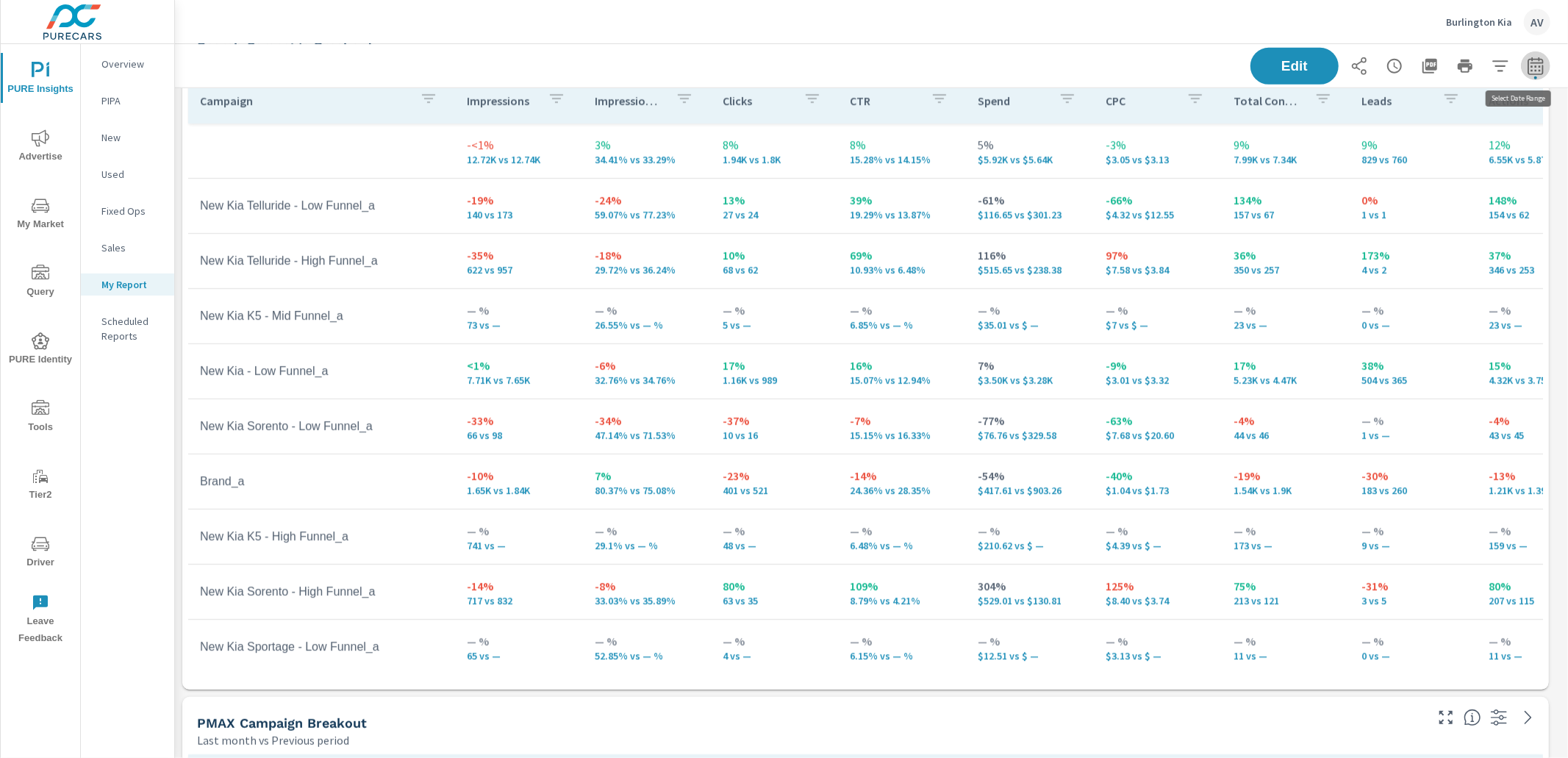
click at [1529, 69] on icon "button" at bounding box center [1536, 66] width 18 height 18
select select "Last month"
select select "Previous period"
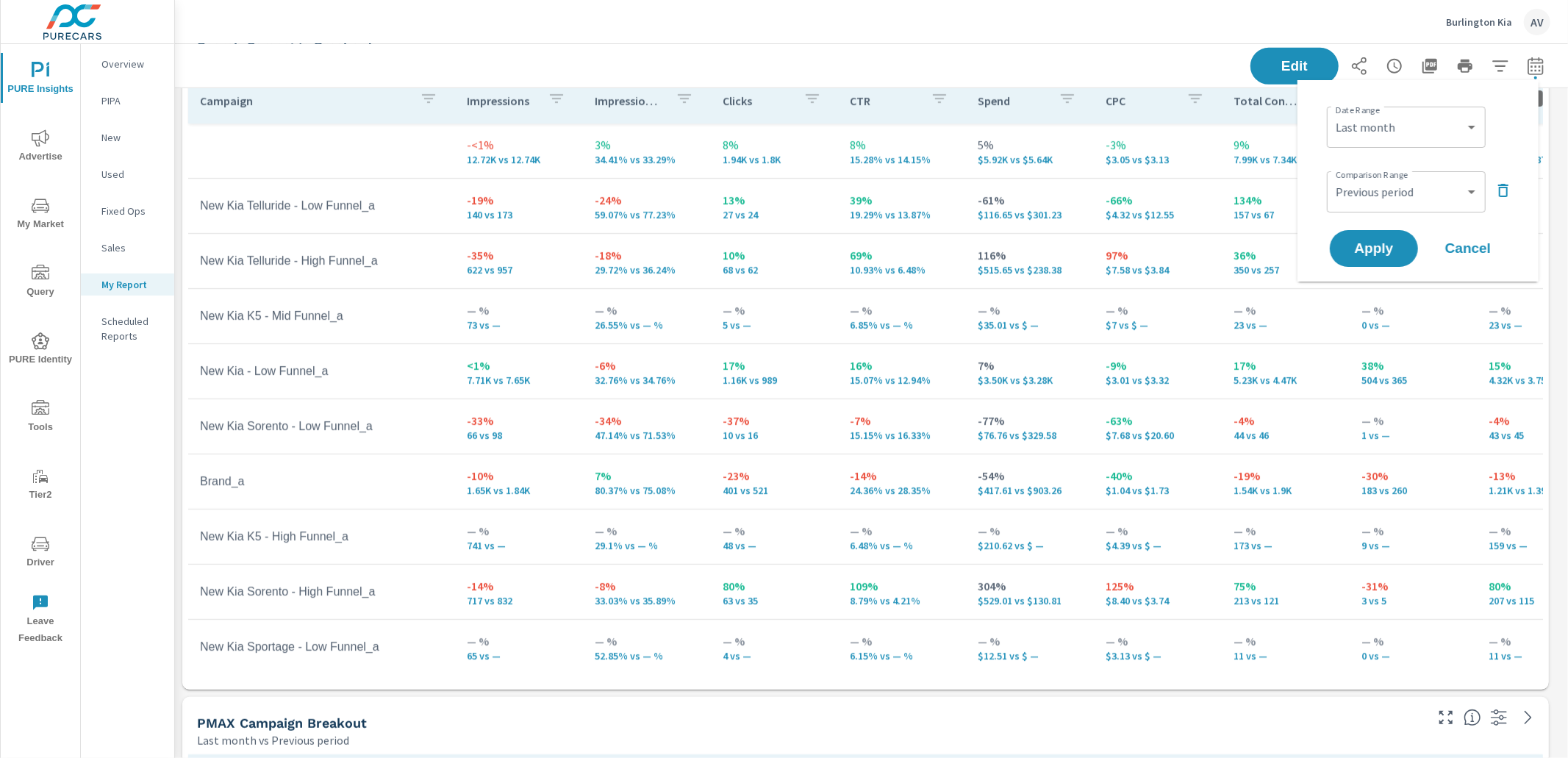
scroll to position [4937, 1407]
click at [1434, 190] on select "Custom Previous period Previous month Previous year" at bounding box center [1406, 192] width 147 height 29
click at [1505, 188] on icon "button" at bounding box center [1504, 190] width 18 height 18
click at [1370, 204] on span "Apply" at bounding box center [1374, 207] width 60 height 14
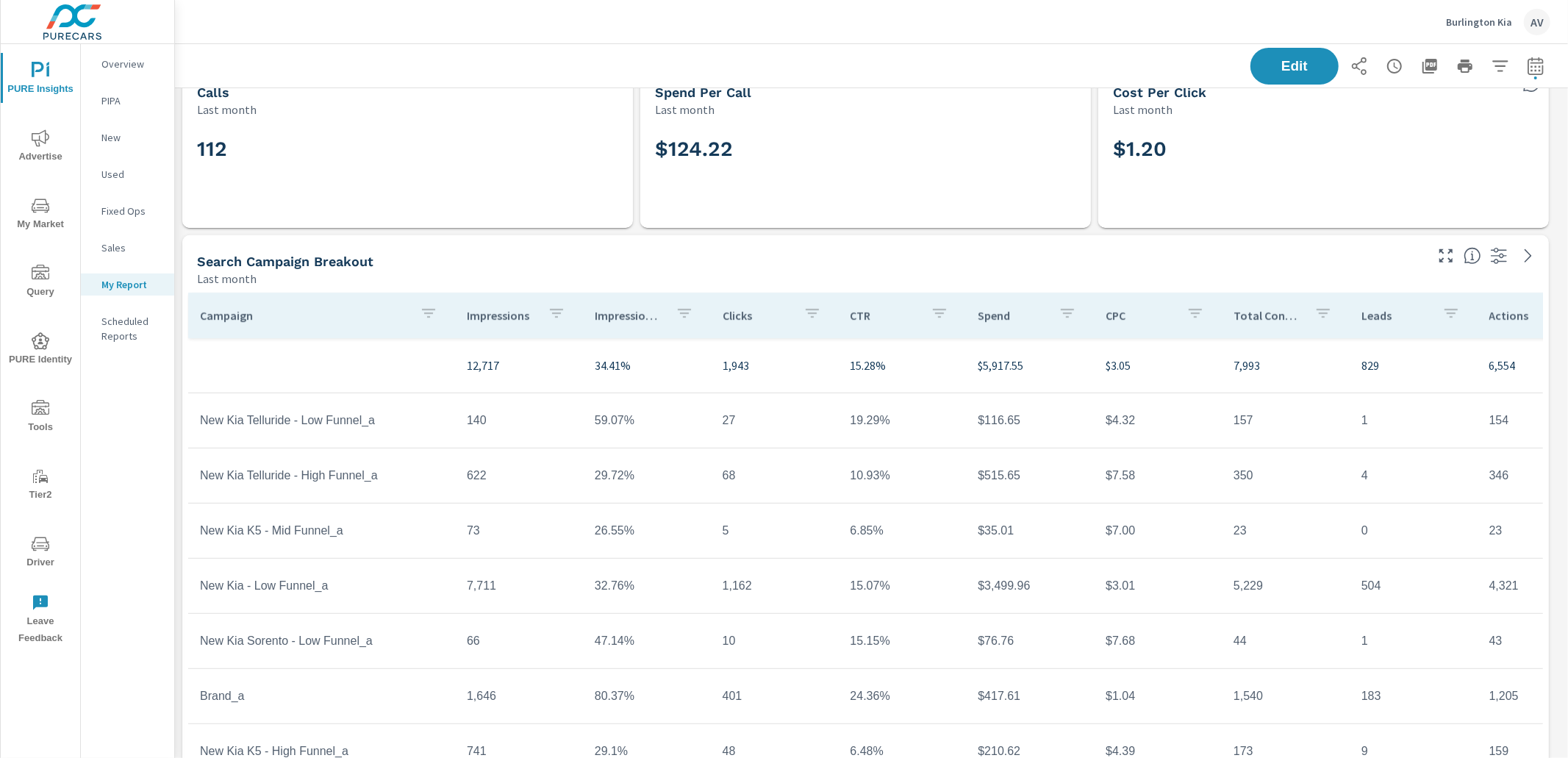
click at [40, 563] on span "Driver" at bounding box center [40, 554] width 71 height 36
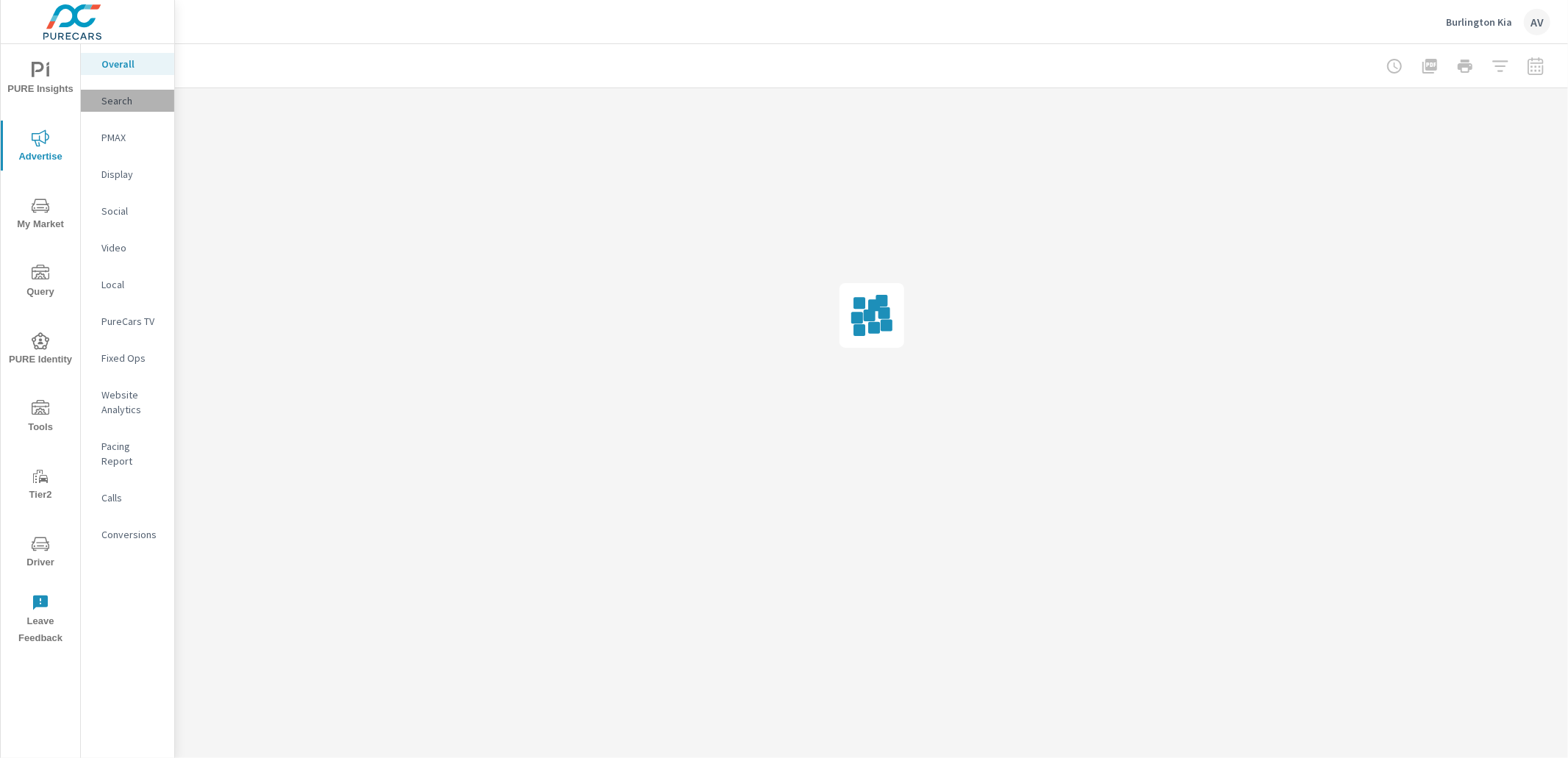
click at [128, 103] on p "Search" at bounding box center [132, 101] width 61 height 15
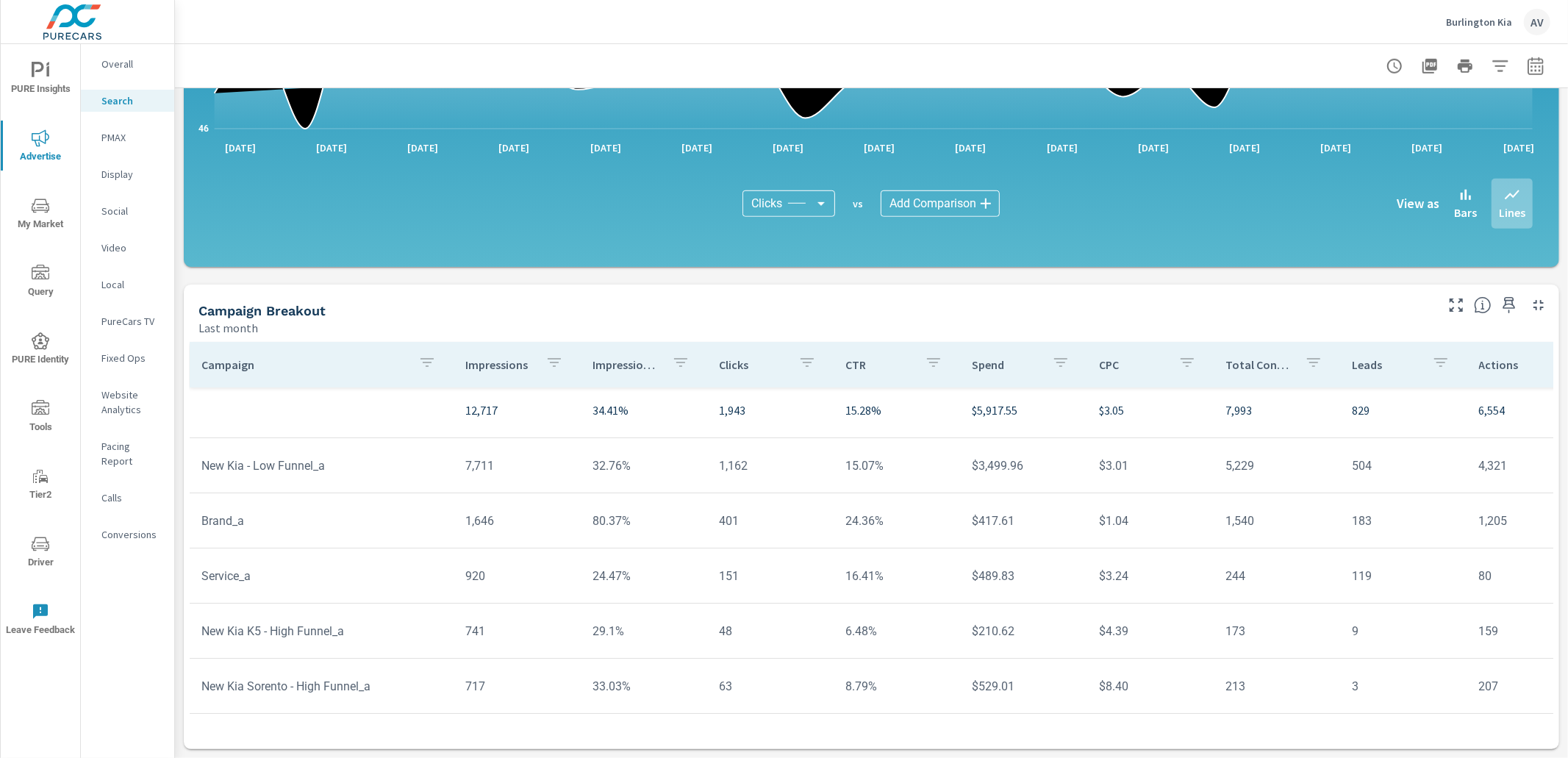
scroll to position [6, 0]
click at [585, 312] on div "Campaign Breakout" at bounding box center [815, 310] width 1235 height 17
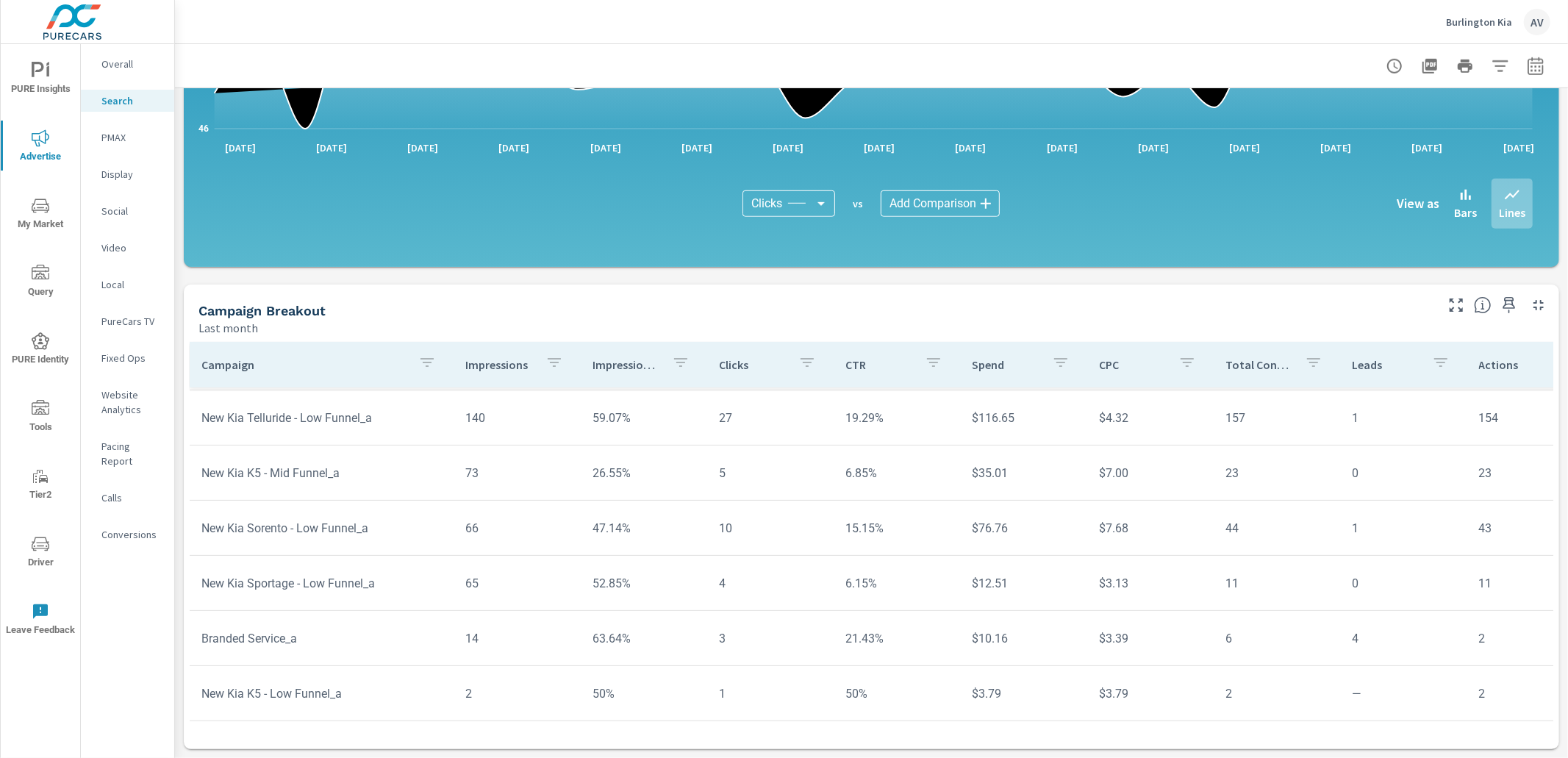
scroll to position [392, 0]
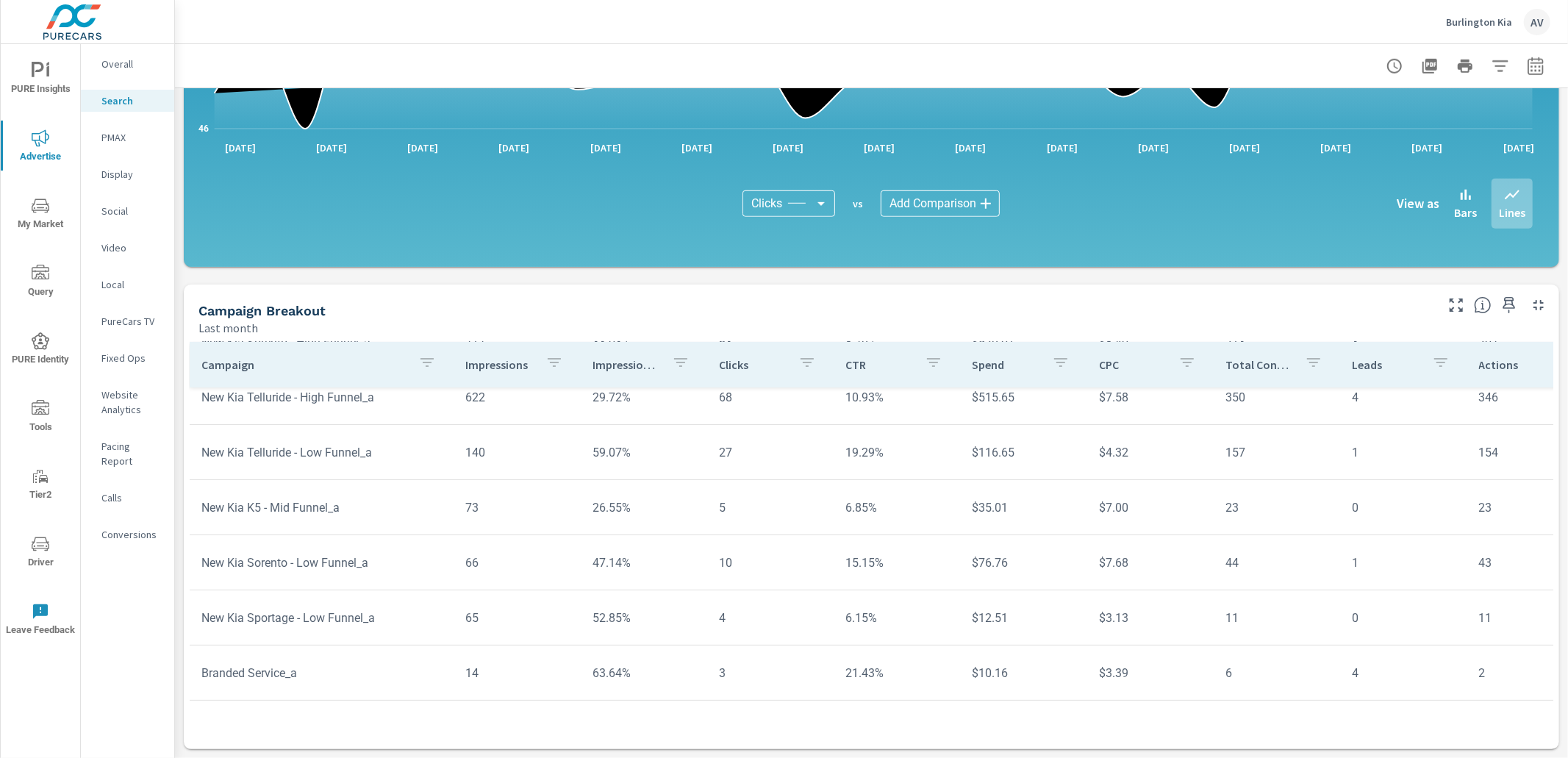
scroll to position [328, 0]
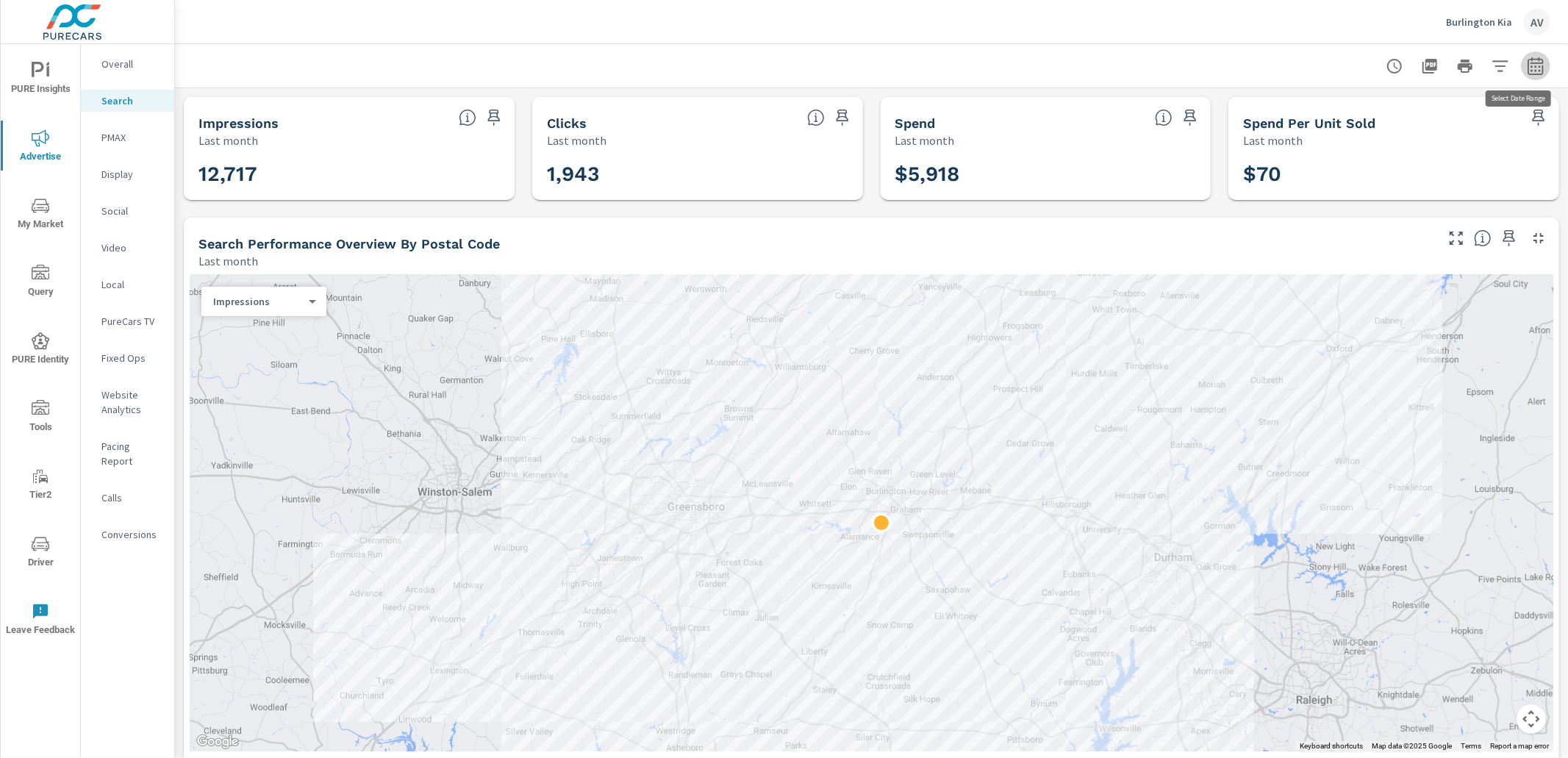
click at [1527, 64] on icon "button" at bounding box center [1536, 66] width 18 height 18
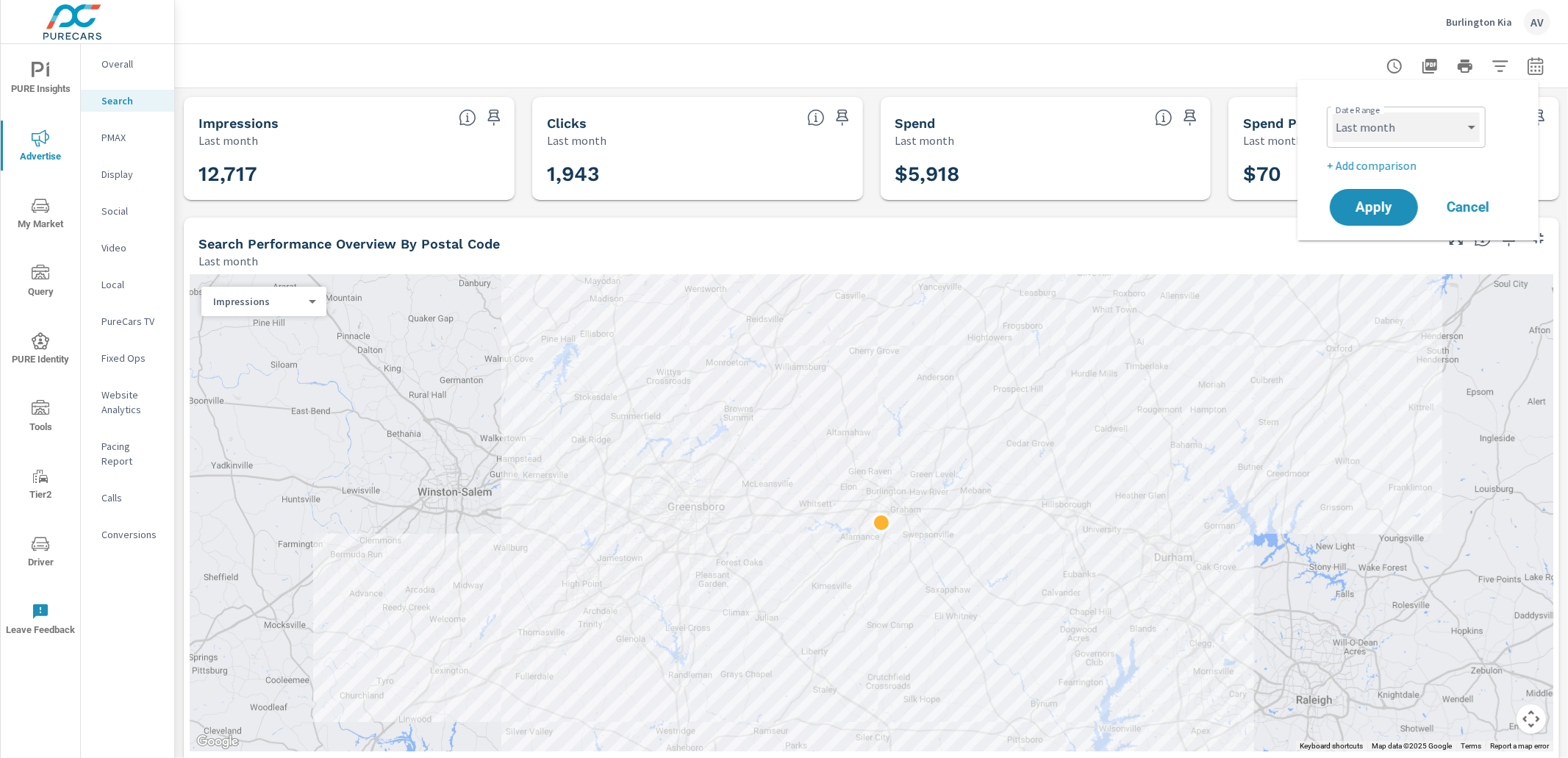
click at [1408, 128] on select "Custom Yesterday Last week Last 7 days Last 14 days Last 30 days Last 45 days L…" at bounding box center [1406, 127] width 147 height 29
click at [1333, 113] on select "Custom Yesterday Last week Last 7 days Last 14 days Last 30 days Last 45 days L…" at bounding box center [1406, 127] width 147 height 29
select select "Month to date"
click at [1390, 217] on button "Apply" at bounding box center [1374, 207] width 91 height 38
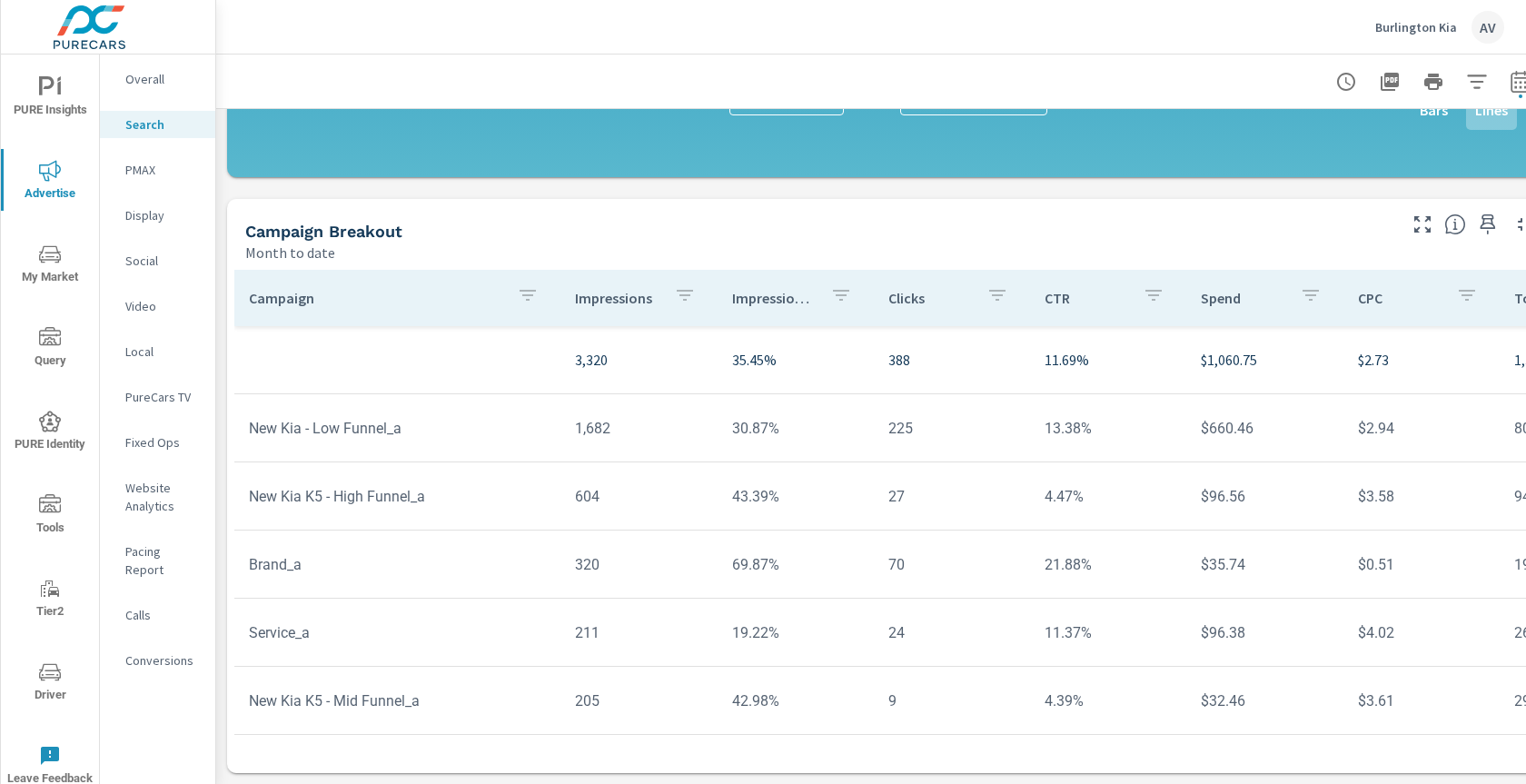
scroll to position [1276, 0]
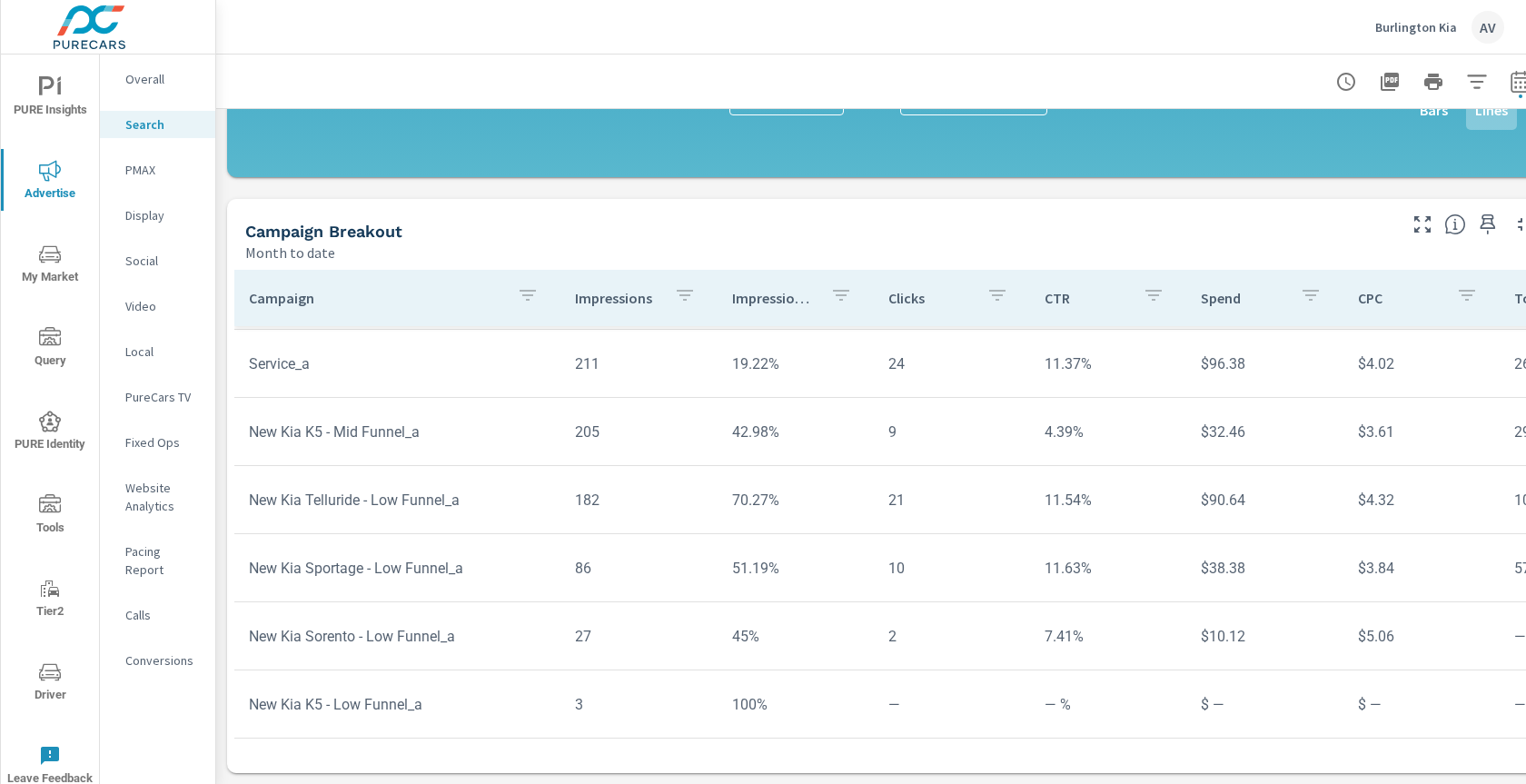
scroll to position [284, 0]
click at [353, 681] on td "New Kia K5 - Low Funnel_a" at bounding box center [397, 704] width 326 height 46
click at [518, 221] on div "Campaign Breakout" at bounding box center [819, 230] width 1148 height 21
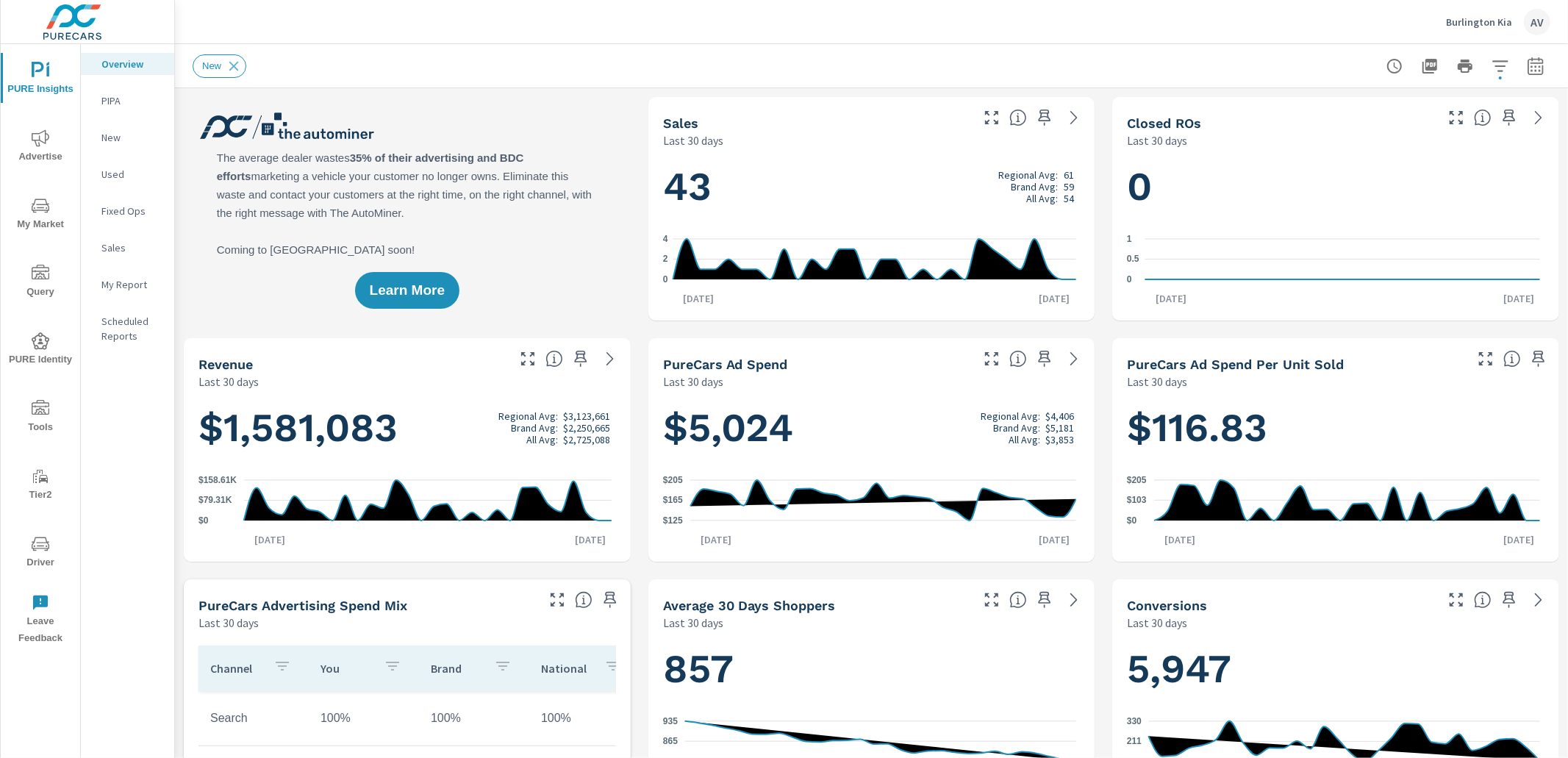
click at [37, 153] on span "Advertise" at bounding box center [40, 147] width 71 height 36
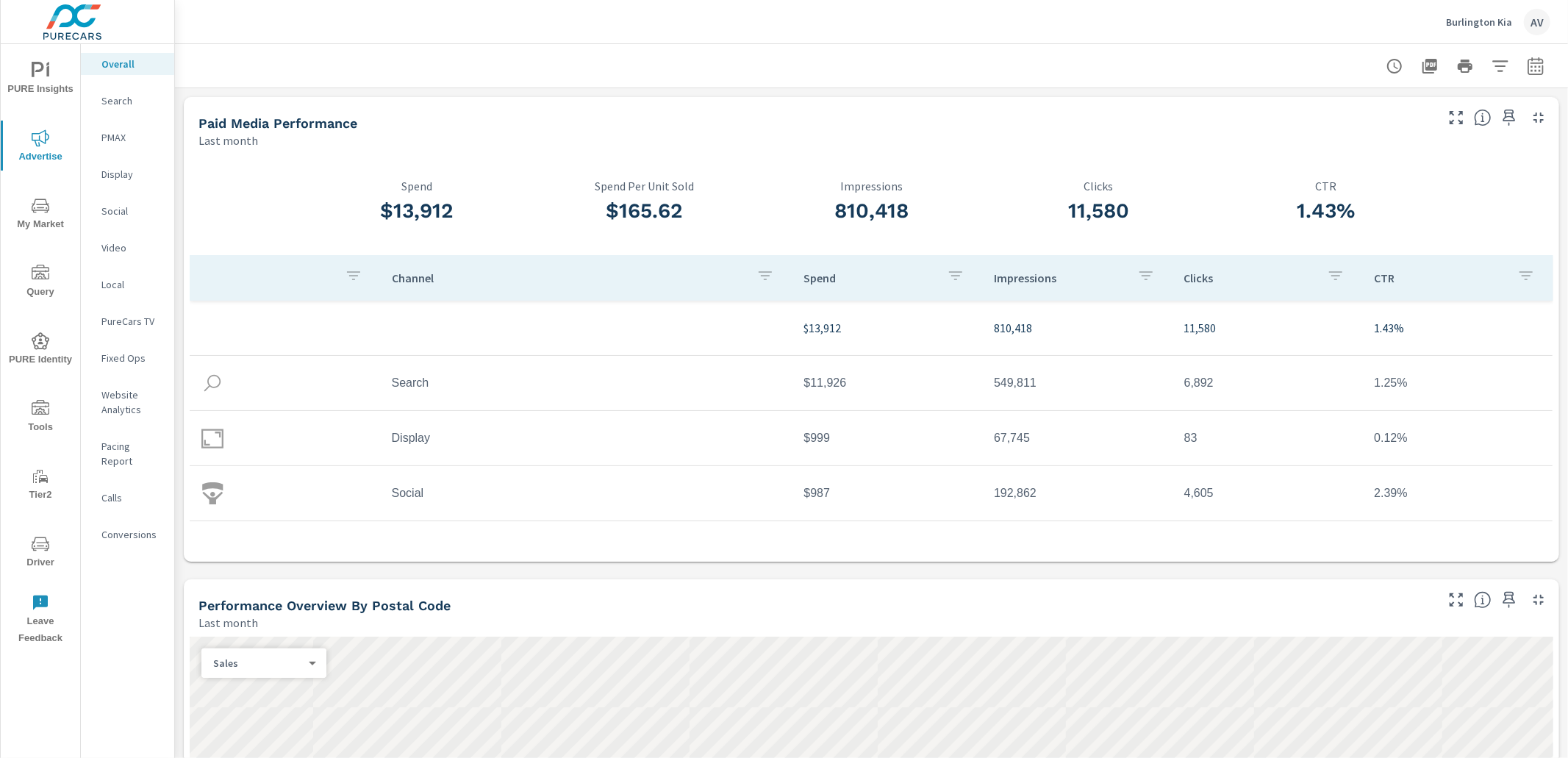
click at [125, 416] on p "Website Analytics" at bounding box center [132, 401] width 61 height 29
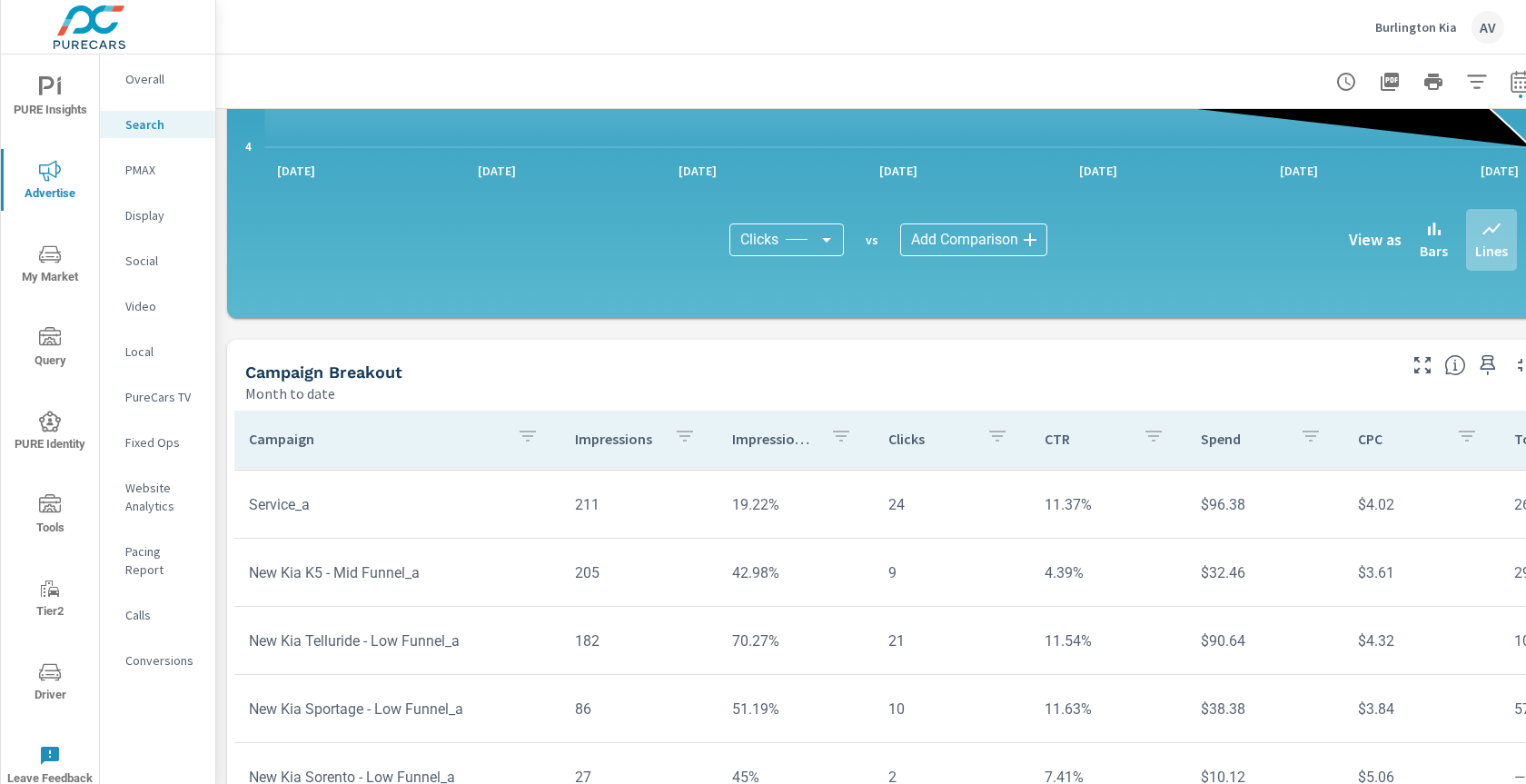
scroll to position [1276, 0]
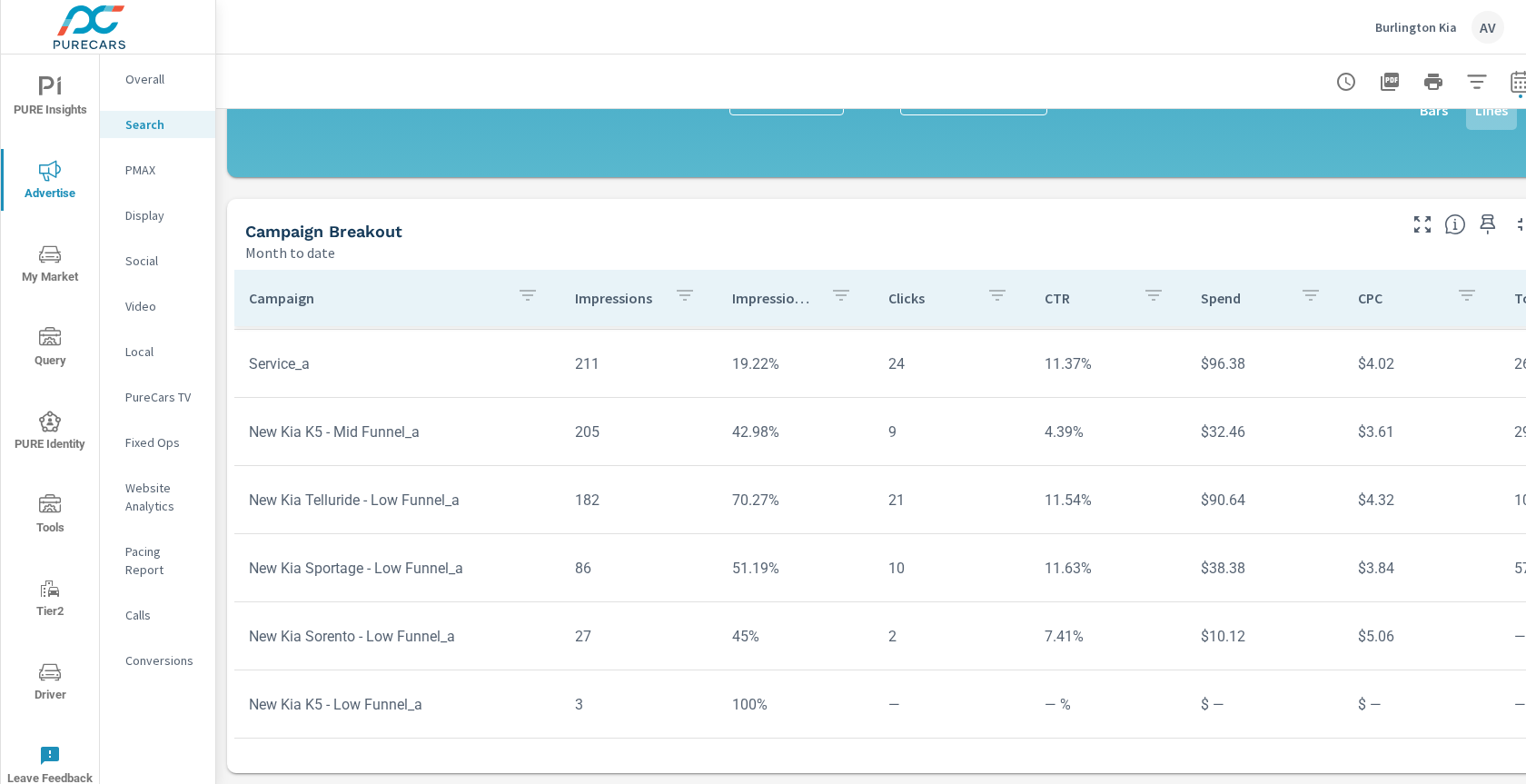
scroll to position [284, 0]
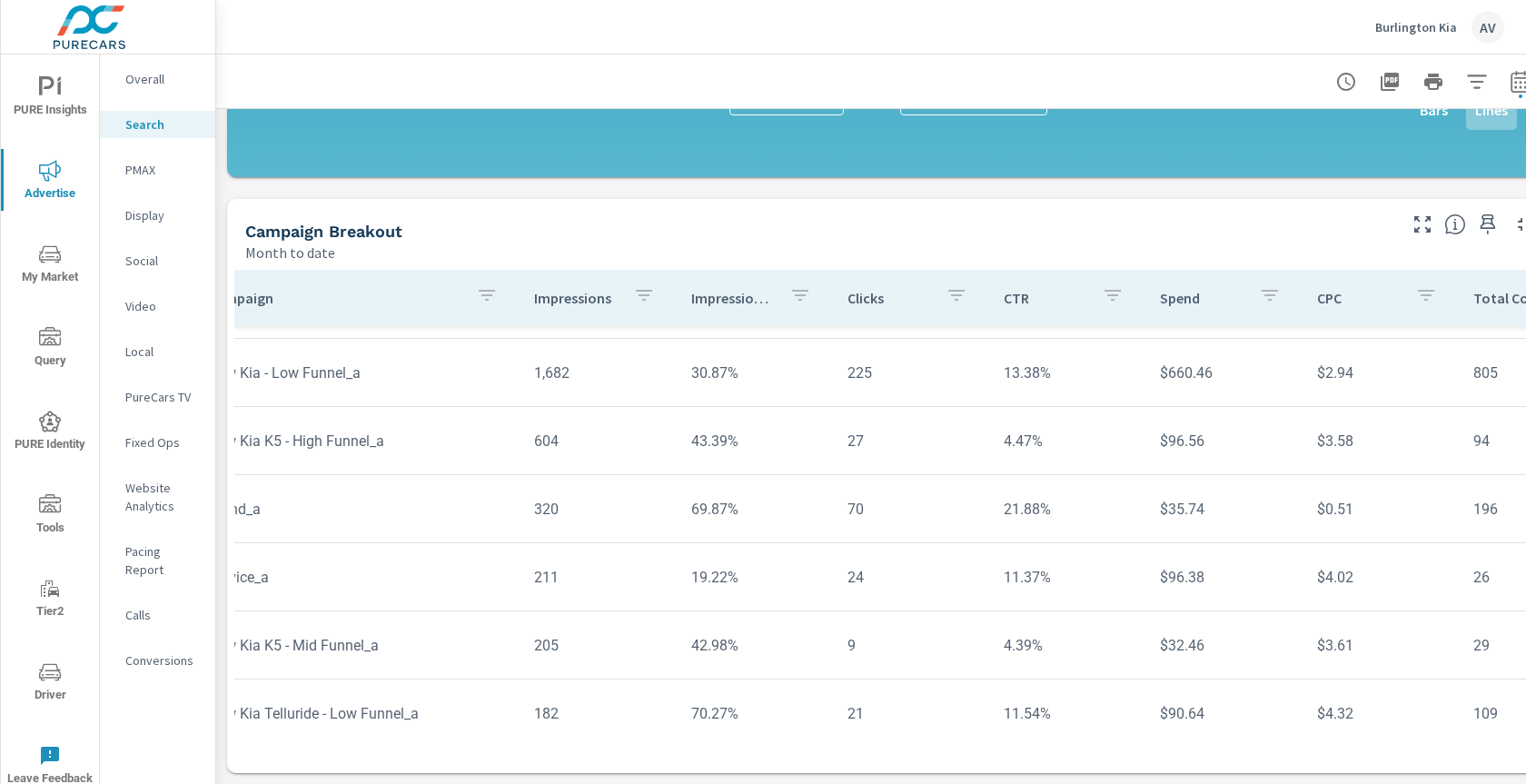
scroll to position [55, 0]
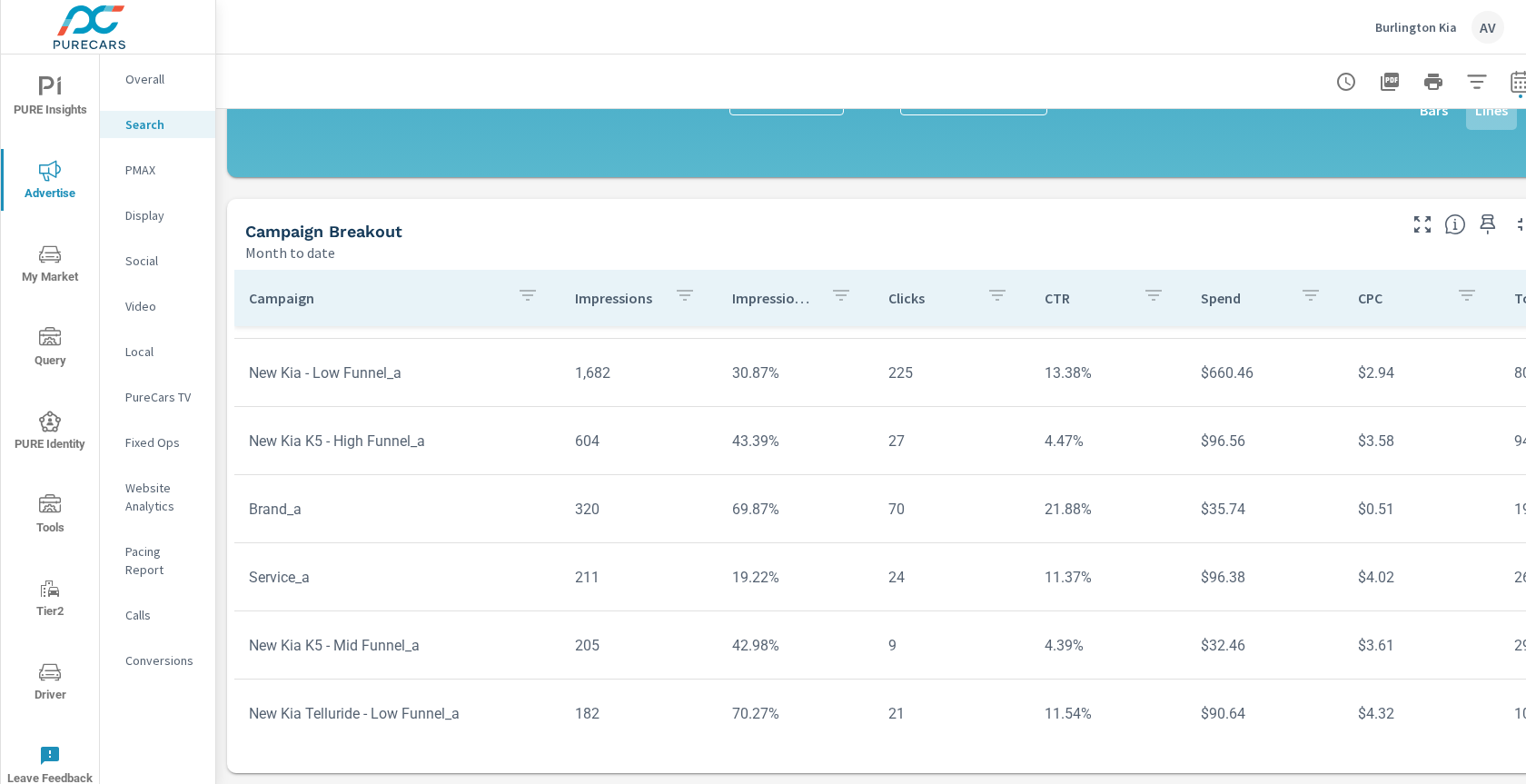
click at [754, 223] on div "Campaign Breakout" at bounding box center [819, 230] width 1148 height 21
click at [753, 223] on div "Campaign Breakout" at bounding box center [819, 230] width 1148 height 21
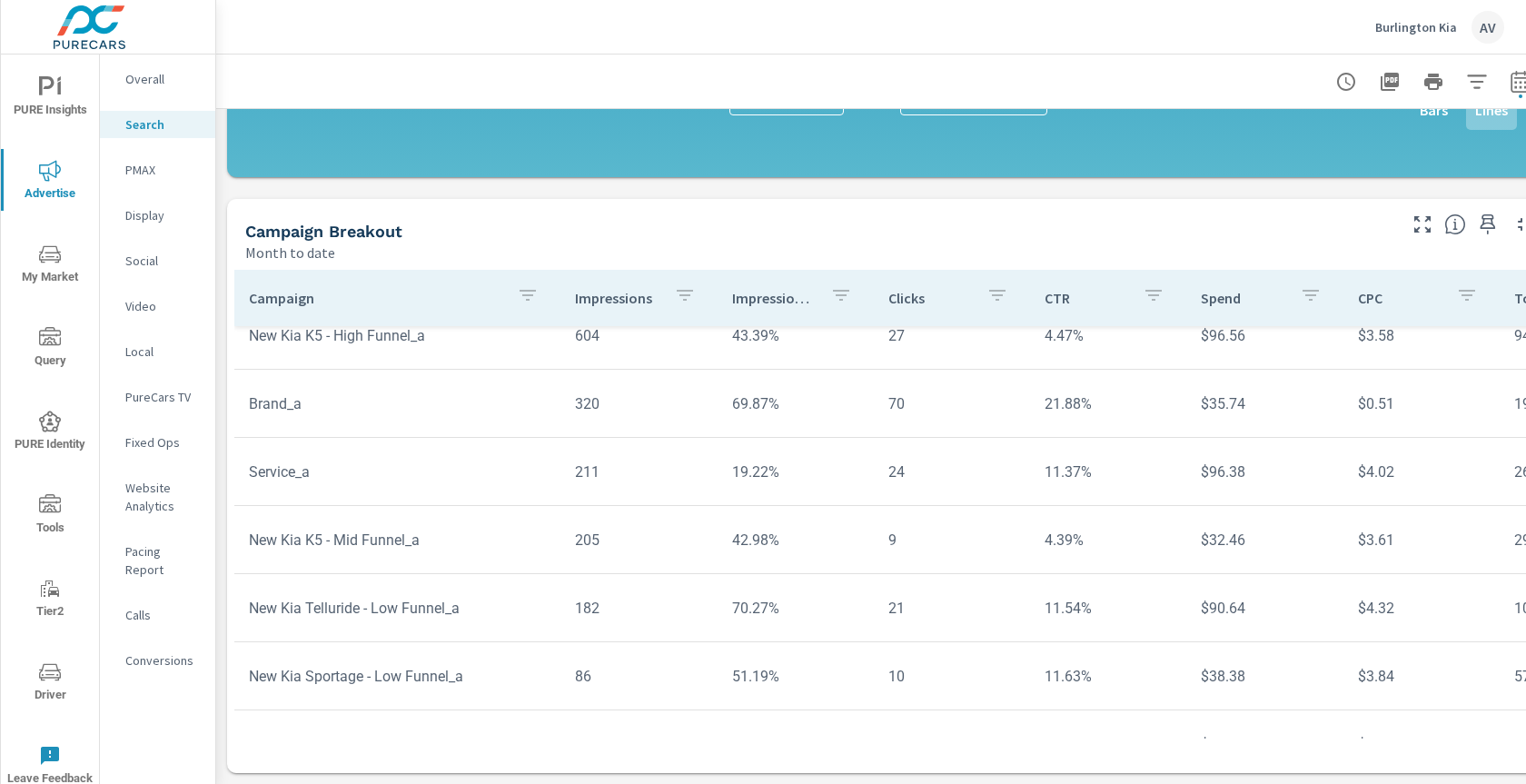
scroll to position [161, 0]
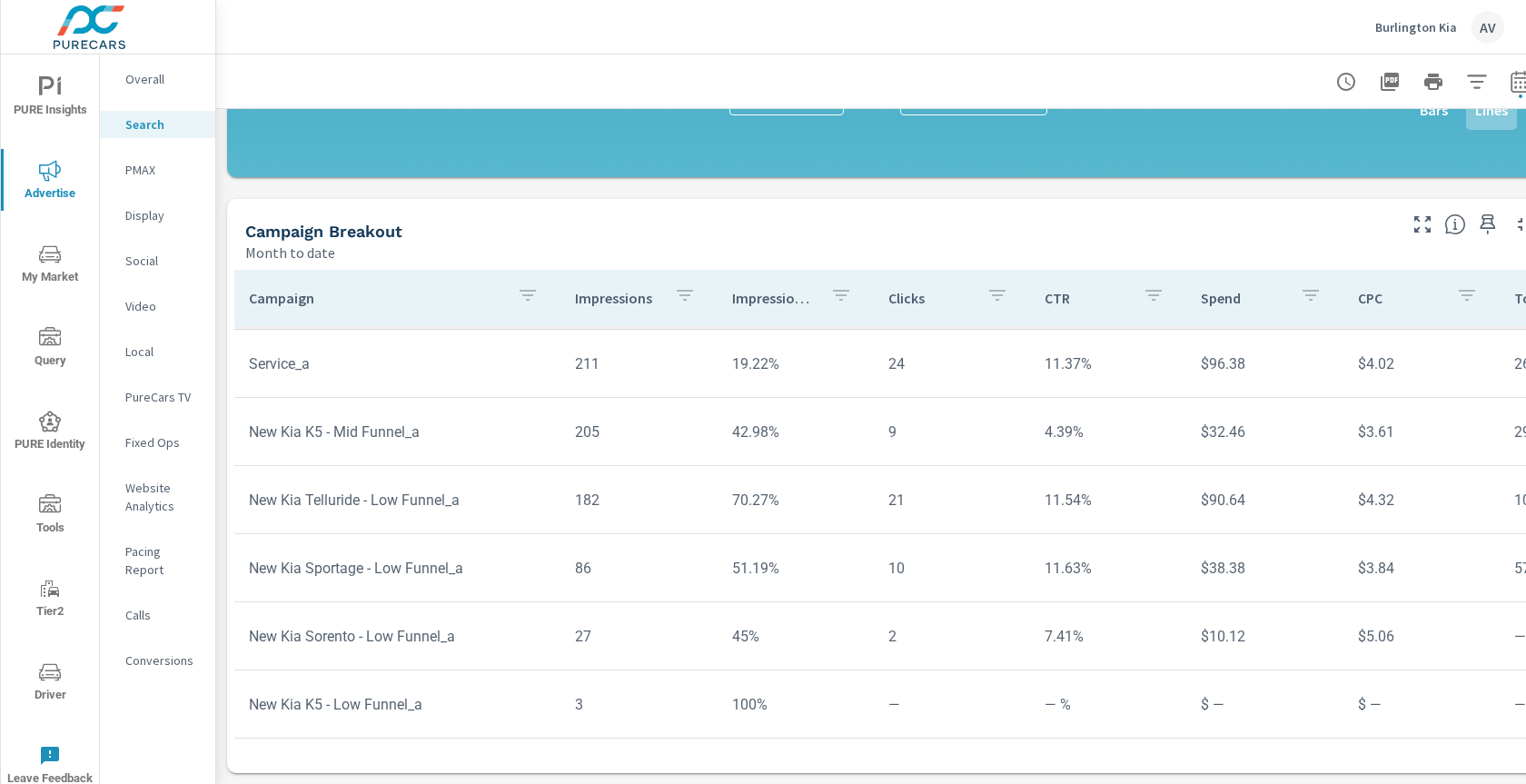
scroll to position [284, 0]
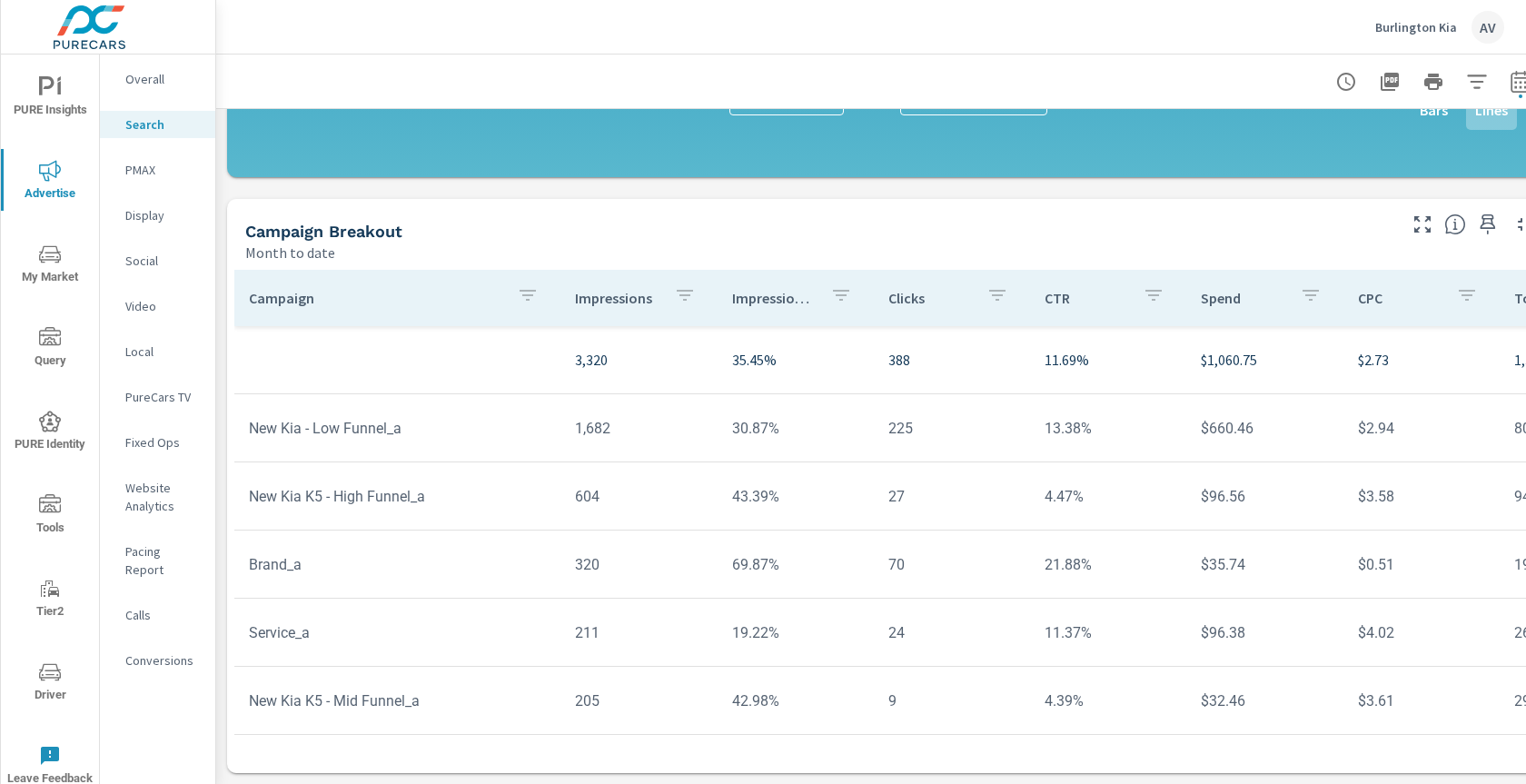
click at [746, 241] on div "Month to date" at bounding box center [819, 252] width 1148 height 22
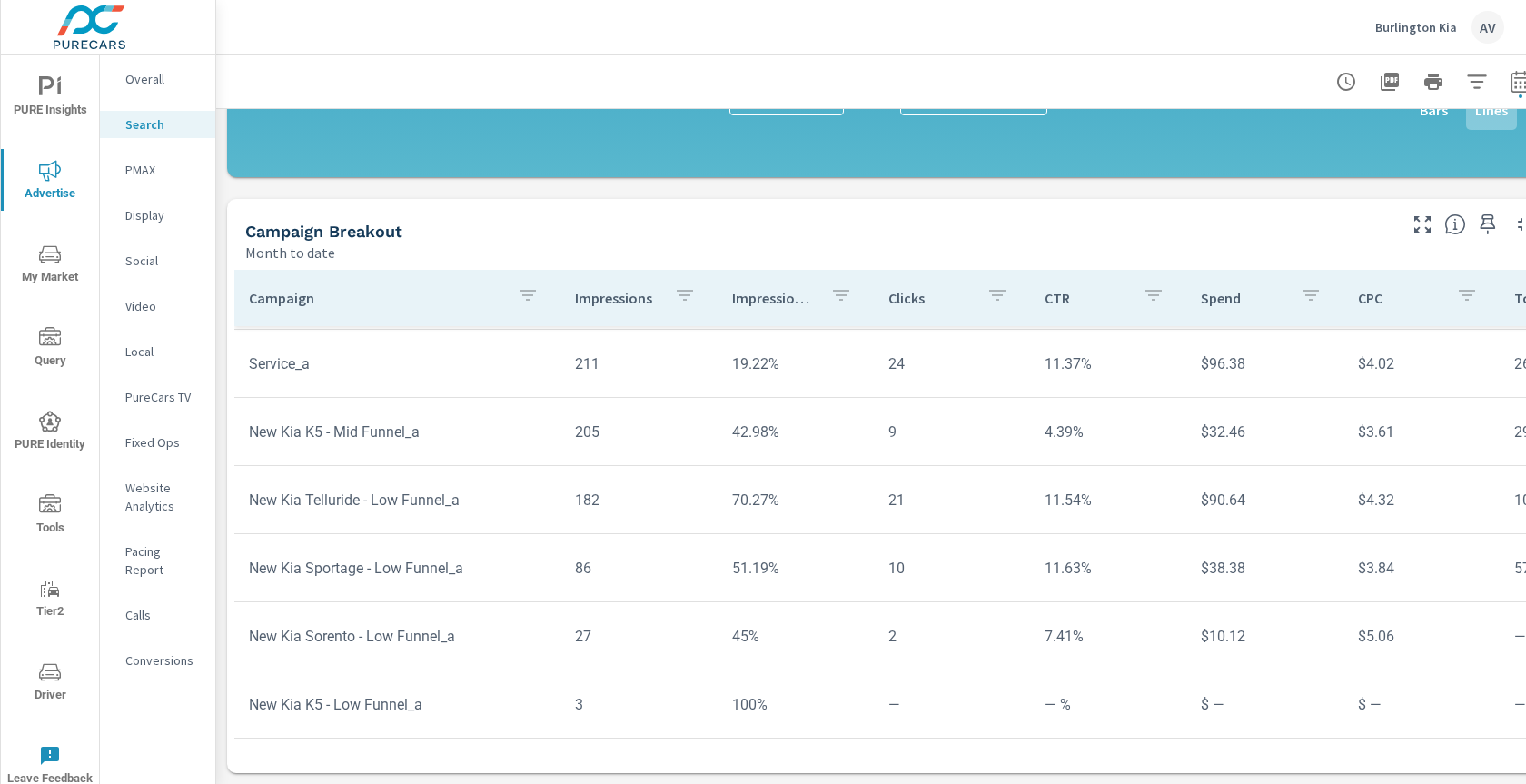
scroll to position [284, 0]
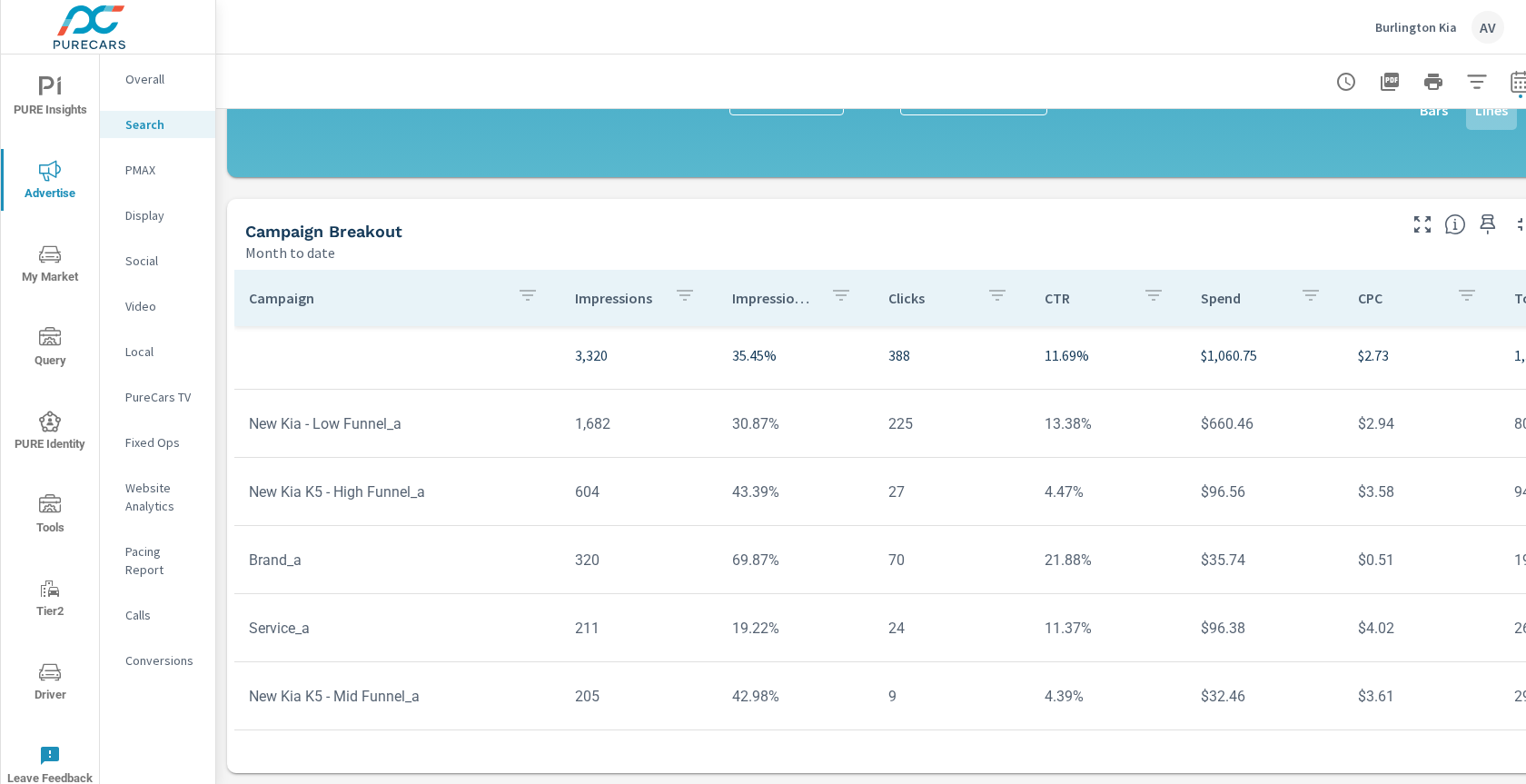
scroll to position [9, 0]
click at [227, 238] on div "Campaign Breakout Month to date" at bounding box center [813, 231] width 1173 height 64
click at [151, 167] on p "PMAX" at bounding box center [163, 170] width 76 height 18
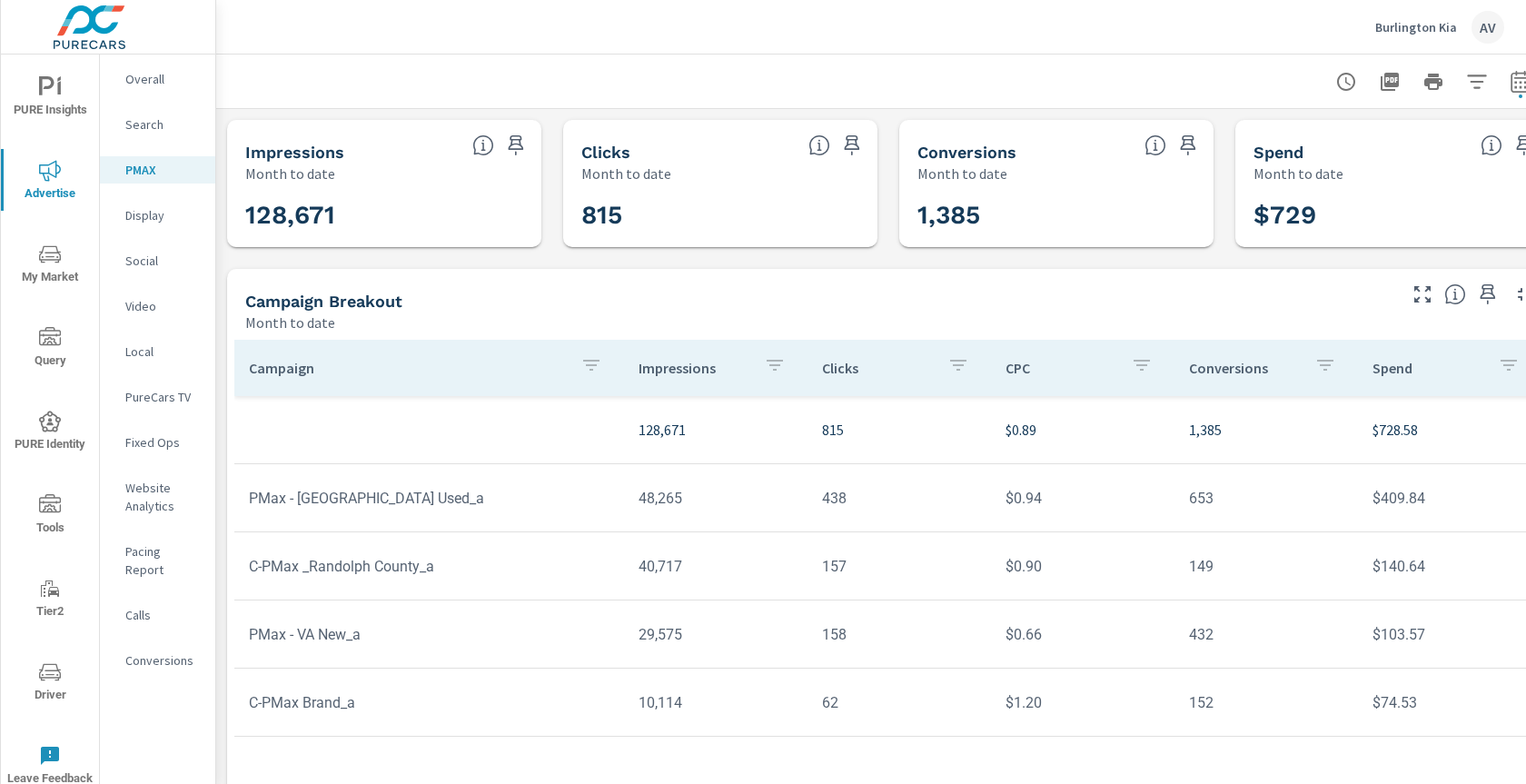
click at [312, 67] on div at bounding box center [887, 81] width 1300 height 53
click at [565, 287] on div "Campaign Breakout Month to date" at bounding box center [813, 301] width 1173 height 64
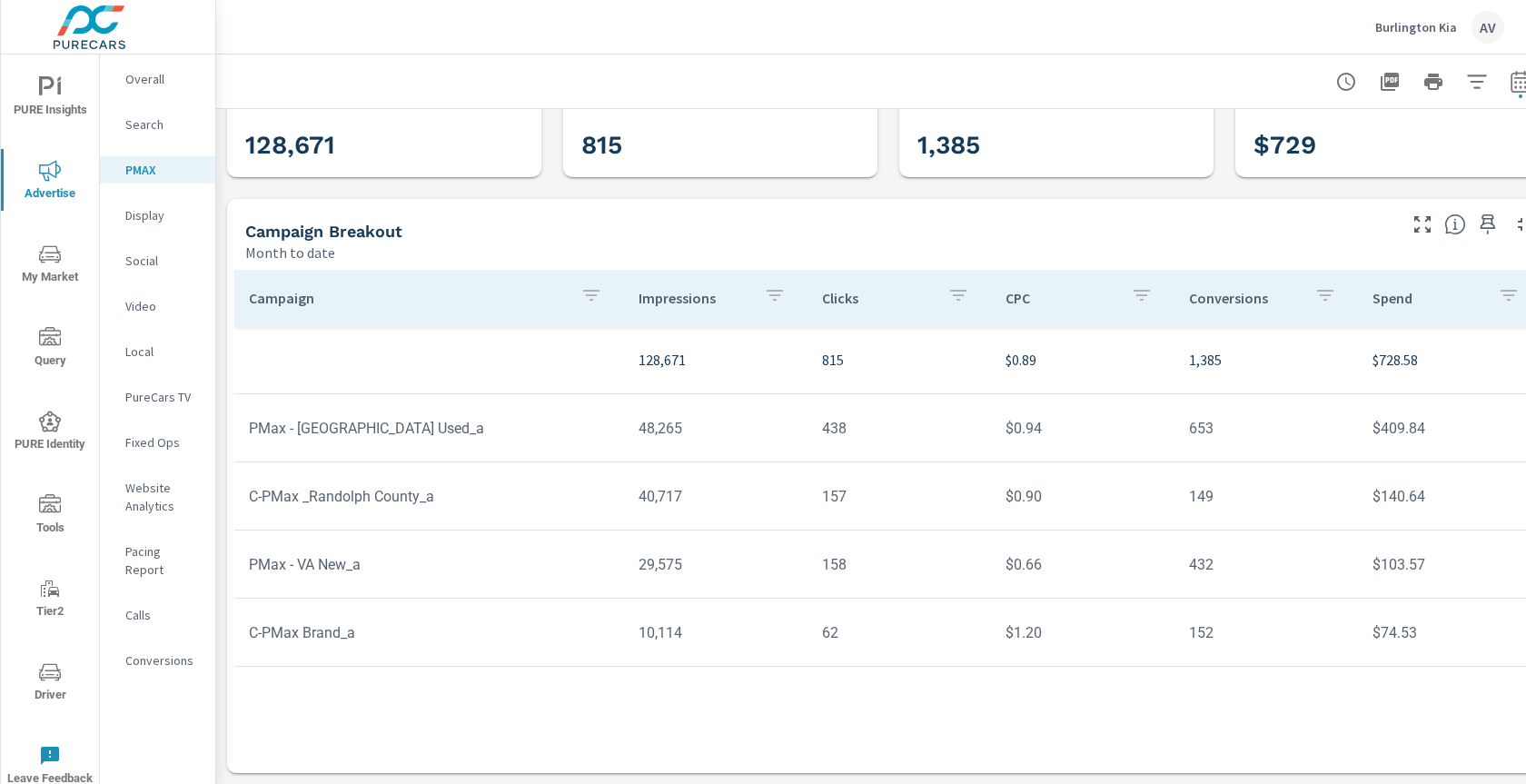
scroll to position [85, 0]
click at [853, 220] on div "Campaign Breakout" at bounding box center [819, 230] width 1148 height 21
click at [560, 167] on div "Impressions Month to date 128,671 Clicks Month to date 815 Conversions Month to…" at bounding box center [888, 411] width 1344 height 744
click at [493, 224] on div "Campaign Breakout" at bounding box center [819, 230] width 1148 height 21
click at [159, 498] on p "Website Analytics" at bounding box center [163, 496] width 76 height 36
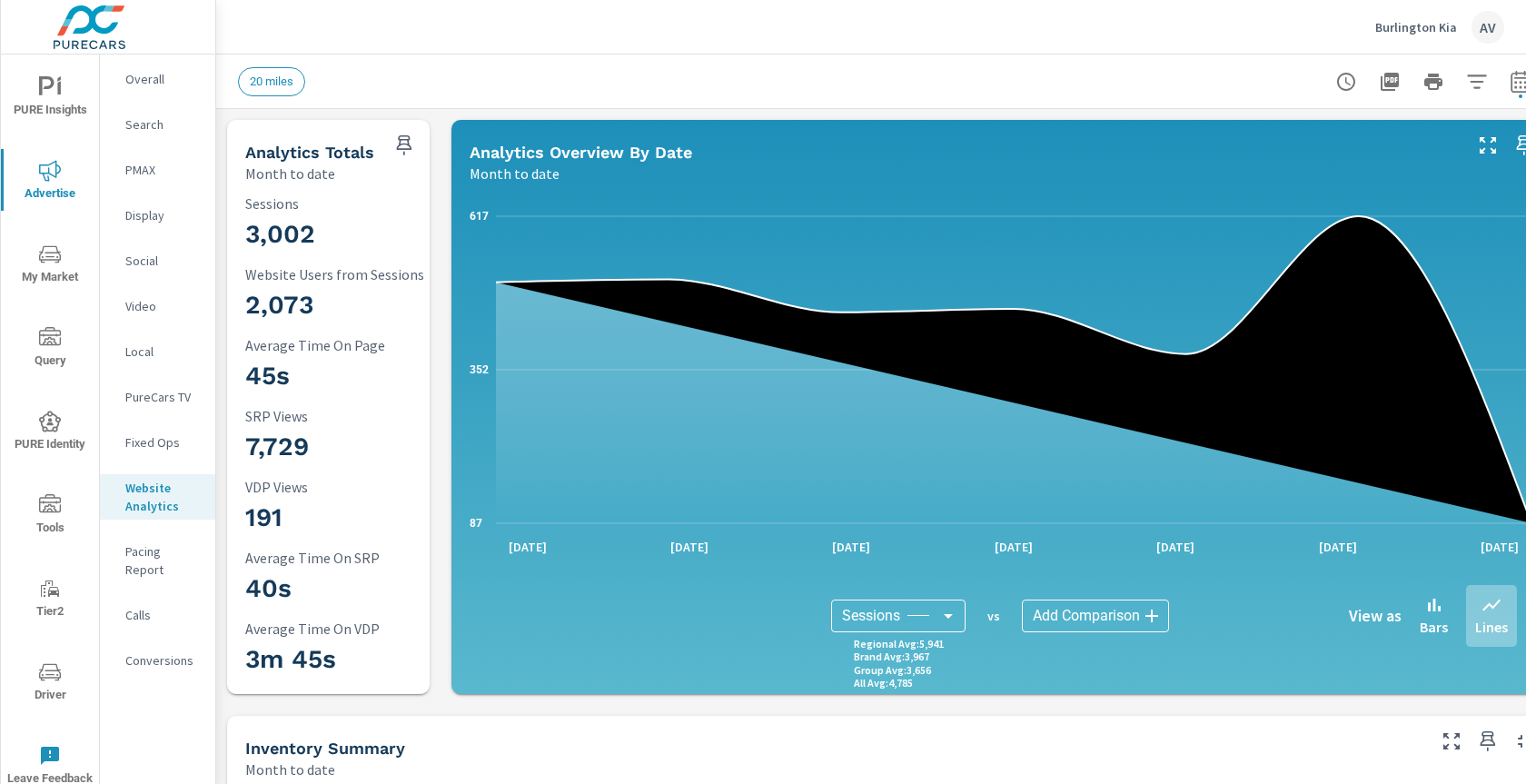
click at [474, 98] on div "20 miles" at bounding box center [887, 81] width 1300 height 53
click at [473, 90] on div "20 miles" at bounding box center [760, 82] width 1046 height 29
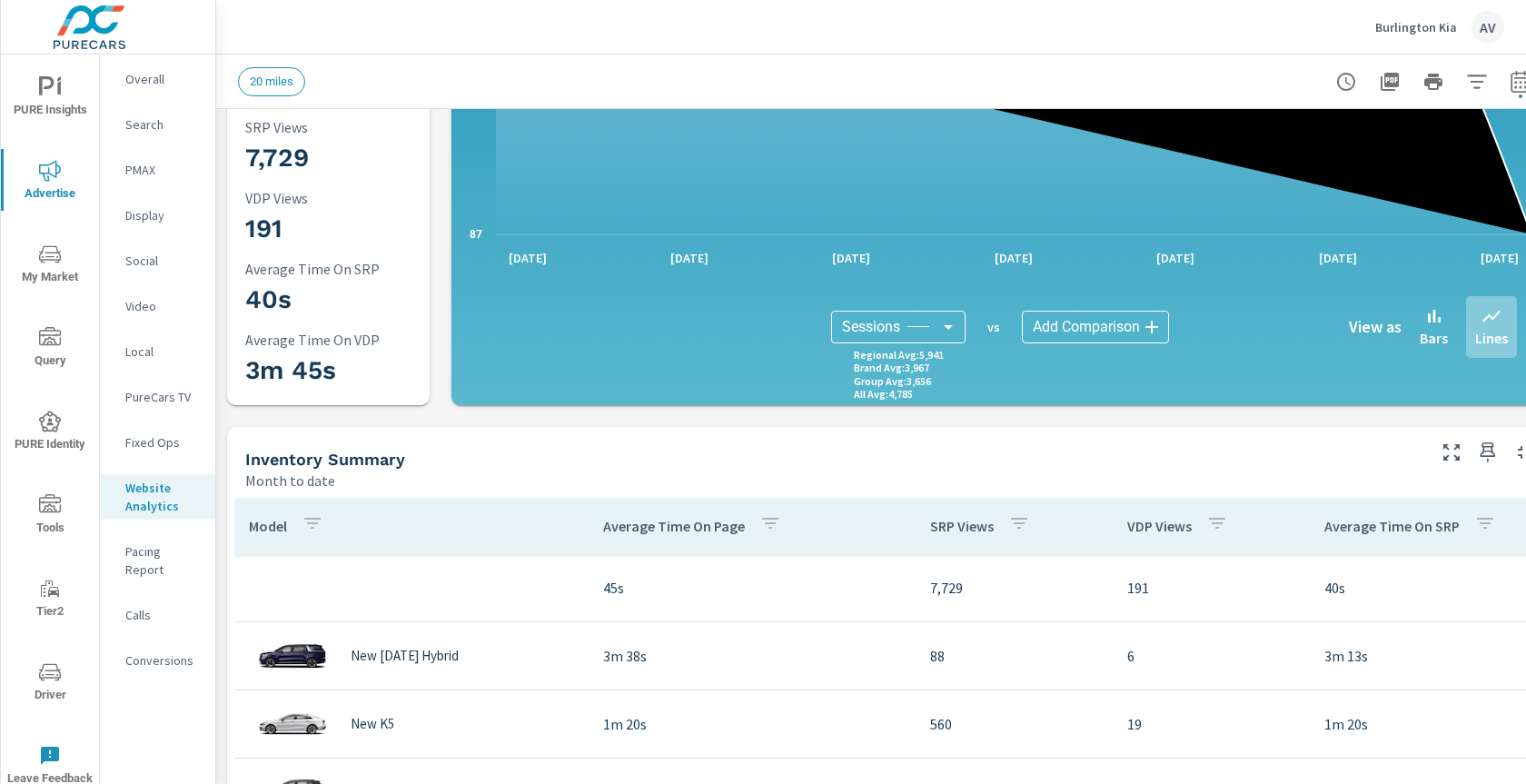
scroll to position [289, 0]
click at [158, 173] on p "PMAX" at bounding box center [163, 170] width 76 height 18
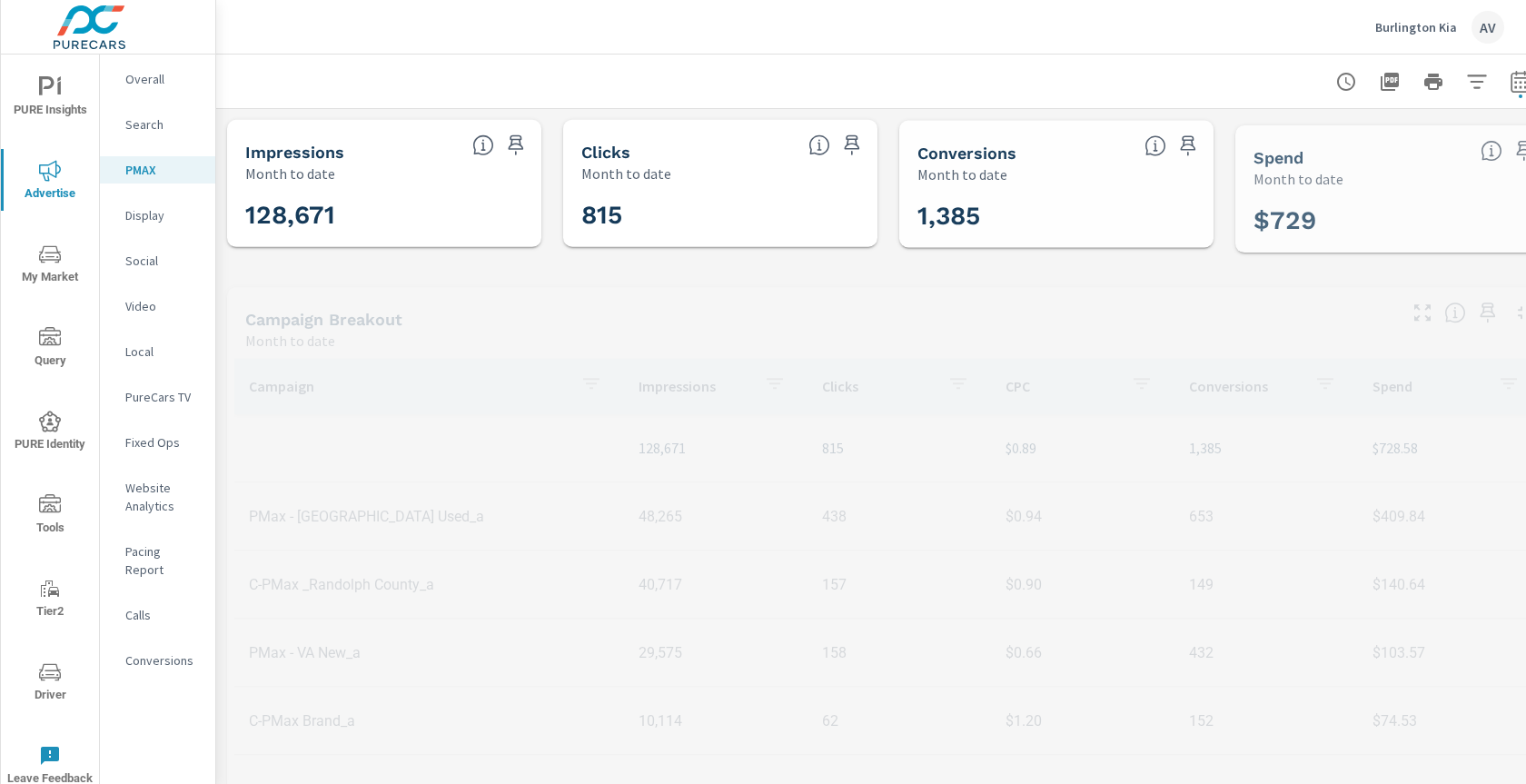
click at [158, 216] on p "Display" at bounding box center [163, 216] width 76 height 18
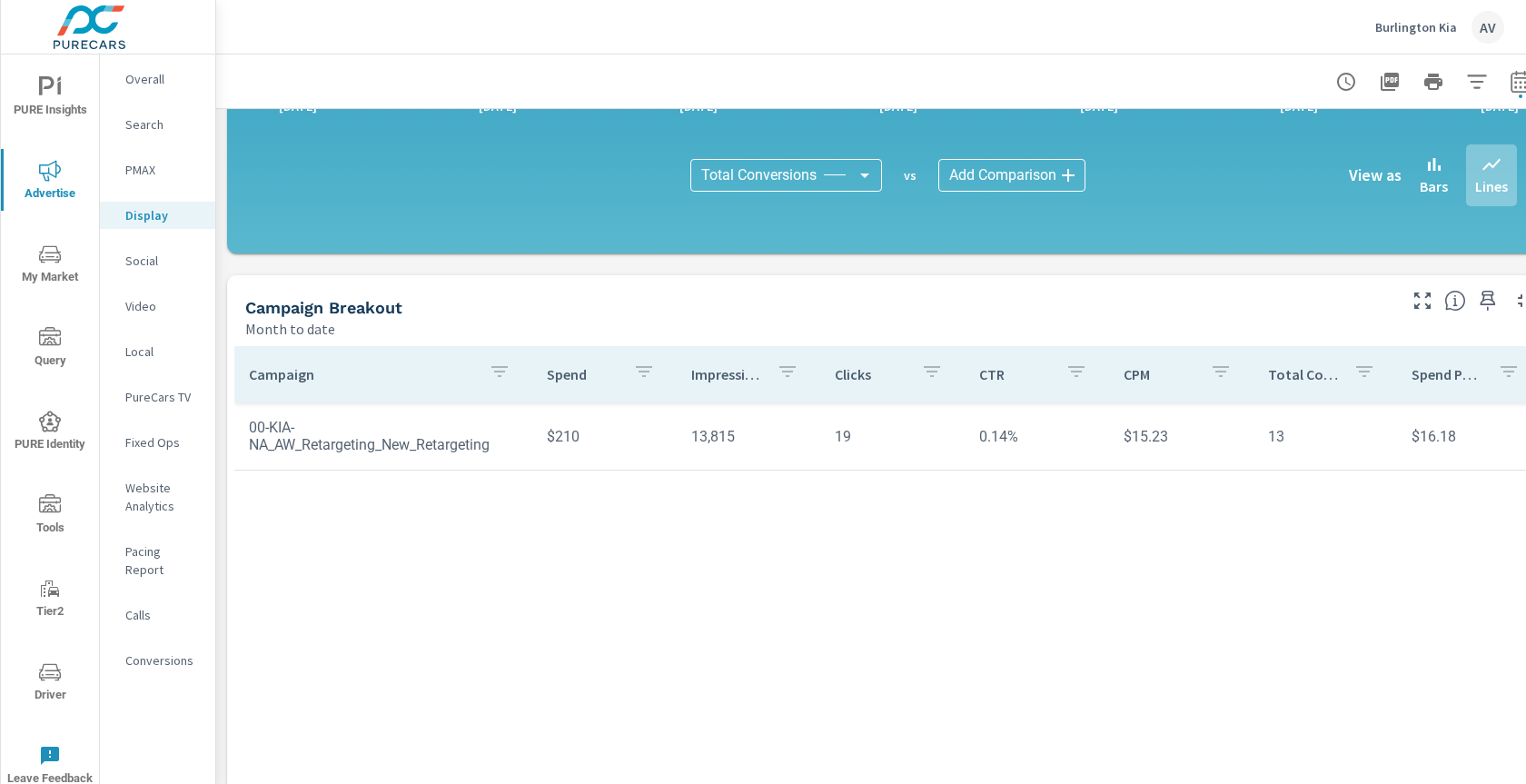
scroll to position [532, 0]
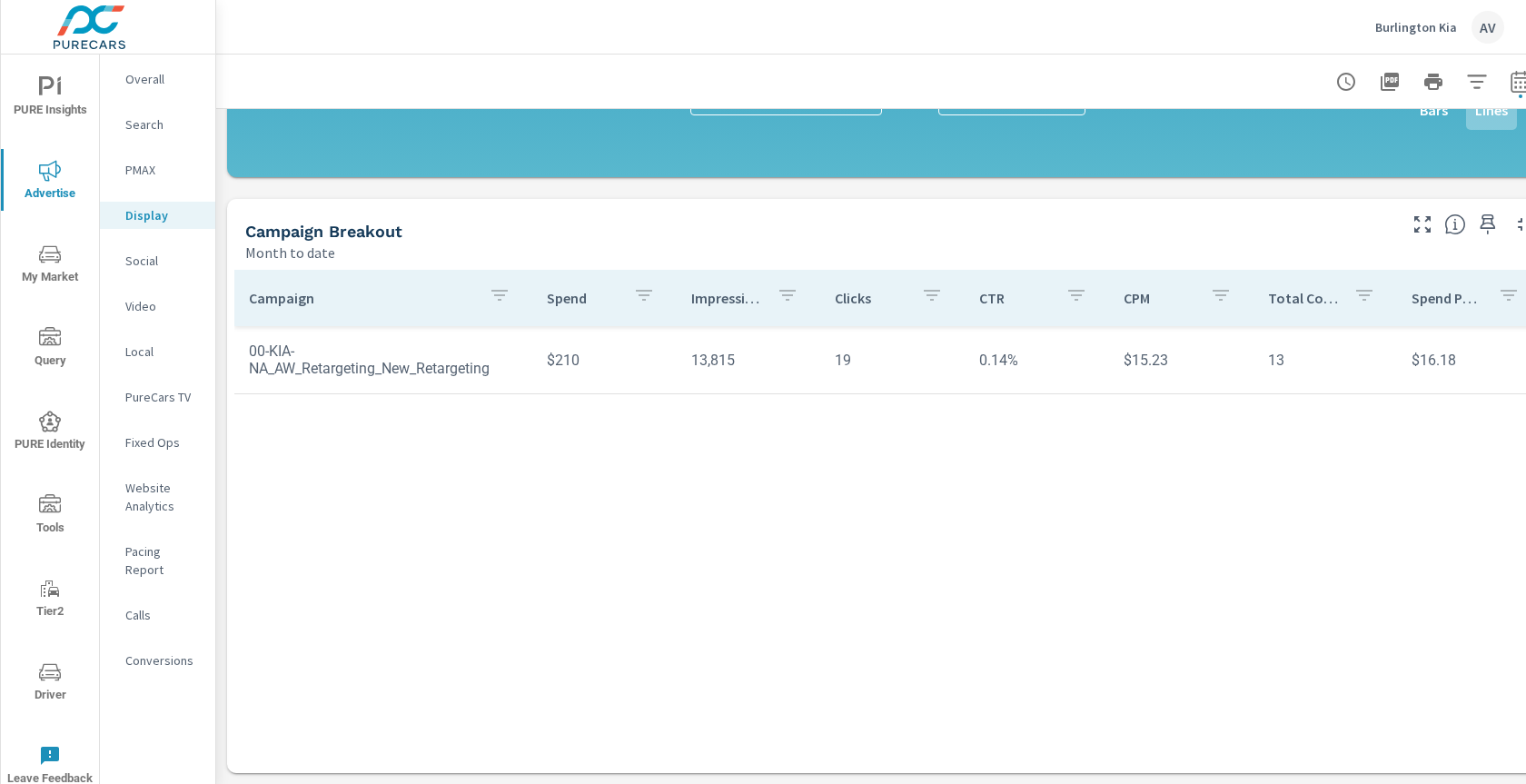
click at [535, 220] on div "Campaign Breakout" at bounding box center [819, 230] width 1148 height 21
drag, startPoint x: 222, startPoint y: 188, endPoint x: 199, endPoint y: 188, distance: 23.0
click at [222, 188] on div "Impressions Month to date 13,815 Clicks Month to date 19 Spend Month to date $2…" at bounding box center [888, 187] width 1344 height 1191
click at [165, 178] on p "PMAX" at bounding box center [163, 170] width 76 height 18
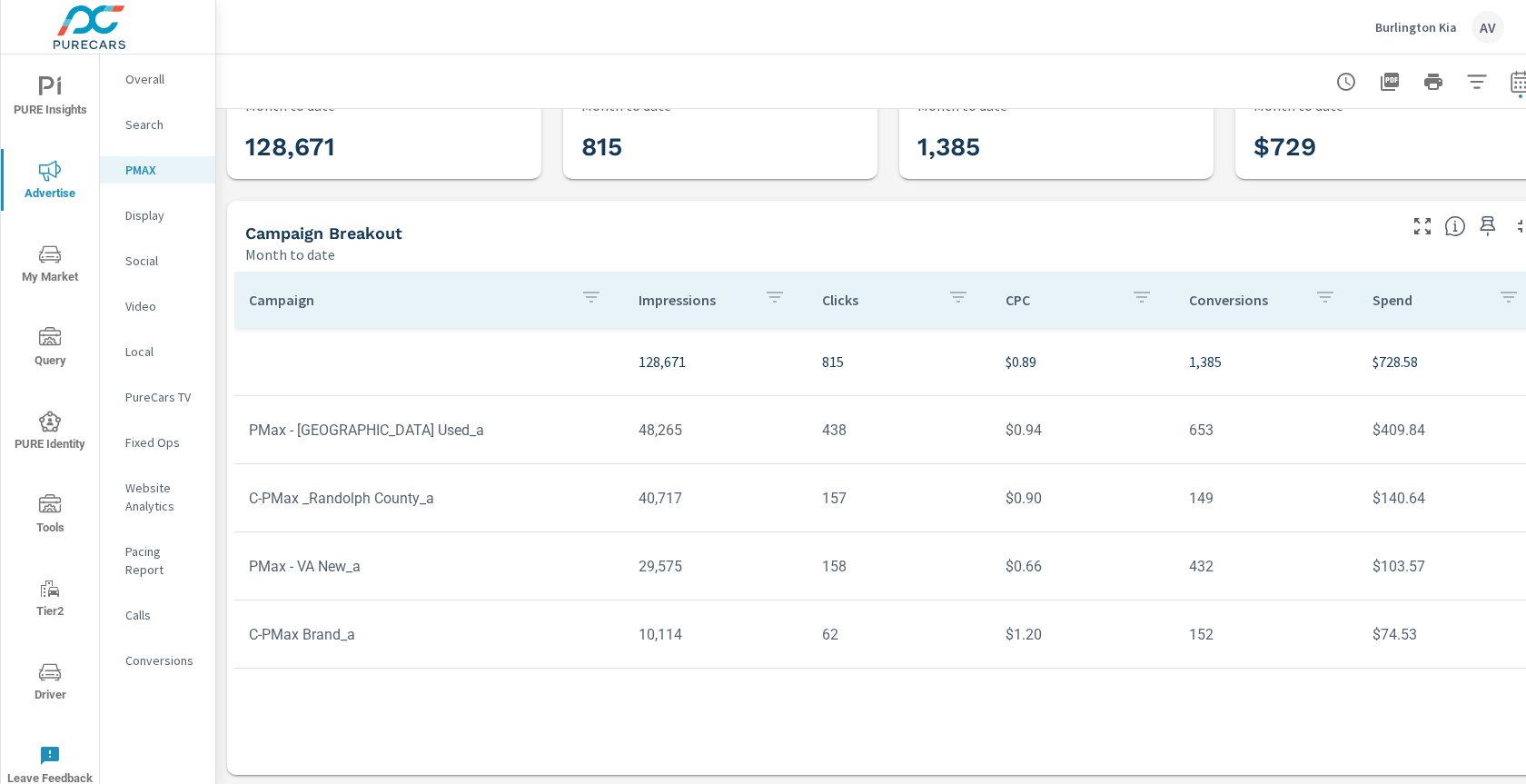
scroll to position [72, 0]
click at [162, 222] on p "Display" at bounding box center [163, 216] width 76 height 18
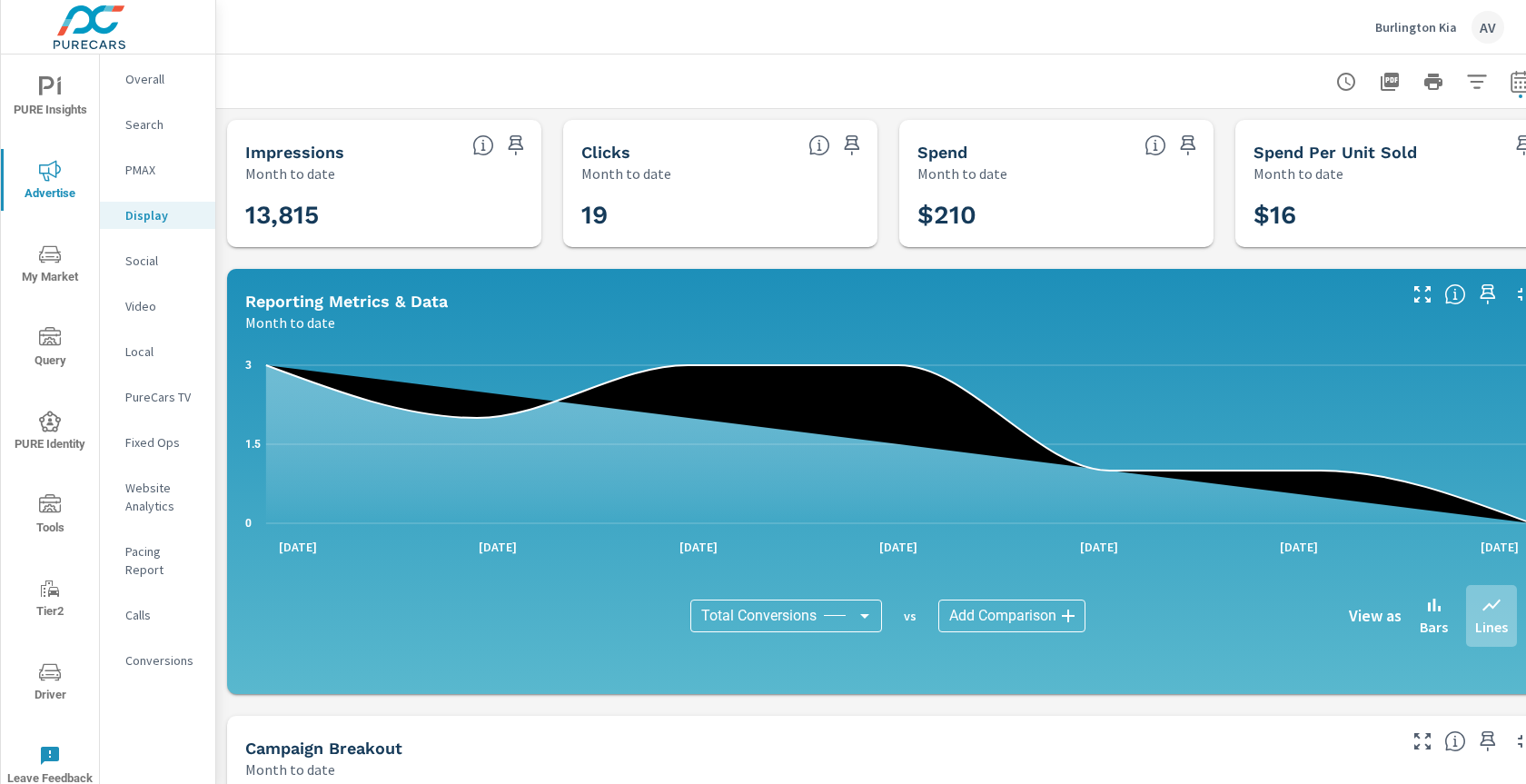
click at [230, 251] on div "Impressions Month to date 13,815 Clicks Month to date 19 Spend Month to date $2…" at bounding box center [888, 704] width 1344 height 1191
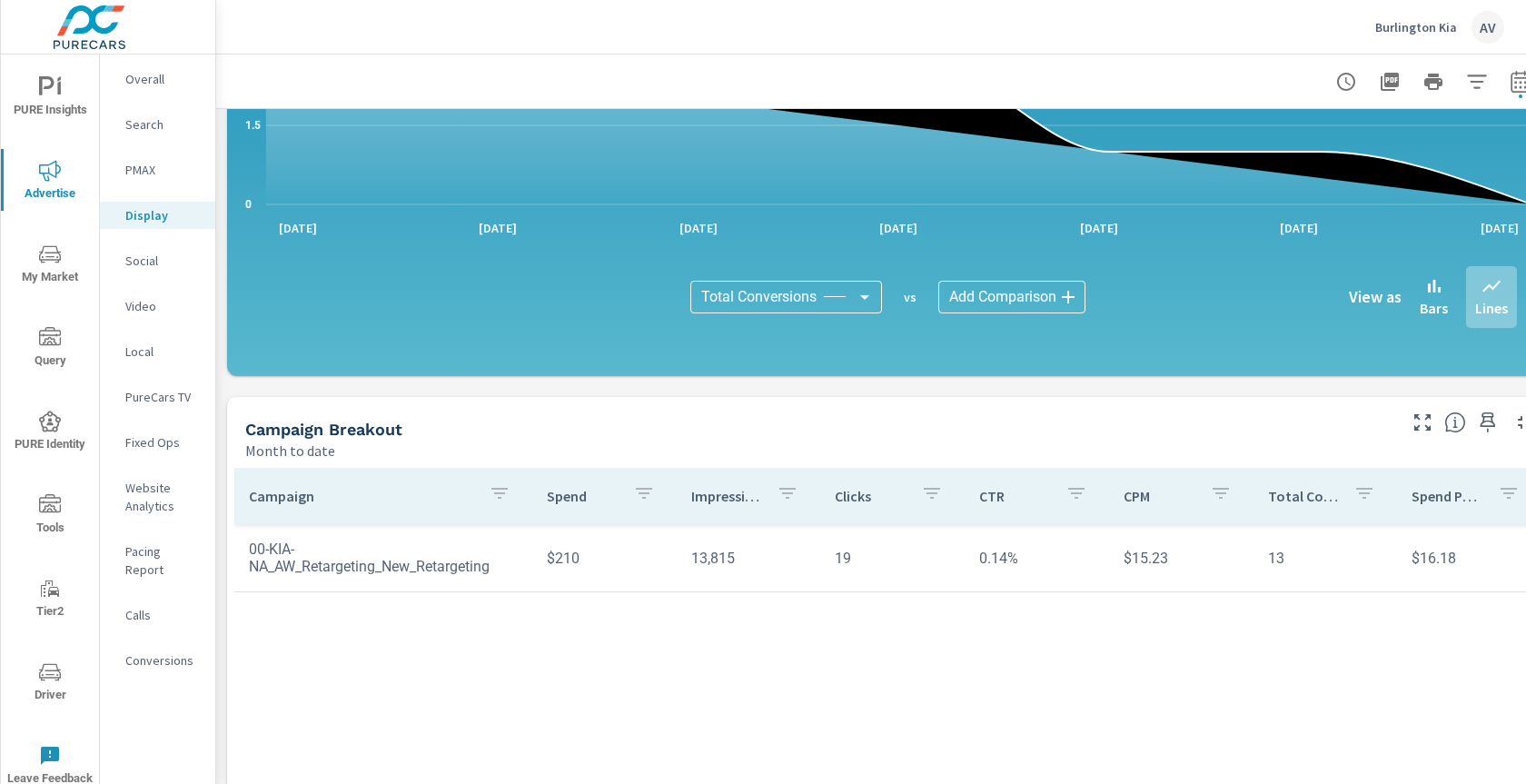
scroll to position [389, 0]
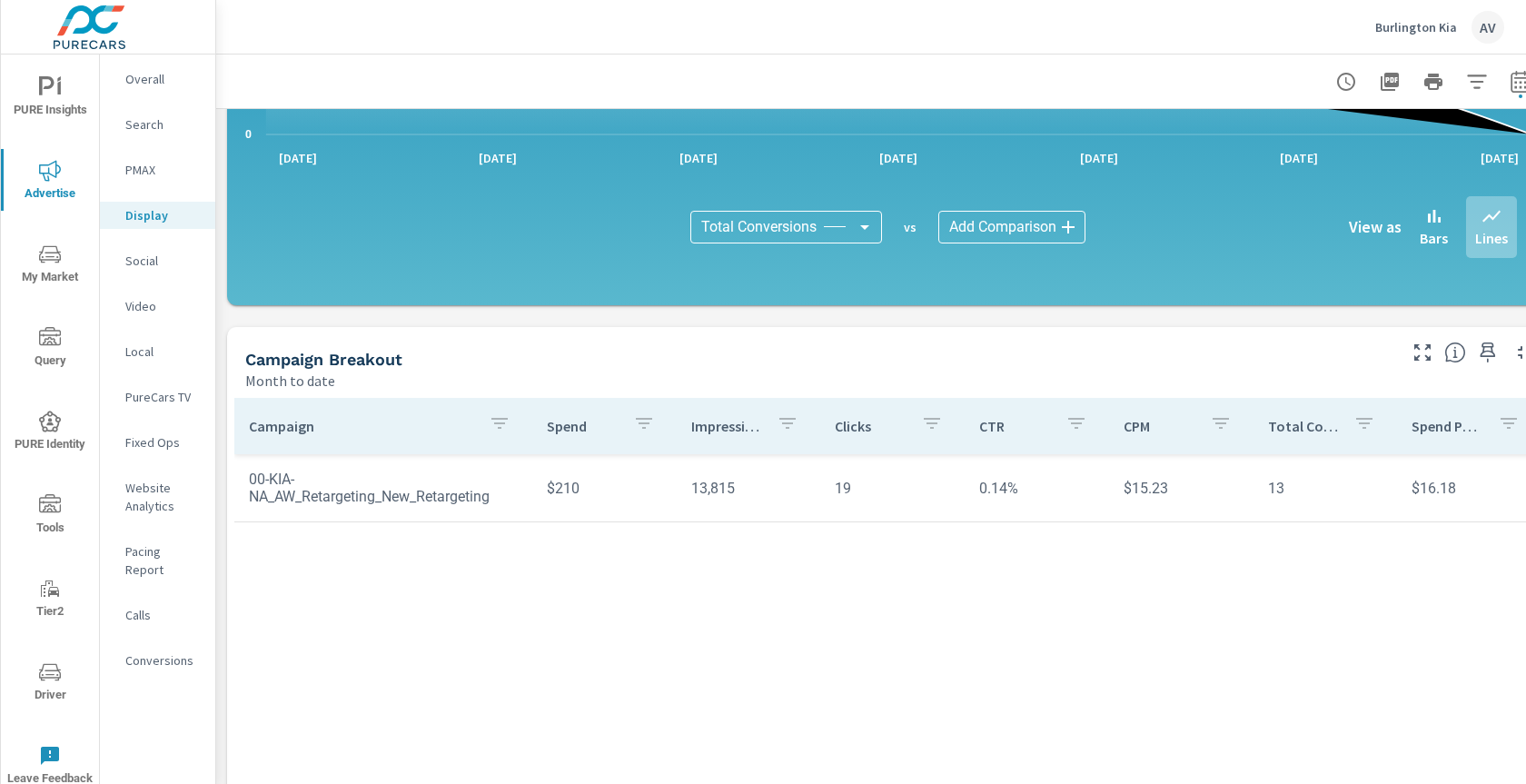
click at [836, 382] on div "Month to date" at bounding box center [819, 380] width 1148 height 22
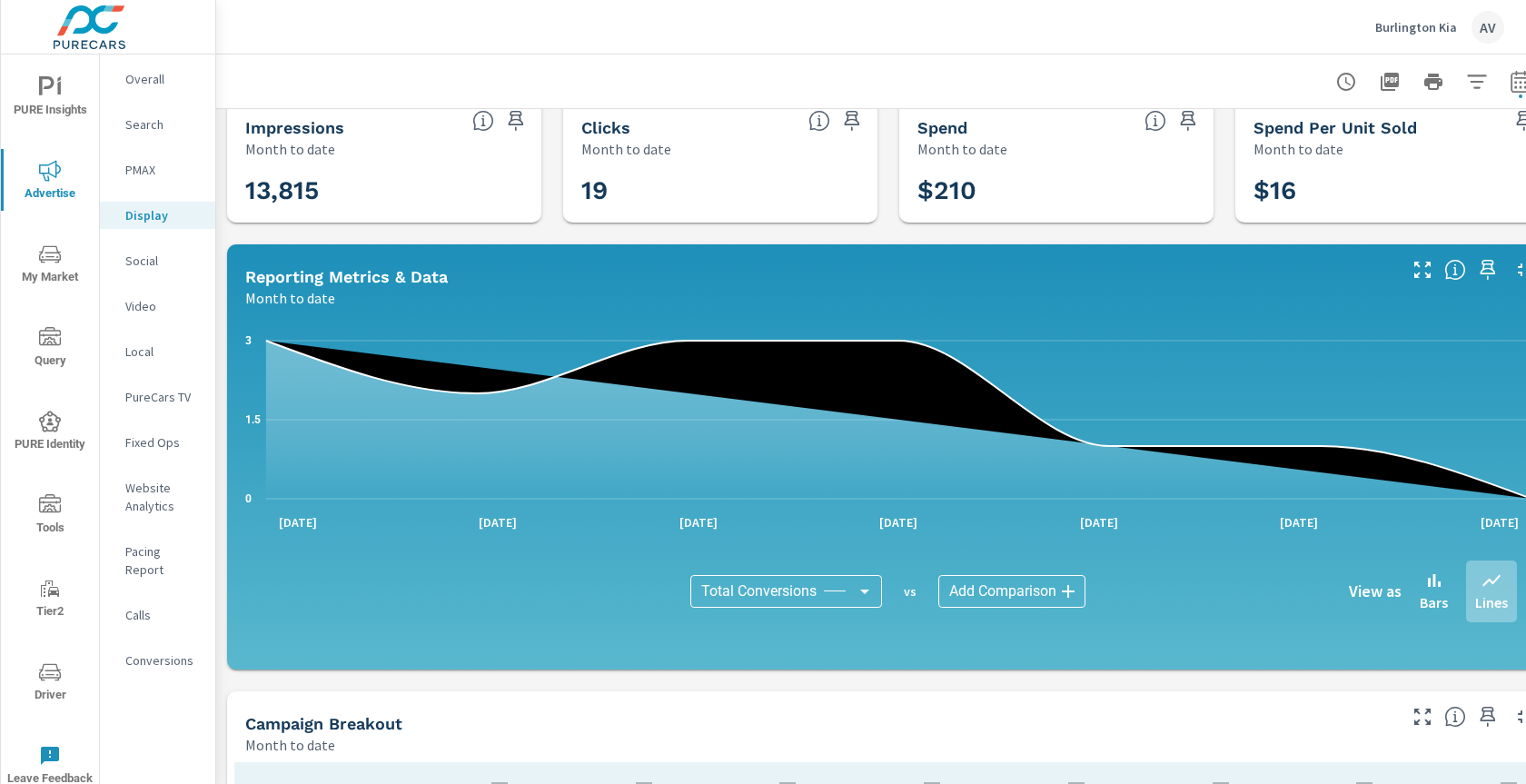
scroll to position [0, 0]
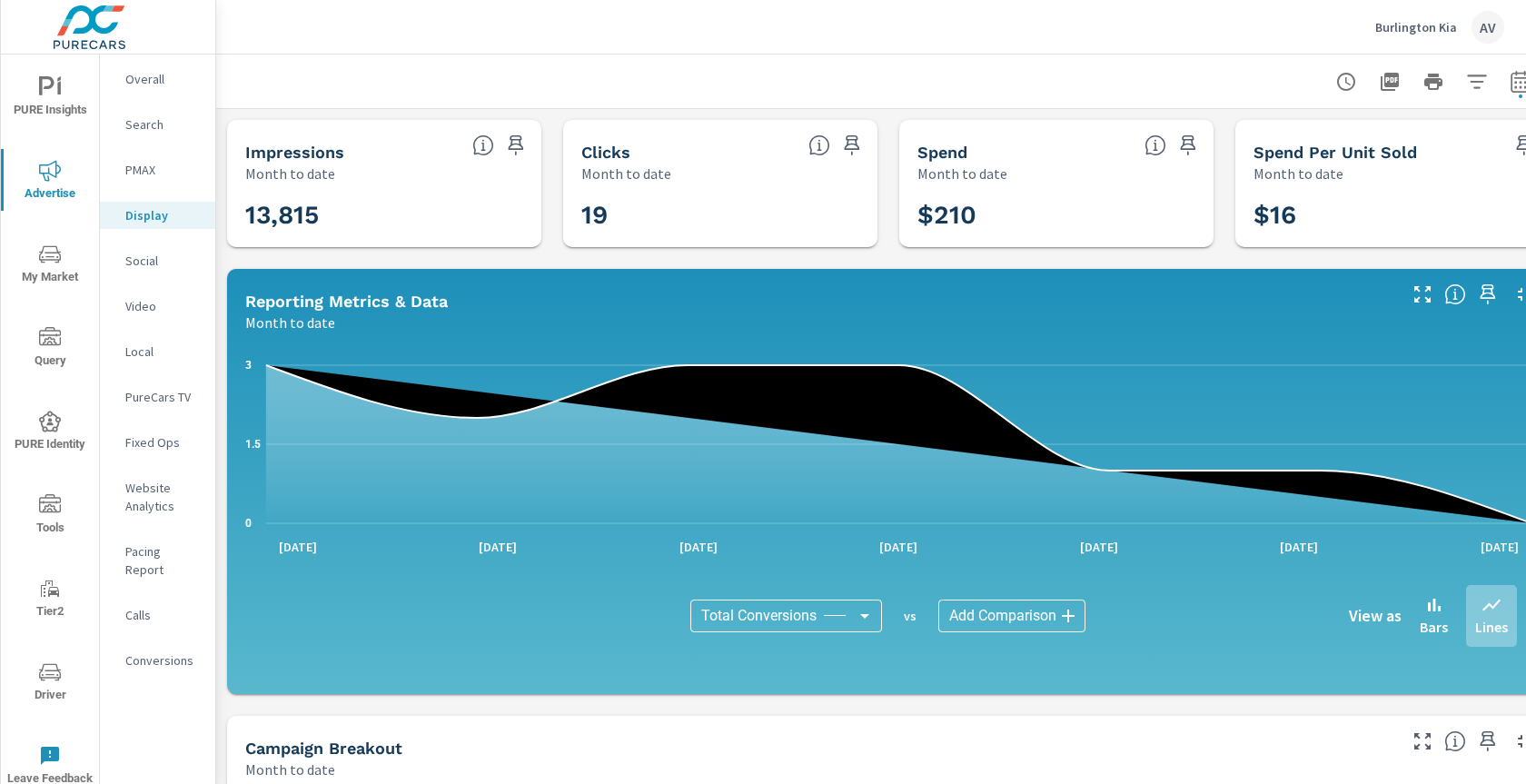
click at [509, 54] on div at bounding box center [887, 81] width 1300 height 53
click at [218, 156] on div "Impressions Month to date 13,815 Clicks Month to date 19 Spend Month to date $2…" at bounding box center [888, 704] width 1344 height 1191
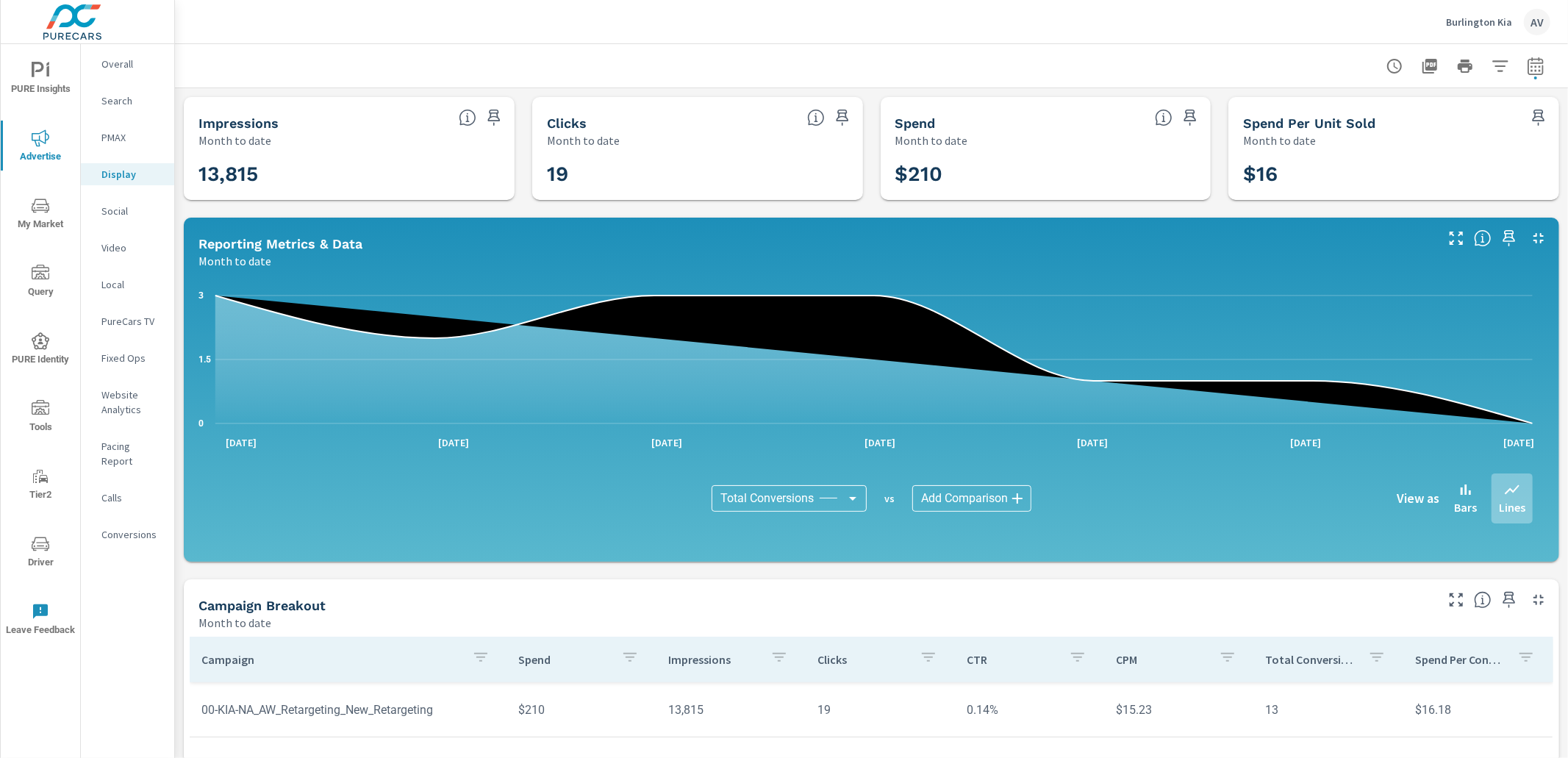
click at [270, 66] on div at bounding box center [871, 66] width 1358 height 43
click at [25, 207] on span "My Market" at bounding box center [40, 215] width 71 height 36
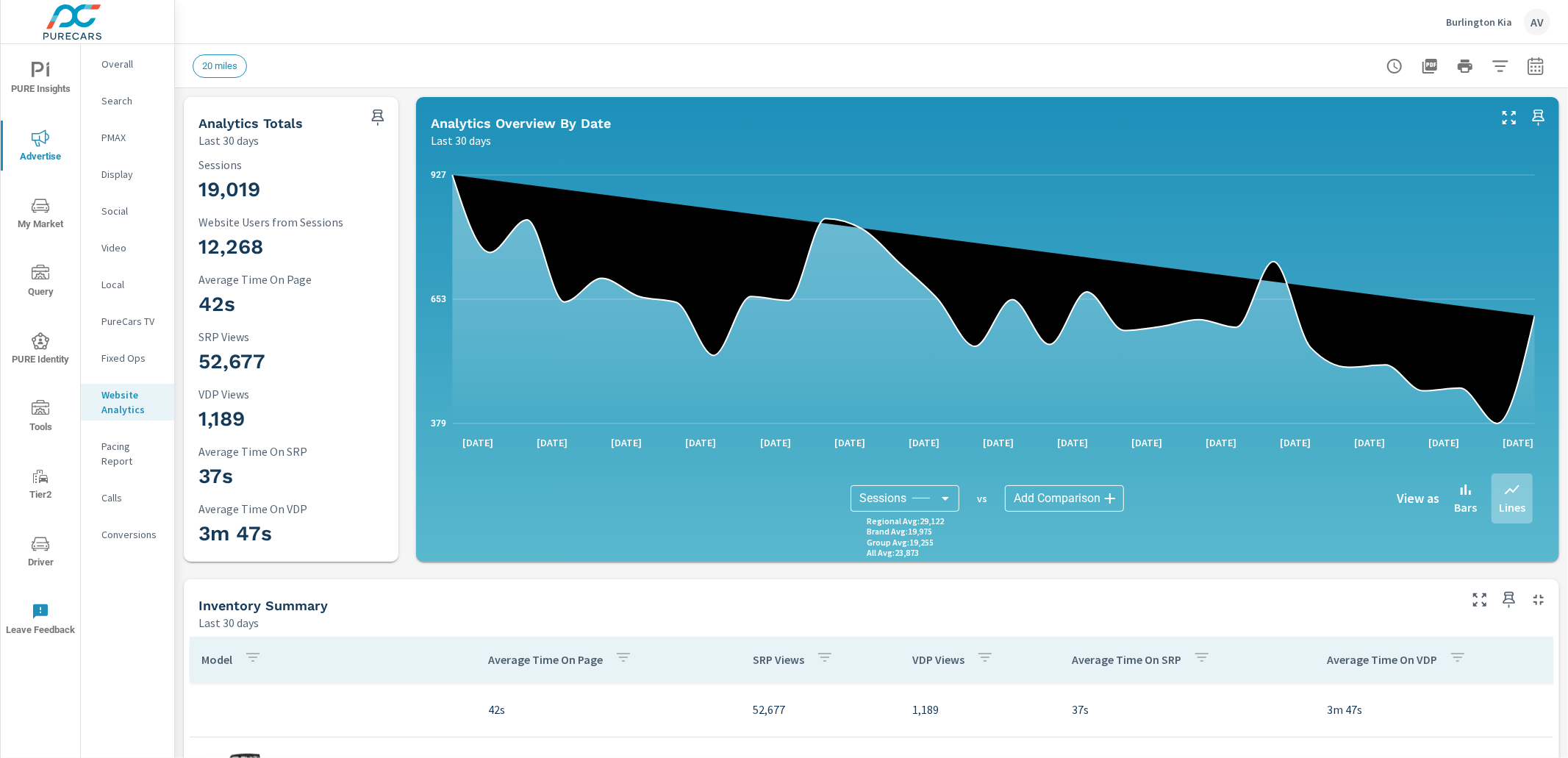
click at [485, 83] on div "20 miles" at bounding box center [871, 66] width 1358 height 43
click at [1492, 63] on icon "button" at bounding box center [1501, 66] width 18 height 18
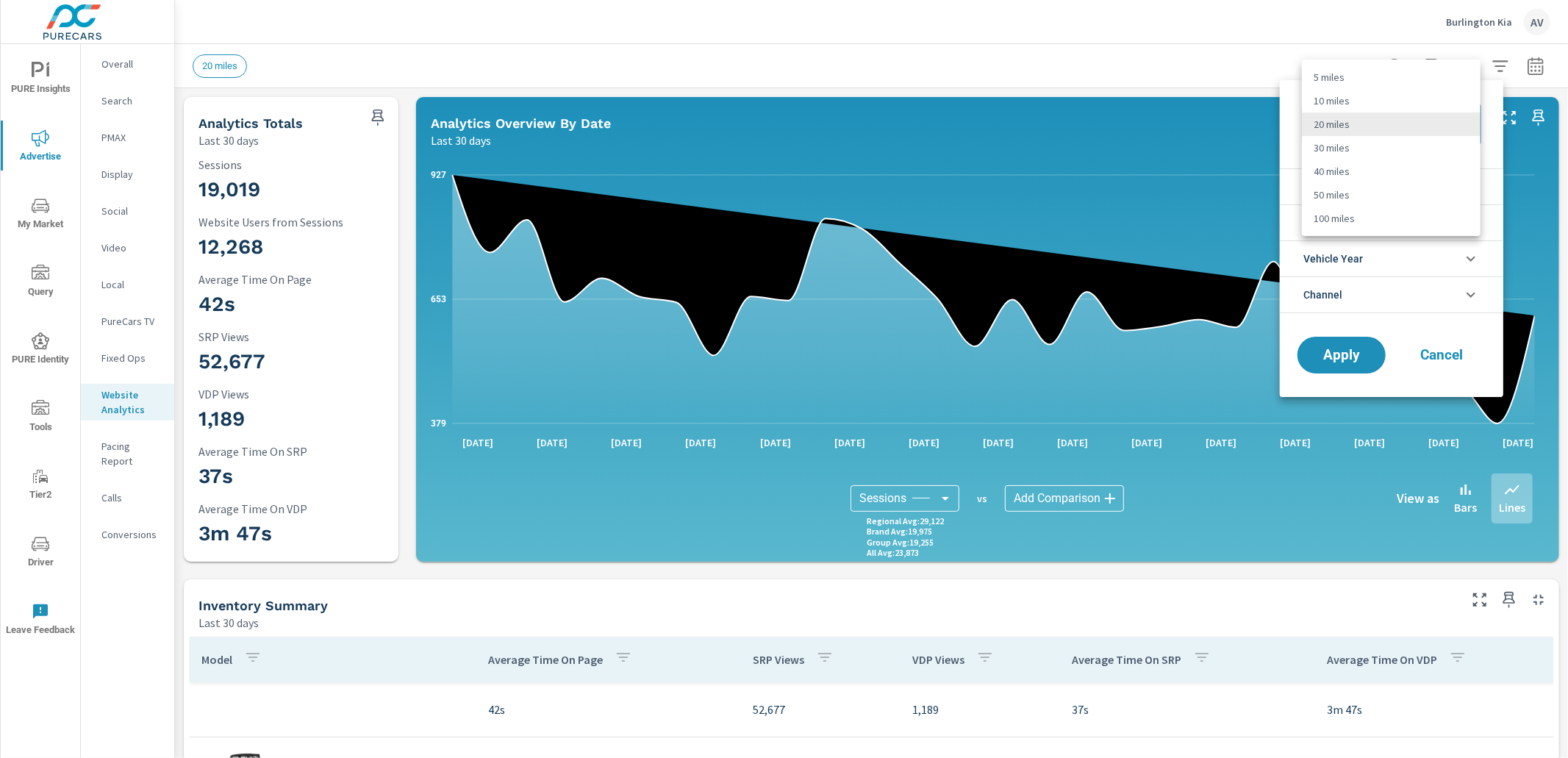
click at [1392, 128] on body "PURE Insights Advertise My Market Query PURE Identity Tools Tier2 Driver Leave …" at bounding box center [784, 379] width 1568 height 758
click at [1365, 214] on li "100 miles" at bounding box center [1390, 219] width 178 height 24
type Distance "100"
click at [1370, 351] on span "Apply" at bounding box center [1341, 355] width 60 height 14
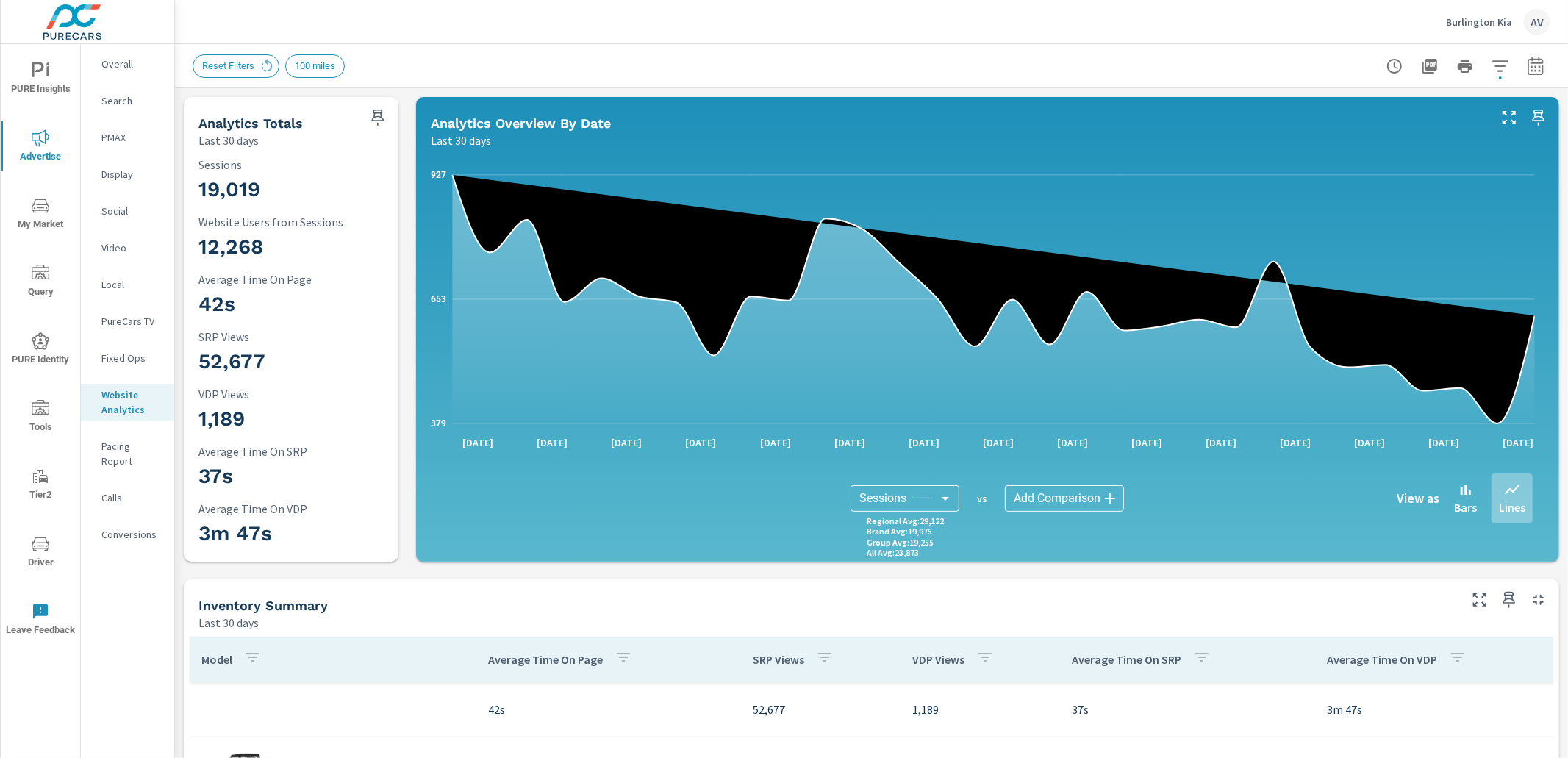
click at [418, 38] on div "Burlington Kia AV" at bounding box center [871, 22] width 1358 height 43
click at [551, 56] on div "Reset Filters 100 miles" at bounding box center [768, 66] width 1152 height 24
click at [1530, 70] on icon "button" at bounding box center [1535, 66] width 16 height 18
select select "Last 30 days"
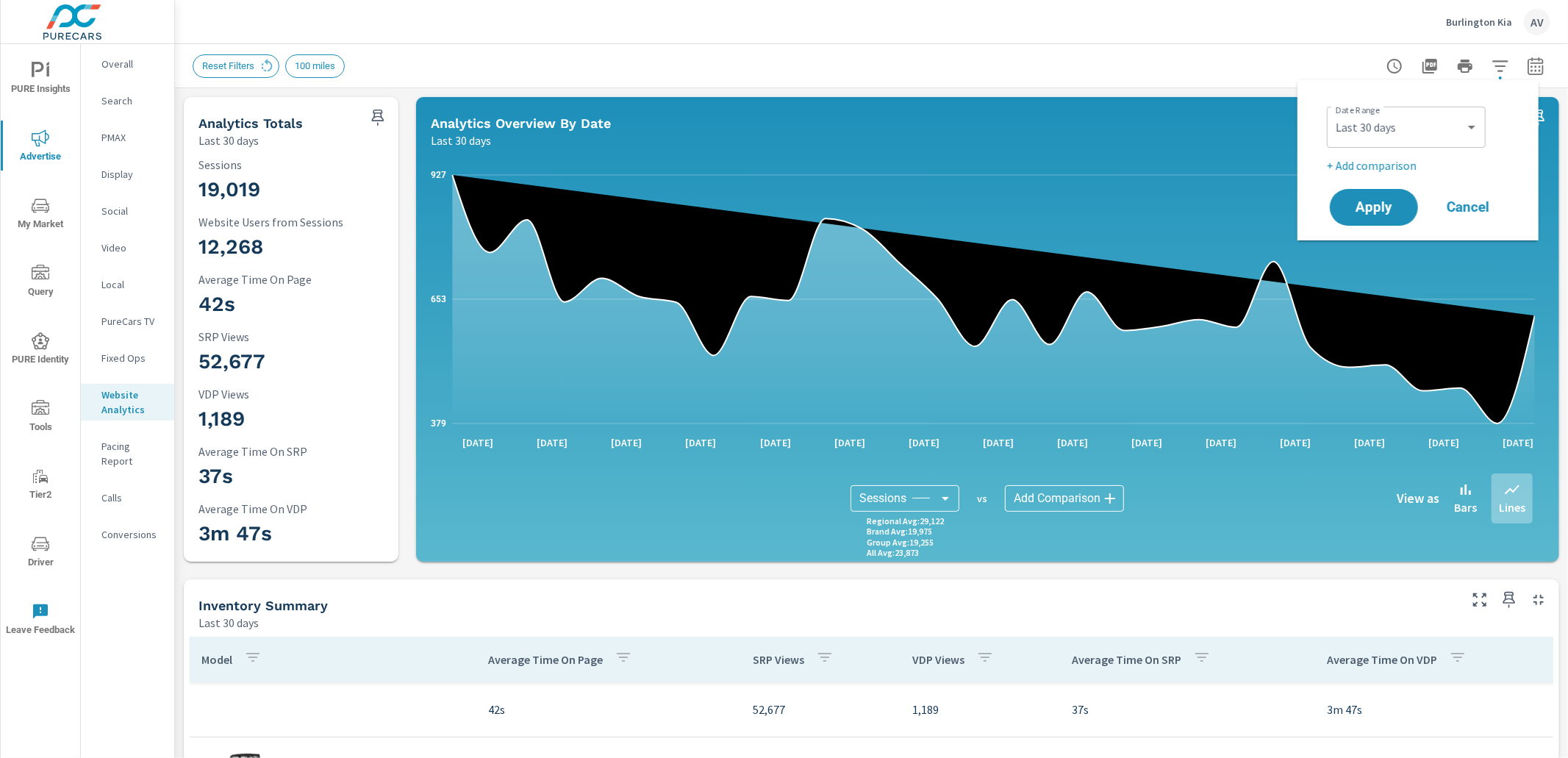
click at [1396, 163] on p "+ Add comparison" at bounding box center [1421, 166] width 188 height 18
select select "Previous period"
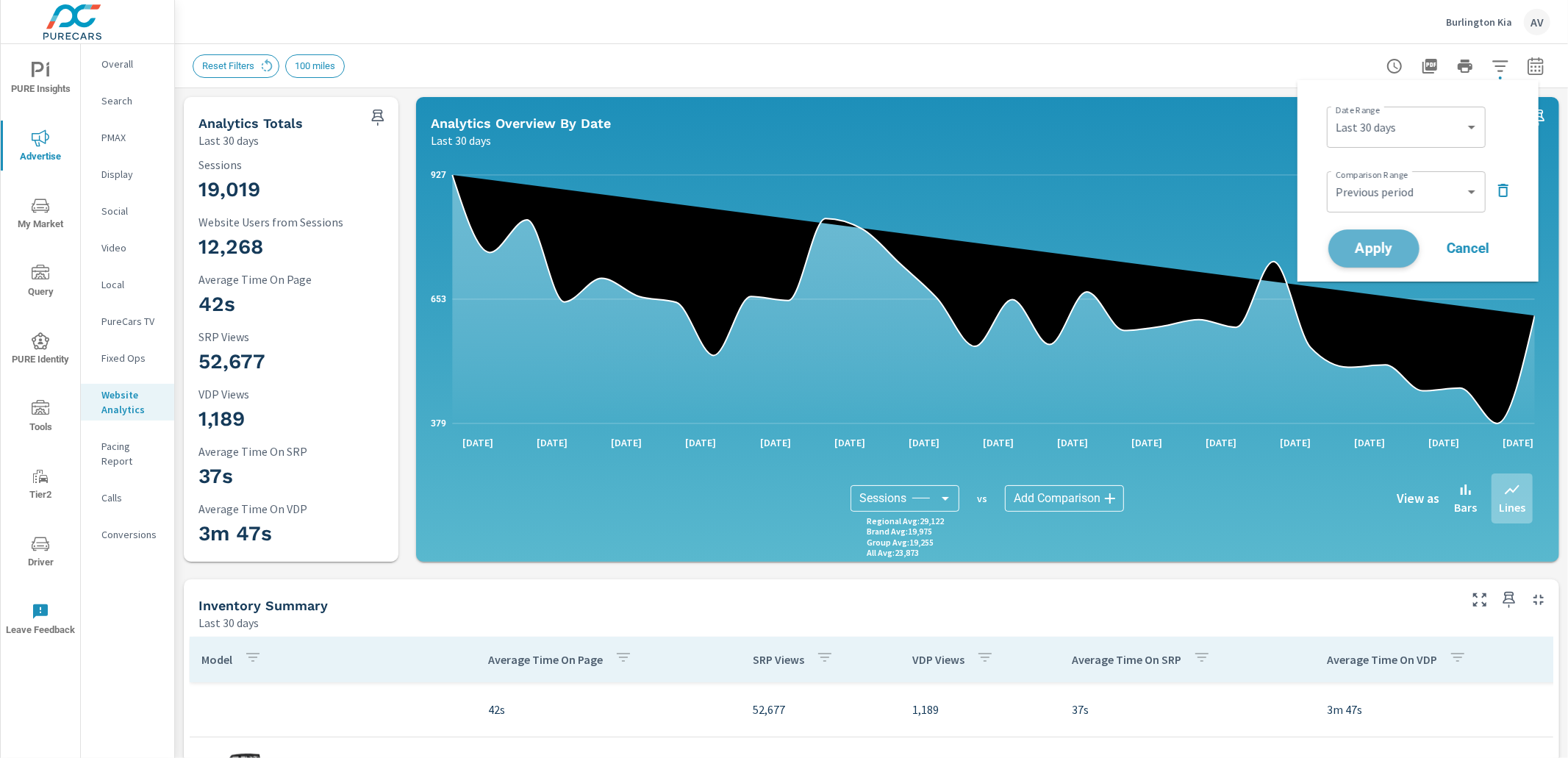
click at [1382, 242] on span "Apply" at bounding box center [1374, 248] width 60 height 14
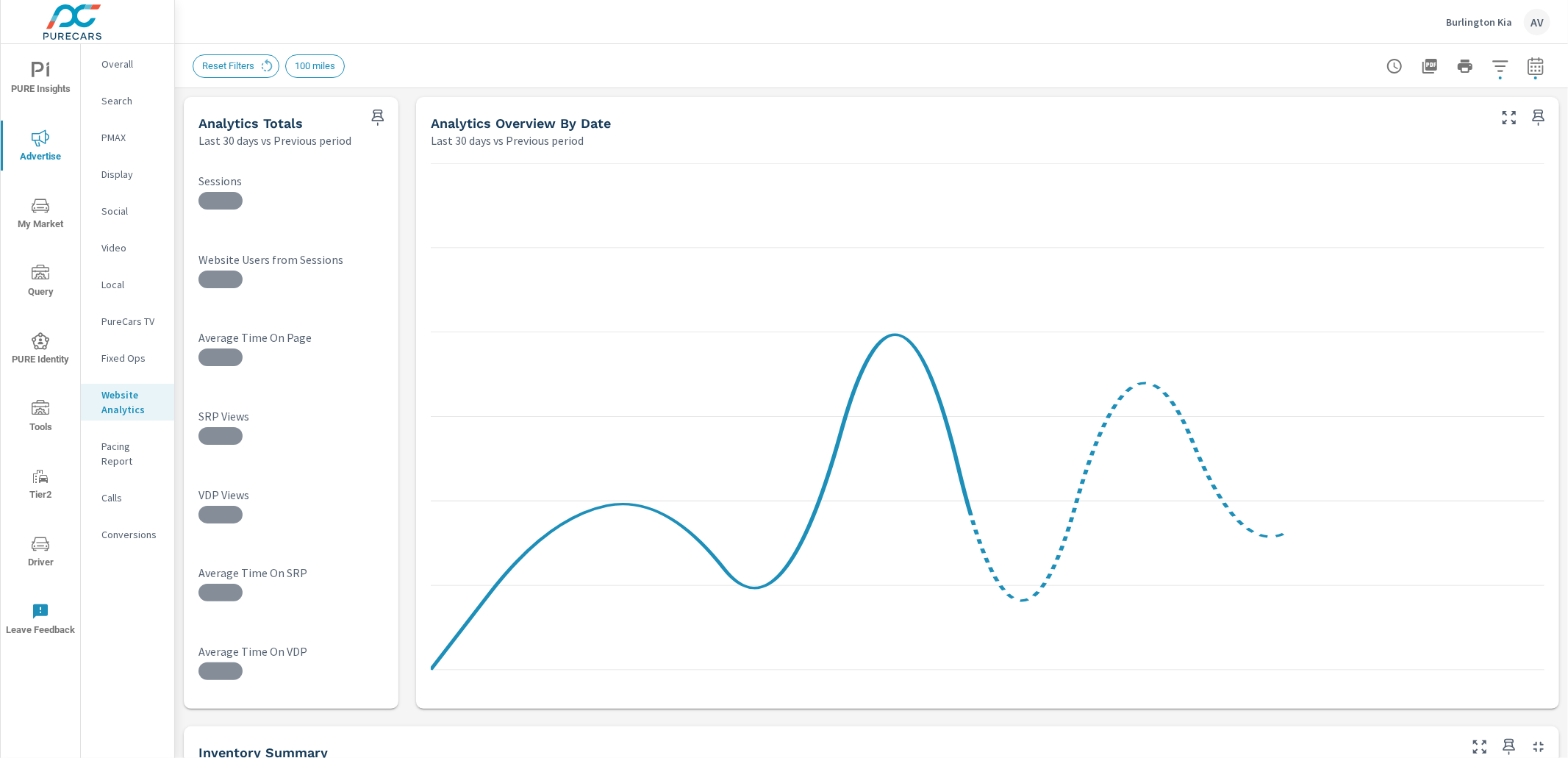
click at [386, 48] on div "Reset Filters 100 miles" at bounding box center [871, 66] width 1358 height 43
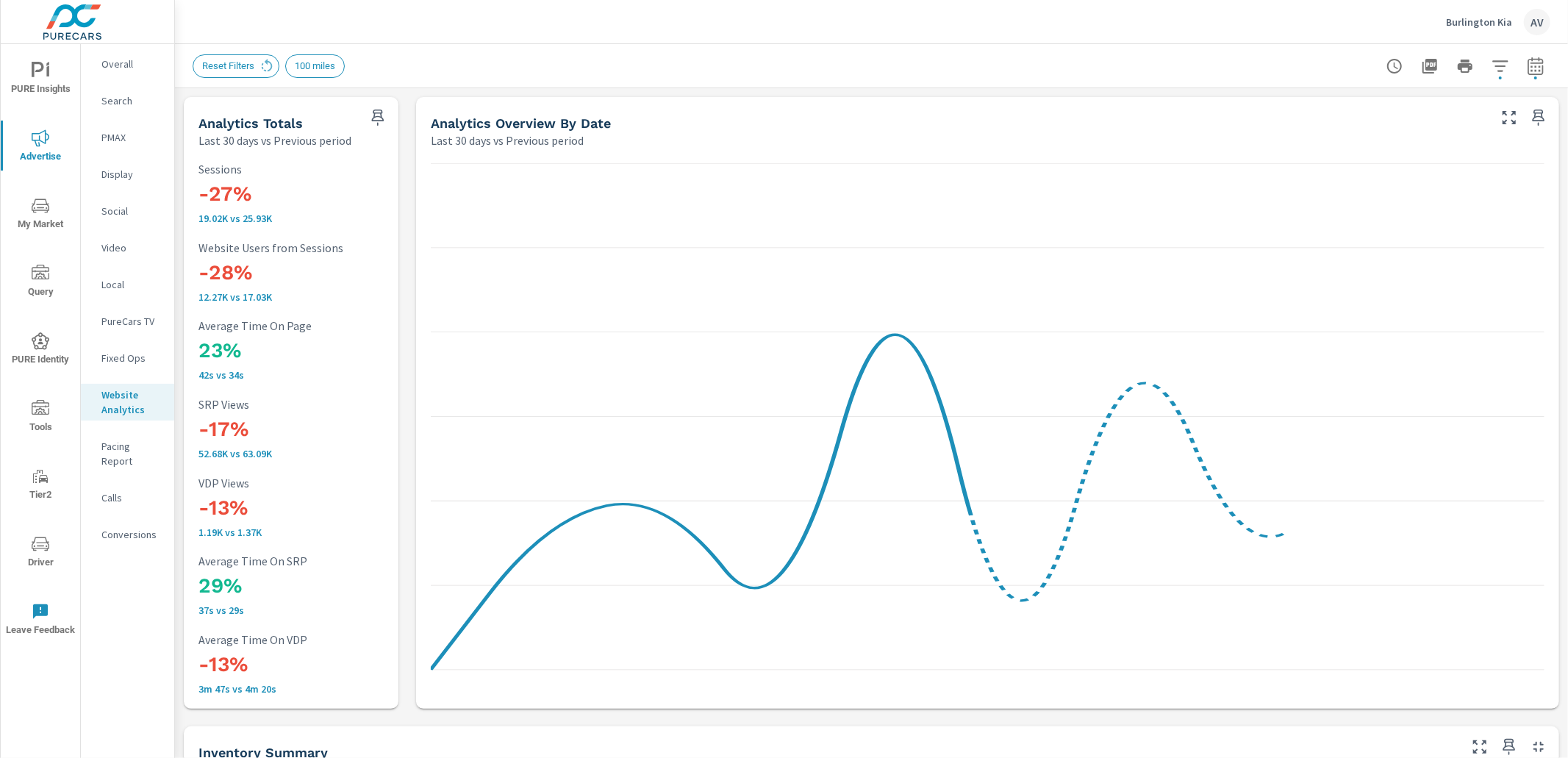
click at [574, 63] on div "Reset Filters 100 miles" at bounding box center [768, 66] width 1152 height 24
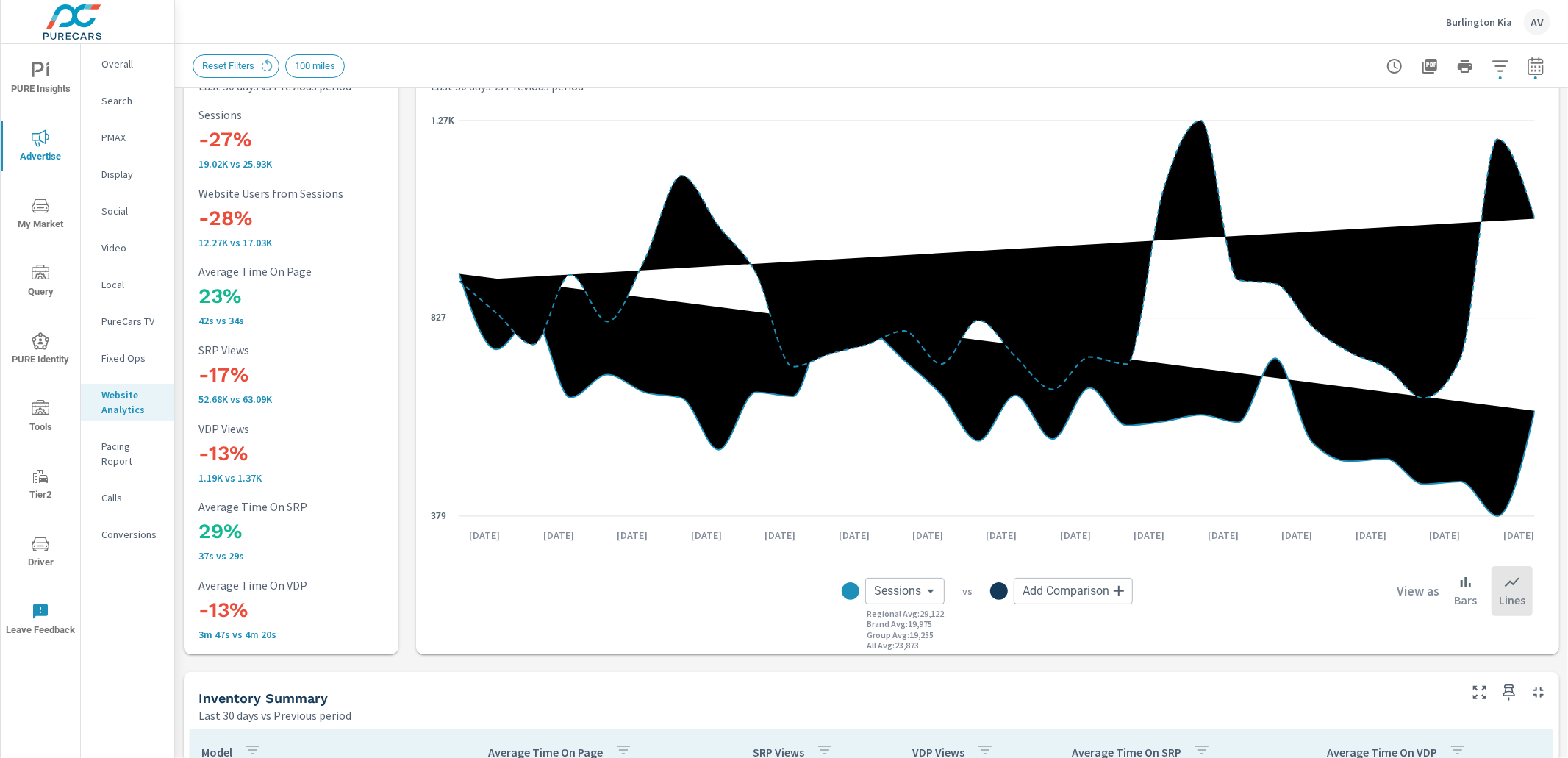
scroll to position [51, 0]
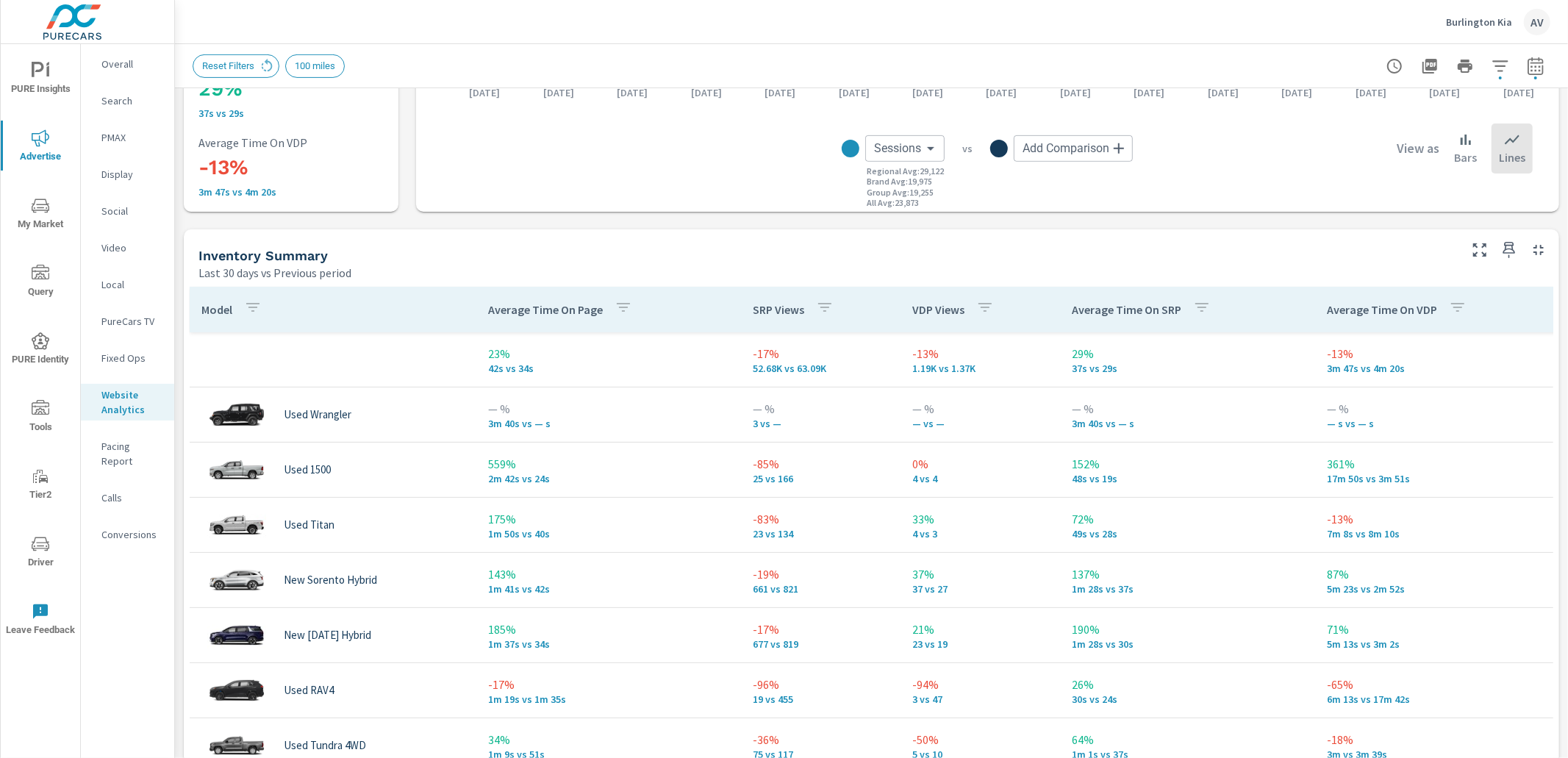
scroll to position [512, 0]
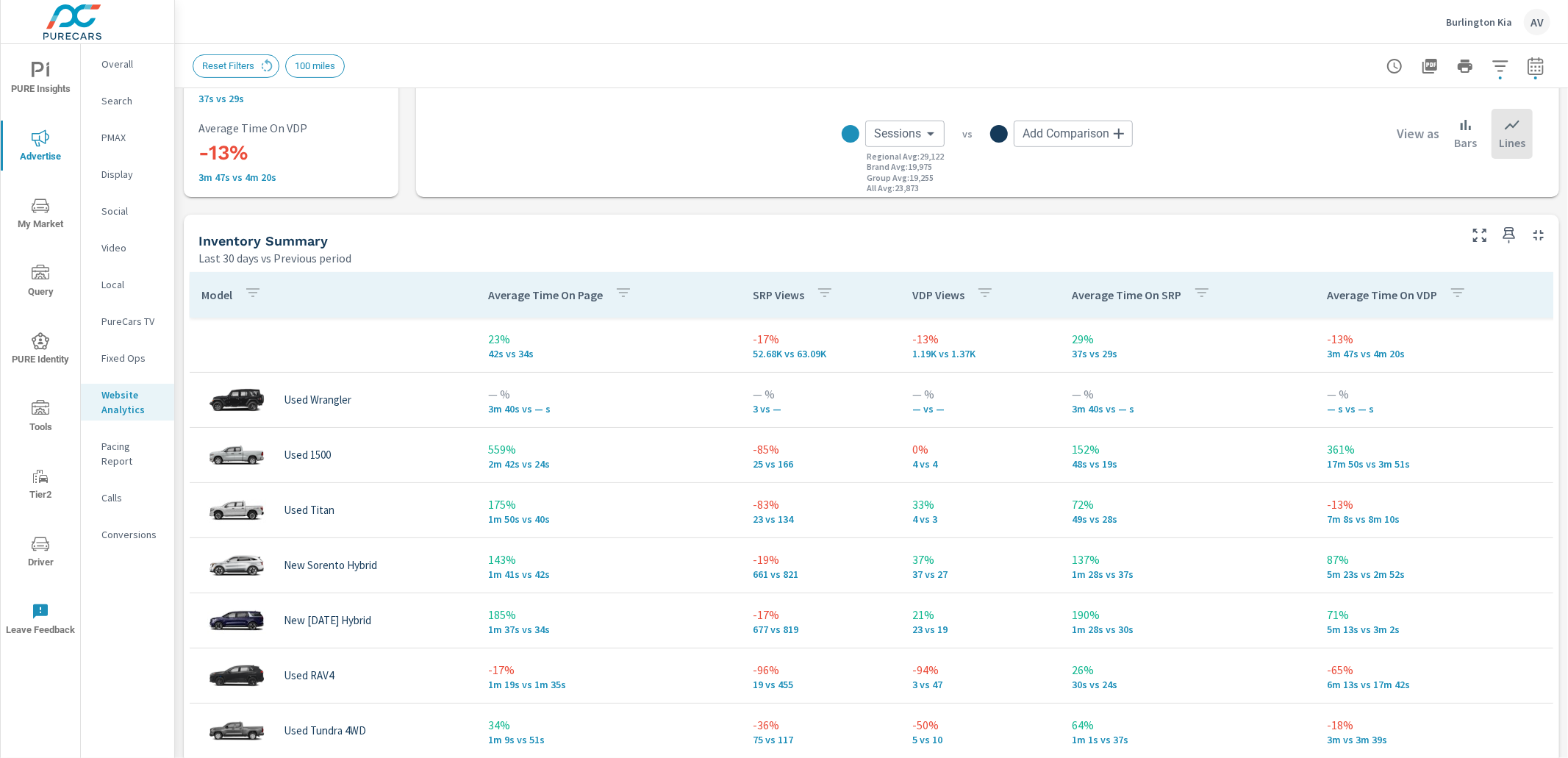
click at [592, 293] on p "Average Time On Page" at bounding box center [545, 295] width 115 height 15
click at [621, 292] on icon "button" at bounding box center [624, 292] width 13 height 9
click at [576, 477] on span "CURR" at bounding box center [565, 475] width 46 height 15
click at [620, 292] on div at bounding box center [784, 379] width 1568 height 758
click at [641, 292] on icon at bounding box center [648, 295] width 15 height 15
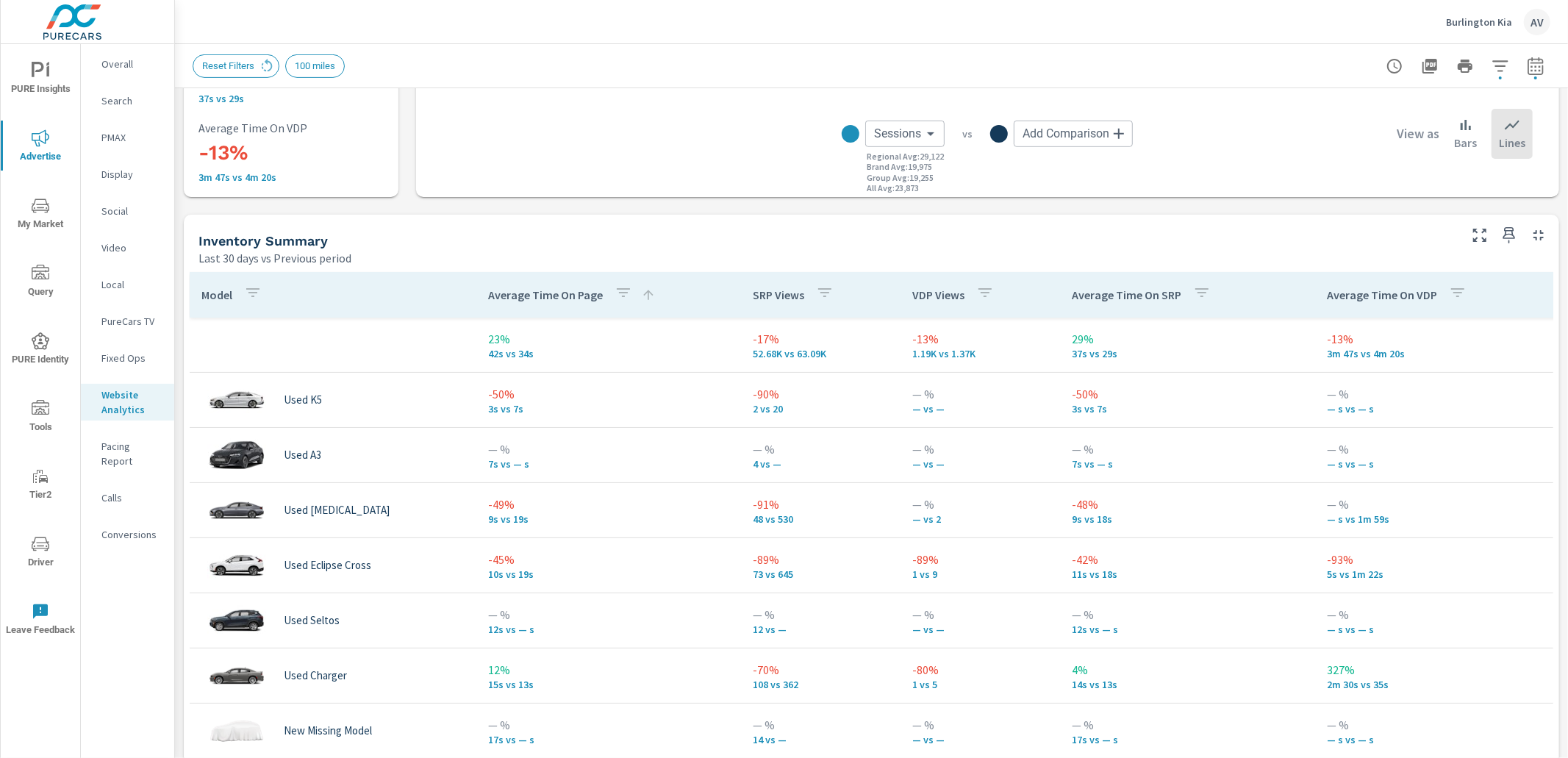
click at [644, 292] on icon at bounding box center [647, 294] width 10 height 10
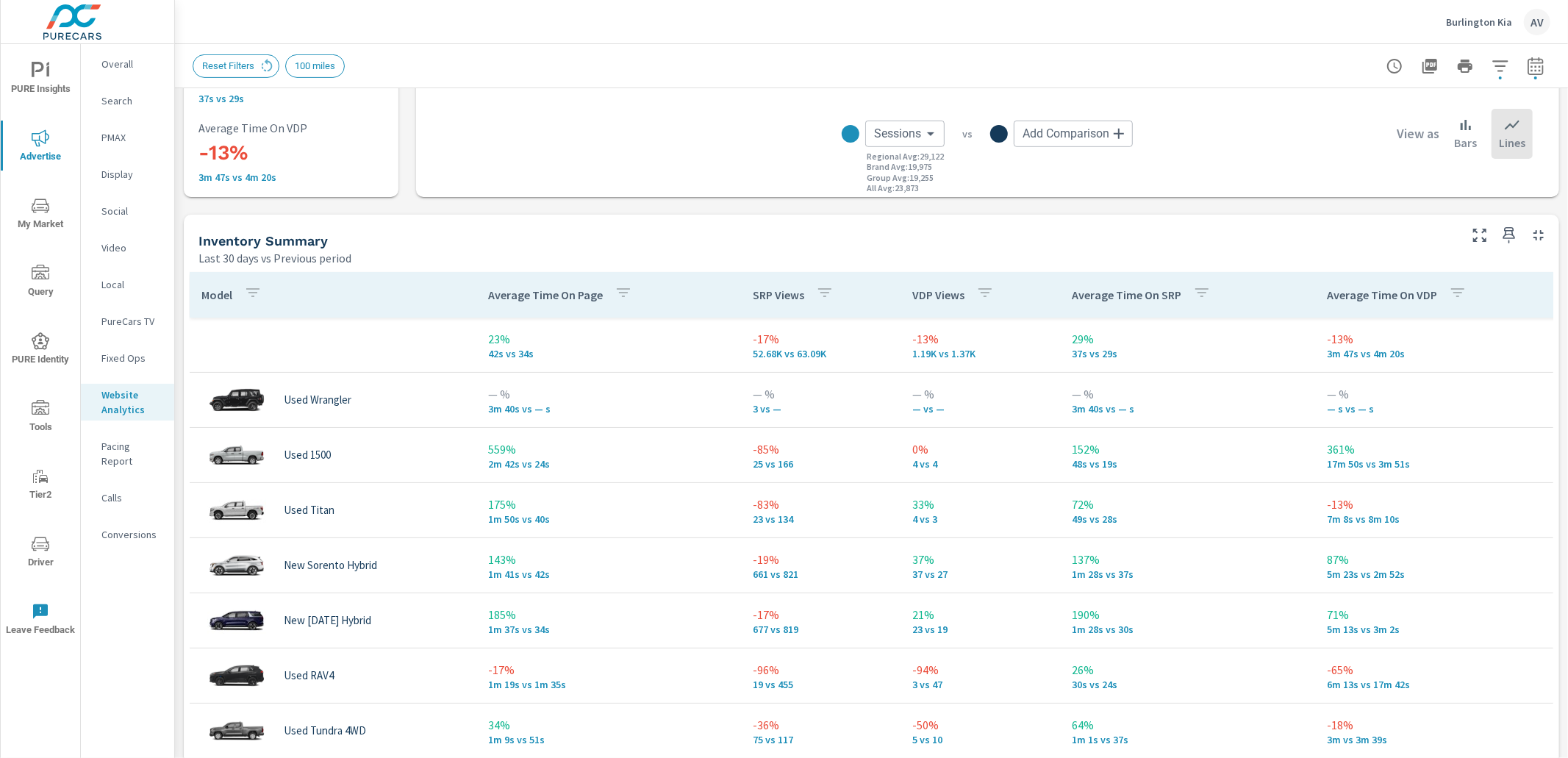
click at [631, 234] on div "Inventory Summary" at bounding box center [827, 240] width 1258 height 17
click at [1458, 289] on icon "button" at bounding box center [1458, 292] width 13 height 9
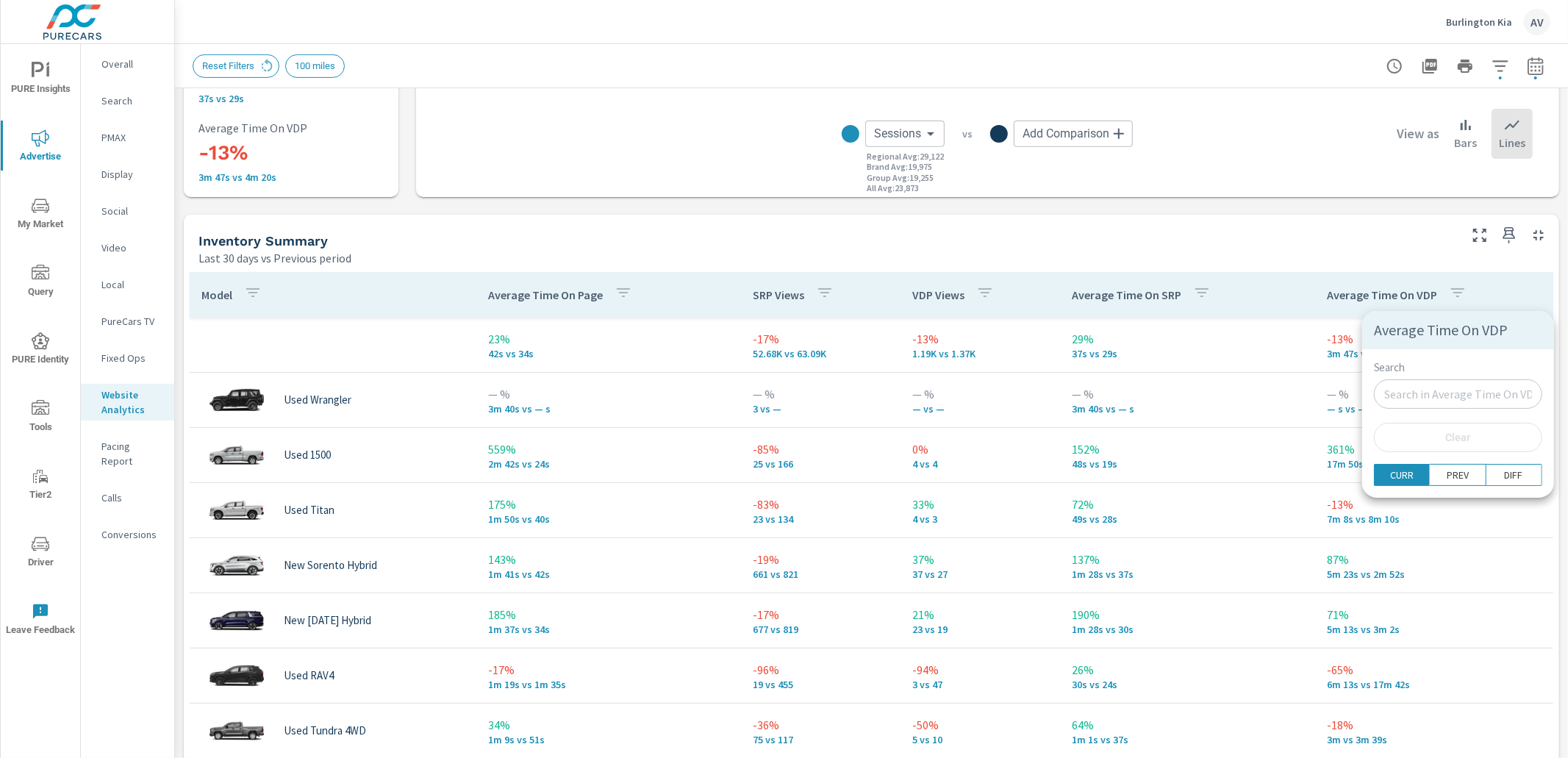
click at [1474, 292] on div at bounding box center [784, 379] width 1568 height 758
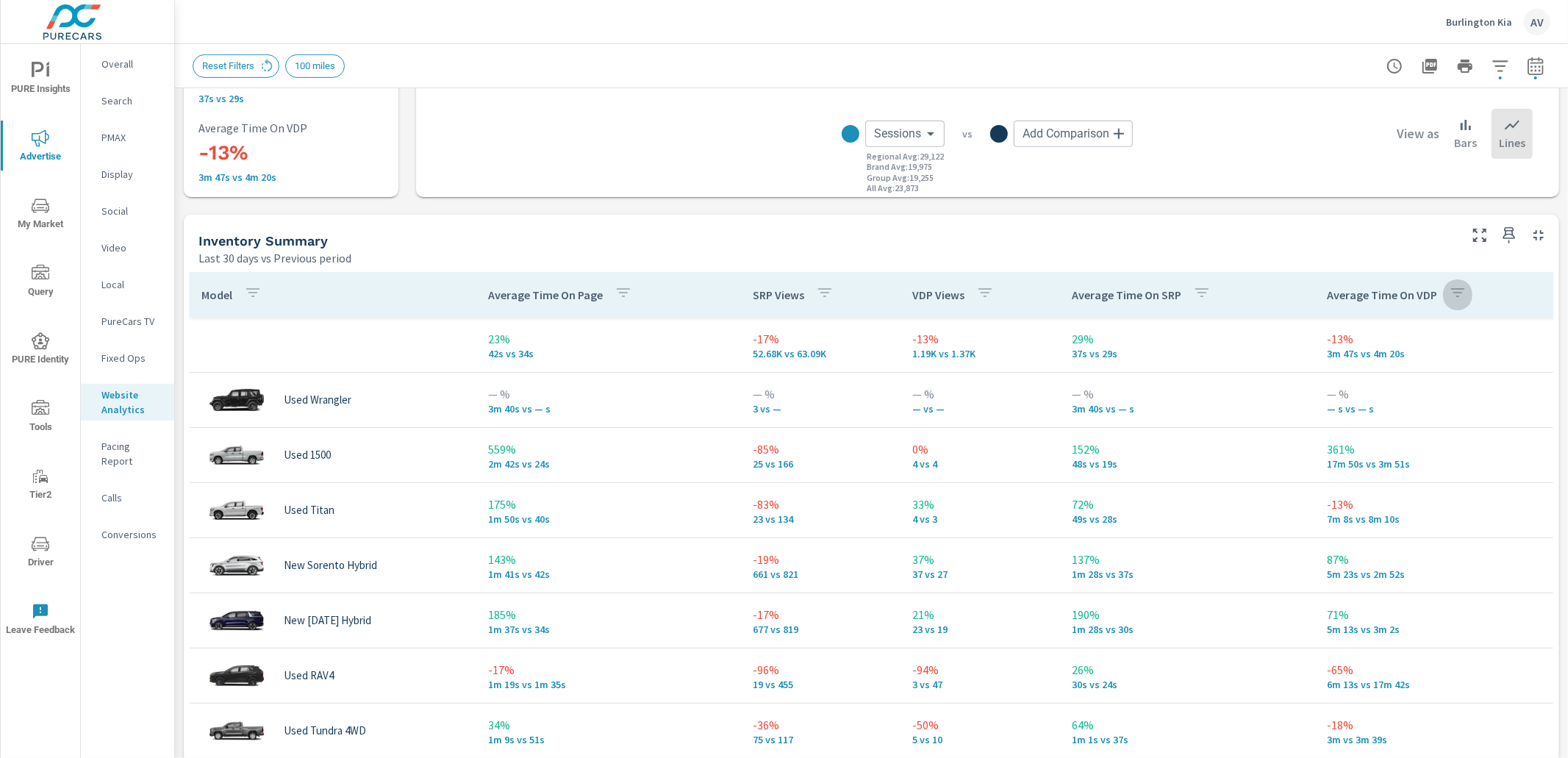
click at [1454, 291] on icon "button" at bounding box center [1458, 292] width 18 height 18
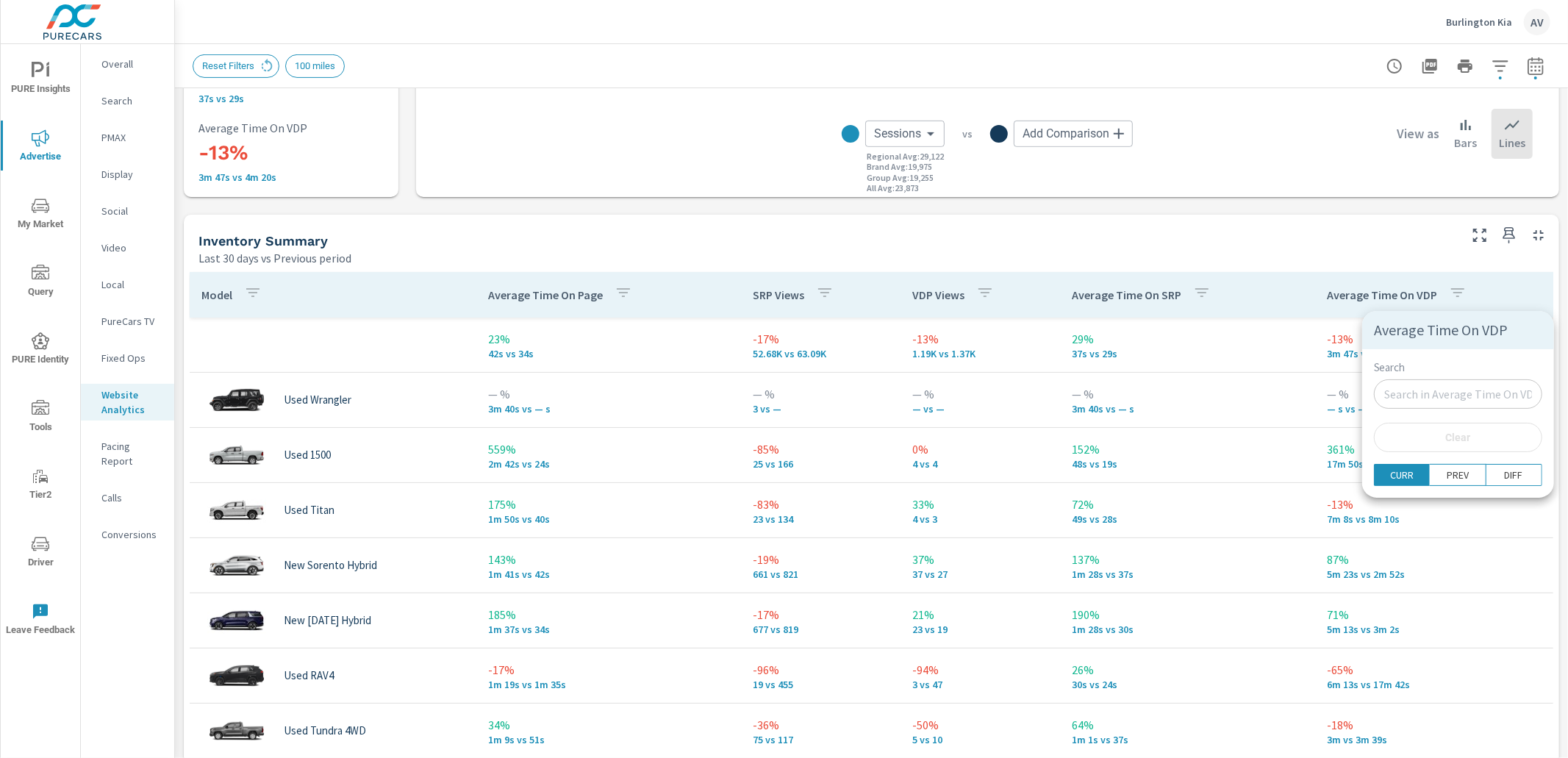
click at [1431, 292] on div at bounding box center [784, 379] width 1568 height 758
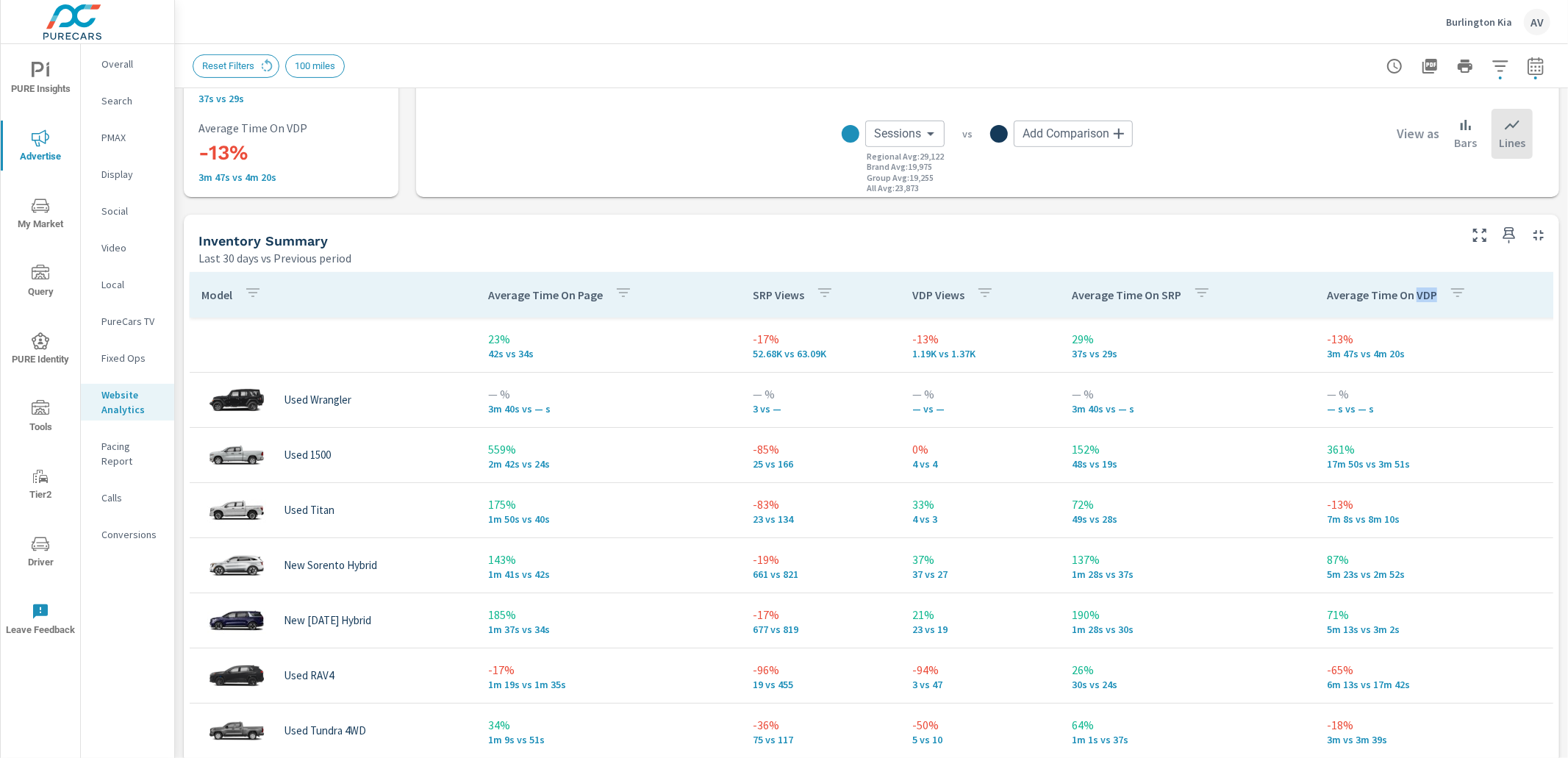
click at [1425, 292] on p "Average Time On VDP" at bounding box center [1382, 295] width 110 height 15
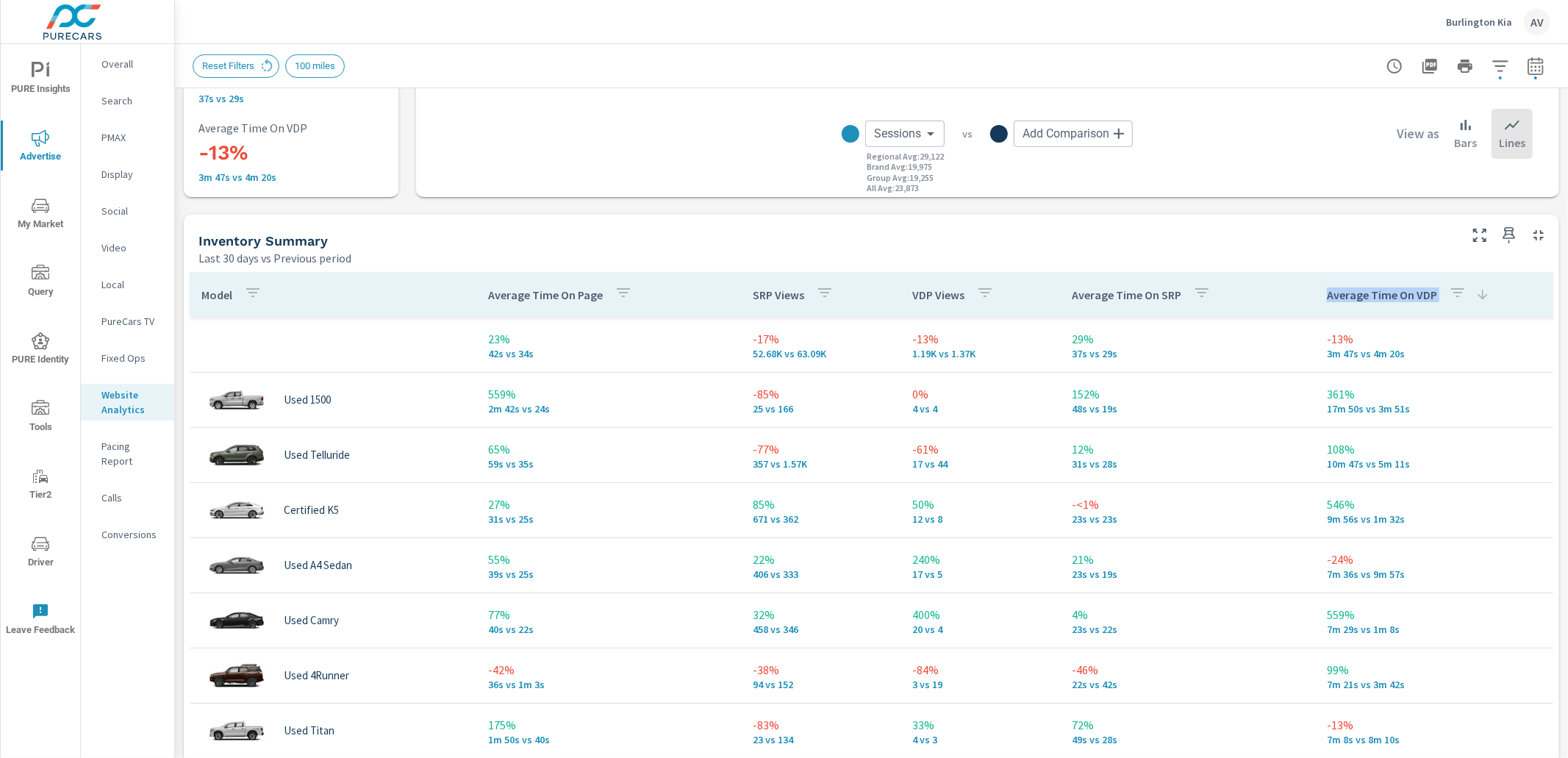
click at [1425, 292] on p "Average Time On VDP" at bounding box center [1382, 295] width 110 height 15
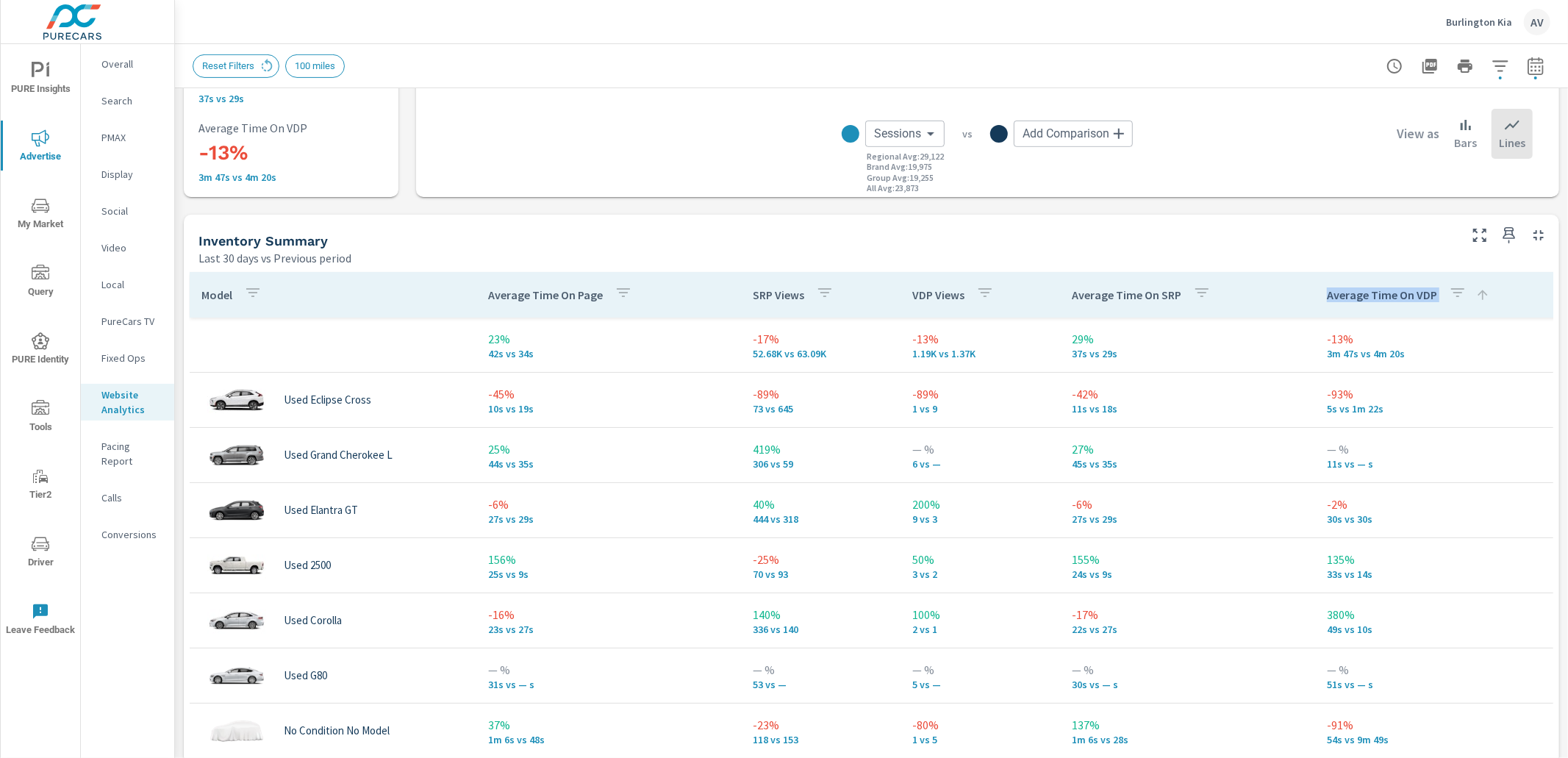
click at [1425, 292] on p "Average Time On VDP" at bounding box center [1382, 295] width 110 height 15
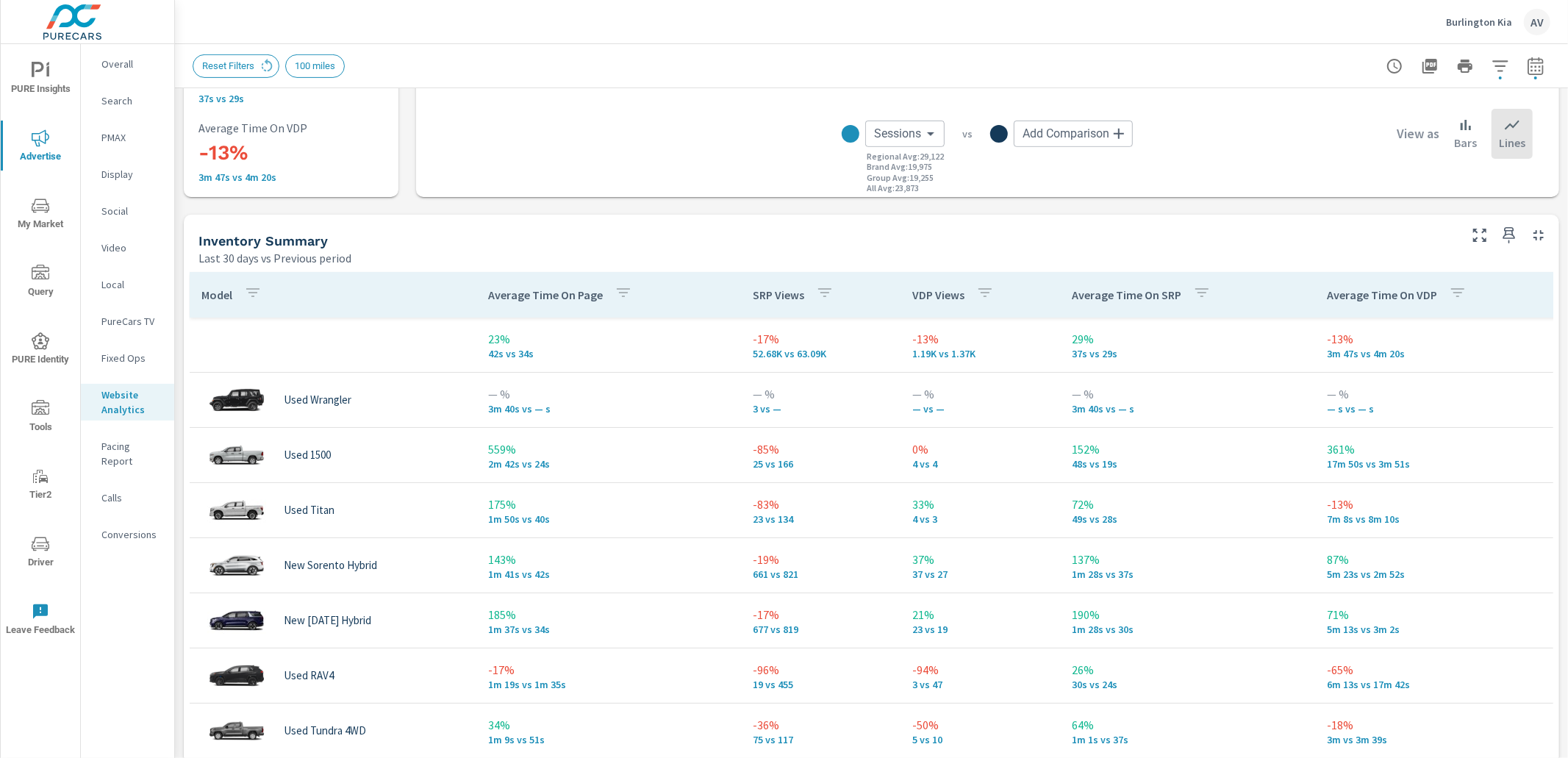
click at [1332, 258] on div "Last 30 days vs Previous period" at bounding box center [827, 258] width 1258 height 18
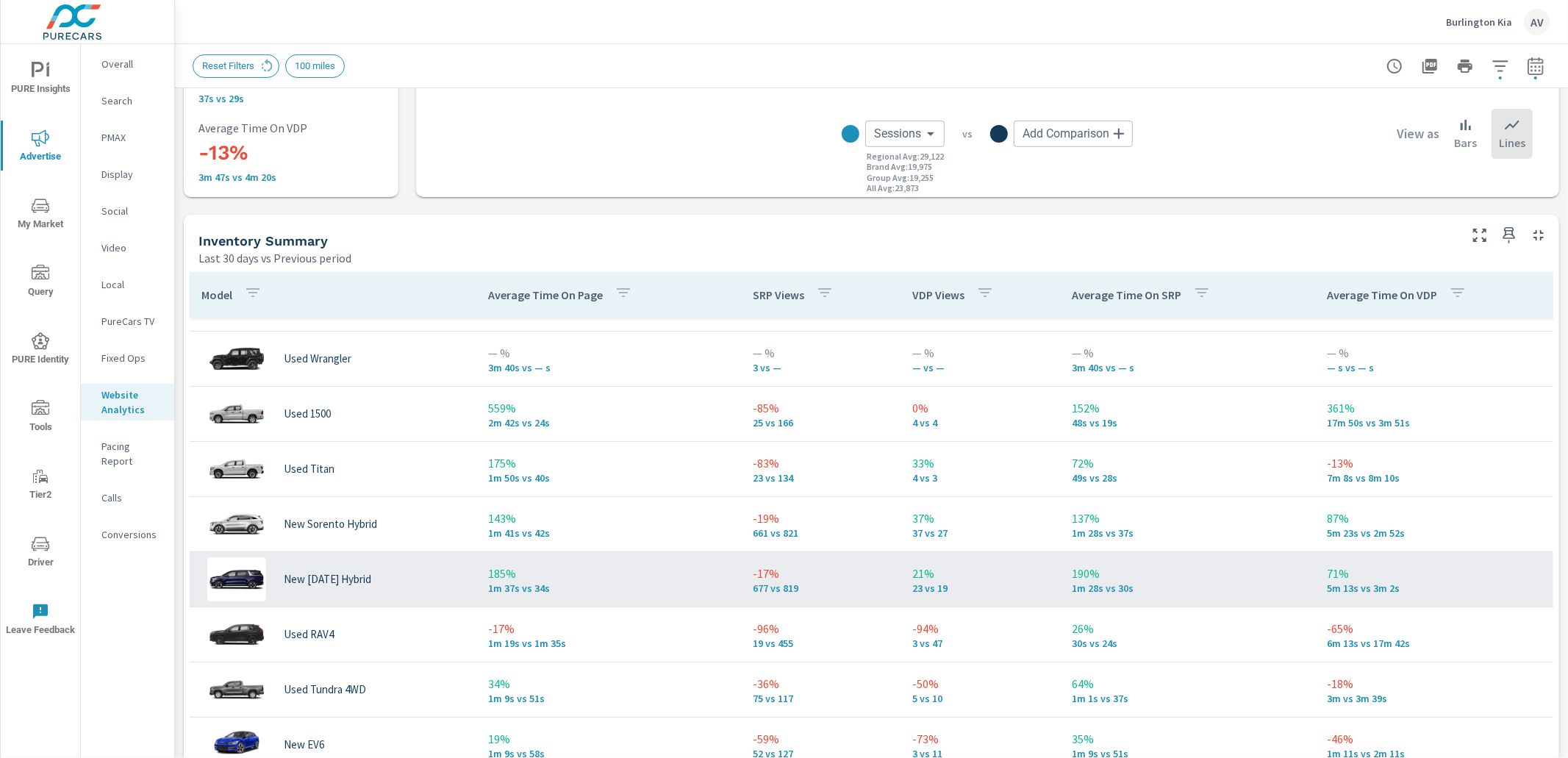
scroll to position [42, 0]
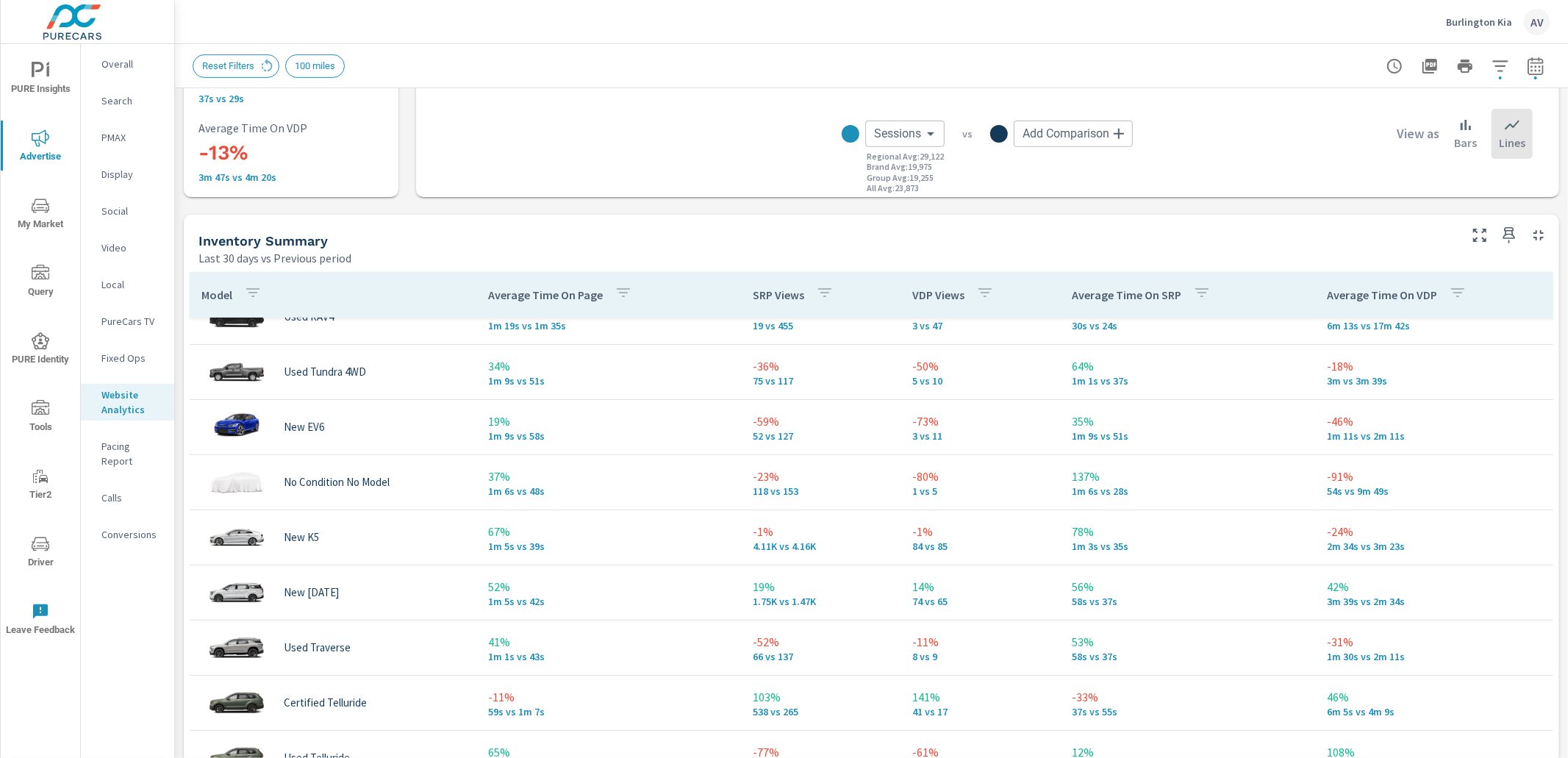
scroll to position [361, 0]
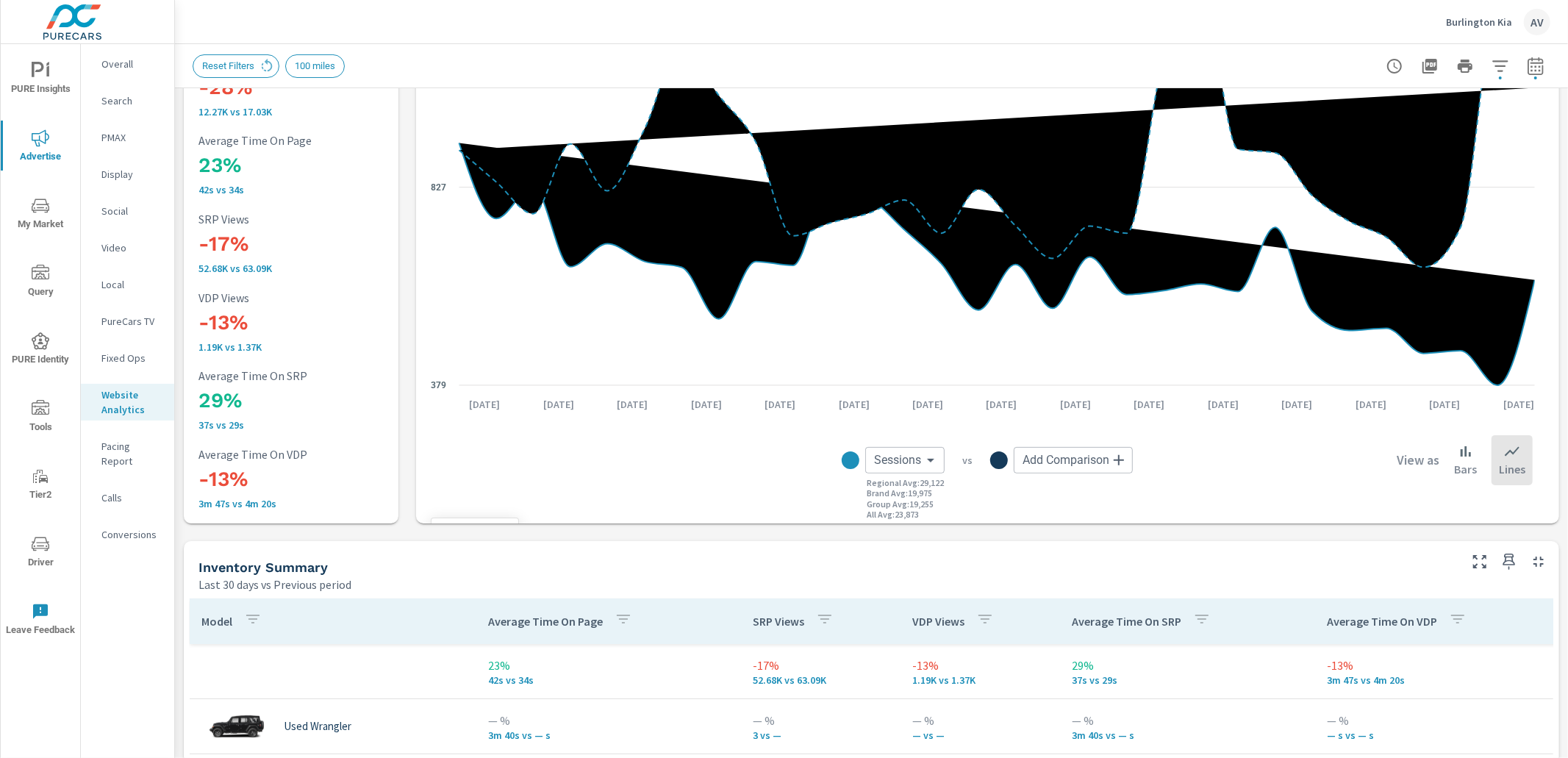
scroll to position [157, 0]
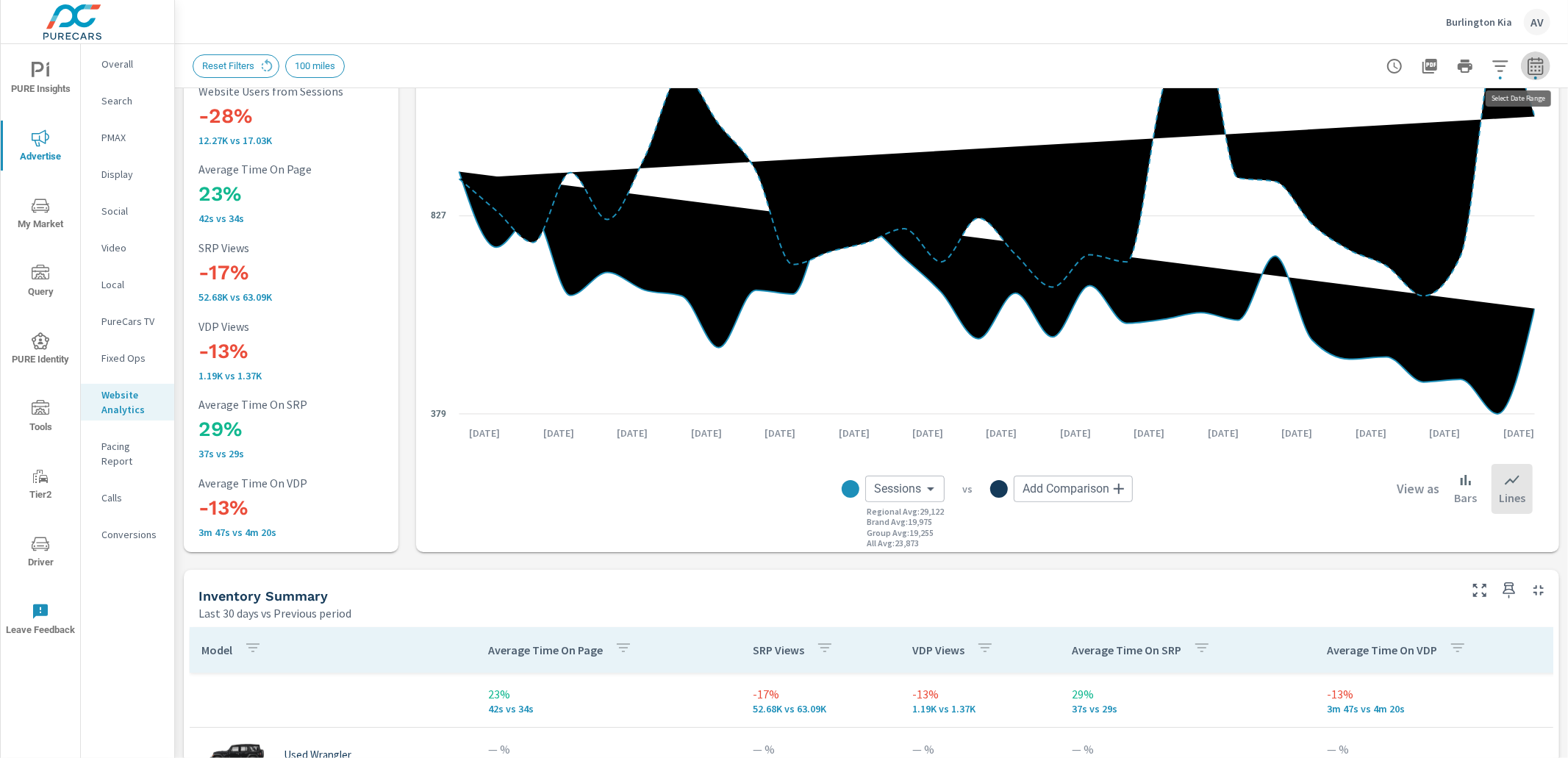
click at [1527, 67] on icon "button" at bounding box center [1536, 66] width 18 height 18
select select "Last 30 days"
select select "Previous period"
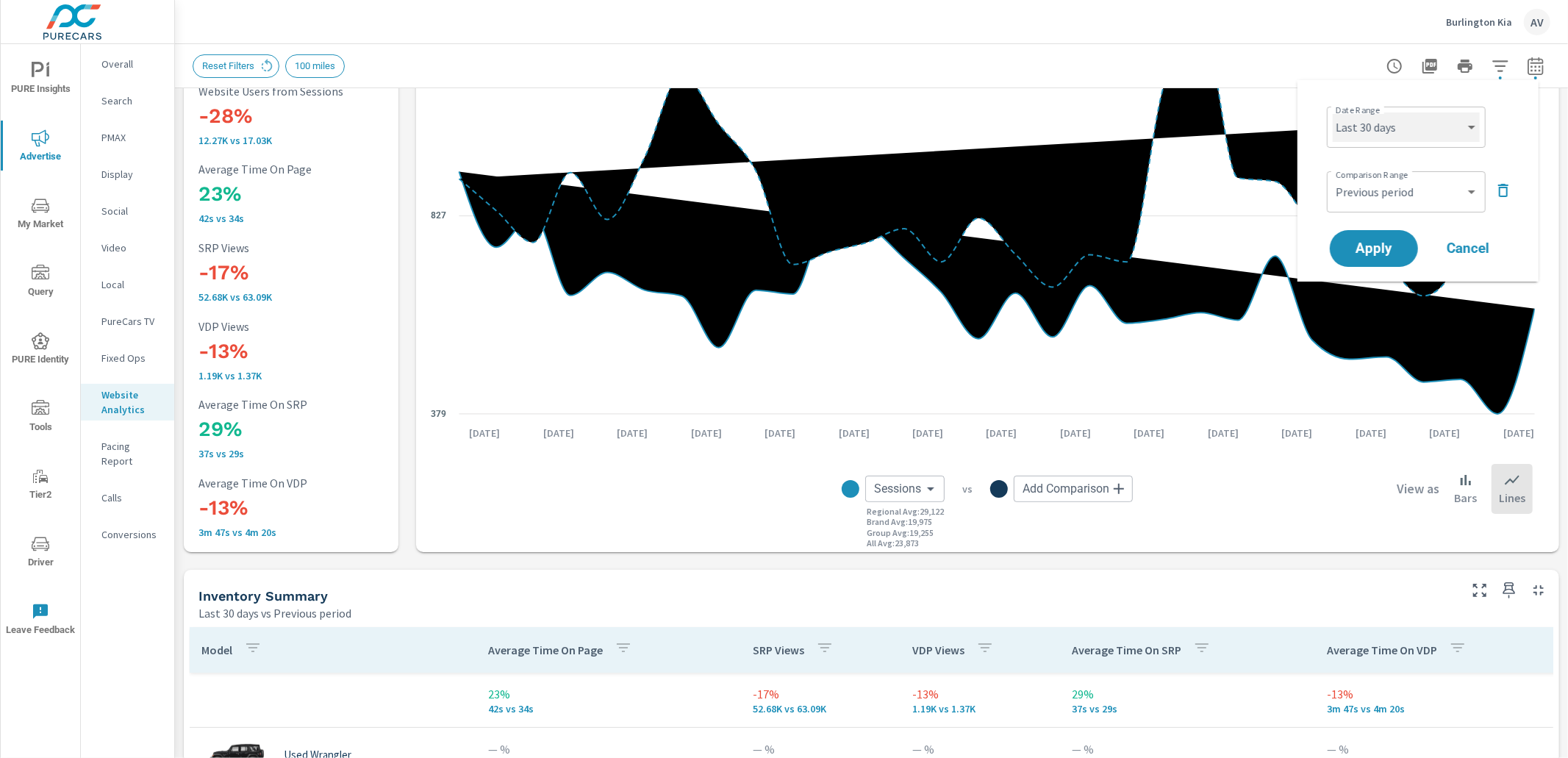
click at [1461, 127] on select "Custom Yesterday Last week Last 7 days Last 14 days Last 30 days Last 45 days L…" at bounding box center [1406, 127] width 147 height 29
click at [1333, 113] on select "Custom Yesterday Last week Last 7 days Last 14 days Last 30 days Last 45 days L…" at bounding box center [1406, 127] width 147 height 29
select select "Last month"
click at [1383, 249] on span "Apply" at bounding box center [1374, 248] width 60 height 14
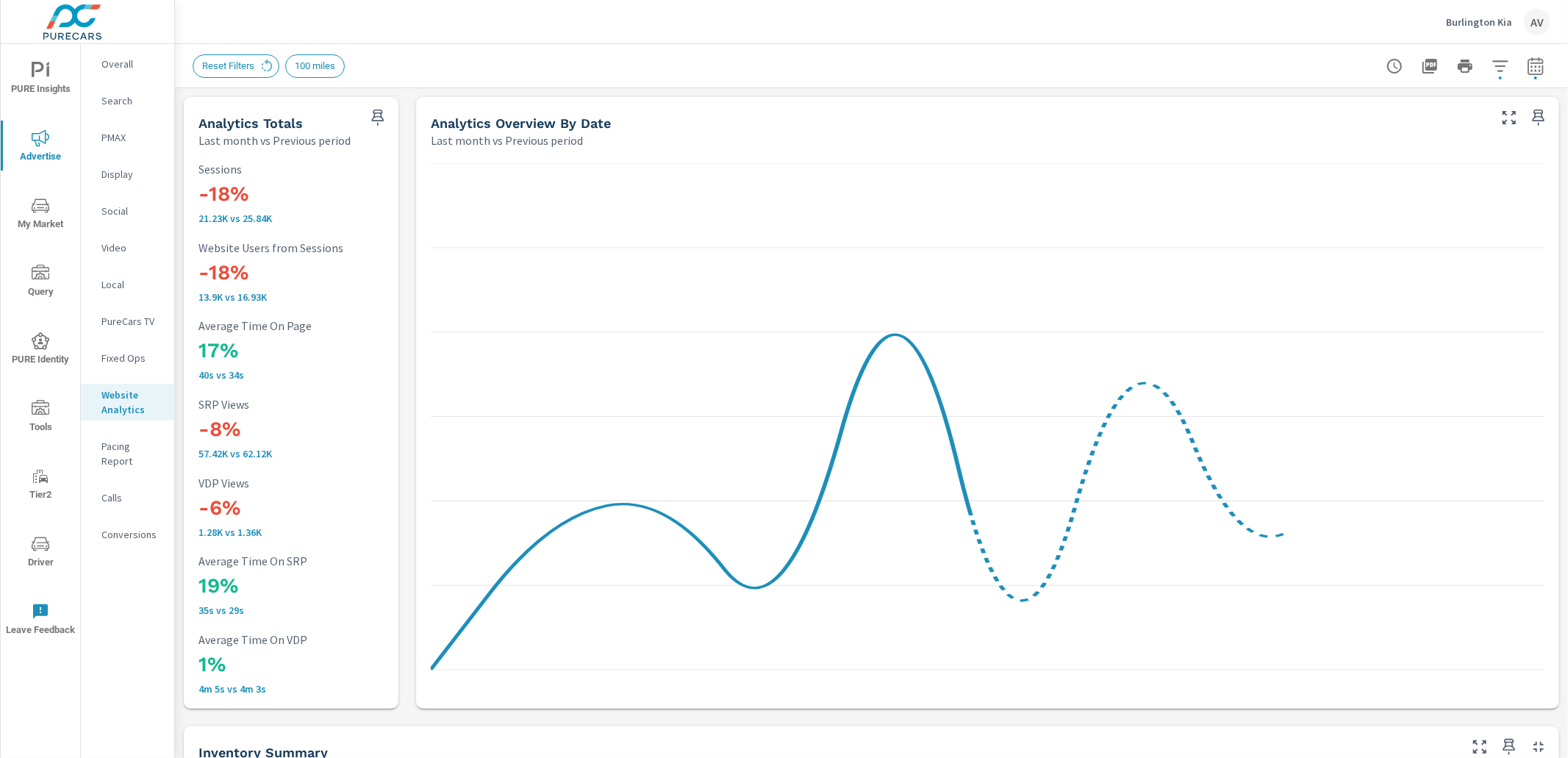
scroll to position [3, 0]
click at [1492, 70] on icon "button" at bounding box center [1501, 66] width 18 height 18
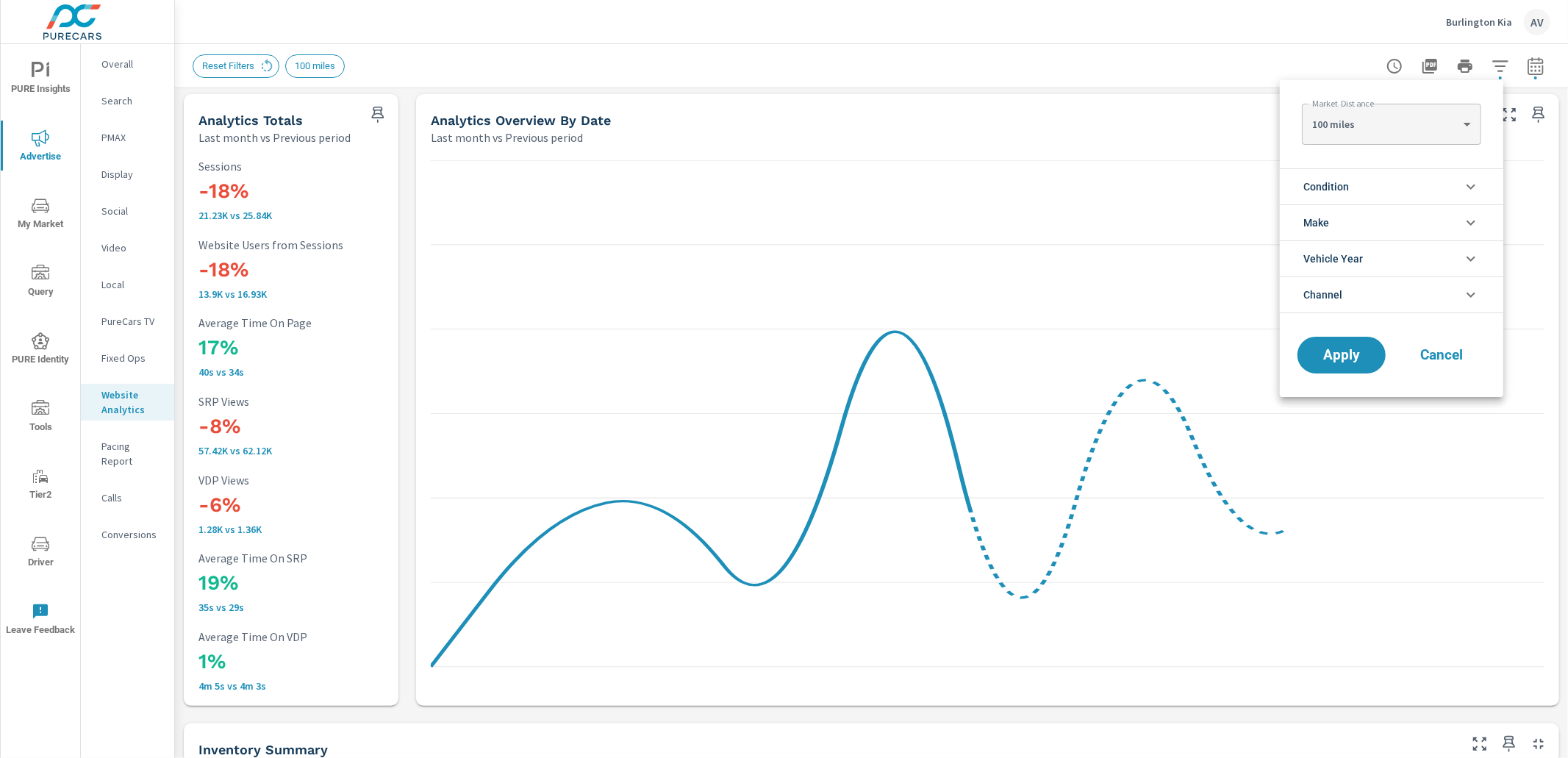
click at [1394, 131] on body "PURE Insights Advertise My Market Query PURE Identity Tools Tier2 Driver Leave …" at bounding box center [784, 379] width 1568 height 758
click at [1350, 122] on li "40 miles" at bounding box center [1390, 124] width 178 height 24
type Distance "40"
click at [1349, 352] on span "Apply" at bounding box center [1341, 355] width 60 height 14
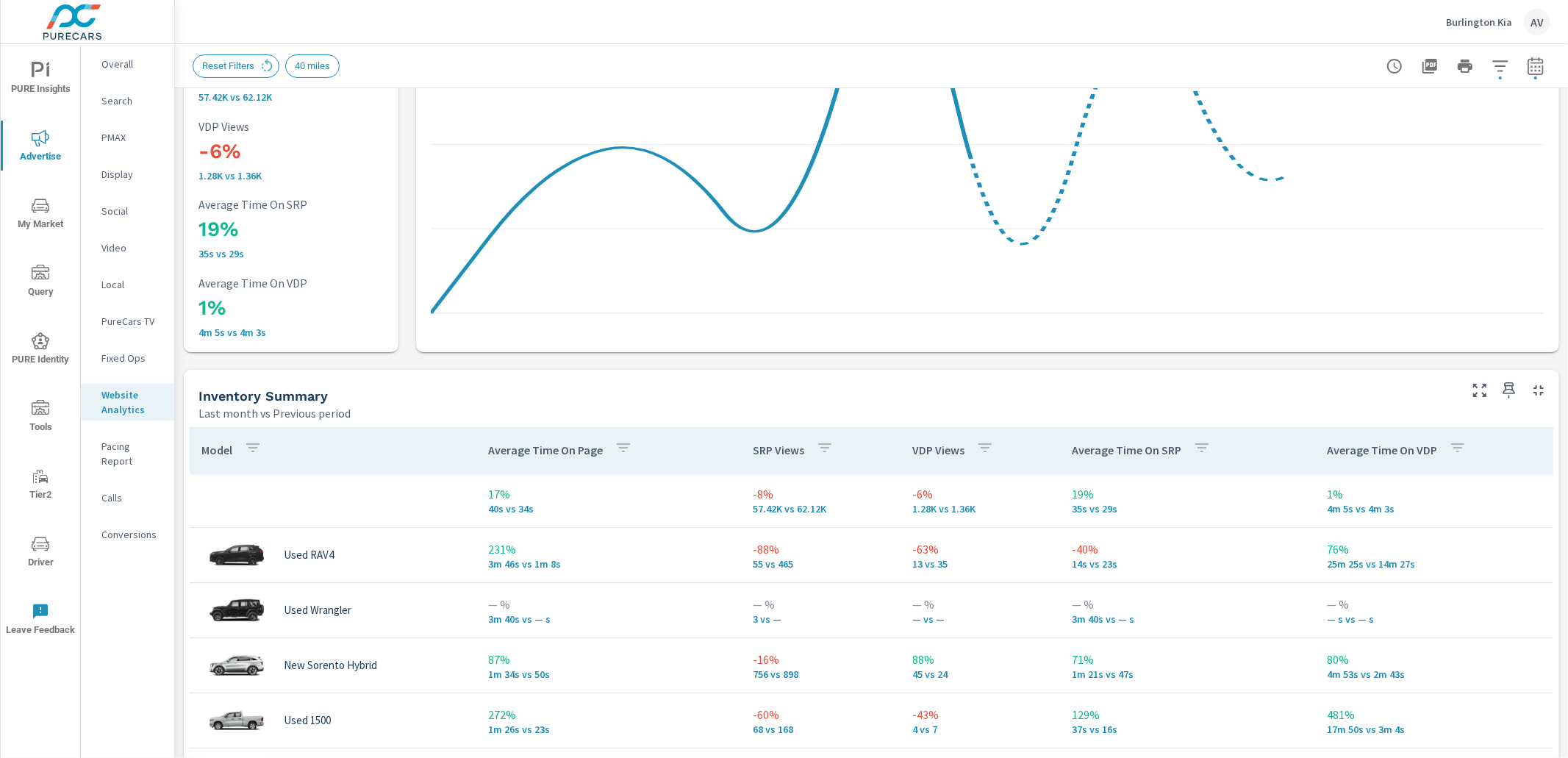
scroll to position [369, 0]
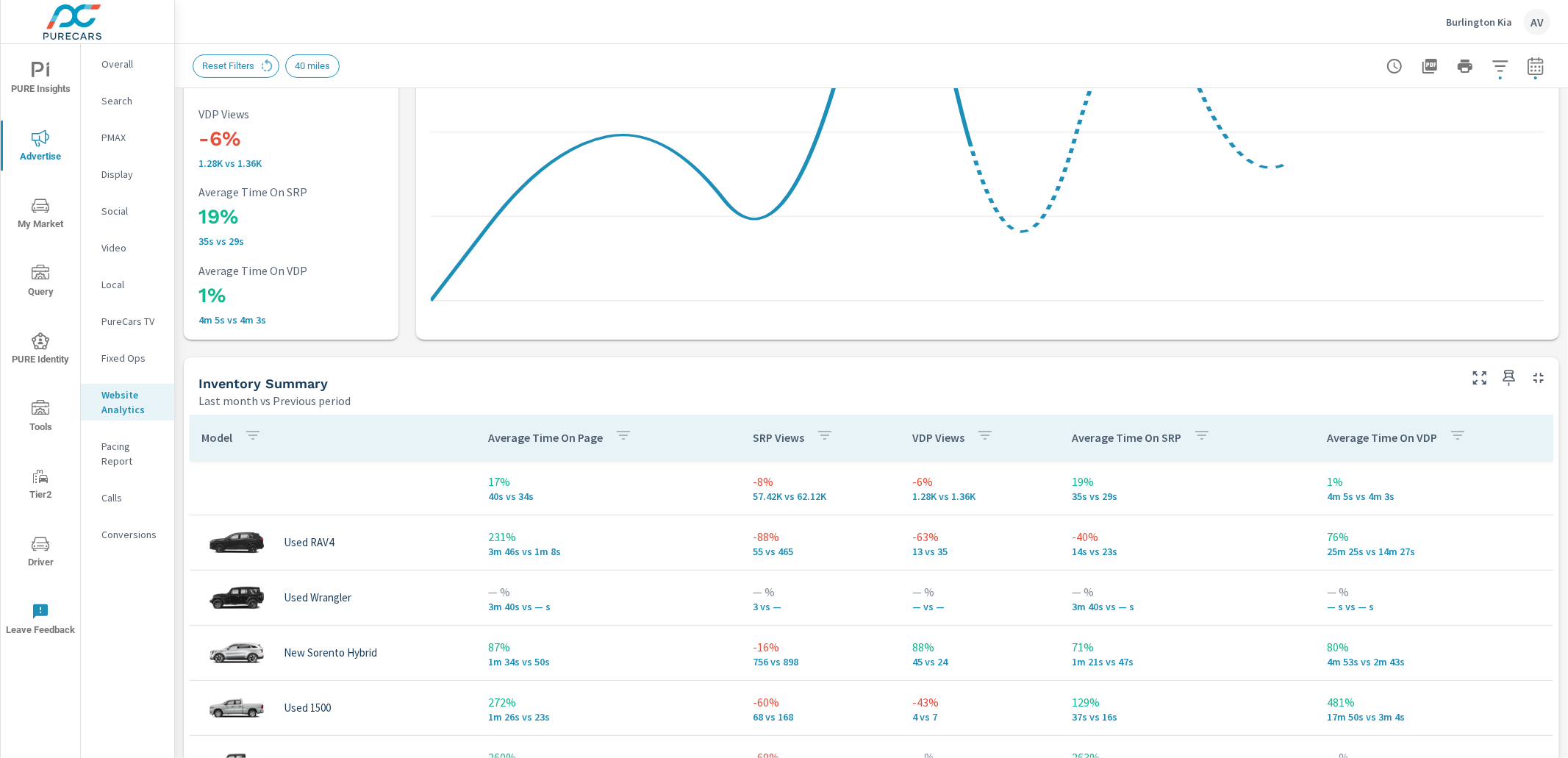
click at [1427, 436] on p "Average Time On VDP" at bounding box center [1382, 438] width 110 height 15
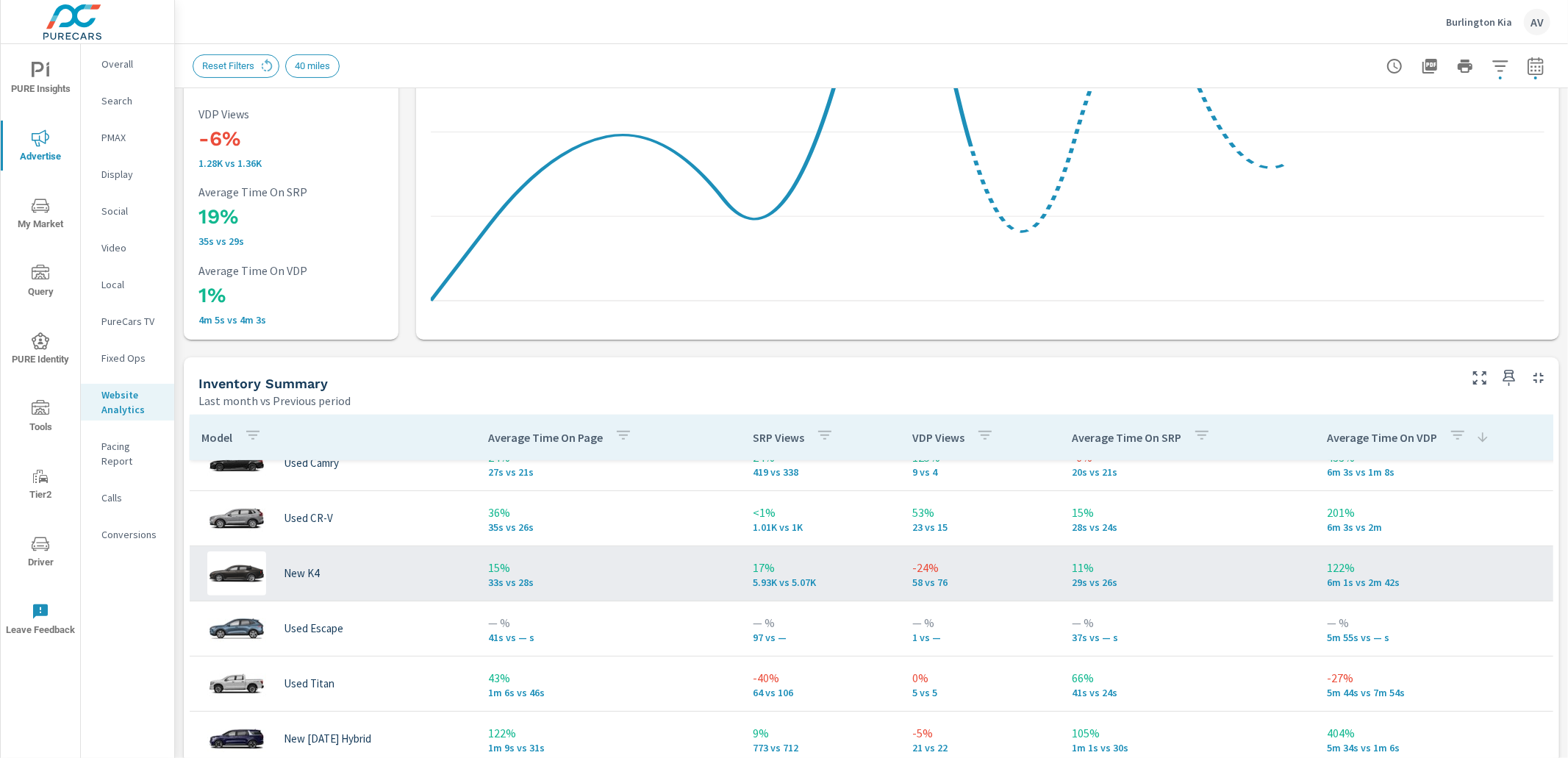
scroll to position [635, 0]
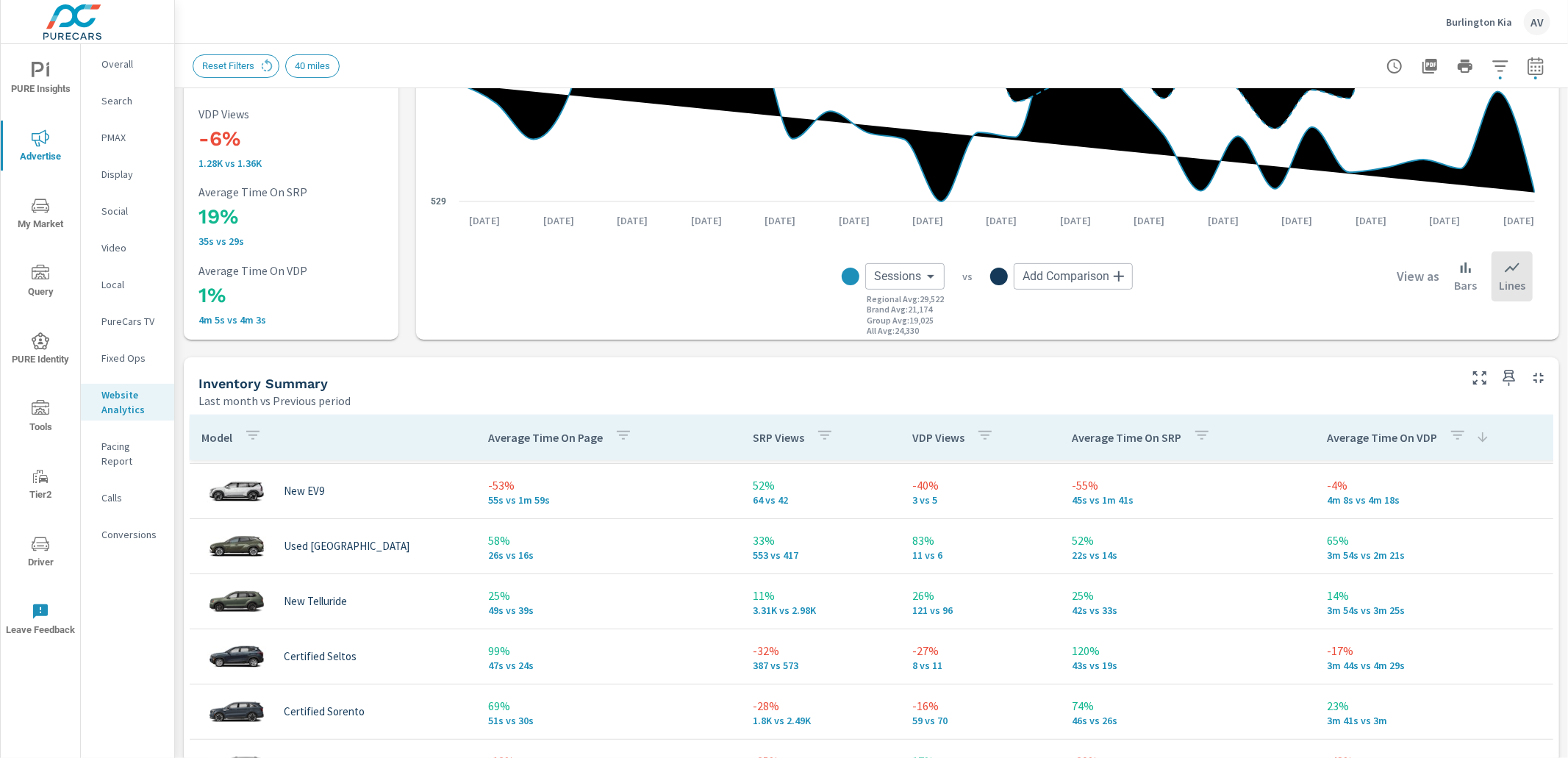
scroll to position [1180, 0]
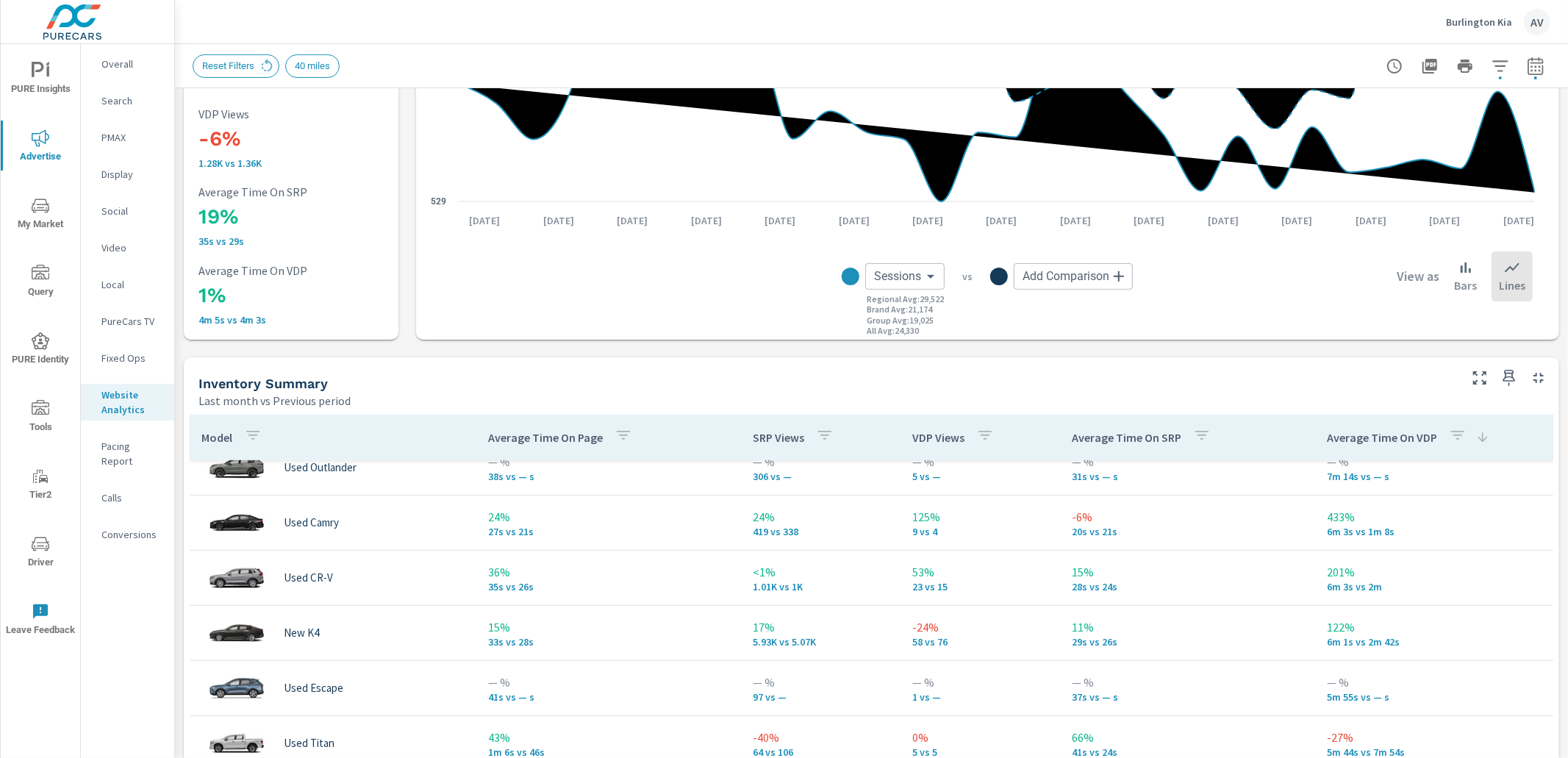
scroll to position [165, 0]
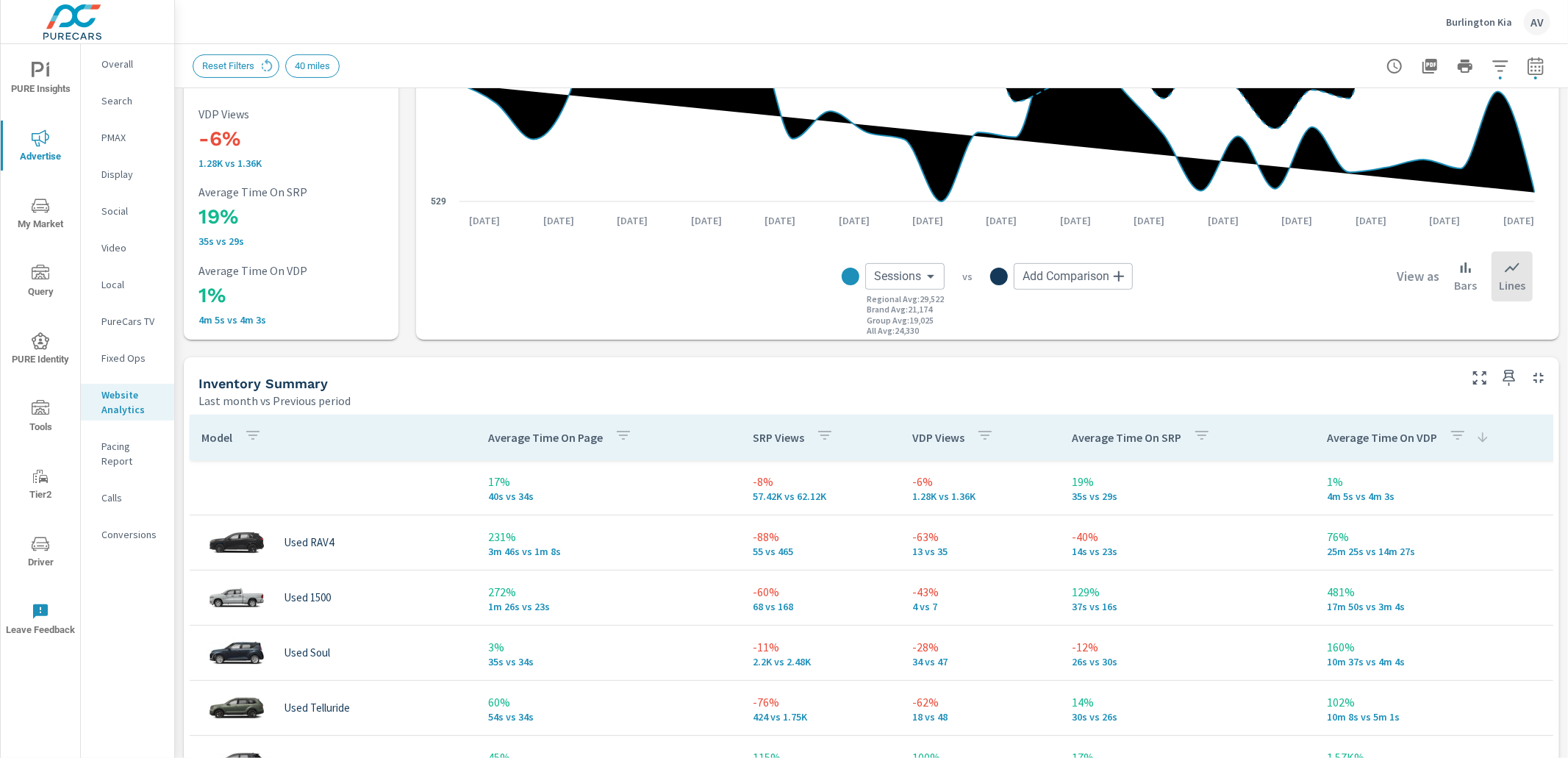
click at [251, 436] on icon "button" at bounding box center [253, 436] width 18 height 18
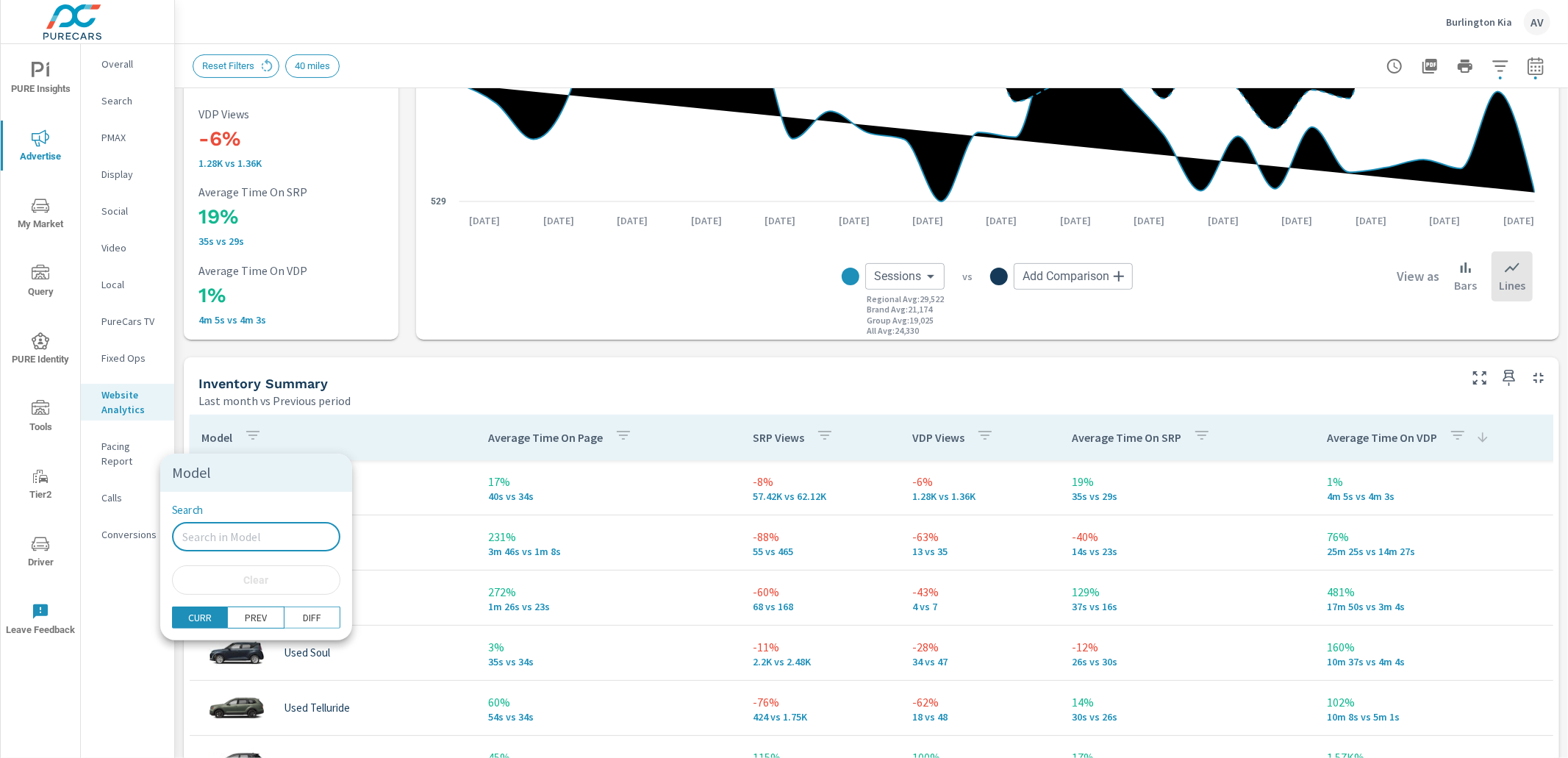
click at [225, 535] on input "Search" at bounding box center [257, 536] width 169 height 29
click at [250, 532] on input "new" at bounding box center [257, 536] width 169 height 29
type input "new"
click at [398, 389] on div at bounding box center [784, 379] width 1568 height 758
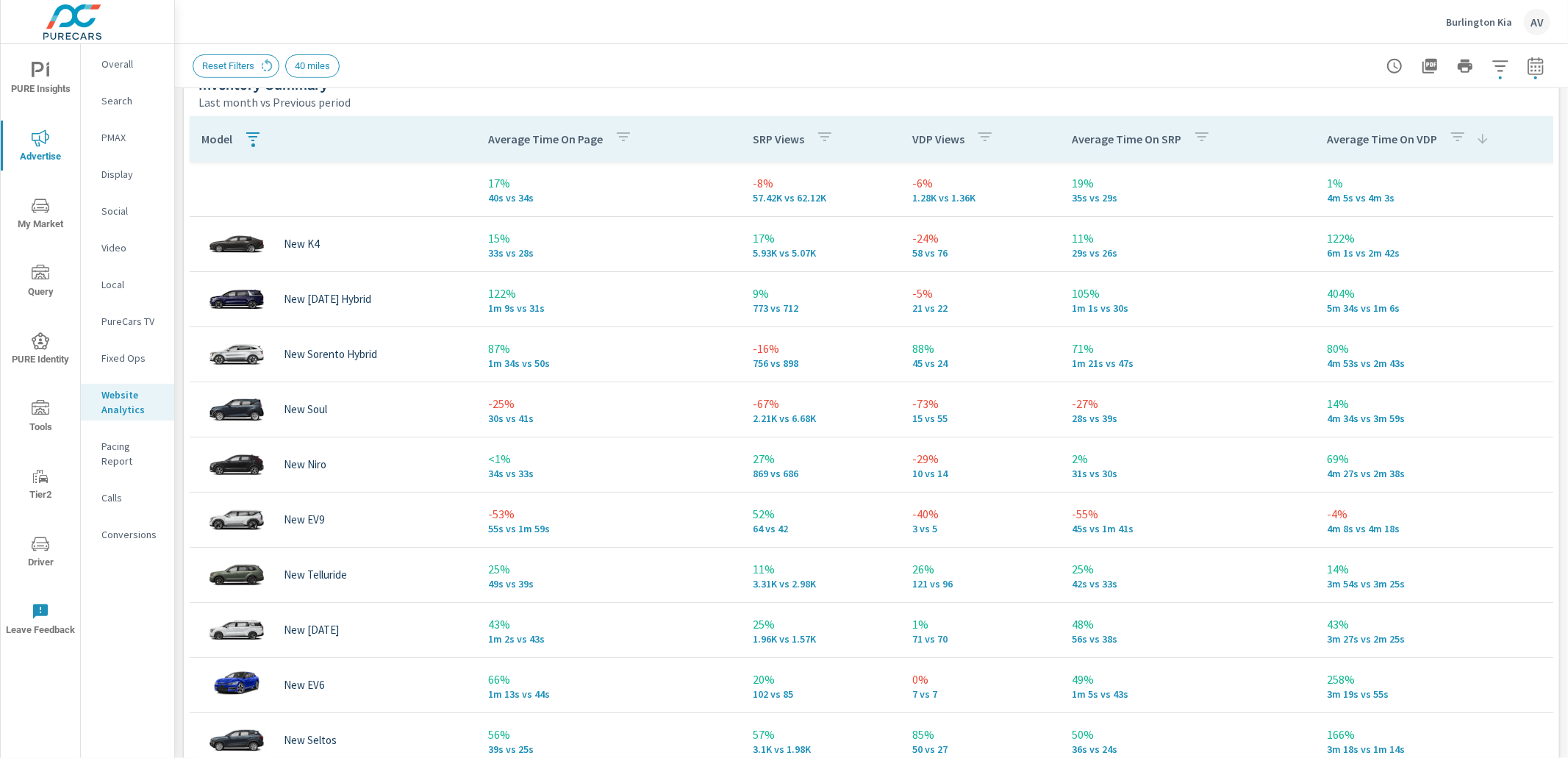
scroll to position [685, 0]
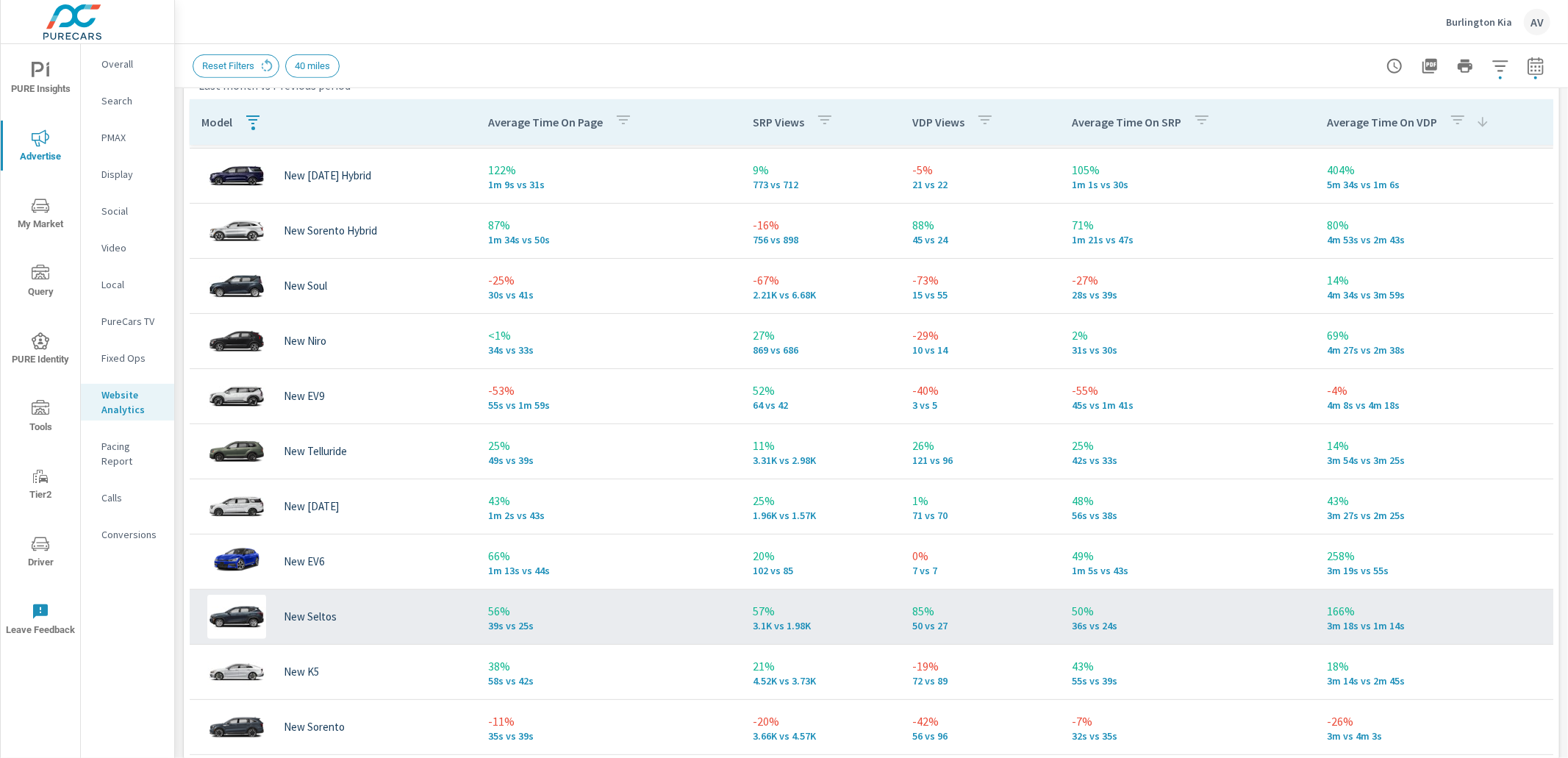
scroll to position [65, 0]
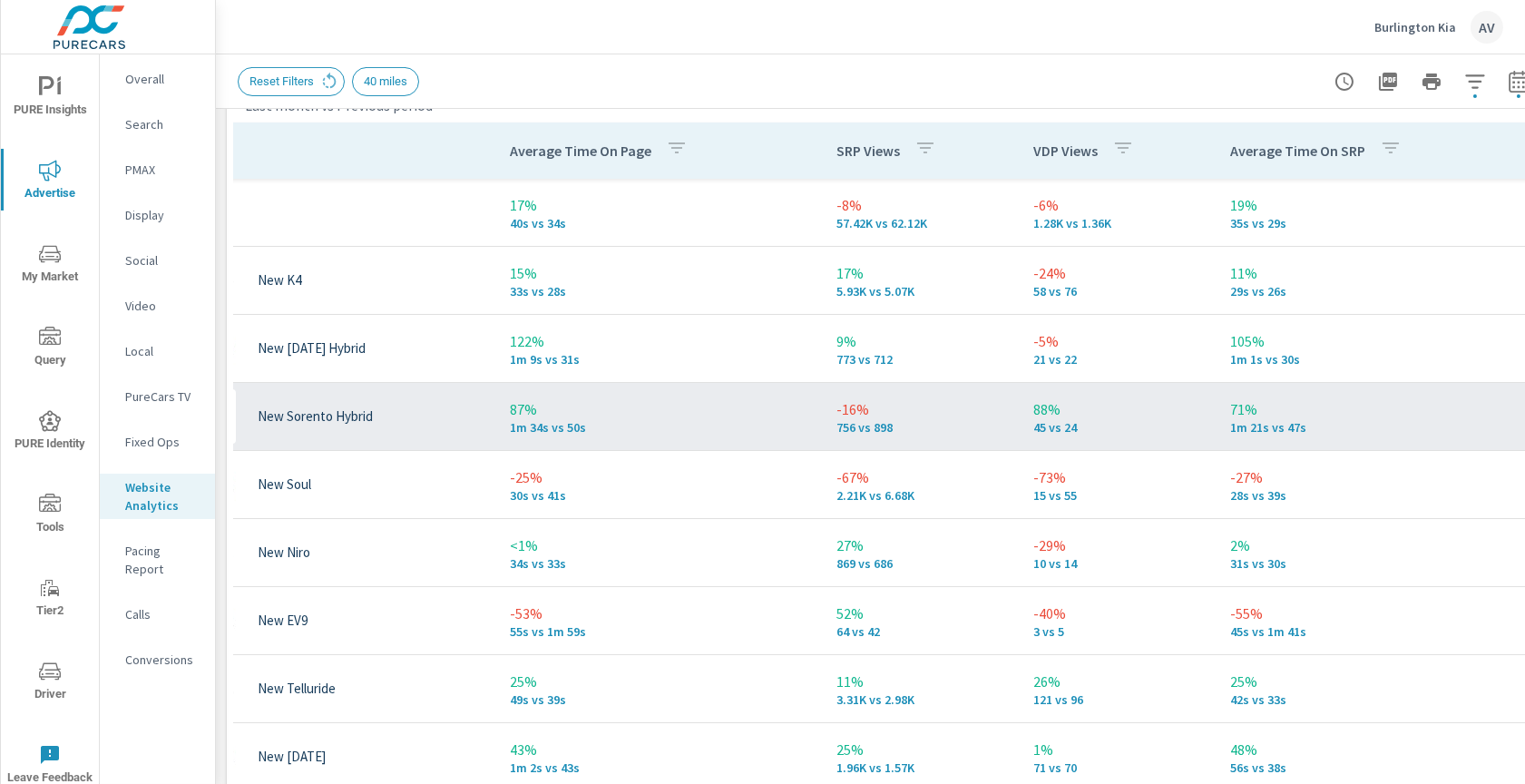
scroll to position [0, 94]
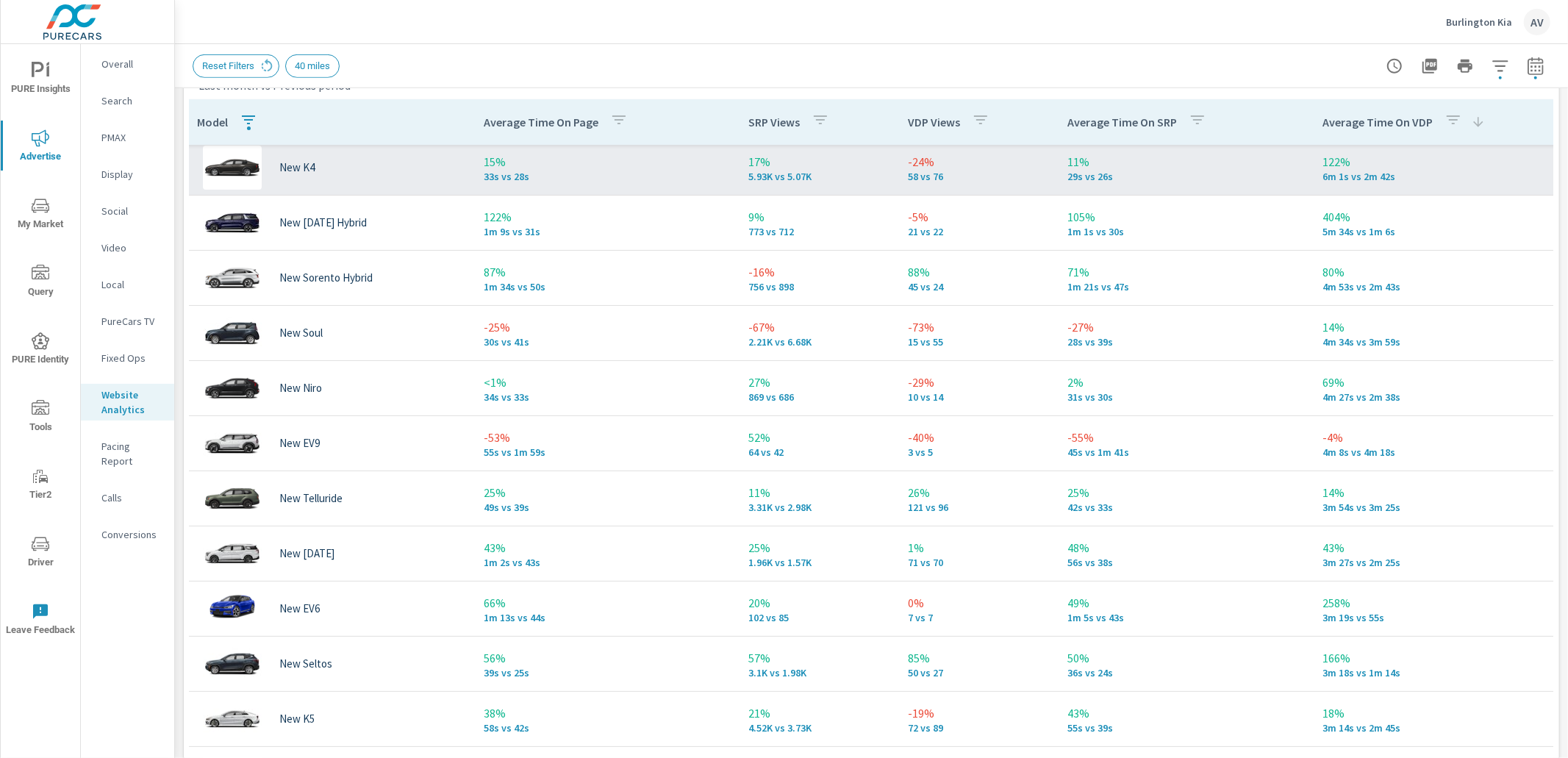
scroll to position [60, 0]
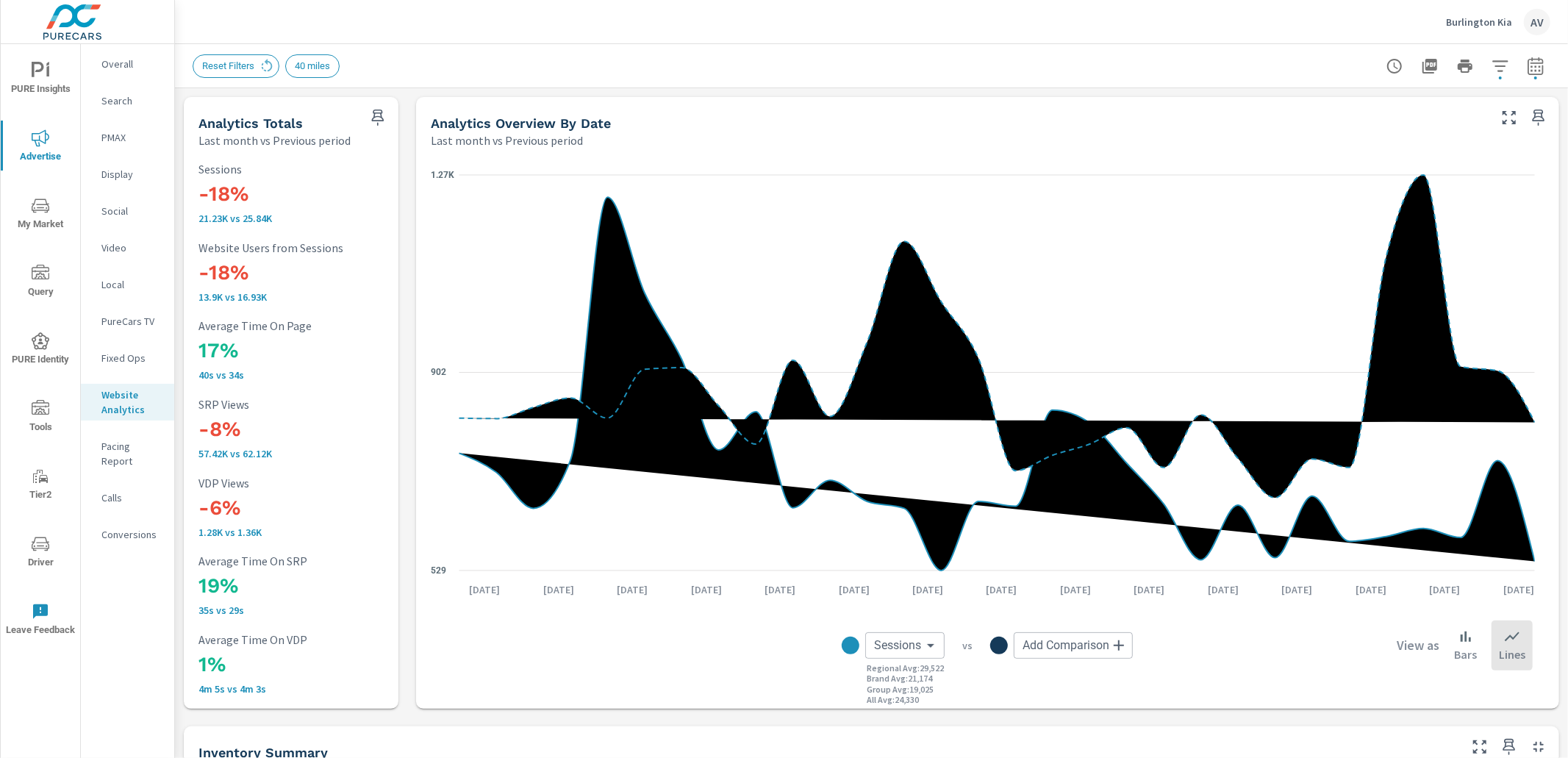
scroll to position [3, 0]
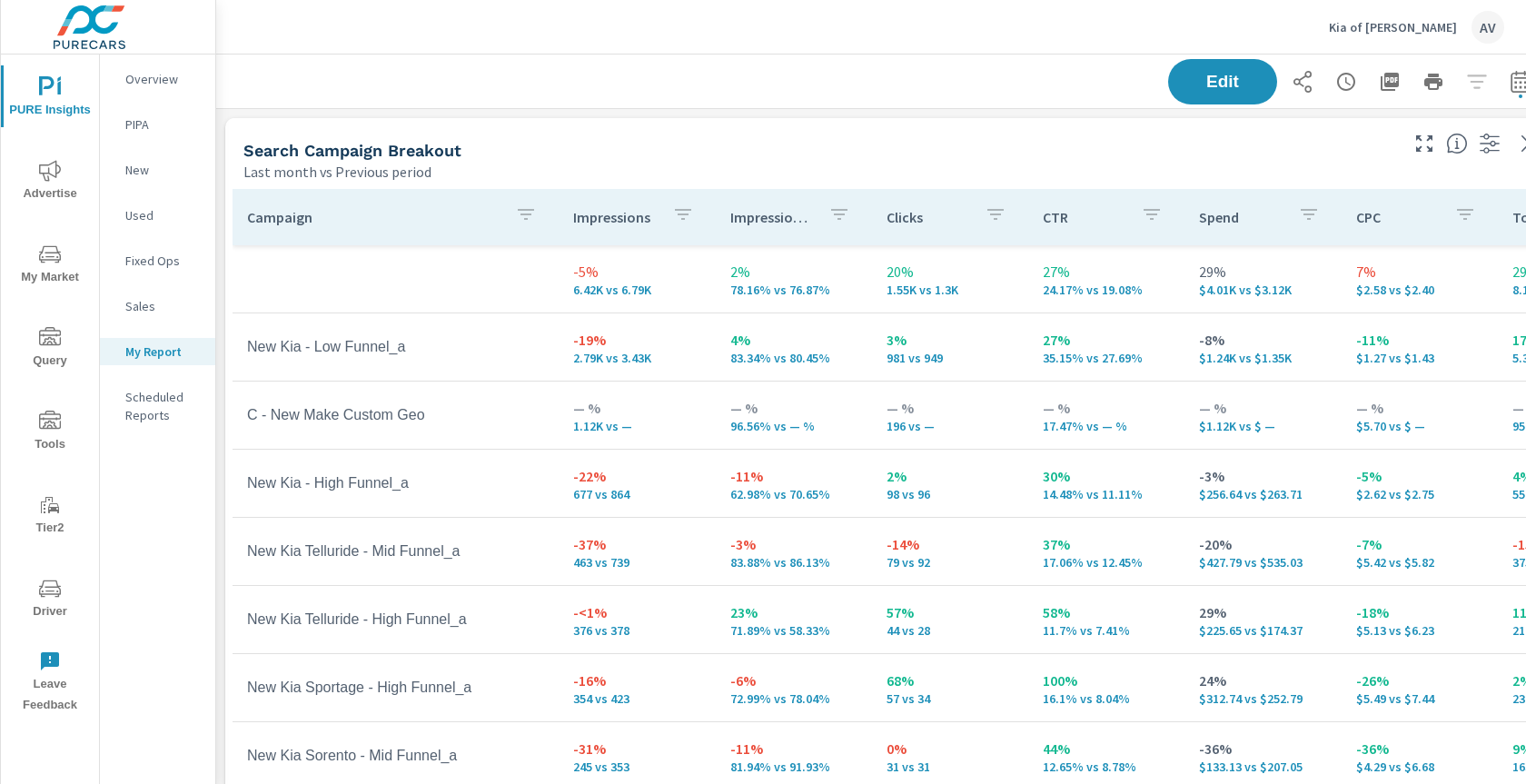
scroll to position [2338, 1376]
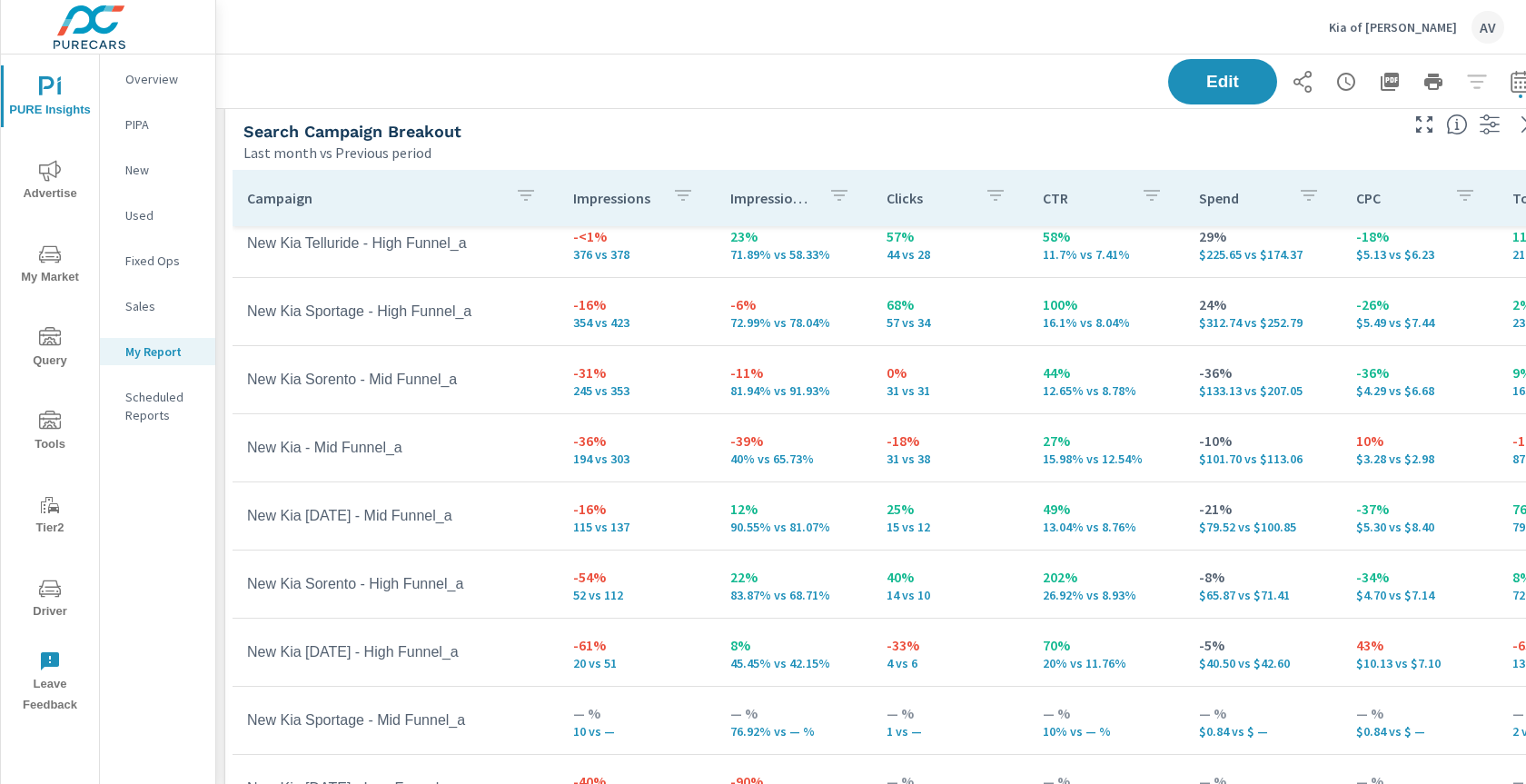
drag, startPoint x: 753, startPoint y: 99, endPoint x: 762, endPoint y: 95, distance: 9.8
click at [754, 103] on div "Edit" at bounding box center [887, 81] width 1300 height 53
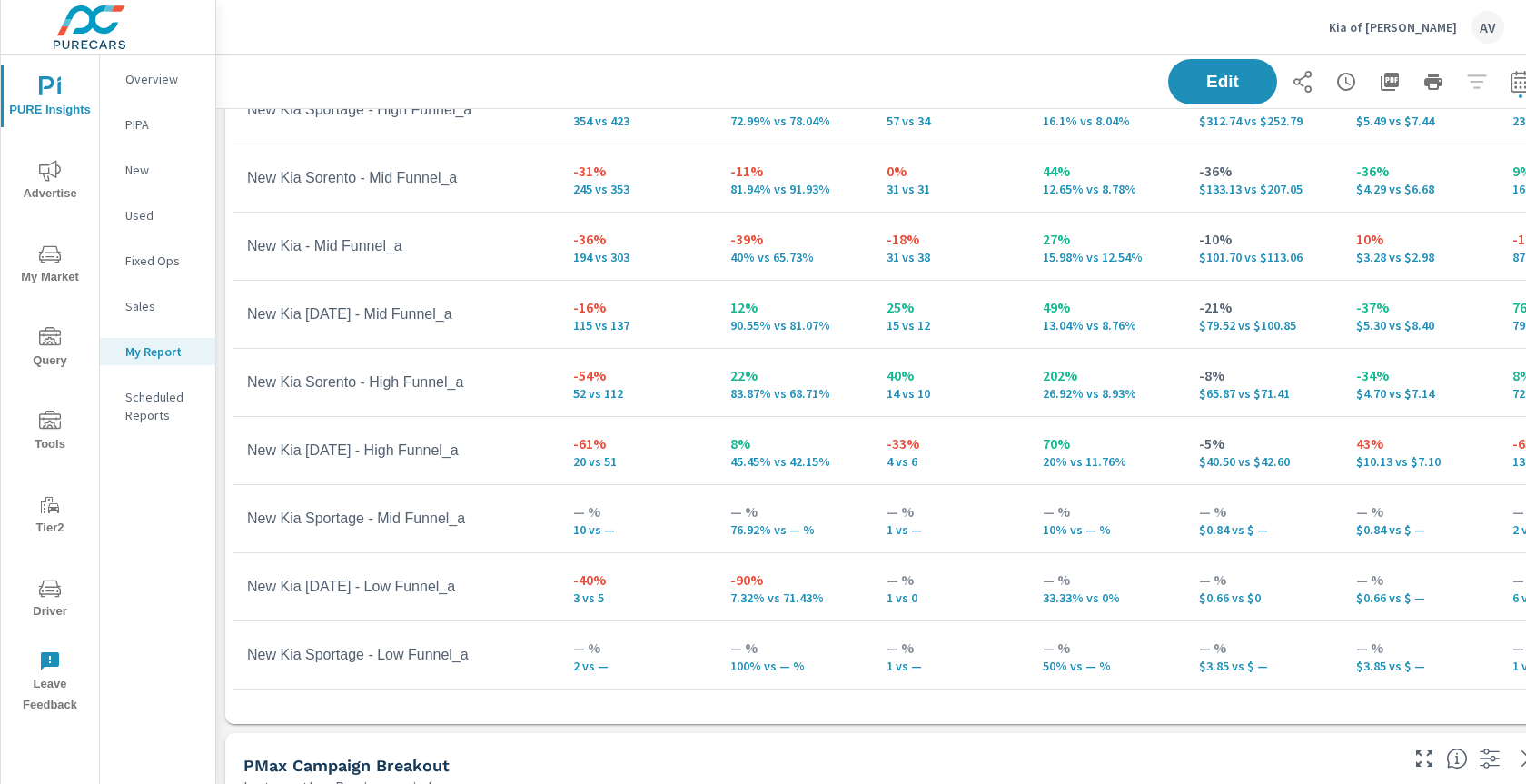
scroll to position [220, 0]
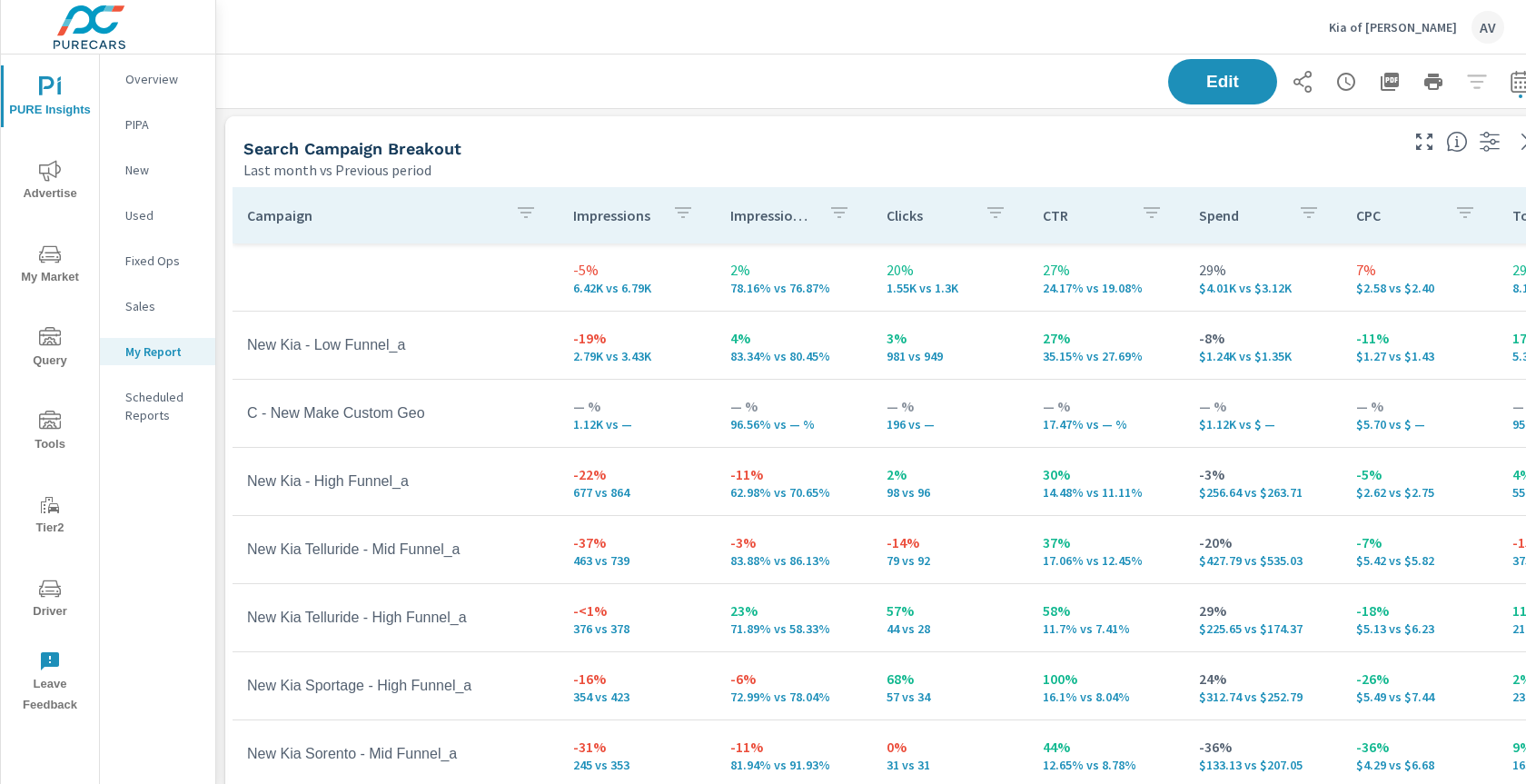
scroll to position [4, 0]
drag, startPoint x: 703, startPoint y: 138, endPoint x: 693, endPoint y: 145, distance: 12.2
click at [703, 139] on div "Search Campaign Breakout" at bounding box center [819, 146] width 1152 height 21
click at [523, 220] on icon "button" at bounding box center [526, 211] width 22 height 22
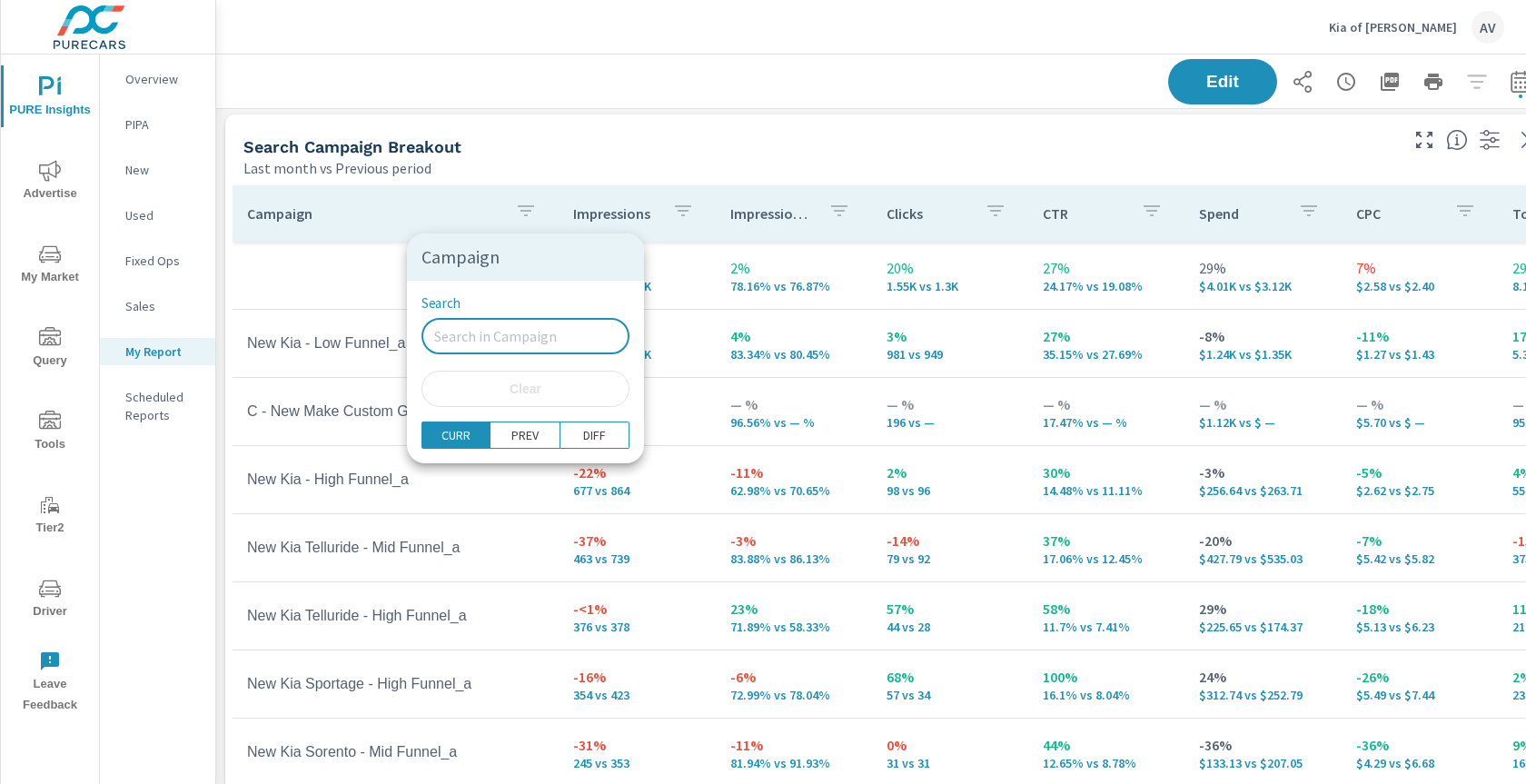
click at [507, 325] on input "Search" at bounding box center [525, 335] width 208 height 36
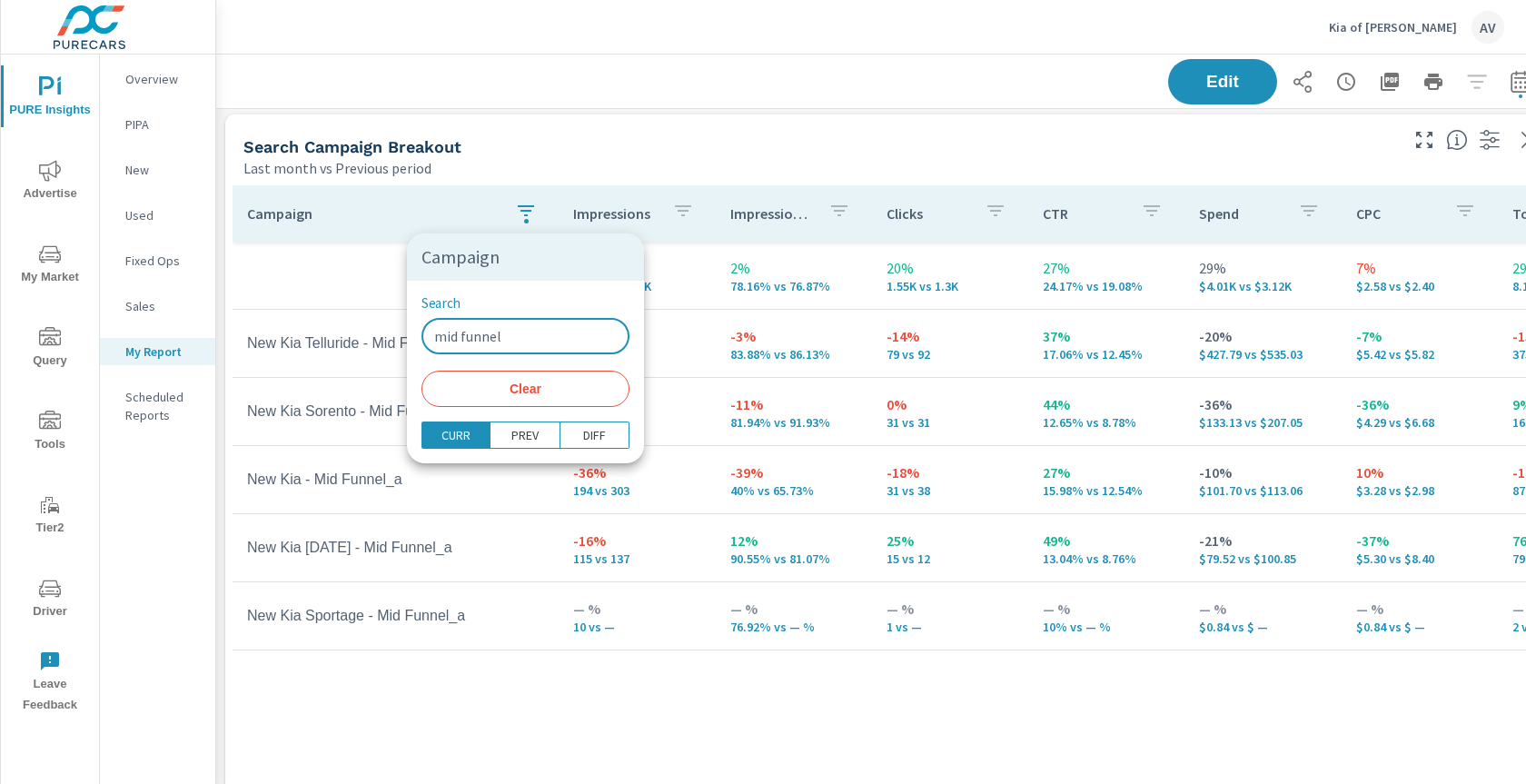
type input "mid funnel"
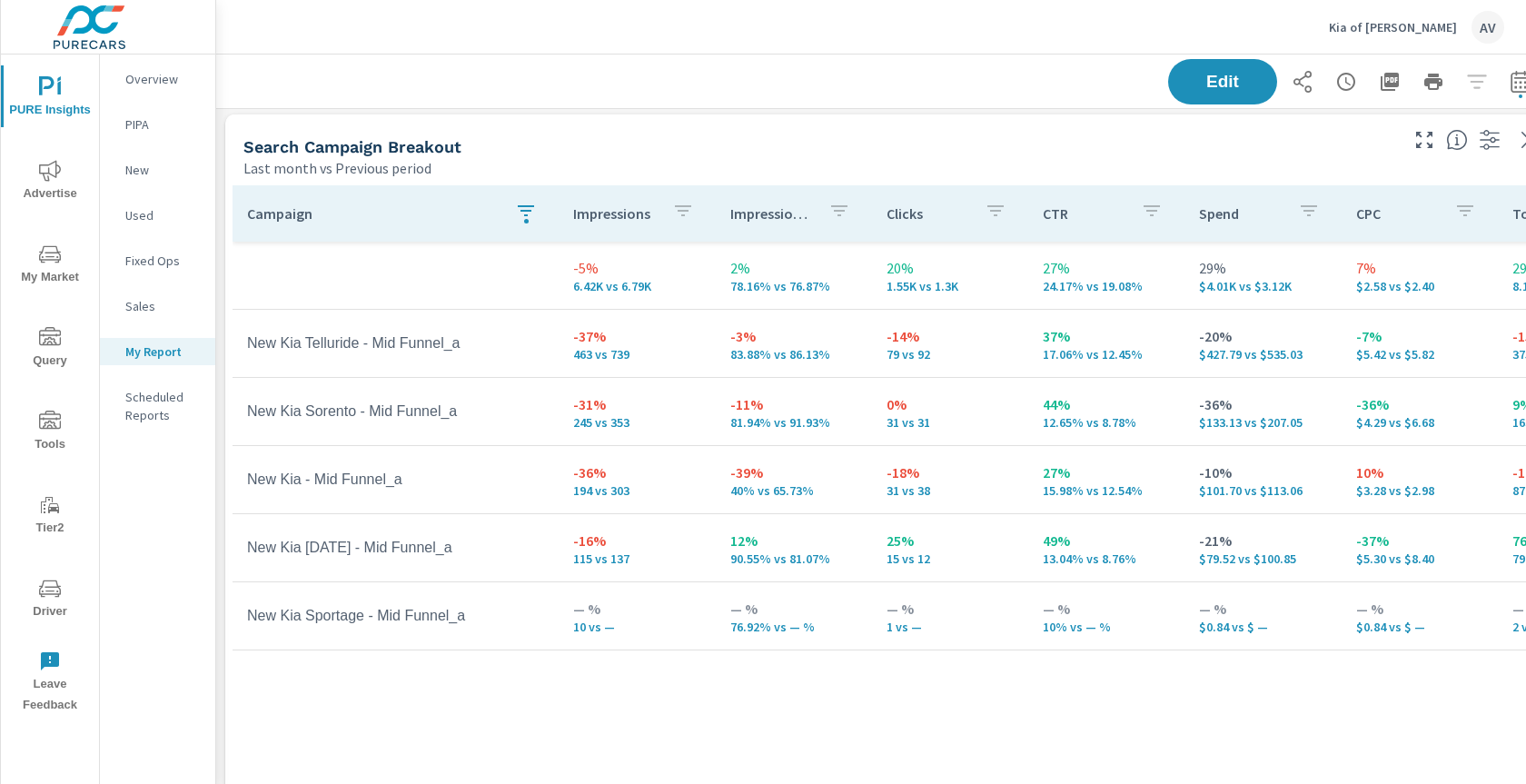
click at [618, 130] on div "Search Campaign Breakout Last month vs Previous period" at bounding box center [813, 146] width 1177 height 64
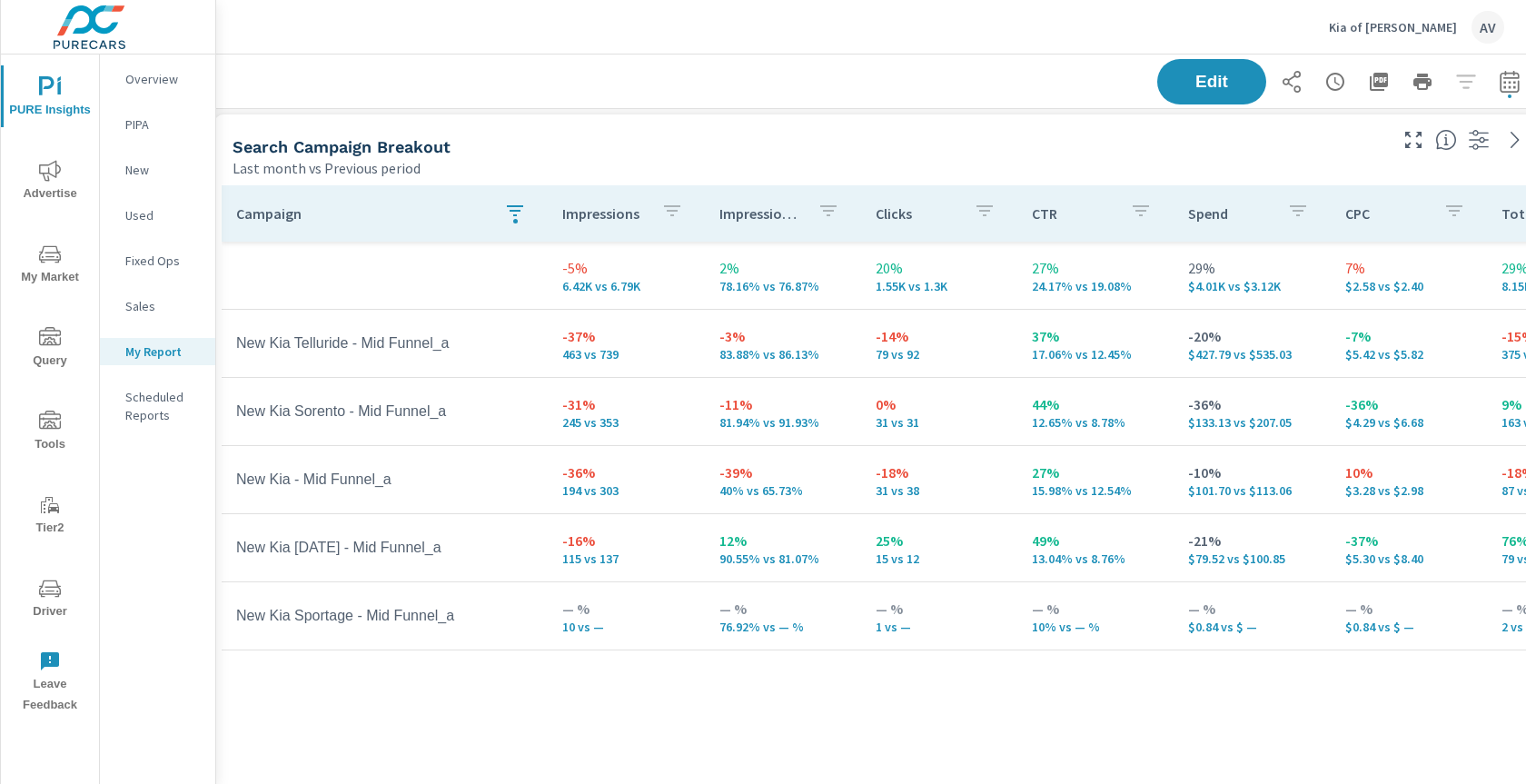
scroll to position [4, 0]
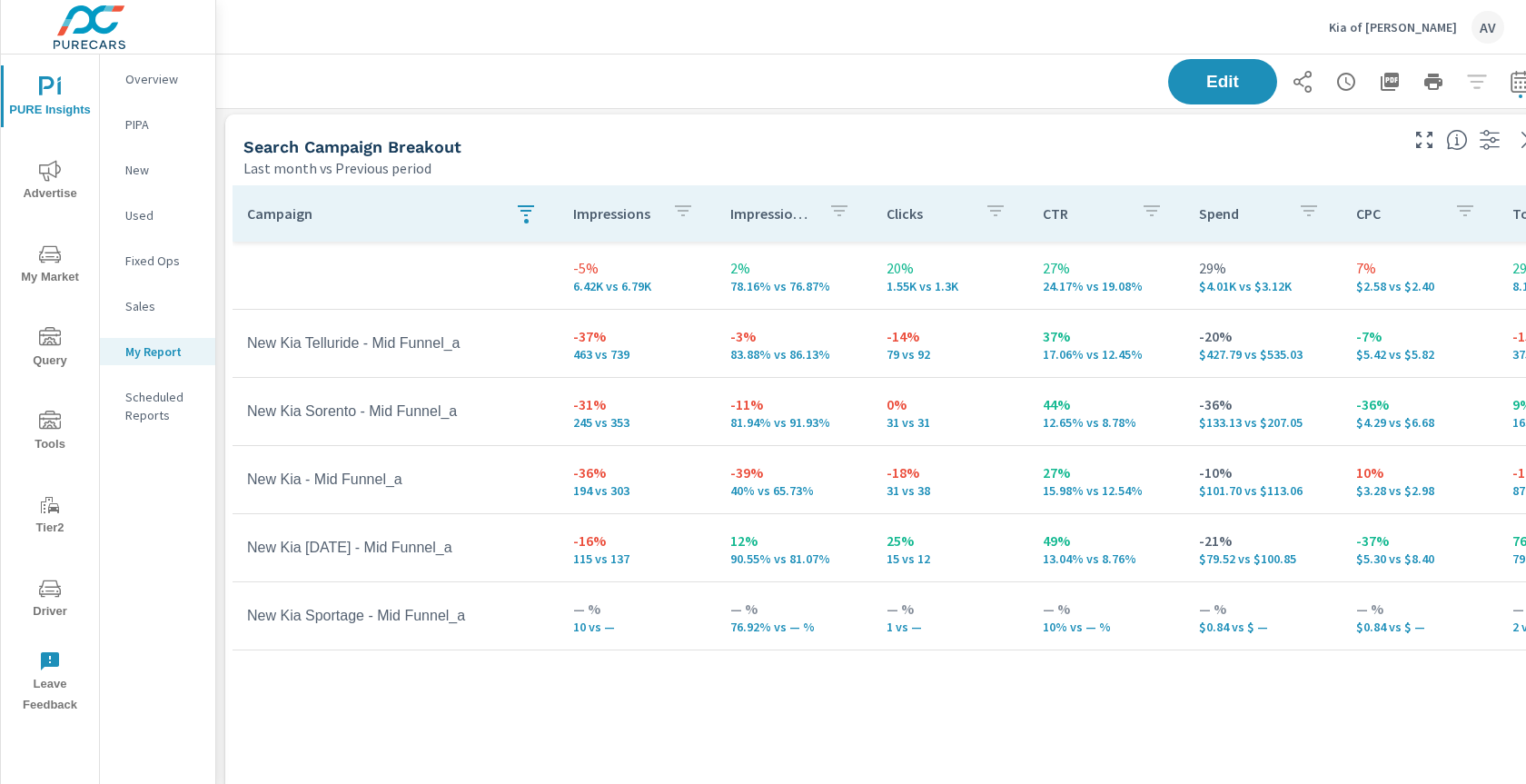
click at [730, 154] on div "Search Campaign Breakout" at bounding box center [819, 146] width 1152 height 21
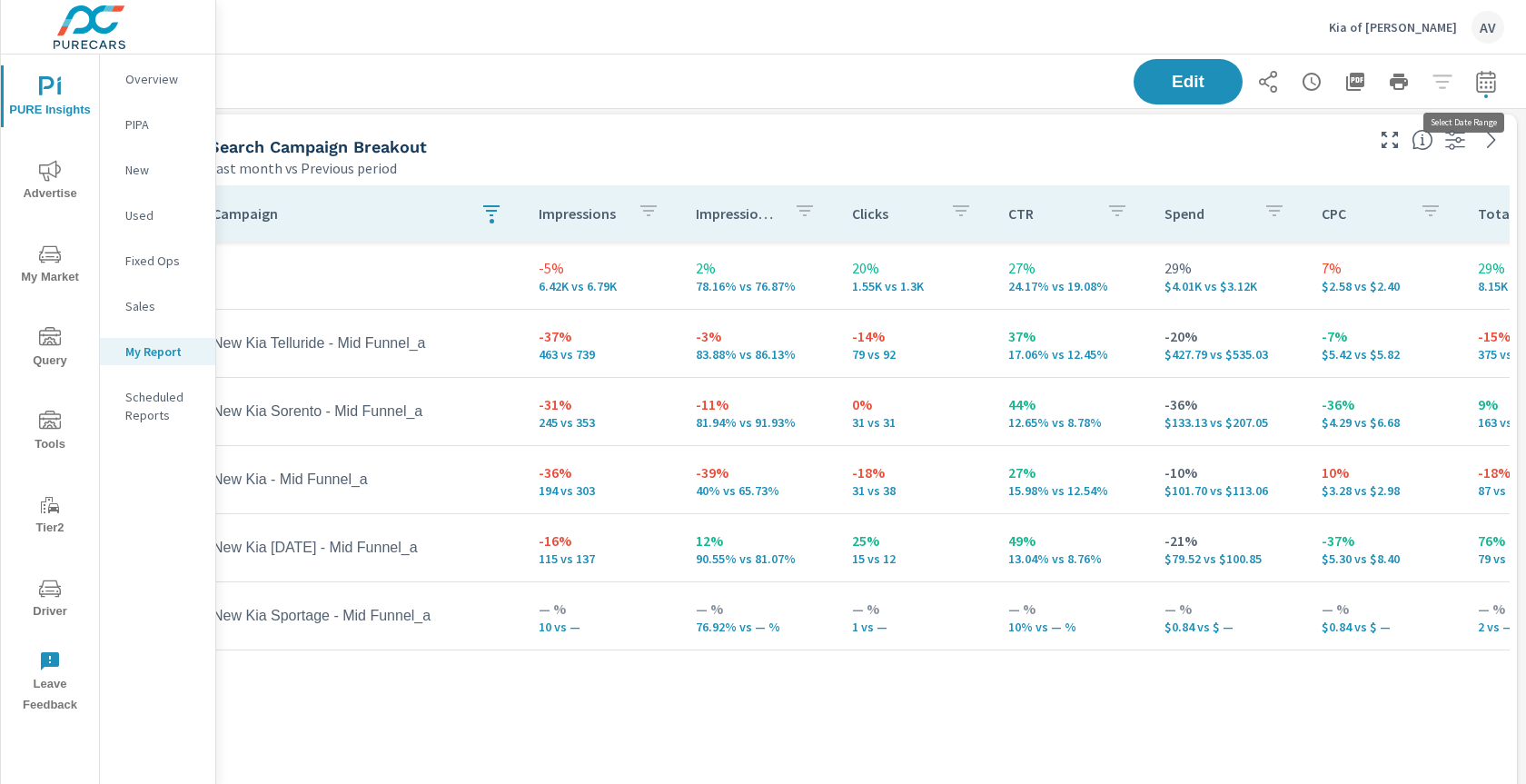
click at [1468, 87] on button "button" at bounding box center [1485, 81] width 36 height 36
select select "Last month"
select select "Previous period"
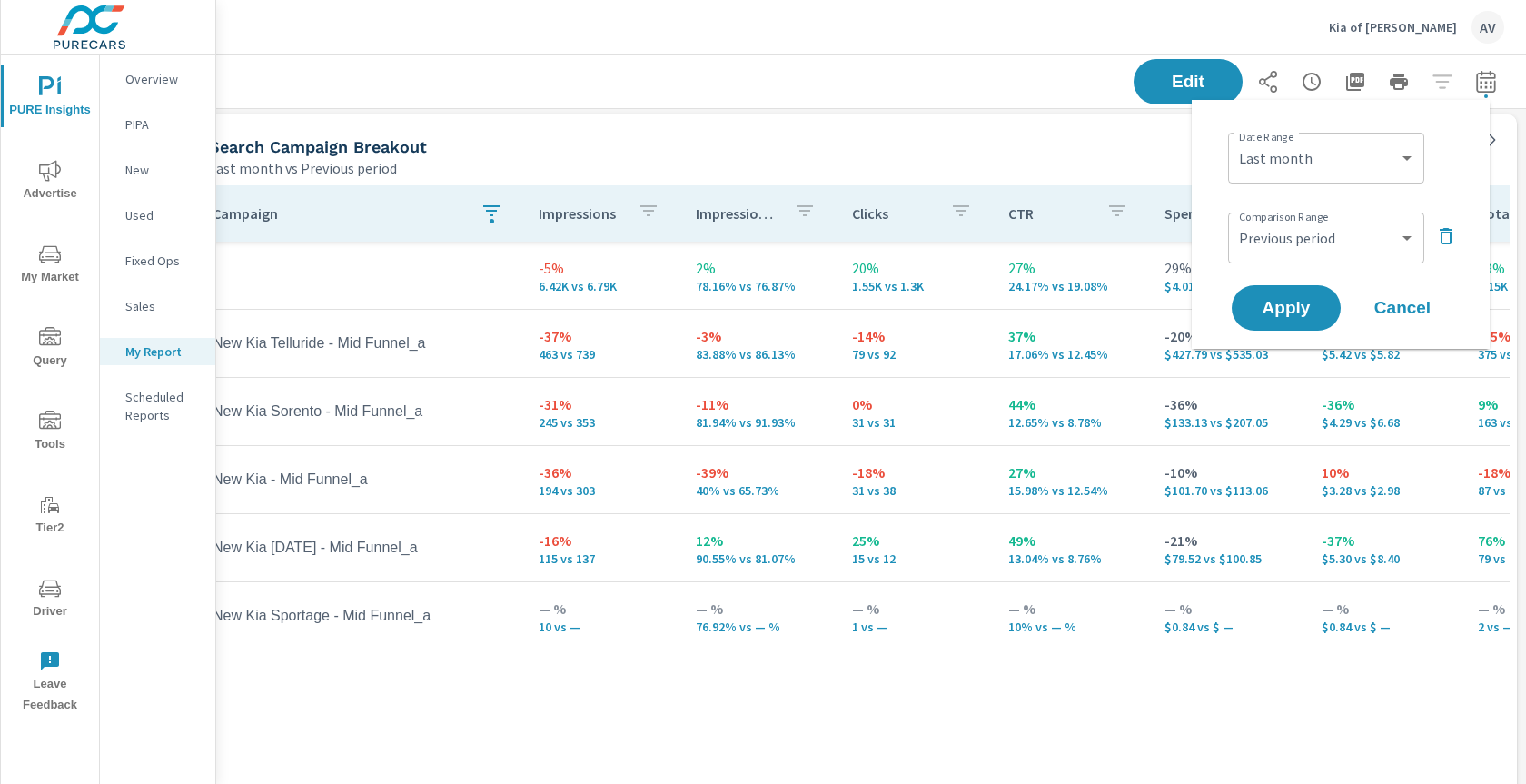
click at [1447, 237] on icon "button" at bounding box center [1446, 236] width 22 height 22
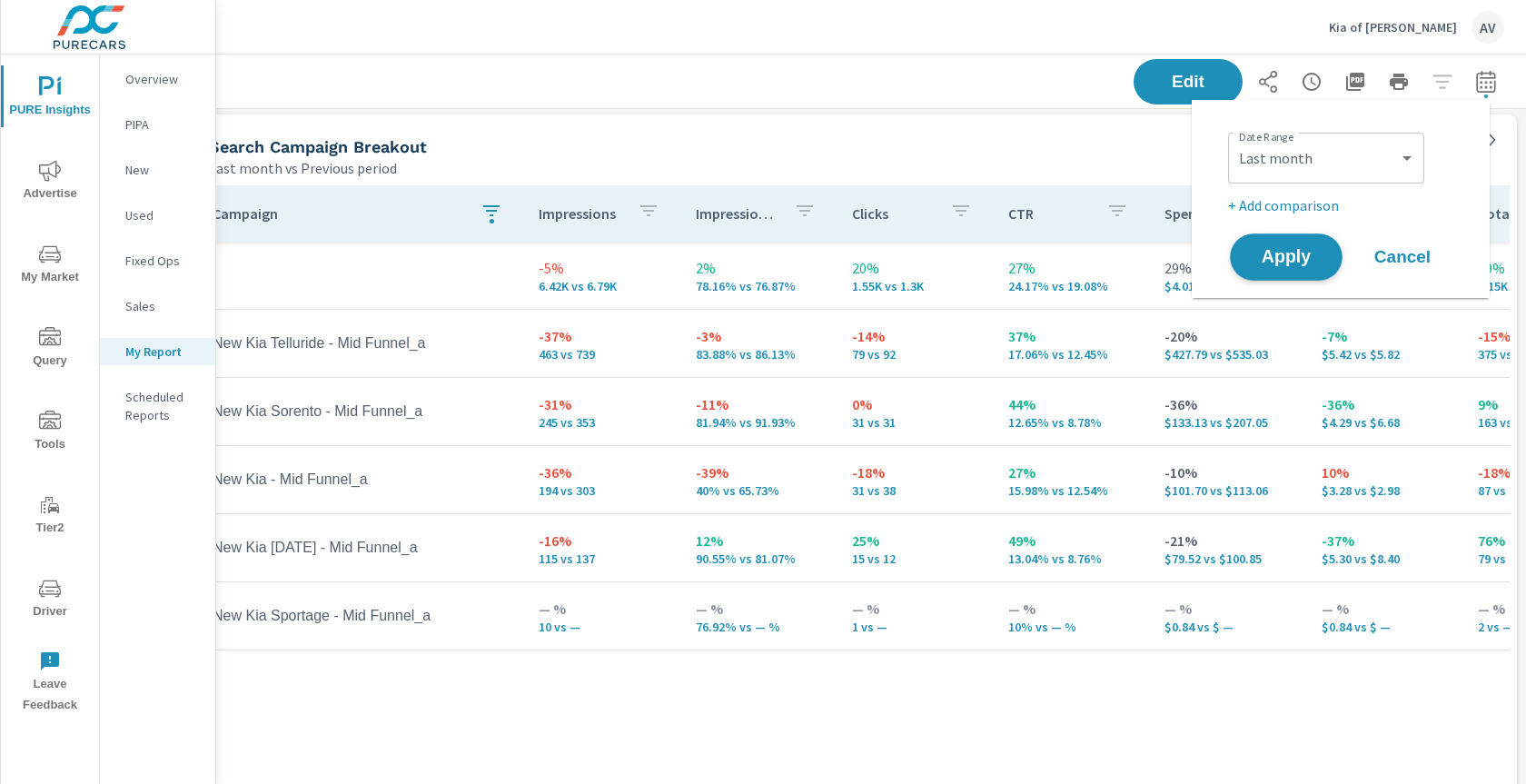
click at [1276, 257] on span "Apply" at bounding box center [1285, 257] width 75 height 18
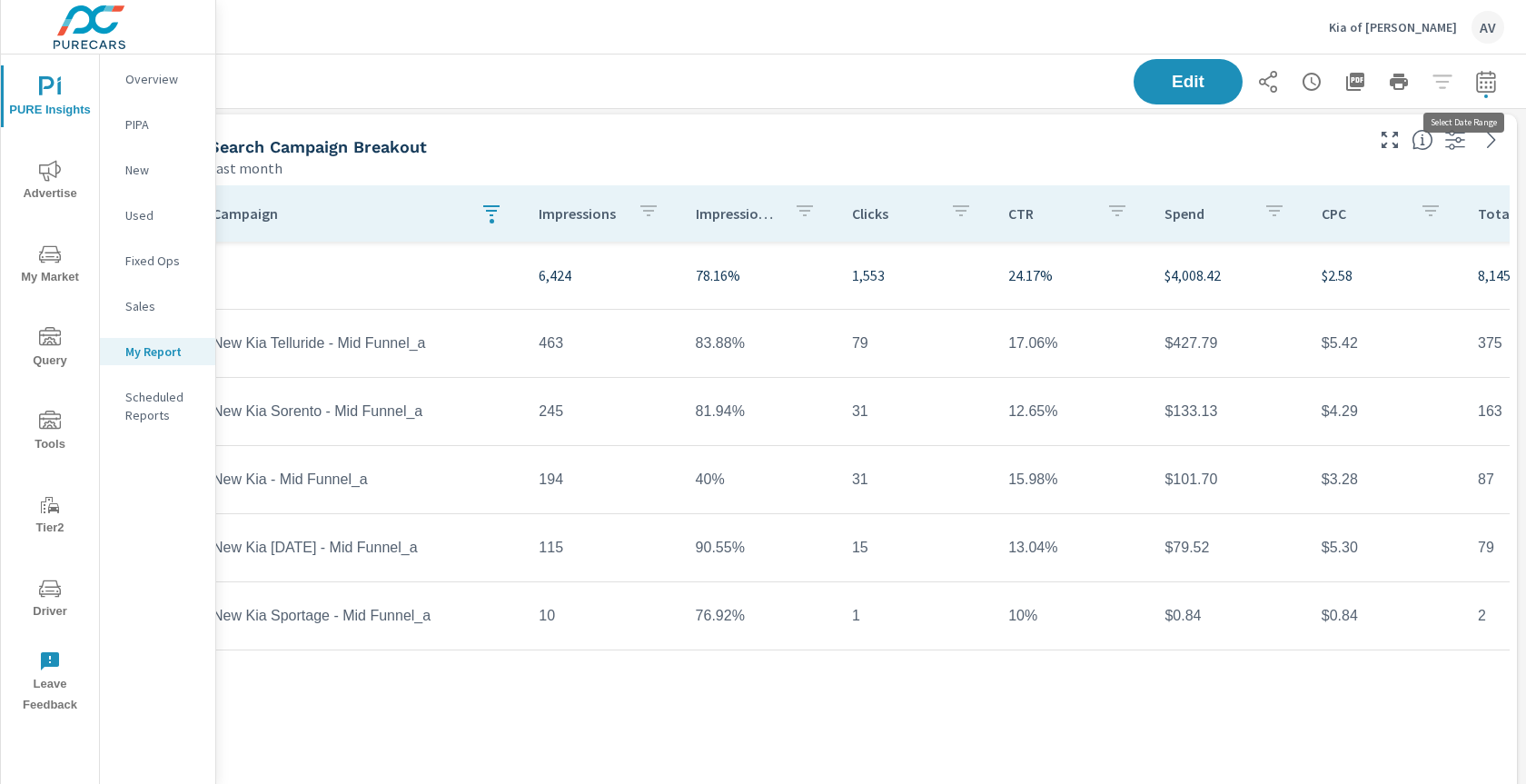
click at [1475, 89] on icon "button" at bounding box center [1486, 82] width 22 height 22
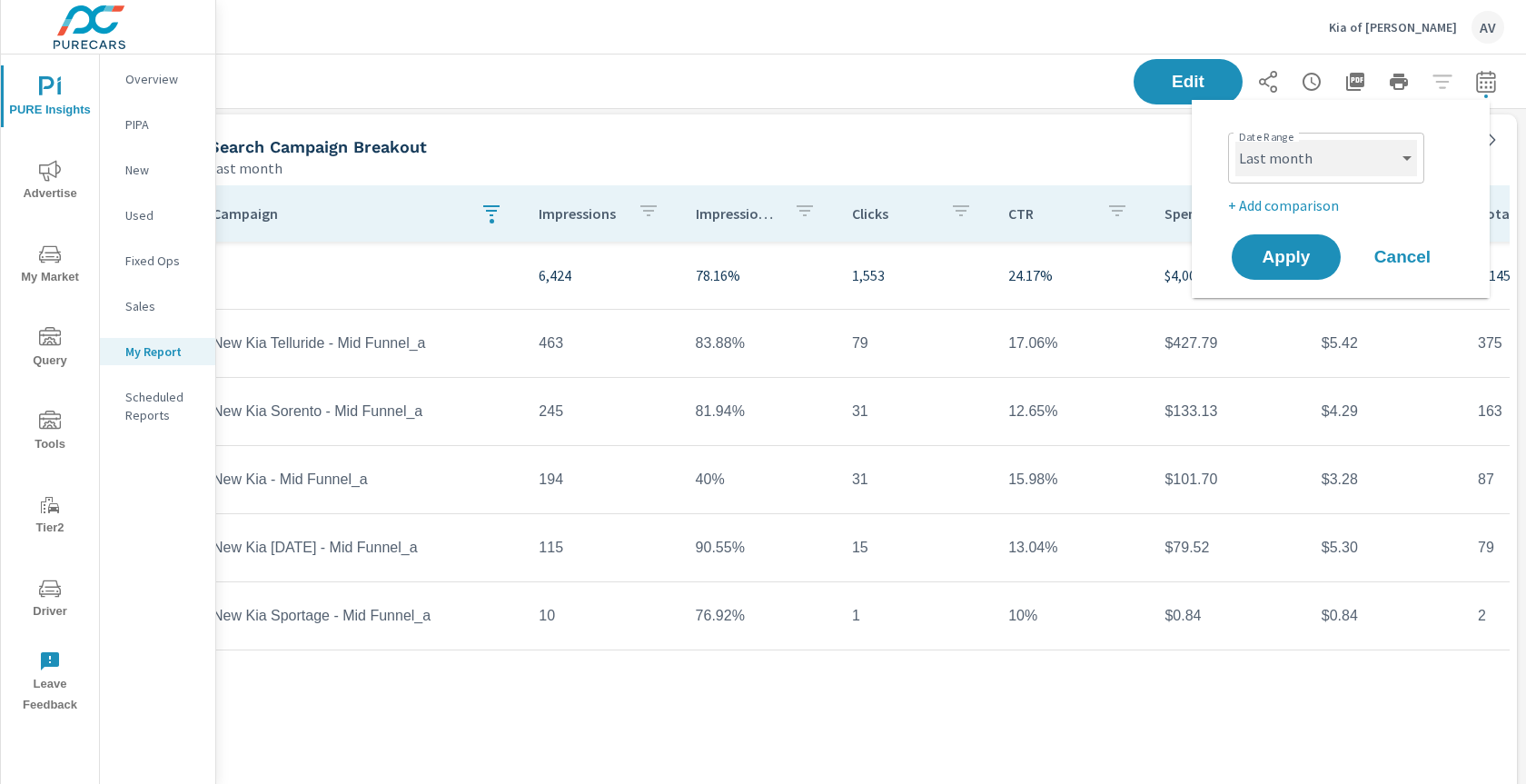
click at [1308, 164] on select "Custom [DATE] Last week Last 7 days Last 14 days Last 30 days Last 45 days Last…" at bounding box center [1325, 158] width 182 height 36
click at [1235, 140] on select "Custom [DATE] Last week Last 7 days Last 14 days Last 30 days Last 45 days Last…" at bounding box center [1325, 158] width 182 height 36
select select "Month to date"
click at [1278, 258] on span "Apply" at bounding box center [1285, 257] width 75 height 18
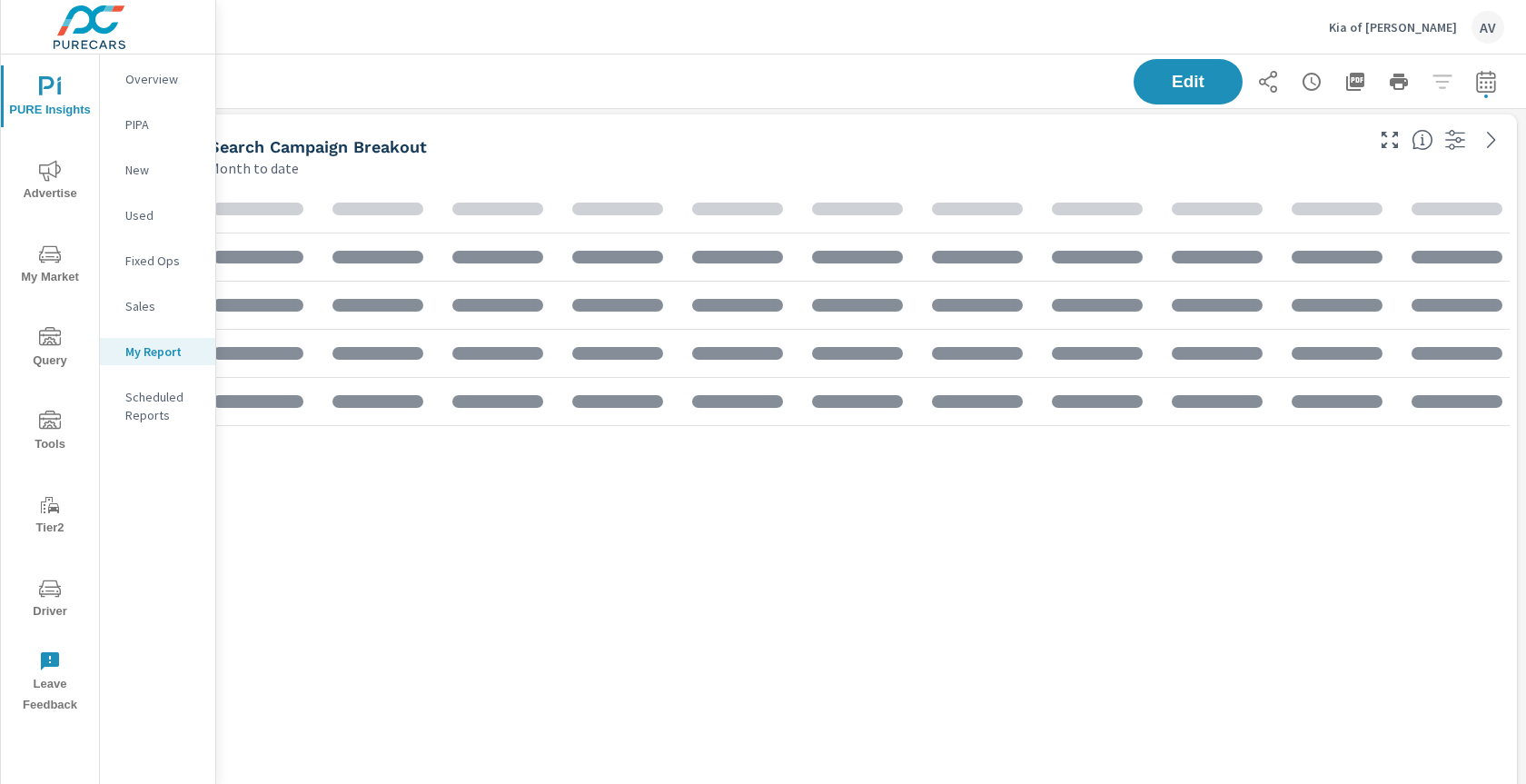
click at [1475, 88] on icon "button" at bounding box center [1486, 82] width 22 height 22
select select "Month to date"
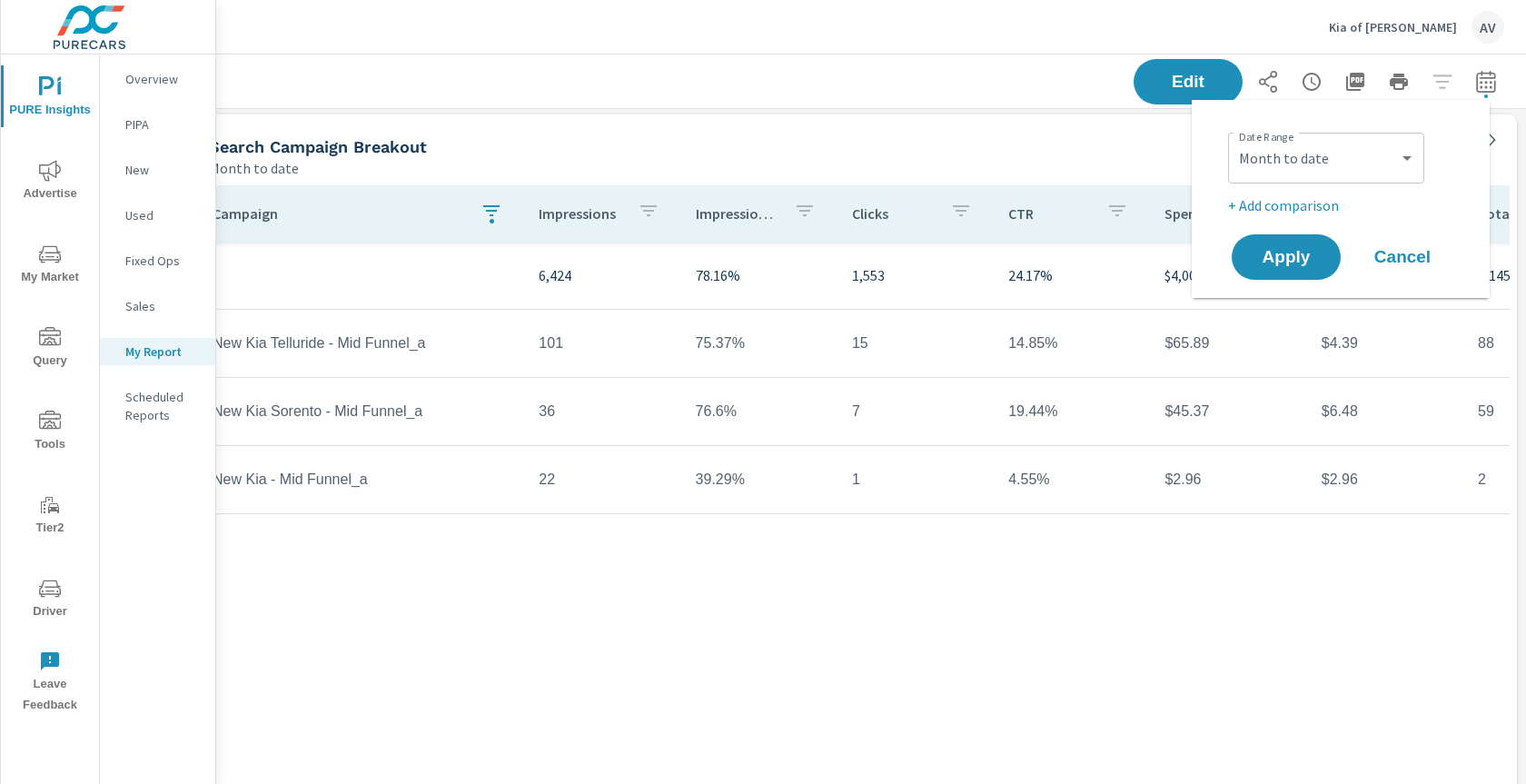
click at [1304, 213] on p "+ Add comparison" at bounding box center [1344, 205] width 232 height 22
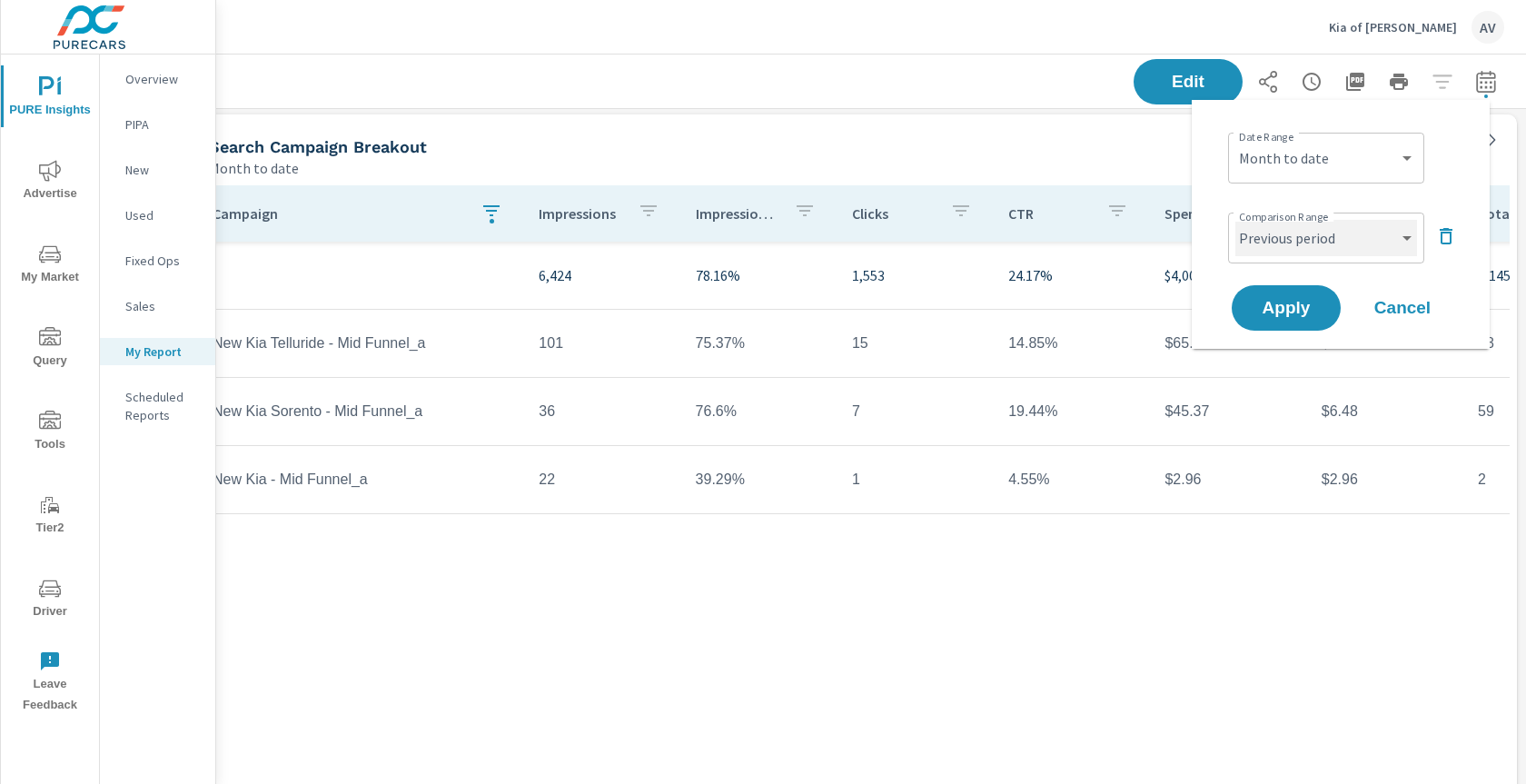
click at [1305, 238] on select "Custom Previous period Previous month Previous year" at bounding box center [1325, 238] width 182 height 36
click at [1235, 220] on select "Custom Previous period Previous month Previous year" at bounding box center [1325, 238] width 182 height 36
select select "Previous month"
click at [1297, 299] on span "Apply" at bounding box center [1285, 308] width 75 height 18
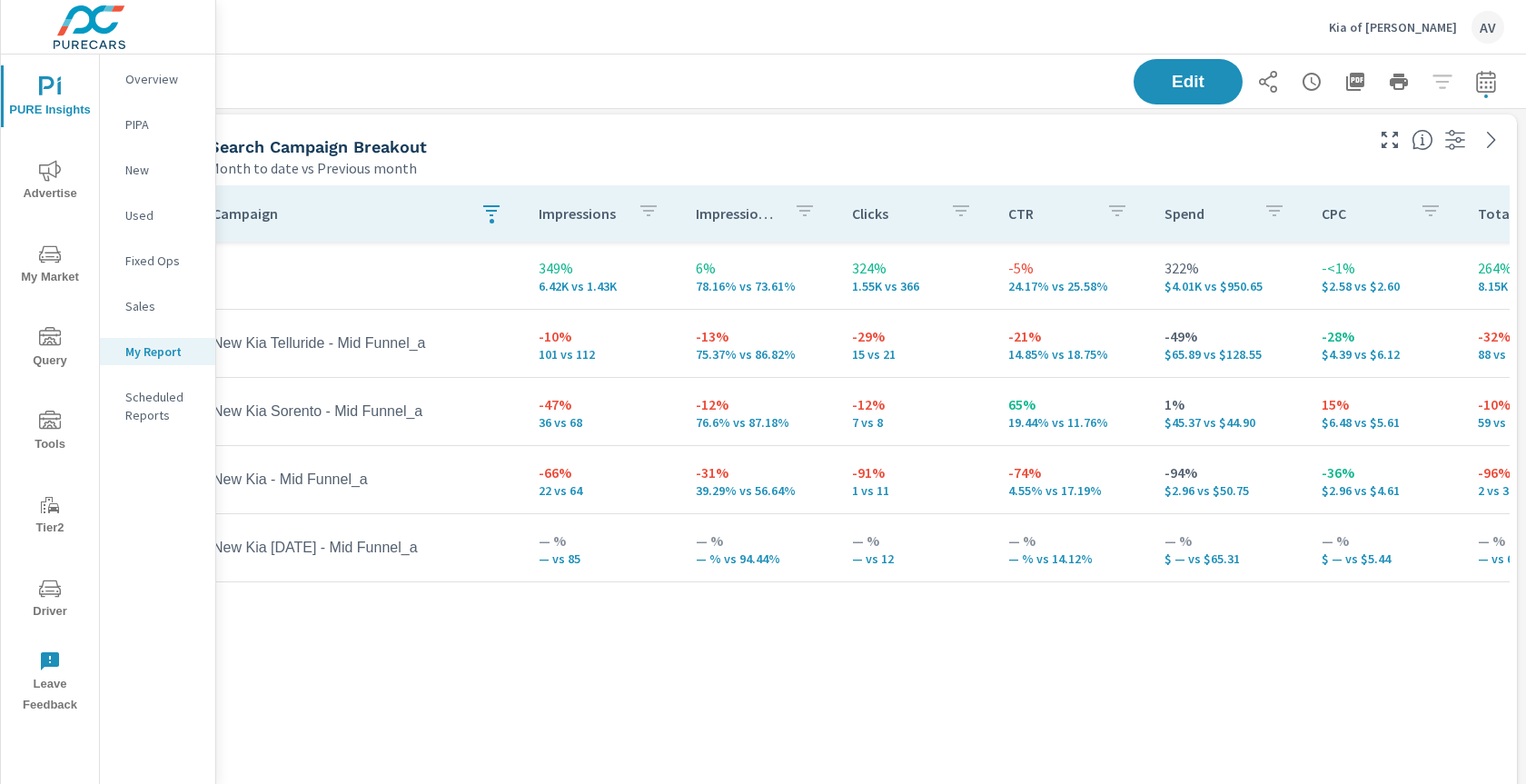
click at [687, 130] on div "Search Campaign Breakout Month to date vs Previous month" at bounding box center [779, 146] width 1177 height 64
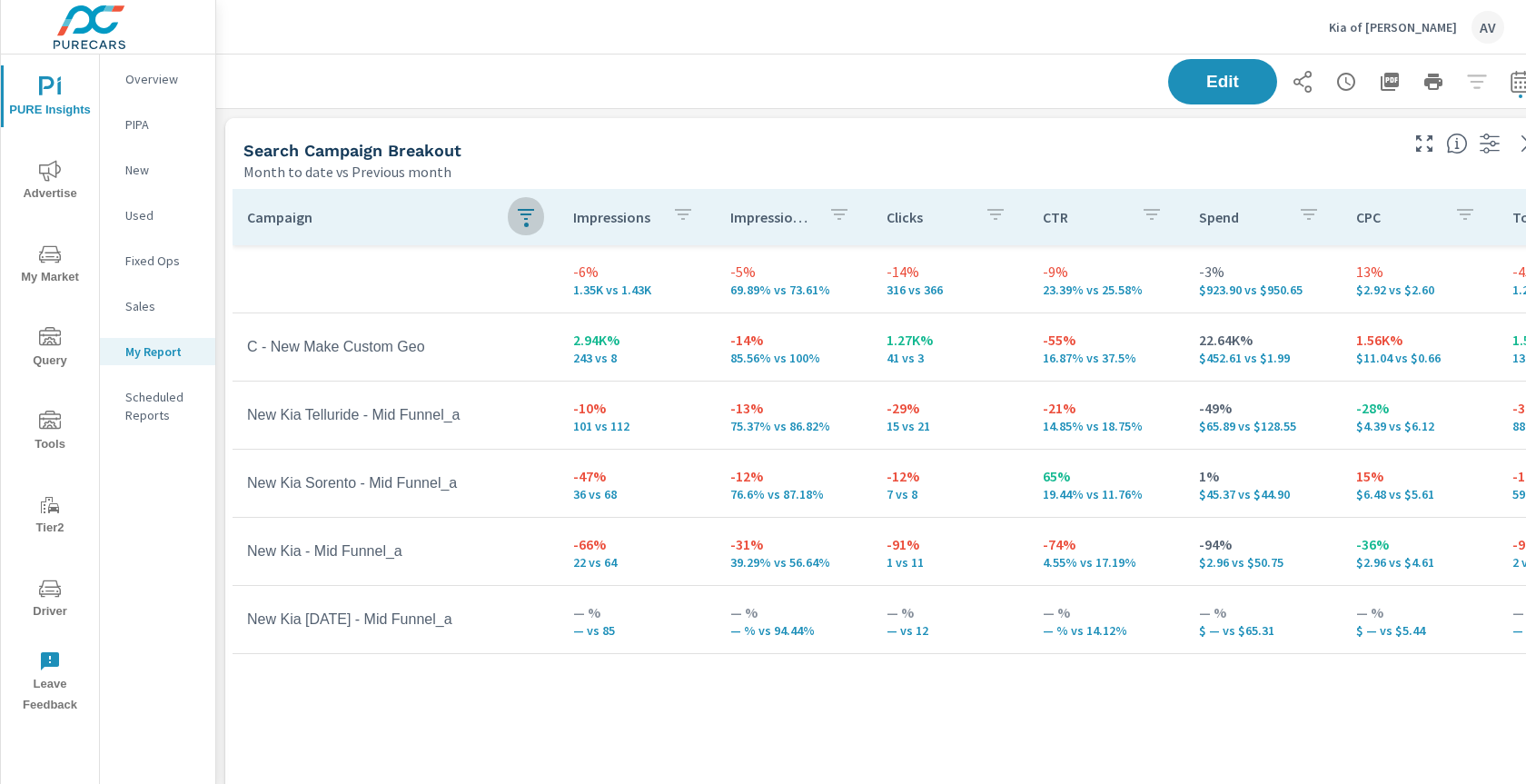
click at [524, 220] on icon "button" at bounding box center [526, 215] width 22 height 22
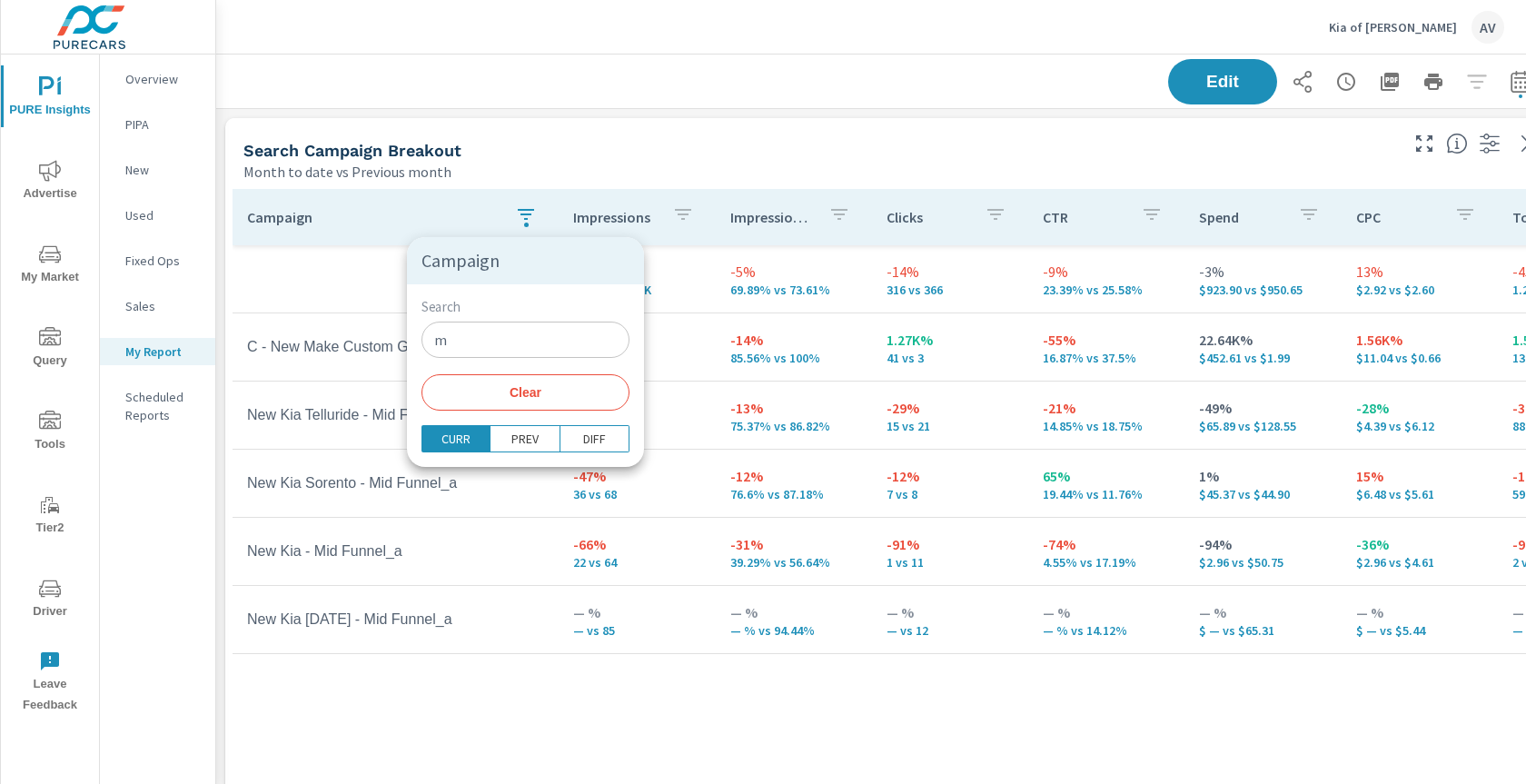
click at [483, 334] on input "m" at bounding box center [525, 339] width 208 height 36
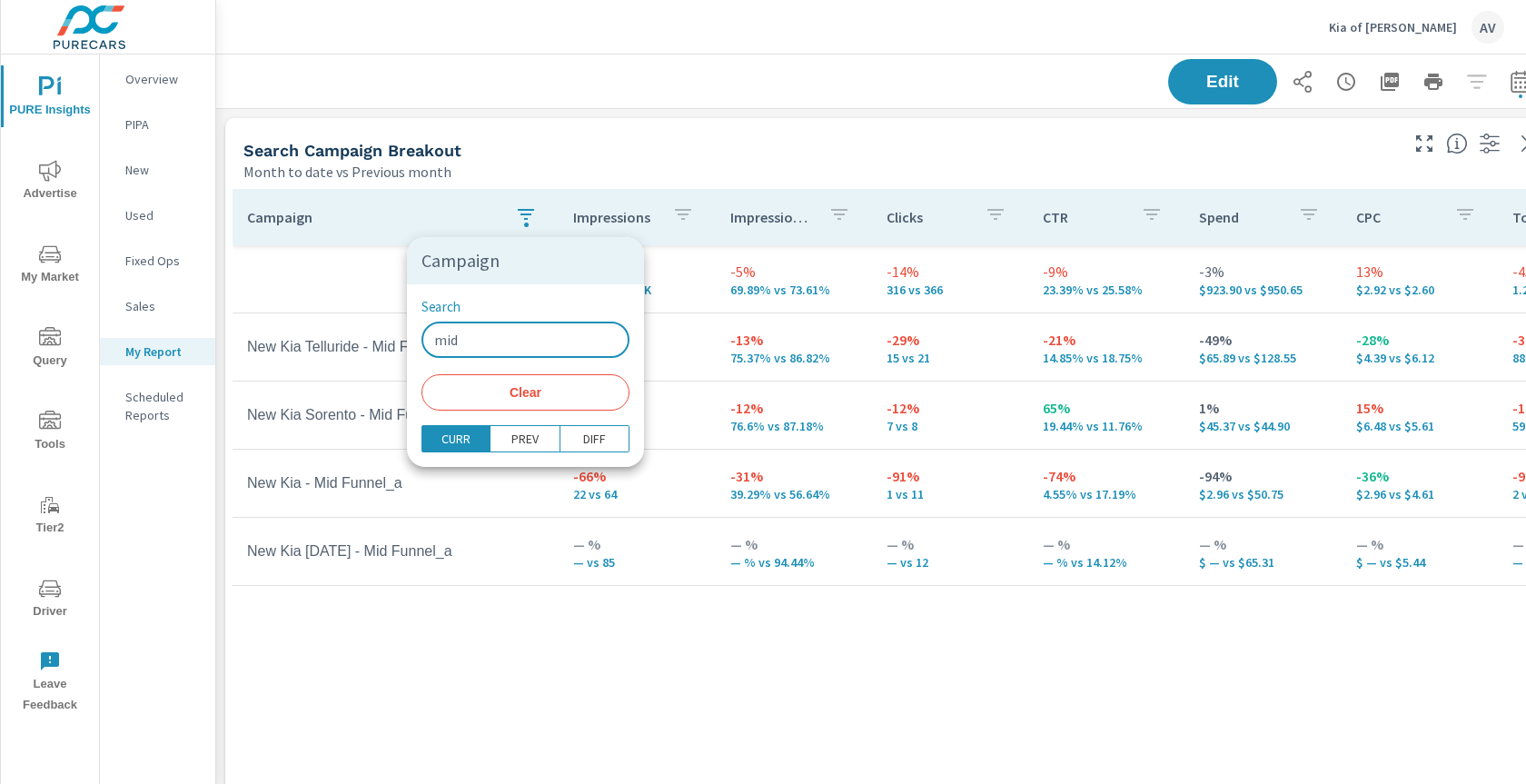
type input "mid"
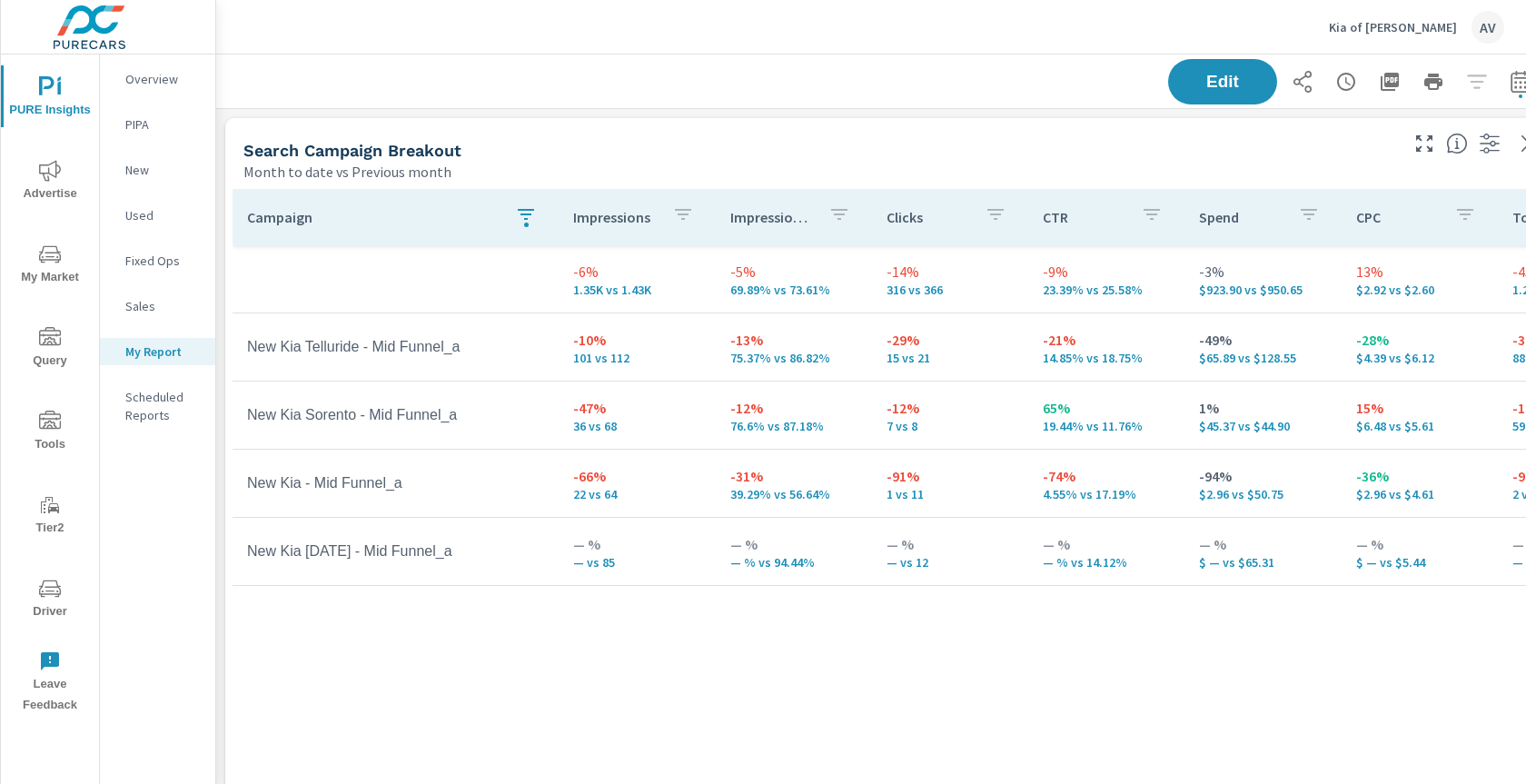
click at [520, 137] on div "Search Campaign Breakout Month to date vs Previous month" at bounding box center [813, 150] width 1177 height 64
click at [730, 153] on div "Search Campaign Breakout" at bounding box center [819, 150] width 1152 height 21
click at [681, 139] on div "Search Campaign Breakout Month to date vs Previous month" at bounding box center [813, 150] width 1177 height 64
click at [661, 143] on div "Search Campaign Breakout" at bounding box center [819, 150] width 1152 height 21
click at [659, 142] on div "Search Campaign Breakout" at bounding box center [819, 150] width 1152 height 21
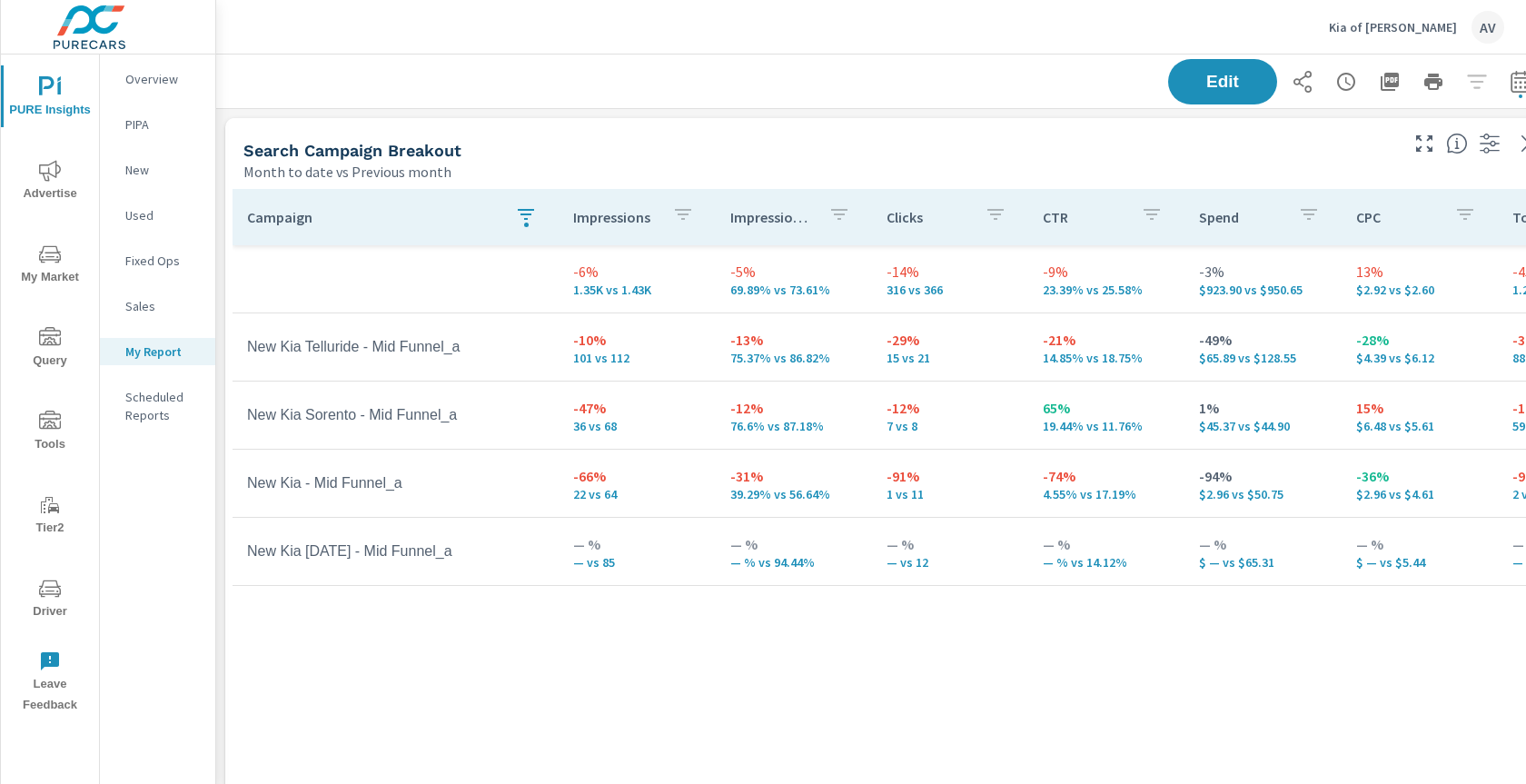
scroll to position [2338, 1376]
click at [565, 83] on div "Edit" at bounding box center [887, 81] width 1300 height 53
click at [718, 149] on div "Search Campaign Breakout" at bounding box center [819, 150] width 1152 height 21
click at [793, 165] on div "Month to date vs Previous month" at bounding box center [819, 171] width 1152 height 22
click at [1482, 86] on div "Edit" at bounding box center [1353, 81] width 370 height 45
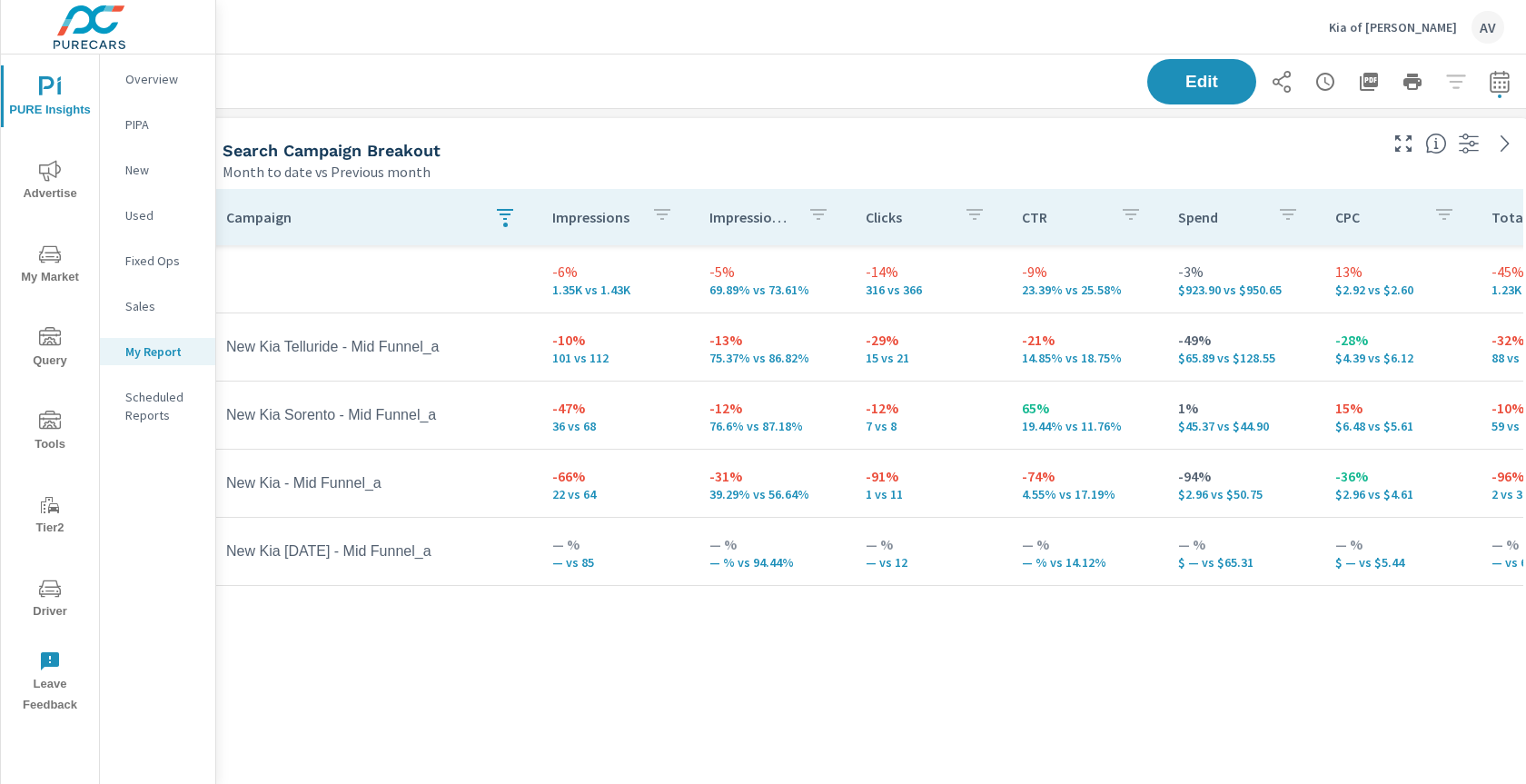
scroll to position [0, 49]
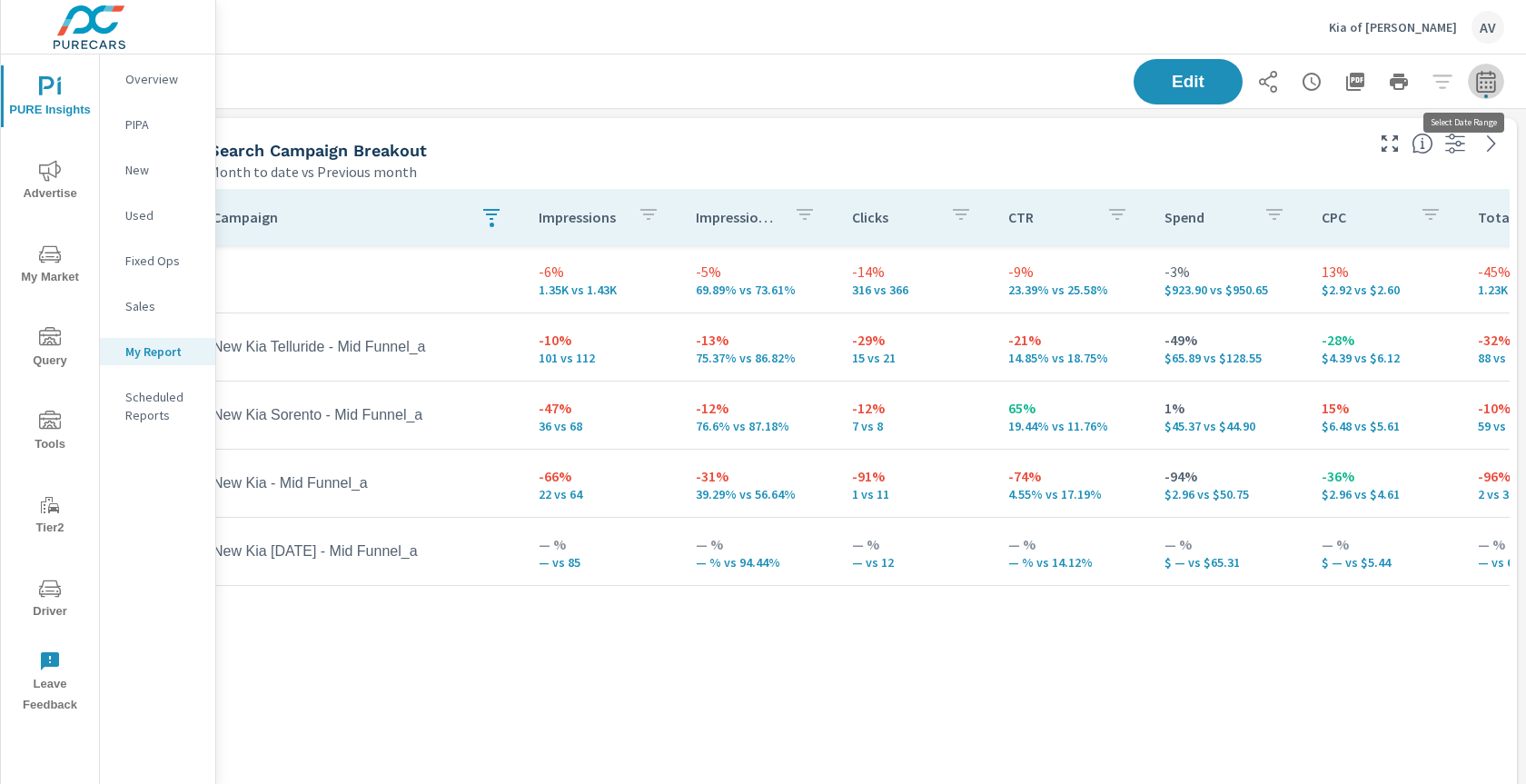
click at [1475, 85] on icon "button" at bounding box center [1486, 82] width 22 height 22
select select "Month to date"
select select "Previous month"
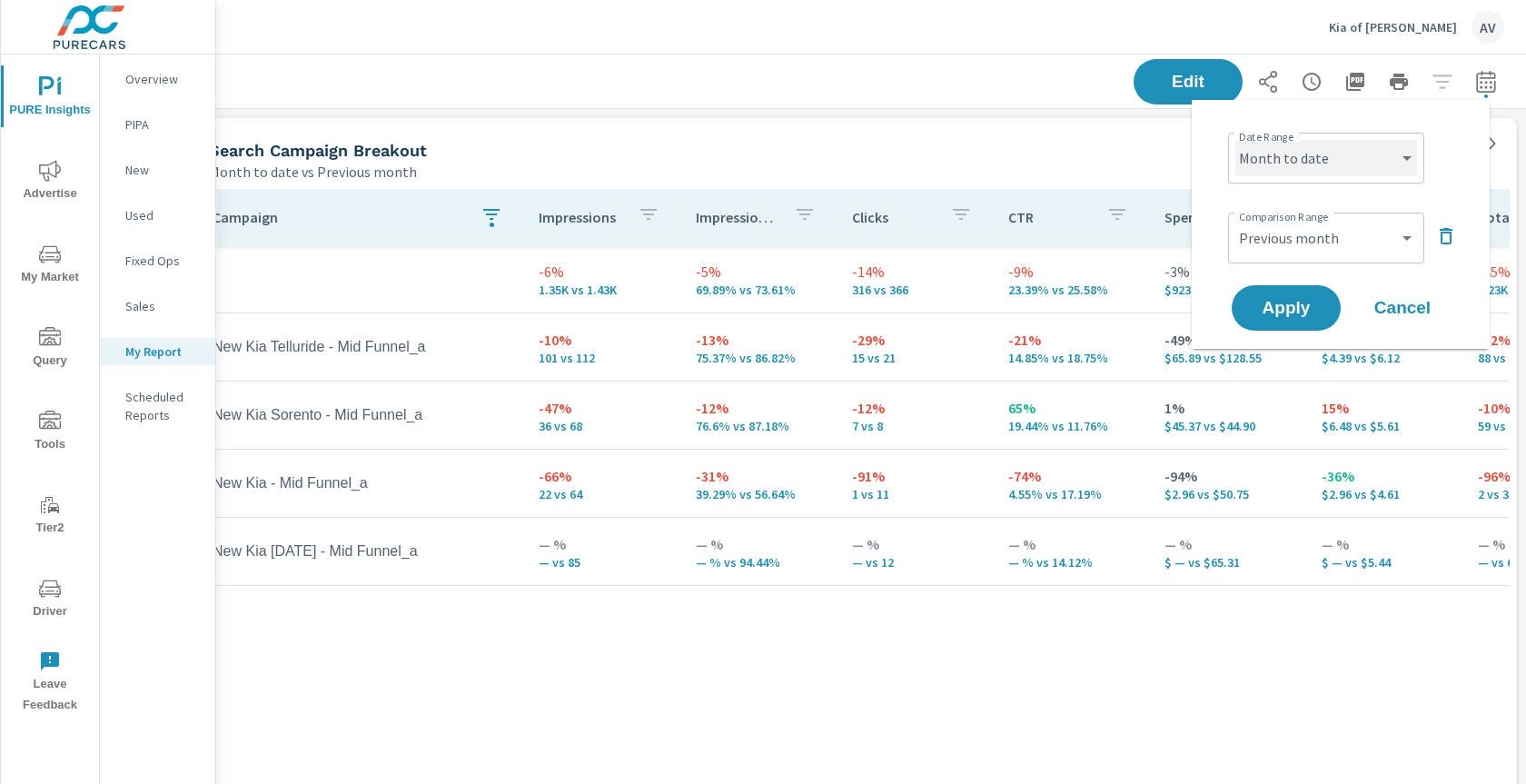
click at [1381, 155] on select "Custom Yesterday Last week Last 7 days Last 14 days Last 30 days Last 45 days L…" at bounding box center [1325, 158] width 182 height 36
click at [1235, 140] on select "Custom Yesterday Last week Last 7 days Last 14 days Last 30 days Last 45 days L…" at bounding box center [1325, 158] width 182 height 36
select select "Last month"
click at [1285, 238] on select "Custom Previous period Previous month Previous year" at bounding box center [1325, 238] width 182 height 36
click at [1235, 220] on select "Custom Previous period Previous month Previous year" at bounding box center [1325, 238] width 182 height 36
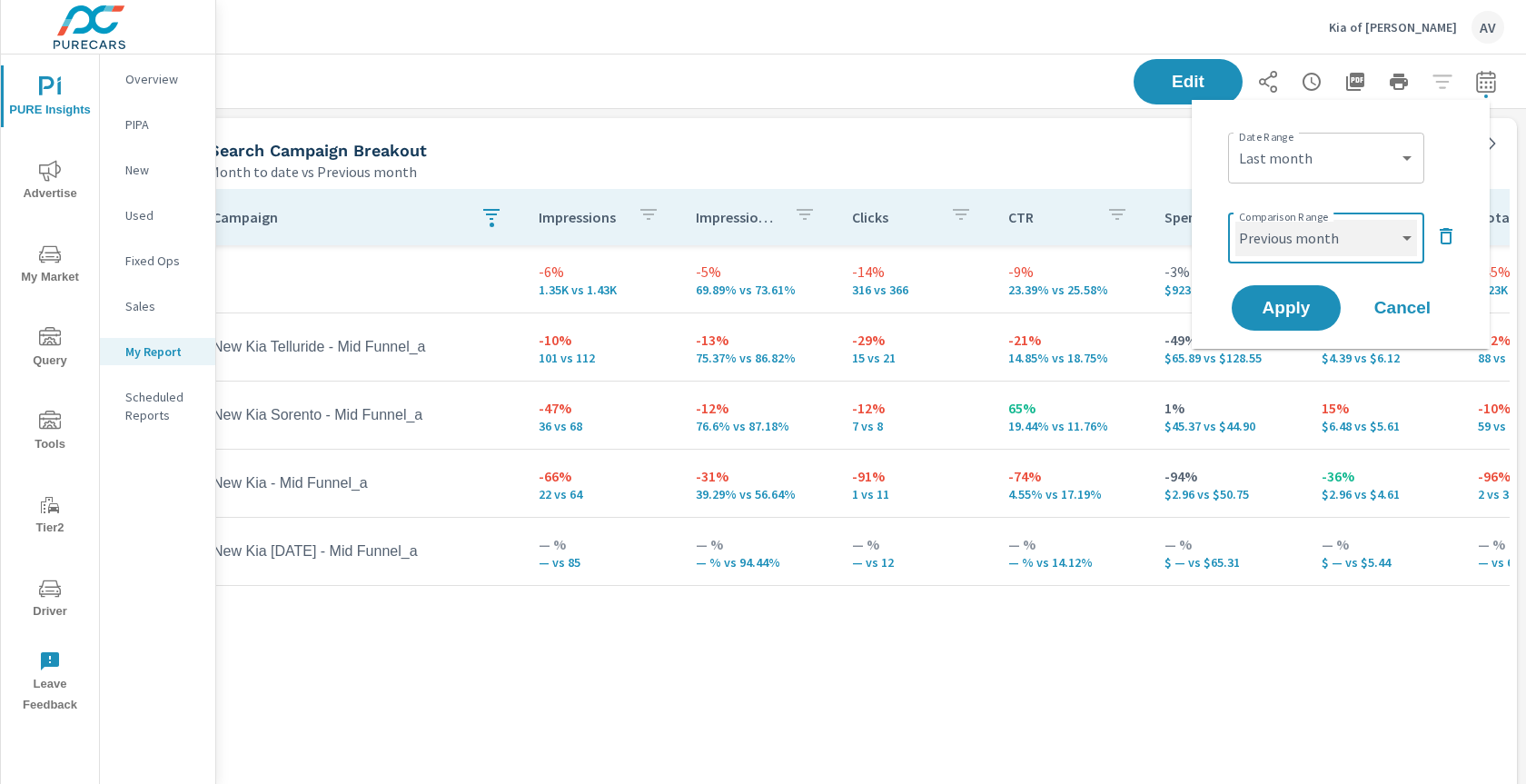
select select "Previous period"
click at [1291, 310] on span "Apply" at bounding box center [1285, 308] width 75 height 18
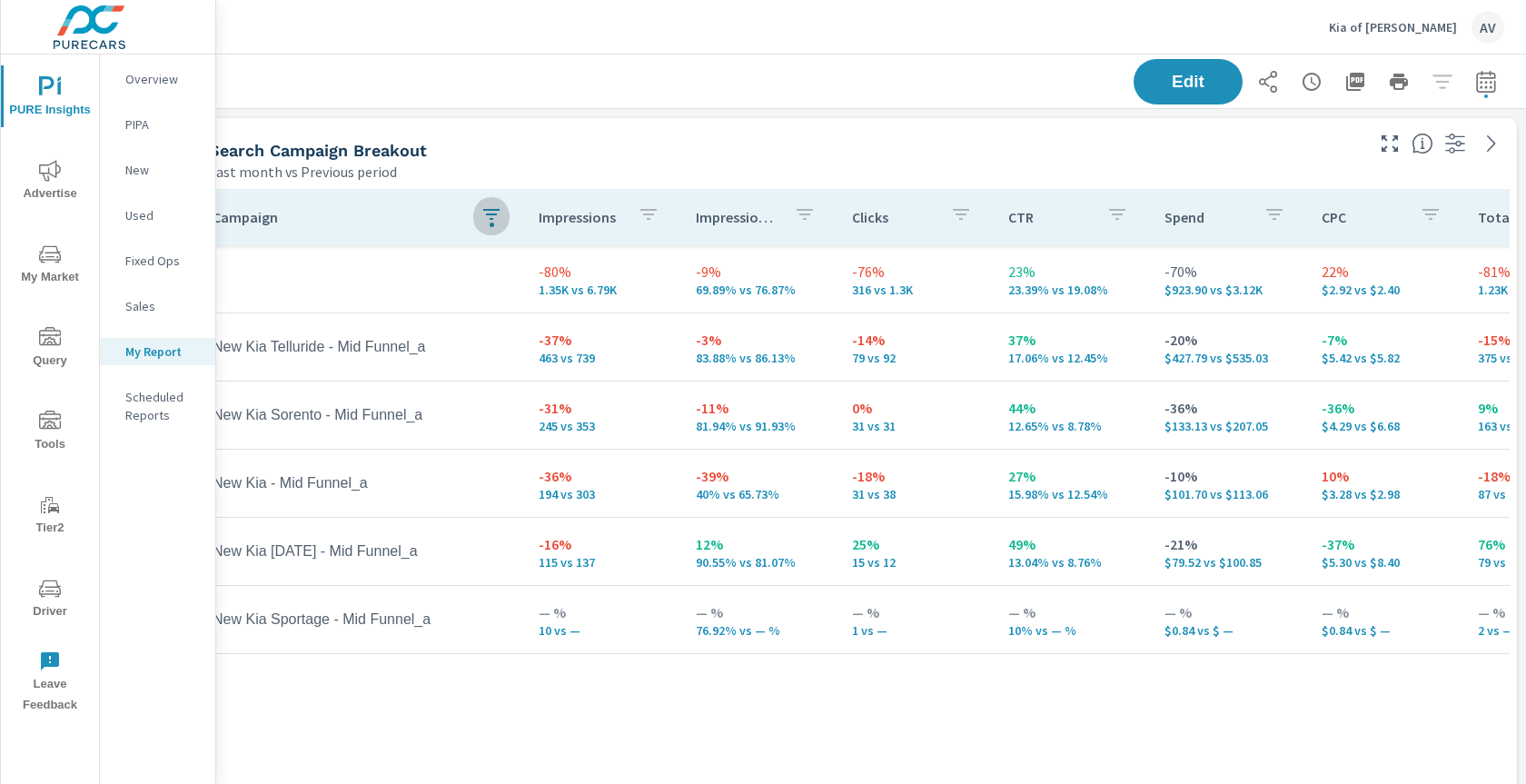
click at [483, 215] on icon "button" at bounding box center [491, 215] width 17 height 11
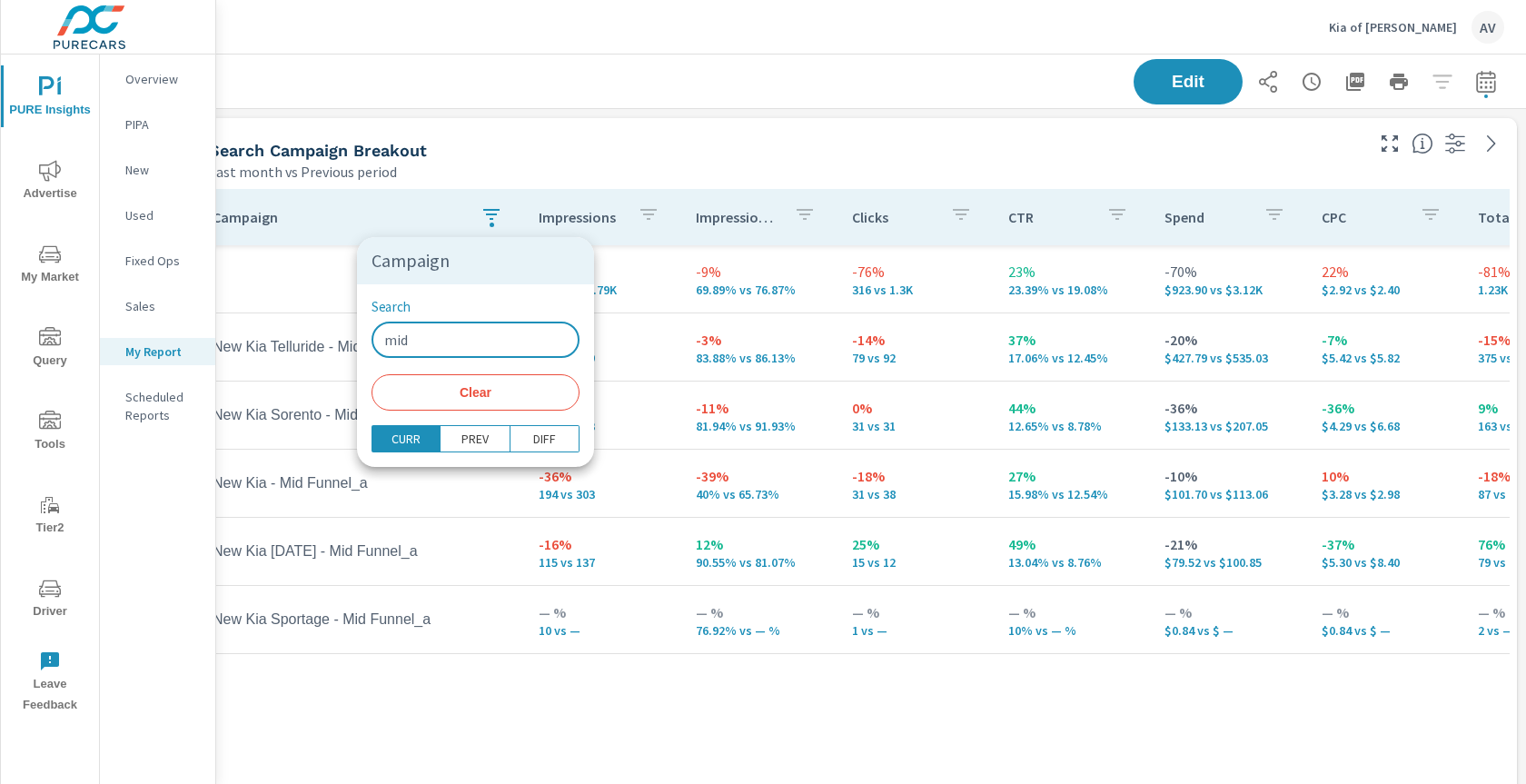
drag, startPoint x: 440, startPoint y: 340, endPoint x: 339, endPoint y: 333, distance: 101.2
click at [339, 333] on div "Campaign Search mid ​ Clear CURR PREV DIFF" at bounding box center [763, 392] width 1526 height 784
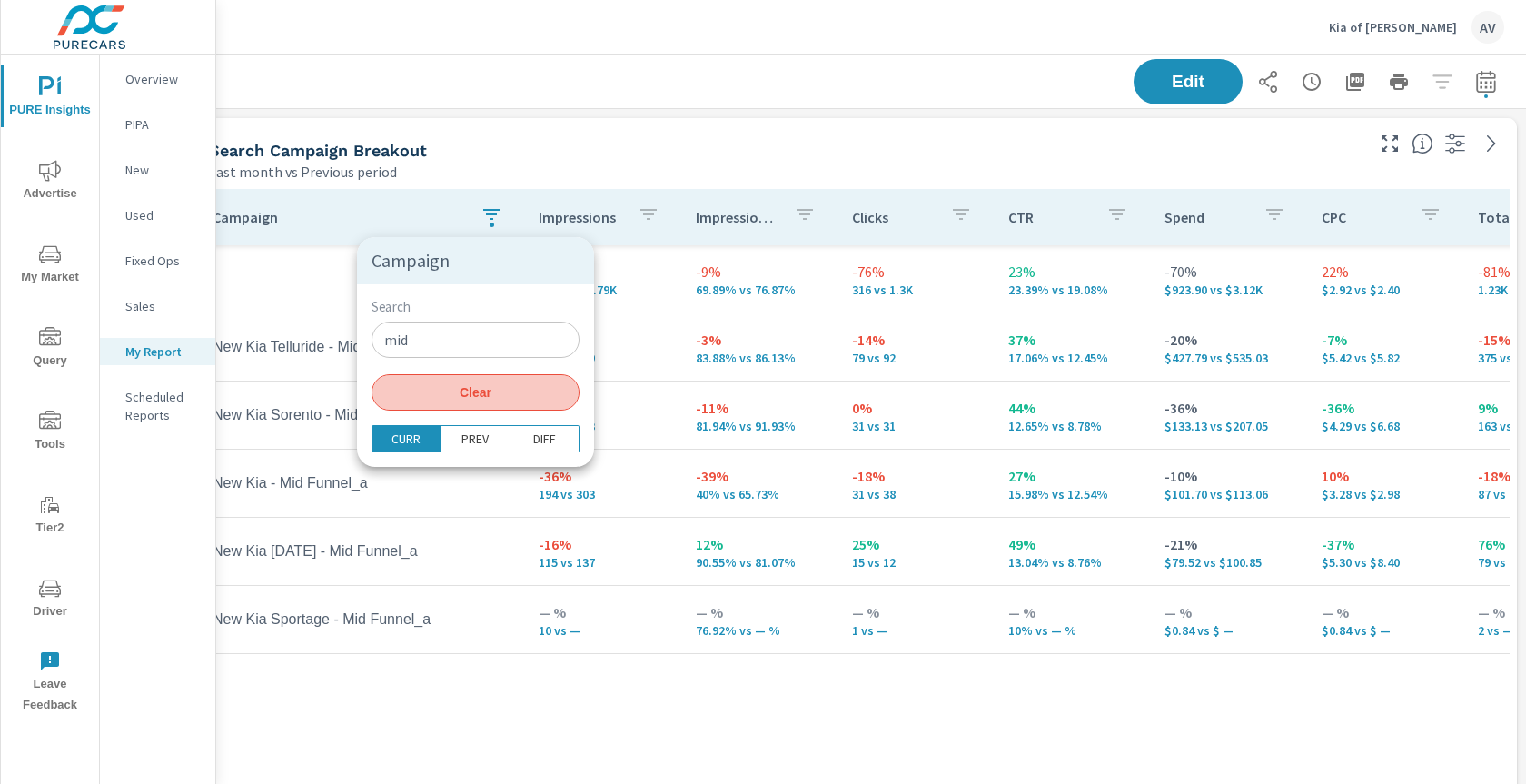
click at [509, 388] on span "Clear" at bounding box center [475, 392] width 186 height 17
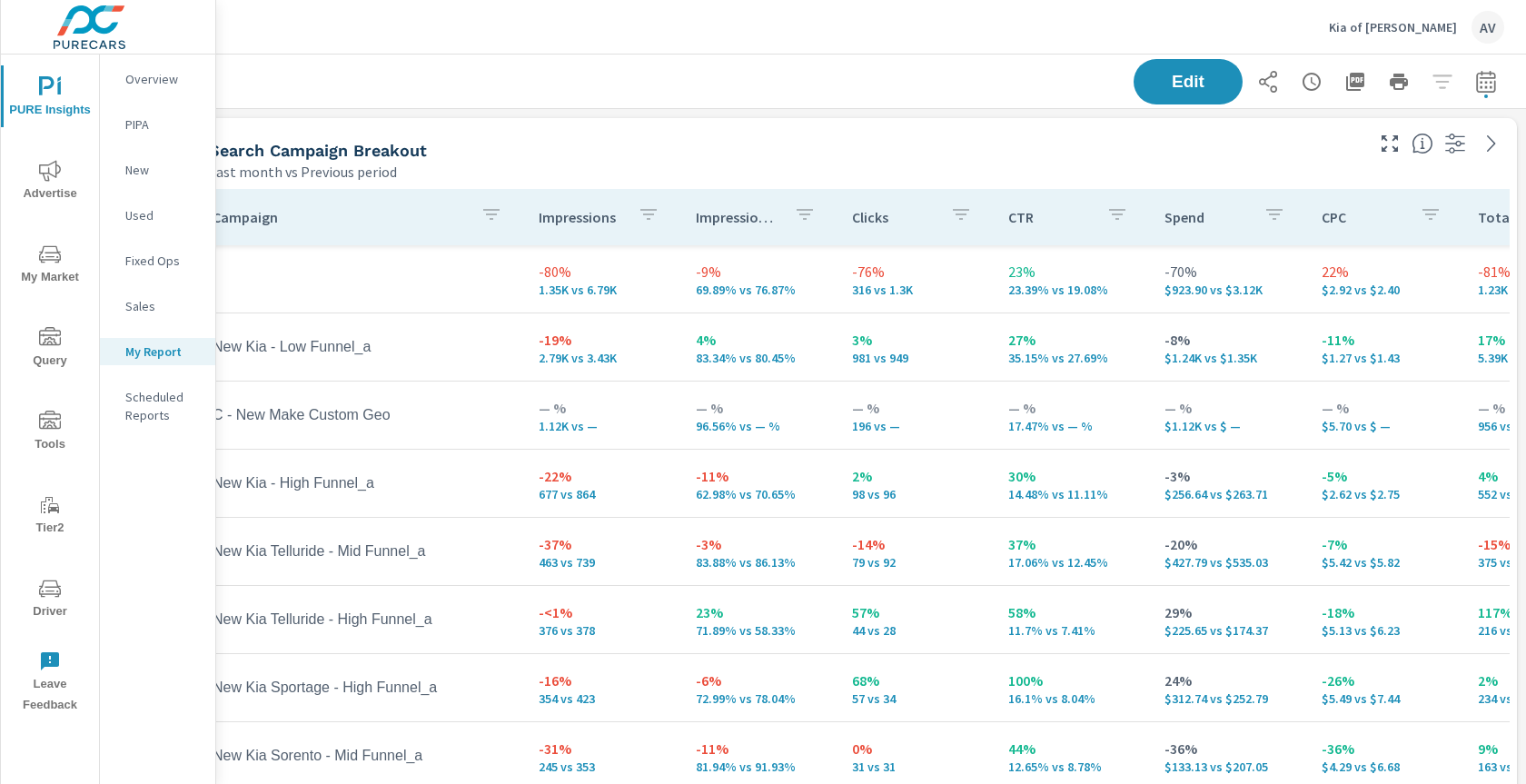
click at [522, 140] on div "Search Campaign Breakout" at bounding box center [785, 150] width 1152 height 21
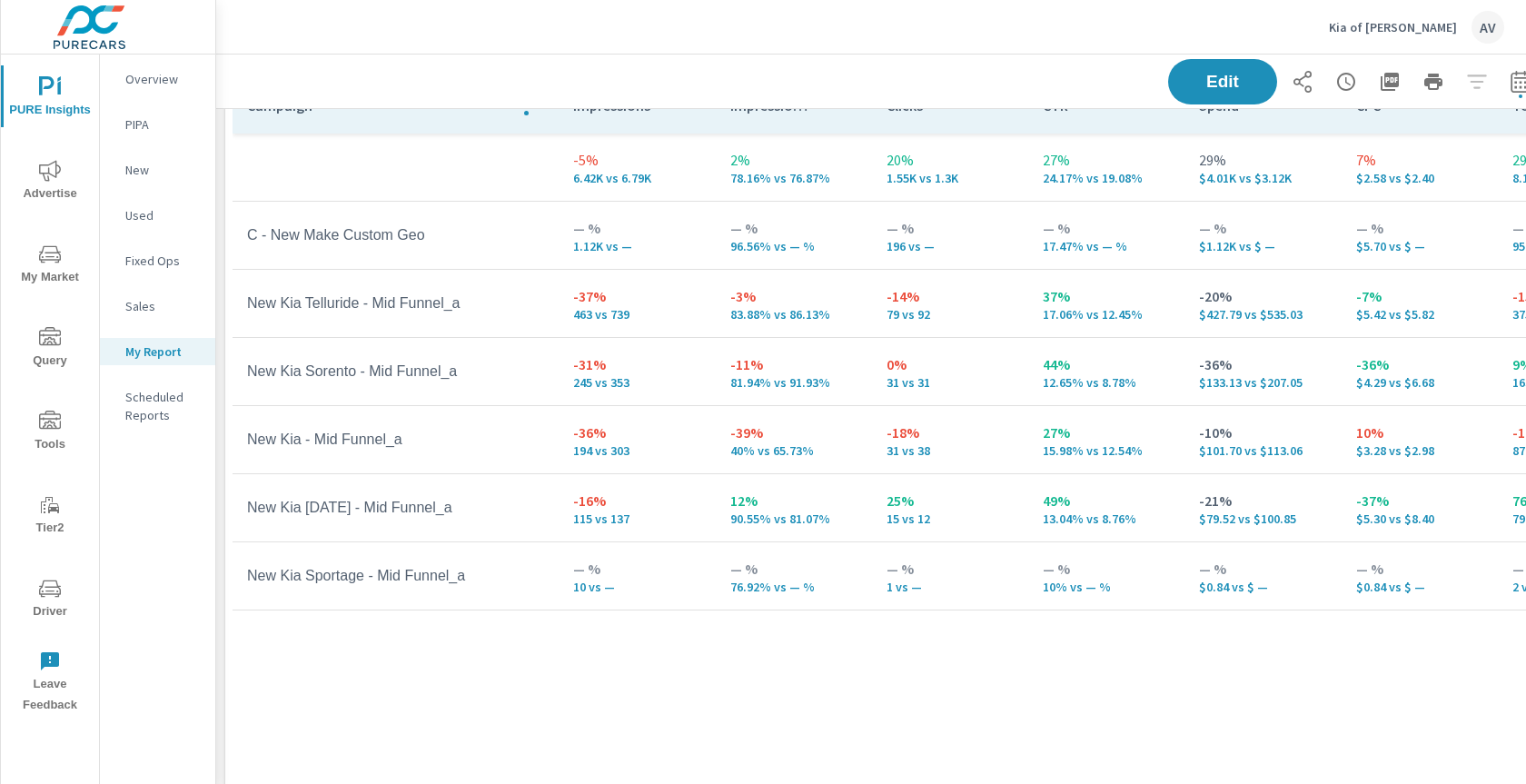
scroll to position [115, 0]
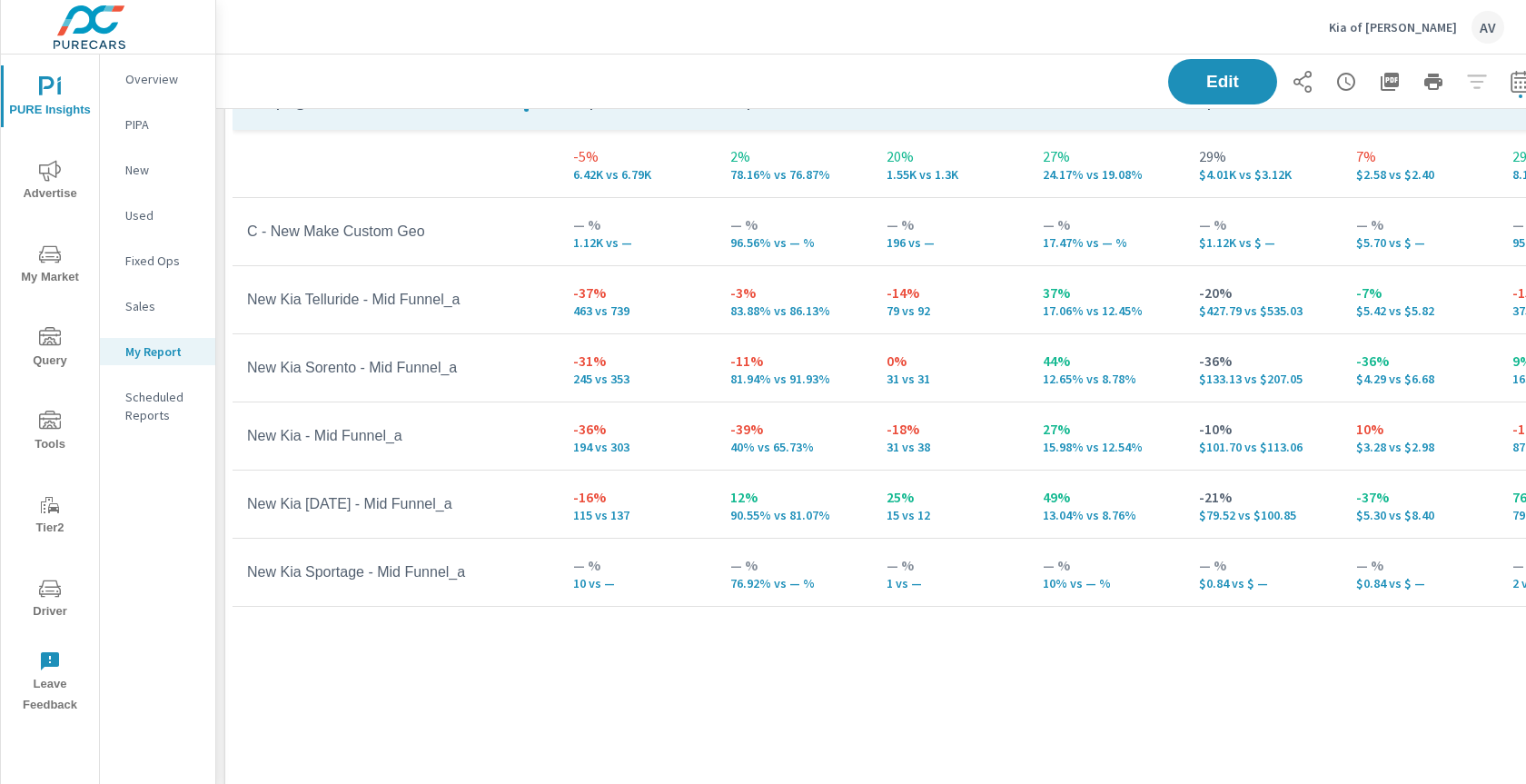
click at [1065, 441] on p "15.98% vs 12.54%" at bounding box center [1106, 447] width 127 height 15
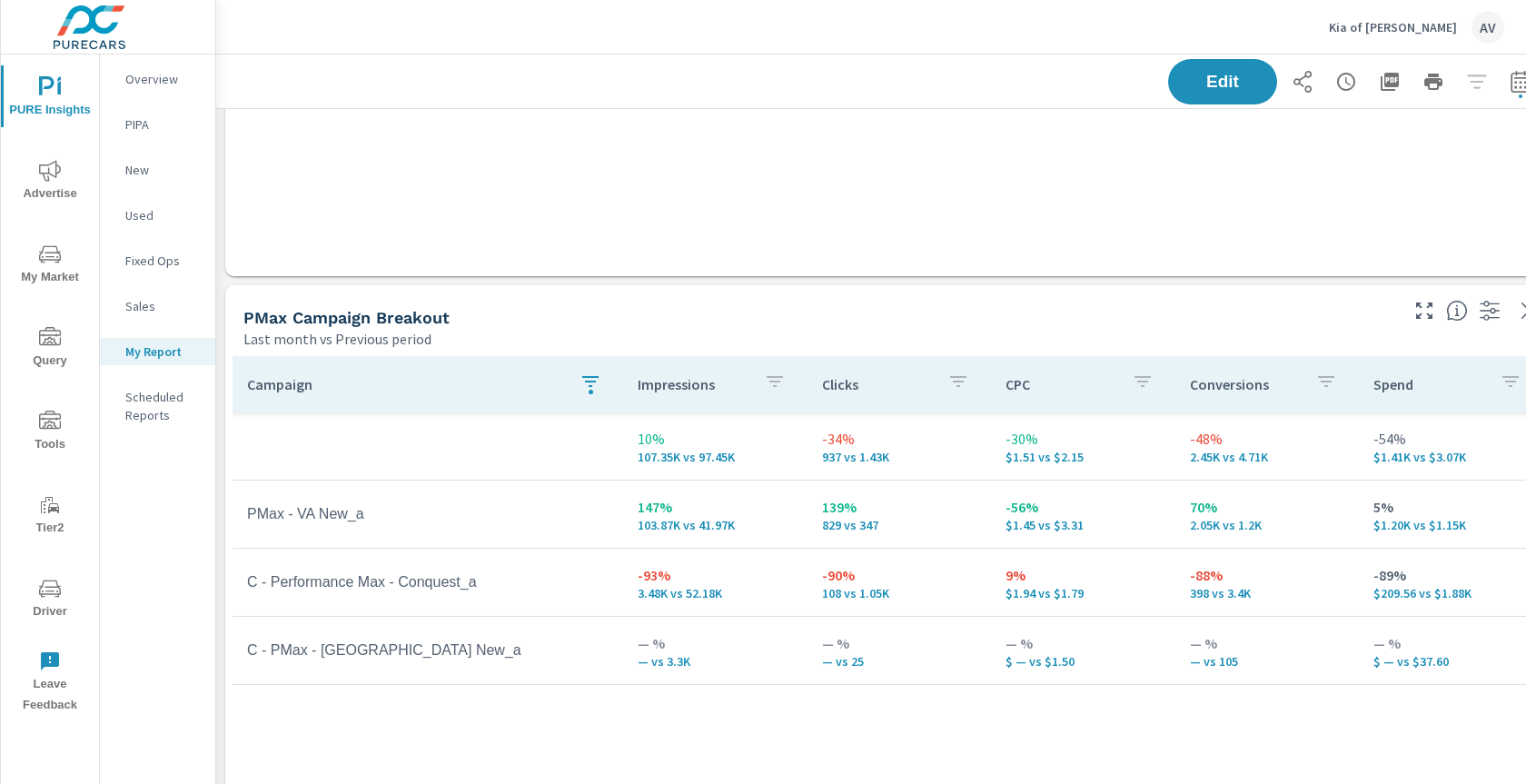
scroll to position [758, 0]
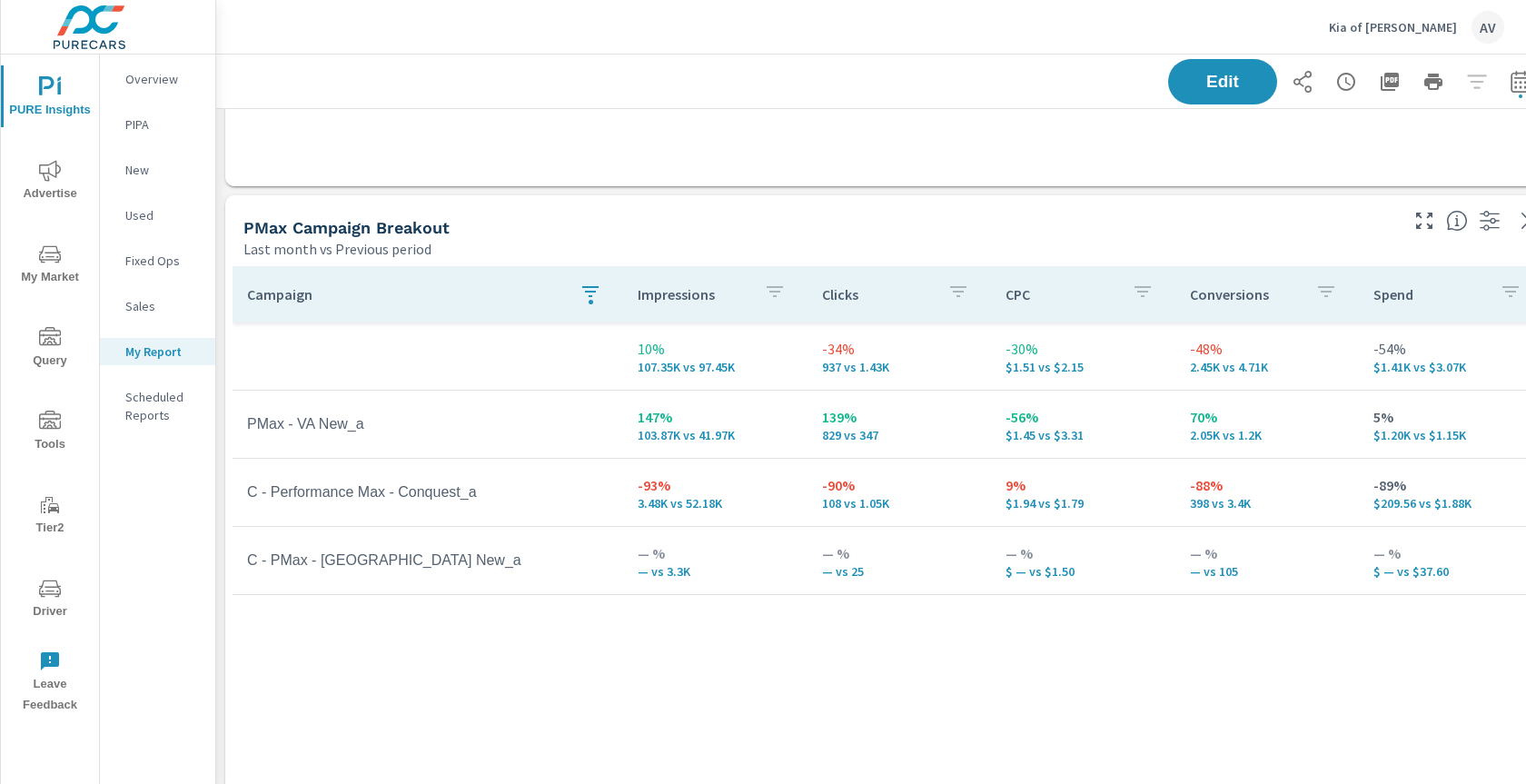
click at [546, 231] on div "PMax Campaign Breakout" at bounding box center [819, 228] width 1152 height 21
click at [440, 426] on td "PMax - VA New_a" at bounding box center [428, 424] width 391 height 45
click at [420, 583] on td "C - PMax - [GEOGRAPHIC_DATA] New_a" at bounding box center [428, 559] width 391 height 45
click at [796, 230] on div "PMax Campaign Breakout" at bounding box center [819, 228] width 1152 height 21
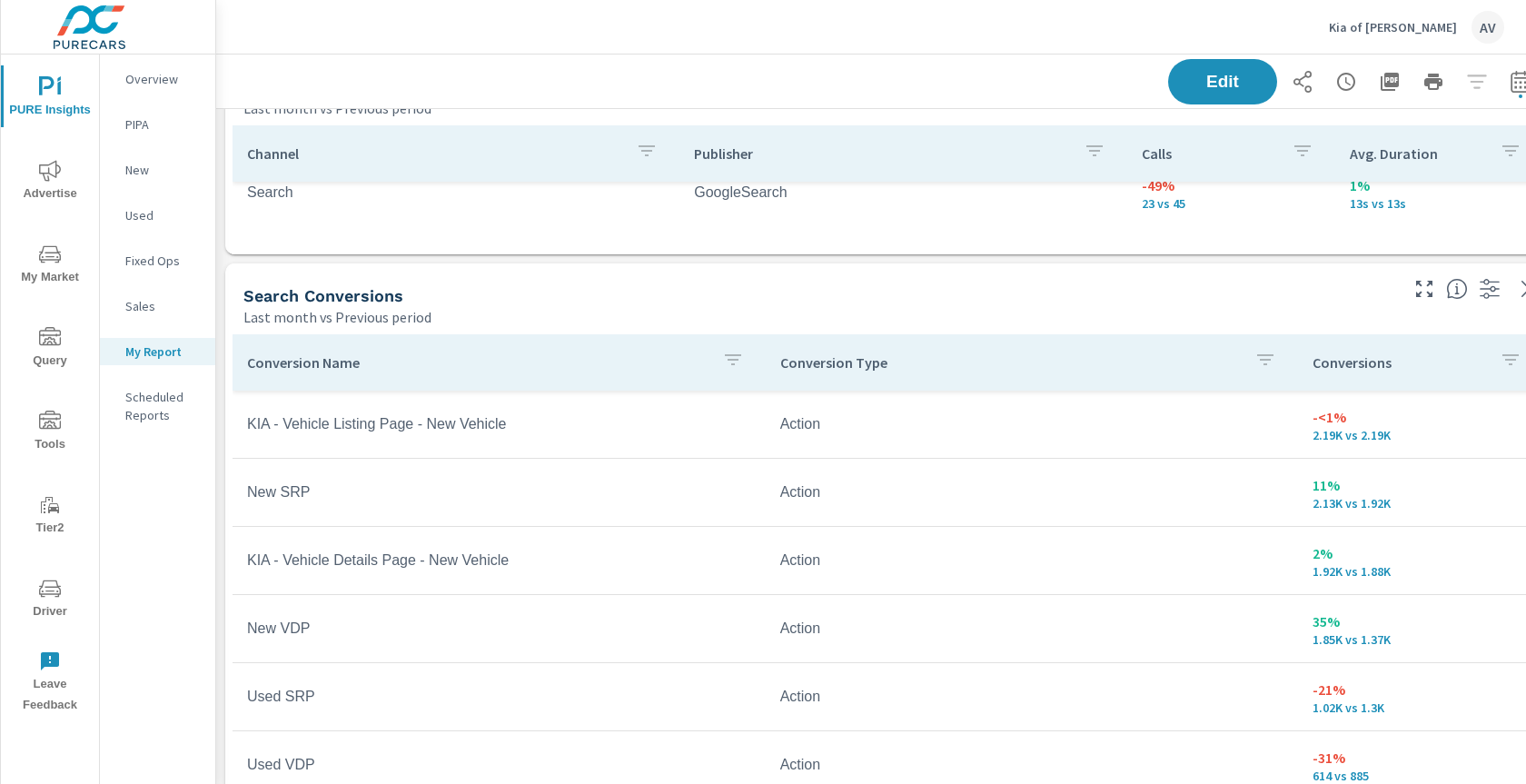
scroll to position [29, 0]
click at [376, 366] on p "Conversion Name" at bounding box center [477, 362] width 461 height 18
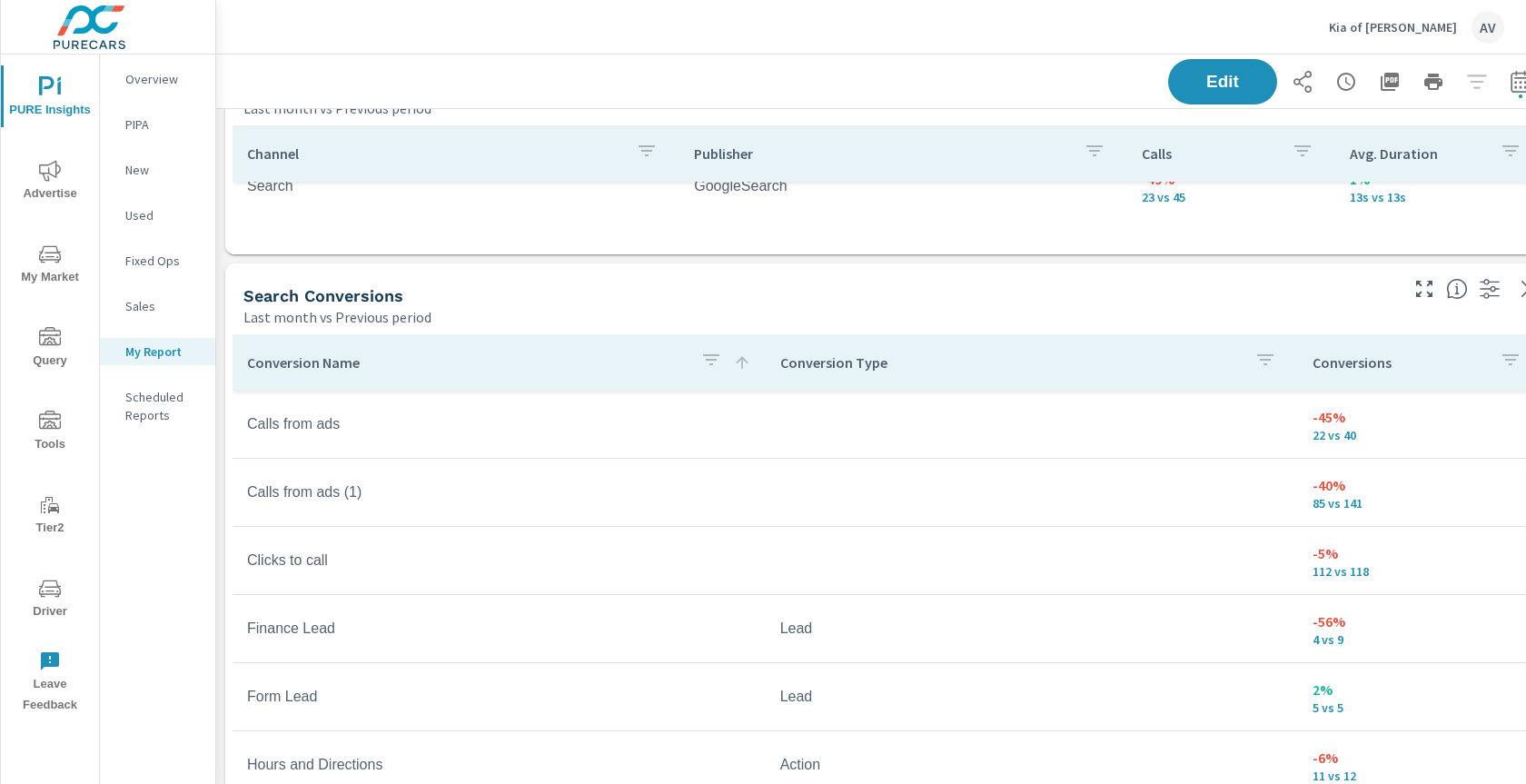
click at [1379, 439] on p "22 vs 40" at bounding box center [1420, 435] width 217 height 15
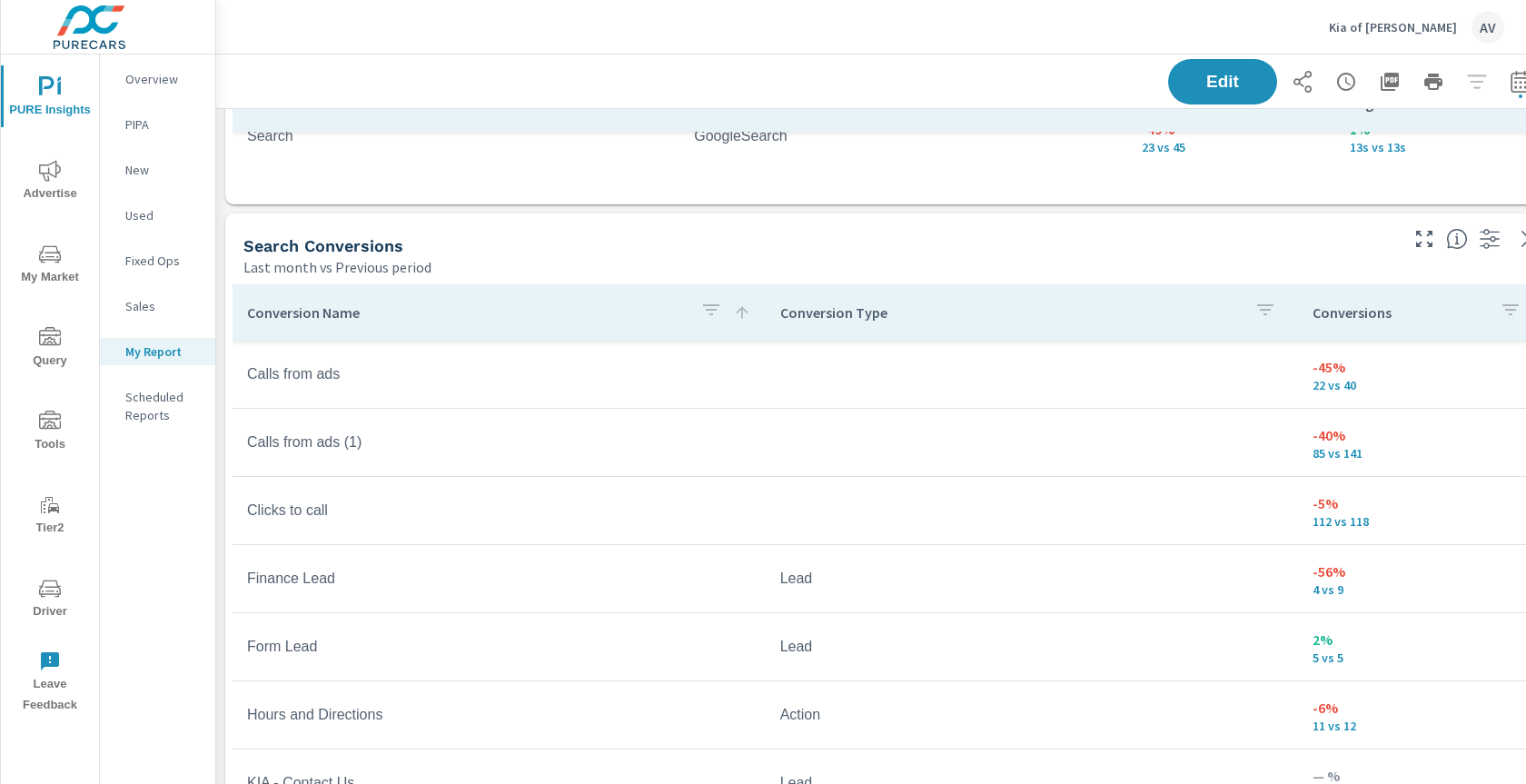
scroll to position [1576, 0]
click at [518, 428] on td "Calls from ads (1)" at bounding box center [499, 440] width 534 height 45
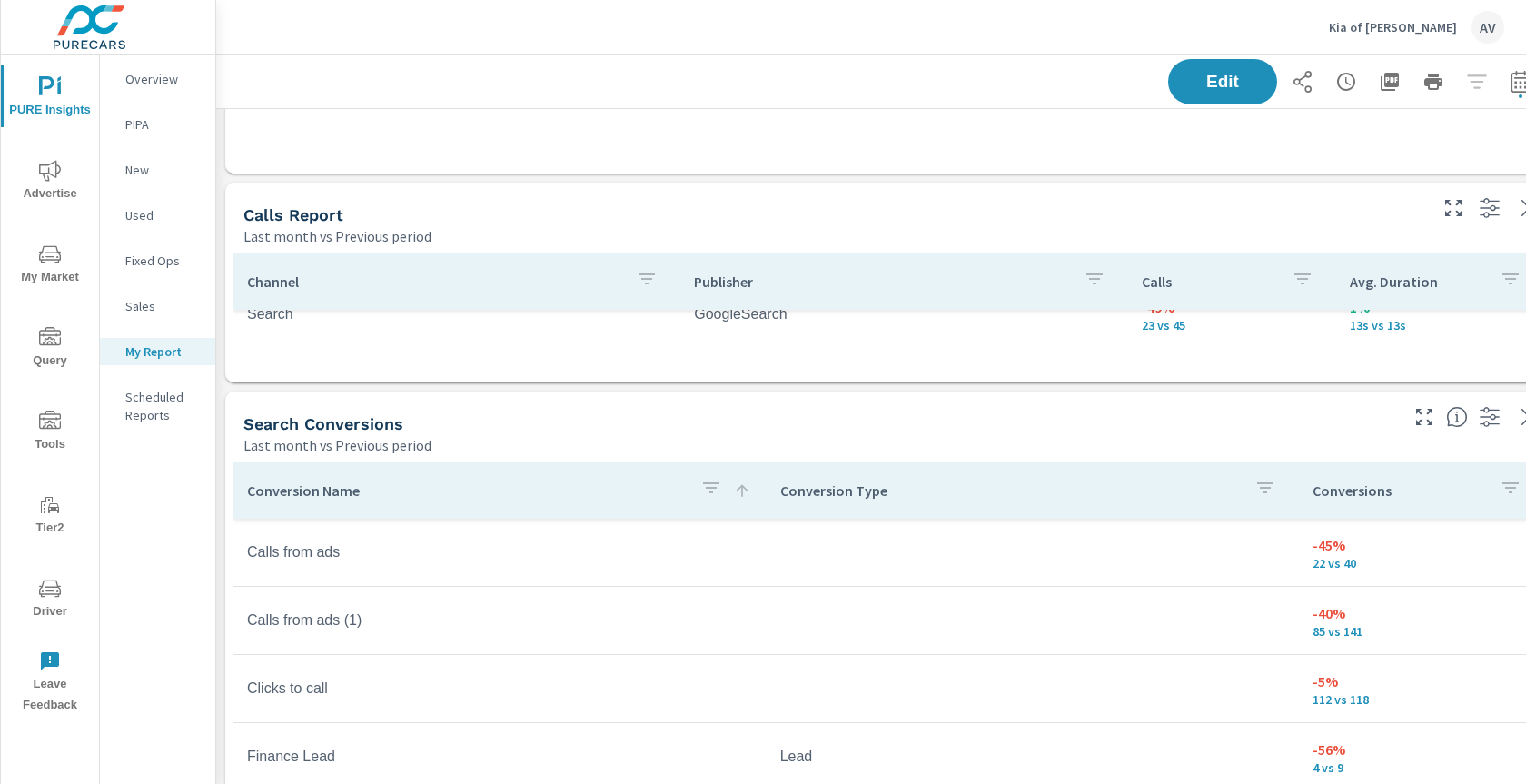
scroll to position [1349, 0]
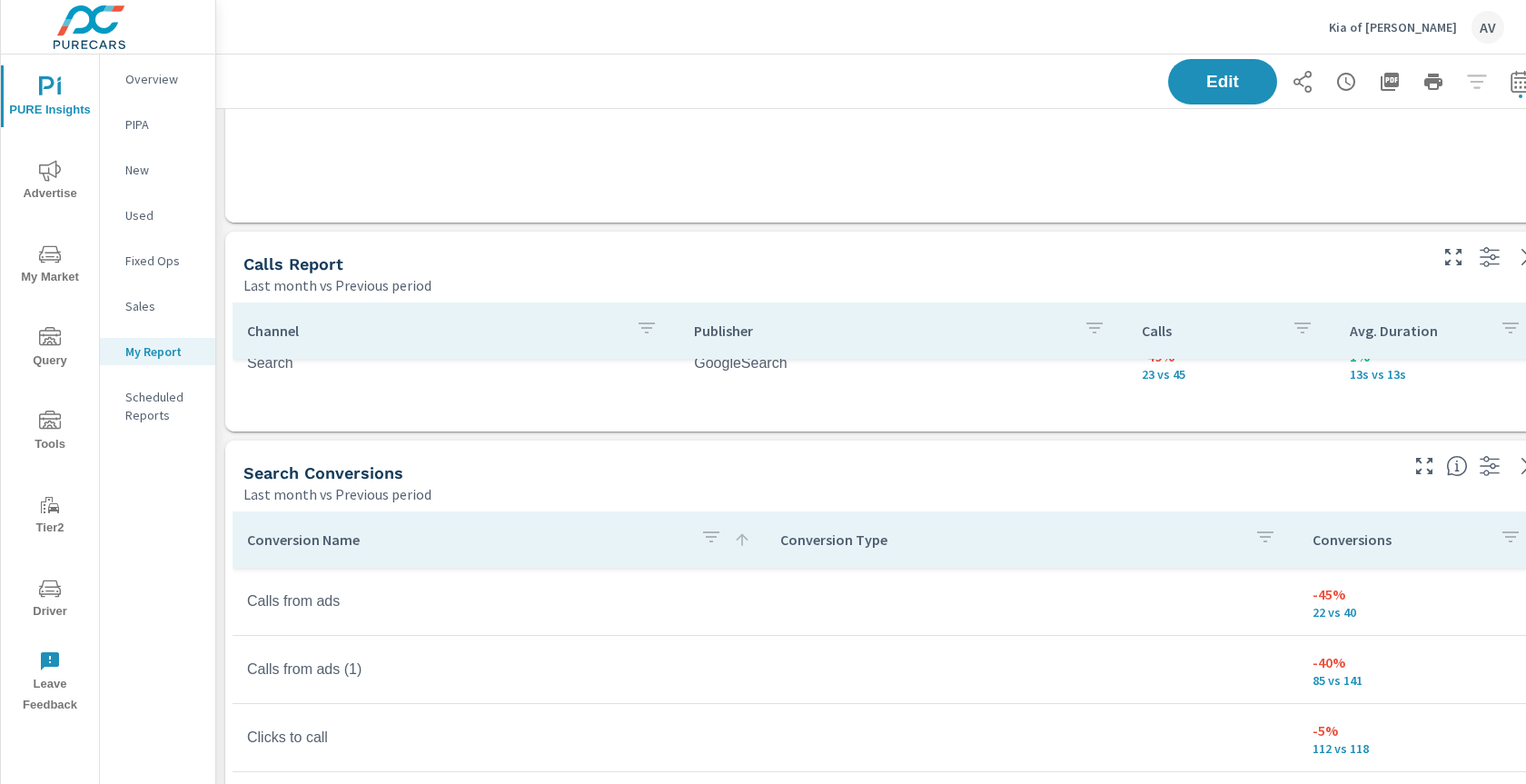
click at [698, 276] on div "Last month vs Previous period" at bounding box center [833, 286] width 1180 height 22
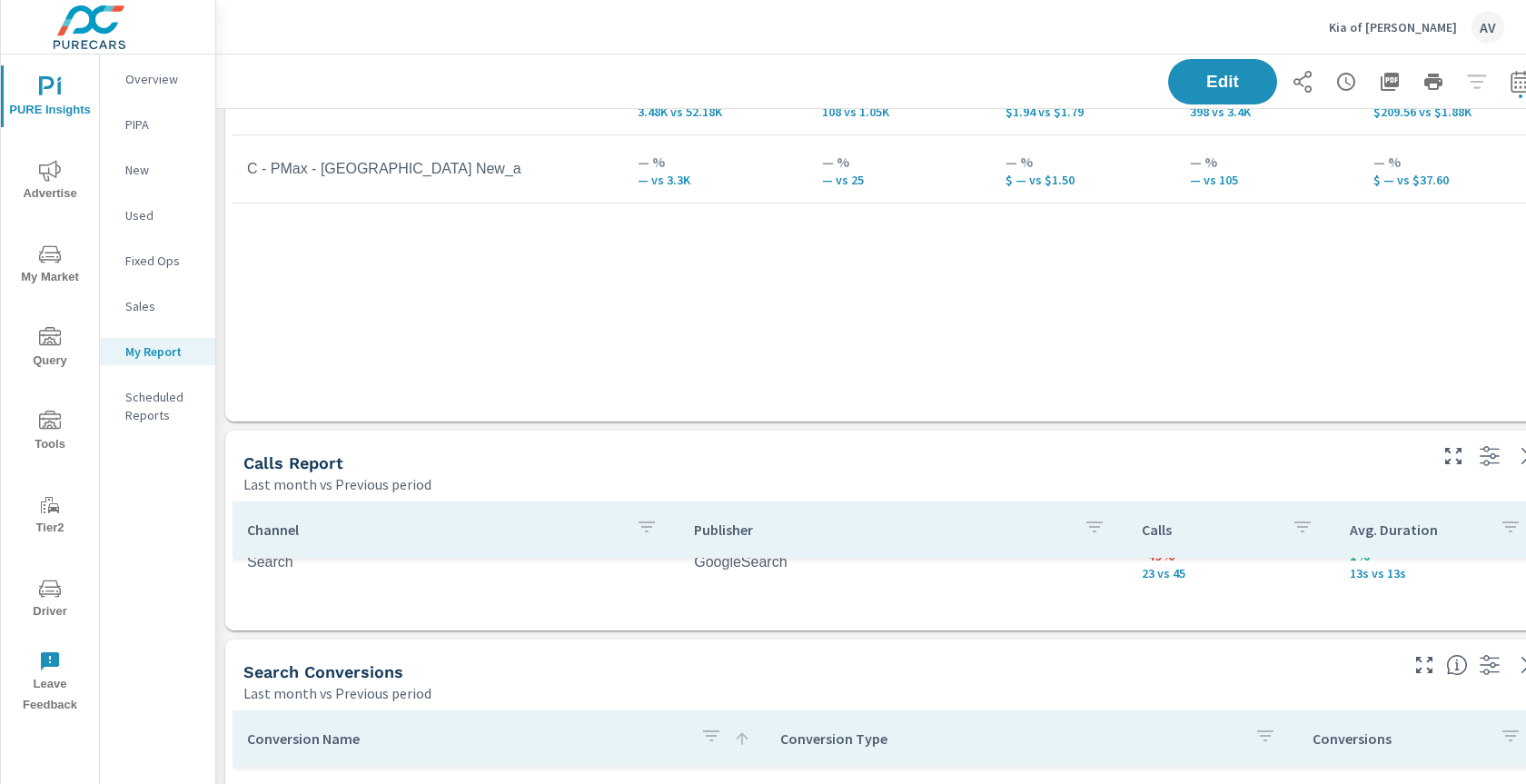
scroll to position [1152, 0]
click at [784, 476] on div "Last month vs Previous period" at bounding box center [833, 483] width 1180 height 22
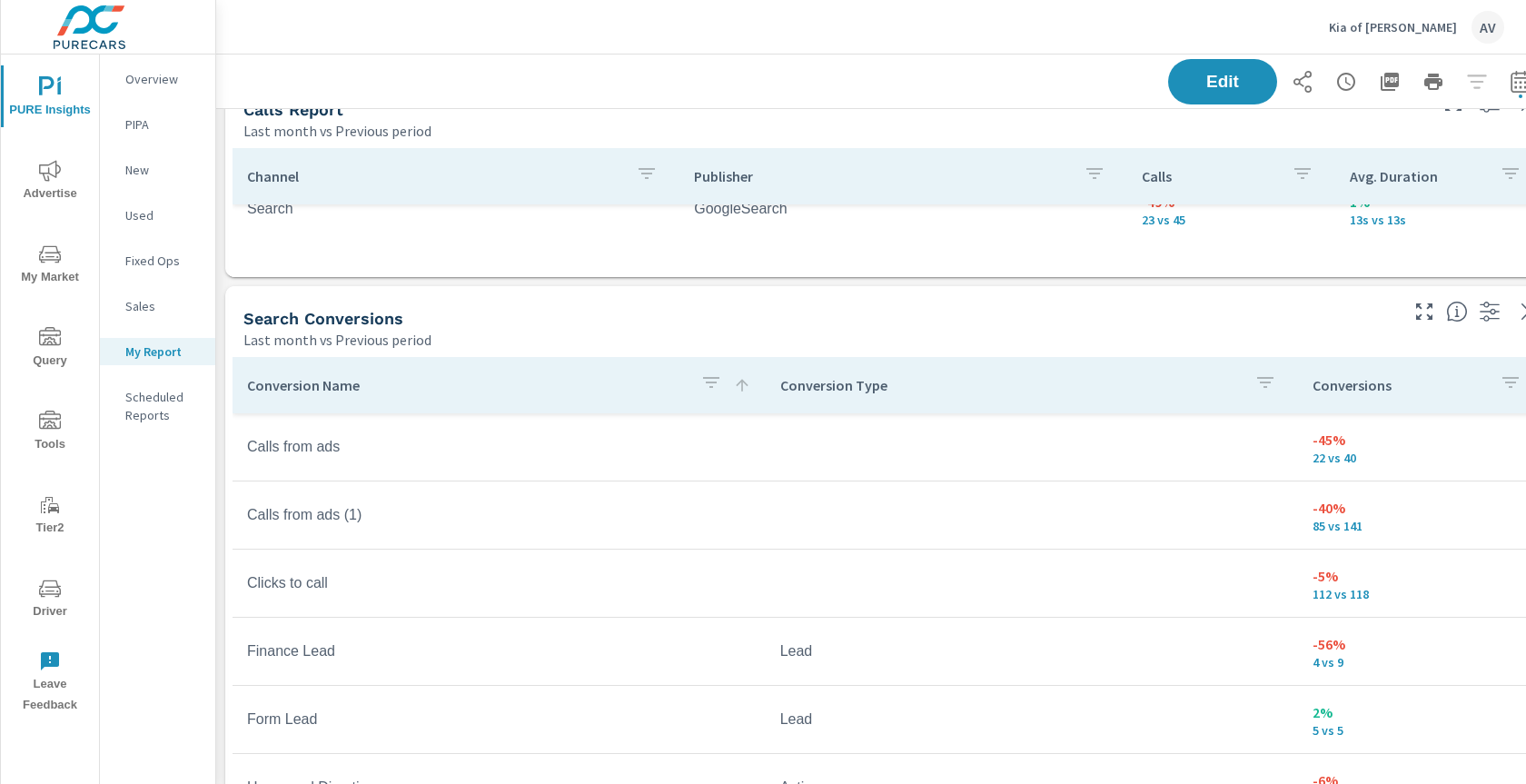
scroll to position [1510, 0]
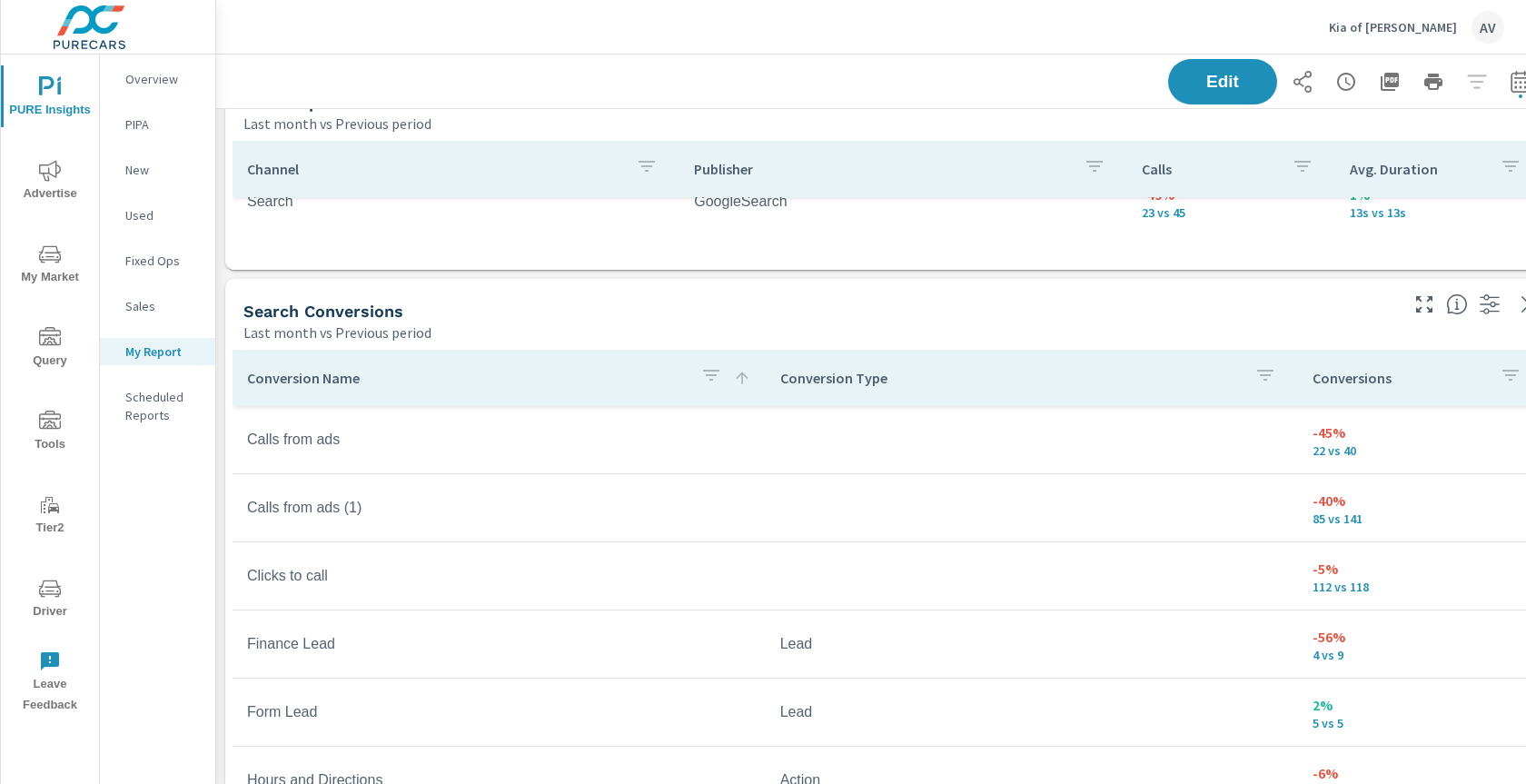
click at [927, 581] on td at bounding box center [1032, 576] width 534 height 29
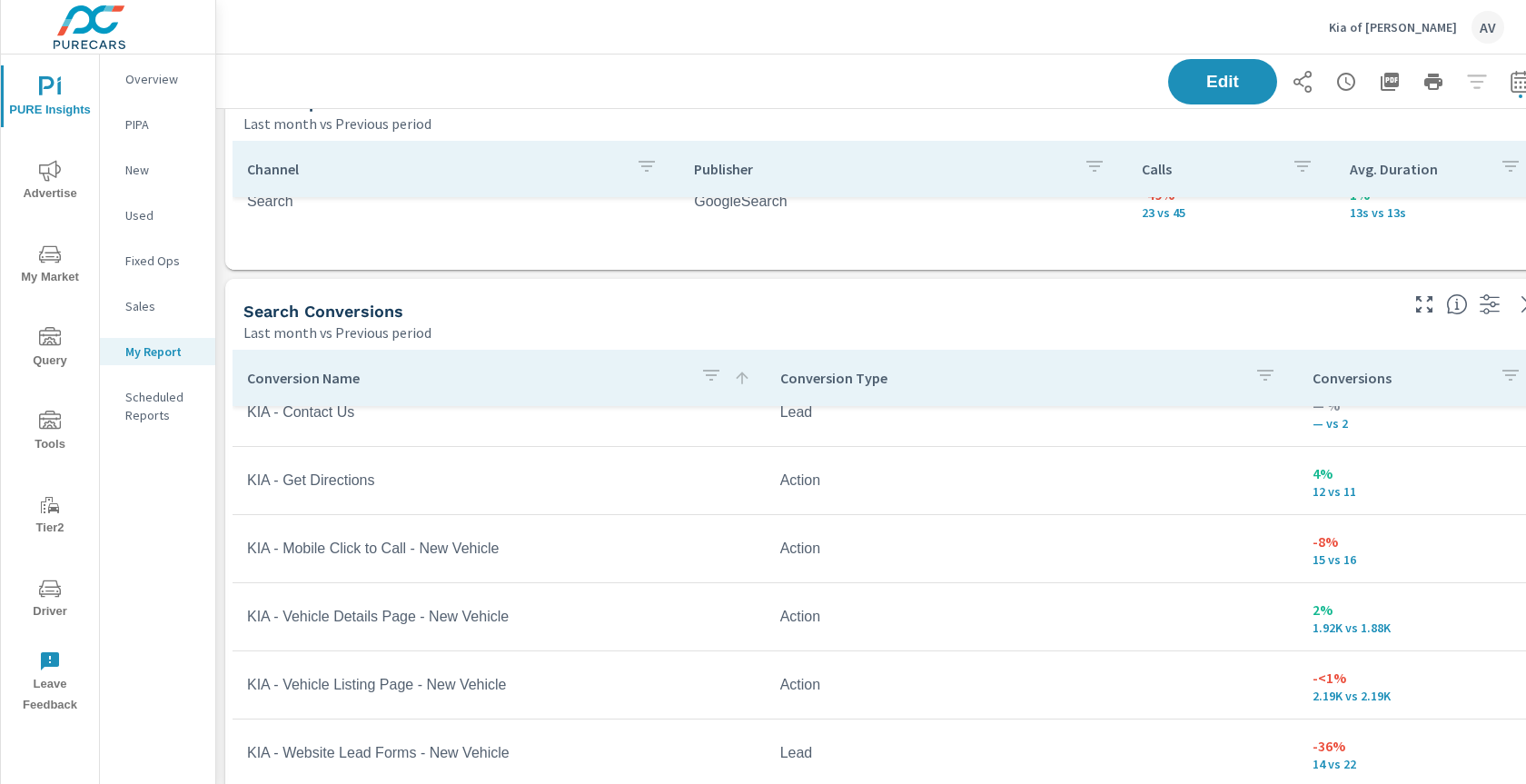
scroll to position [447, 0]
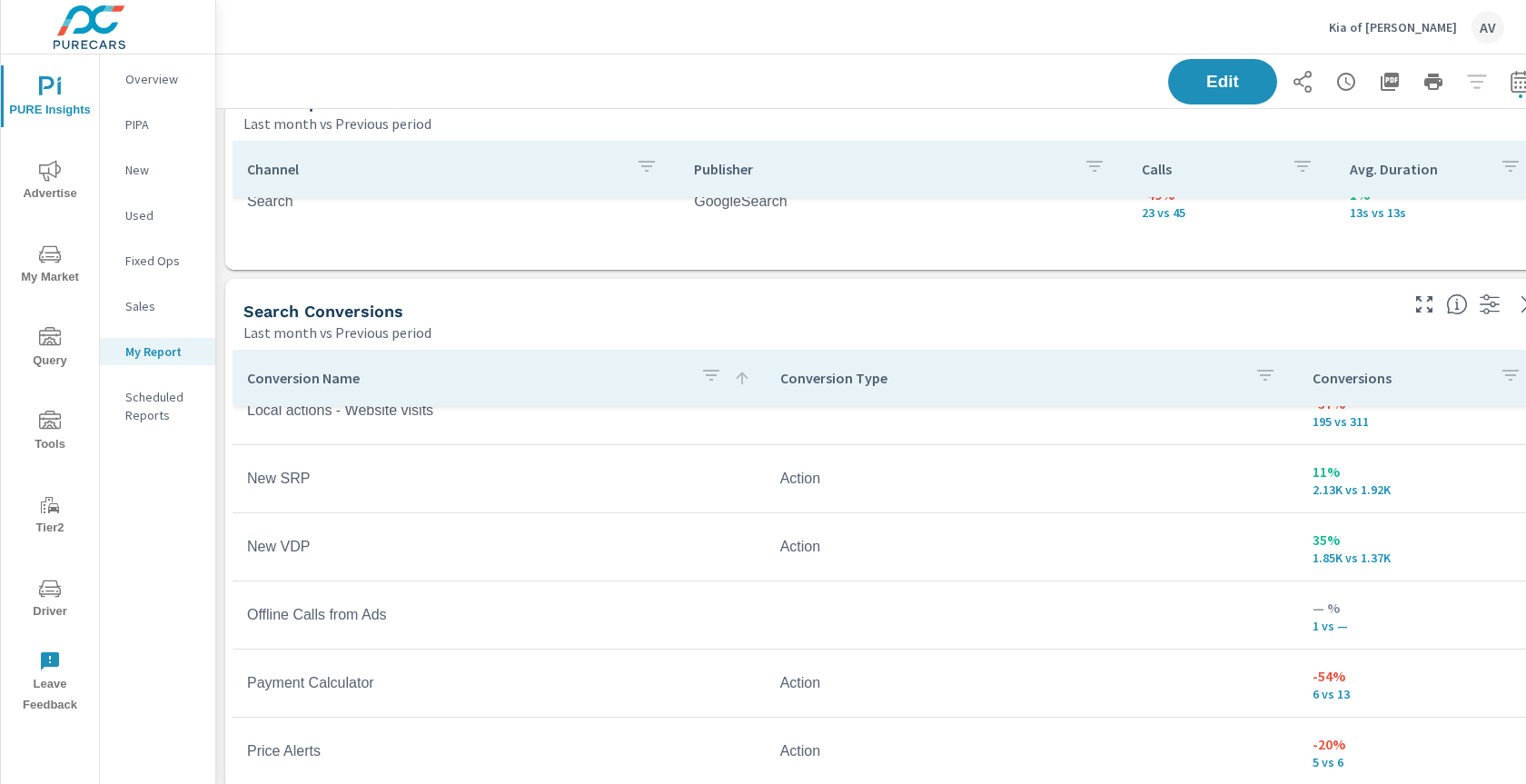
scroll to position [1052, 0]
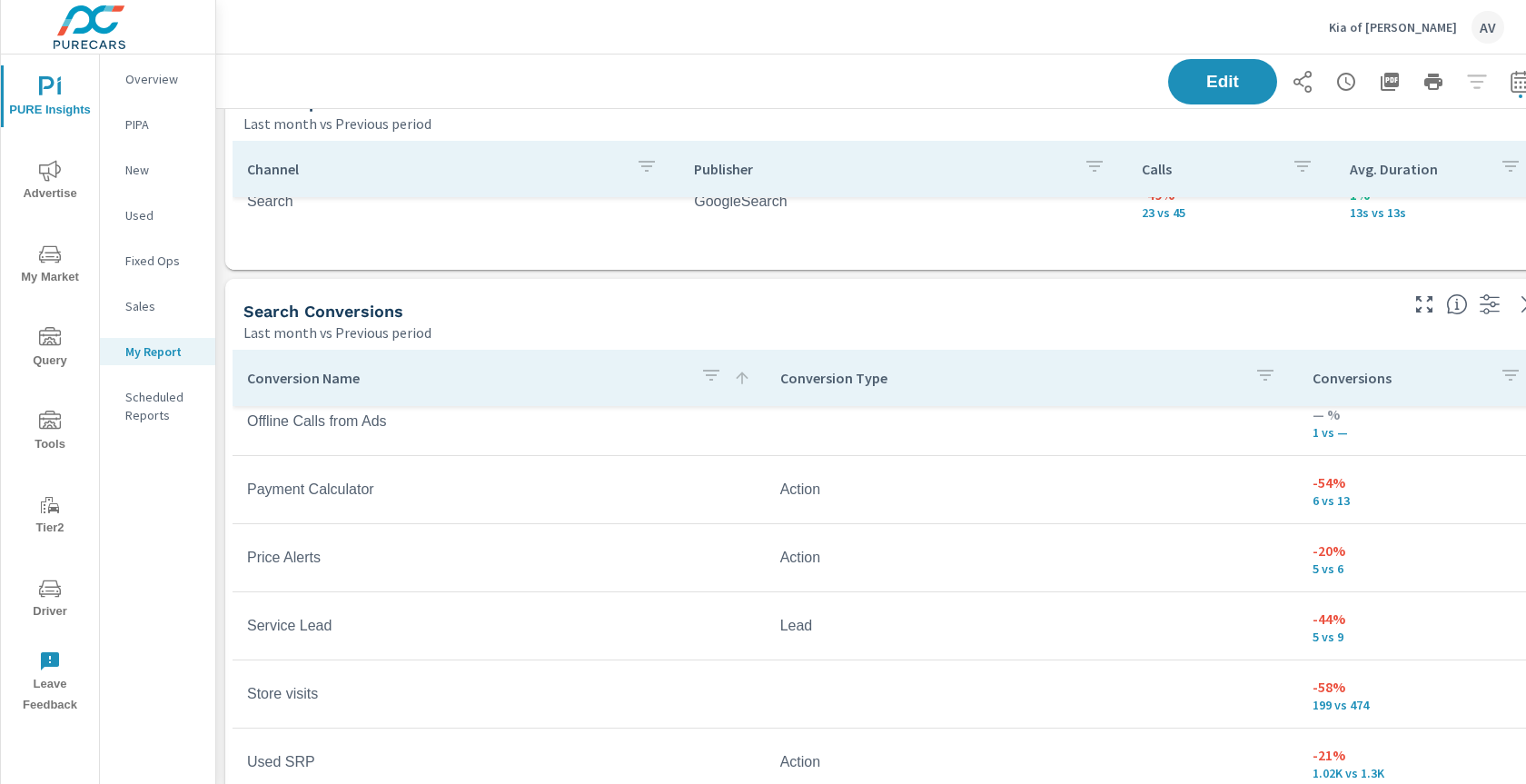
scroll to position [1246, 0]
